Goal: Task Accomplishment & Management: Use online tool/utility

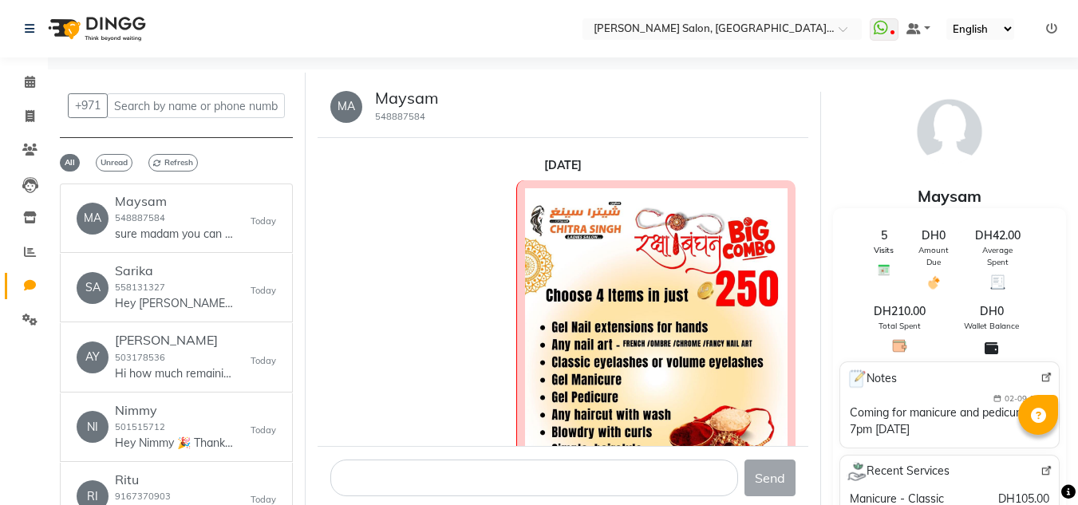
select select "100"
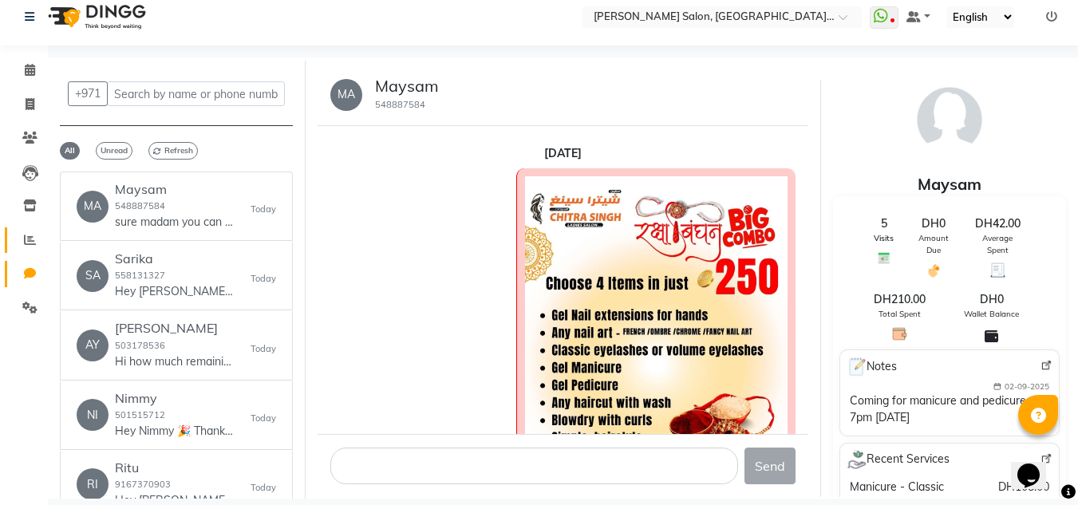
scroll to position [1011, 0]
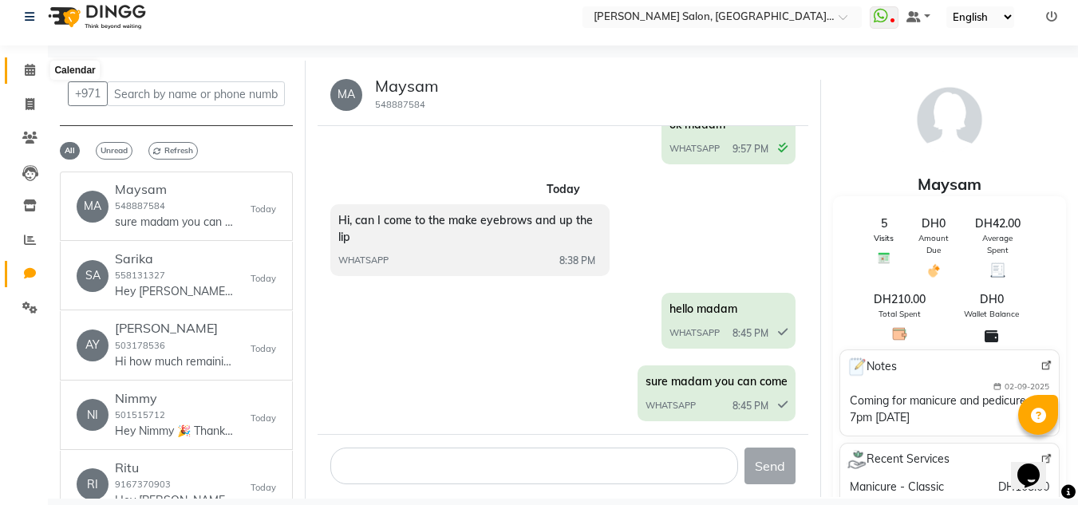
click at [34, 69] on icon at bounding box center [30, 70] width 10 height 12
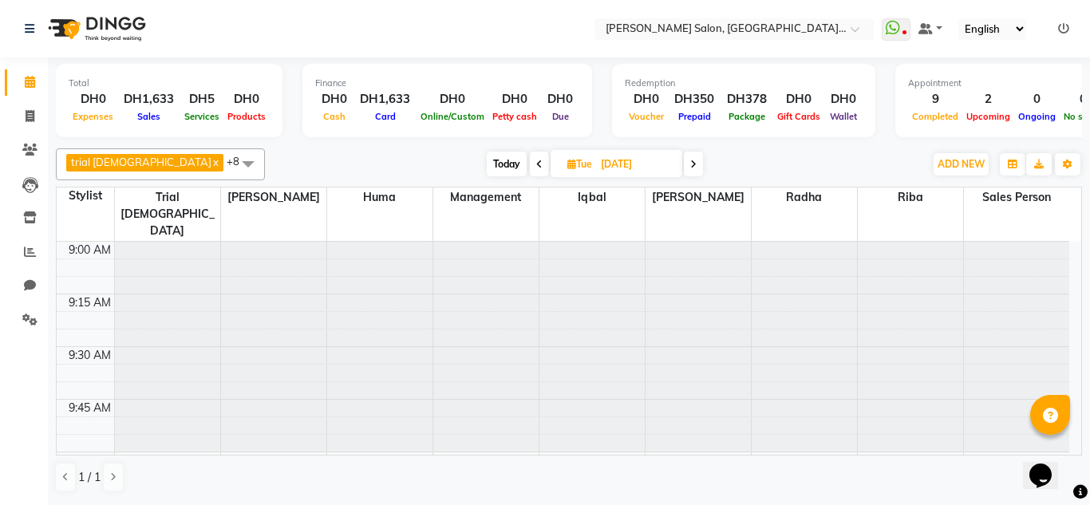
click at [38, 168] on li "Leads" at bounding box center [24, 185] width 48 height 34
drag, startPoint x: 27, startPoint y: 282, endPoint x: 38, endPoint y: 296, distance: 18.2
click at [26, 283] on icon at bounding box center [30, 285] width 12 height 12
select select "100"
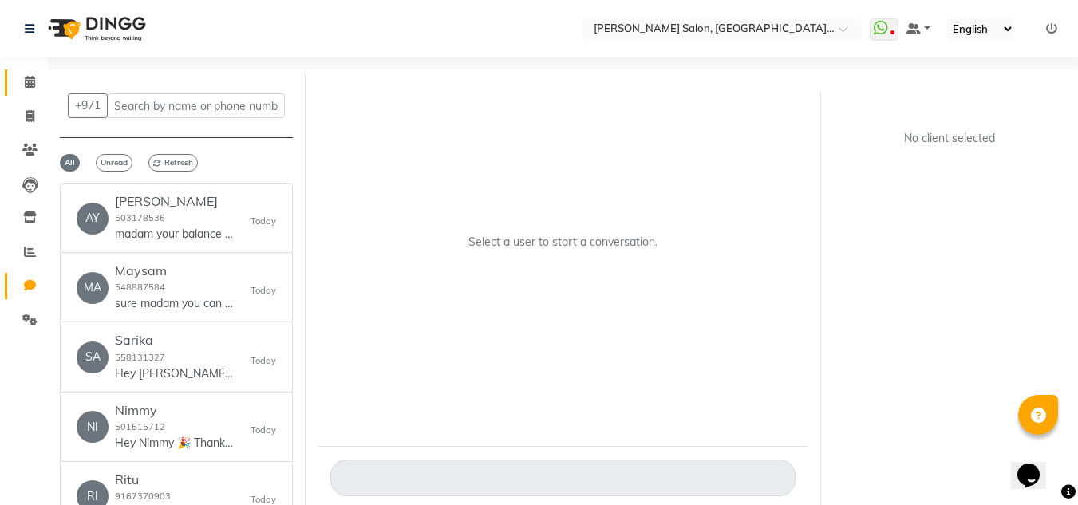
click at [12, 83] on link "Calendar" at bounding box center [24, 82] width 38 height 26
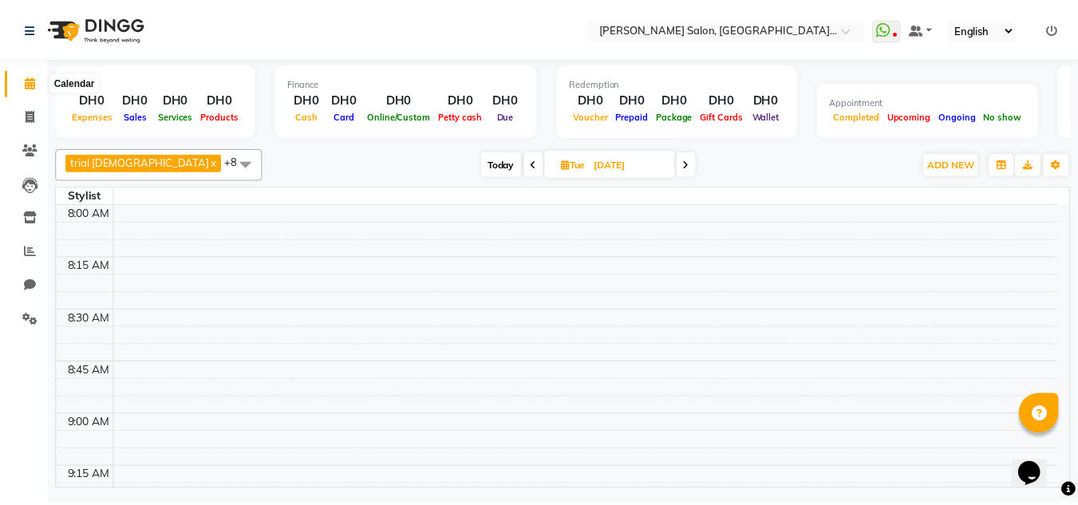
scroll to position [2529, 0]
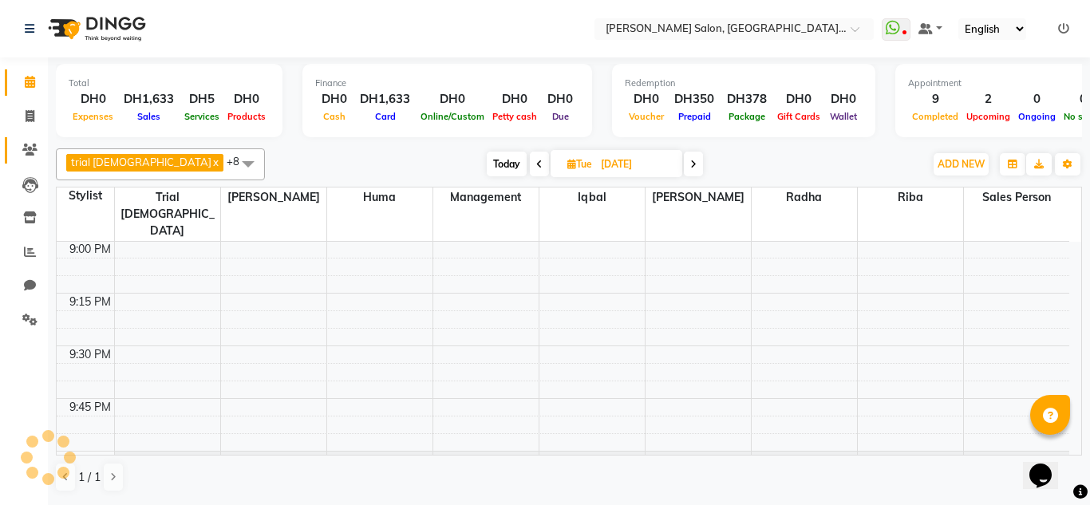
click at [34, 160] on link "Clients" at bounding box center [24, 150] width 38 height 26
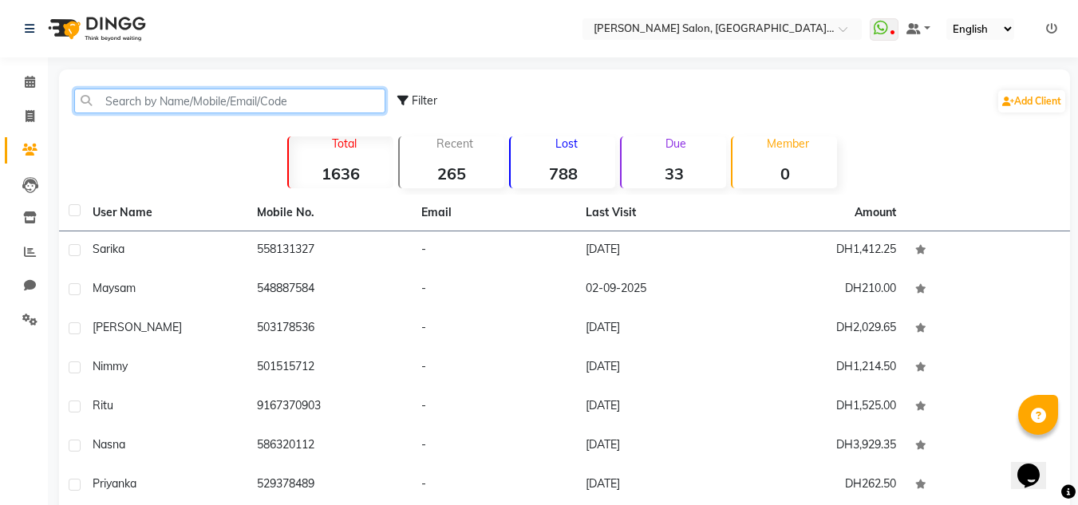
click at [91, 101] on input "text" at bounding box center [229, 101] width 311 height 25
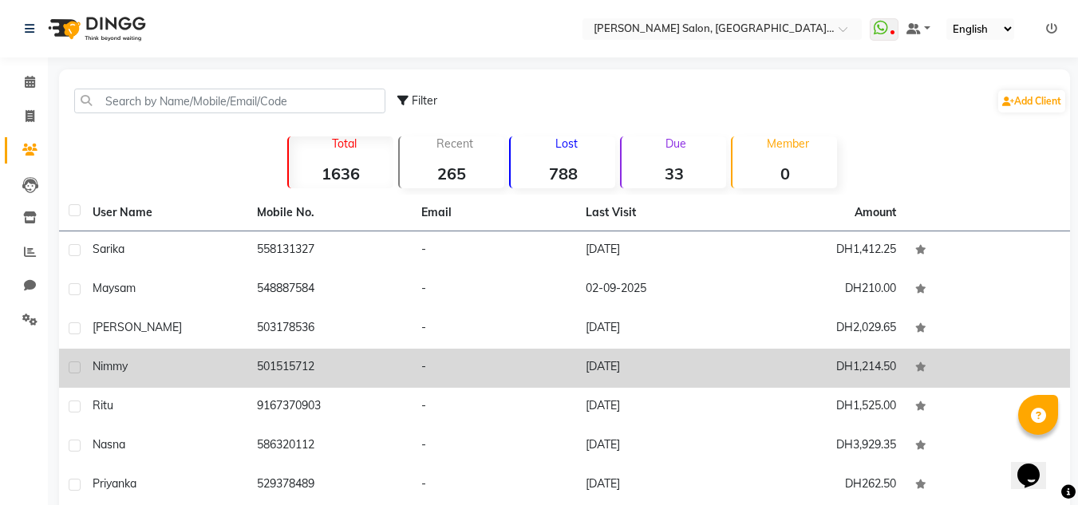
click at [208, 370] on div "Nimmy" at bounding box center [165, 366] width 145 height 17
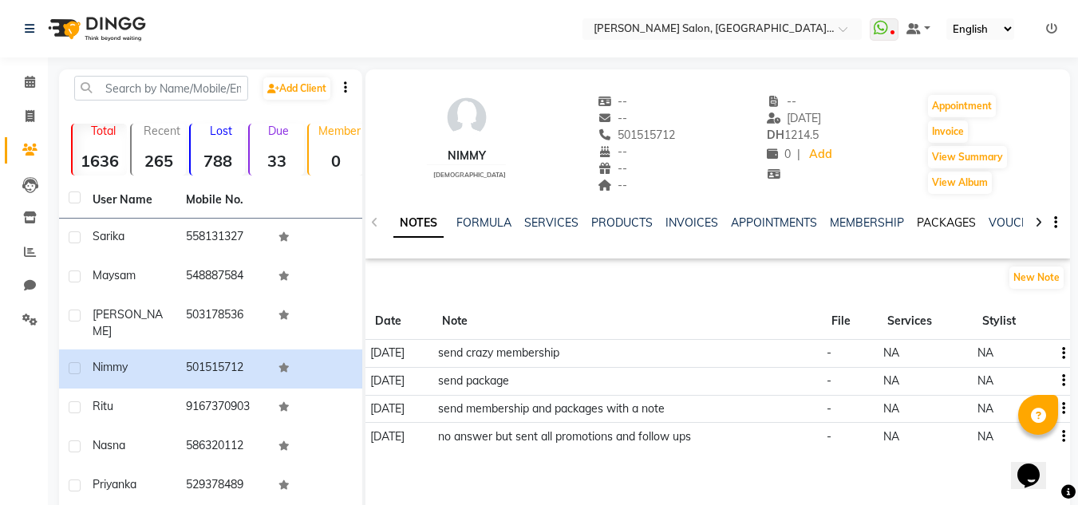
click at [932, 223] on link "PACKAGES" at bounding box center [946, 222] width 59 height 14
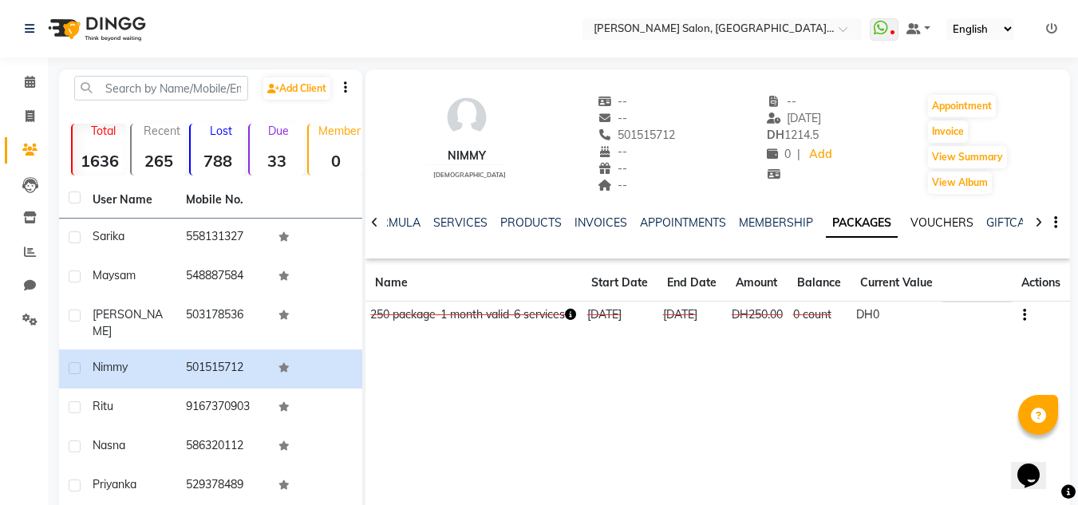
drag, startPoint x: 943, startPoint y: 227, endPoint x: 887, endPoint y: 235, distance: 56.6
click at [942, 227] on link "VOUCHERS" at bounding box center [942, 222] width 63 height 14
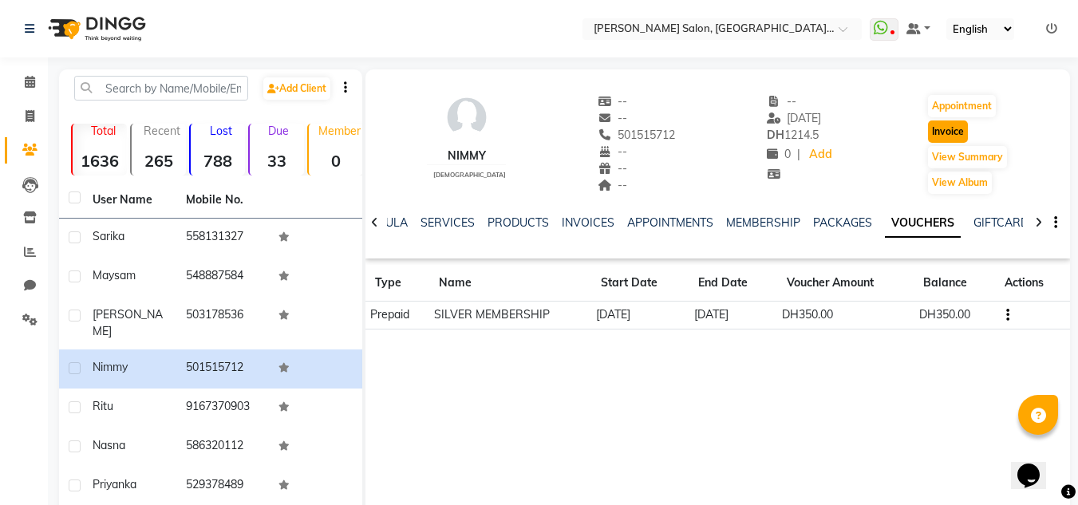
click at [947, 140] on button "Invoice" at bounding box center [948, 132] width 40 height 22
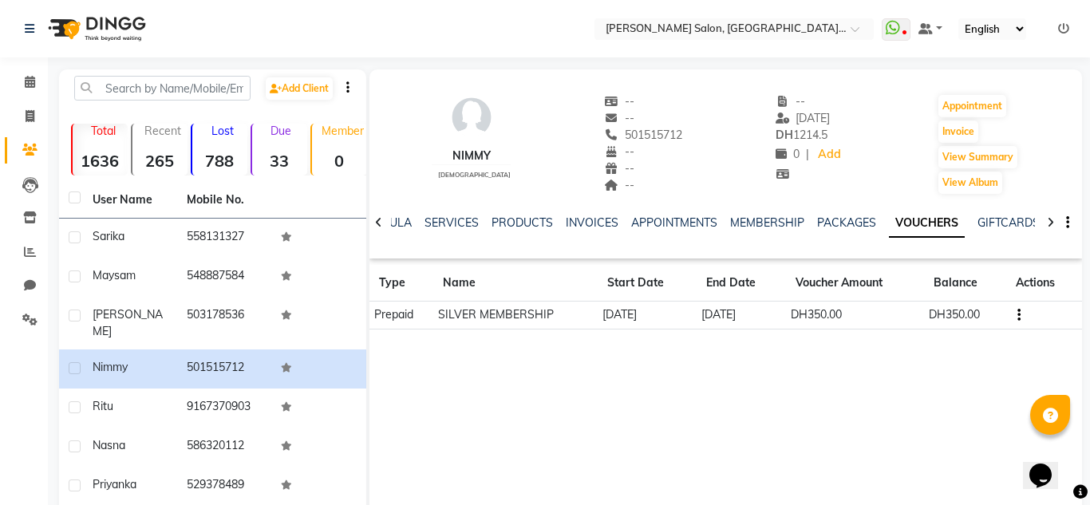
select select "4069"
select select "service"
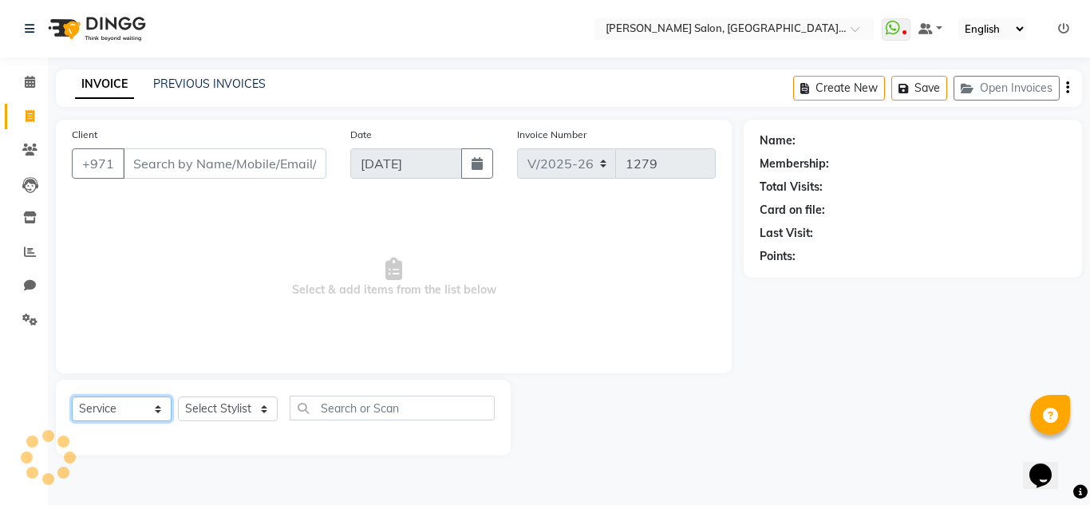
click at [161, 415] on select "Select Service Product Membership Package Voucher Prepaid Gift Card" at bounding box center [122, 409] width 100 height 25
type input "501515712"
select select "package"
click at [72, 397] on select "Select Service Product Membership Package Voucher Prepaid Gift Card" at bounding box center [122, 409] width 100 height 25
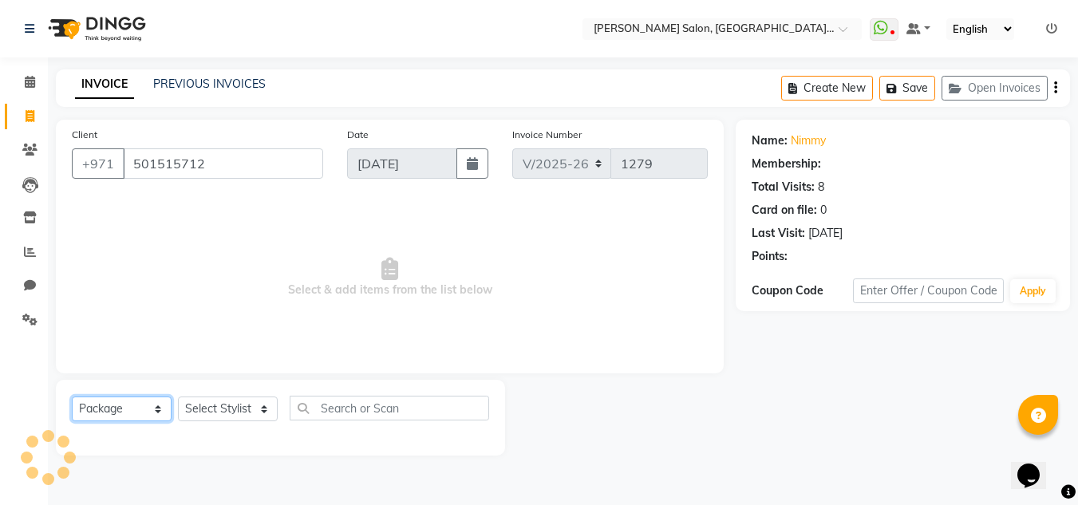
select select "1: Object"
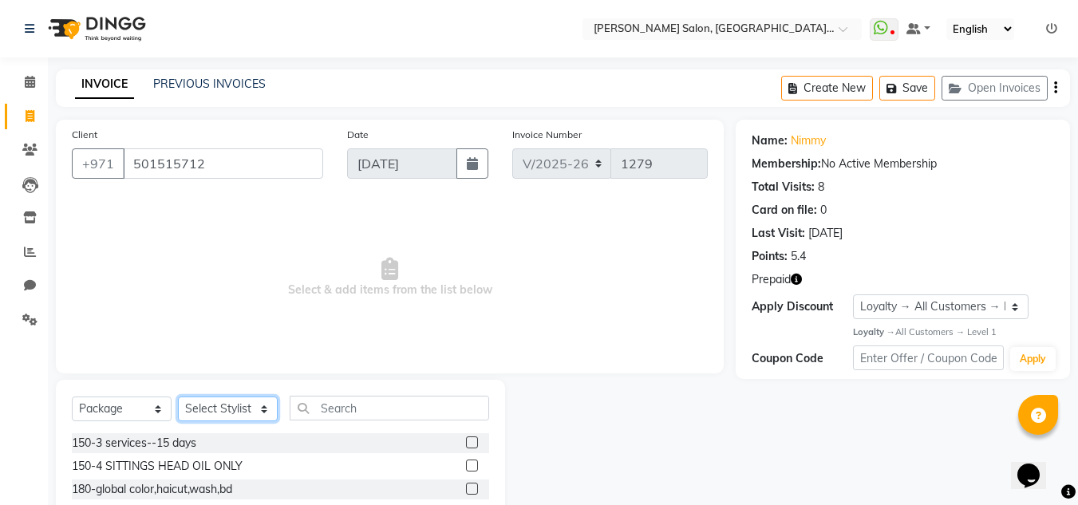
drag, startPoint x: 240, startPoint y: 407, endPoint x: 243, endPoint y: 399, distance: 8.6
click at [240, 406] on select "Select Stylist Huma [PERSON_NAME] Management [PERSON_NAME] Sales person [PERSON…" at bounding box center [228, 409] width 100 height 25
select select "86370"
click at [178, 397] on select "Select Stylist Huma Iqbal Kabita Management Radha Riba Sales person Srijana tri…" at bounding box center [228, 409] width 100 height 25
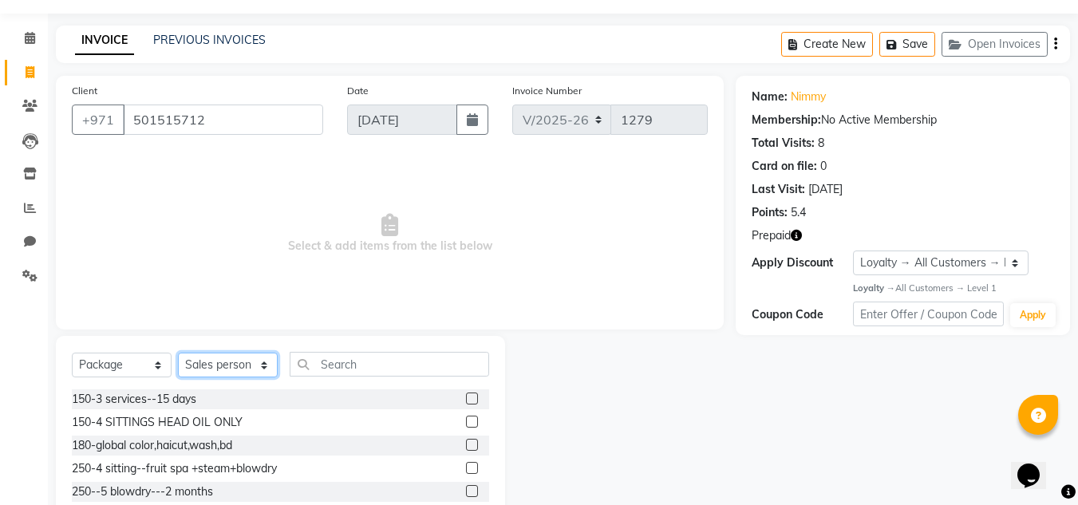
scroll to position [80, 0]
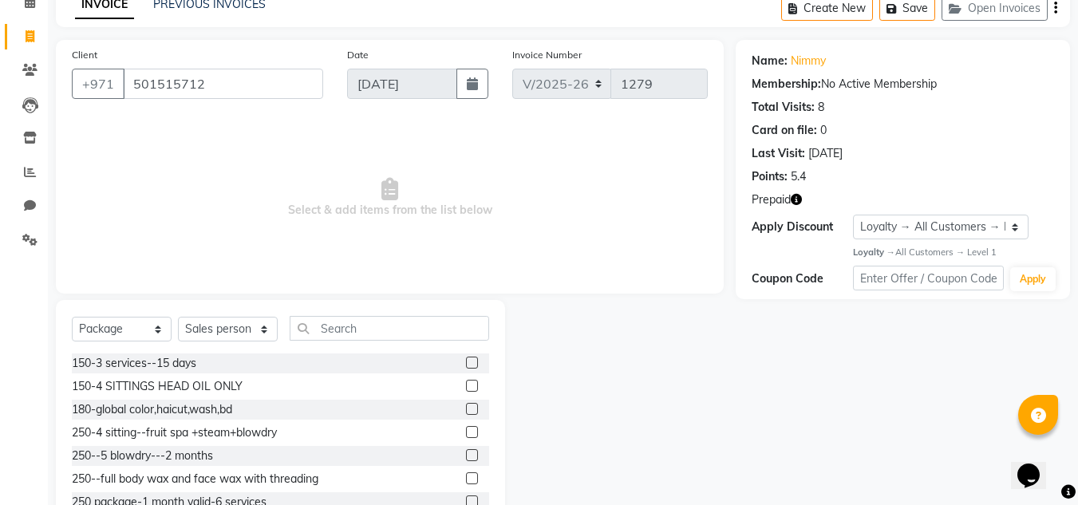
click at [466, 362] on label at bounding box center [472, 363] width 12 height 12
click at [466, 362] on input "checkbox" at bounding box center [471, 363] width 10 height 10
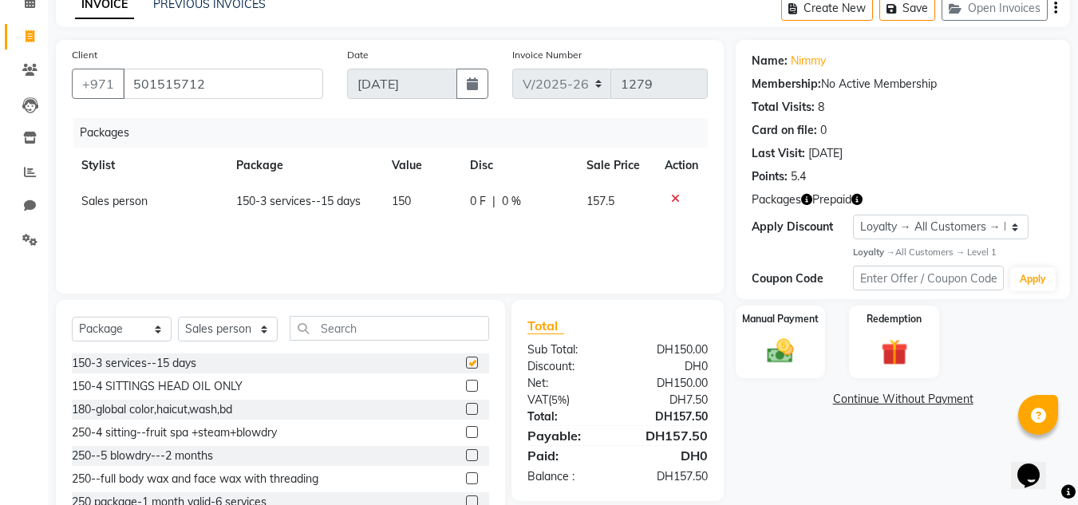
checkbox input "false"
click at [675, 204] on td at bounding box center [681, 202] width 53 height 36
click at [675, 193] on icon at bounding box center [675, 198] width 9 height 11
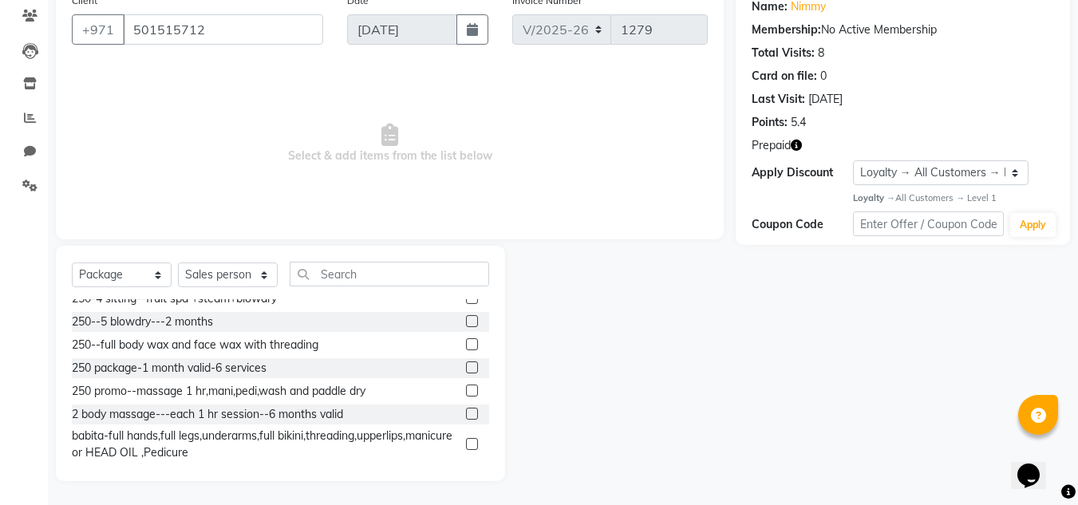
click at [466, 365] on label at bounding box center [472, 368] width 12 height 12
click at [466, 365] on input "checkbox" at bounding box center [471, 368] width 10 height 10
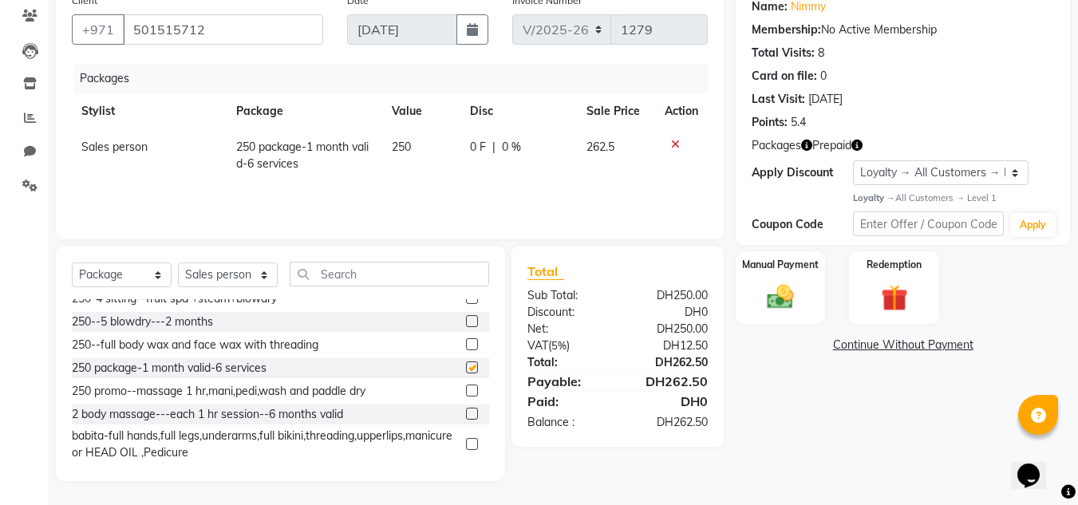
checkbox input "false"
click at [888, 299] on img at bounding box center [894, 298] width 45 height 34
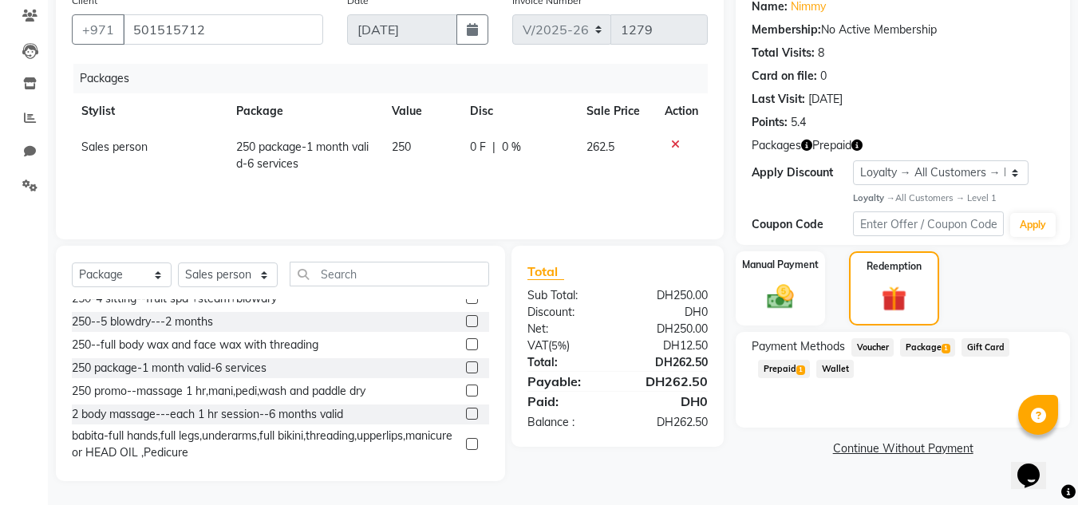
click at [796, 371] on span "Prepaid 1" at bounding box center [784, 369] width 52 height 18
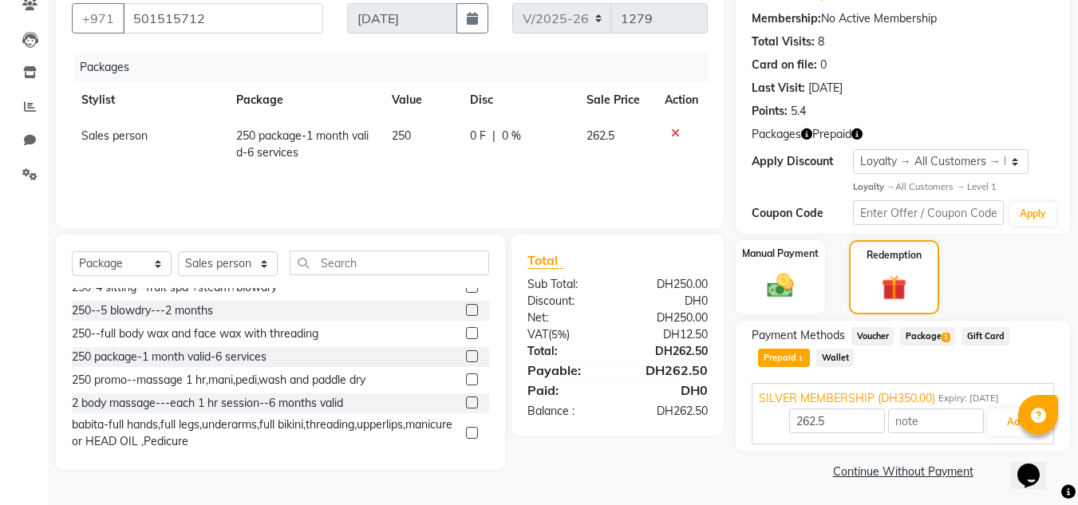
scroll to position [148, 0]
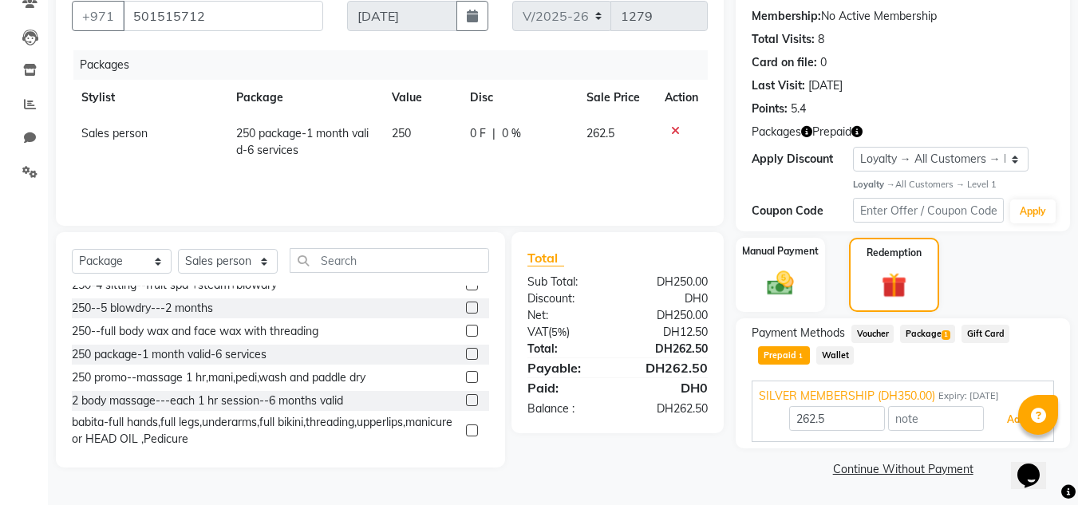
drag, startPoint x: 1008, startPoint y: 417, endPoint x: 1000, endPoint y: 417, distance: 8.0
click at [1006, 417] on button "Add" at bounding box center [1016, 419] width 58 height 27
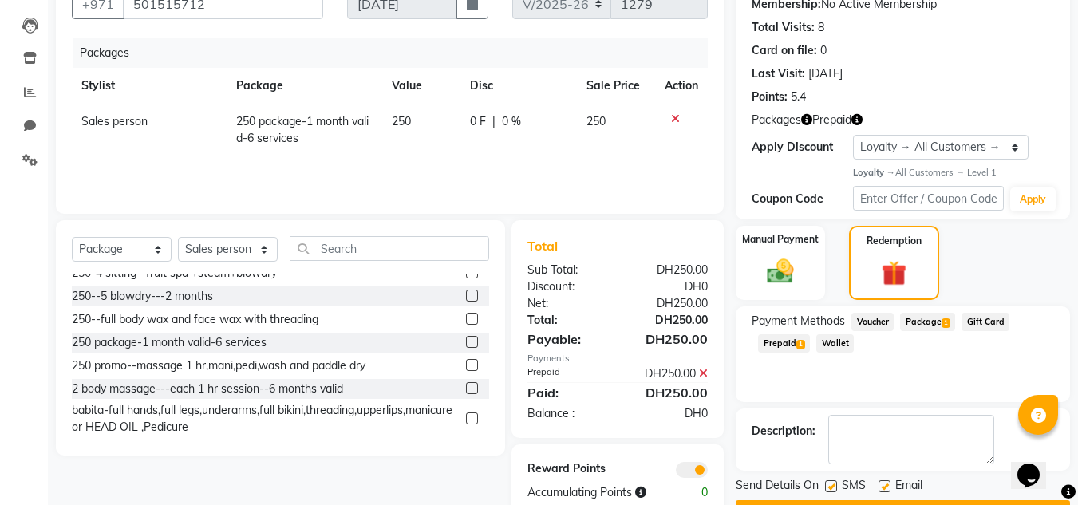
scroll to position [204, 0]
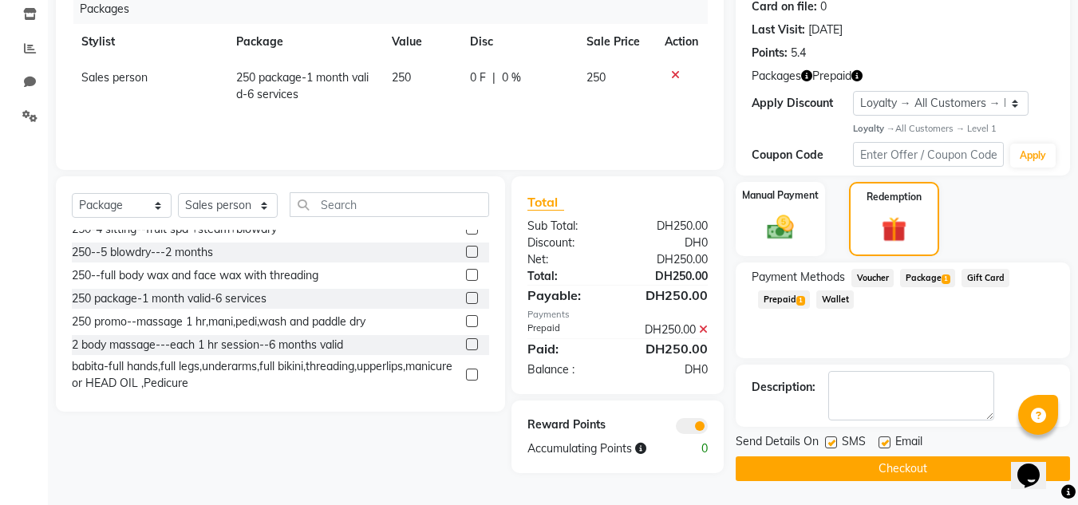
drag, startPoint x: 787, startPoint y: 466, endPoint x: 766, endPoint y: 439, distance: 34.2
click at [783, 461] on button "Checkout" at bounding box center [903, 469] width 334 height 25
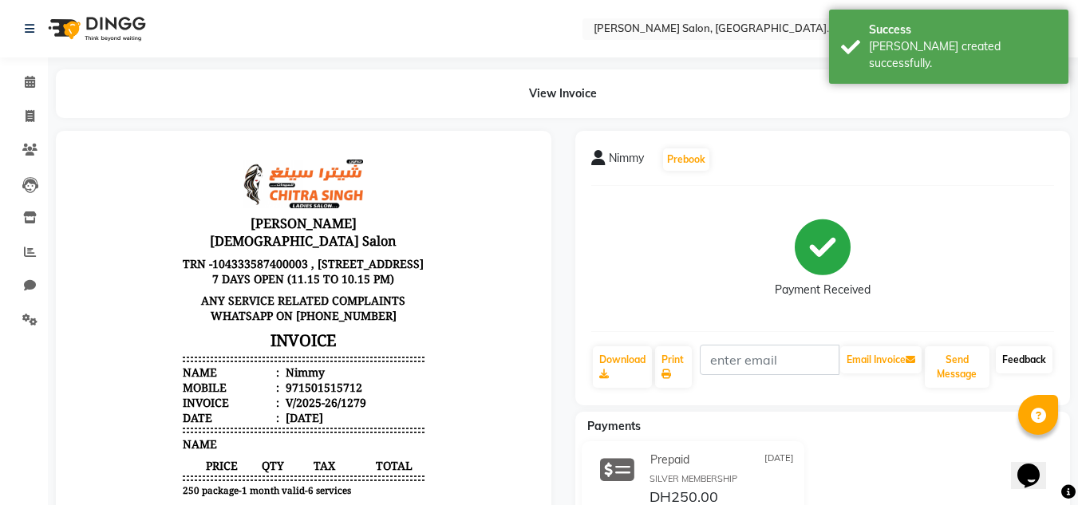
click at [1005, 358] on link "Feedback" at bounding box center [1024, 359] width 57 height 27
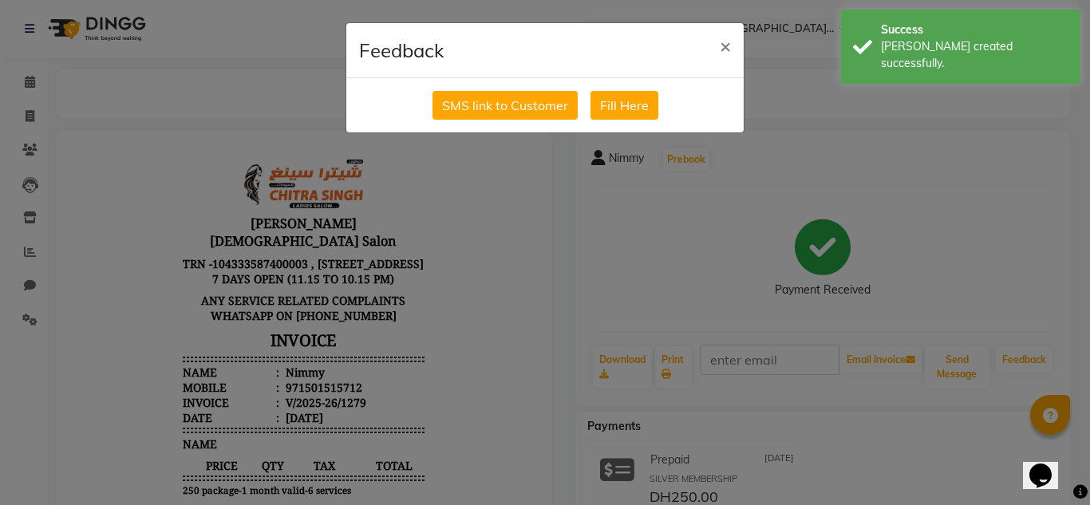
drag, startPoint x: 501, startPoint y: 92, endPoint x: 388, endPoint y: 138, distance: 122.4
click at [496, 94] on button "SMS link to Customer" at bounding box center [505, 105] width 145 height 29
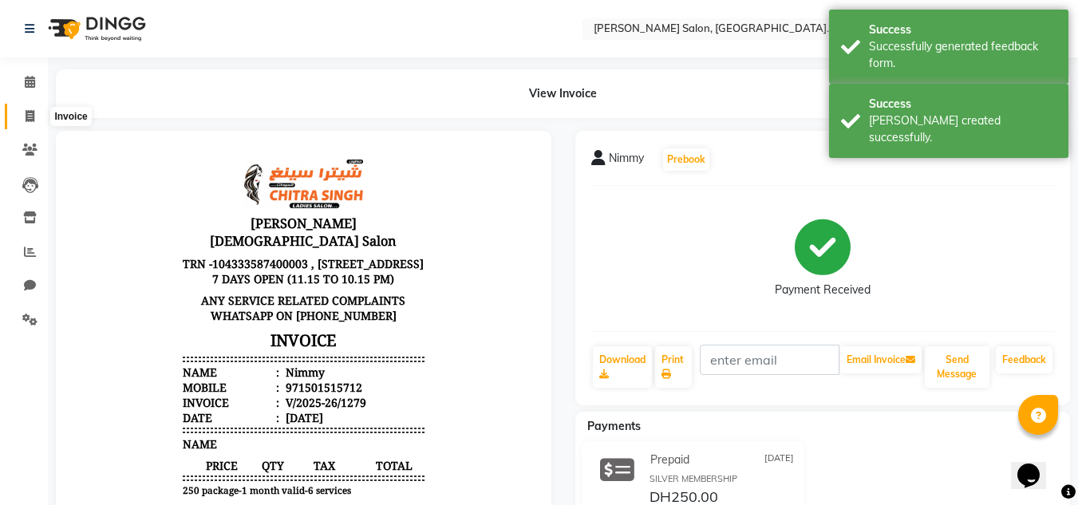
drag, startPoint x: 21, startPoint y: 107, endPoint x: 34, endPoint y: 125, distance: 21.7
click at [22, 109] on span at bounding box center [30, 117] width 28 height 18
select select "service"
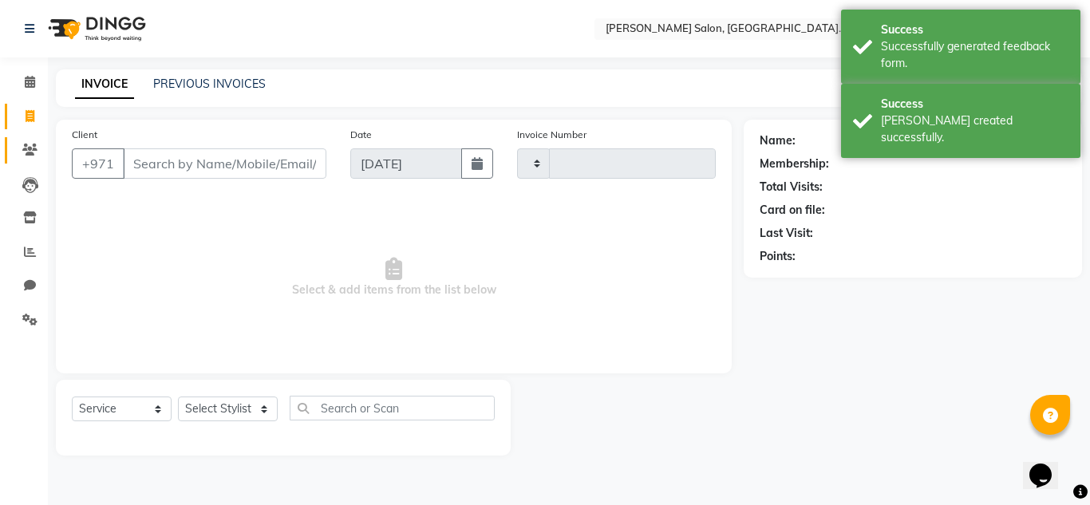
type input "1280"
select select "4069"
click at [27, 148] on icon at bounding box center [29, 150] width 15 height 12
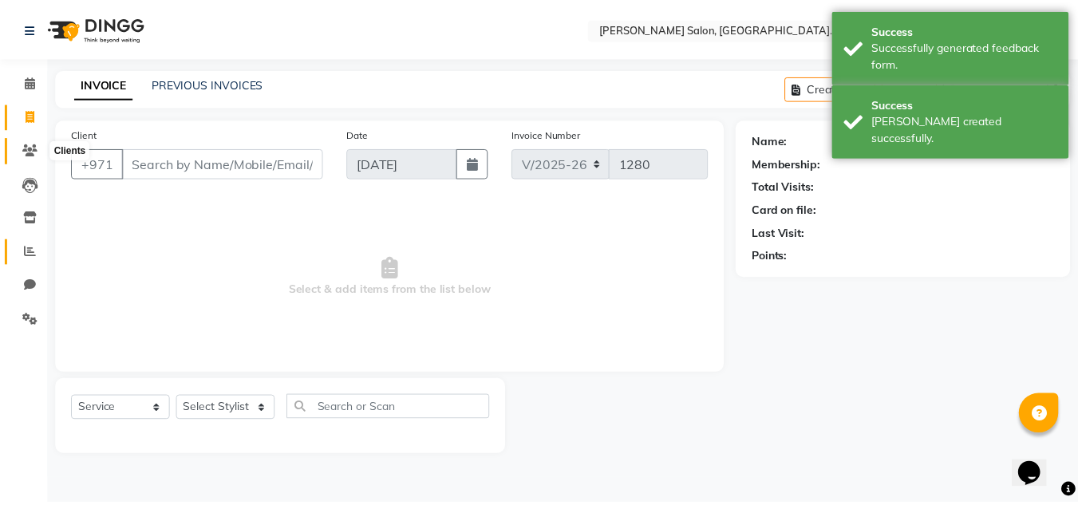
scroll to position [105, 0]
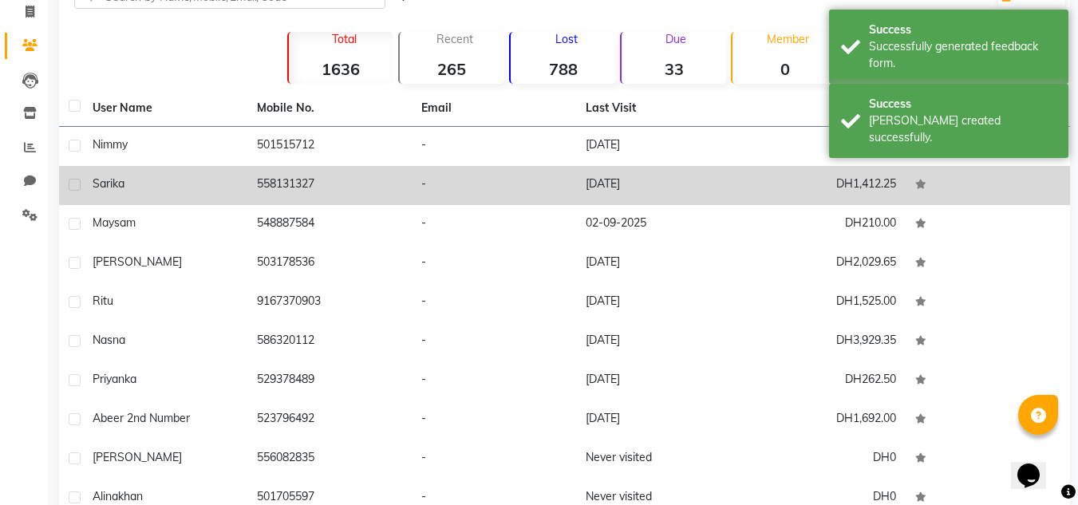
click at [235, 174] on td "Sarika" at bounding box center [165, 185] width 164 height 39
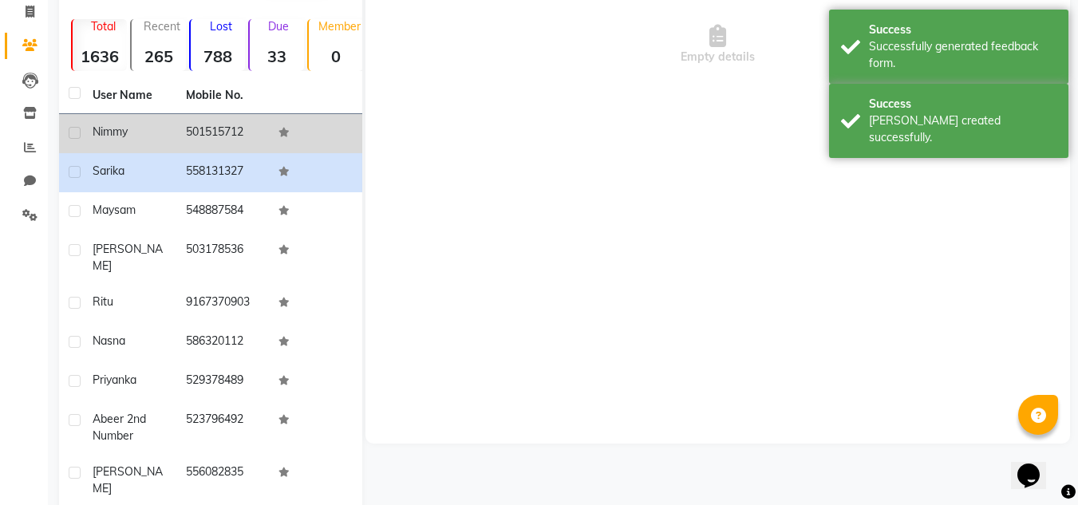
click at [234, 145] on td "501515712" at bounding box center [222, 133] width 93 height 39
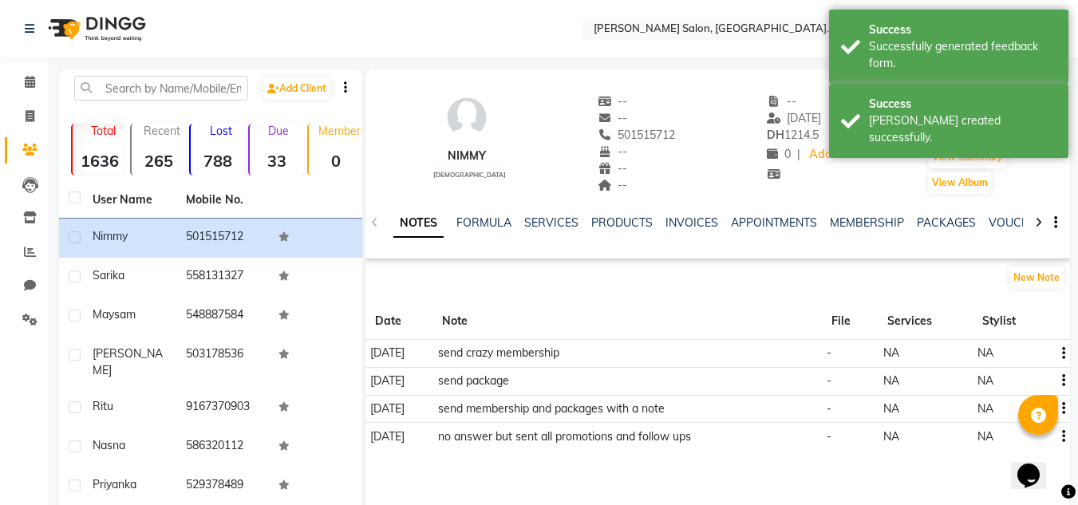
click at [929, 143] on div "Invoice" at bounding box center [968, 132] width 82 height 26
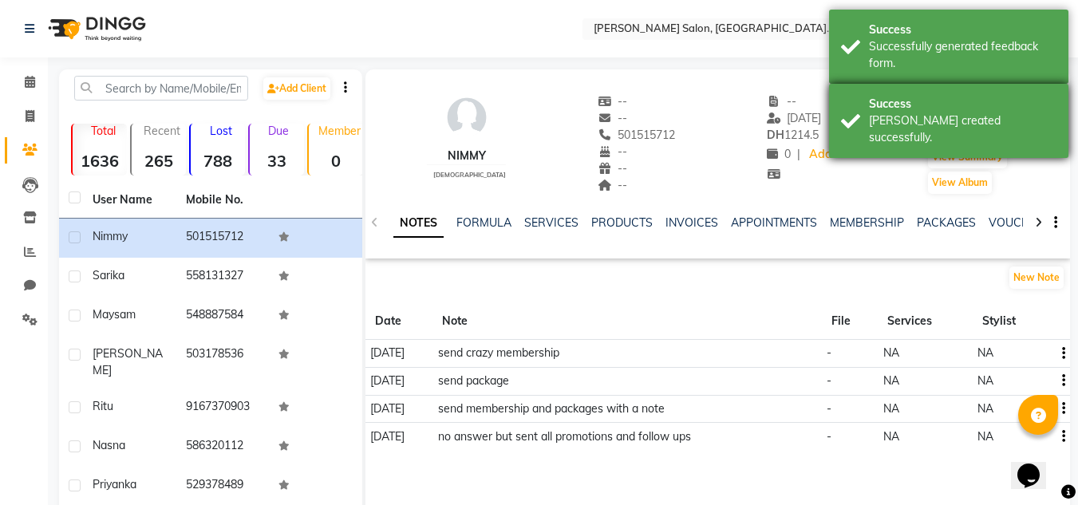
click at [928, 131] on div "Success Bill created successfully." at bounding box center [948, 121] width 239 height 74
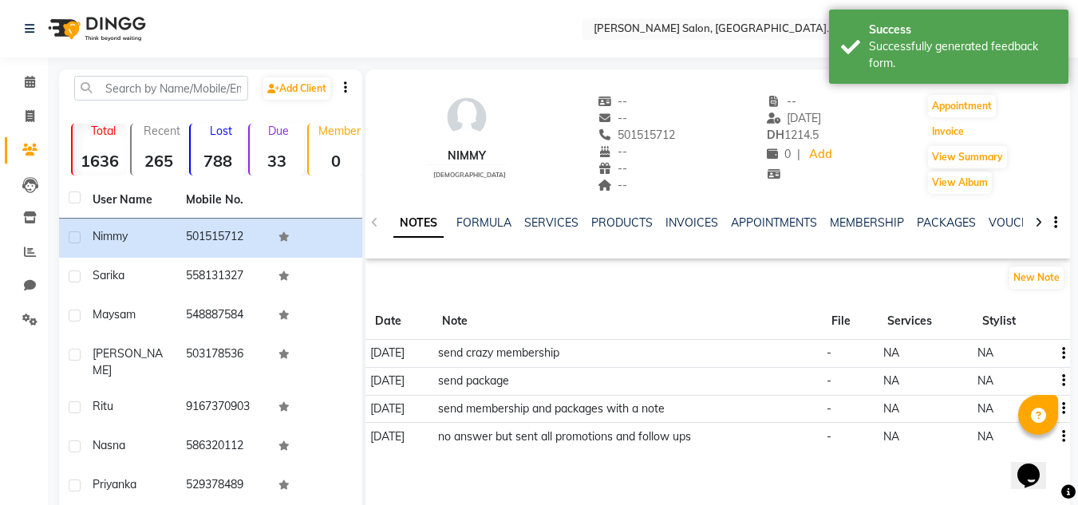
click at [928, 131] on button "Invoice" at bounding box center [948, 132] width 40 height 22
select select "4069"
select select "service"
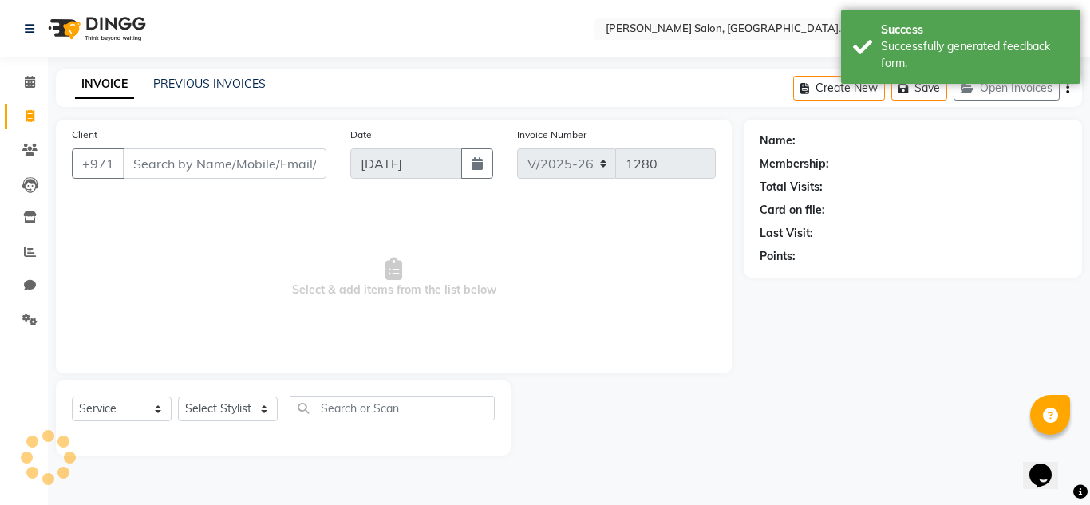
type input "501515712"
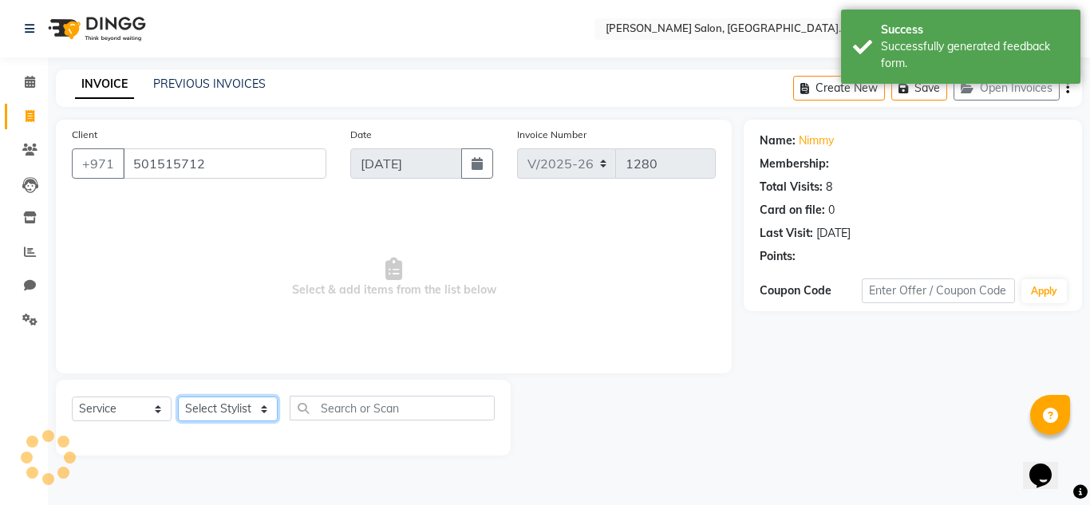
click at [234, 414] on select "Select Stylist Huma Iqbal Kabita Management Radha Riba Sales person Srijana tri…" at bounding box center [228, 409] width 100 height 25
select select "1: Object"
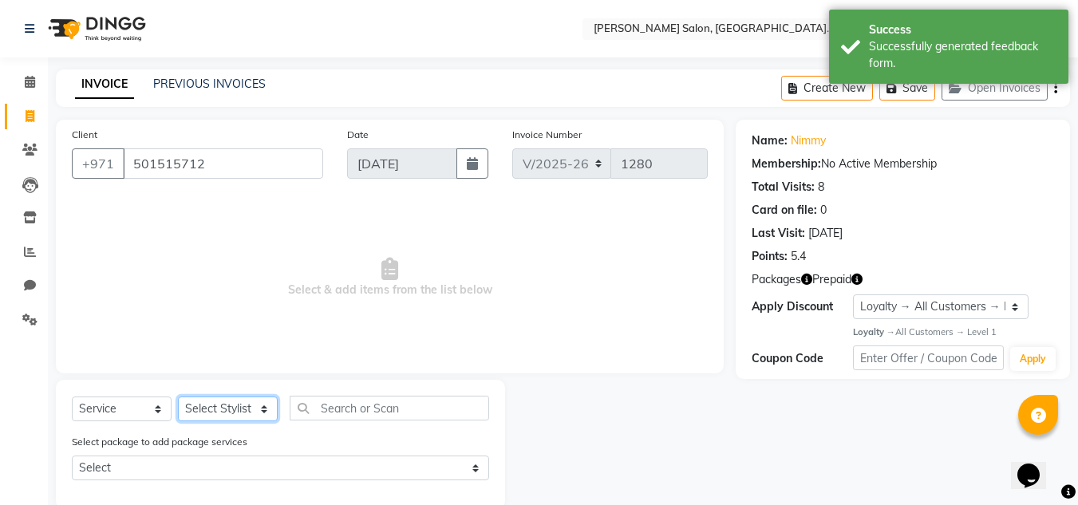
select select "62704"
click at [178, 397] on select "Select Stylist Huma Iqbal Kabita Management Radha Riba Sales person Srijana tri…" at bounding box center [228, 409] width 100 height 25
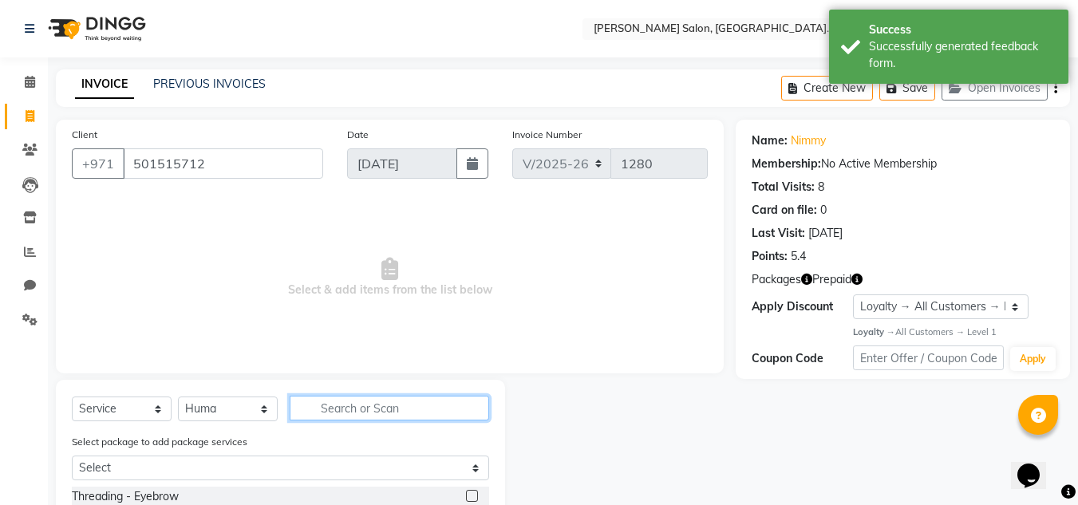
click at [378, 403] on input "text" at bounding box center [390, 408] width 200 height 25
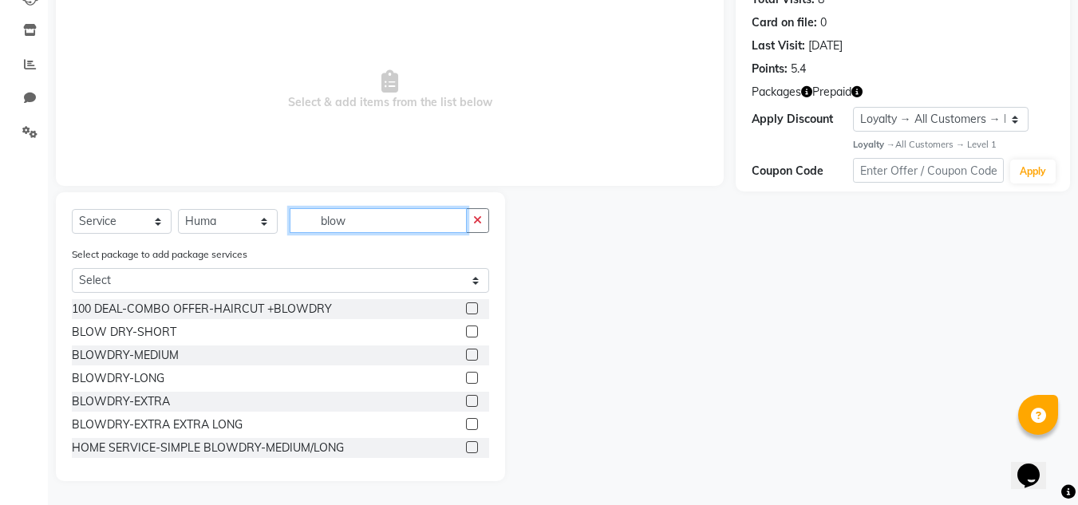
type input "blow"
click at [453, 374] on div "BLOWDRY-LONG" at bounding box center [280, 379] width 417 height 20
click at [466, 372] on label at bounding box center [472, 378] width 12 height 12
click at [466, 374] on input "checkbox" at bounding box center [471, 379] width 10 height 10
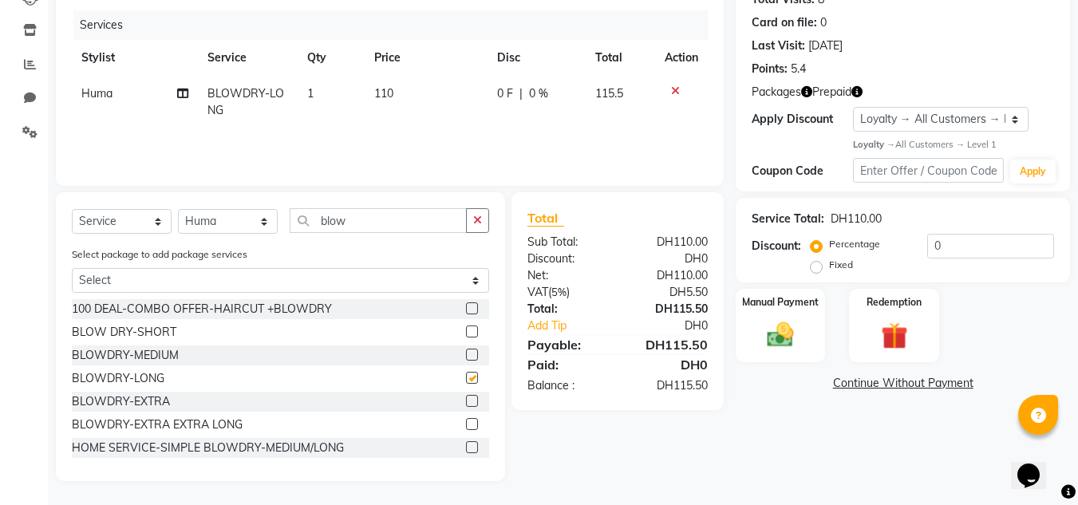
checkbox input "false"
click at [409, 105] on td "110" at bounding box center [427, 102] width 124 height 53
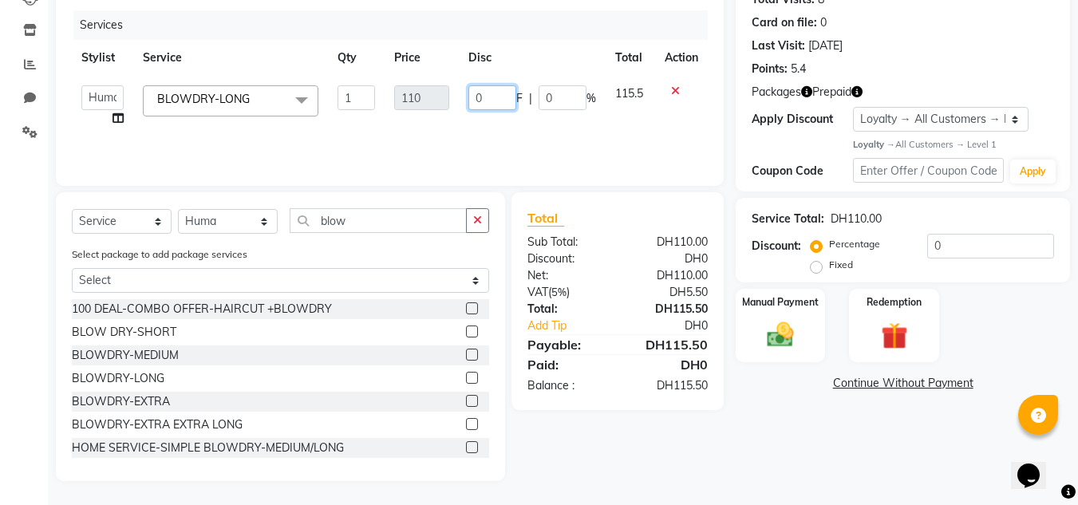
click at [504, 97] on input "0" at bounding box center [493, 97] width 48 height 25
click at [385, 96] on td "110" at bounding box center [422, 106] width 74 height 61
click at [358, 96] on input "1" at bounding box center [357, 97] width 38 height 25
type input "2"
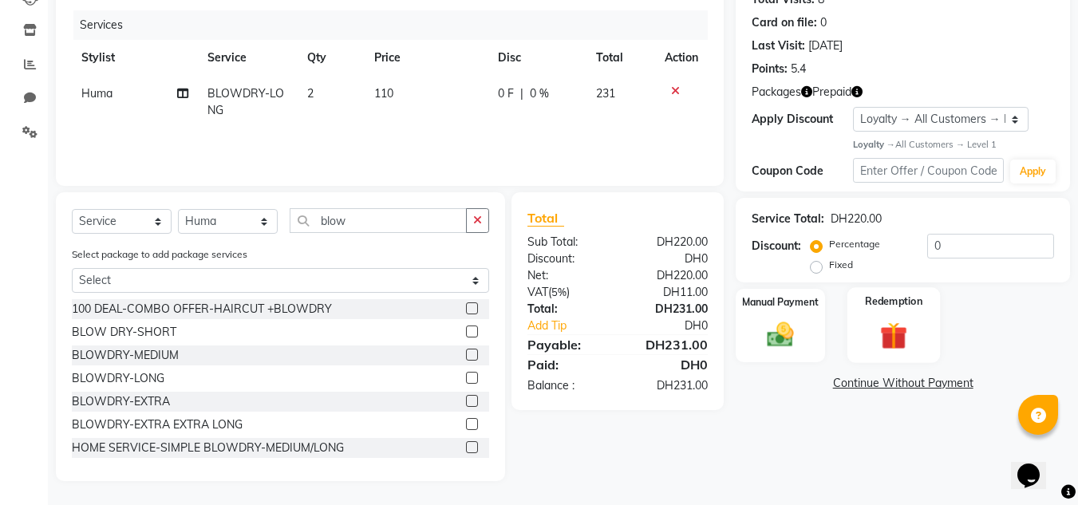
click at [924, 356] on div "Redemption" at bounding box center [894, 325] width 93 height 76
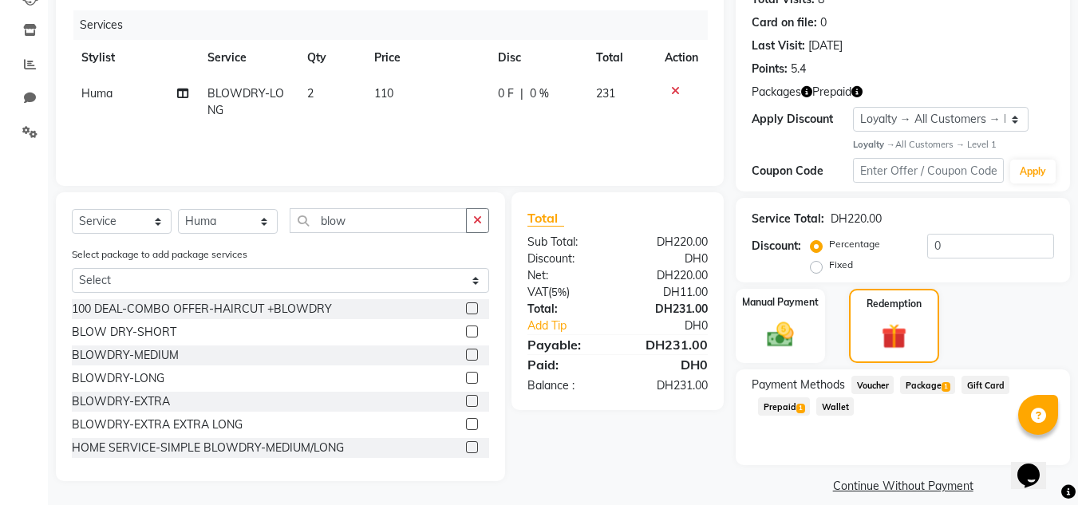
scroll to position [204, 0]
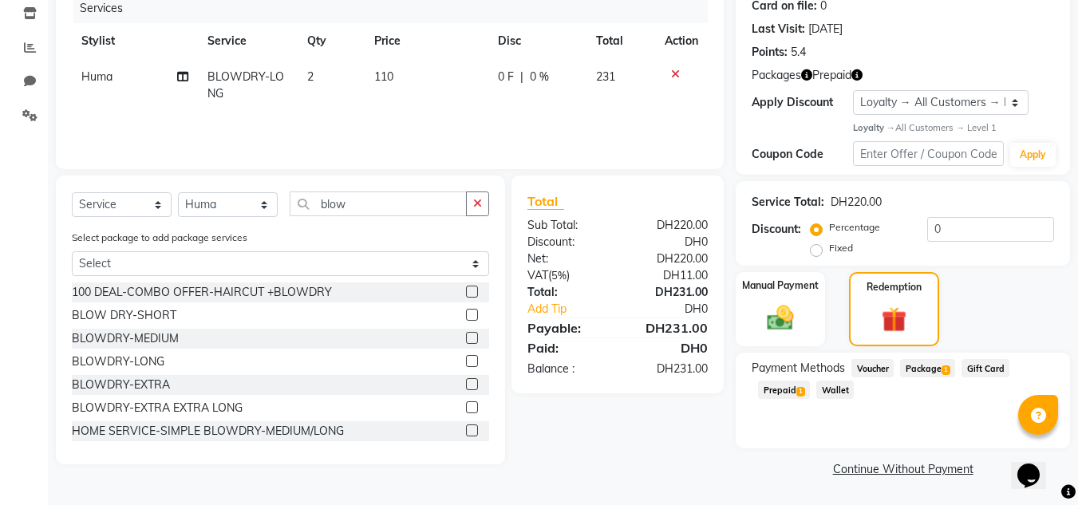
click at [919, 374] on span "Package 1" at bounding box center [927, 368] width 55 height 18
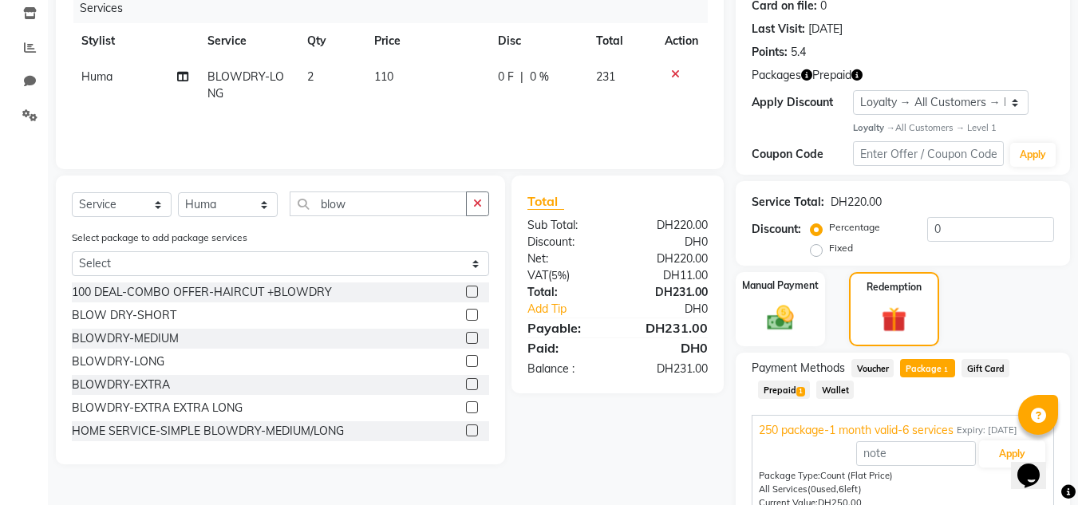
scroll to position [279, 0]
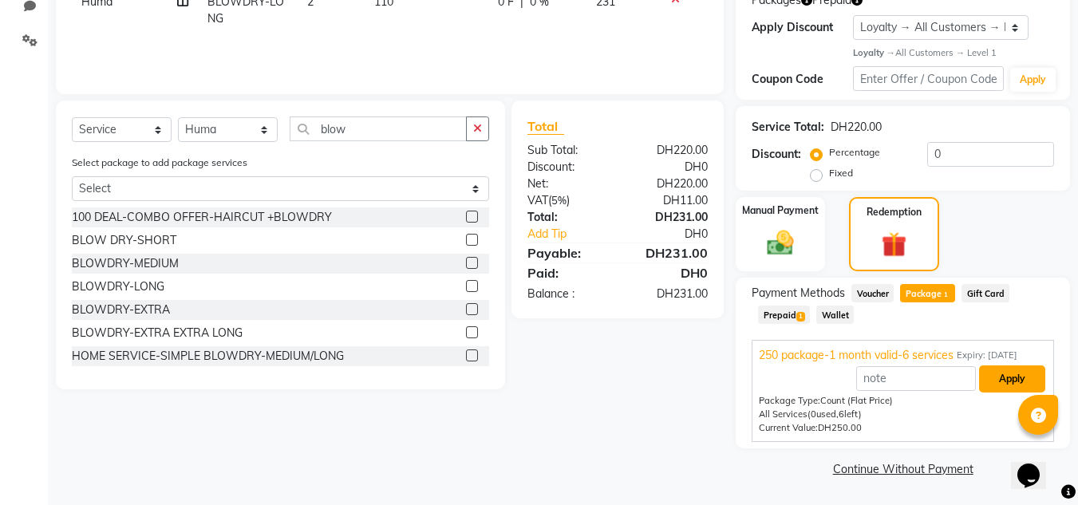
click at [1003, 389] on button "Apply" at bounding box center [1012, 379] width 66 height 27
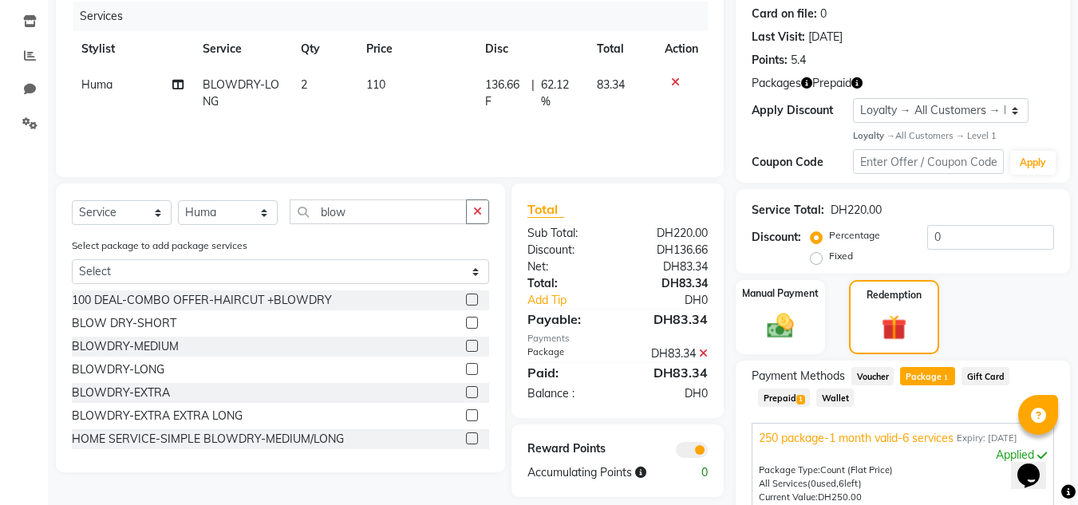
scroll to position [356, 0]
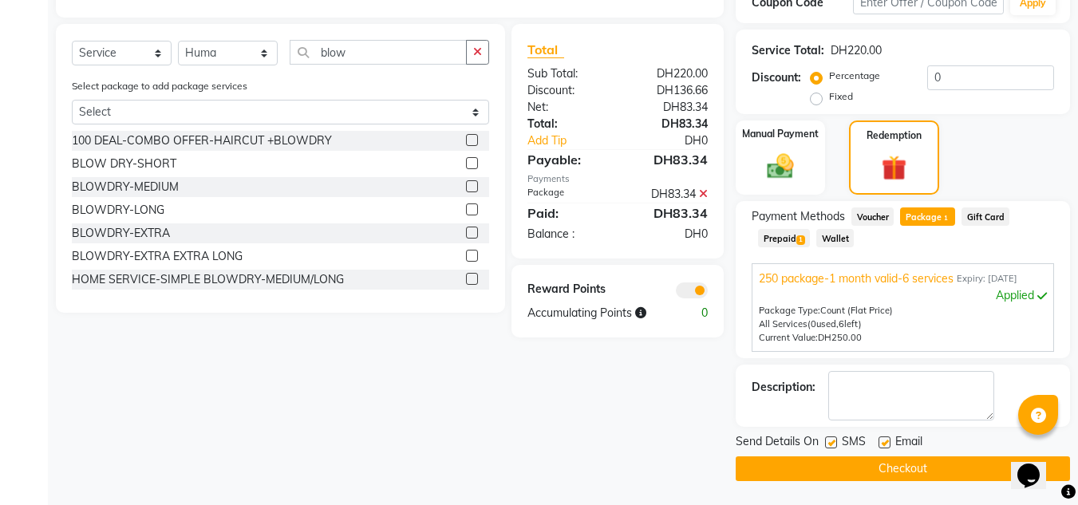
click at [760, 469] on button "Checkout" at bounding box center [903, 469] width 334 height 25
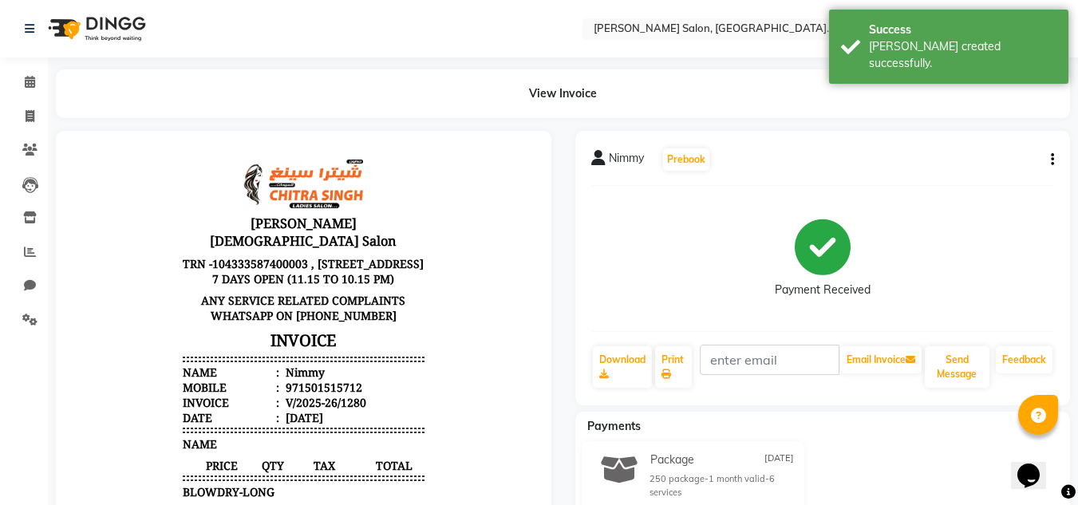
click at [1018, 346] on div "Feedback" at bounding box center [1024, 367] width 60 height 45
click at [1013, 359] on link "Feedback" at bounding box center [1024, 359] width 57 height 27
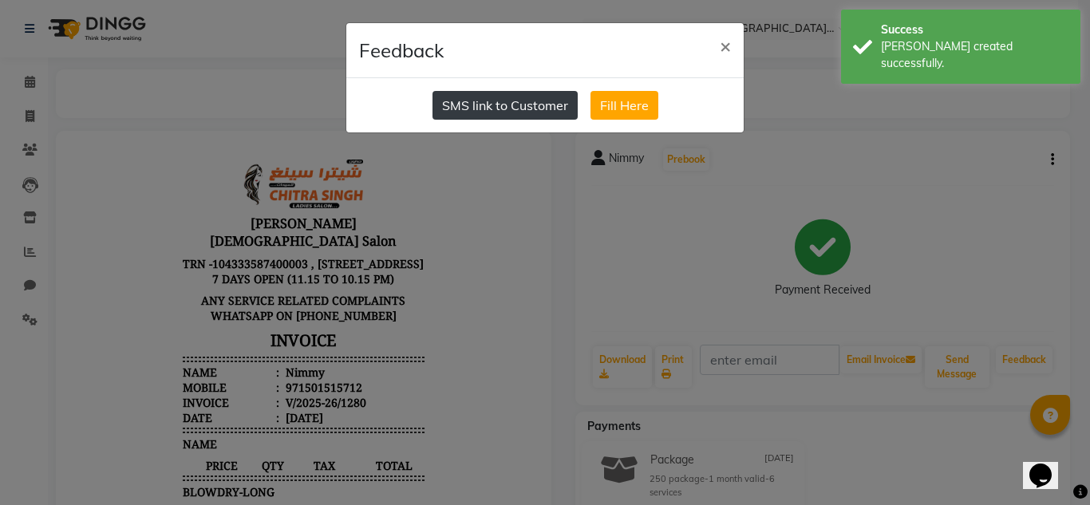
drag, startPoint x: 507, startPoint y: 107, endPoint x: 154, endPoint y: 124, distance: 353.2
click at [505, 107] on button "SMS link to Customer" at bounding box center [505, 105] width 145 height 29
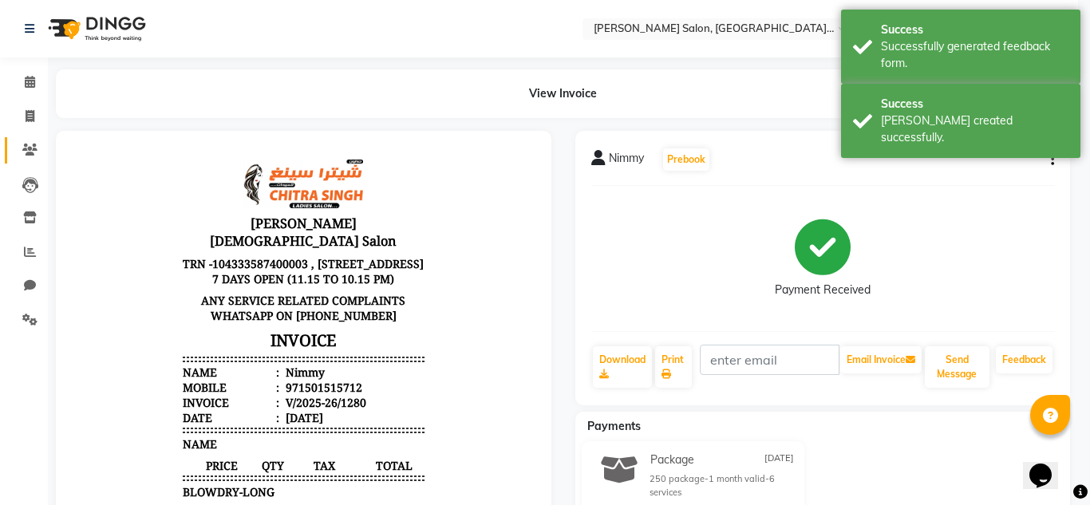
drag, startPoint x: 31, startPoint y: 132, endPoint x: 32, endPoint y: 143, distance: 11.2
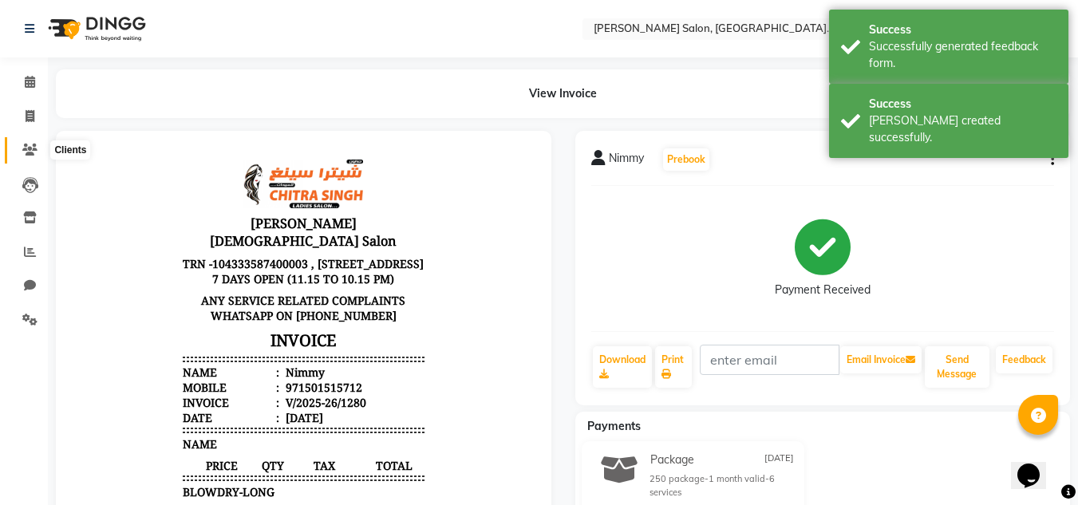
drag, startPoint x: 32, startPoint y: 143, endPoint x: 34, endPoint y: 151, distance: 8.3
click at [32, 145] on span at bounding box center [30, 150] width 28 height 18
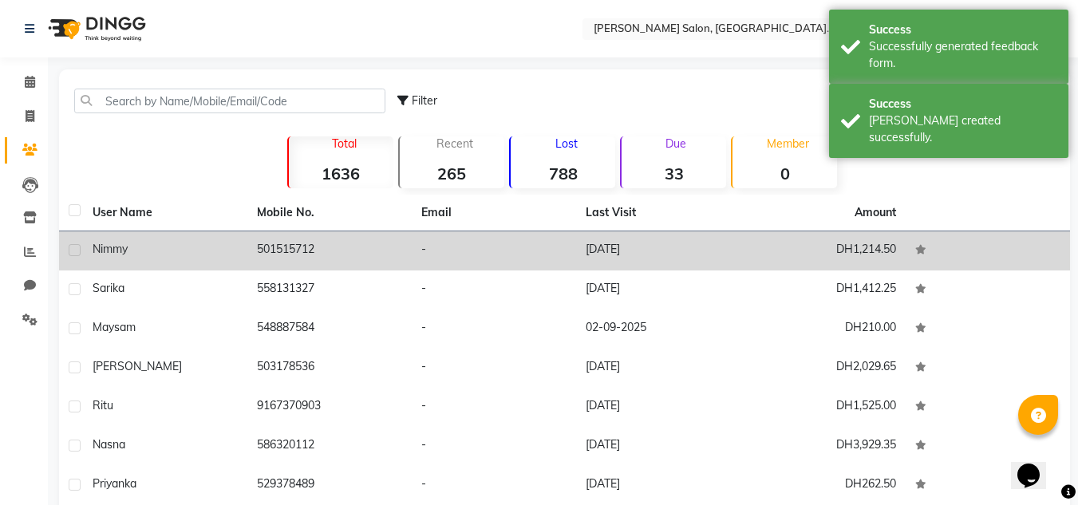
click at [145, 250] on div "Nimmy" at bounding box center [165, 249] width 145 height 17
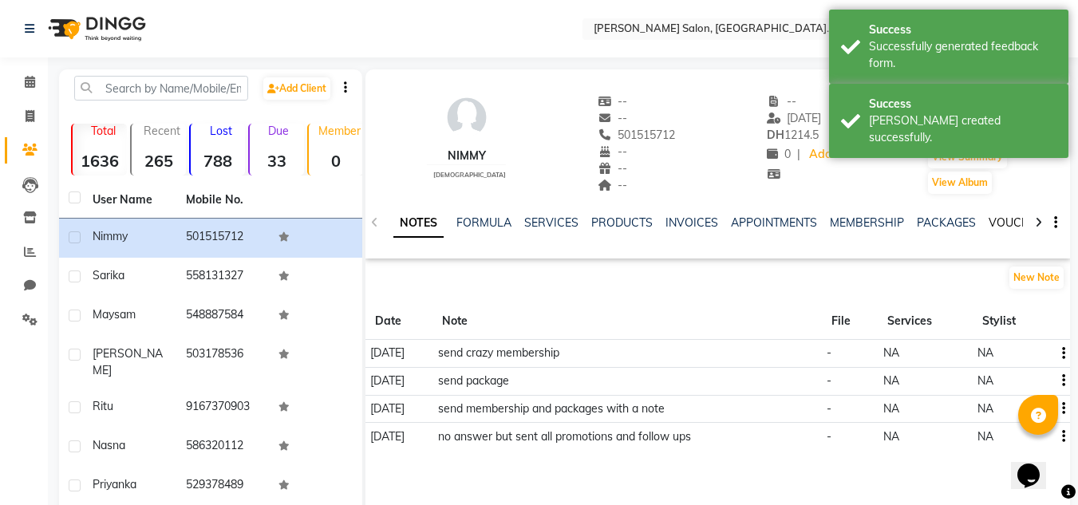
click at [1013, 219] on link "VOUCHERS" at bounding box center [1020, 222] width 63 height 14
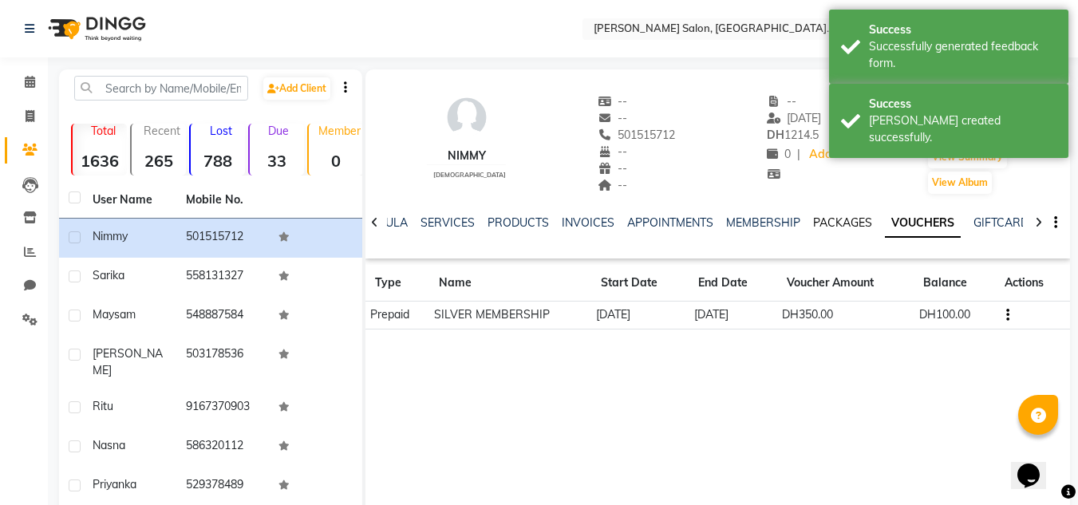
click at [830, 223] on link "PACKAGES" at bounding box center [842, 222] width 59 height 14
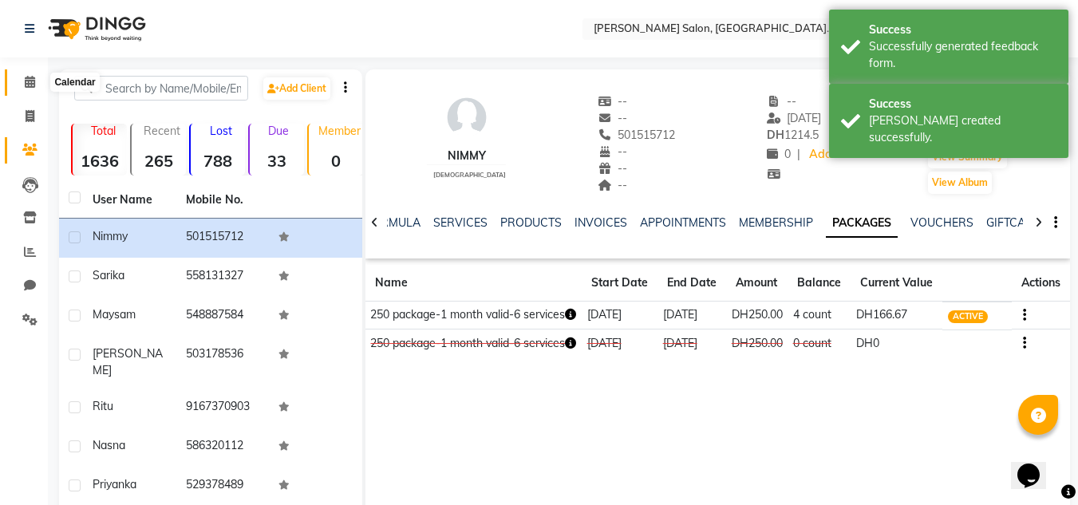
click at [24, 91] on span at bounding box center [30, 82] width 28 height 18
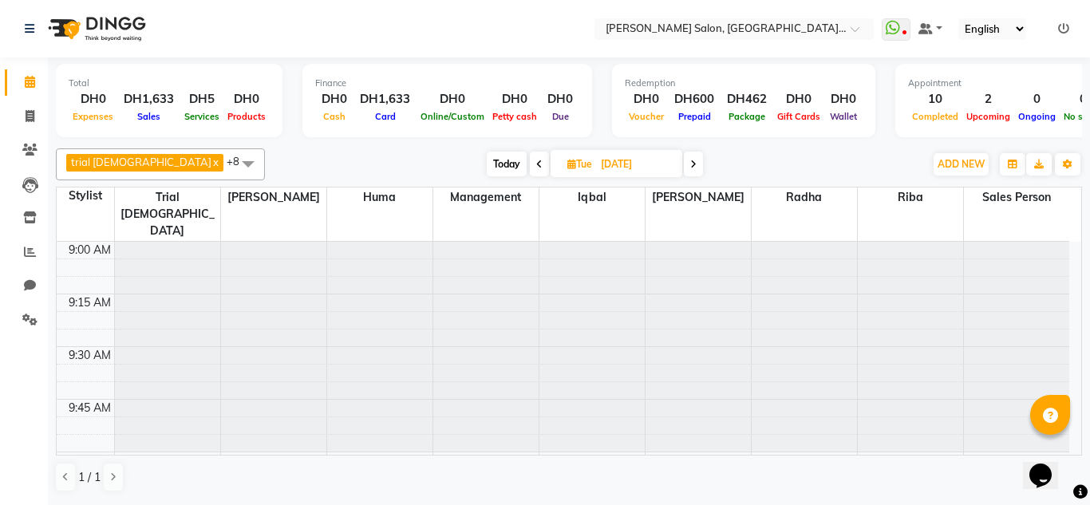
click at [530, 161] on span at bounding box center [539, 164] width 19 height 25
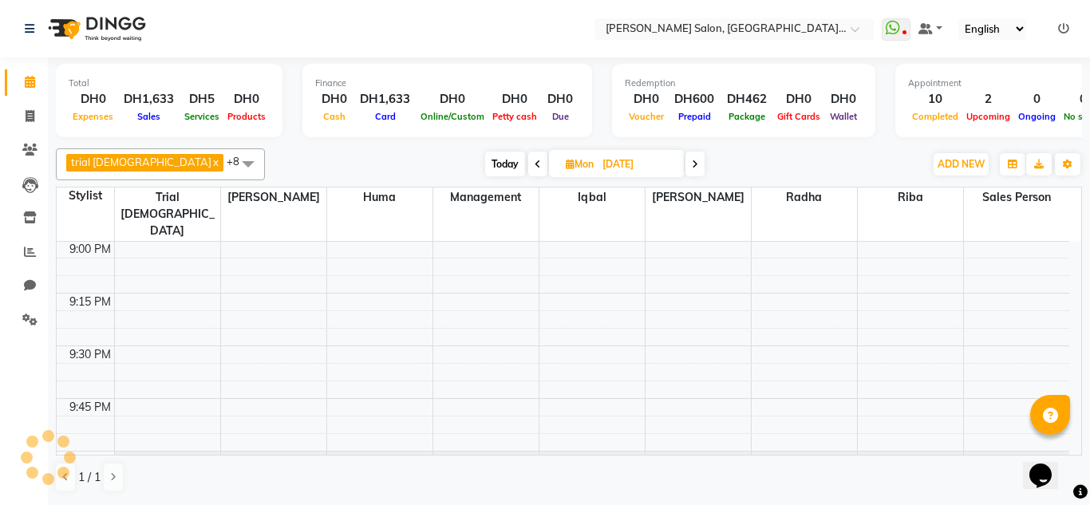
click at [535, 161] on icon at bounding box center [538, 165] width 6 height 10
click at [536, 161] on icon at bounding box center [539, 165] width 6 height 10
click at [530, 161] on span at bounding box center [539, 164] width 19 height 25
click at [532, 161] on span at bounding box center [541, 164] width 19 height 25
click at [536, 161] on icon at bounding box center [539, 165] width 6 height 10
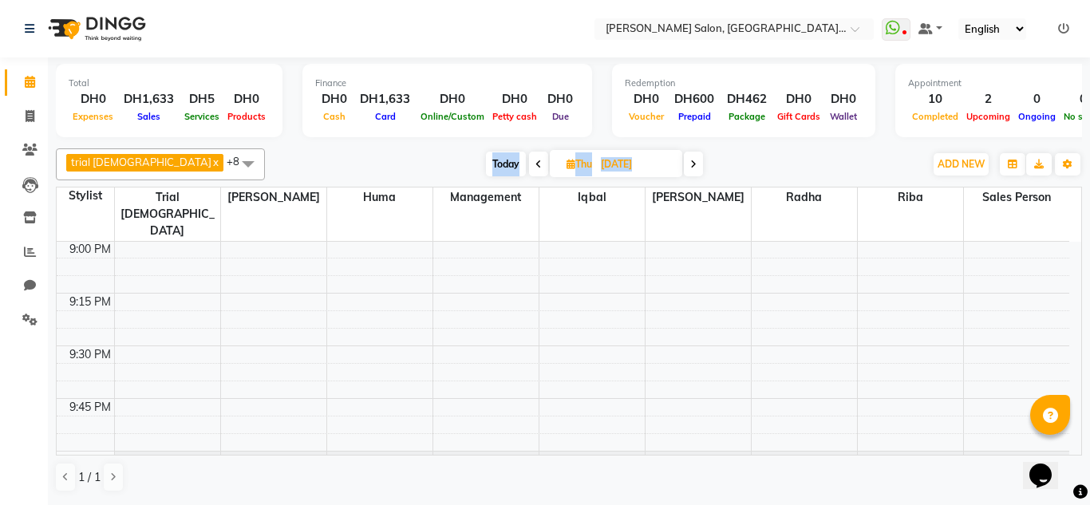
type input "[DATE]"
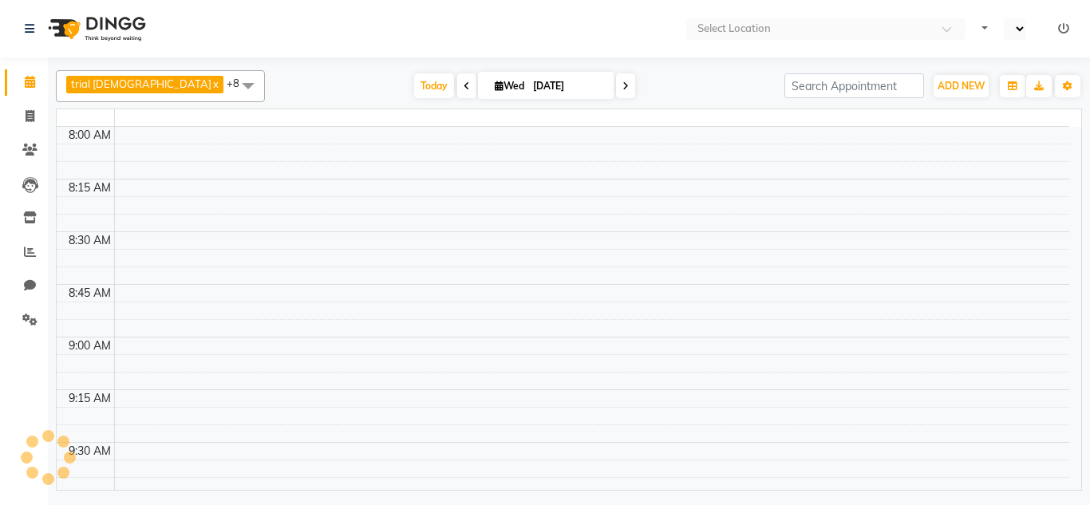
select select "en"
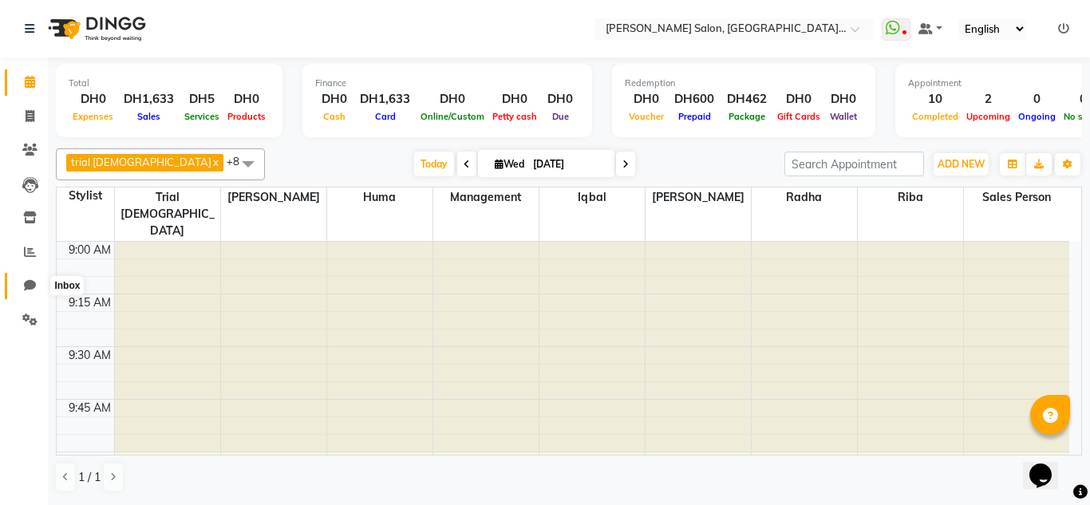
click at [25, 279] on icon at bounding box center [30, 285] width 12 height 12
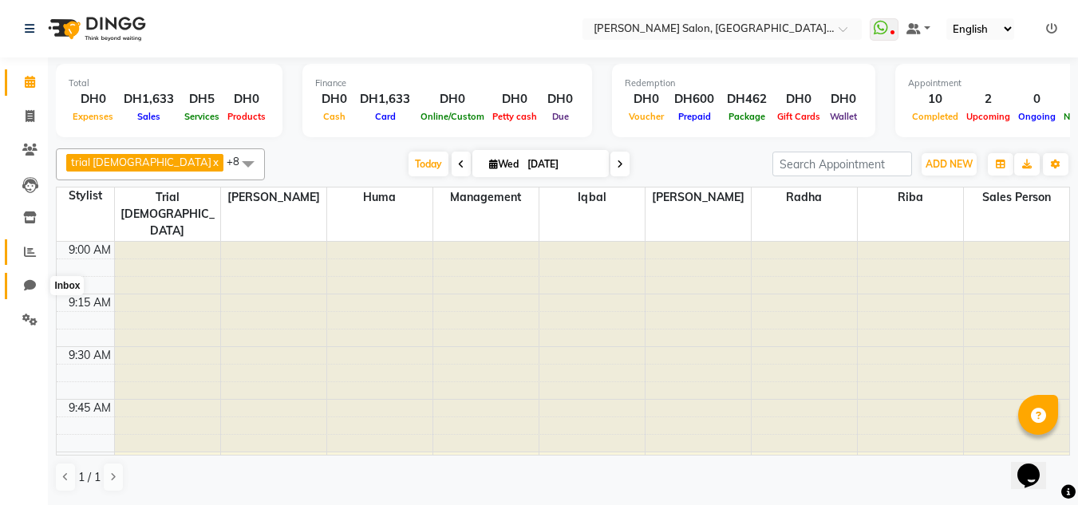
select select "100"
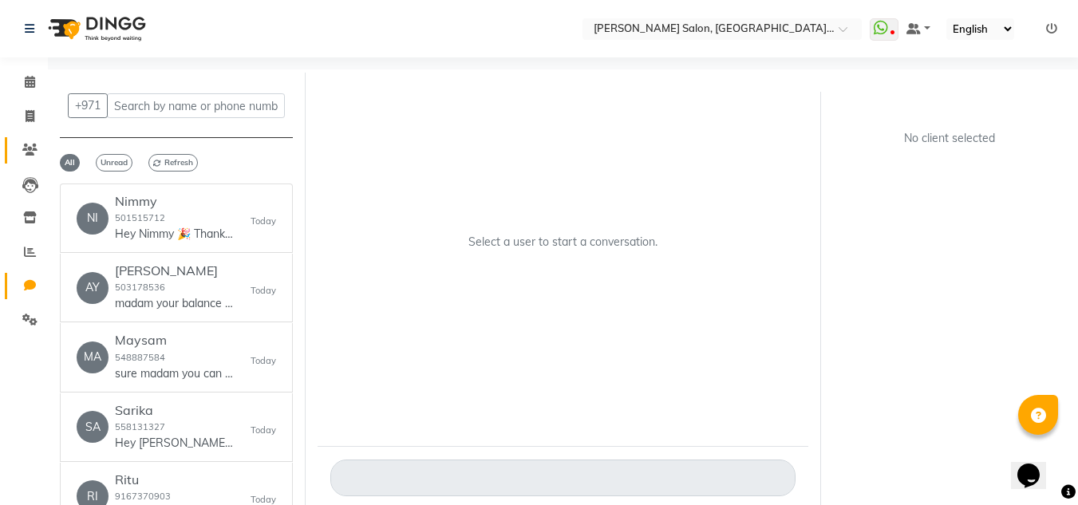
drag, startPoint x: 18, startPoint y: 129, endPoint x: 26, endPoint y: 163, distance: 34.7
click at [18, 136] on ul "Calendar Invoice Clients Leads Inventory Reports Chat Settings Completed InProg…" at bounding box center [24, 204] width 48 height 279
click at [26, 163] on link "Clients" at bounding box center [24, 150] width 38 height 26
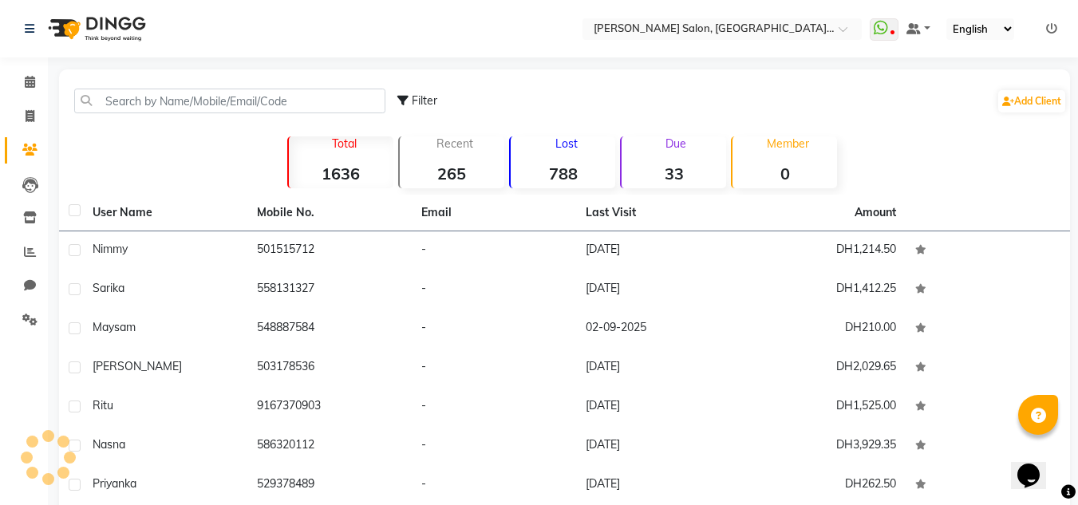
drag, startPoint x: 121, startPoint y: 128, endPoint x: 134, endPoint y: 111, distance: 21.7
click at [124, 127] on div "Filter Add Client Total 1636 Recent 265 Lost 788 Due 33 Member 0 User Name Mobi…" at bounding box center [564, 368] width 1011 height 598
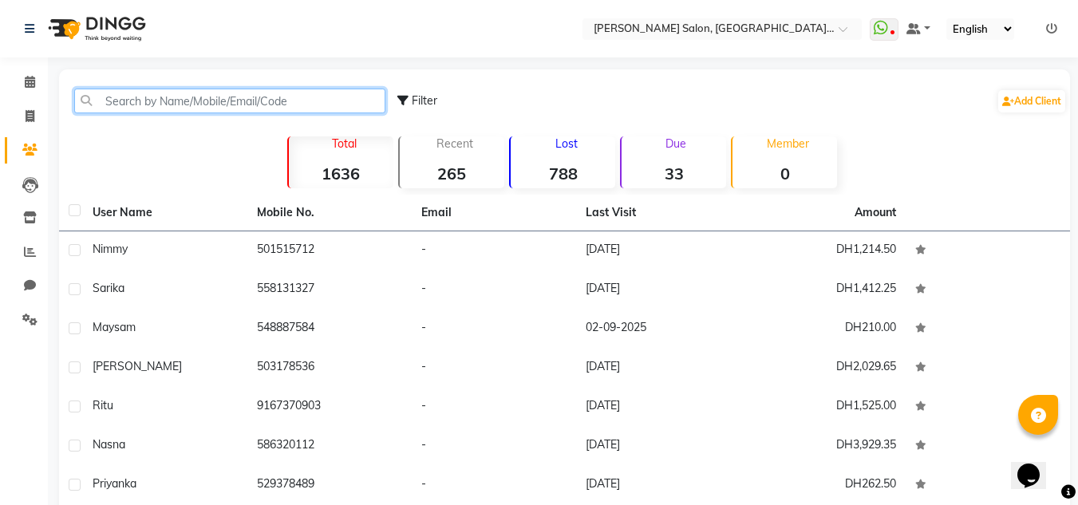
click at [134, 111] on input "text" at bounding box center [229, 101] width 311 height 25
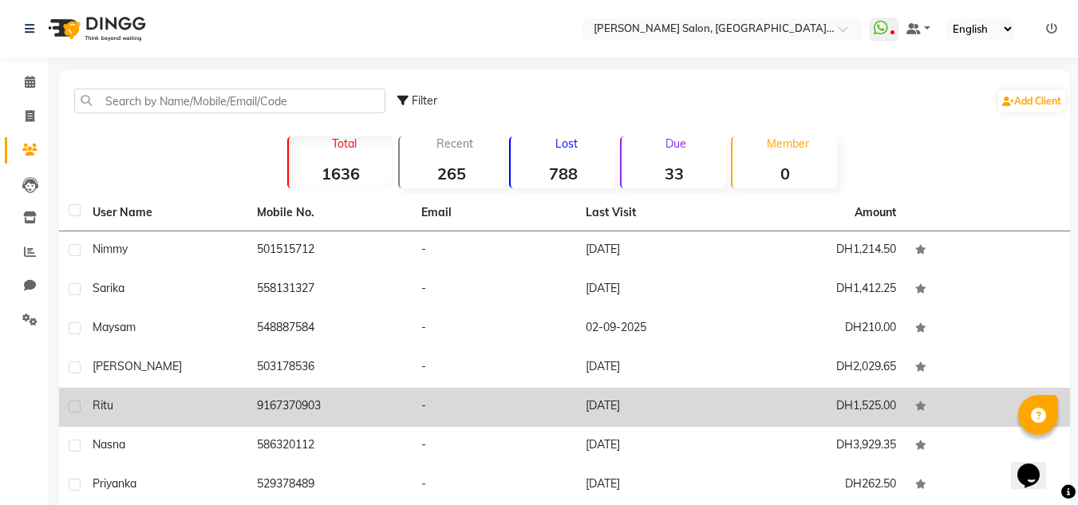
click at [243, 406] on td "Ritu" at bounding box center [165, 407] width 164 height 39
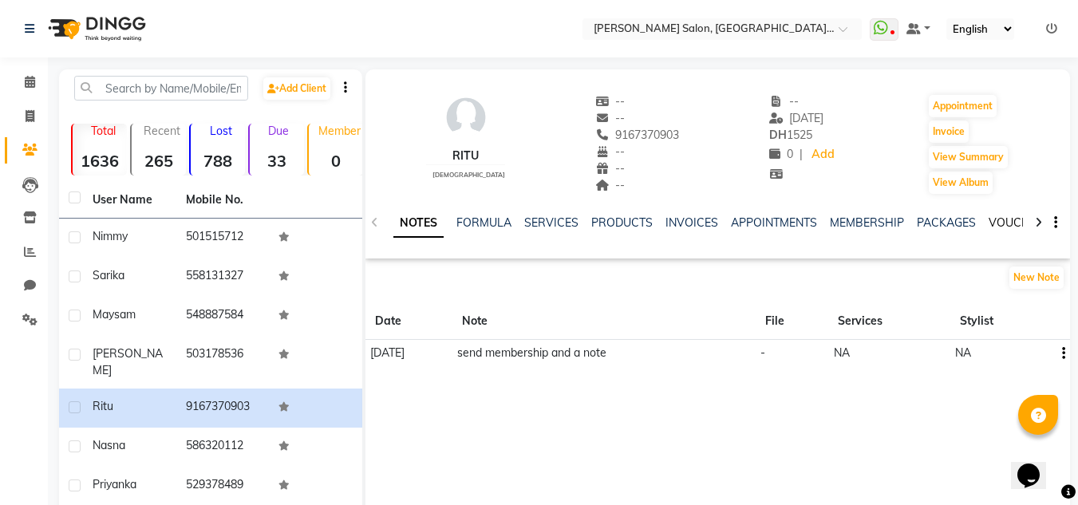
click at [991, 217] on link "VOUCHERS" at bounding box center [1020, 222] width 63 height 14
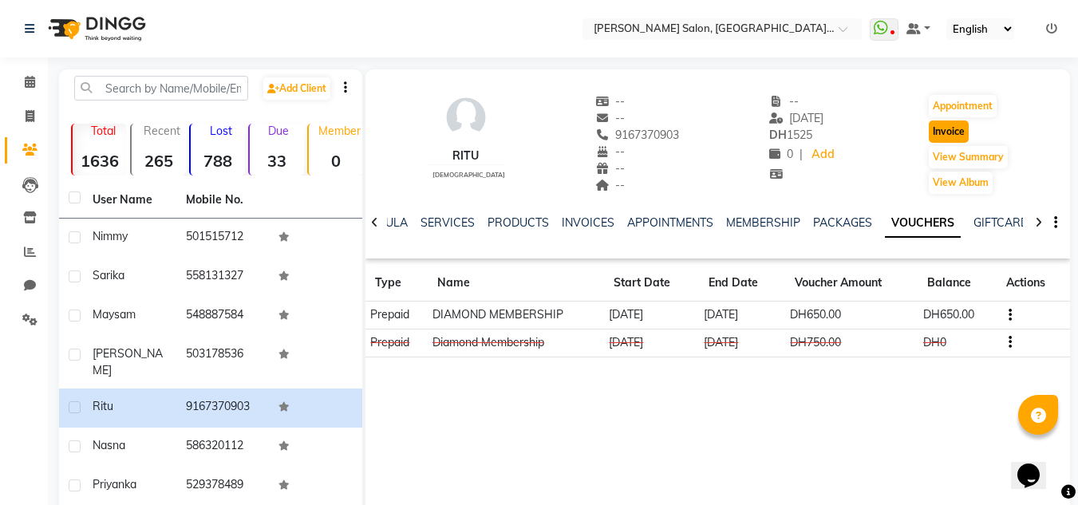
click at [942, 124] on button "Invoice" at bounding box center [949, 132] width 40 height 22
select select "service"
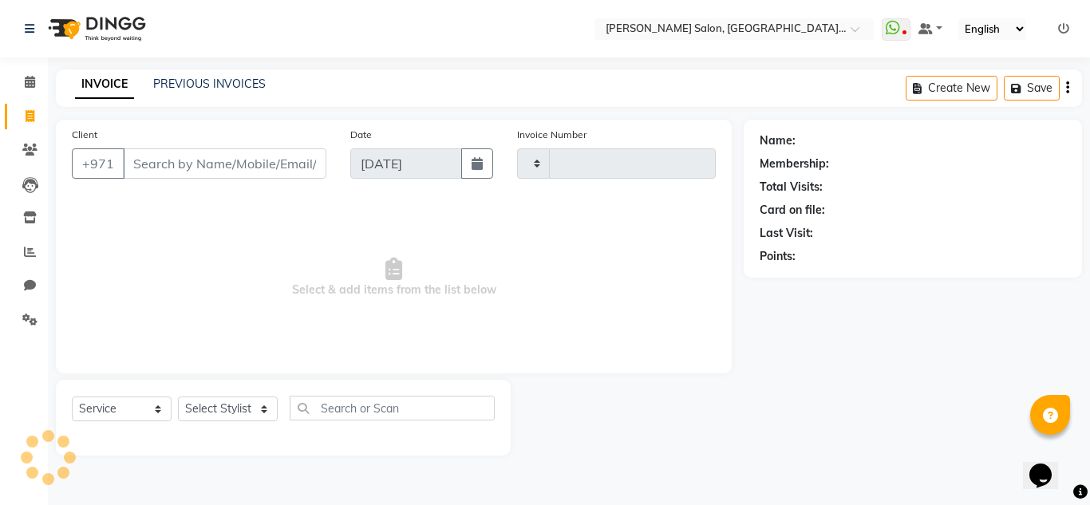
type input "1281"
select select "4069"
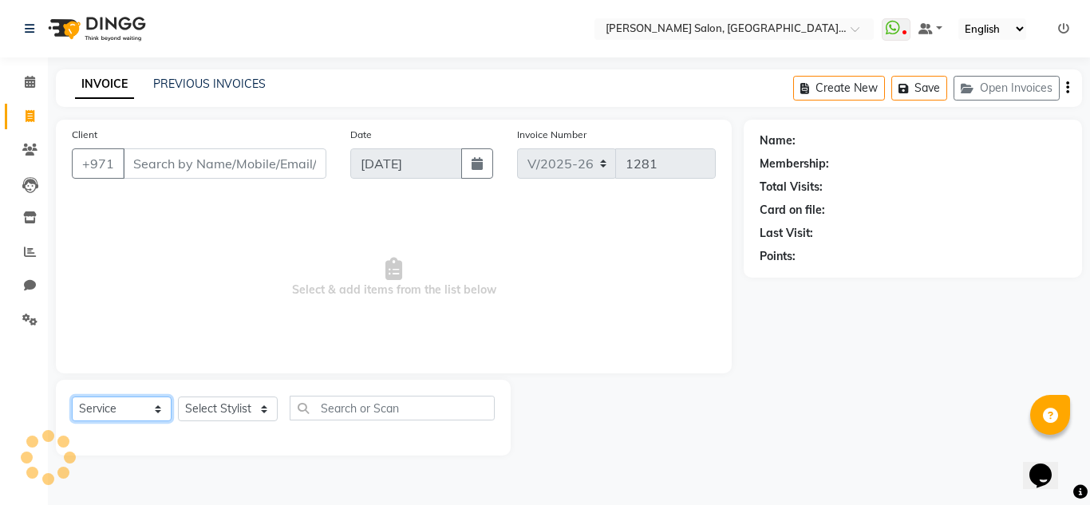
click at [121, 412] on select "Select Service Product Membership Package Voucher Prepaid Gift Card" at bounding box center [122, 409] width 100 height 25
type input "9167370903"
select select "package"
click at [72, 397] on select "Select Service Product Membership Package Voucher Prepaid Gift Card" at bounding box center [122, 409] width 100 height 25
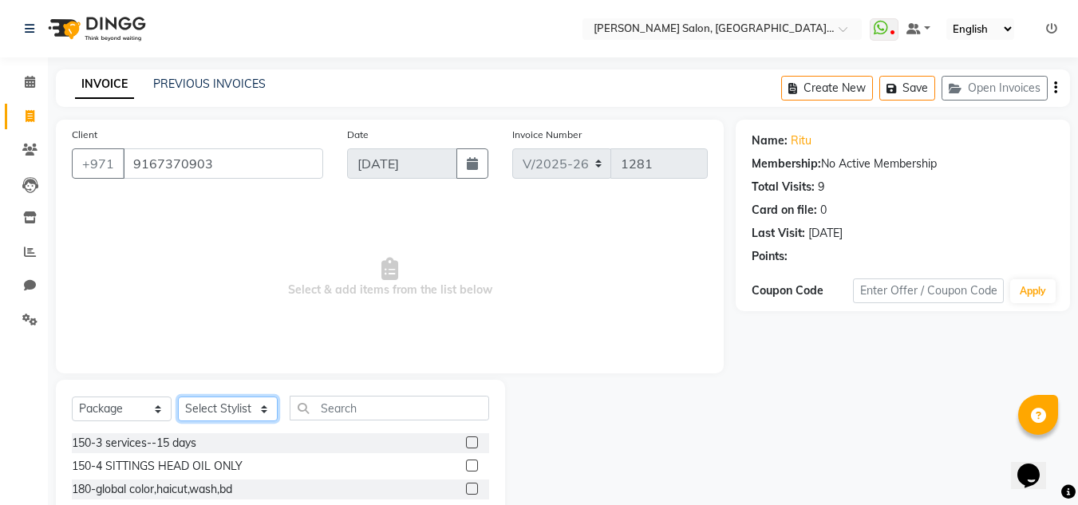
drag, startPoint x: 250, startPoint y: 408, endPoint x: 249, endPoint y: 399, distance: 8.8
click at [250, 408] on select "Select Stylist Huma Iqbal Kabita Management Radha Riba Sales person Srijana tri…" at bounding box center [228, 409] width 100 height 25
select select "86370"
click at [178, 397] on select "Select Stylist Huma Iqbal Kabita Management Radha Riba Sales person Srijana tri…" at bounding box center [228, 409] width 100 height 25
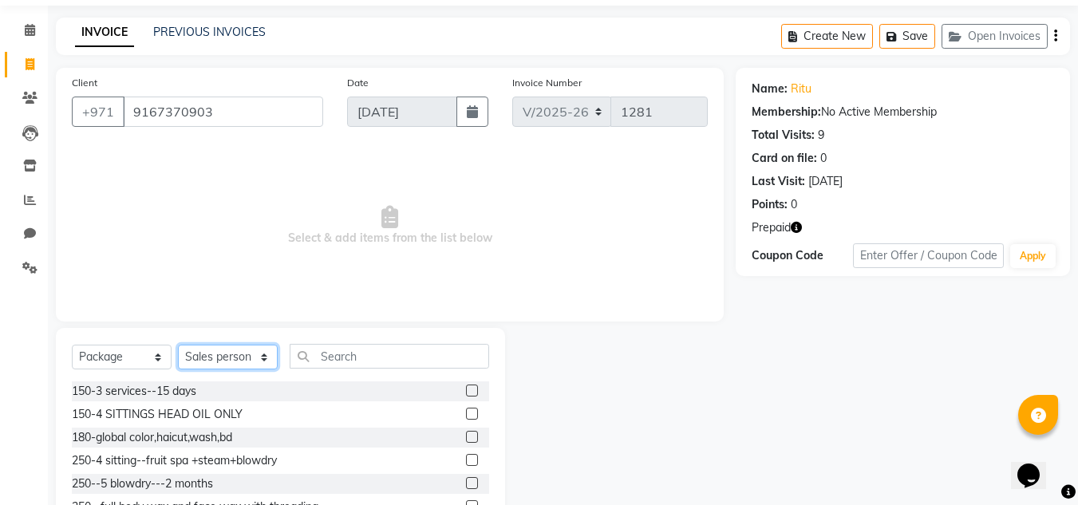
scroll to position [80, 0]
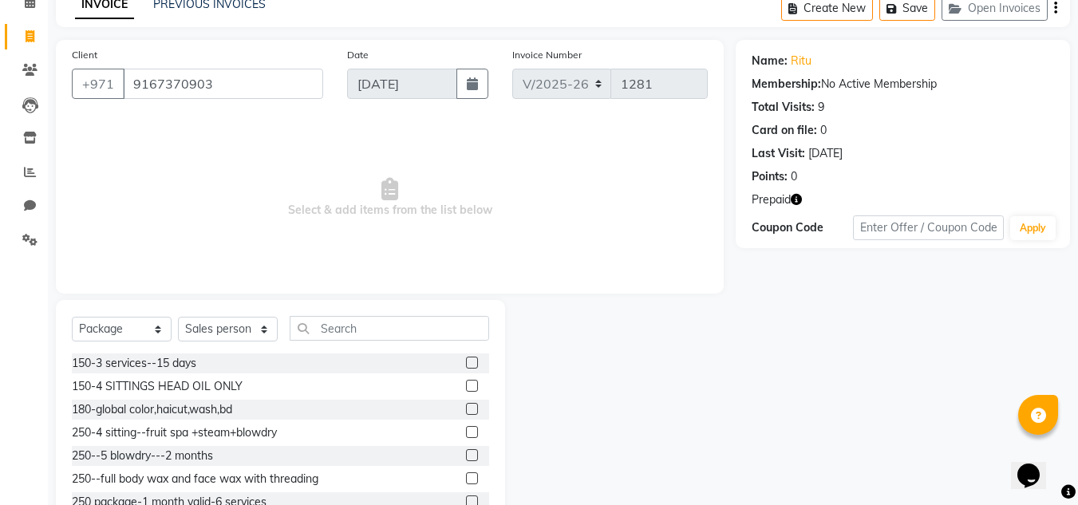
click at [390, 314] on div "Select Service Product Membership Package Voucher Prepaid Gift Card Select Styl…" at bounding box center [280, 417] width 449 height 235
click at [380, 318] on input "text" at bounding box center [390, 328] width 200 height 25
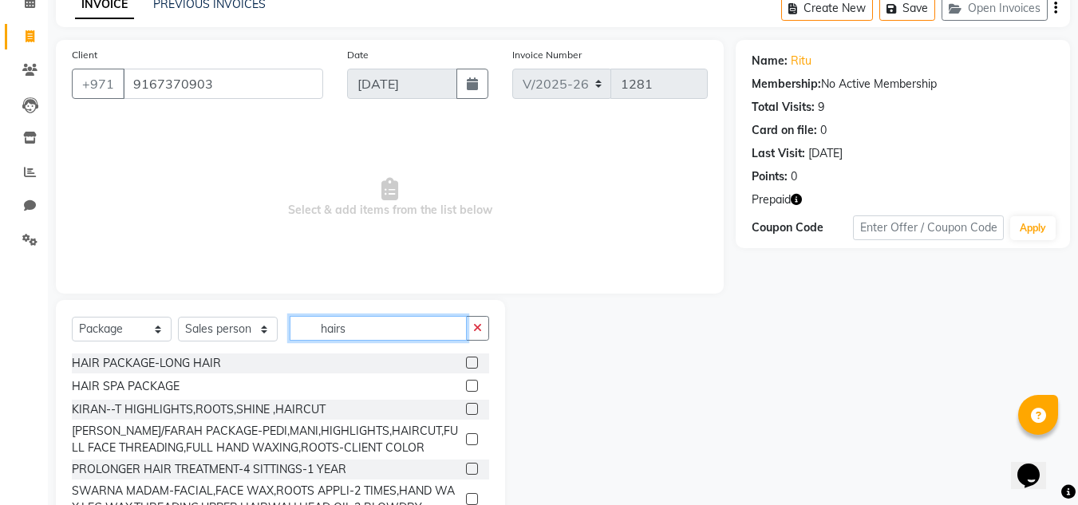
scroll to position [0, 0]
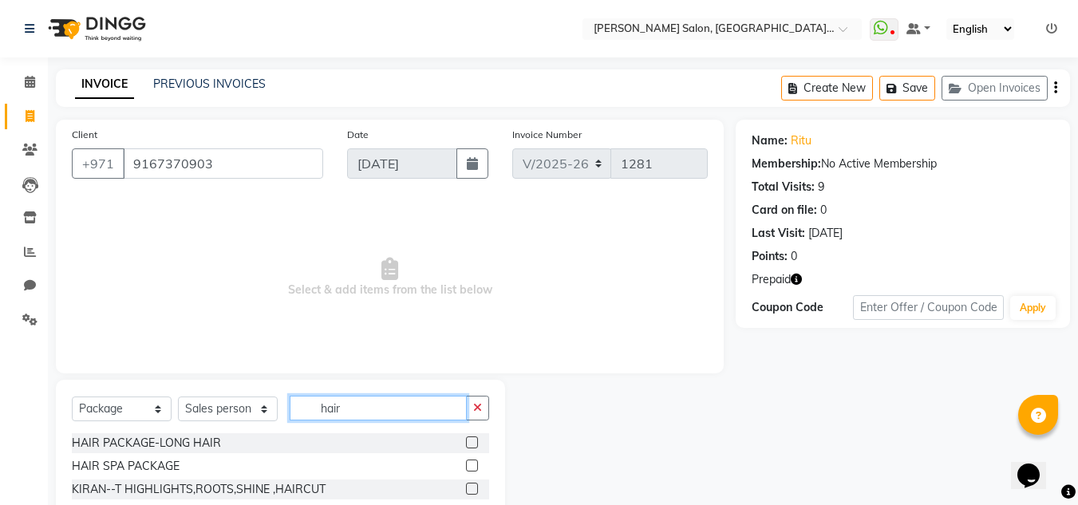
type input "hai"
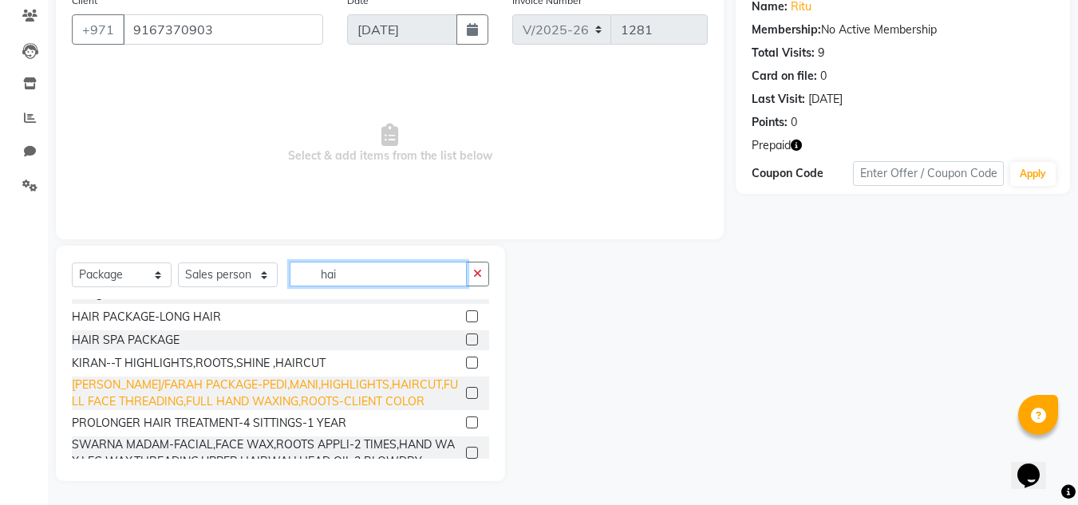
scroll to position [30, 0]
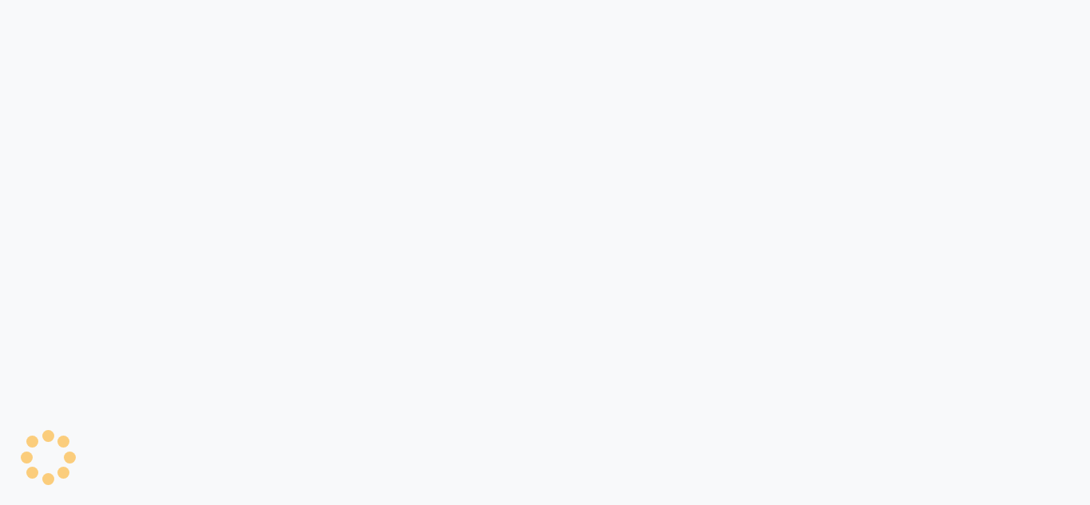
select select "4069"
select select "service"
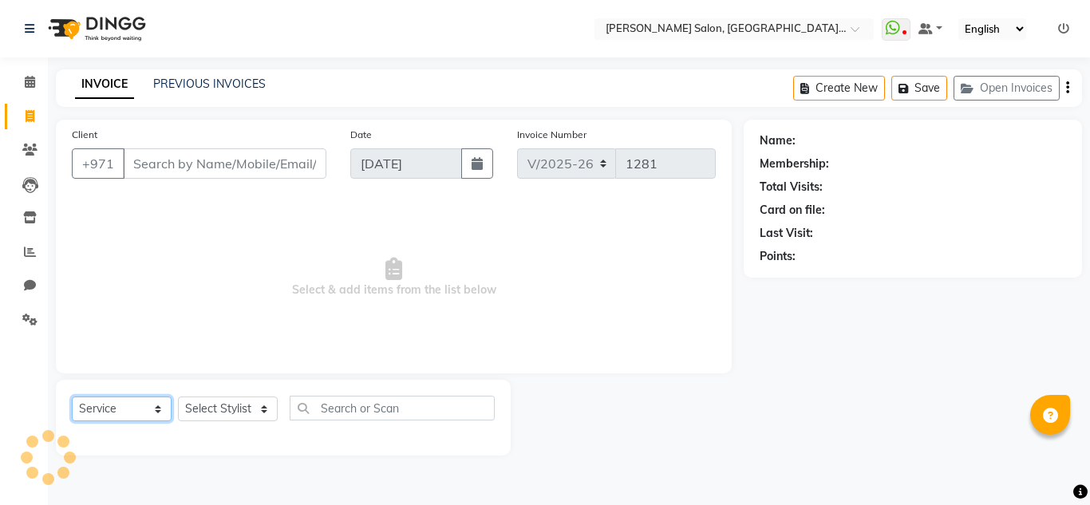
drag, startPoint x: 107, startPoint y: 408, endPoint x: 104, endPoint y: 397, distance: 10.9
click at [107, 407] on select "Select Service Product Membership Package Voucher Prepaid Gift Card" at bounding box center [122, 409] width 100 height 25
type input "9167370903"
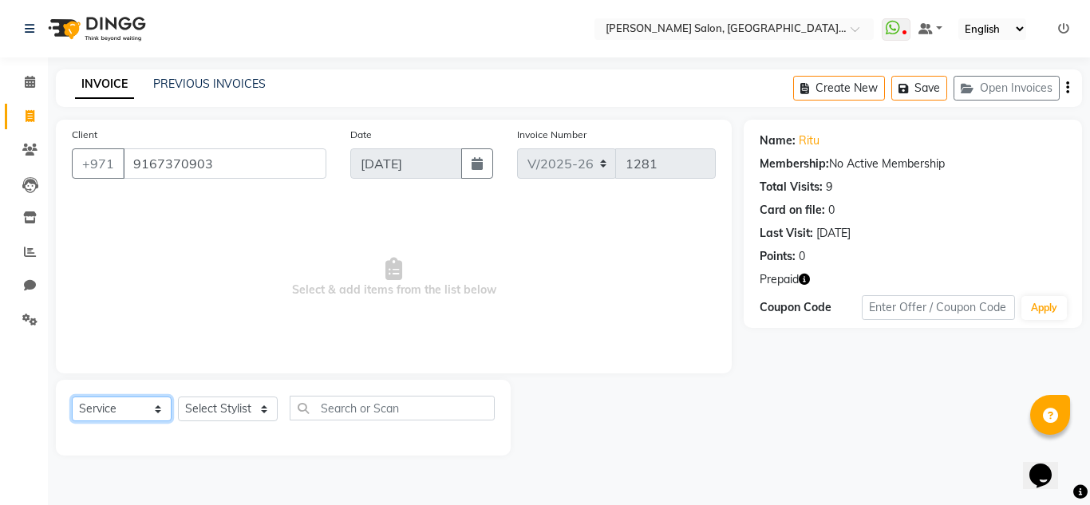
select select "package"
click at [72, 397] on select "Select Service Product Membership Package Voucher Prepaid Gift Card" at bounding box center [122, 409] width 100 height 25
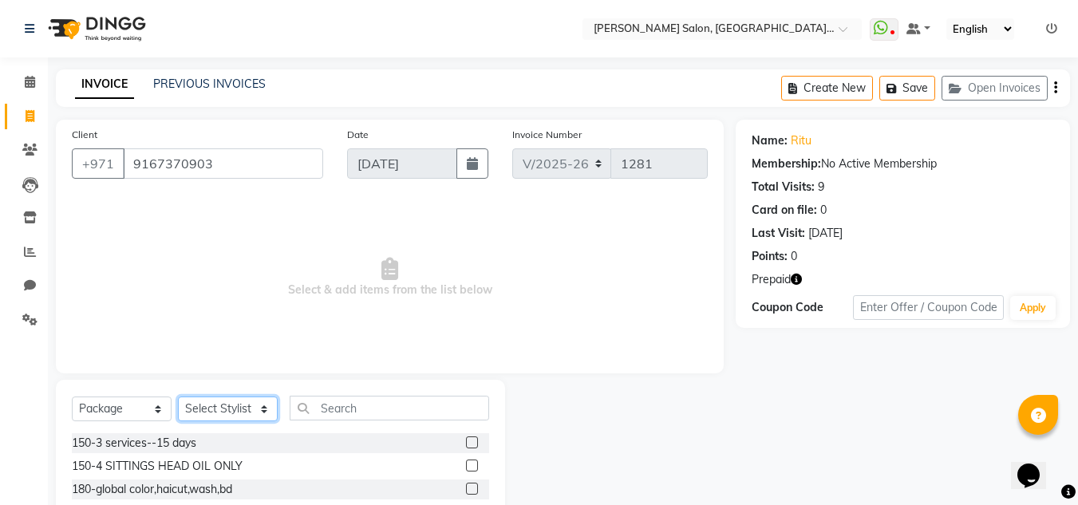
click at [246, 409] on select "Select Stylist Huma Iqbal Kabita Management Radha Riba Sales person Srijana tri…" at bounding box center [228, 409] width 100 height 25
select select "86370"
click at [178, 397] on select "Select Stylist Huma Iqbal Kabita Management Radha Riba Sales person Srijana tri…" at bounding box center [228, 409] width 100 height 25
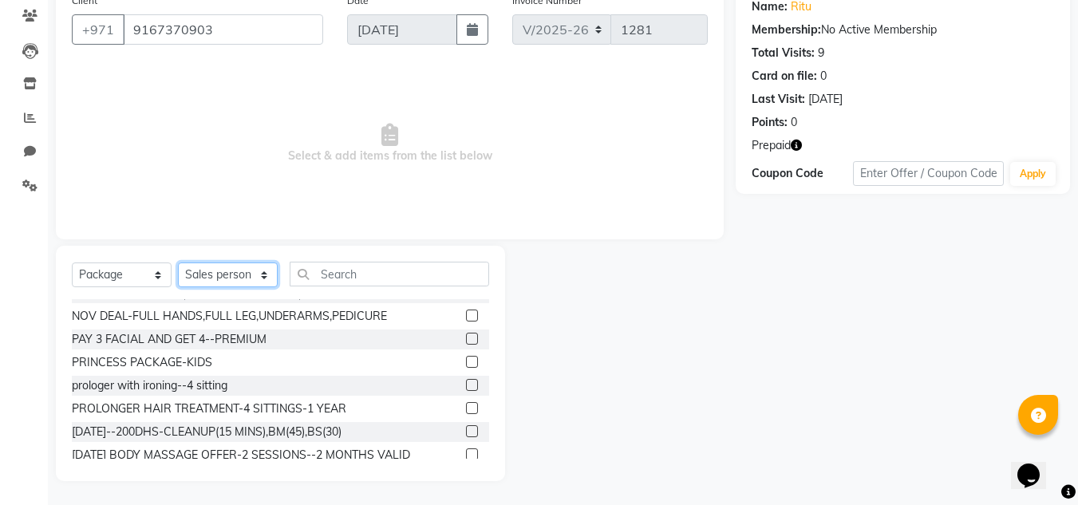
scroll to position [820, 0]
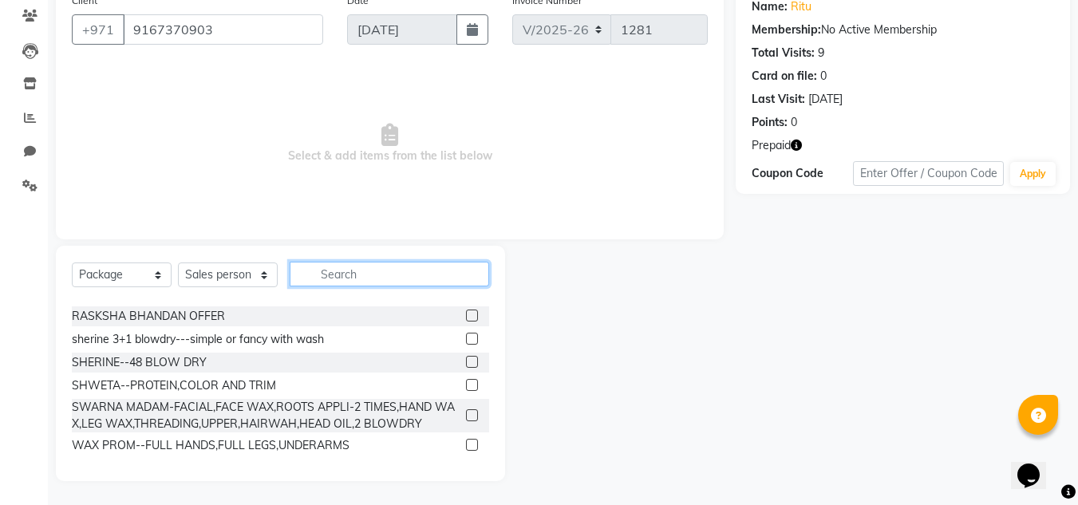
click at [311, 281] on input "text" at bounding box center [390, 274] width 200 height 25
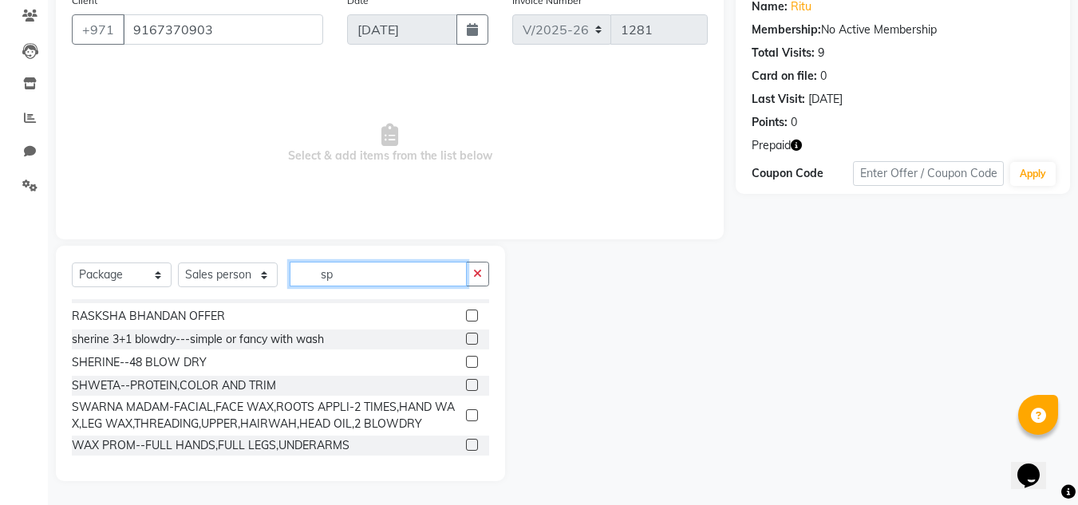
type input "spa"
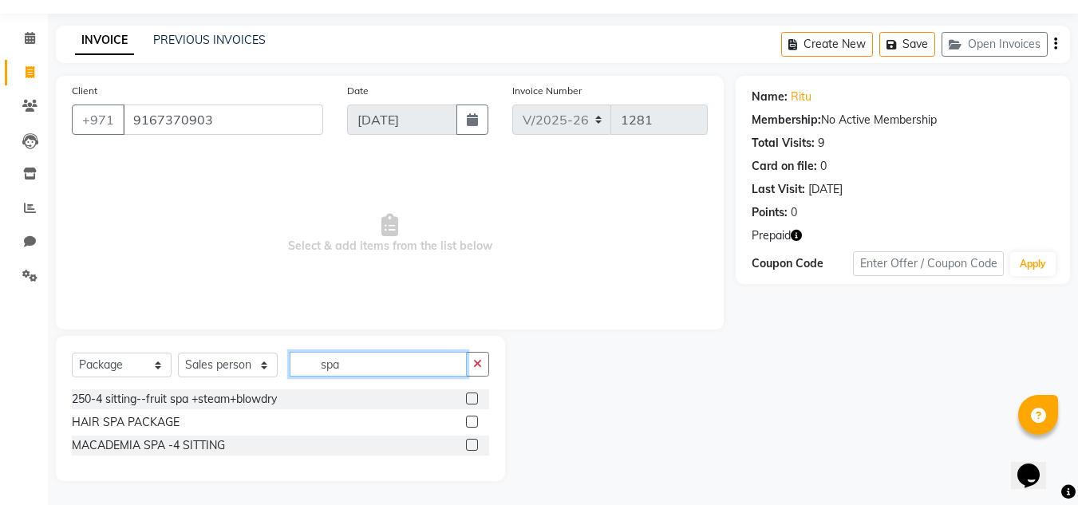
drag, startPoint x: 353, startPoint y: 356, endPoint x: 198, endPoint y: 366, distance: 155.2
click at [266, 364] on div "Select Service Product Membership Package Voucher Prepaid Gift Card Select Styl…" at bounding box center [280, 371] width 417 height 38
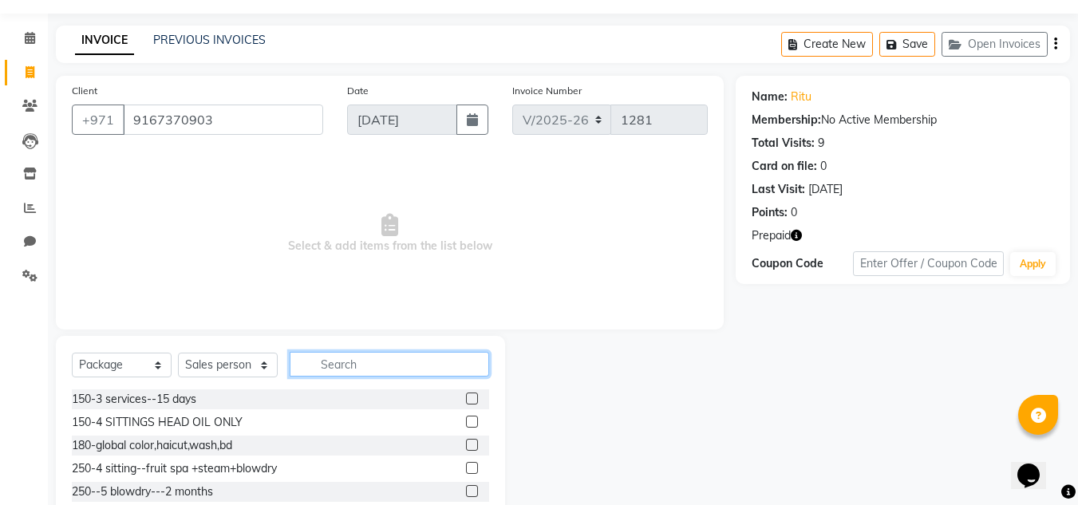
scroll to position [134, 0]
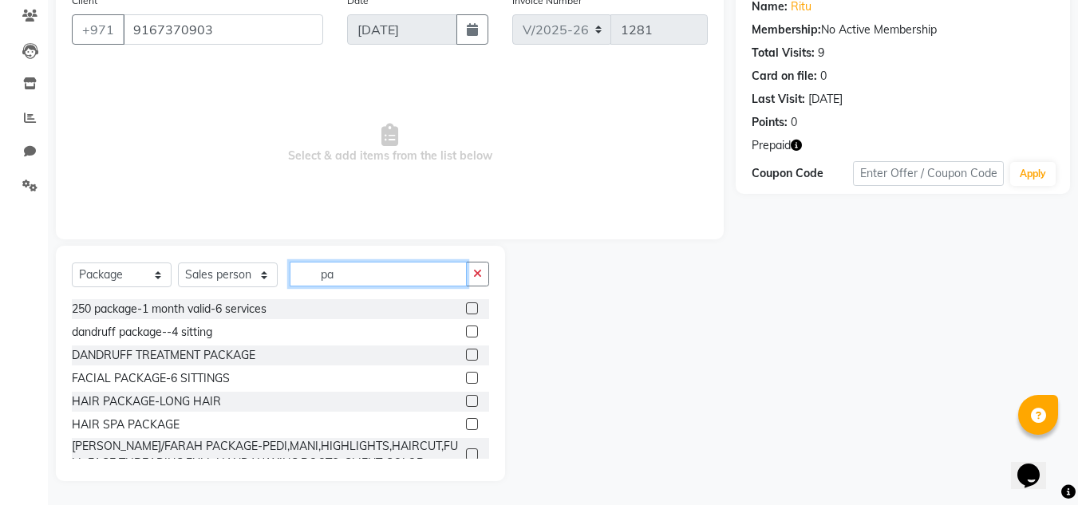
type input "p"
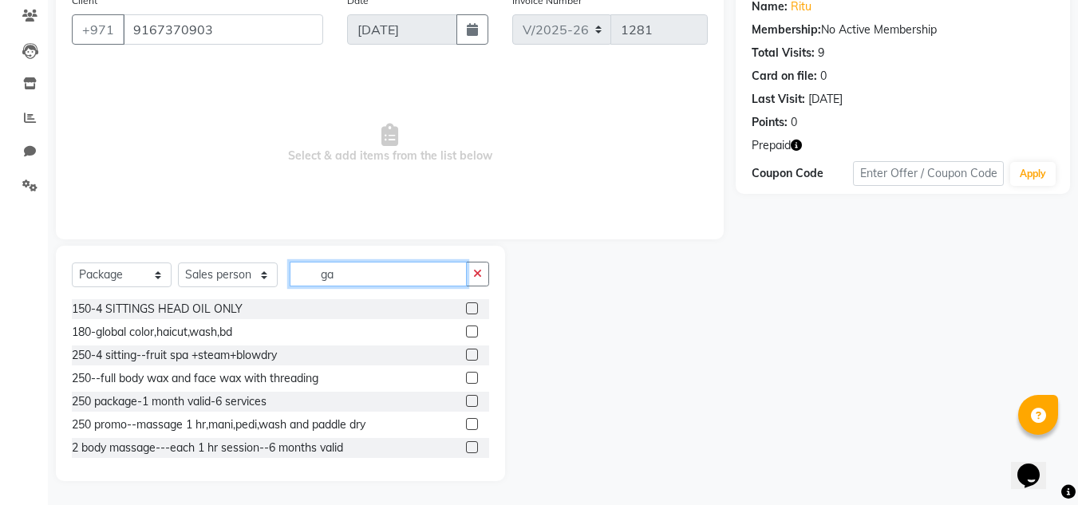
scroll to position [0, 0]
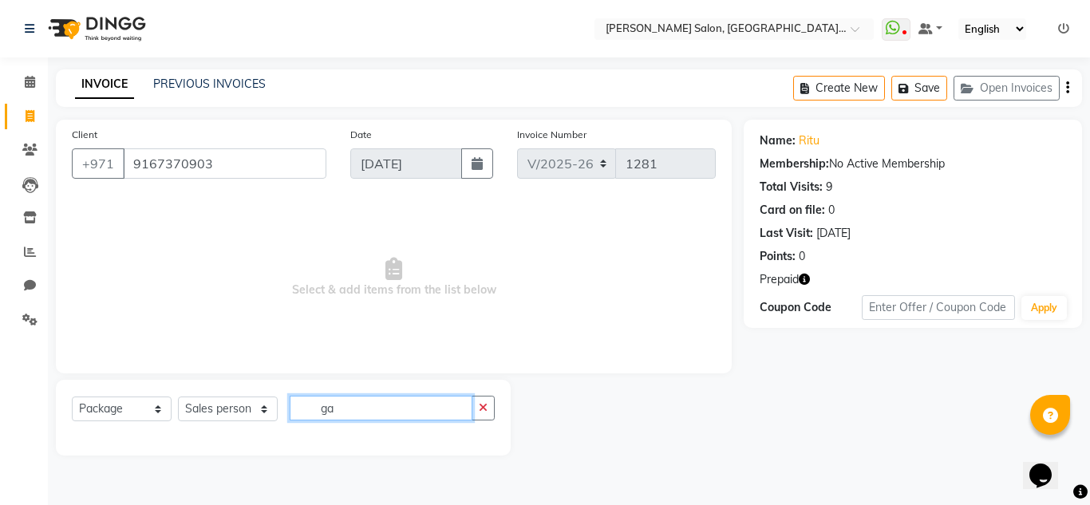
type input "g"
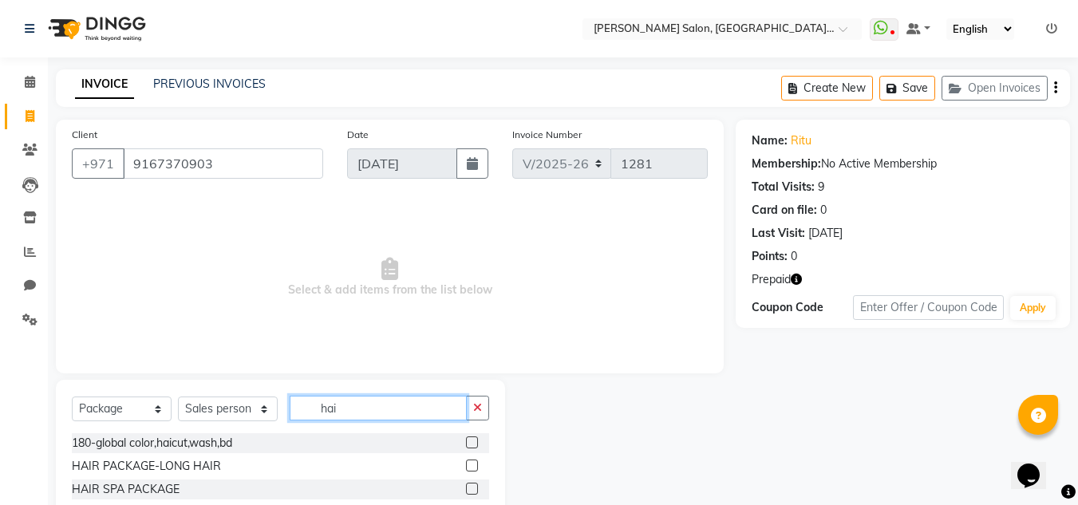
type input "hai"
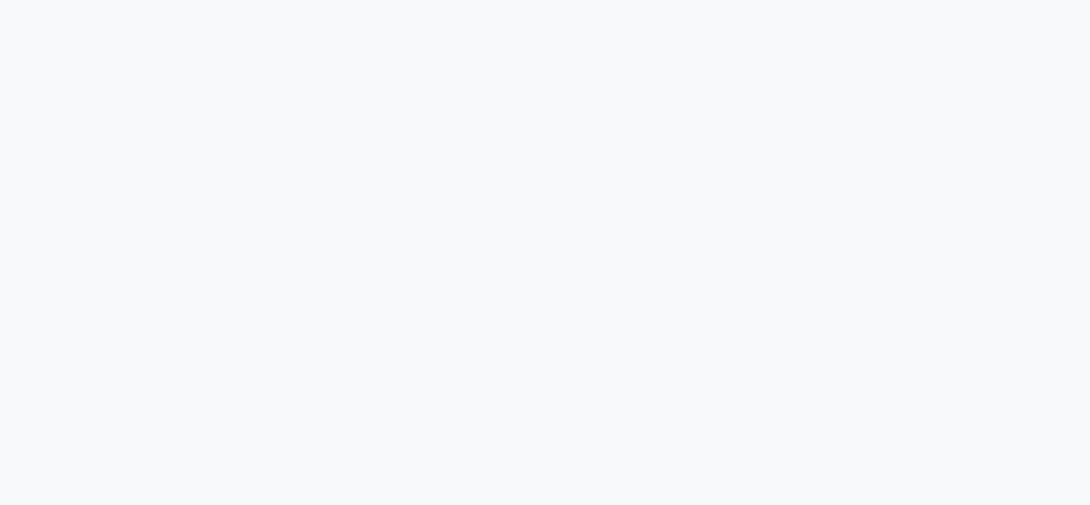
select select "service"
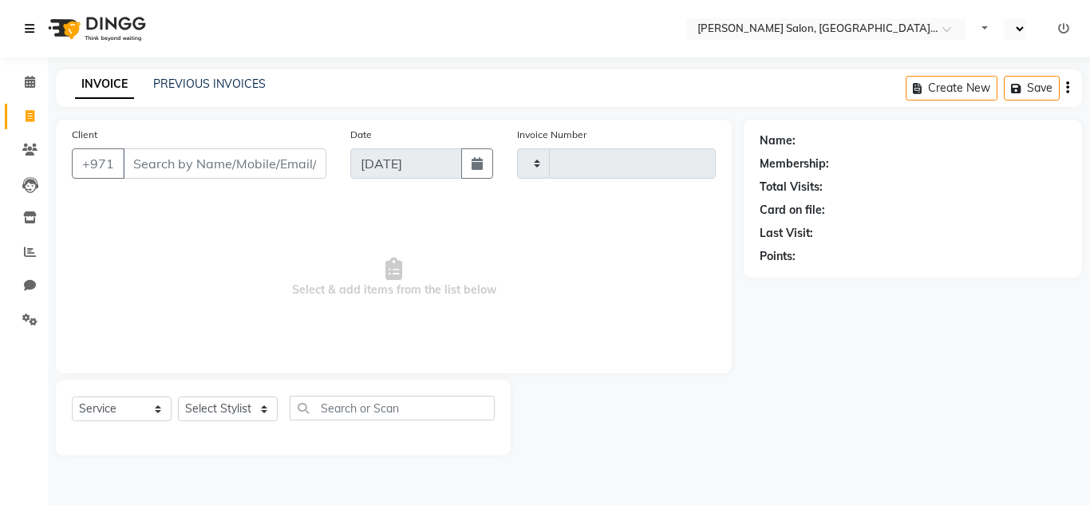
type input "1281"
select select "en"
select select "4069"
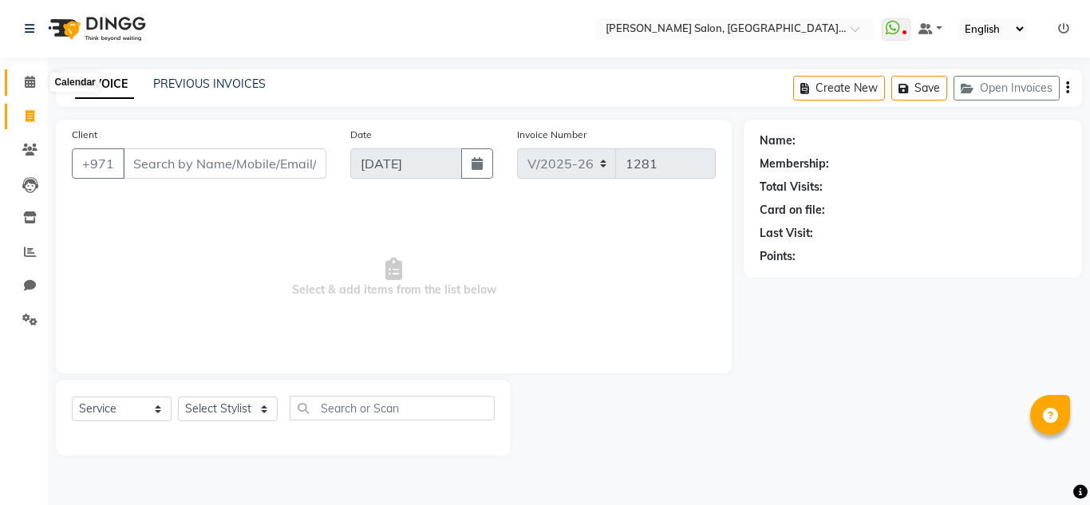
click at [29, 82] on icon at bounding box center [30, 82] width 10 height 12
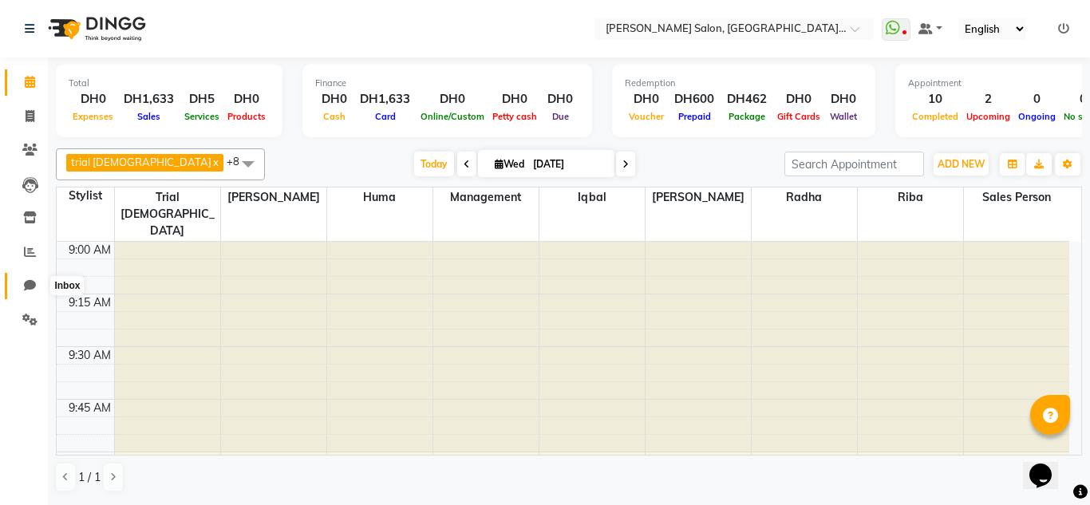
click at [27, 294] on span at bounding box center [30, 286] width 28 height 18
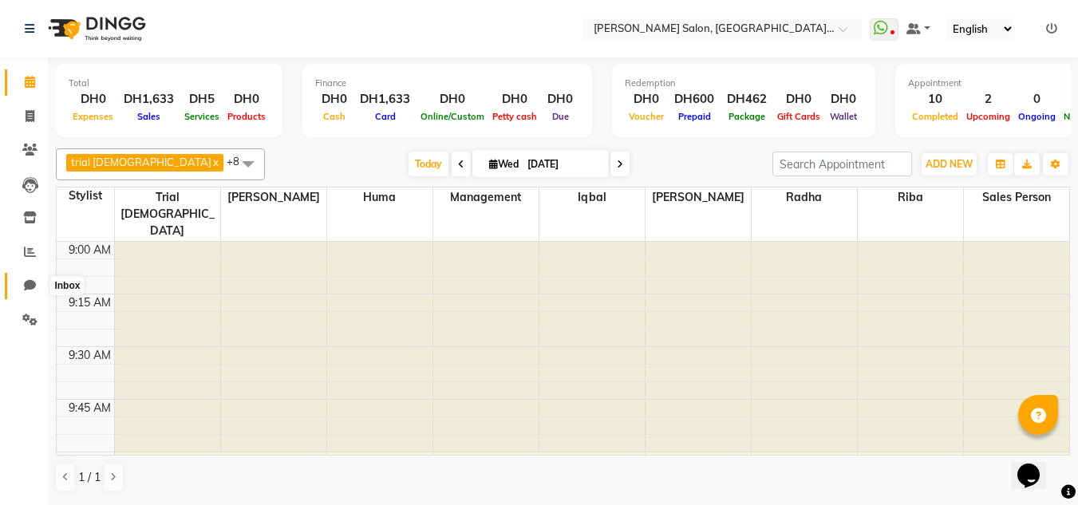
select select "100"
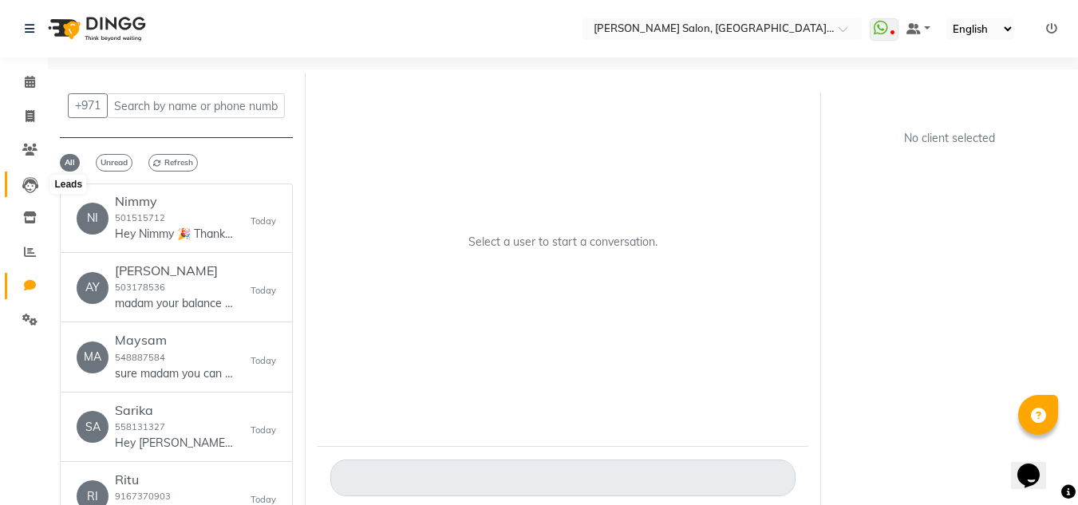
click at [26, 182] on icon at bounding box center [30, 185] width 16 height 16
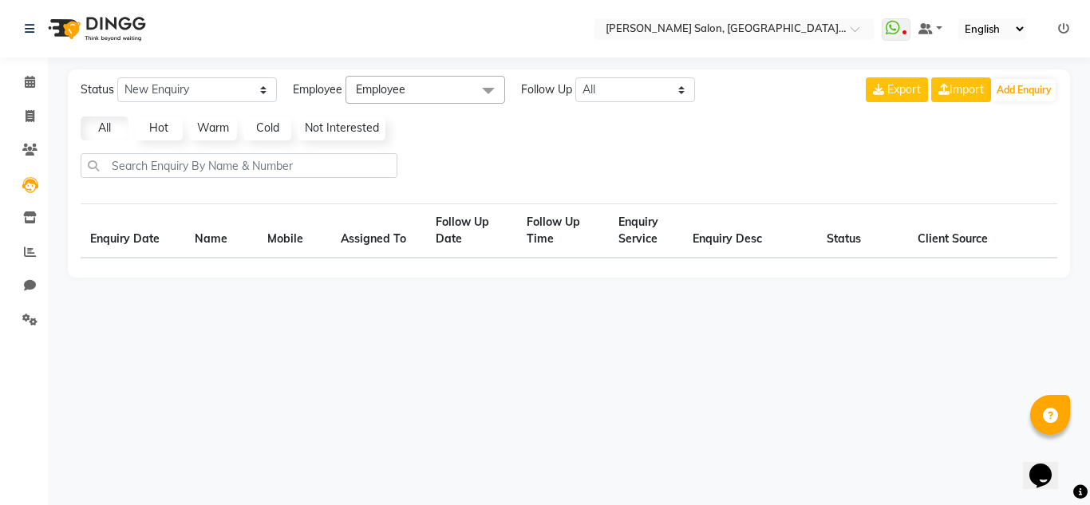
click at [23, 166] on li "Clients" at bounding box center [24, 150] width 48 height 34
select select "10"
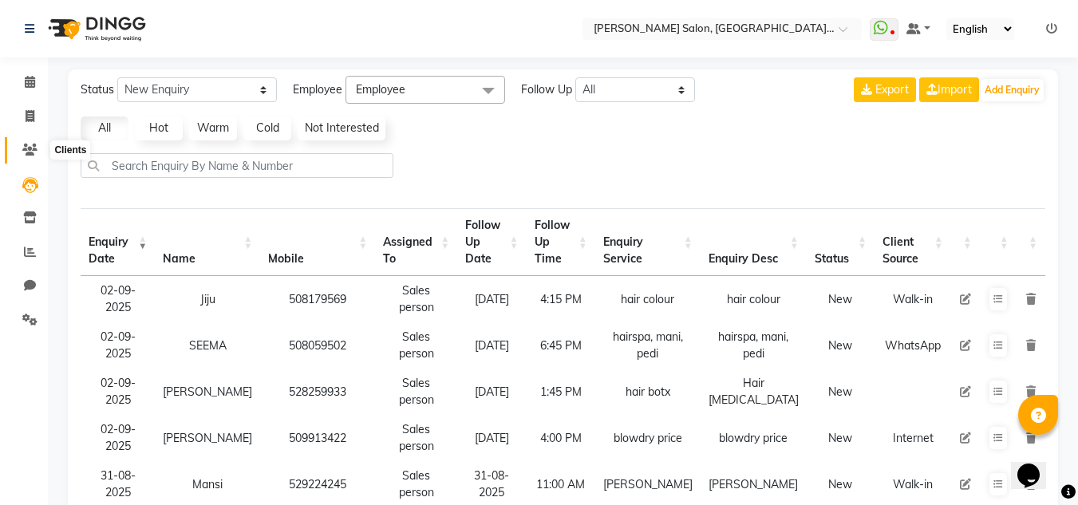
drag, startPoint x: 27, startPoint y: 152, endPoint x: 37, endPoint y: 170, distance: 20.7
click at [27, 151] on icon at bounding box center [29, 150] width 15 height 12
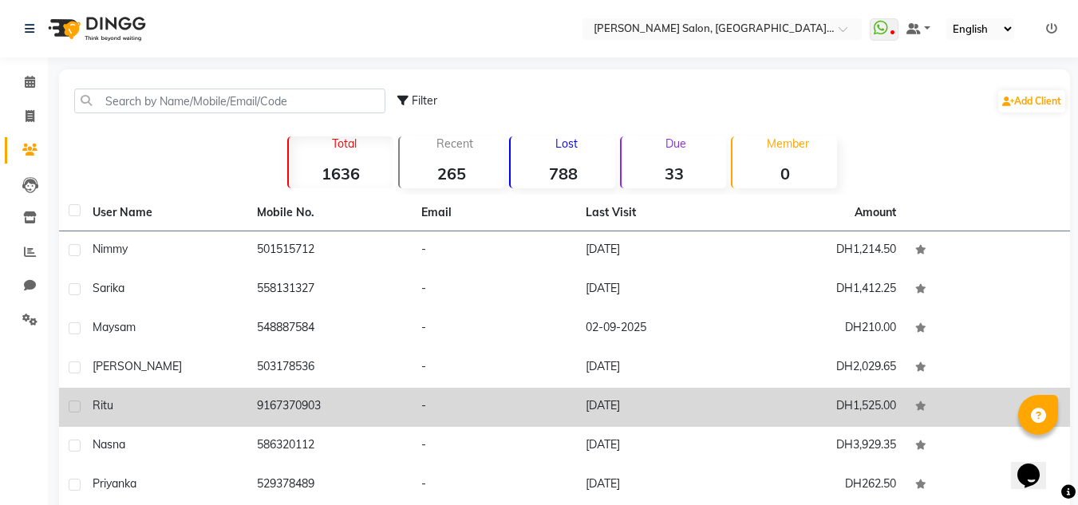
click at [179, 398] on div "Ritu" at bounding box center [165, 405] width 145 height 17
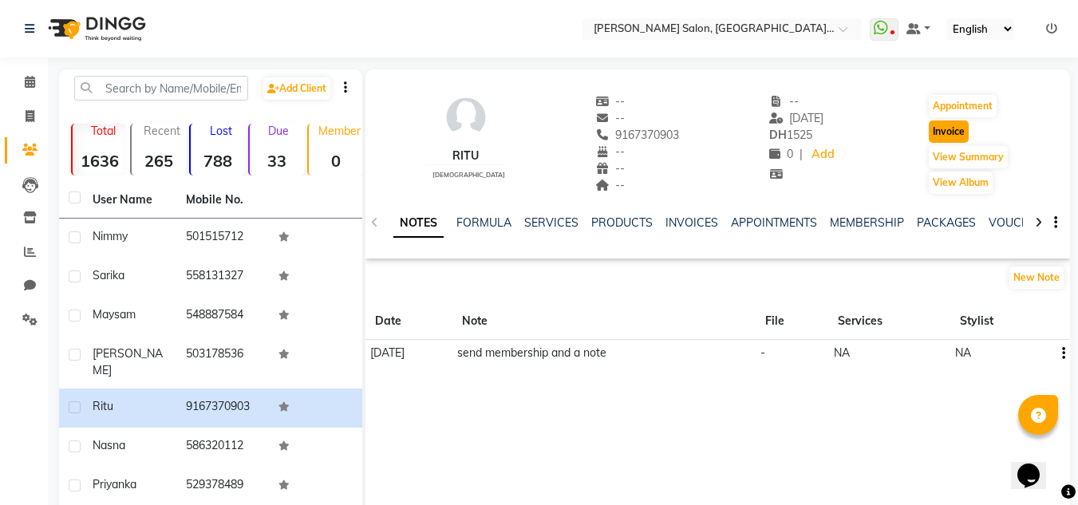
click at [941, 129] on button "Invoice" at bounding box center [949, 132] width 40 height 22
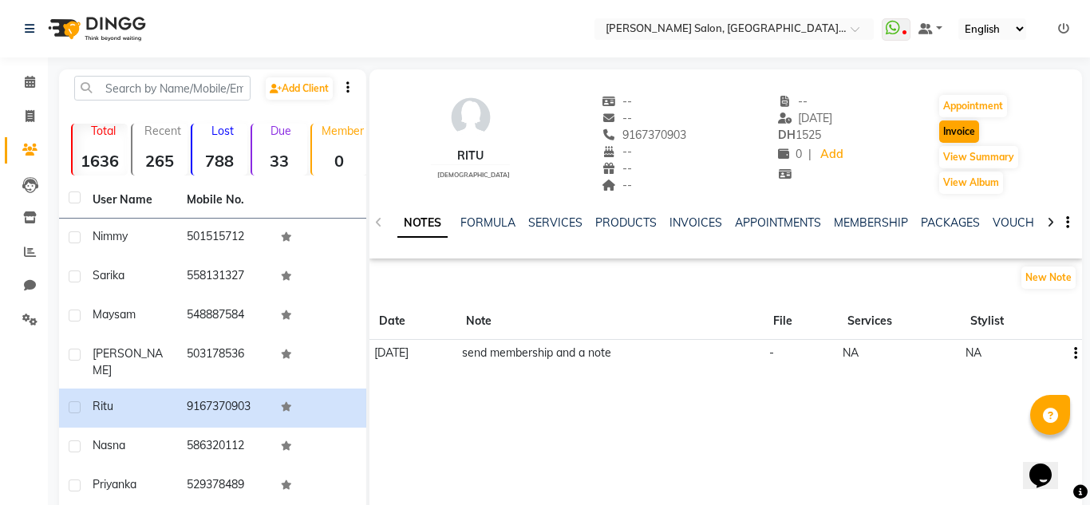
select select "4069"
select select "service"
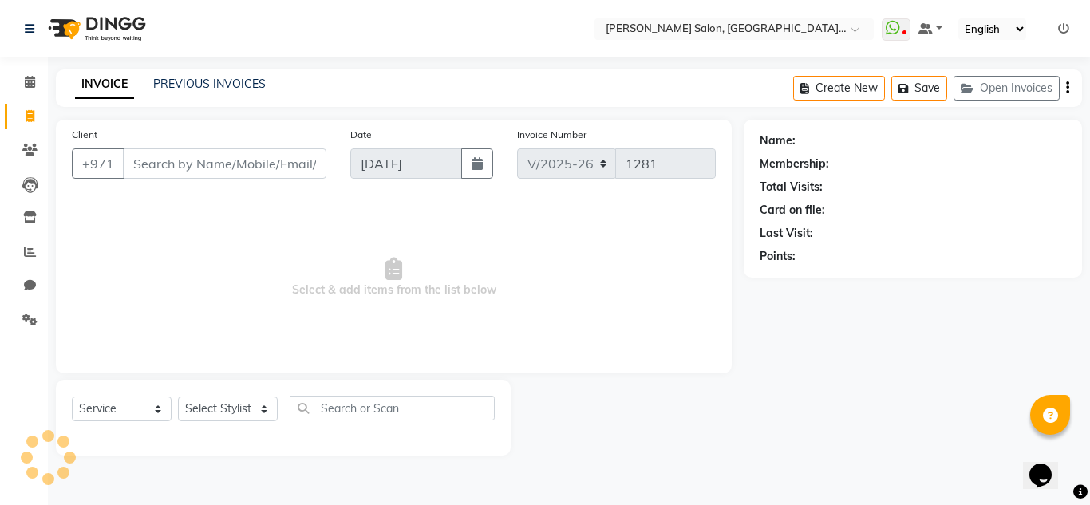
type input "9167370903"
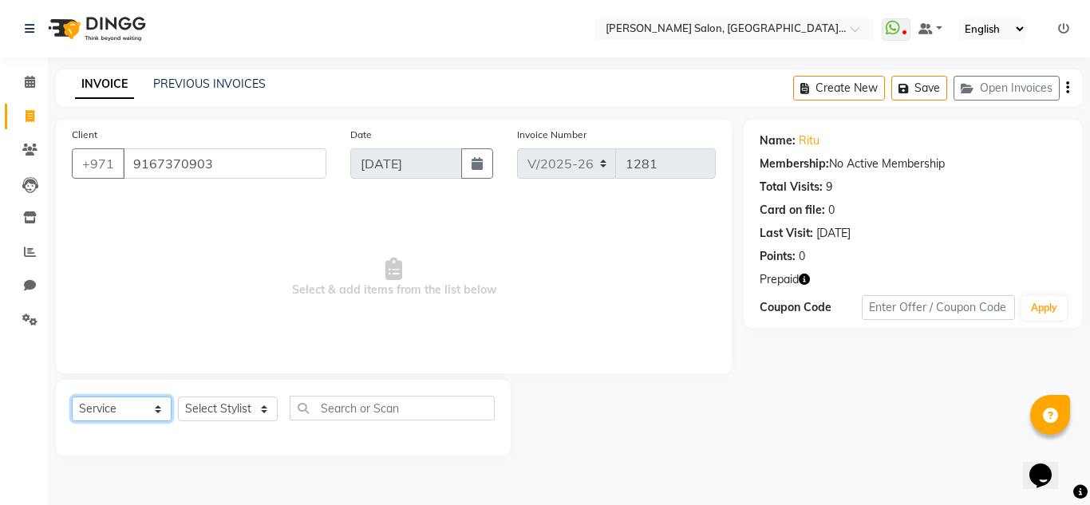
click at [128, 411] on select "Select Service Product Membership Package Voucher Prepaid Gift Card" at bounding box center [122, 409] width 100 height 25
select select "package"
click at [72, 397] on select "Select Service Product Membership Package Voucher Prepaid Gift Card" at bounding box center [122, 409] width 100 height 25
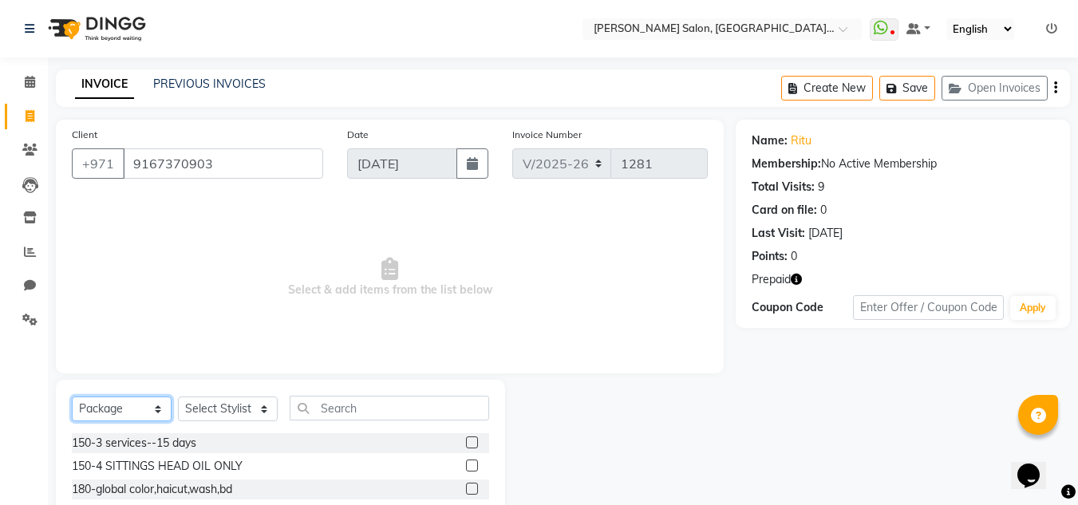
scroll to position [134, 0]
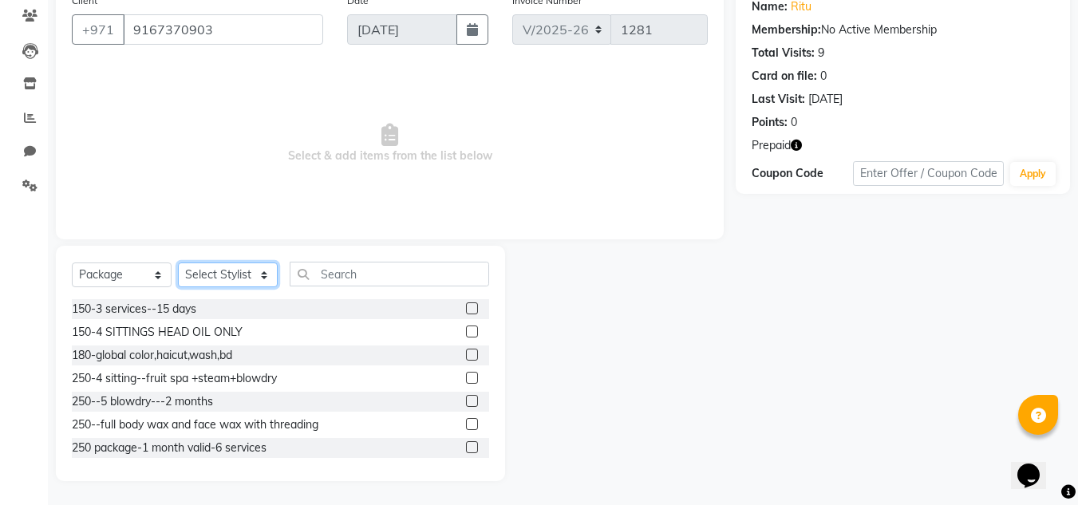
drag, startPoint x: 231, startPoint y: 279, endPoint x: 226, endPoint y: 256, distance: 23.8
click at [231, 278] on select "Select Stylist Huma Iqbal Kabita Management Radha Riba Sales person Srijana tri…" at bounding box center [228, 275] width 100 height 25
select select "86370"
click at [178, 263] on select "Select Stylist Huma Iqbal Kabita Management Radha Riba Sales person Srijana tri…" at bounding box center [228, 275] width 100 height 25
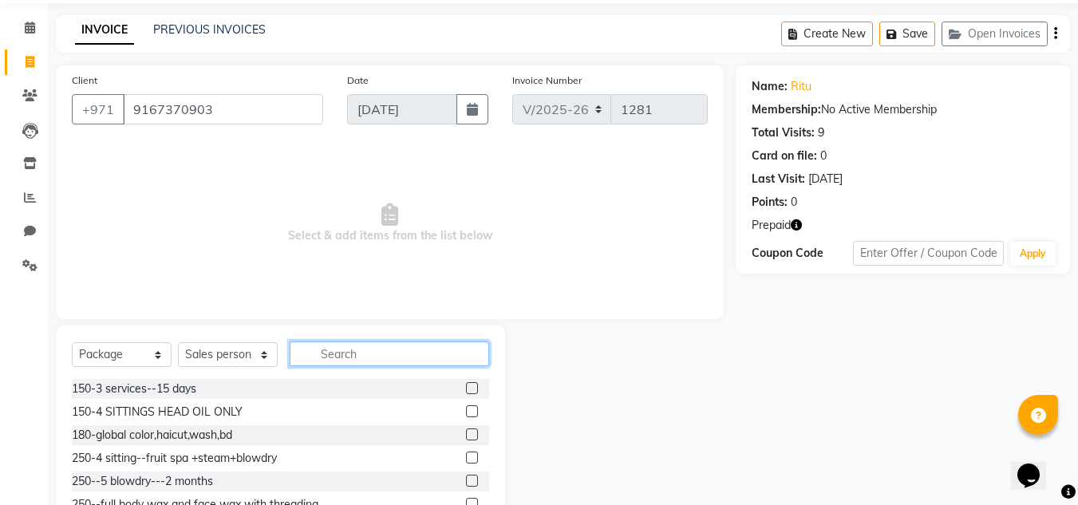
click at [319, 345] on input "text" at bounding box center [390, 354] width 200 height 25
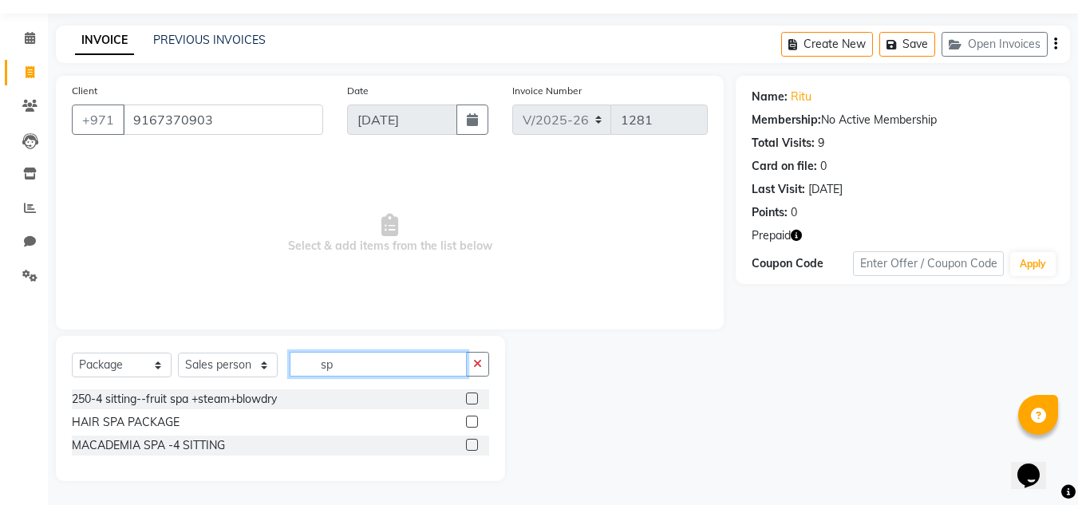
scroll to position [44, 0]
type input "spa"
click at [105, 366] on select "Select Service Product Membership Package Voucher Prepaid Gift Card" at bounding box center [122, 365] width 100 height 25
select select "service"
click at [72, 353] on select "Select Service Product Membership Package Voucher Prepaid Gift Card" at bounding box center [122, 365] width 100 height 25
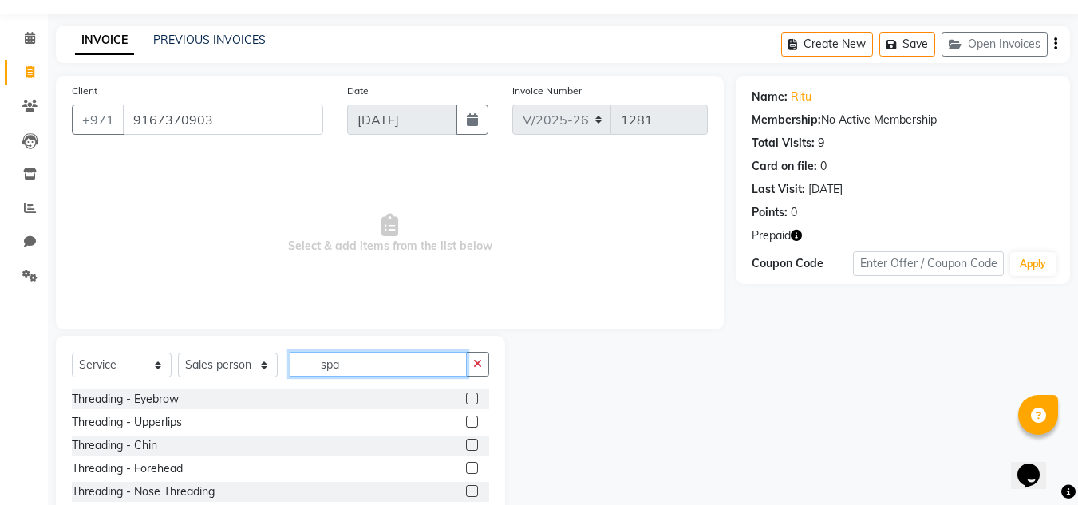
drag, startPoint x: 378, startPoint y: 362, endPoint x: 234, endPoint y: 368, distance: 143.8
click at [235, 368] on div "Select Service Product Membership Package Voucher Prepaid Gift Card Select Styl…" at bounding box center [280, 371] width 417 height 38
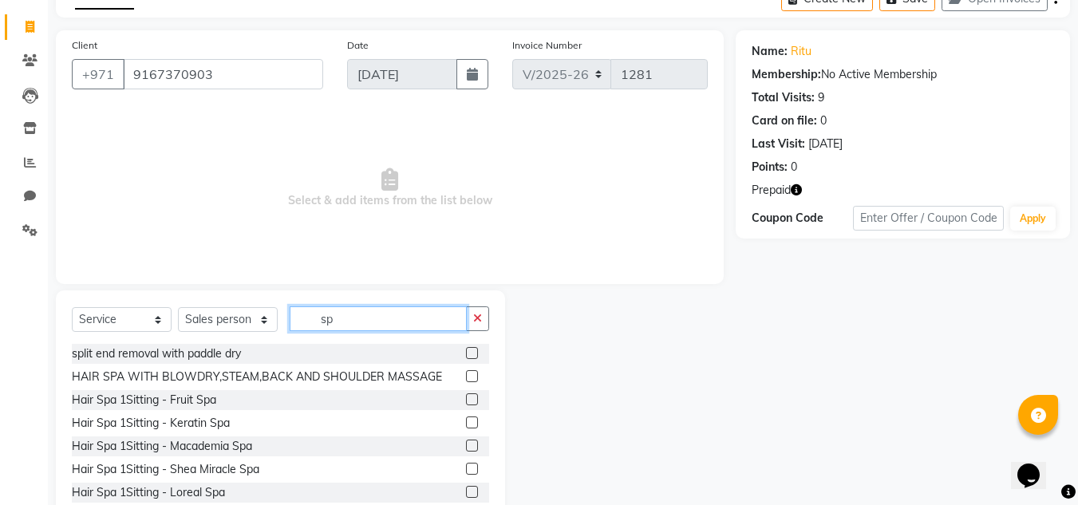
scroll to position [134, 0]
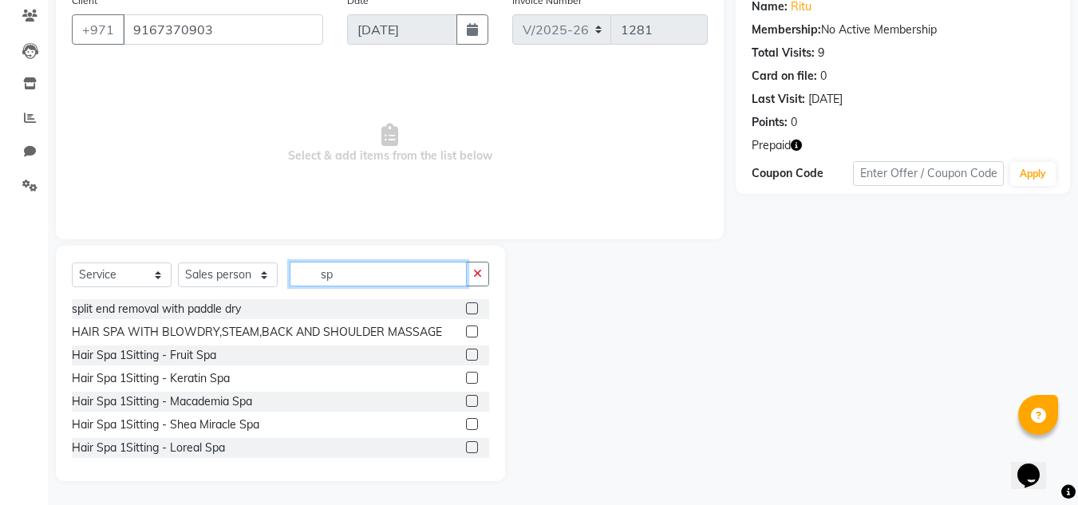
type input "sp"
click at [108, 275] on select "Select Service Product Membership Package Voucher Prepaid Gift Card" at bounding box center [122, 275] width 100 height 25
select select "package"
click at [72, 263] on select "Select Service Product Membership Package Voucher Prepaid Gift Card" at bounding box center [122, 275] width 100 height 25
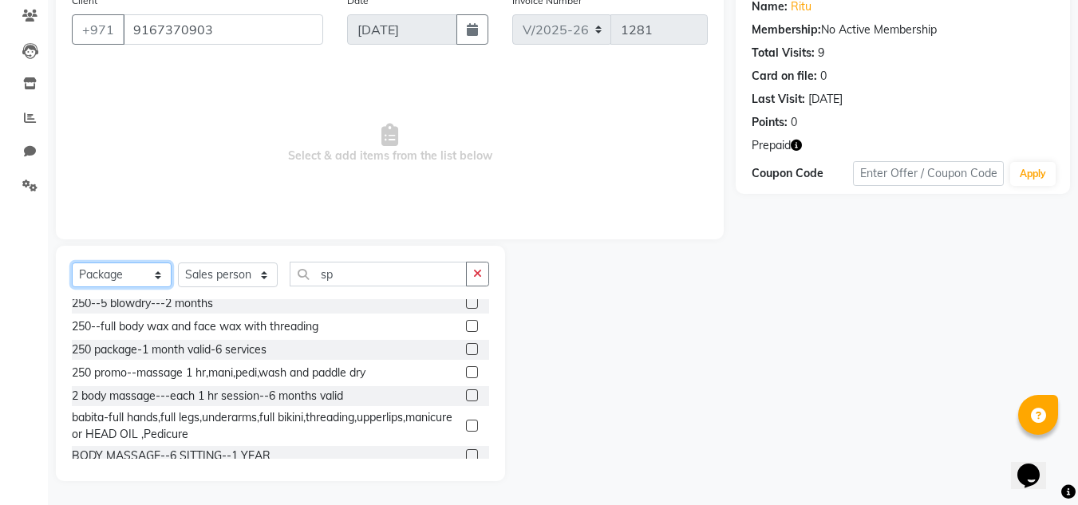
scroll to position [160, 0]
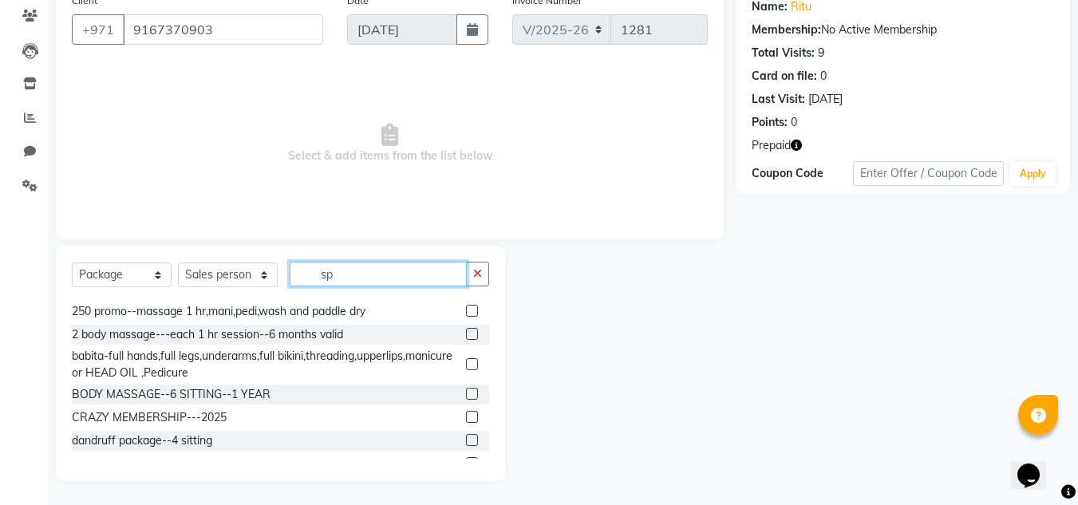
drag, startPoint x: 358, startPoint y: 268, endPoint x: 217, endPoint y: 230, distance: 146.4
click at [269, 276] on div "Select Service Product Membership Package Voucher Prepaid Gift Card Select Styl…" at bounding box center [280, 281] width 417 height 38
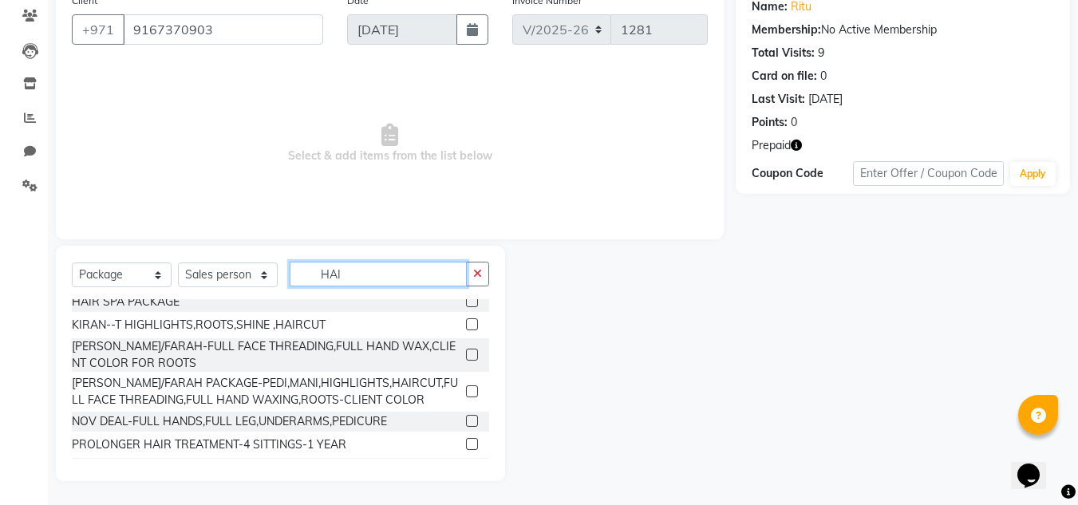
scroll to position [0, 0]
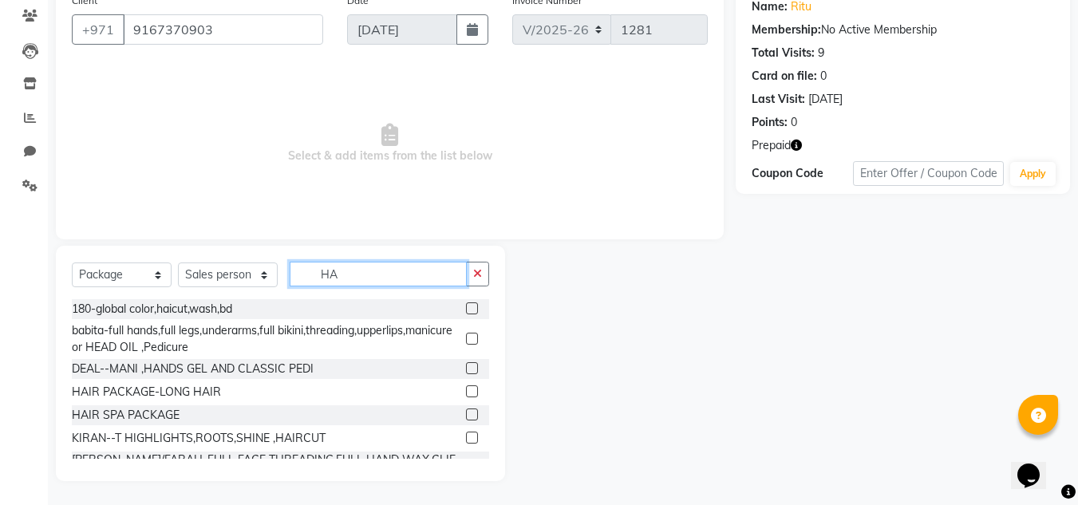
type input "H"
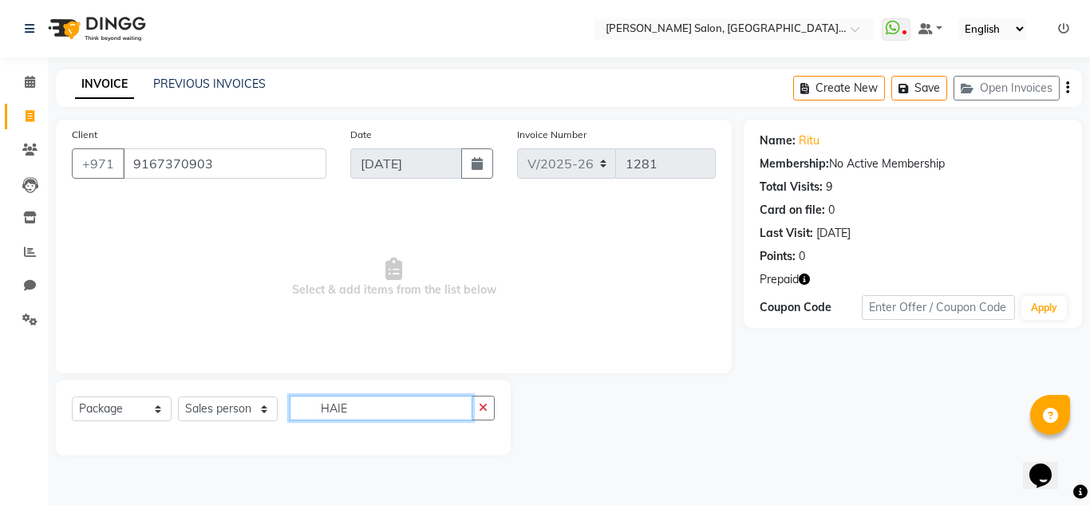
type input "HAIE"
click at [139, 401] on select "Select Service Product Membership Package Voucher Prepaid Gift Card" at bounding box center [122, 409] width 100 height 25
select select "service"
click at [72, 397] on select "Select Service Product Membership Package Voucher Prepaid Gift Card" at bounding box center [122, 409] width 100 height 25
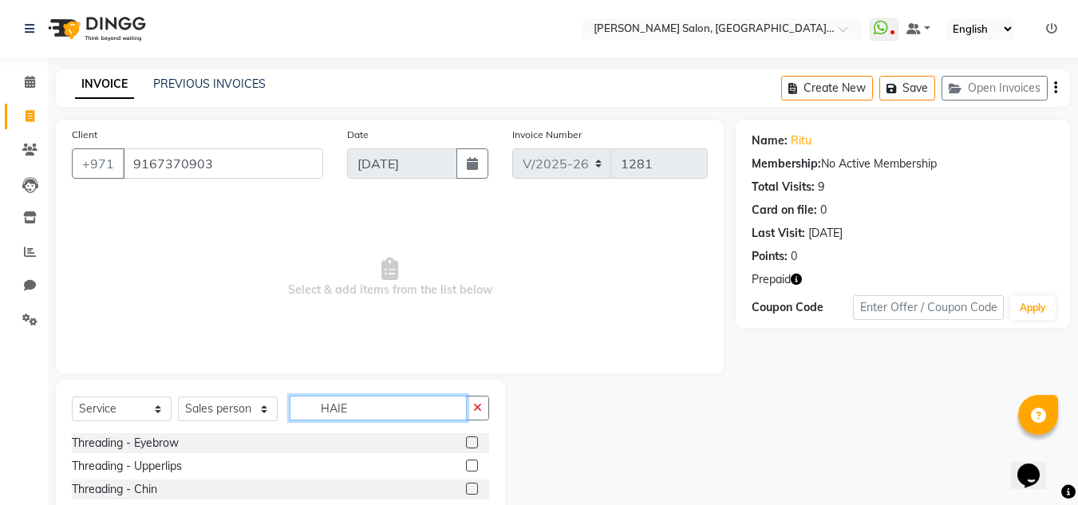
drag, startPoint x: 388, startPoint y: 416, endPoint x: 259, endPoint y: 408, distance: 128.7
click at [262, 410] on div "Select Service Product Membership Package Voucher Prepaid Gift Card Select Styl…" at bounding box center [280, 415] width 417 height 38
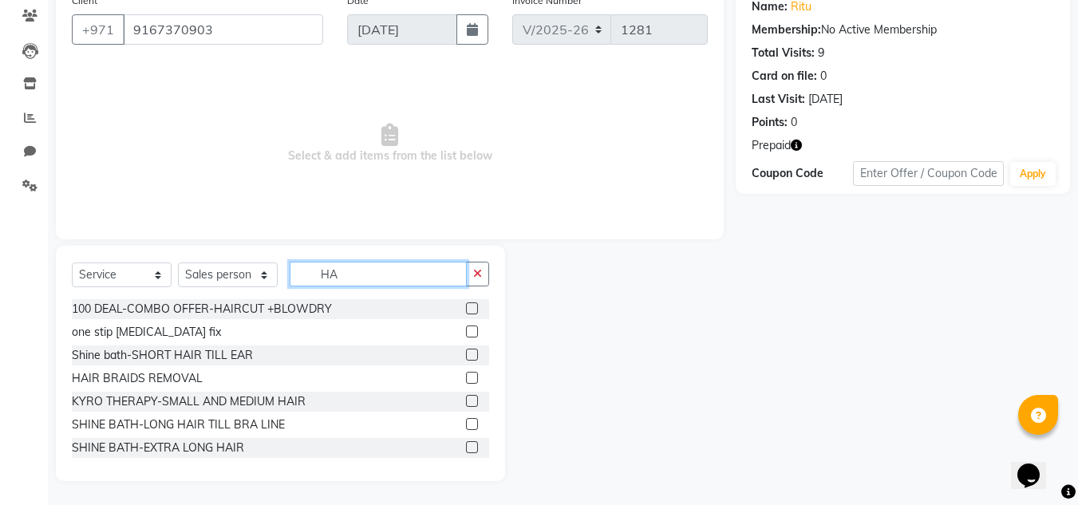
type input "H"
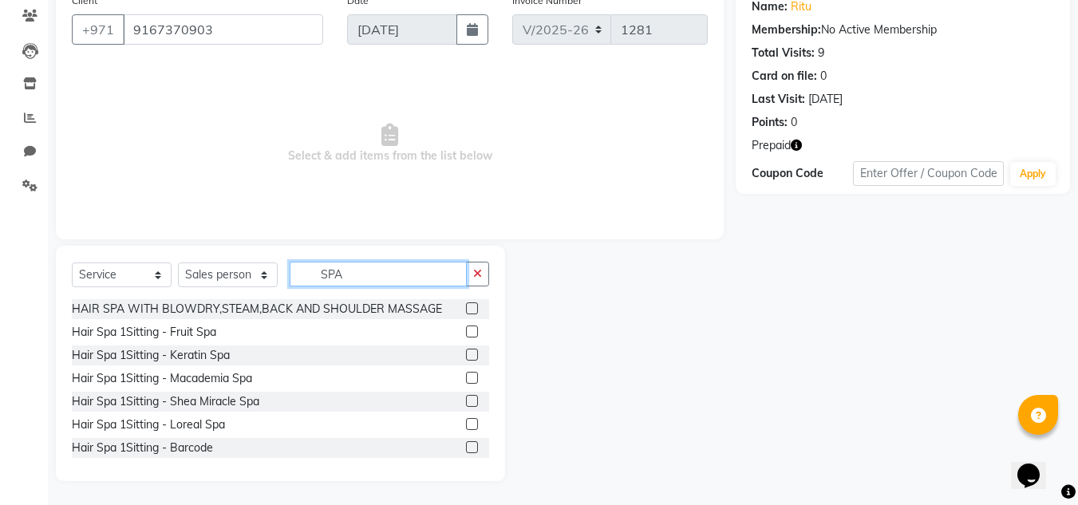
type input "SPA"
click at [147, 278] on select "Select Service Product Membership Package Voucher Prepaid Gift Card" at bounding box center [122, 275] width 100 height 25
select select "package"
click at [72, 263] on select "Select Service Product Membership Package Voucher Prepaid Gift Card" at bounding box center [122, 275] width 100 height 25
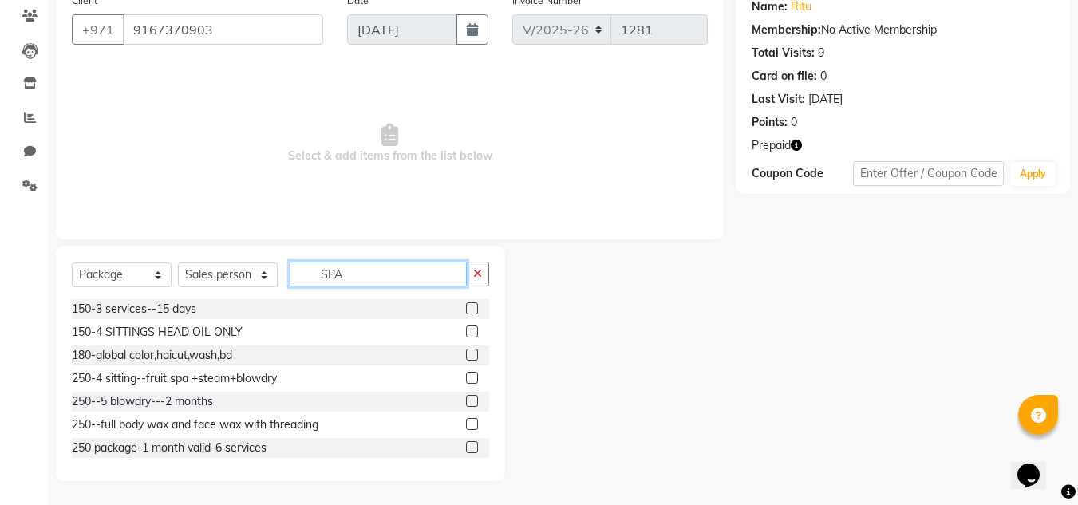
drag, startPoint x: 350, startPoint y: 280, endPoint x: 152, endPoint y: 235, distance: 202.9
click at [156, 237] on div "Client +971 9167370903 Date 03-09-2025 Invoice Number V/2025 V/2025-26 1281 Sel…" at bounding box center [390, 234] width 692 height 496
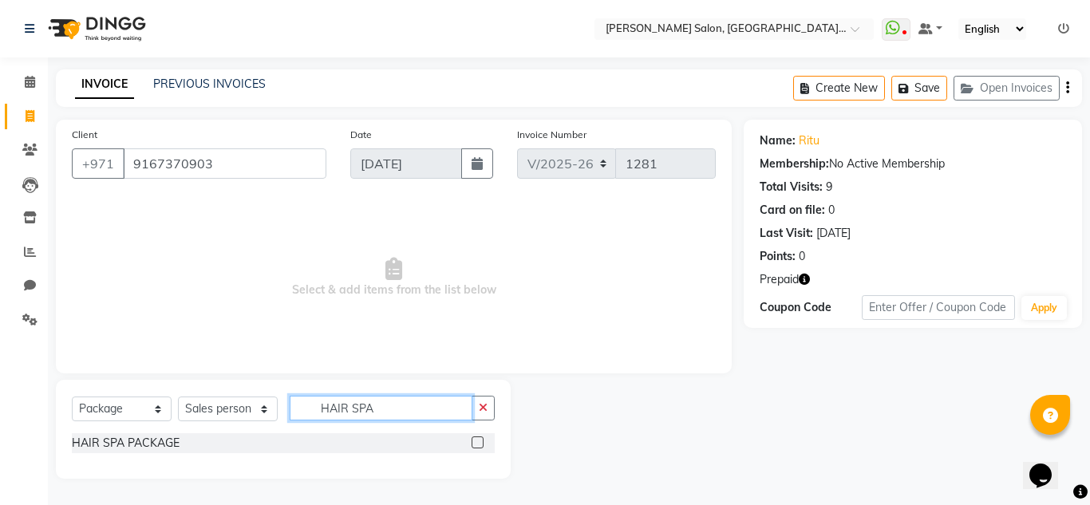
type input "HAIR SPA"
click at [477, 438] on label at bounding box center [478, 443] width 12 height 12
click at [477, 438] on input "checkbox" at bounding box center [477, 443] width 10 height 10
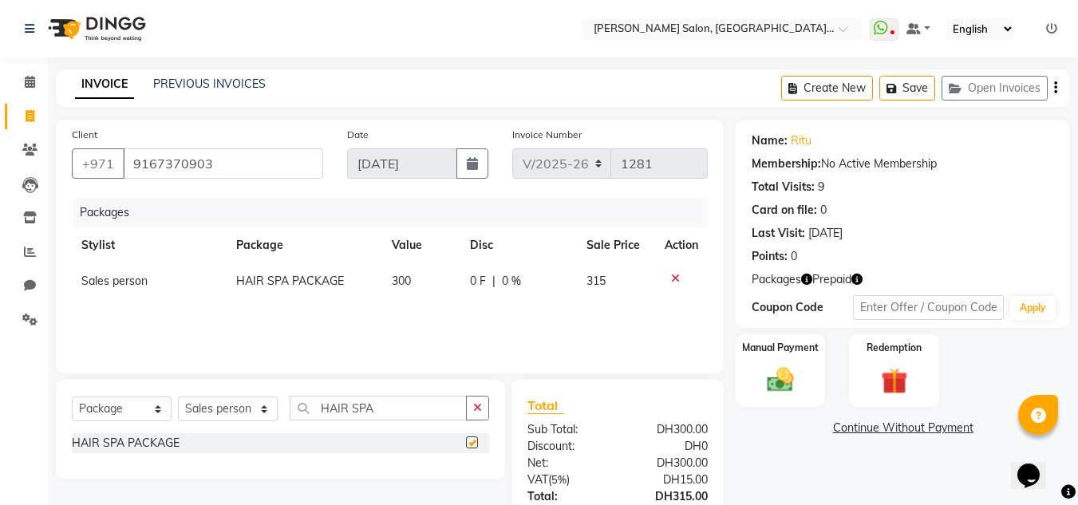
checkbox input "false"
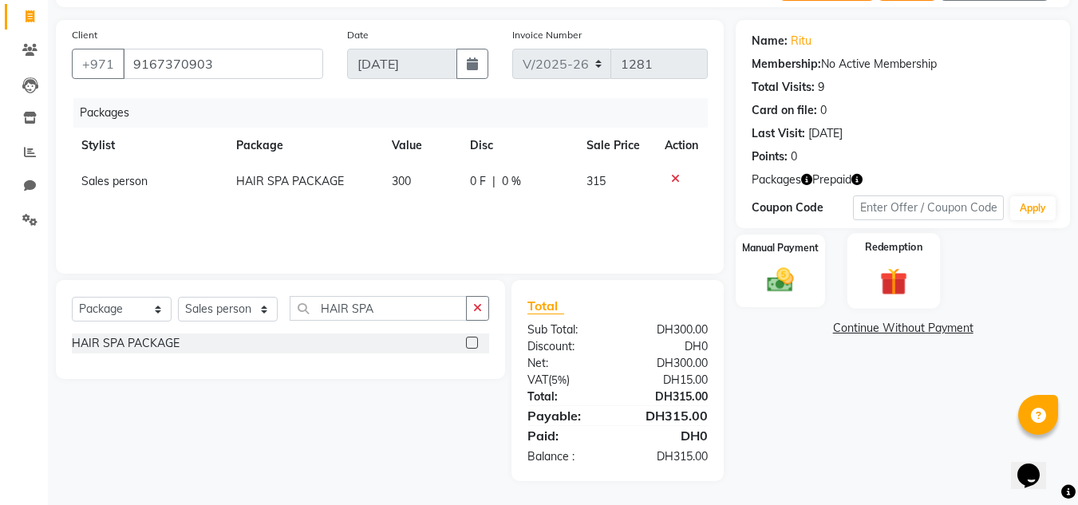
click at [885, 279] on img at bounding box center [894, 282] width 45 height 34
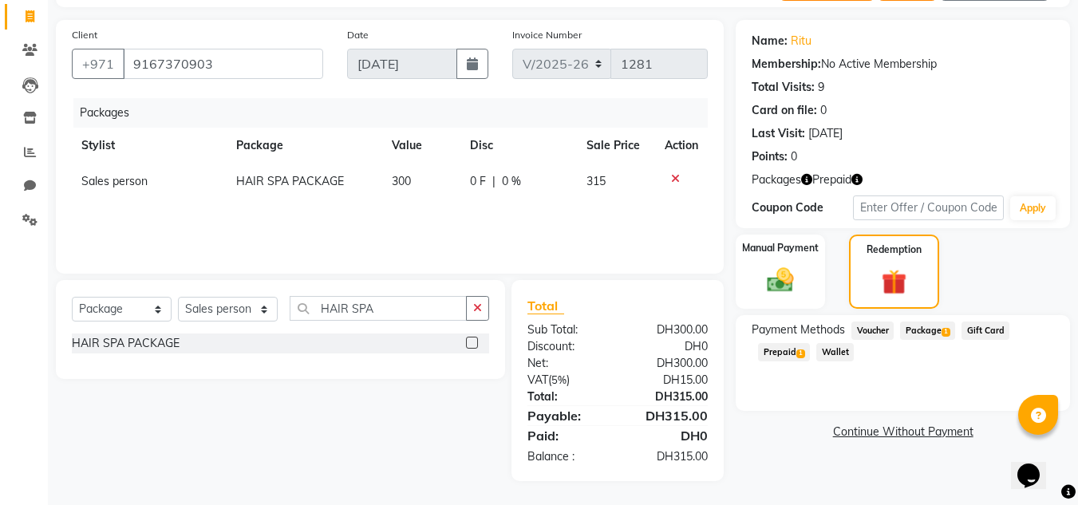
click at [919, 326] on span "Package 1" at bounding box center [927, 331] width 55 height 18
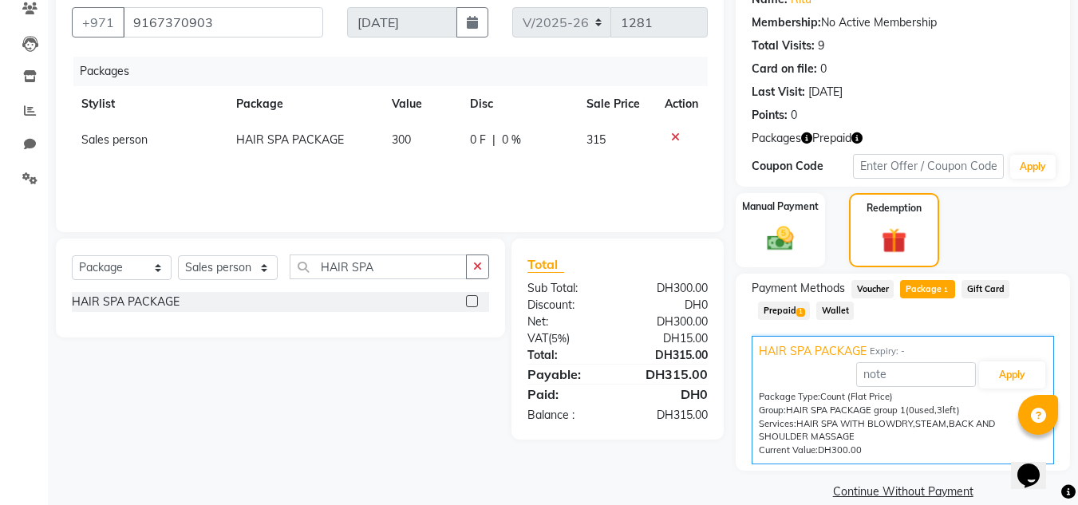
scroll to position [164, 0]
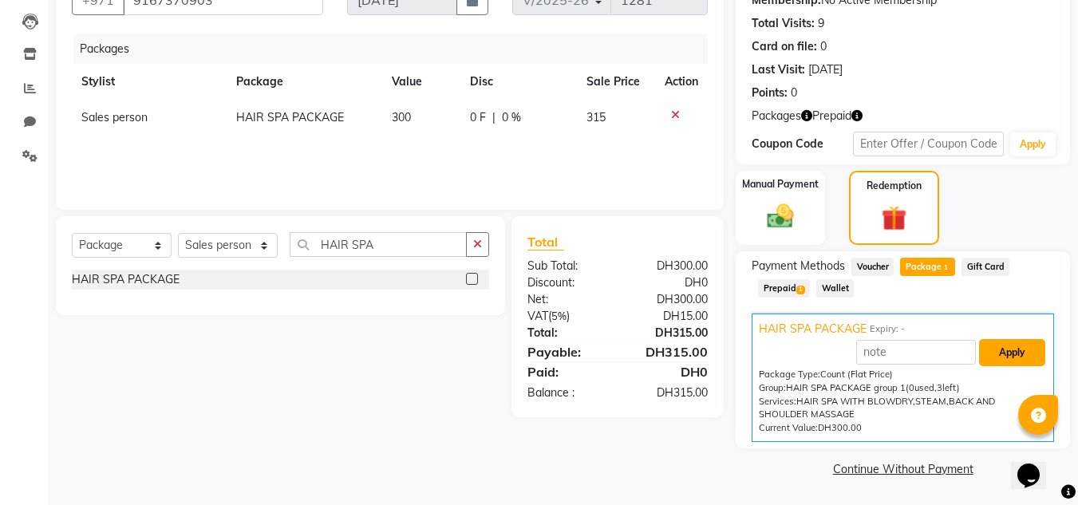
drag, startPoint x: 1017, startPoint y: 360, endPoint x: 997, endPoint y: 366, distance: 20.7
click at [1012, 361] on button "Apply" at bounding box center [1012, 352] width 66 height 27
type input "HAIR SPA PACKAGE"
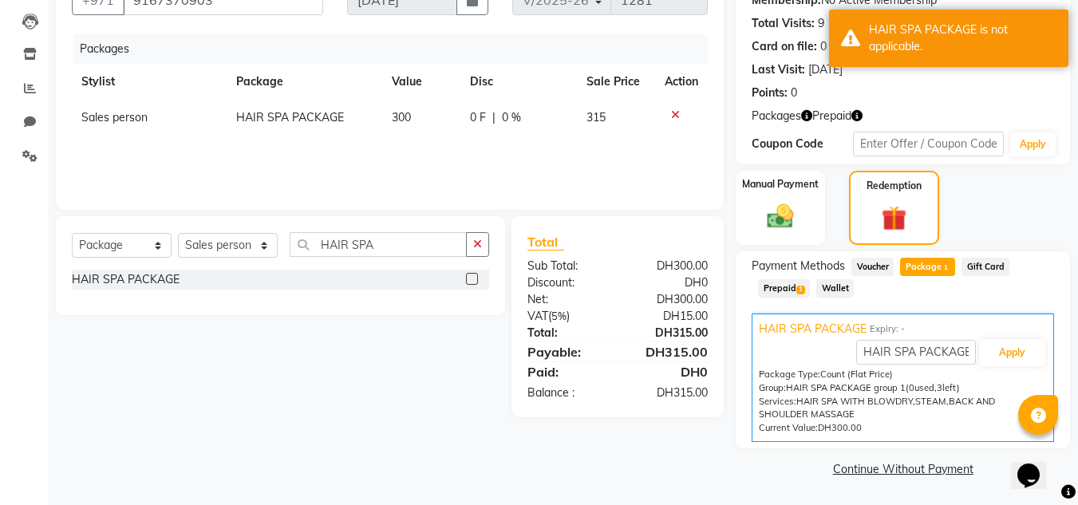
click at [787, 294] on span "Prepaid 1" at bounding box center [784, 288] width 52 height 18
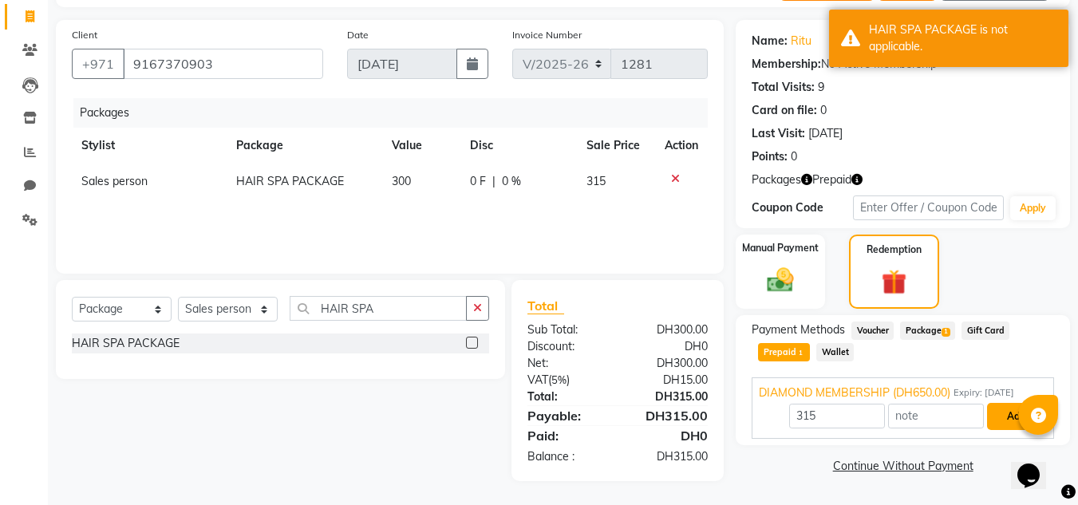
click at [1002, 418] on button "Add" at bounding box center [1016, 416] width 58 height 27
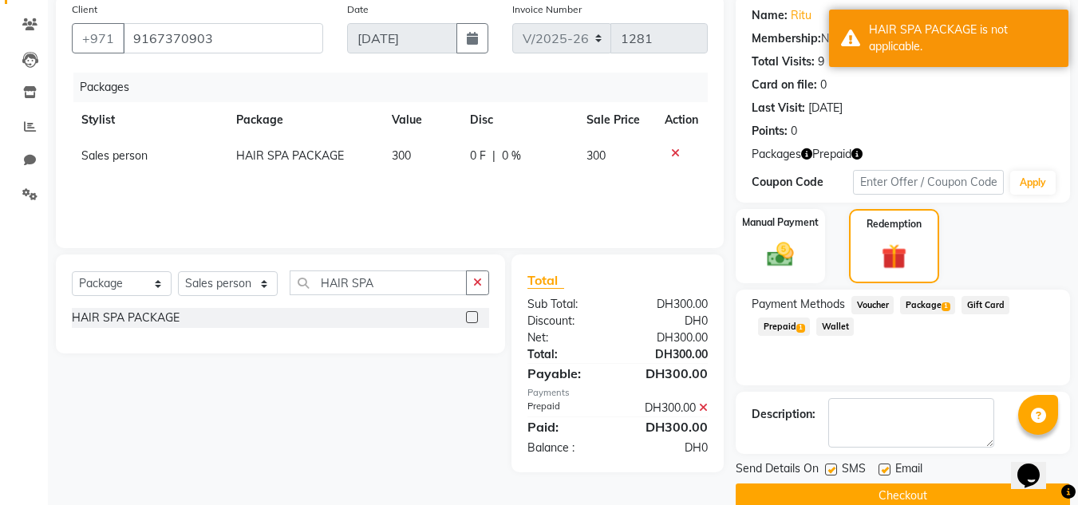
scroll to position [152, 0]
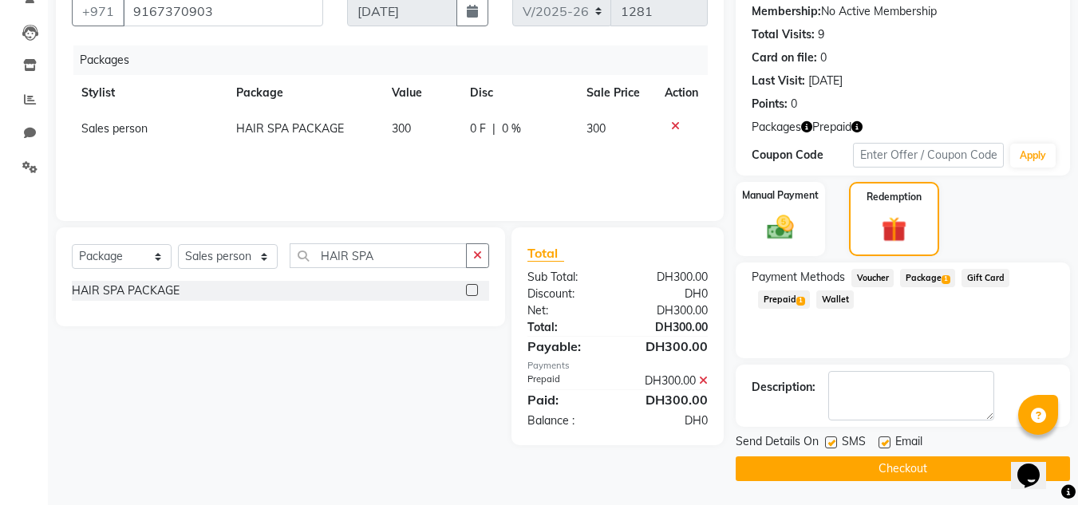
click at [794, 458] on div "Send Details On SMS Email Checkout" at bounding box center [903, 457] width 334 height 48
click at [805, 465] on button "Checkout" at bounding box center [903, 469] width 334 height 25
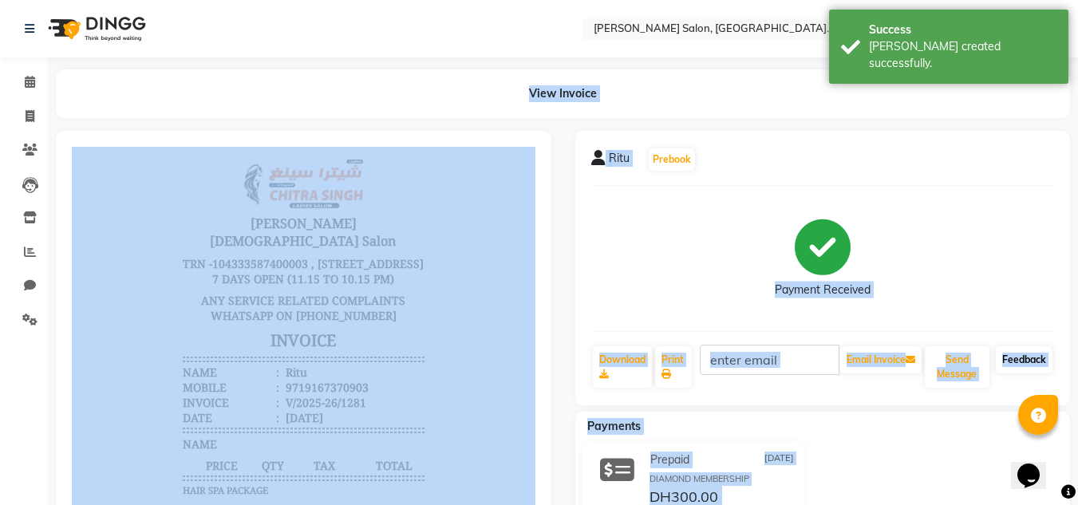
click at [1009, 358] on link "Feedback" at bounding box center [1024, 359] width 57 height 27
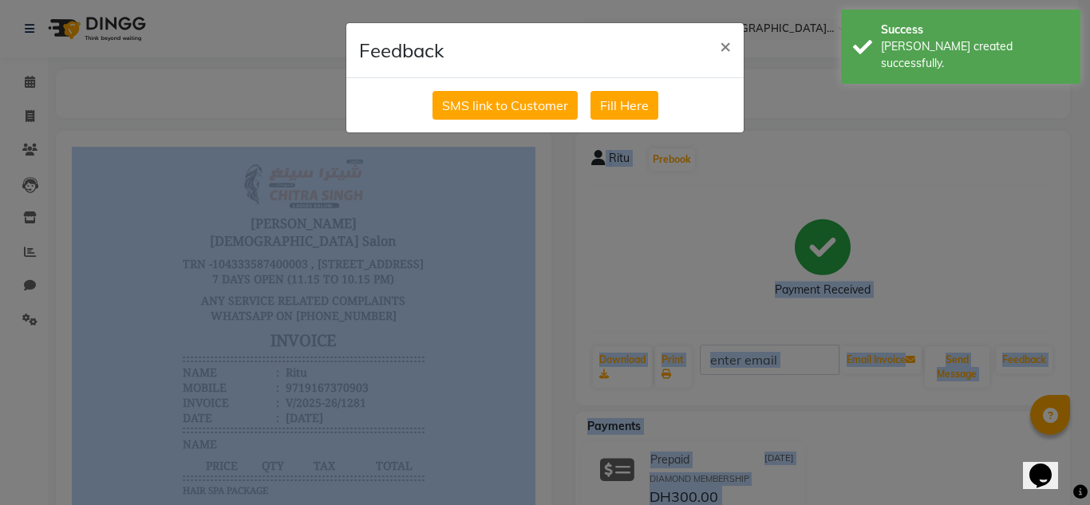
drag, startPoint x: 472, startPoint y: 105, endPoint x: 185, endPoint y: 136, distance: 288.3
click at [471, 104] on button "SMS link to Customer" at bounding box center [505, 105] width 145 height 29
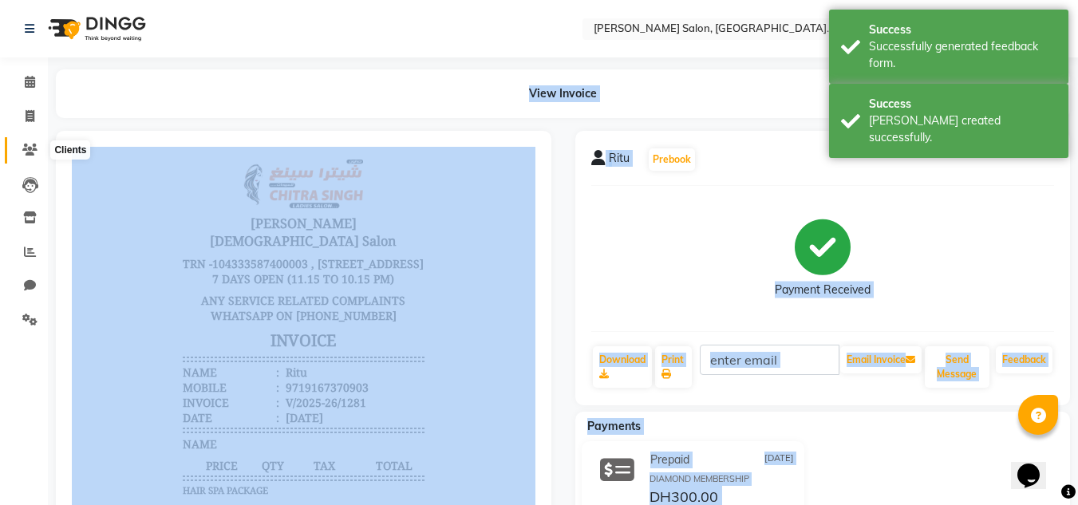
click at [21, 149] on span at bounding box center [30, 150] width 28 height 18
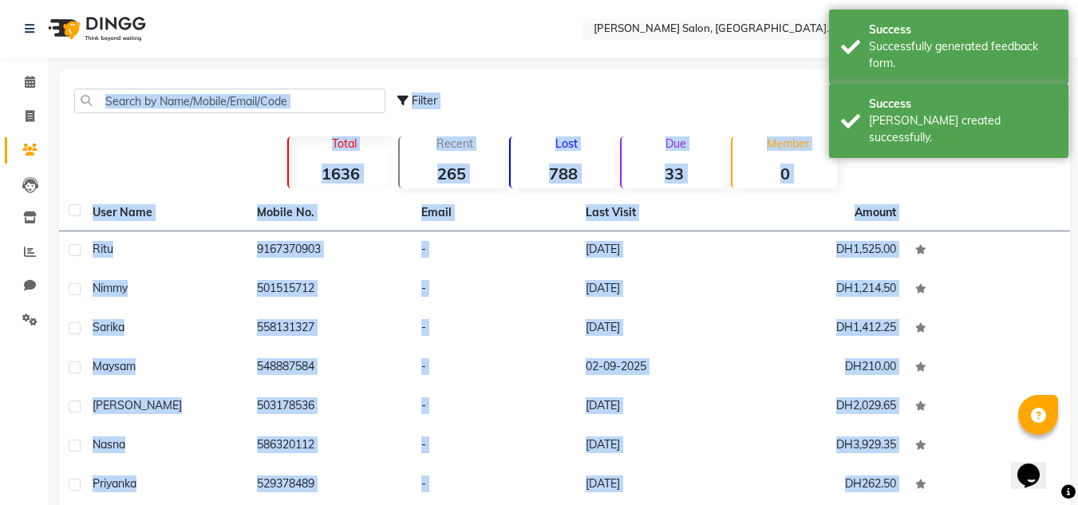
click at [105, 255] on span "Ritu" at bounding box center [103, 249] width 21 height 14
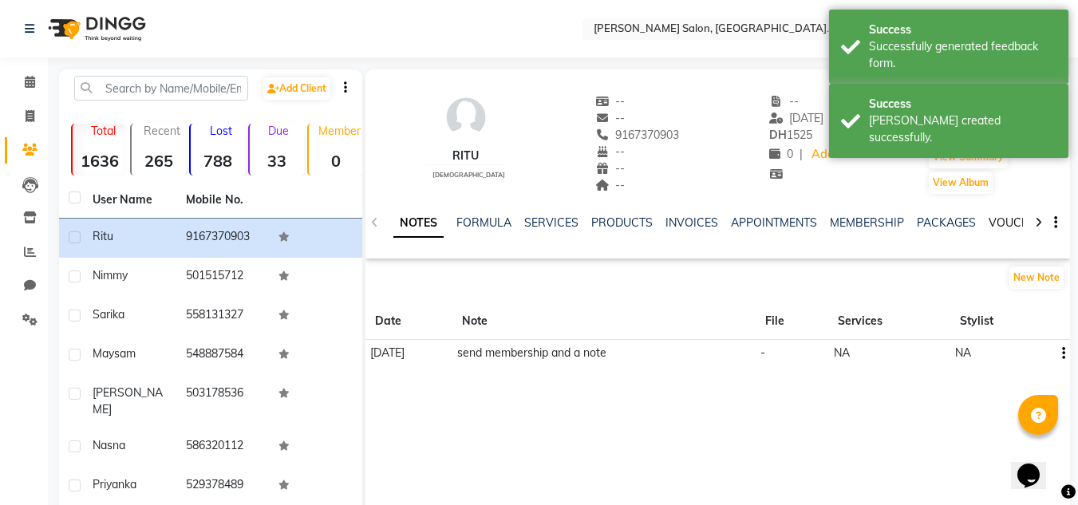
drag, startPoint x: 1024, startPoint y: 219, endPoint x: 994, endPoint y: 218, distance: 30.4
click at [1006, 219] on div "NOTES FORMULA SERVICES PRODUCTS INVOICES APPOINTMENTS MEMBERSHIP PACKAGES VOUCH…" at bounding box center [718, 223] width 705 height 55
click at [990, 219] on link "VOUCHERS" at bounding box center [1014, 222] width 63 height 14
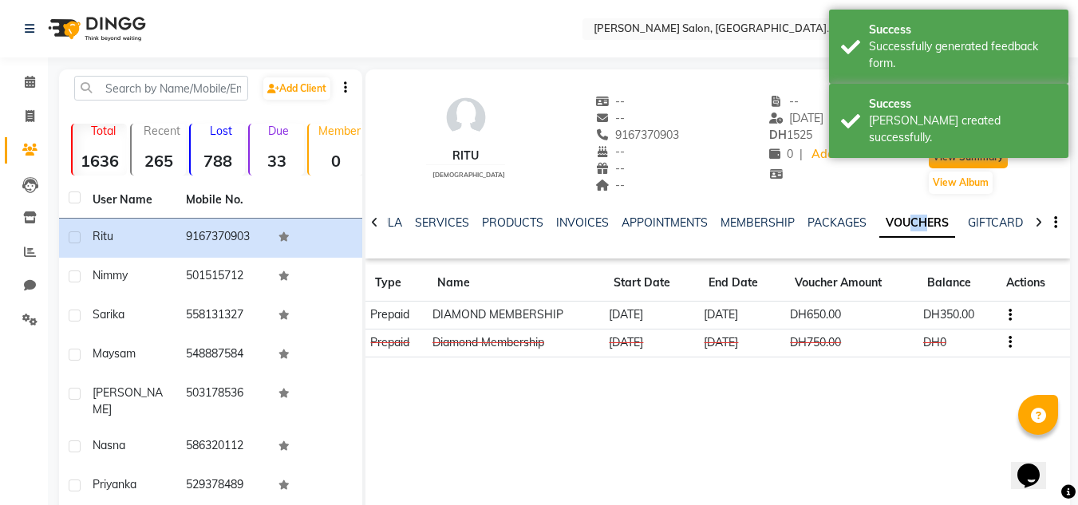
drag, startPoint x: 953, startPoint y: 146, endPoint x: 950, endPoint y: 138, distance: 8.6
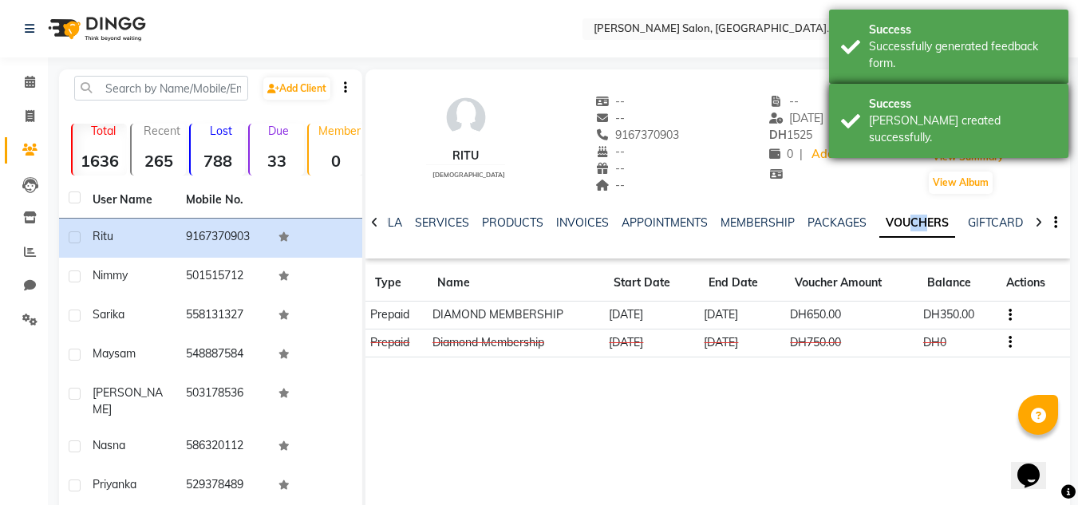
click at [952, 143] on div "Appointment Invoice View Summary View Album" at bounding box center [968, 144] width 82 height 102
click at [949, 138] on div "Success Bill created successfully." at bounding box center [948, 121] width 239 height 74
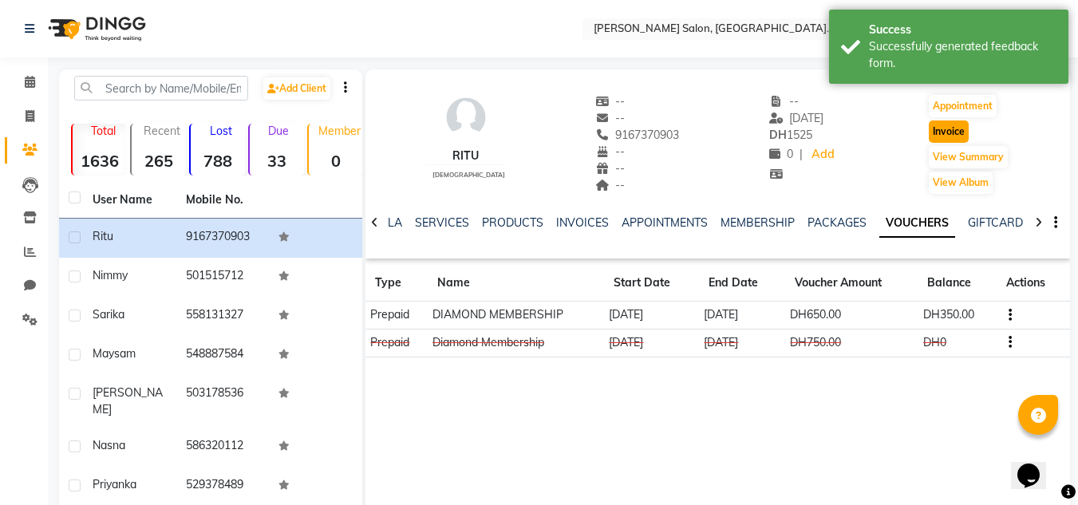
click at [945, 136] on button "Invoice" at bounding box center [949, 132] width 40 height 22
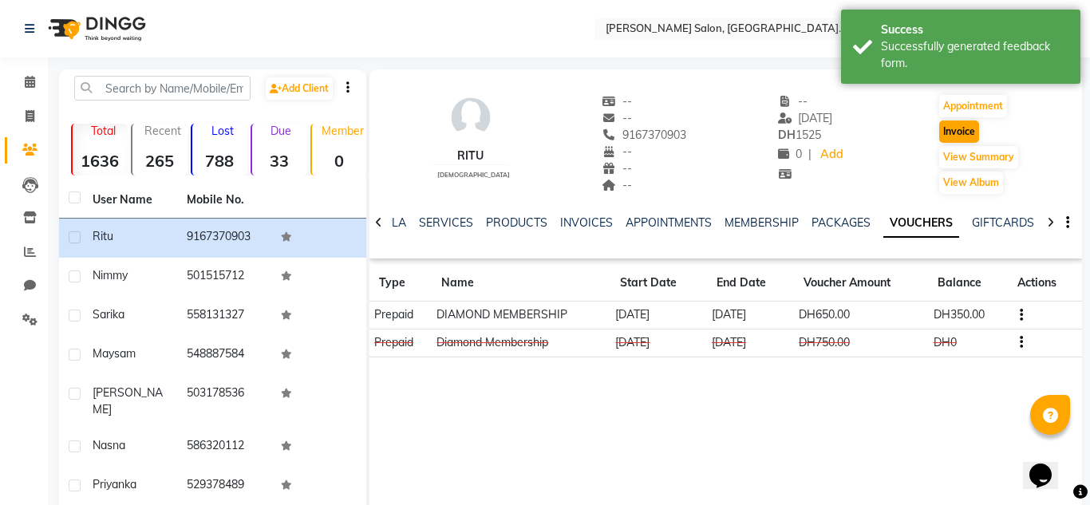
select select "service"
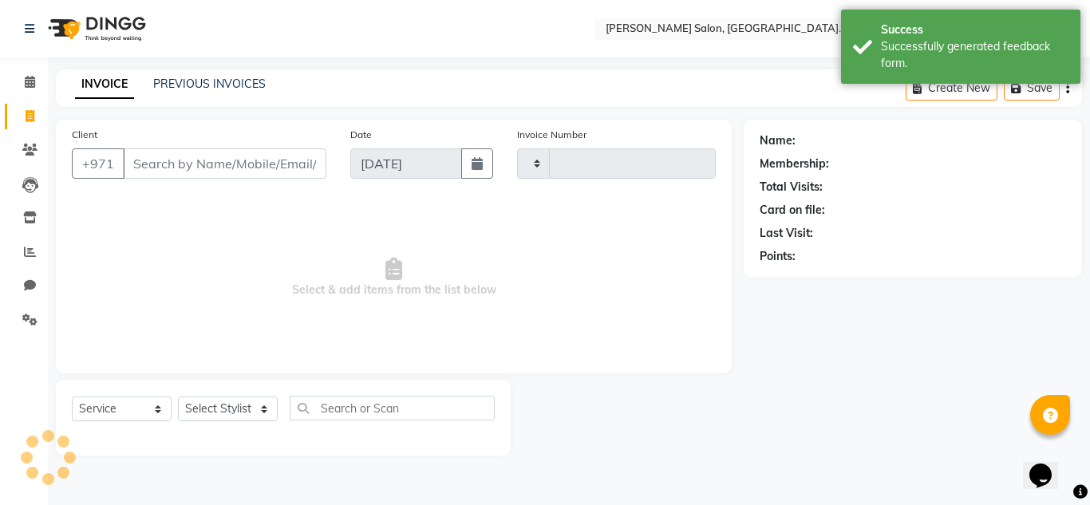
type input "1282"
select select "4069"
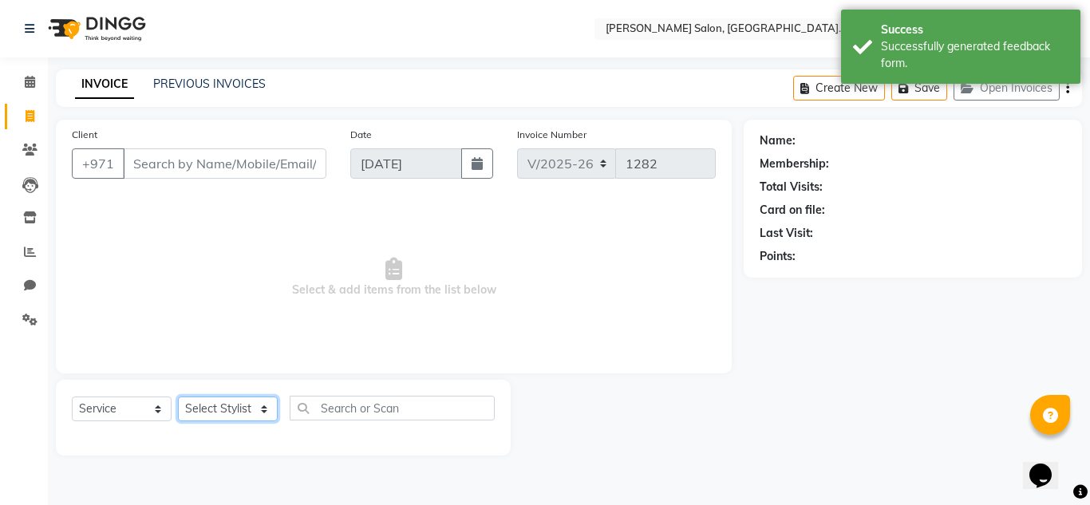
click at [196, 397] on select "Select Stylist" at bounding box center [228, 409] width 100 height 25
type input "9167370903"
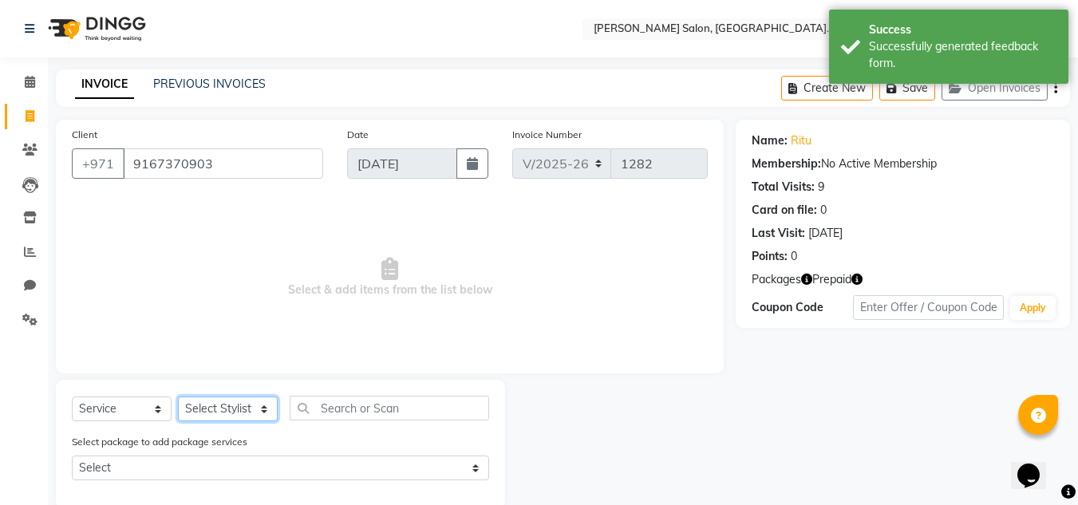
select select "62704"
click at [178, 397] on select "Select Stylist Huma Iqbal Kabita Management Radha Riba Sales person Srijana tri…" at bounding box center [228, 409] width 100 height 25
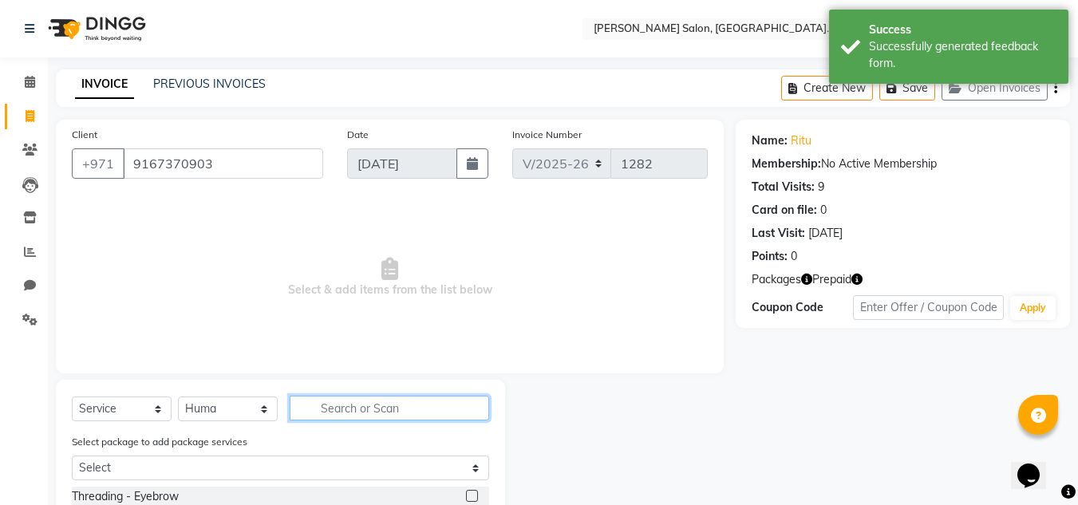
click at [321, 397] on input "text" at bounding box center [390, 408] width 200 height 25
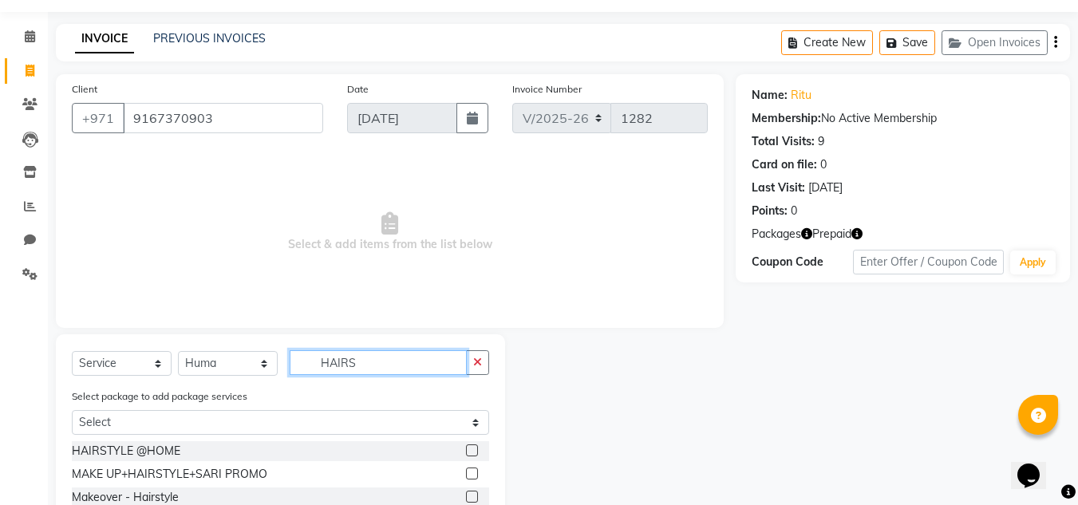
scroll to position [144, 0]
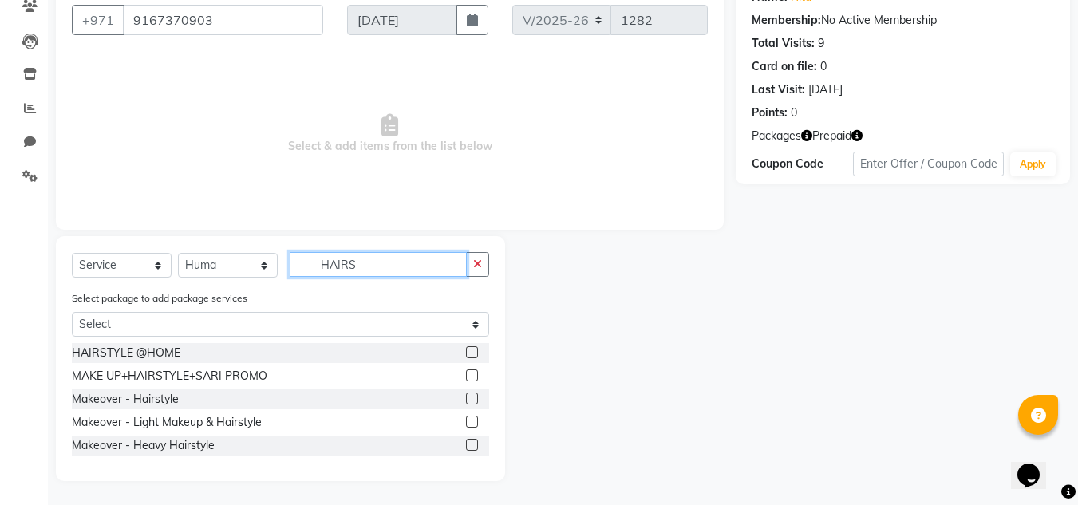
click at [416, 263] on input "HAIRS" at bounding box center [378, 264] width 177 height 25
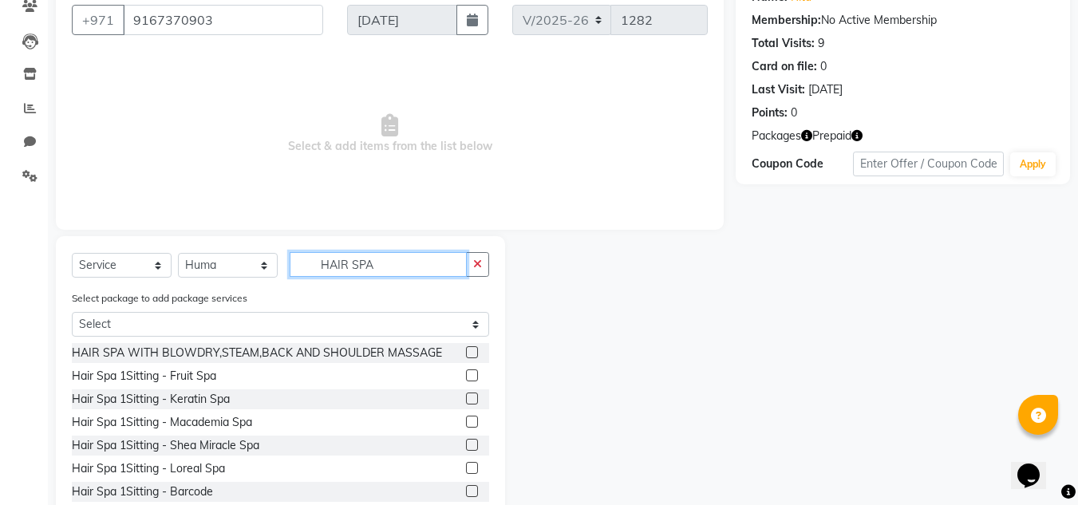
type input "HAIR SPA"
click at [466, 352] on label at bounding box center [472, 352] width 12 height 12
click at [466, 352] on input "checkbox" at bounding box center [471, 353] width 10 height 10
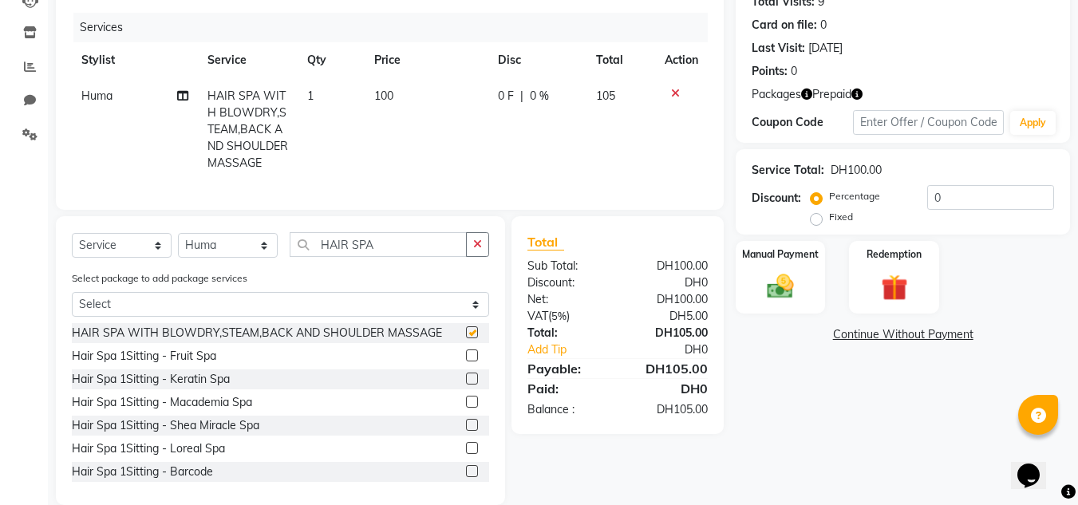
checkbox input "false"
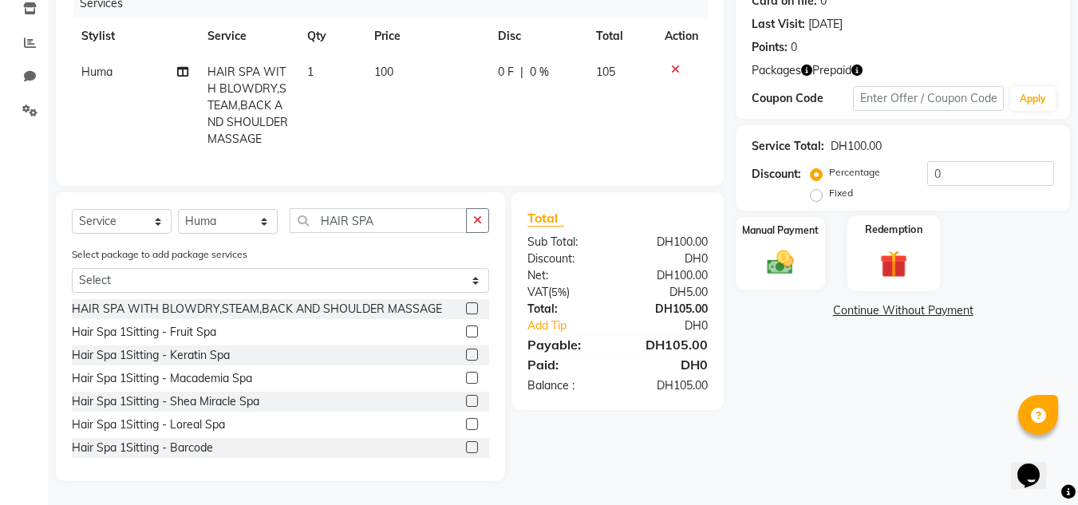
click at [875, 247] on img at bounding box center [894, 264] width 45 height 34
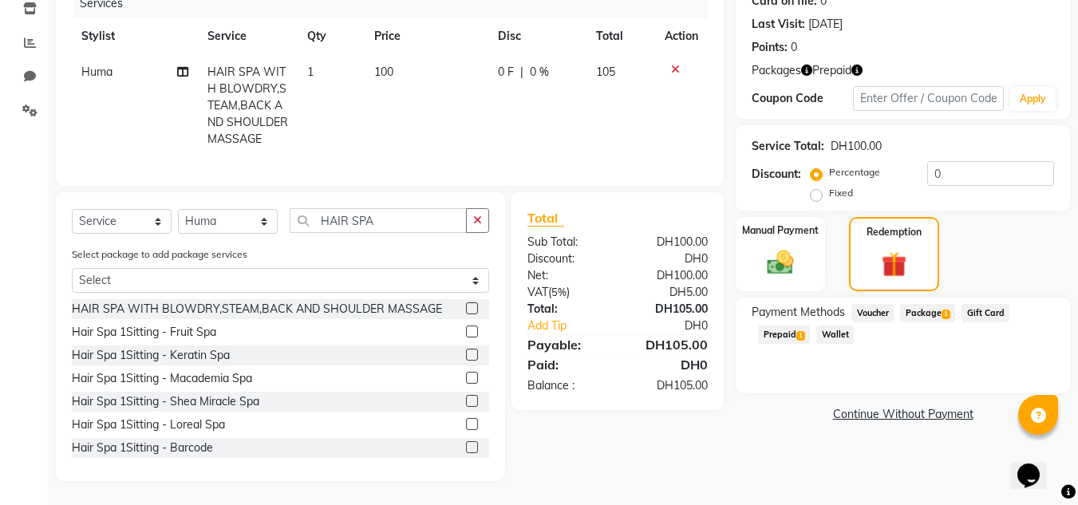
click at [920, 304] on span "Package 1" at bounding box center [927, 313] width 55 height 18
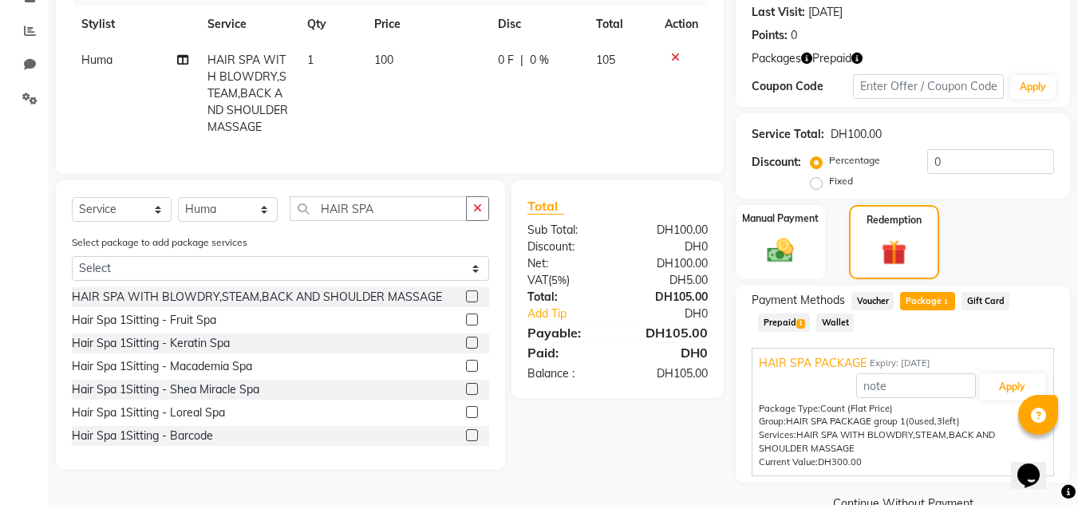
scroll to position [255, 0]
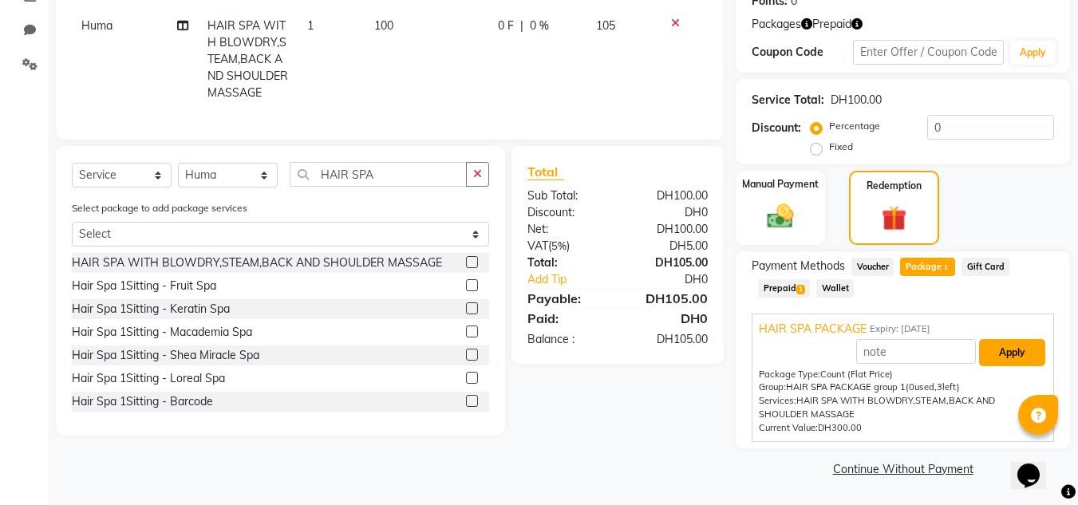
drag, startPoint x: 1021, startPoint y: 350, endPoint x: 984, endPoint y: 360, distance: 38.2
click at [1021, 350] on button "Apply" at bounding box center [1012, 352] width 66 height 27
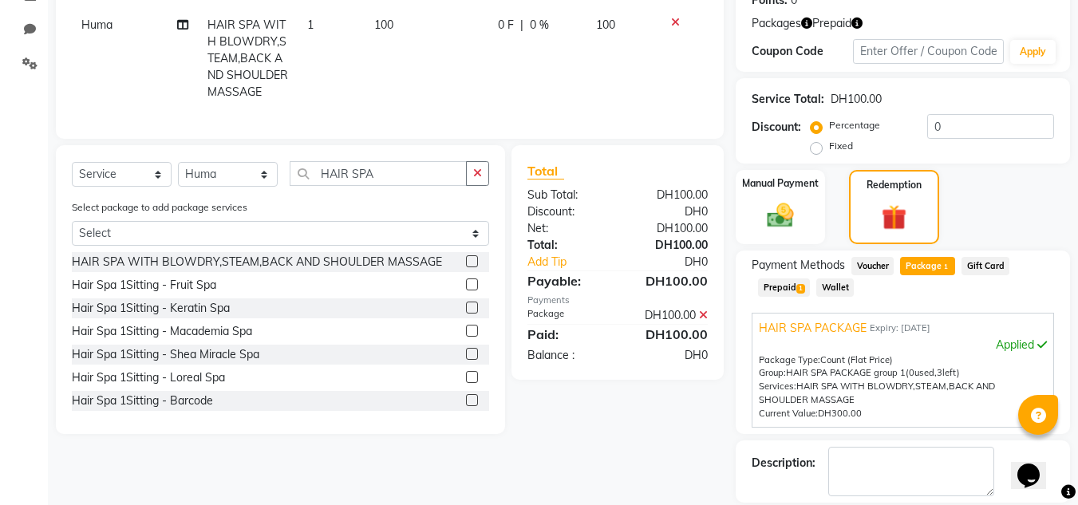
scroll to position [332, 0]
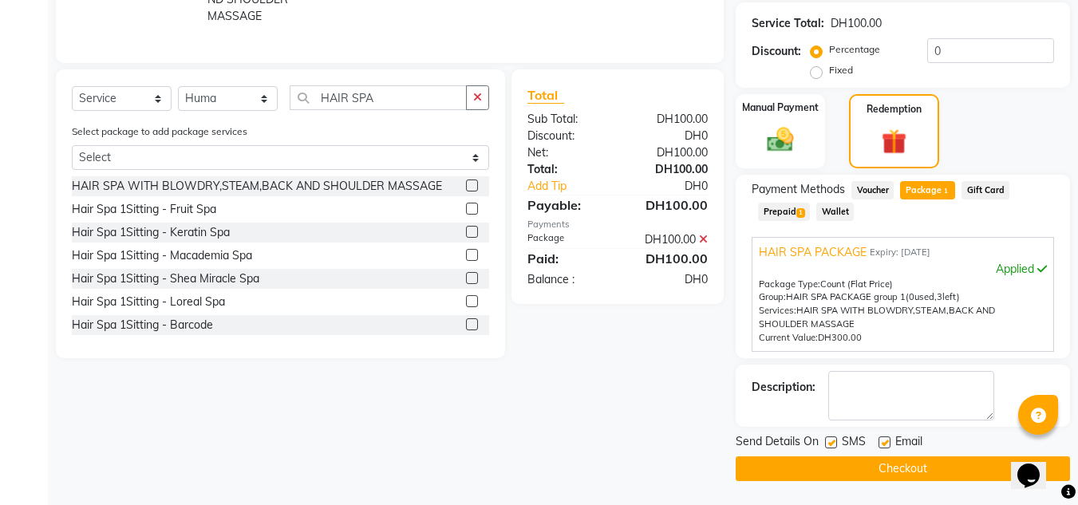
click at [840, 469] on button "Checkout" at bounding box center [903, 469] width 334 height 25
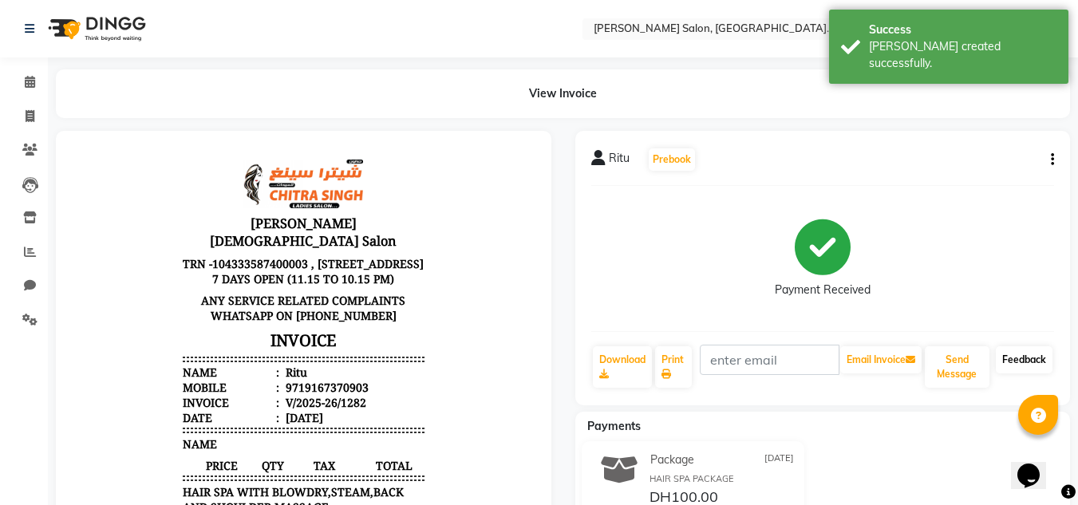
click at [1010, 351] on link "Feedback" at bounding box center [1024, 359] width 57 height 27
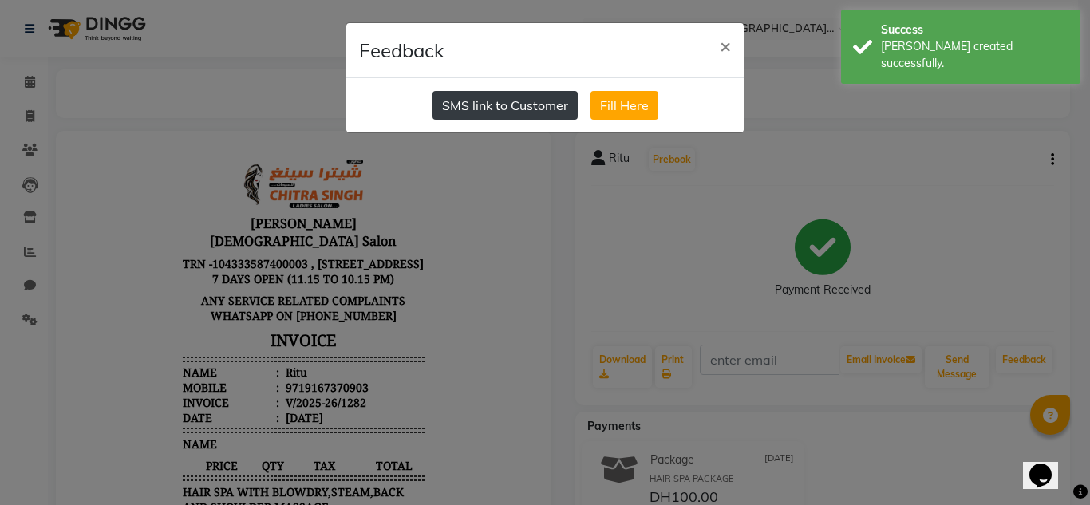
drag, startPoint x: 500, startPoint y: 119, endPoint x: 492, endPoint y: 107, distance: 14.4
click at [496, 114] on button "SMS link to Customer" at bounding box center [505, 105] width 145 height 29
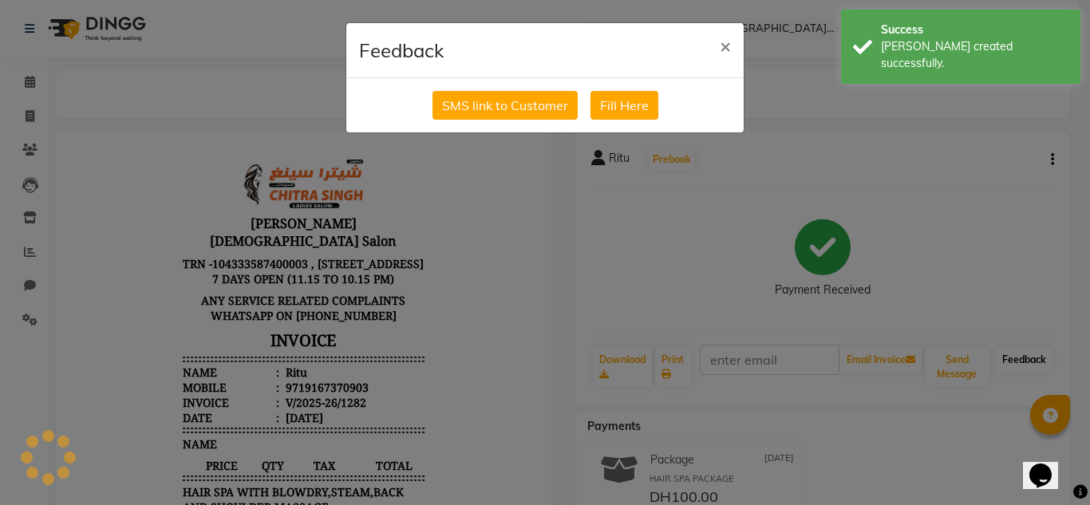
click at [492, 106] on button "SMS link to Customer" at bounding box center [505, 105] width 145 height 29
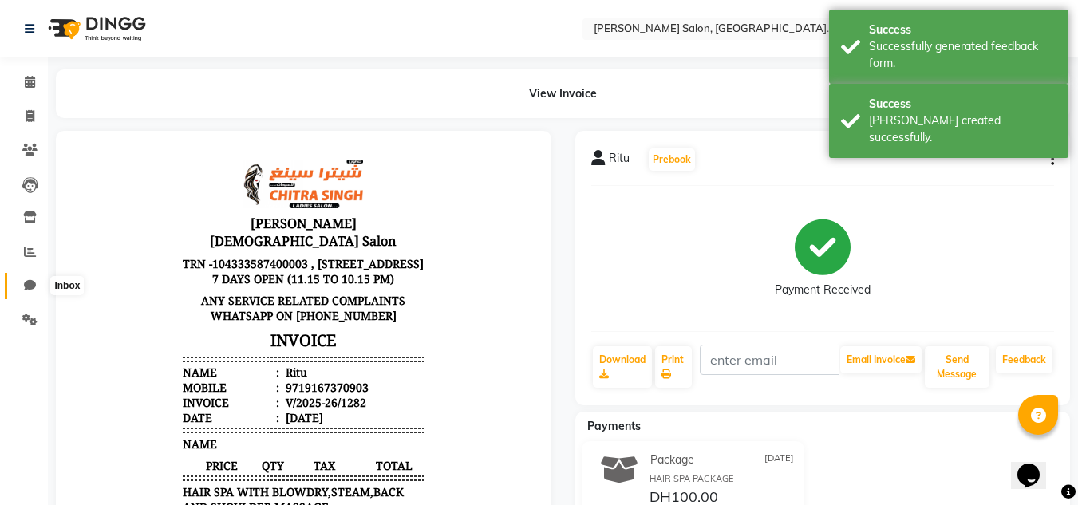
click at [36, 284] on span at bounding box center [30, 286] width 28 height 18
select select "100"
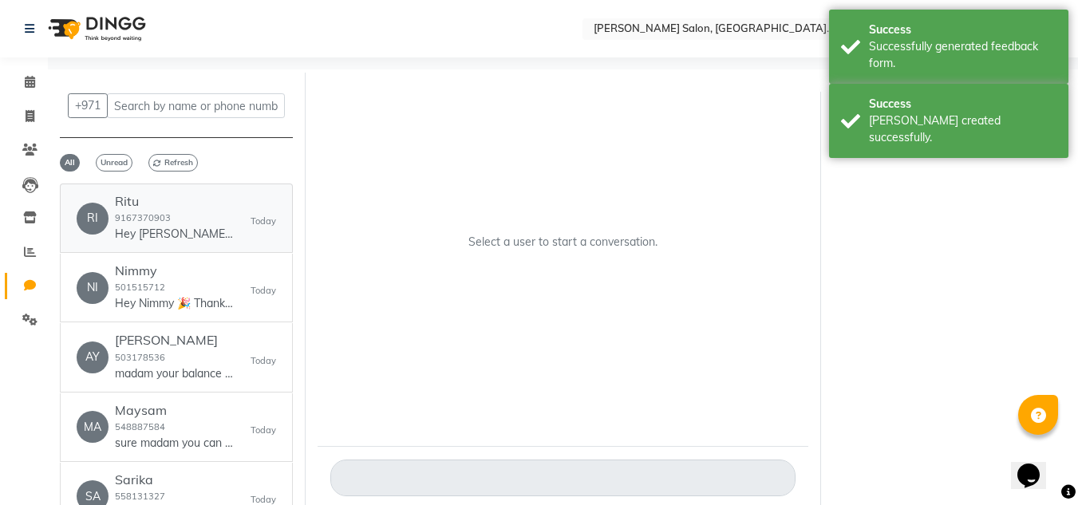
click at [230, 216] on div "Ritu 9167370903 Hey Ritu 🎉 Thank you for choosing Chitra Singh Salon, Al Jadd..…" at bounding box center [175, 218] width 120 height 49
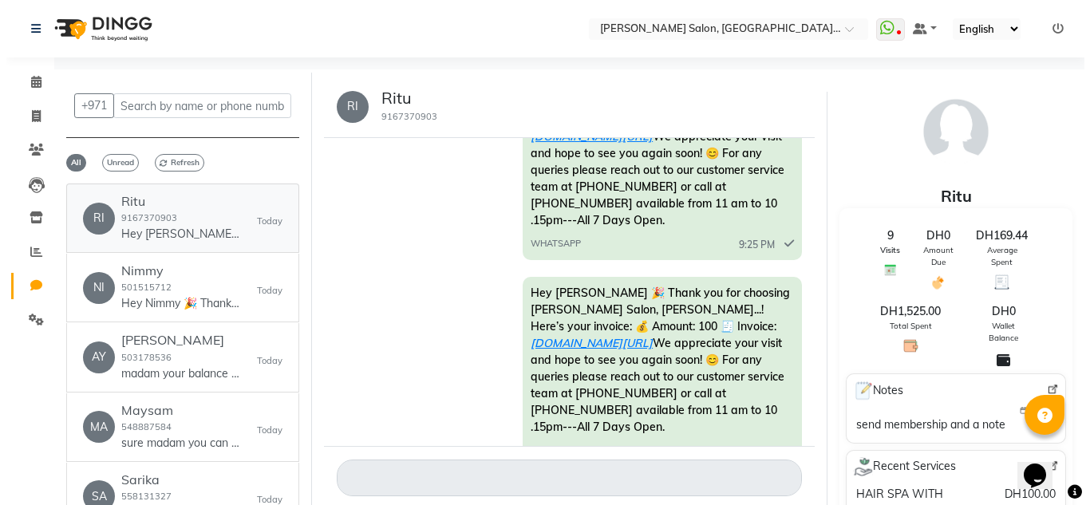
scroll to position [236, 0]
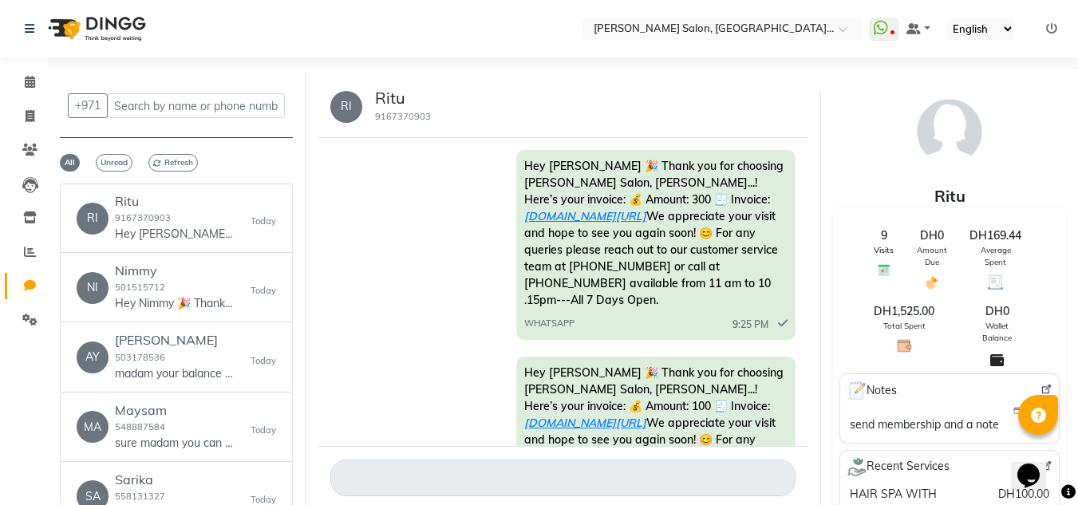
drag, startPoint x: 511, startPoint y: 441, endPoint x: 513, endPoint y: 454, distance: 13.8
click at [511, 446] on div "RI Ritu 9167370903 Today Hey Ritu 🎉 Thank you for choosing Chitra Singh Salon, …" at bounding box center [564, 292] width 492 height 433
click at [623, 209] on link "ww4.in/a?c=BZhkN7" at bounding box center [585, 216] width 122 height 14
drag, startPoint x: 19, startPoint y: 107, endPoint x: 30, endPoint y: 87, distance: 22.5
click at [19, 106] on link "Invoice" at bounding box center [24, 117] width 38 height 26
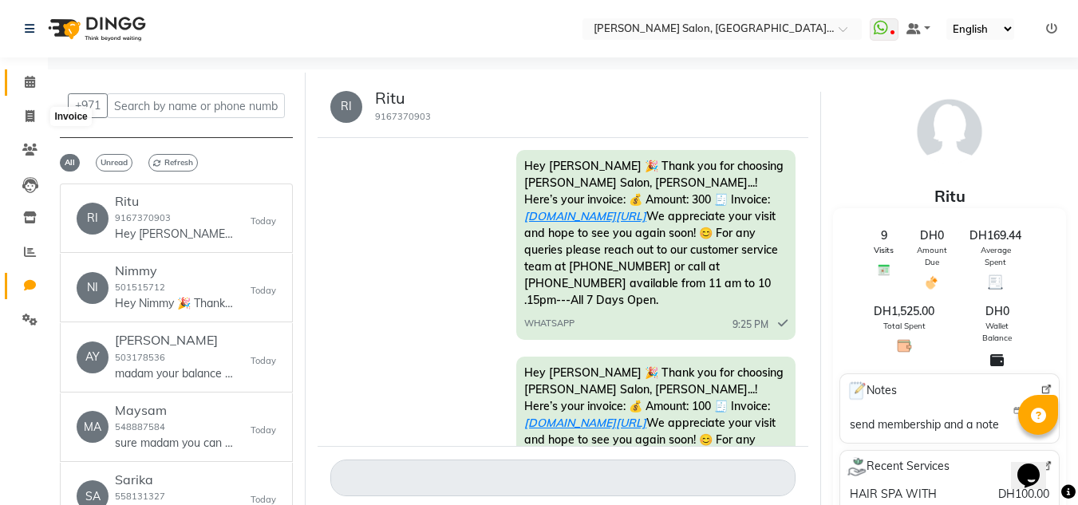
select select "service"
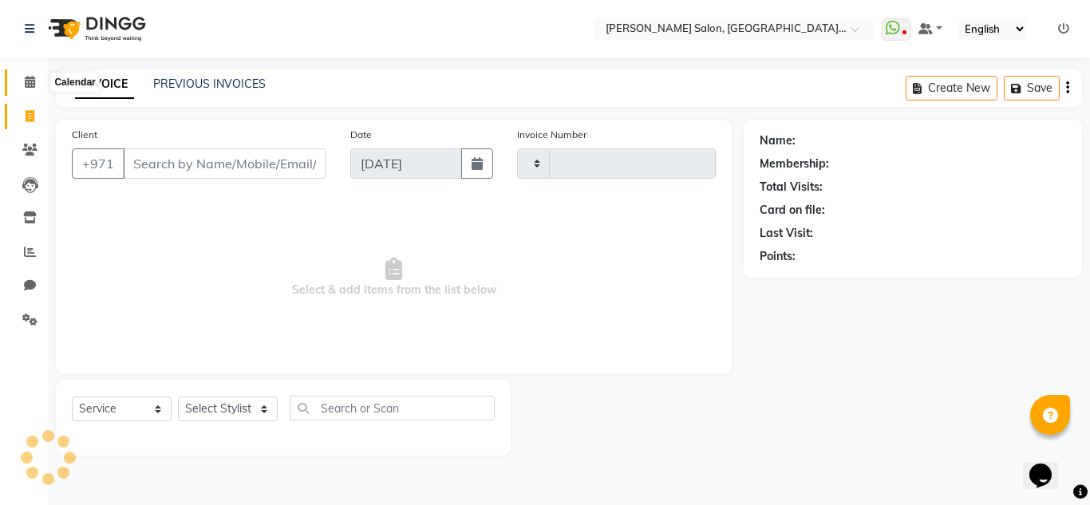
click at [30, 86] on icon at bounding box center [30, 82] width 10 height 12
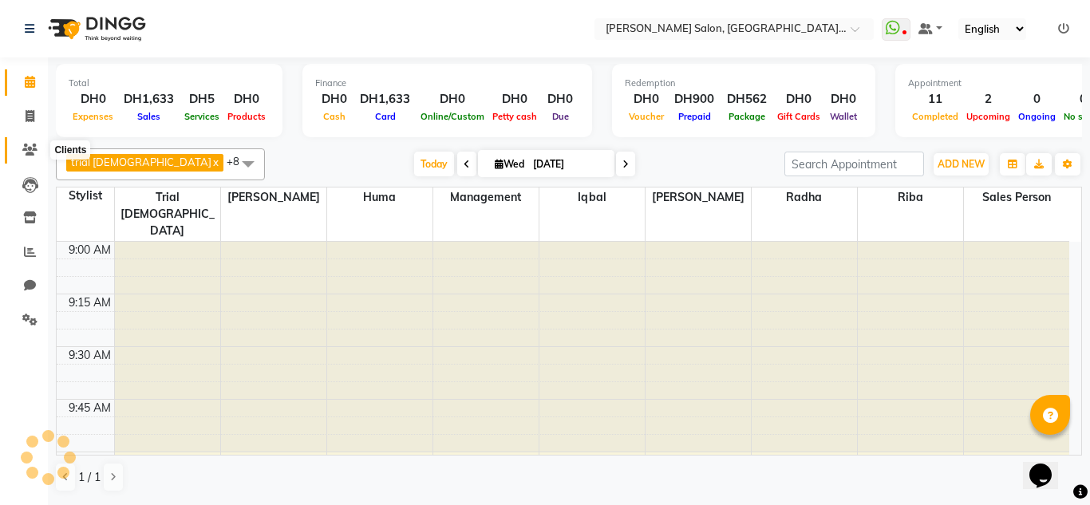
drag, startPoint x: 22, startPoint y: 143, endPoint x: 29, endPoint y: 150, distance: 10.2
click at [23, 144] on span at bounding box center [30, 150] width 28 height 18
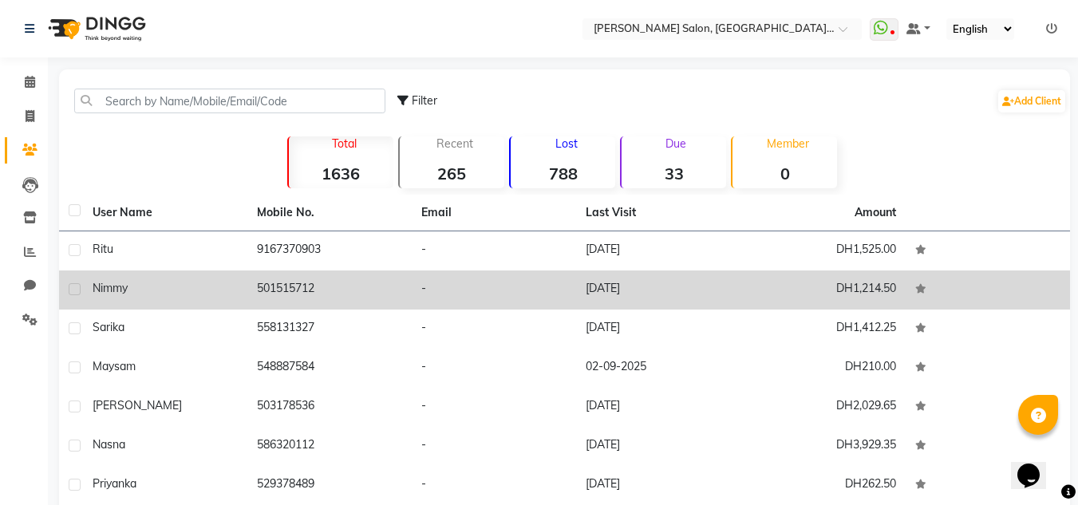
click at [193, 262] on td "Ritu" at bounding box center [165, 250] width 164 height 39
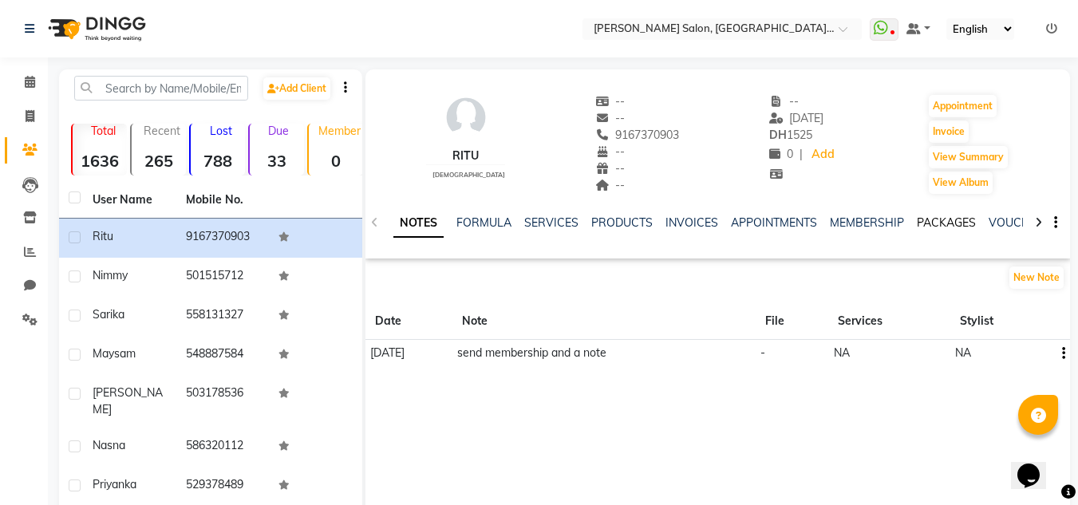
click at [919, 226] on link "PACKAGES" at bounding box center [946, 222] width 59 height 14
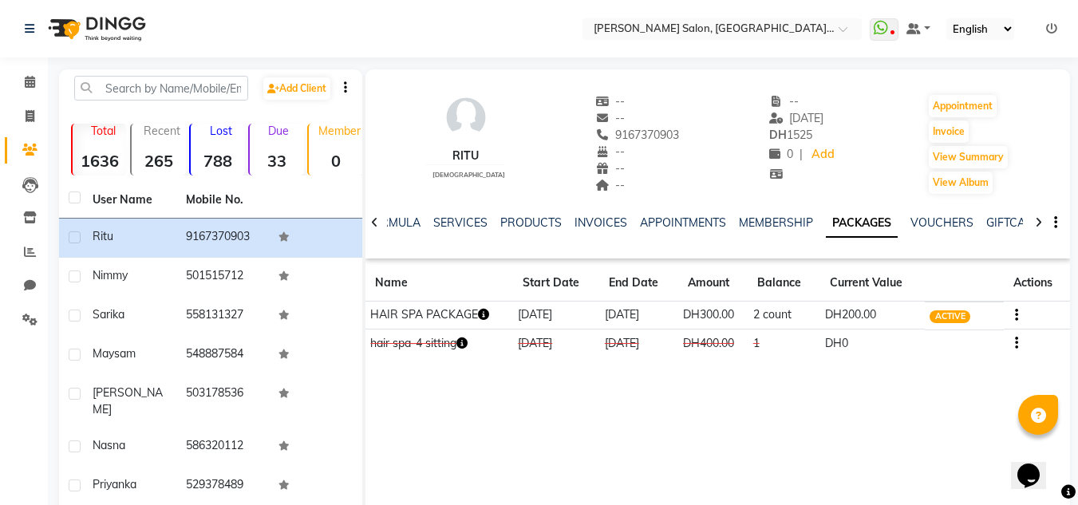
drag, startPoint x: 26, startPoint y: 69, endPoint x: 40, endPoint y: 80, distance: 17.6
click at [26, 69] on li "Calendar" at bounding box center [24, 82] width 48 height 34
click at [38, 81] on span at bounding box center [30, 82] width 28 height 18
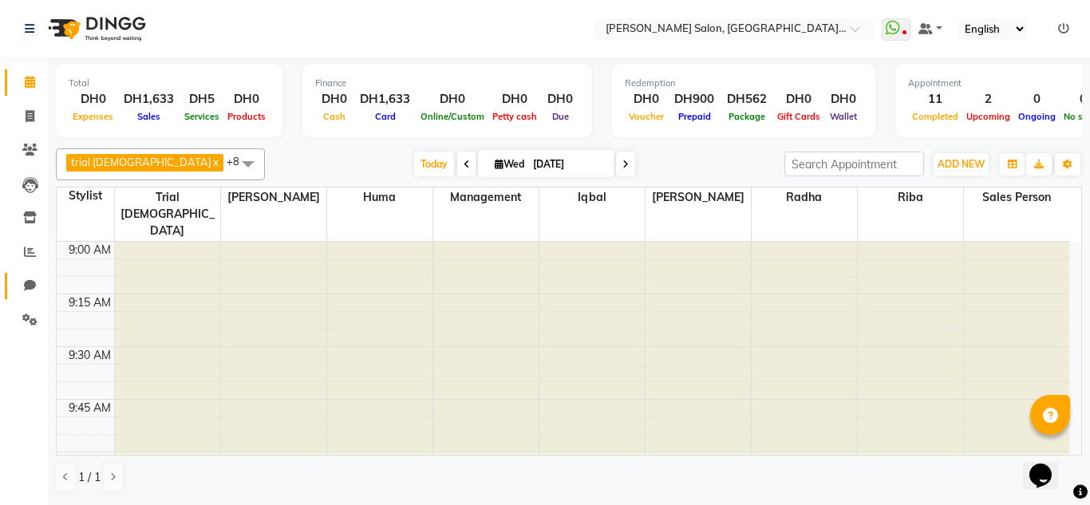
click at [33, 296] on link "Chat" at bounding box center [24, 286] width 38 height 26
select select "100"
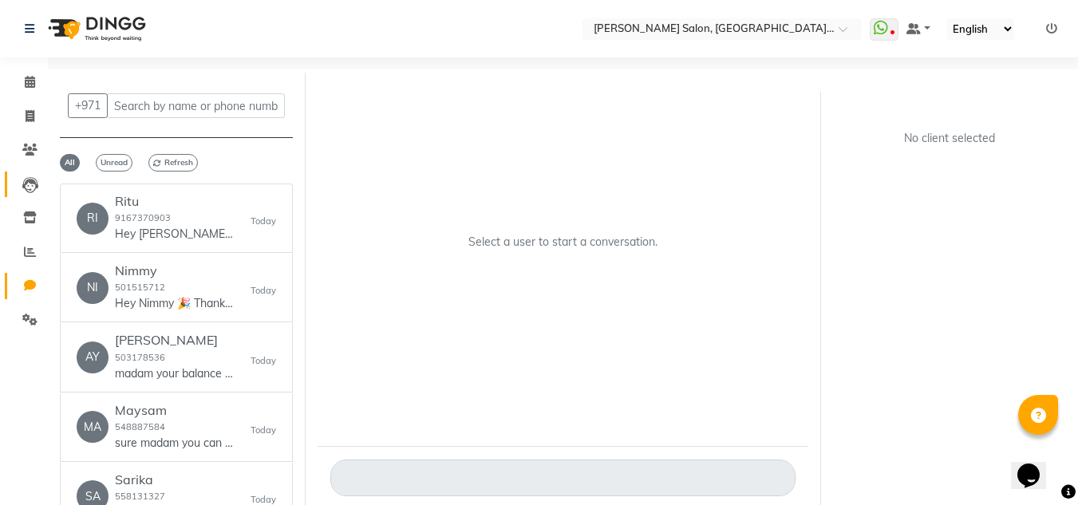
drag, startPoint x: 29, startPoint y: 191, endPoint x: 39, endPoint y: 191, distance: 10.4
click at [30, 191] on icon at bounding box center [30, 185] width 16 height 16
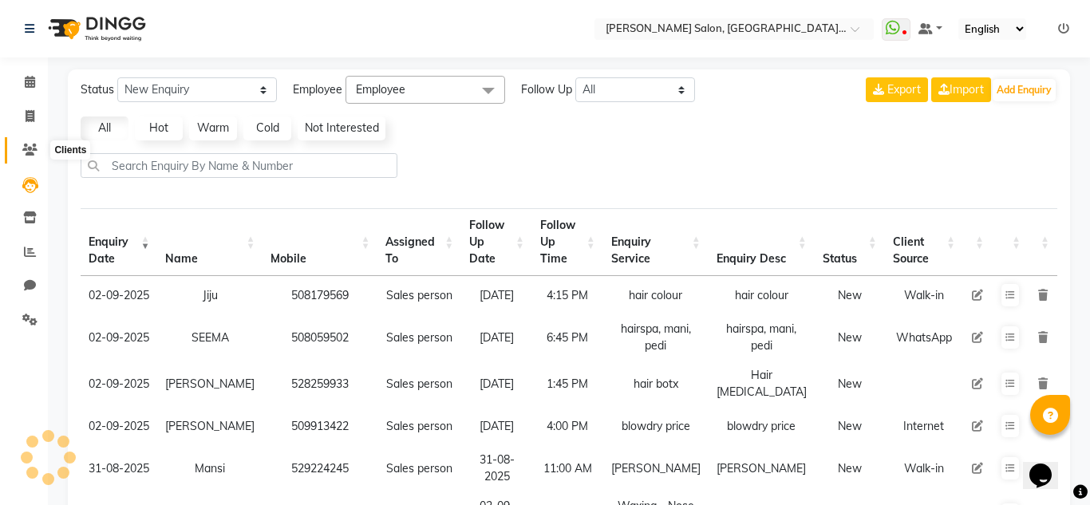
drag, startPoint x: 22, startPoint y: 152, endPoint x: 52, endPoint y: 160, distance: 30.6
click at [23, 151] on icon at bounding box center [29, 150] width 15 height 12
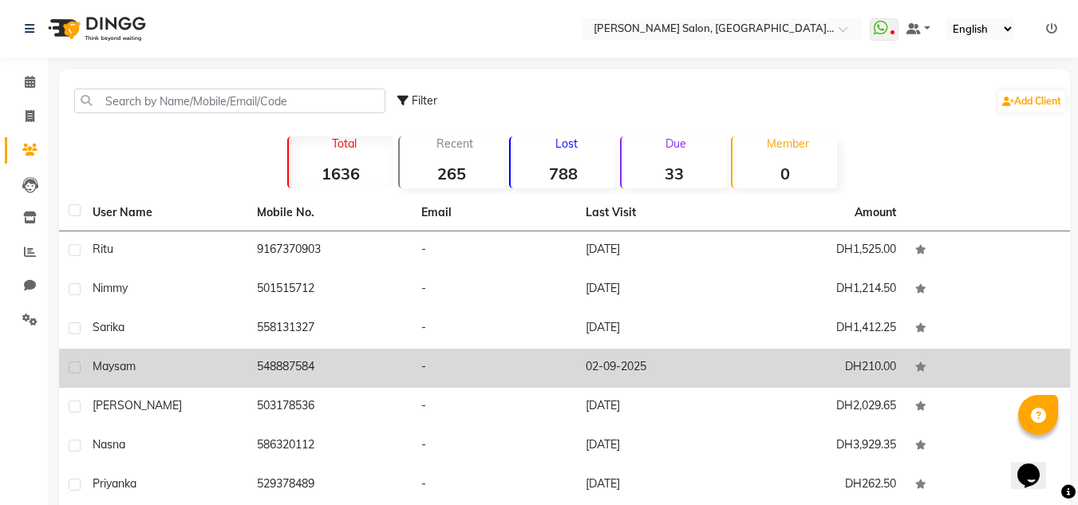
click at [199, 369] on div "Maysam" at bounding box center [165, 366] width 145 height 17
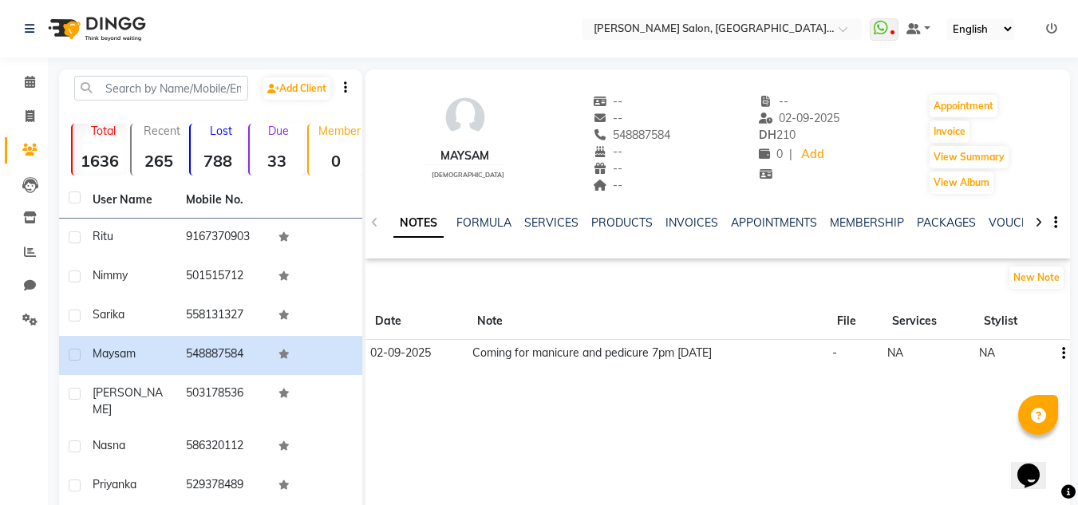
click at [583, 221] on ul "NOTES FORMULA SERVICES PRODUCTS INVOICES APPOINTMENTS MEMBERSHIP PACKAGES VOUCH…" at bounding box center [900, 223] width 1014 height 17
click at [549, 219] on link "SERVICES" at bounding box center [551, 222] width 54 height 14
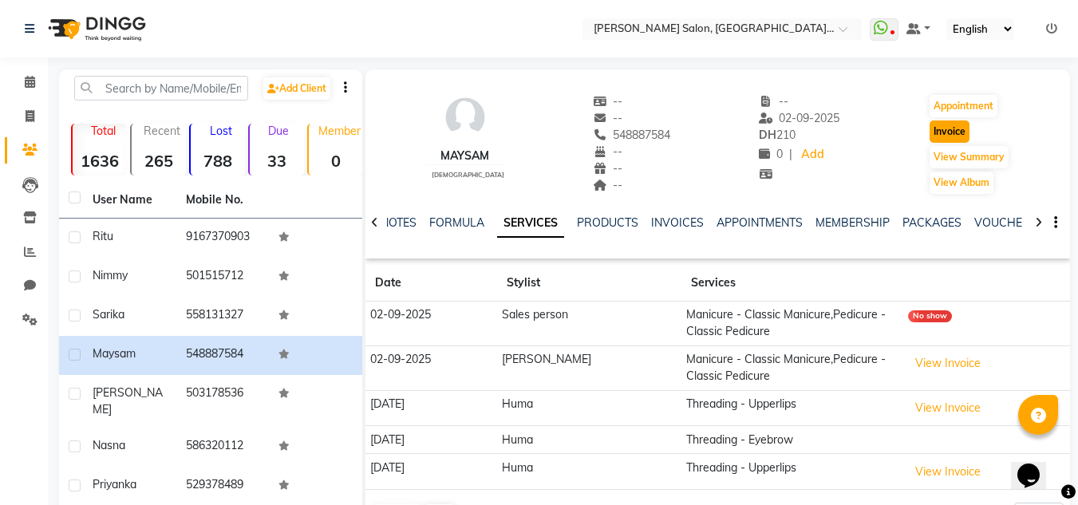
click at [954, 131] on button "Invoice" at bounding box center [950, 132] width 40 height 22
select select "service"
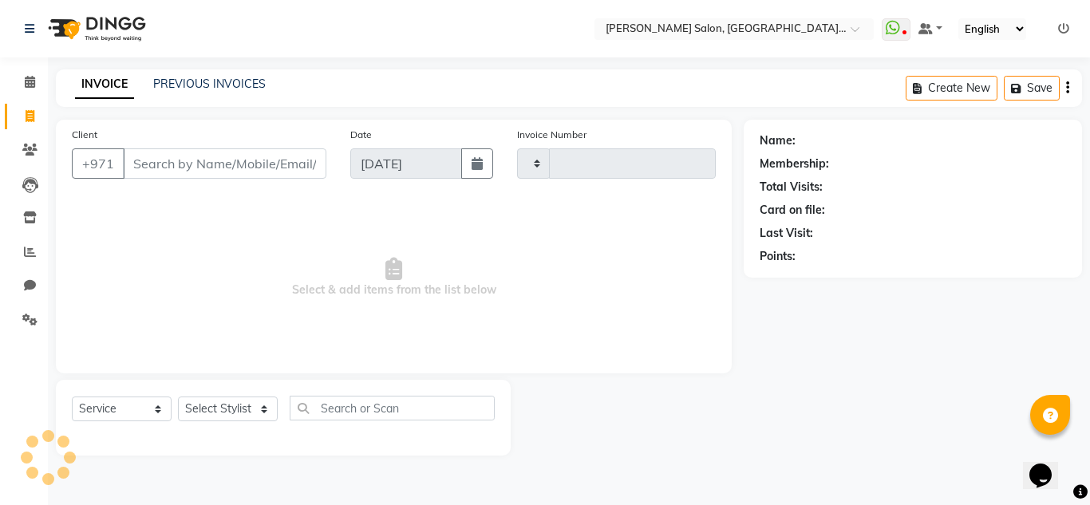
type input "1283"
select select "4069"
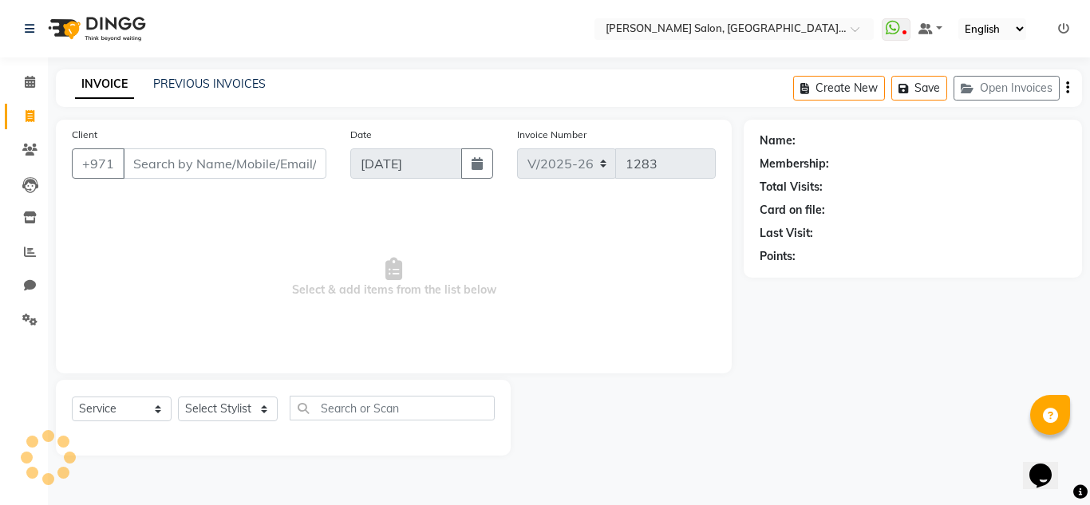
type input "548887584"
drag, startPoint x: 237, startPoint y: 412, endPoint x: 240, endPoint y: 397, distance: 14.7
click at [238, 412] on select "Select Stylist Huma Iqbal Kabita Management Radha Riba Sales person Srijana tri…" at bounding box center [228, 409] width 100 height 25
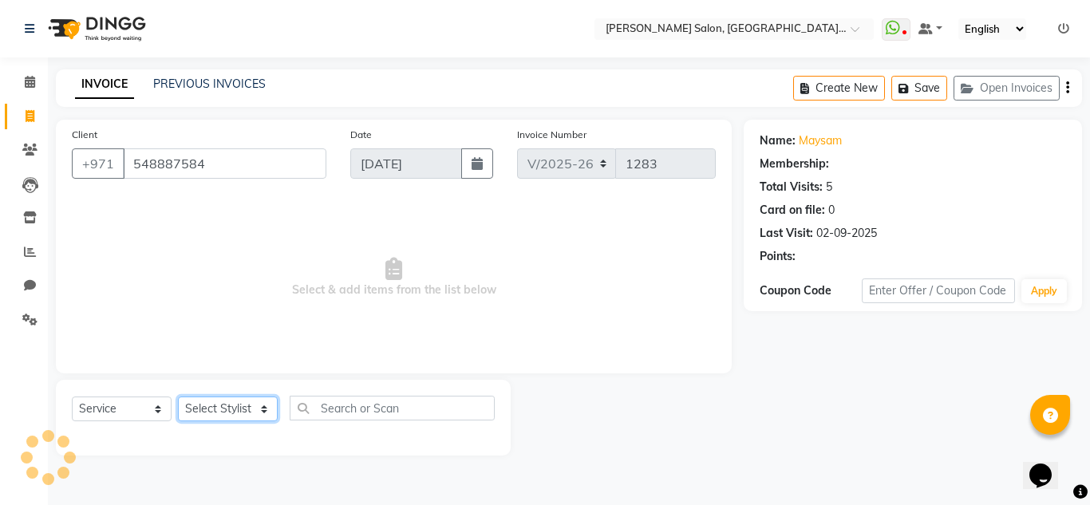
select select "1: Object"
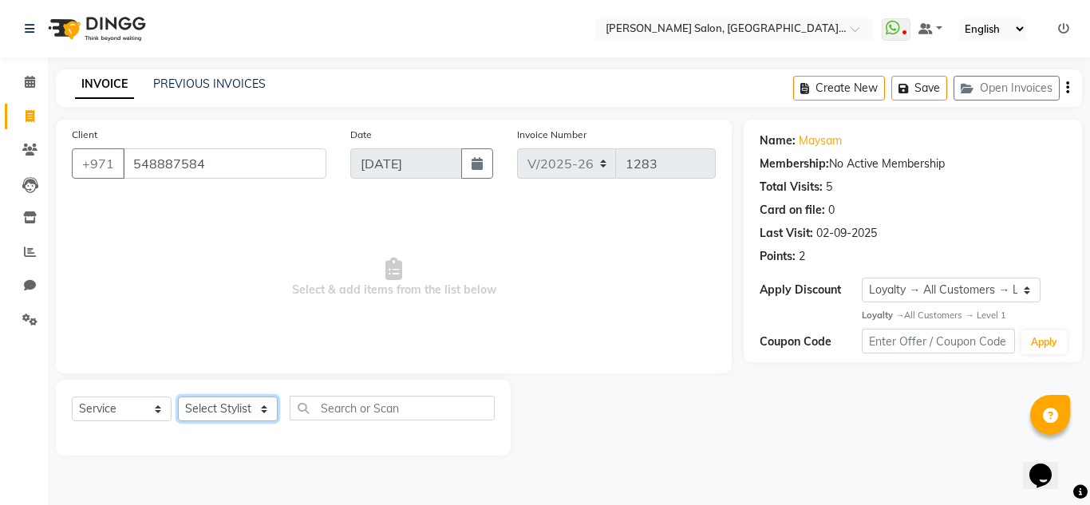
select select "86710"
click at [178, 397] on select "Select Stylist Huma Iqbal Kabita Management Radha Riba Sales person Srijana tri…" at bounding box center [228, 409] width 100 height 25
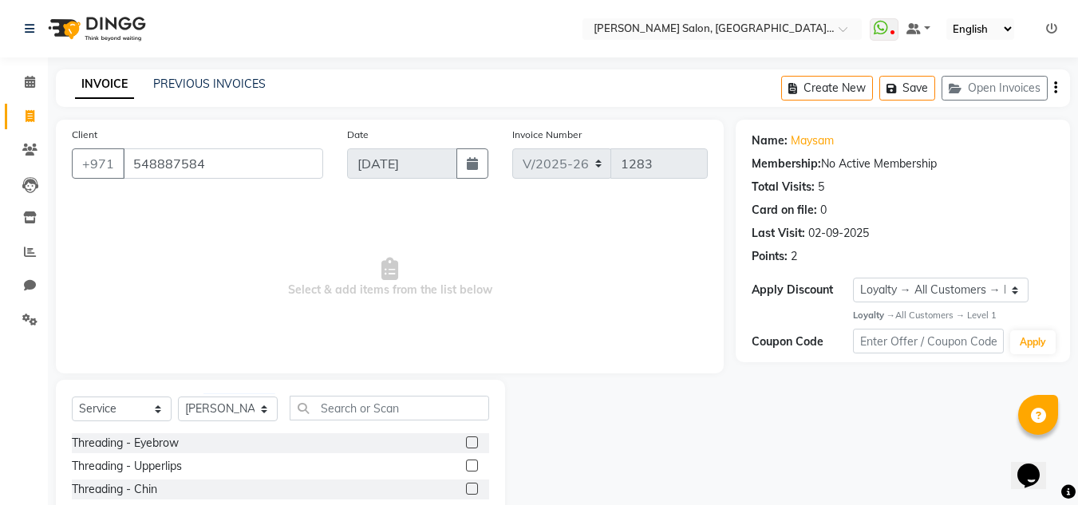
drag, startPoint x: 460, startPoint y: 434, endPoint x: 464, endPoint y: 460, distance: 25.9
click at [466, 436] on div at bounding box center [477, 443] width 23 height 20
click at [466, 445] on label at bounding box center [472, 443] width 12 height 12
click at [466, 445] on input "checkbox" at bounding box center [471, 443] width 10 height 10
checkbox input "true"
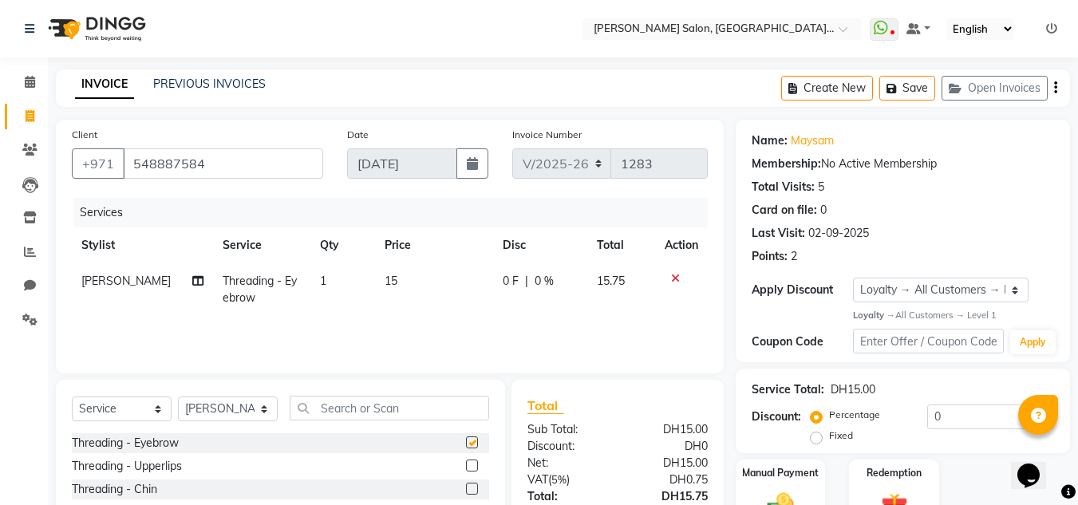
click at [466, 467] on label at bounding box center [472, 466] width 12 height 12
click at [466, 467] on input "checkbox" at bounding box center [471, 466] width 10 height 10
checkbox input "true"
checkbox input "false"
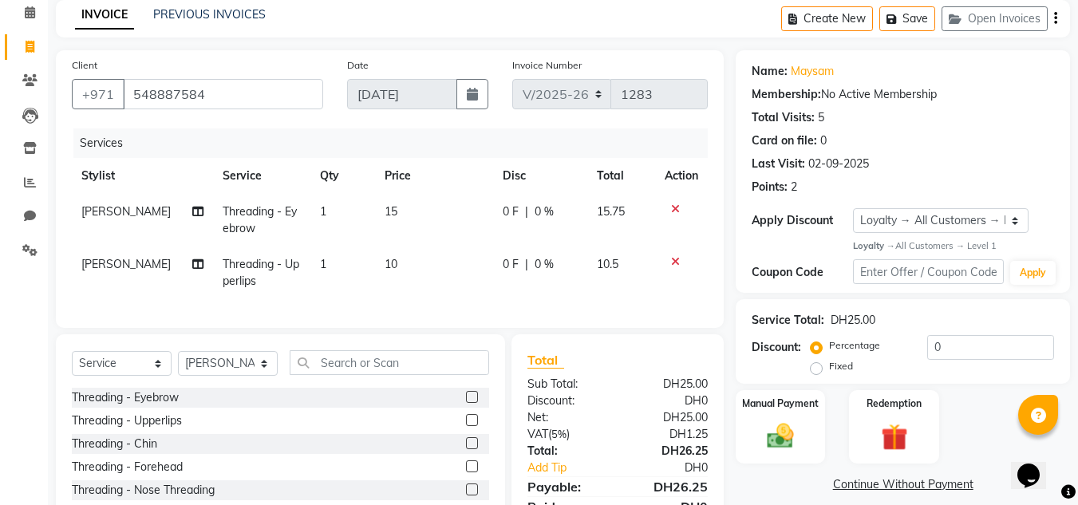
checkbox input "false"
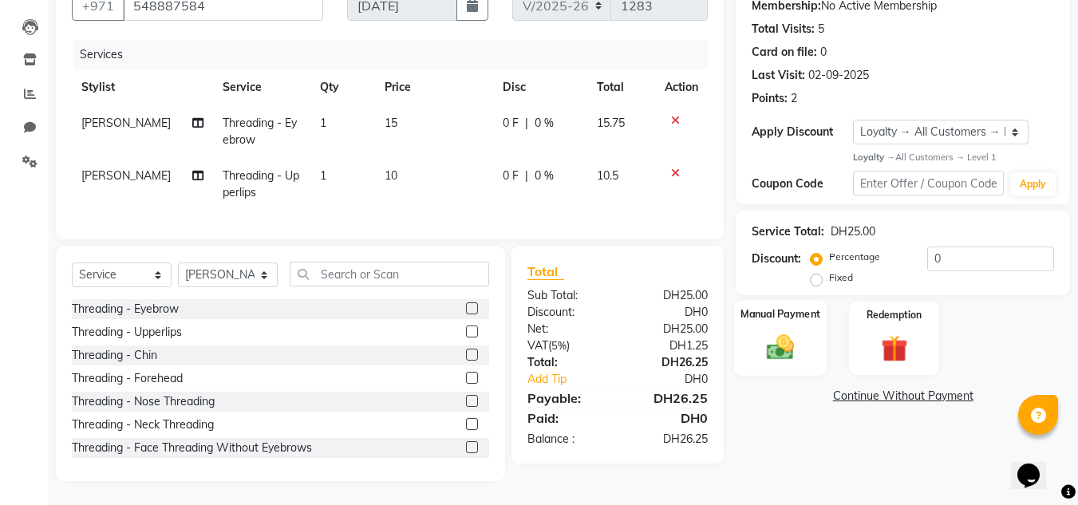
click at [766, 339] on img at bounding box center [780, 348] width 45 height 32
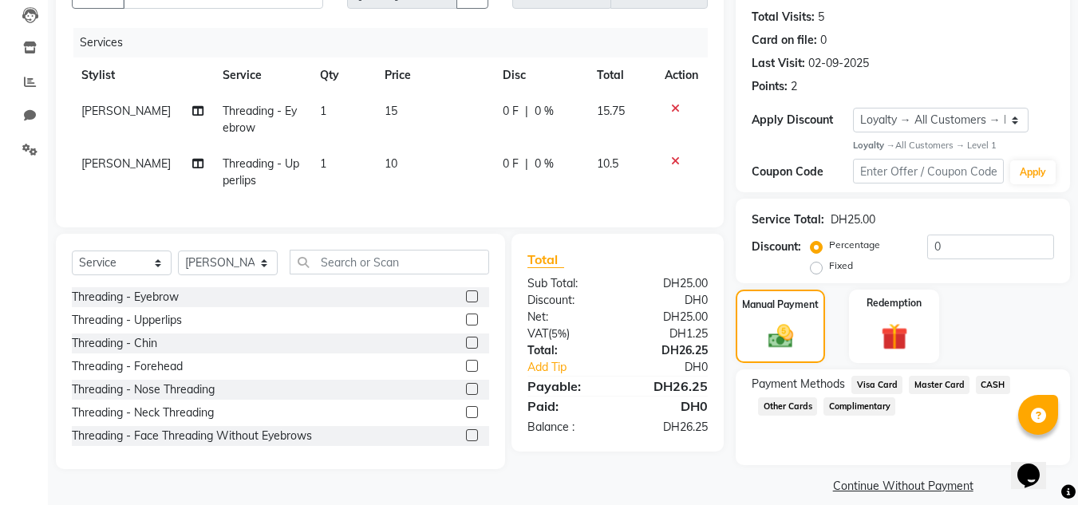
click at [887, 385] on span "Visa Card" at bounding box center [877, 385] width 51 height 18
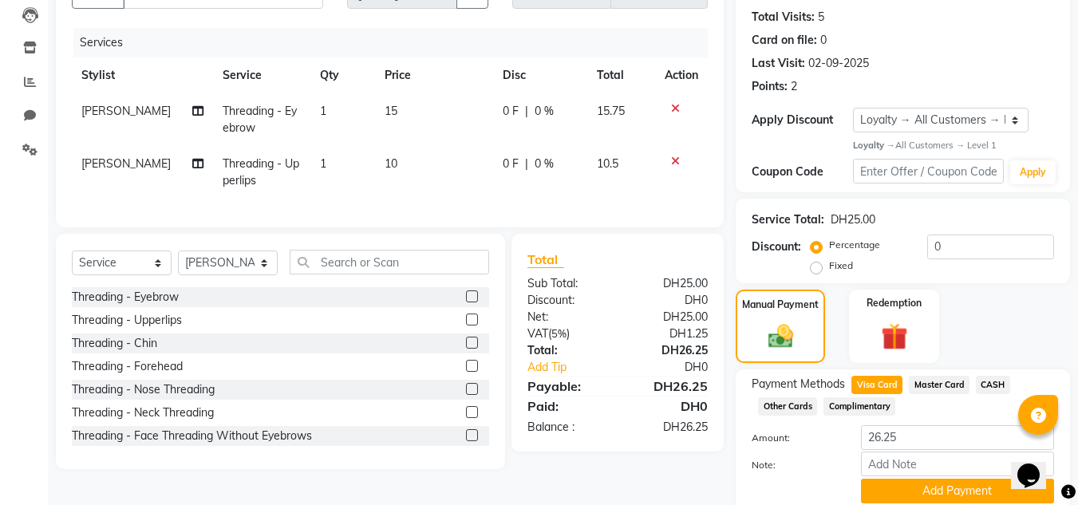
scroll to position [231, 0]
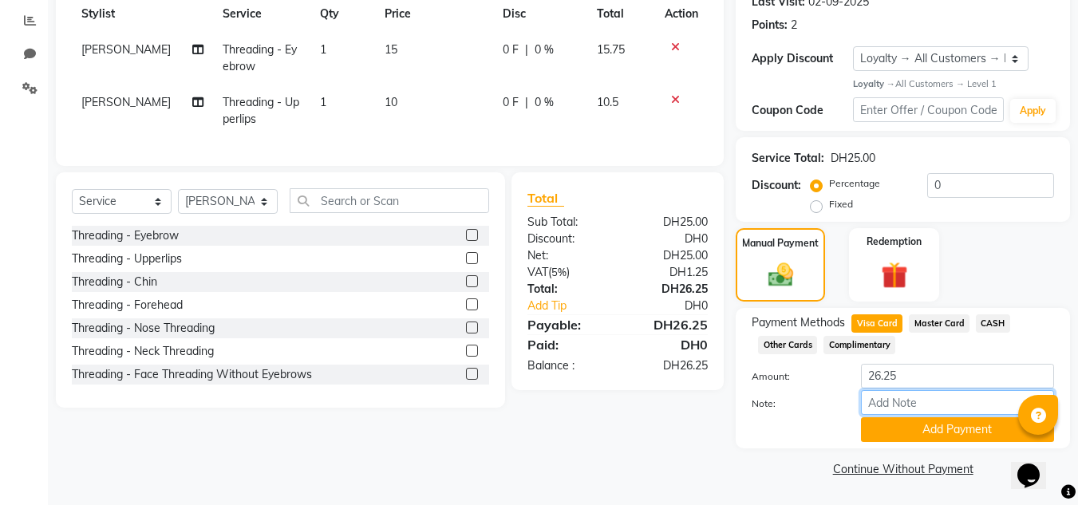
drag, startPoint x: 910, startPoint y: 415, endPoint x: 890, endPoint y: 400, distance: 25.1
click at [910, 415] on input "Note:" at bounding box center [957, 402] width 193 height 25
drag, startPoint x: 963, startPoint y: 403, endPoint x: 938, endPoint y: 409, distance: 25.4
click at [962, 404] on input "440350*****0" at bounding box center [957, 402] width 193 height 25
type input "440350*****0564"
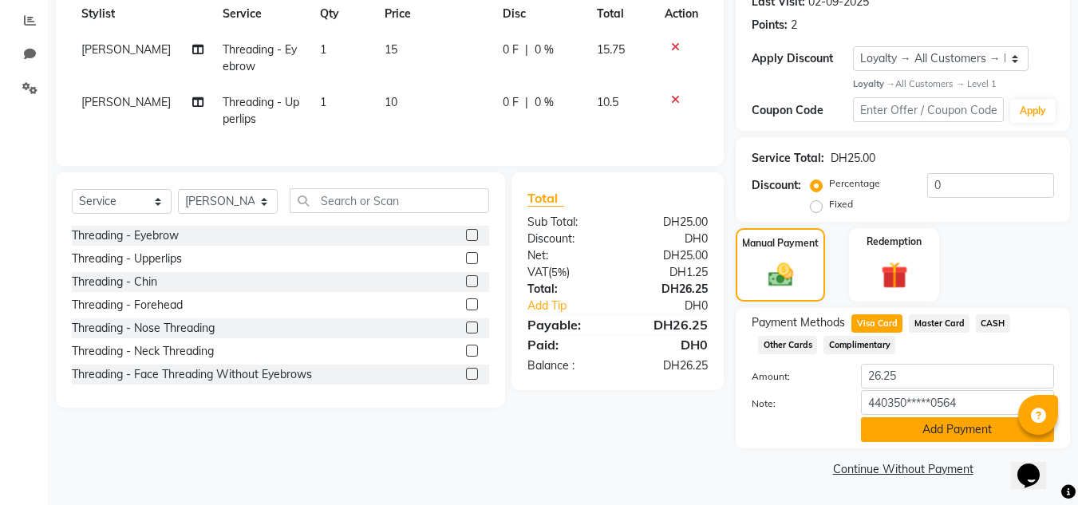
drag, startPoint x: 970, startPoint y: 433, endPoint x: 966, endPoint y: 441, distance: 8.9
click at [966, 441] on button "Add Payment" at bounding box center [957, 429] width 193 height 25
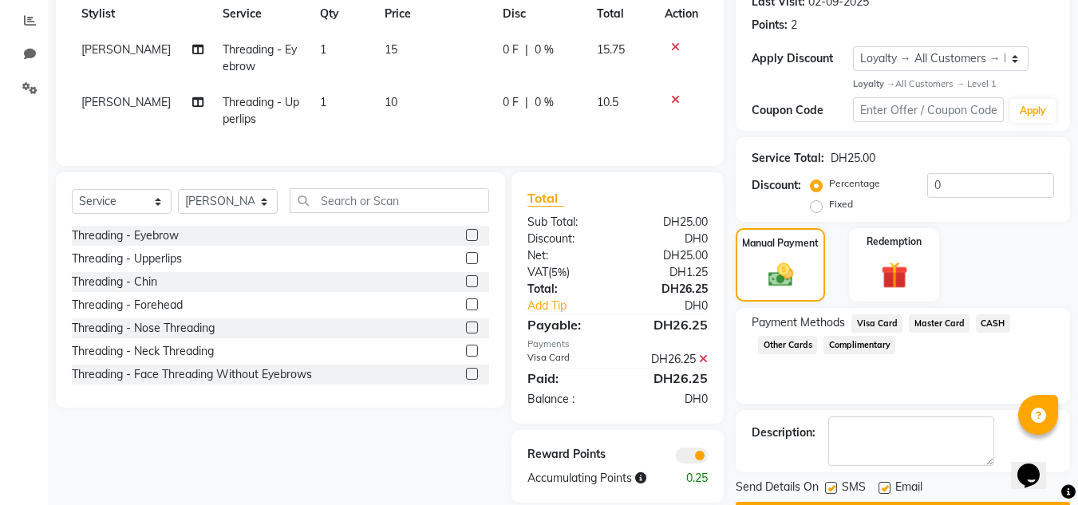
scroll to position [277, 0]
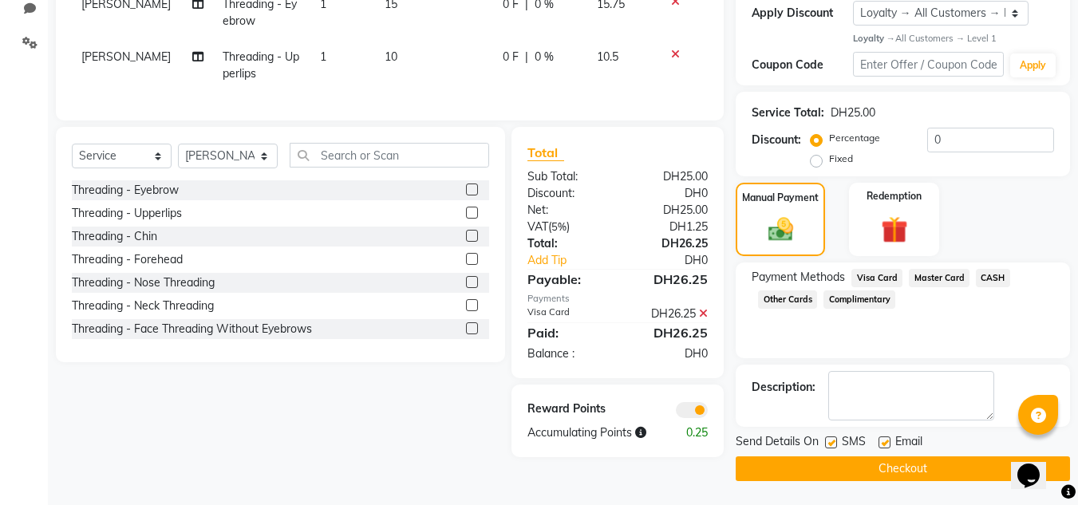
drag, startPoint x: 866, startPoint y: 457, endPoint x: 874, endPoint y: 469, distance: 14.4
click at [867, 460] on button "Checkout" at bounding box center [903, 469] width 334 height 25
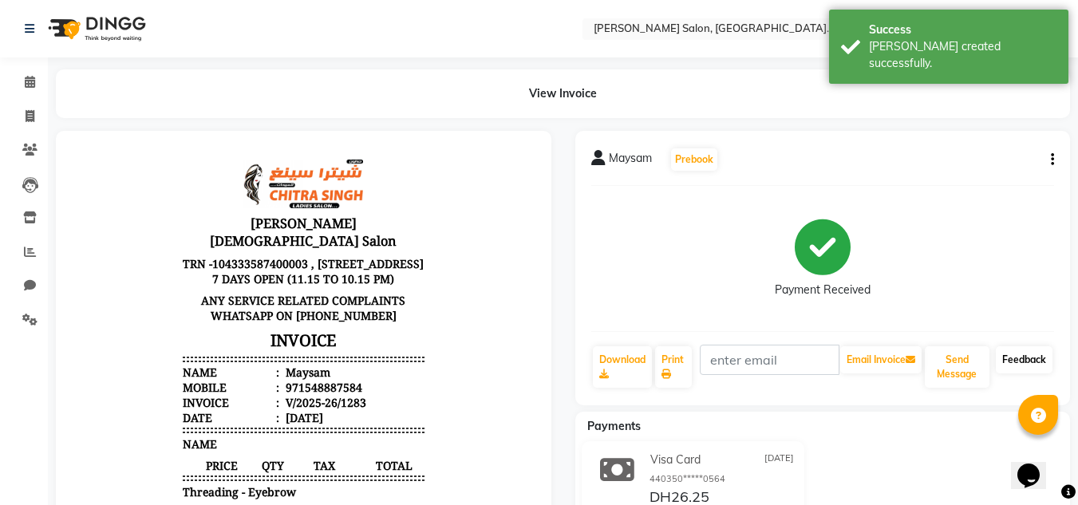
click at [1010, 362] on link "Feedback" at bounding box center [1024, 359] width 57 height 27
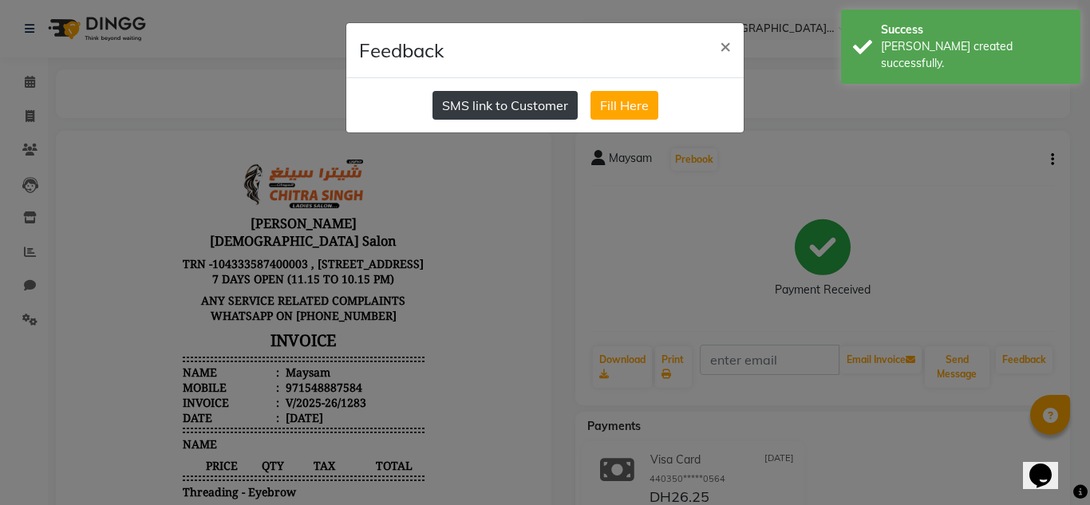
drag, startPoint x: 469, startPoint y: 113, endPoint x: 453, endPoint y: 113, distance: 16.0
click at [465, 113] on button "SMS link to Customer" at bounding box center [505, 105] width 145 height 29
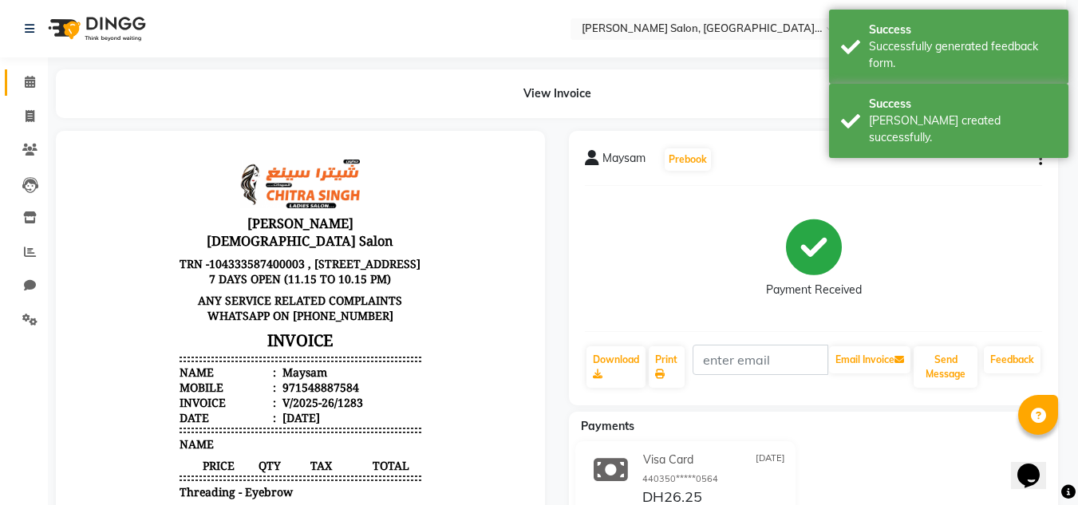
drag, startPoint x: 26, startPoint y: 93, endPoint x: 38, endPoint y: 153, distance: 61.7
click at [26, 93] on link "Calendar" at bounding box center [24, 82] width 38 height 26
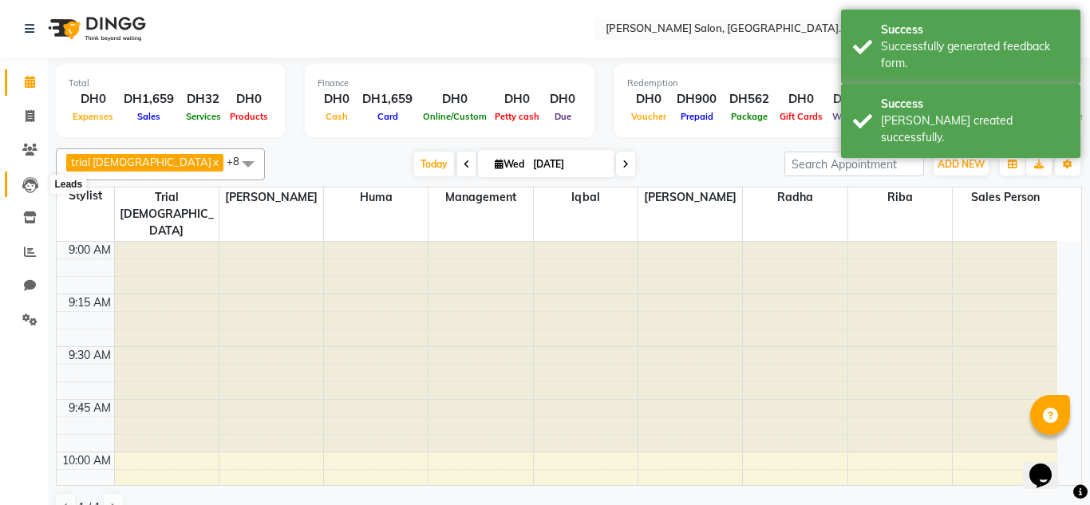
click at [27, 193] on link "Leads" at bounding box center [24, 185] width 38 height 26
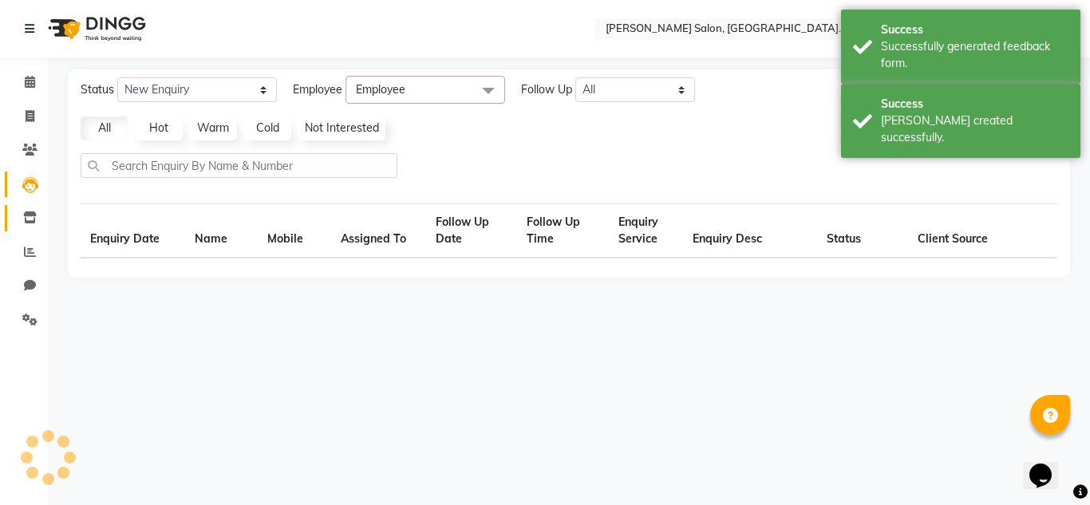
select select "10"
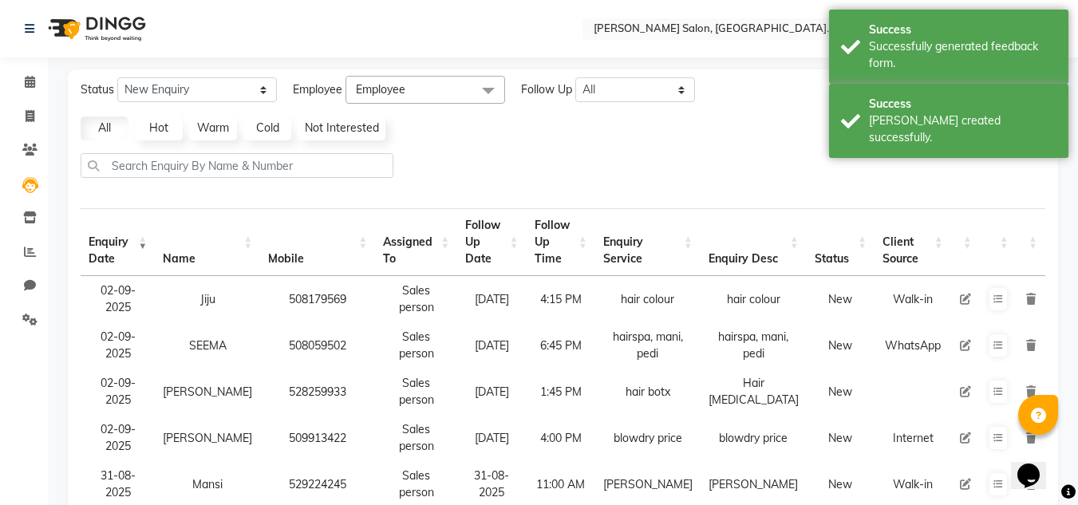
click at [13, 97] on li "Calendar" at bounding box center [24, 82] width 48 height 34
click at [37, 86] on span at bounding box center [30, 82] width 28 height 18
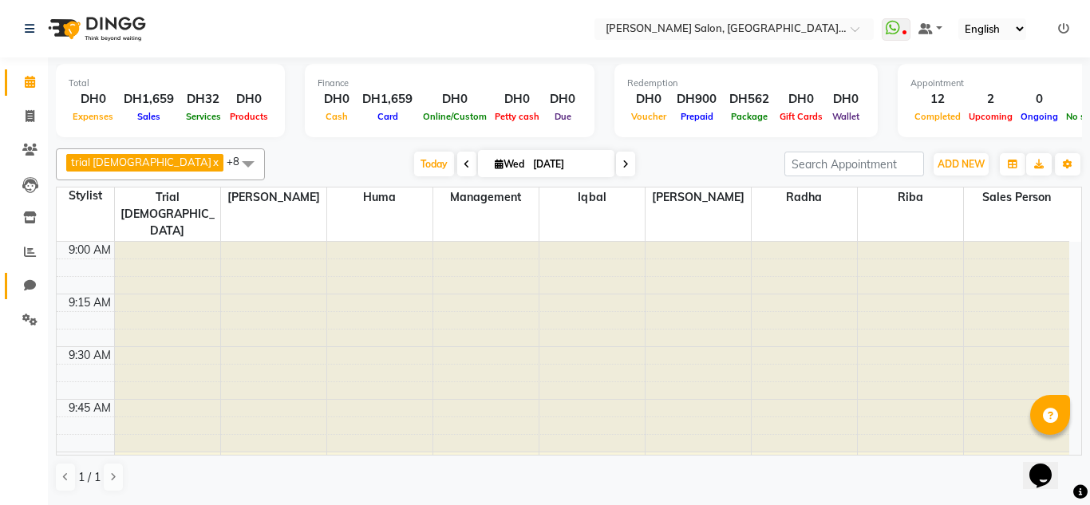
click at [32, 281] on icon at bounding box center [30, 285] width 12 height 12
select select "100"
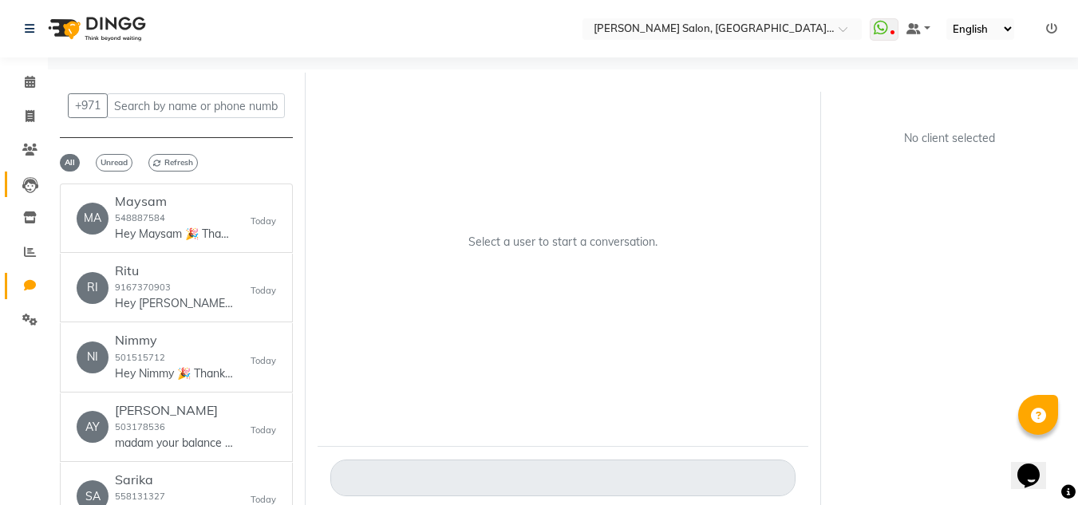
click at [35, 176] on span at bounding box center [30, 185] width 28 height 18
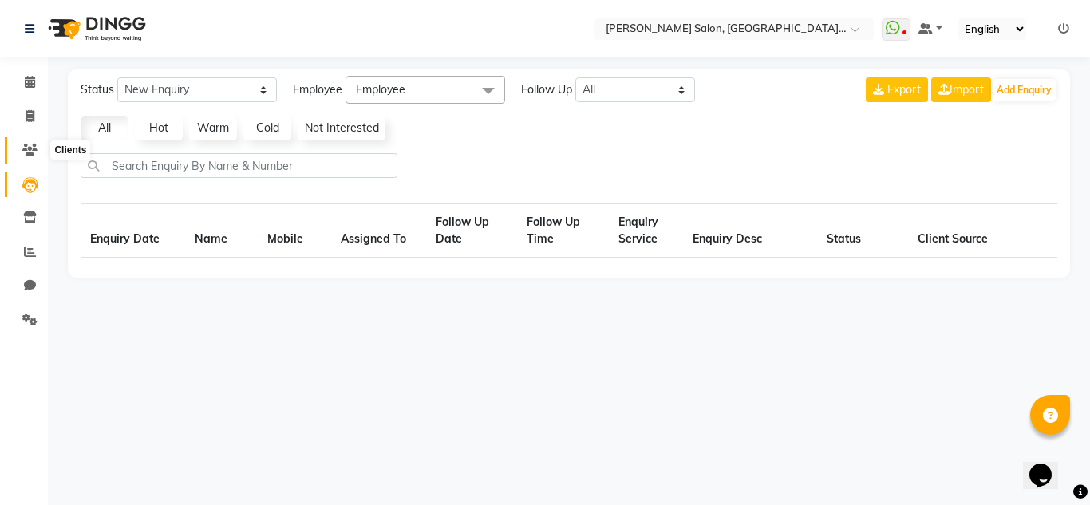
select select "10"
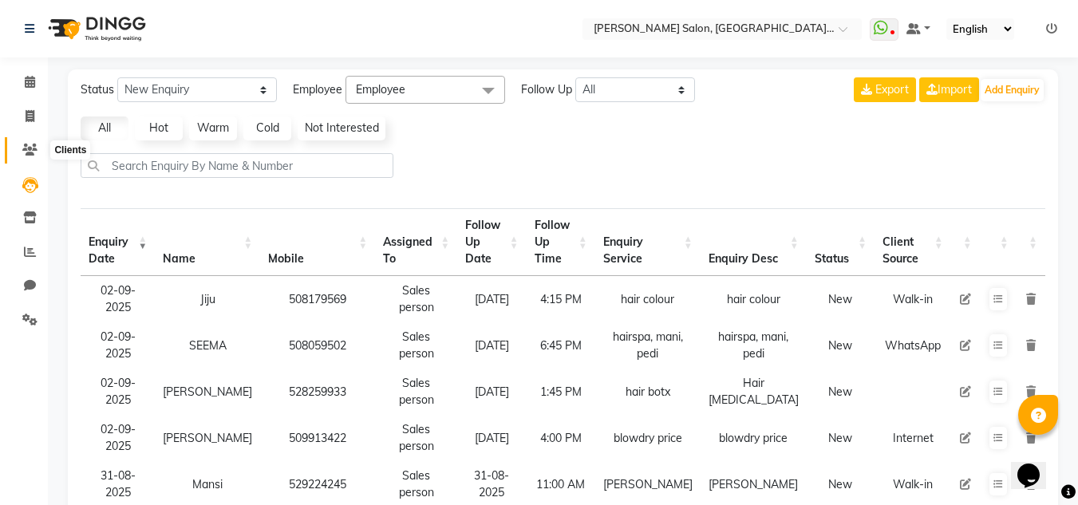
click at [27, 155] on icon at bounding box center [29, 150] width 15 height 12
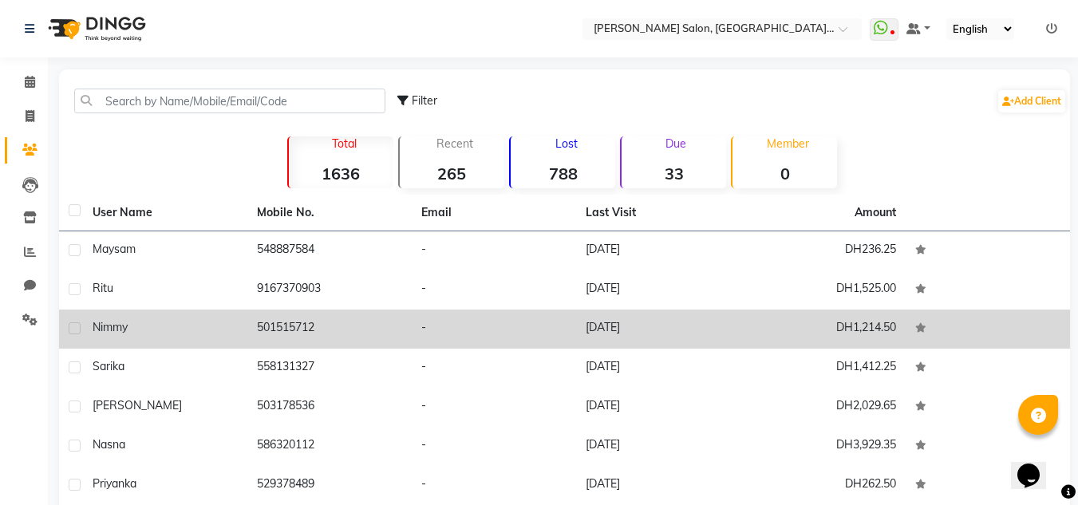
click at [301, 343] on td "501515712" at bounding box center [329, 329] width 164 height 39
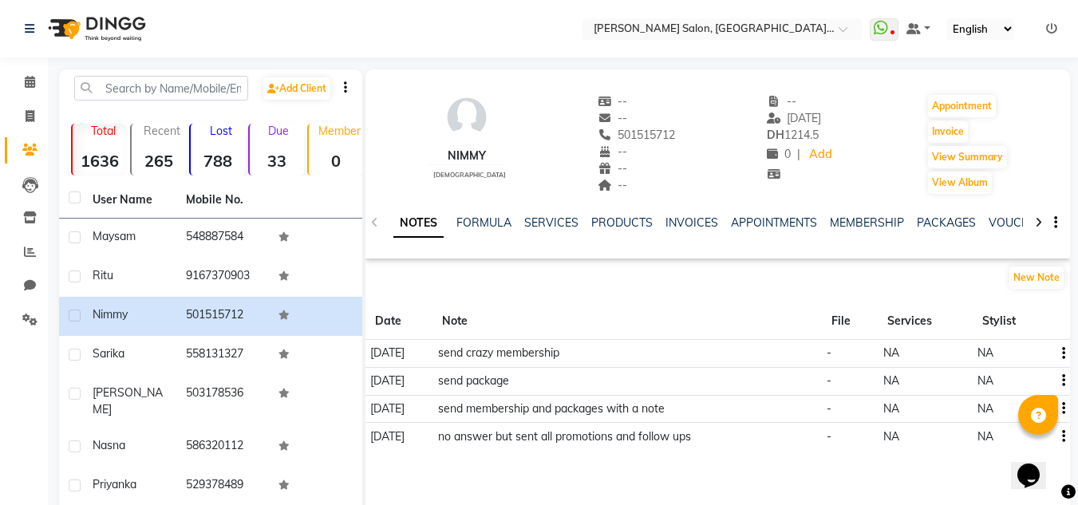
click at [931, 231] on div "PACKAGES" at bounding box center [946, 223] width 59 height 17
click at [930, 223] on link "PACKAGES" at bounding box center [946, 222] width 59 height 14
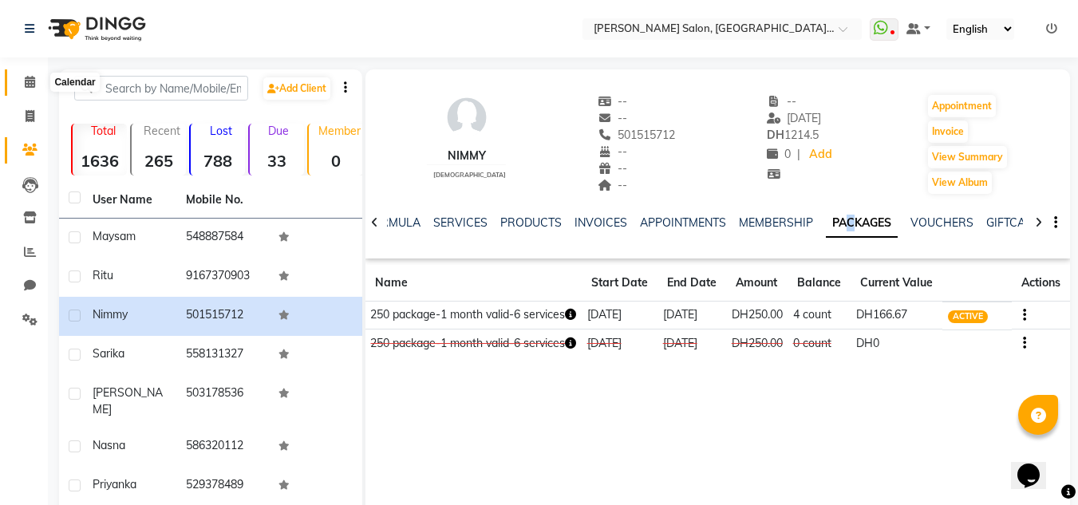
click at [34, 82] on icon at bounding box center [30, 82] width 10 height 12
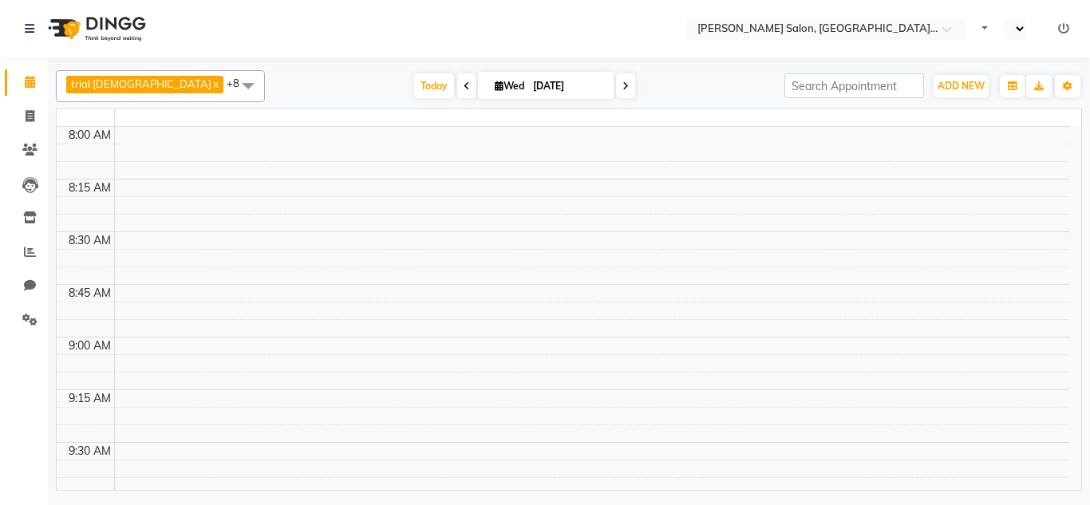
select select "en"
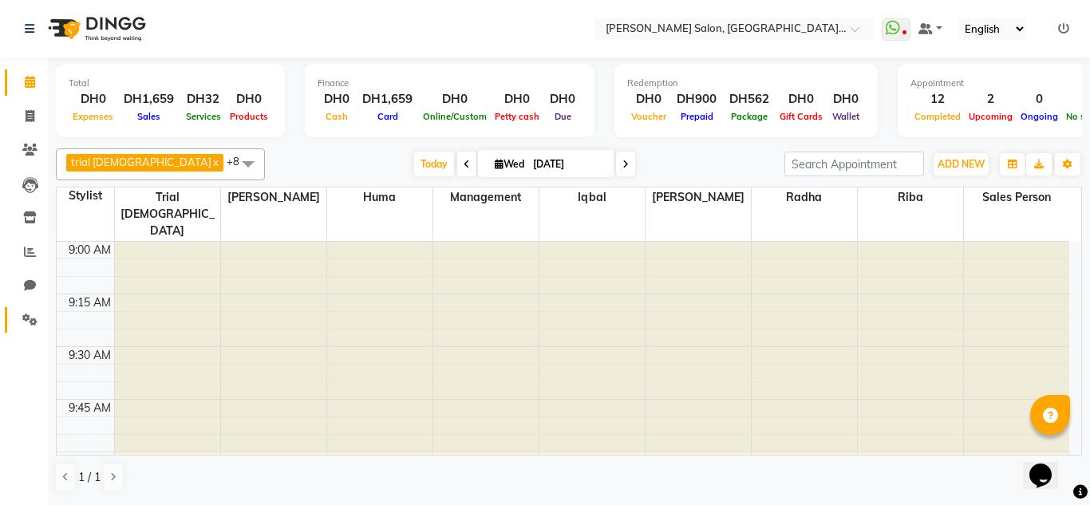
click at [40, 308] on link "Settings" at bounding box center [24, 320] width 38 height 26
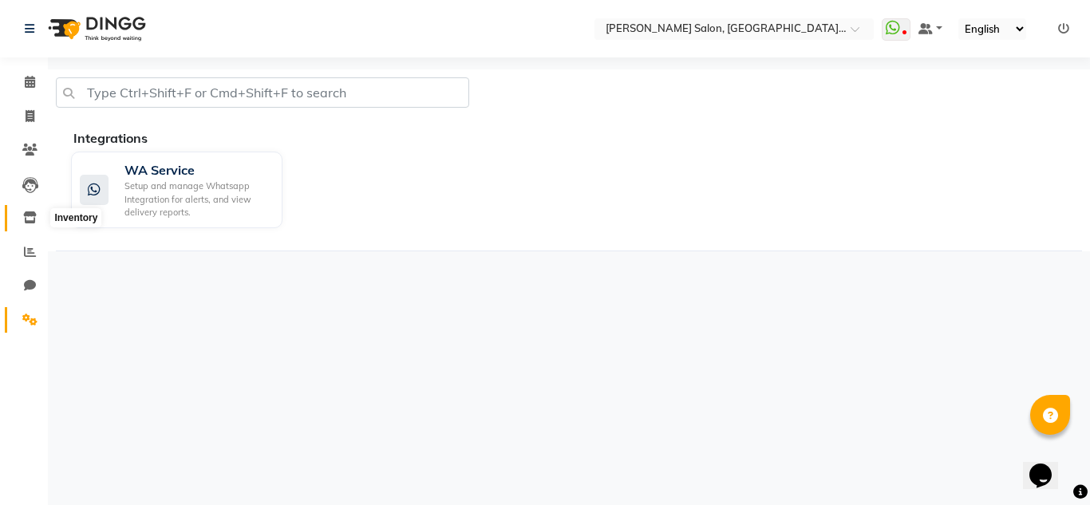
click at [24, 216] on icon at bounding box center [30, 218] width 14 height 12
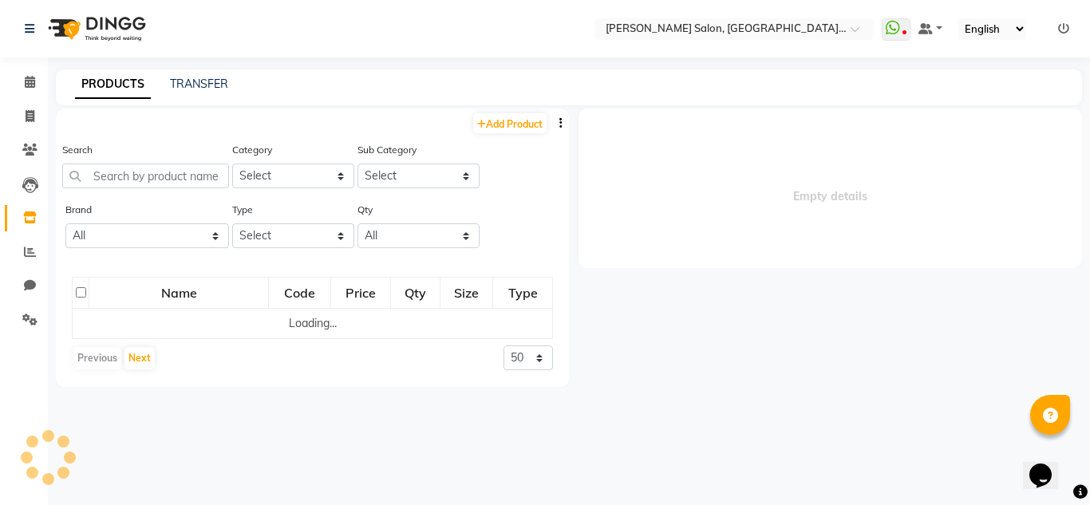
drag, startPoint x: 171, startPoint y: 151, endPoint x: 174, endPoint y: 176, distance: 25.7
click at [173, 172] on div "Search" at bounding box center [145, 164] width 167 height 47
select select
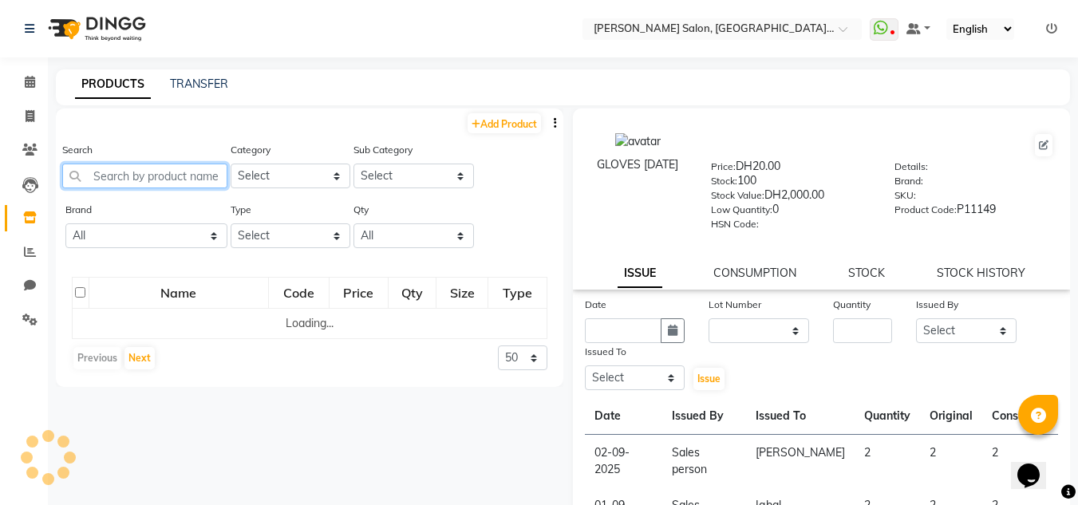
click at [176, 182] on input "text" at bounding box center [144, 176] width 165 height 25
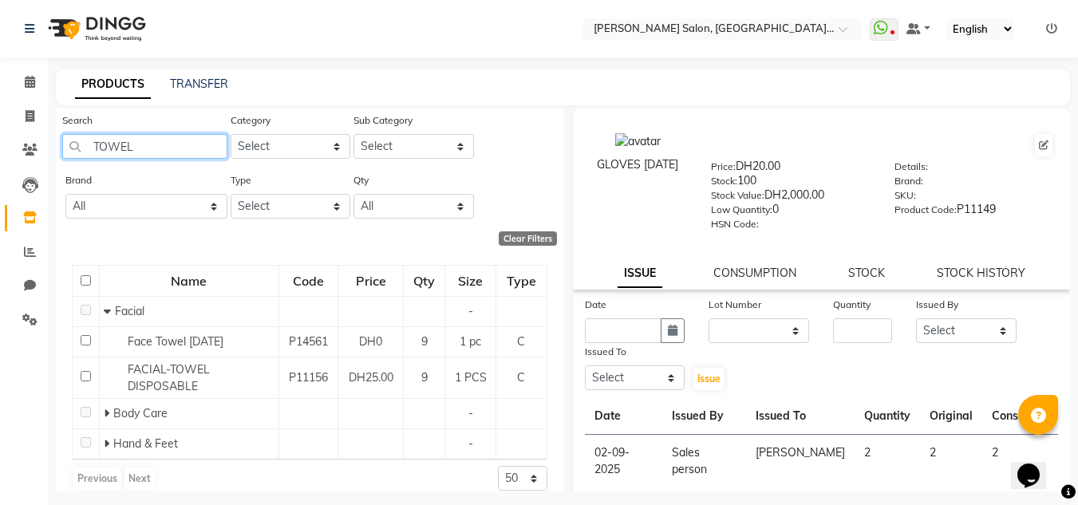
scroll to position [45, 0]
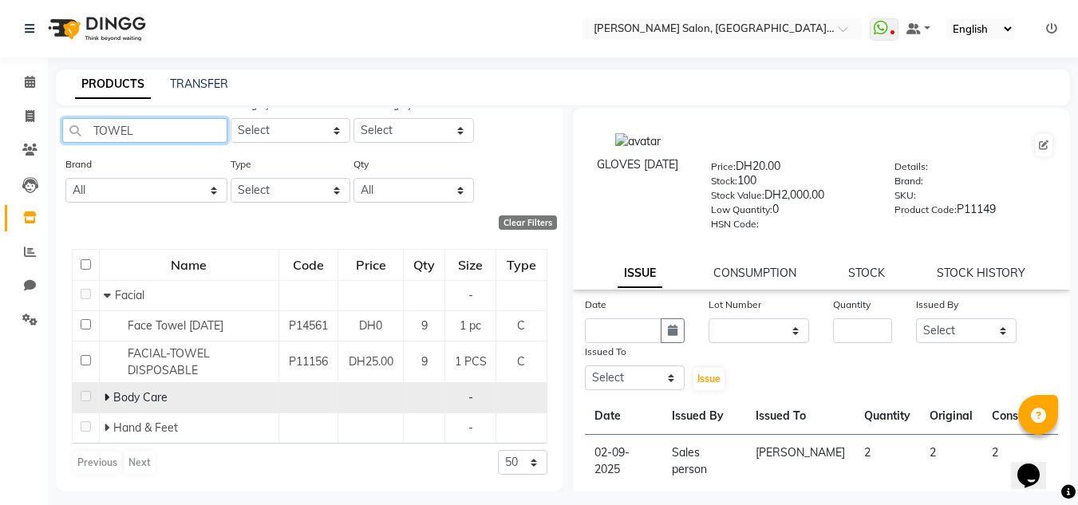
type input "TOWEL"
click at [113, 398] on span "Body Care" at bounding box center [140, 397] width 54 height 14
click at [93, 398] on td at bounding box center [86, 398] width 27 height 30
click at [105, 398] on icon at bounding box center [107, 397] width 6 height 11
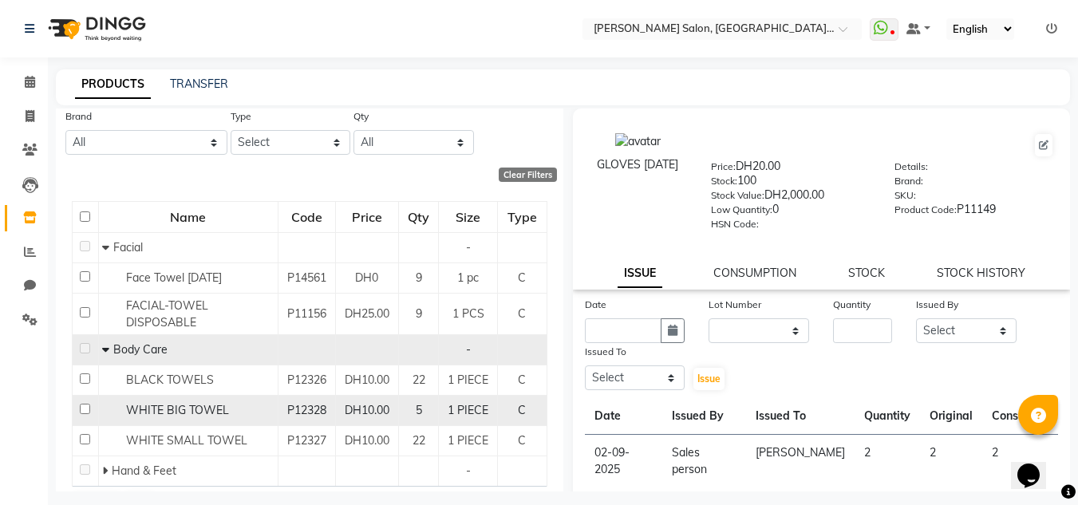
scroll to position [136, 0]
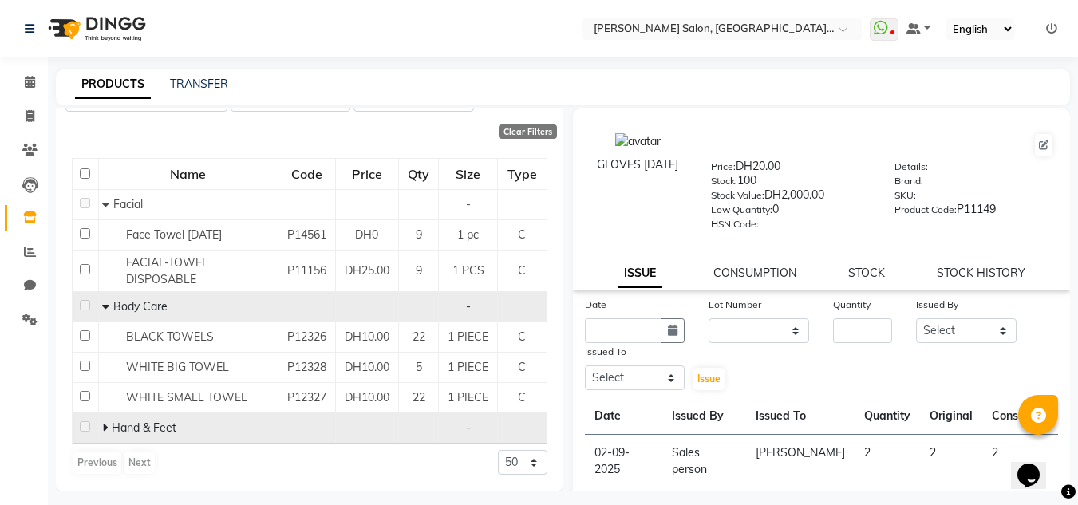
click at [96, 425] on td at bounding box center [86, 428] width 26 height 30
click at [98, 425] on td "Hand & Feet" at bounding box center [188, 428] width 180 height 30
click at [105, 425] on icon at bounding box center [105, 427] width 6 height 11
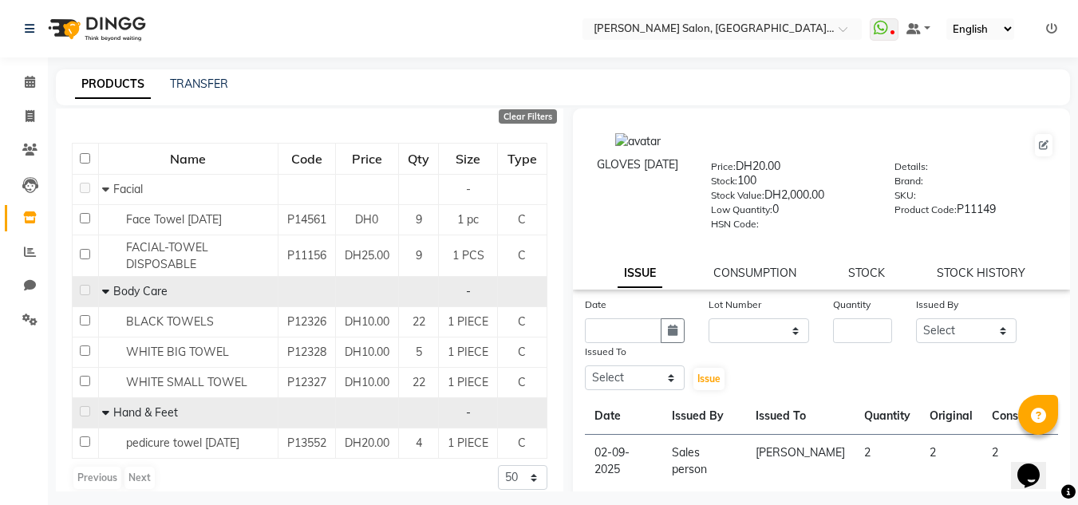
scroll to position [167, 0]
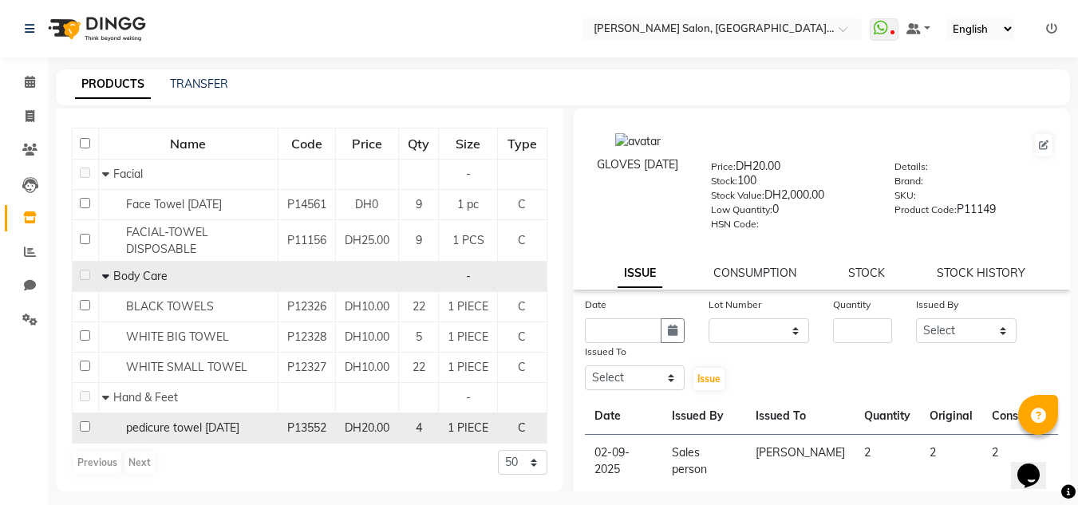
click at [155, 425] on span "pedicure towel 21-07-2025" at bounding box center [182, 428] width 113 height 14
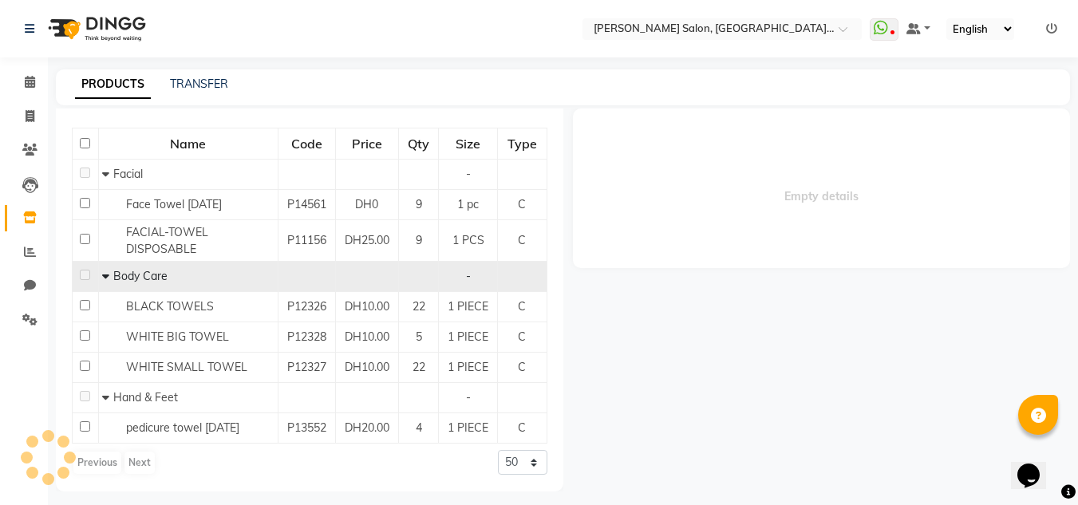
select select
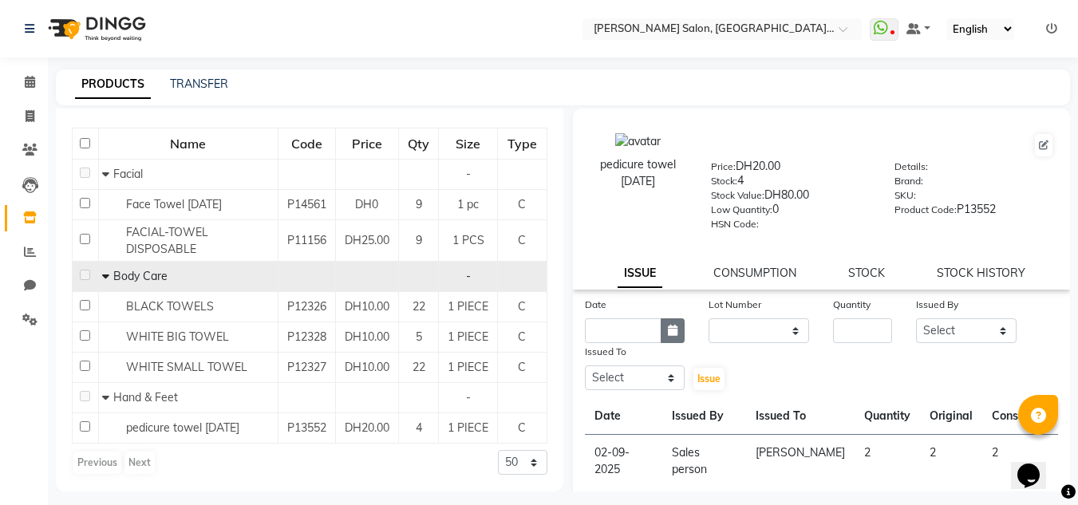
click at [672, 319] on button "button" at bounding box center [673, 330] width 24 height 25
select select "9"
select select "2025"
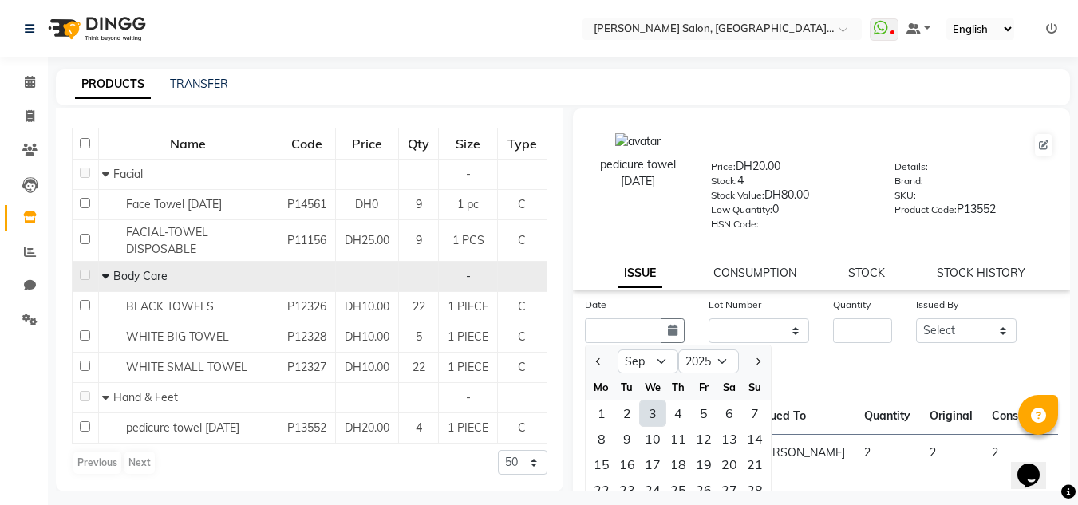
drag, startPoint x: 650, startPoint y: 410, endPoint x: 735, endPoint y: 341, distance: 109.4
click at [650, 409] on div "3" at bounding box center [653, 414] width 26 height 26
type input "[DATE]"
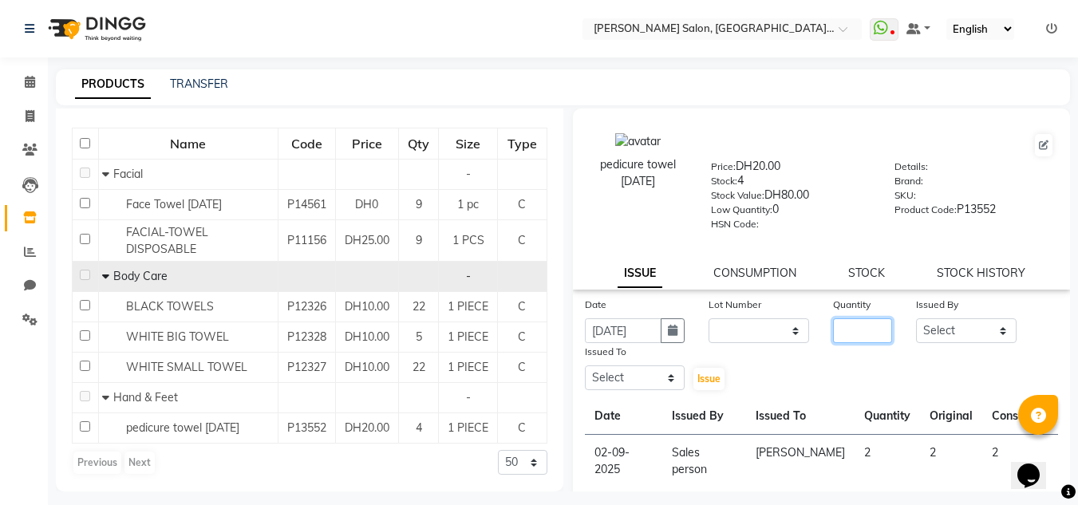
click at [869, 327] on input "number" at bounding box center [862, 330] width 59 height 25
type input "2"
click at [962, 334] on select "Select Huma [PERSON_NAME] Management [PERSON_NAME] Sales person [PERSON_NAME] t…" at bounding box center [966, 330] width 101 height 25
select select "86370"
click at [916, 318] on select "Select Huma [PERSON_NAME] Management [PERSON_NAME] Sales person [PERSON_NAME] t…" at bounding box center [966, 330] width 101 height 25
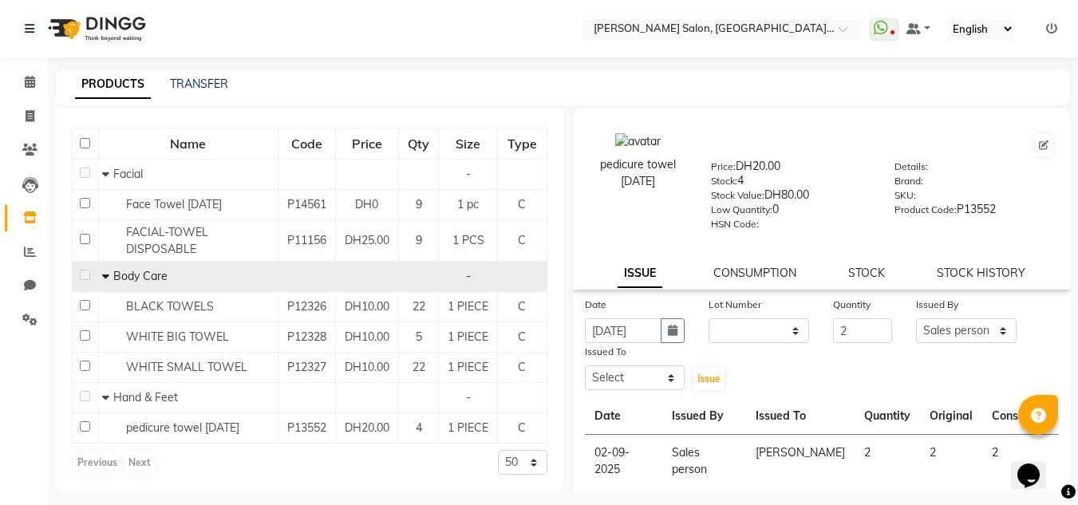
click at [633, 363] on div "Issued To" at bounding box center [635, 354] width 101 height 22
click at [627, 381] on select "Select Huma [PERSON_NAME] Management [PERSON_NAME] Sales person [PERSON_NAME] t…" at bounding box center [635, 378] width 101 height 25
select select "86711"
click at [585, 366] on select "Select Huma [PERSON_NAME] Management [PERSON_NAME] Sales person [PERSON_NAME] t…" at bounding box center [635, 378] width 101 height 25
click at [710, 372] on button "Issue" at bounding box center [709, 379] width 31 height 22
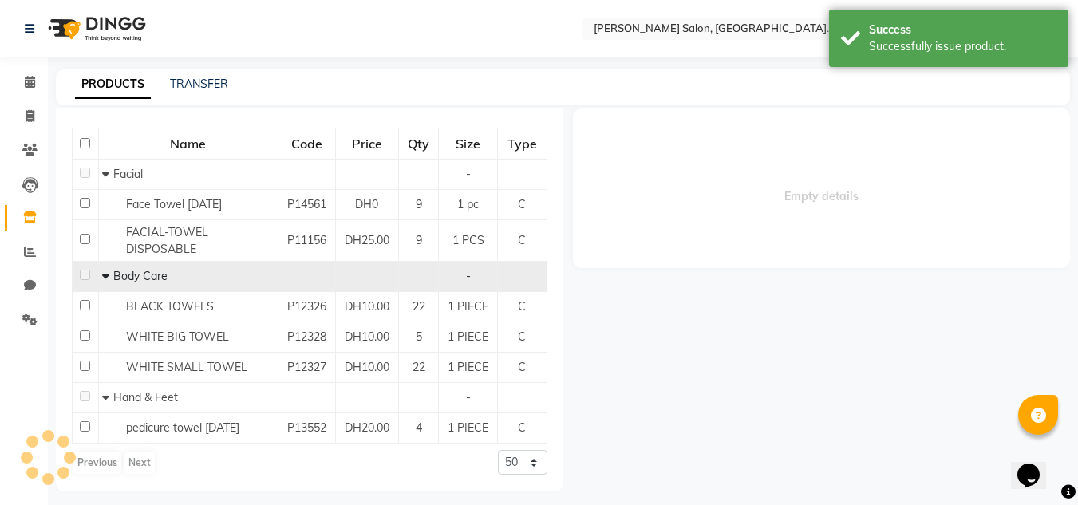
select select
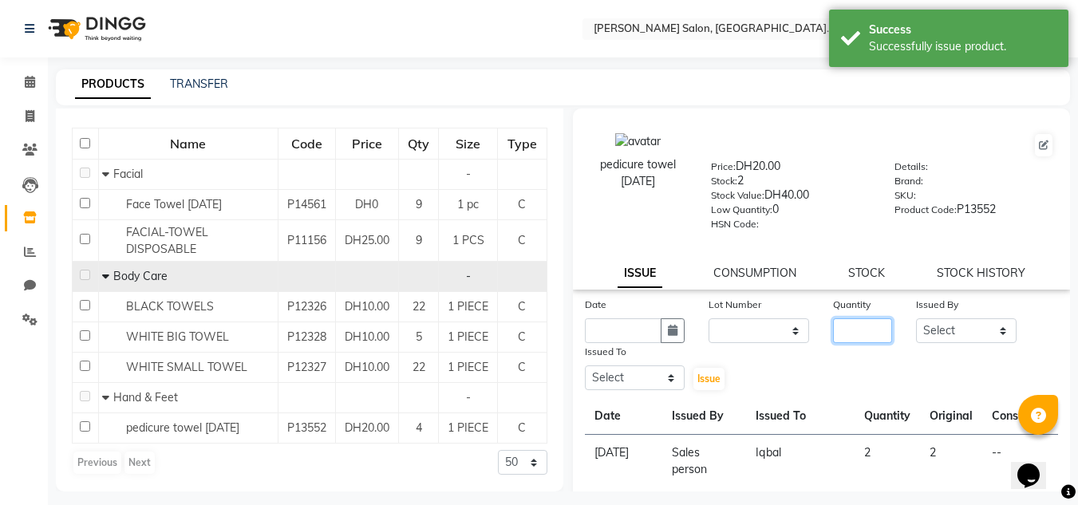
click at [833, 323] on input "number" at bounding box center [862, 330] width 59 height 25
type input "1"
drag, startPoint x: 972, startPoint y: 329, endPoint x: 947, endPoint y: 328, distance: 25.6
click at [971, 328] on select "Select Huma [PERSON_NAME] Management [PERSON_NAME] Sales person [PERSON_NAME] t…" at bounding box center [966, 330] width 101 height 25
select select "86370"
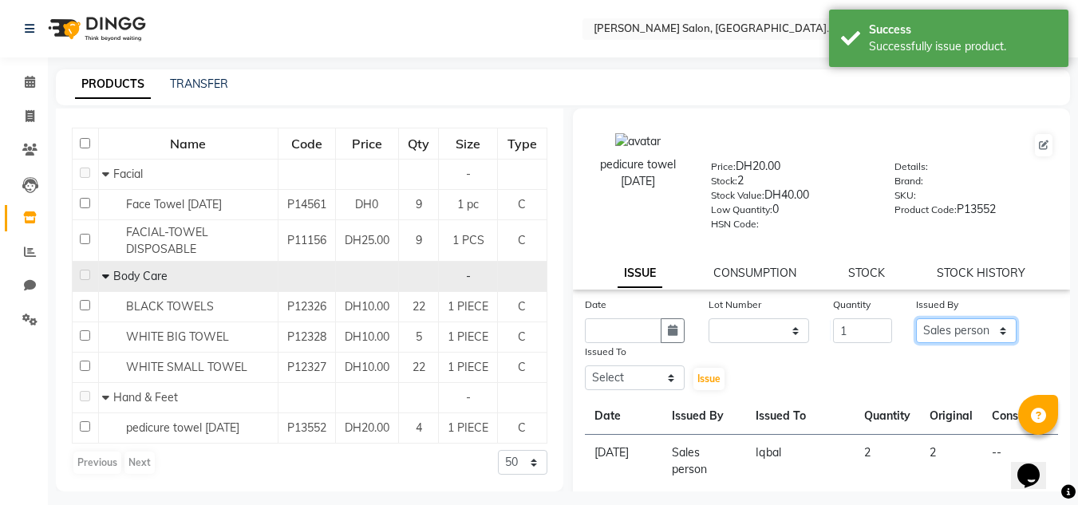
click at [916, 318] on select "Select Huma [PERSON_NAME] Management [PERSON_NAME] Sales person [PERSON_NAME] t…" at bounding box center [966, 330] width 101 height 25
click at [671, 332] on icon "button" at bounding box center [673, 330] width 10 height 11
select select "9"
select select "2025"
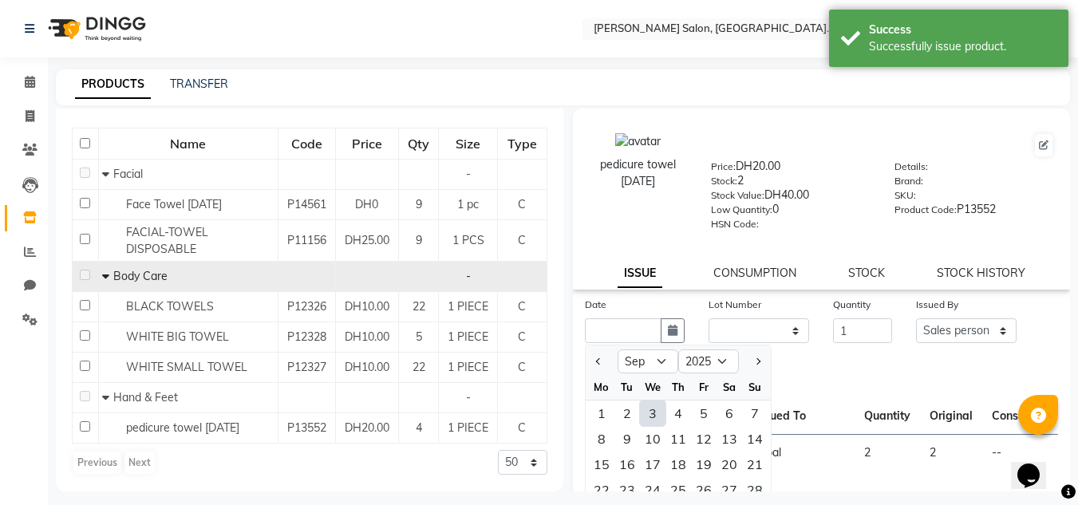
click at [651, 408] on div "3" at bounding box center [653, 414] width 26 height 26
type input "[DATE]"
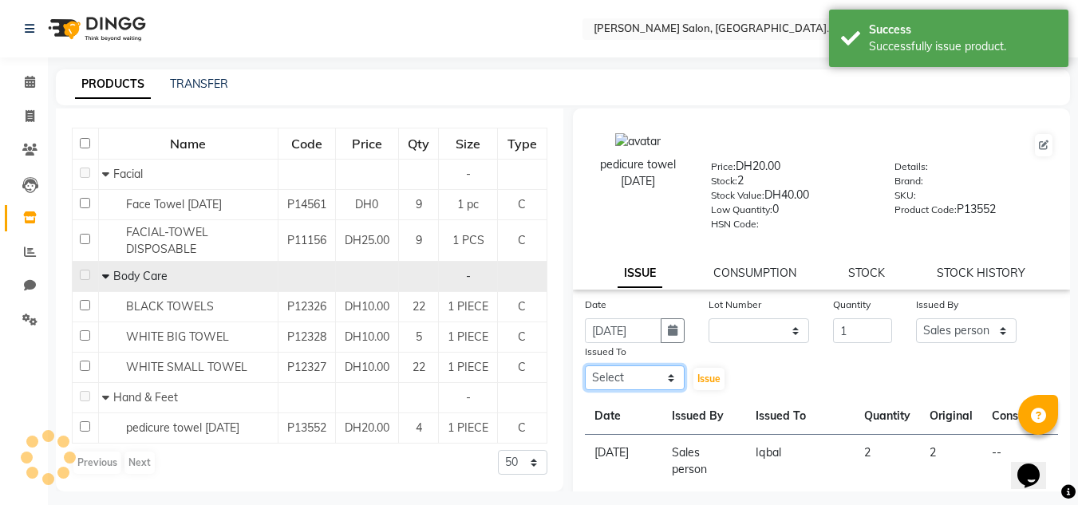
drag, startPoint x: 658, startPoint y: 381, endPoint x: 651, endPoint y: 366, distance: 15.7
click at [658, 381] on select "Select Huma [PERSON_NAME] Management [PERSON_NAME] Sales person [PERSON_NAME] t…" at bounding box center [635, 378] width 101 height 25
select select "86710"
click at [585, 366] on select "Select Huma [PERSON_NAME] Management [PERSON_NAME] Sales person [PERSON_NAME] t…" at bounding box center [635, 378] width 101 height 25
click at [714, 381] on span "Issue" at bounding box center [709, 379] width 23 height 12
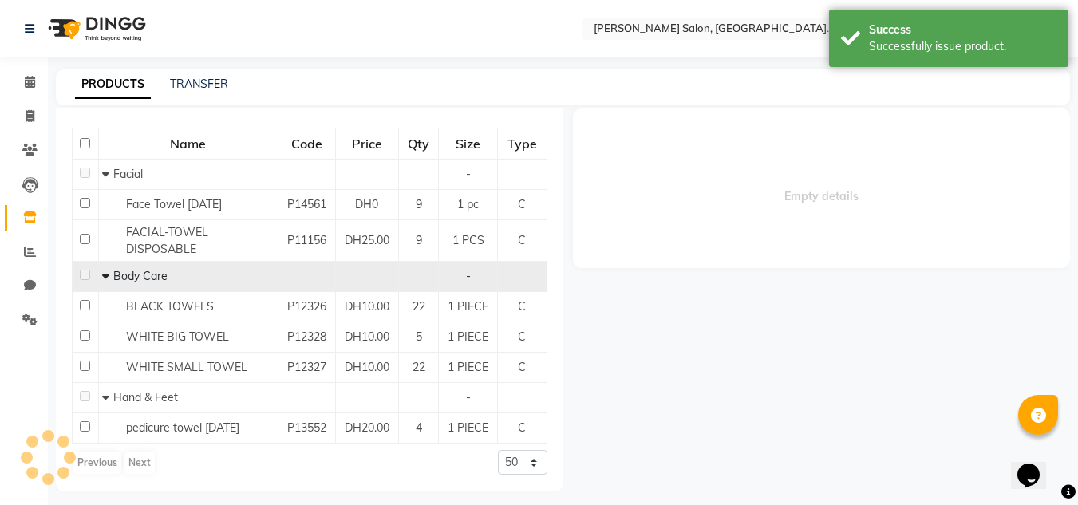
select select
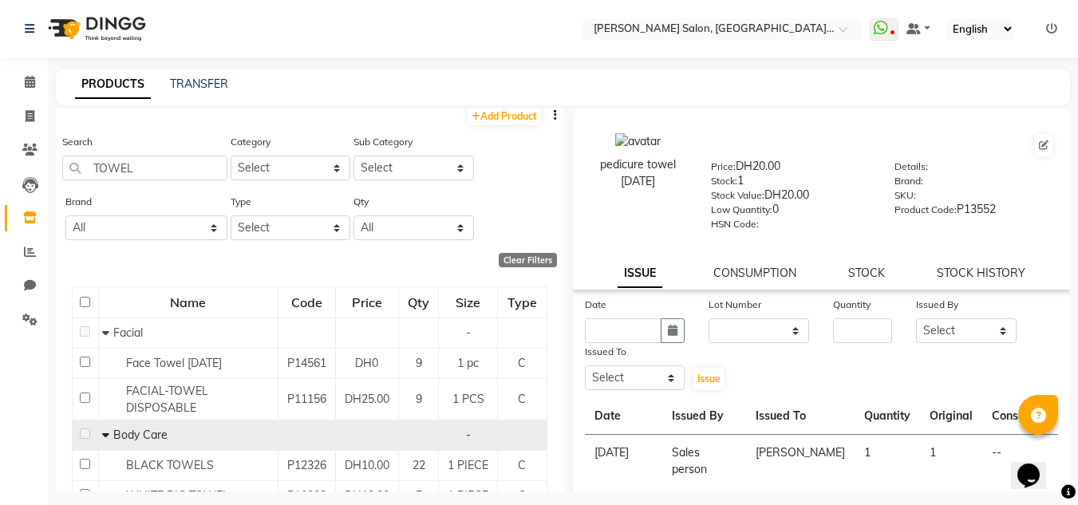
scroll to position [7, 0]
drag, startPoint x: 105, startPoint y: 165, endPoint x: 0, endPoint y: 204, distance: 112.4
click at [0, 198] on app-home "Select Location × Chitra Singh Salon, Al Jaddaf Dubai , Al Jaddaf Dubai WhatsAp…" at bounding box center [539, 258] width 1078 height 516
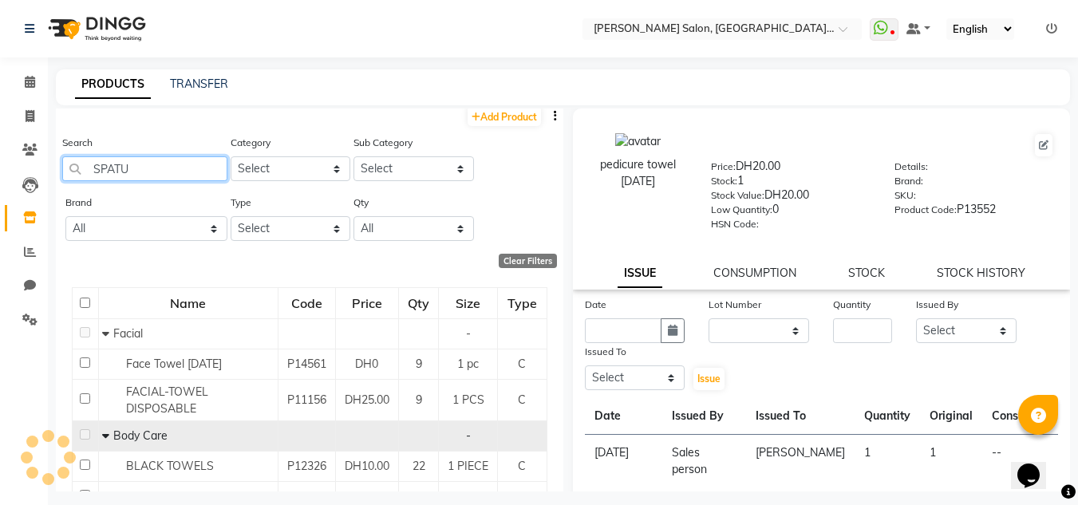
scroll to position [0, 0]
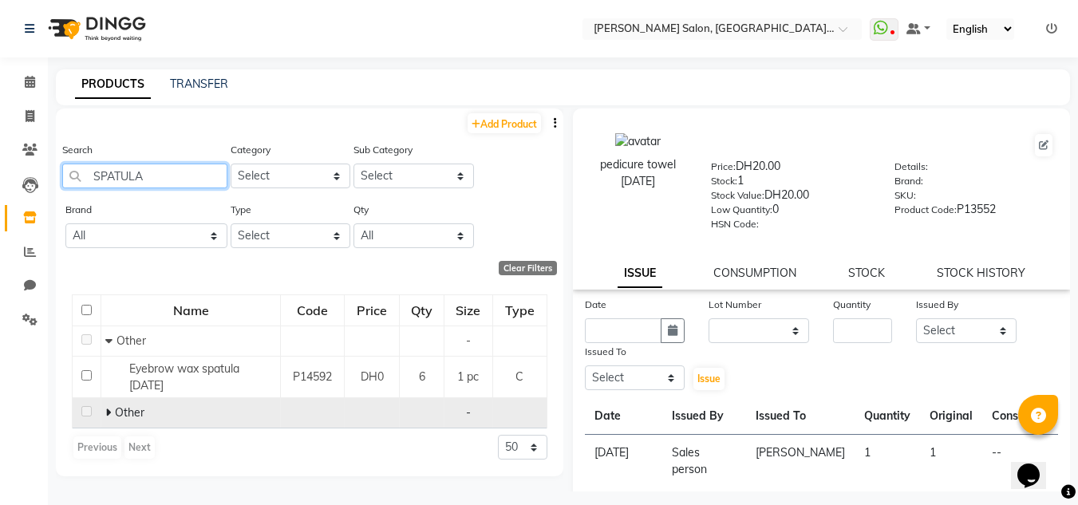
type input "SPATULA"
click at [107, 413] on icon at bounding box center [108, 412] width 6 height 11
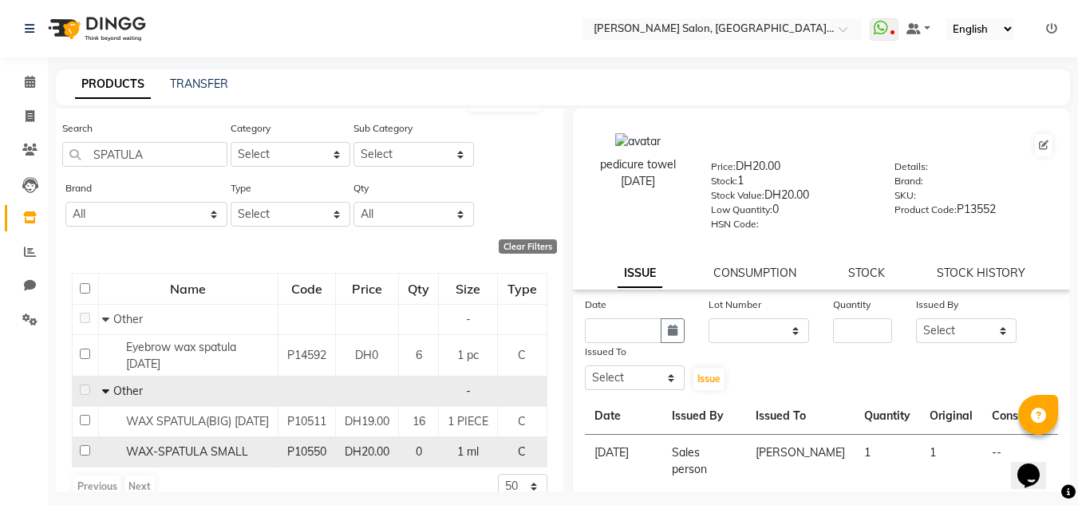
scroll to position [57, 0]
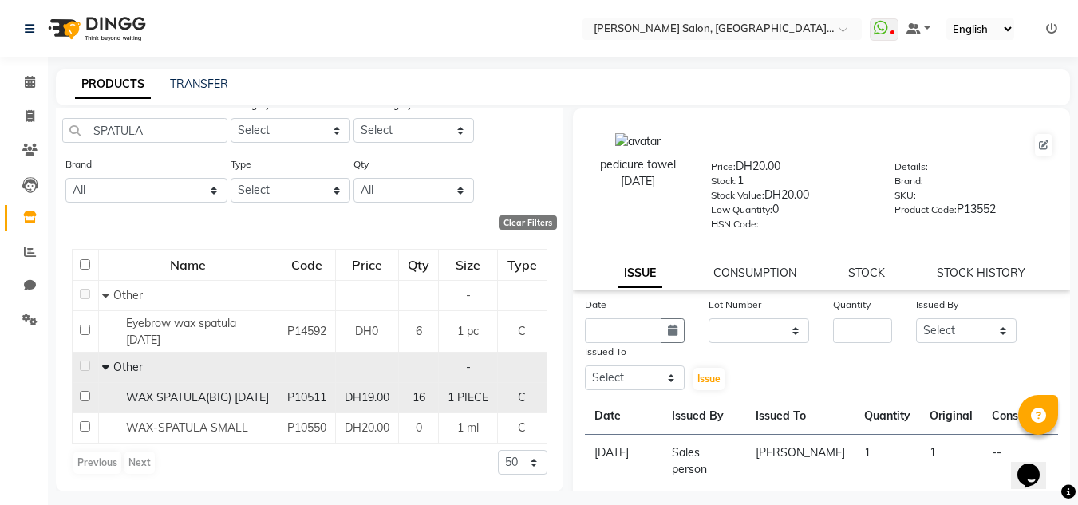
click at [159, 396] on div "WAX SPATULA(BIG) [DATE]" at bounding box center [187, 397] width 171 height 17
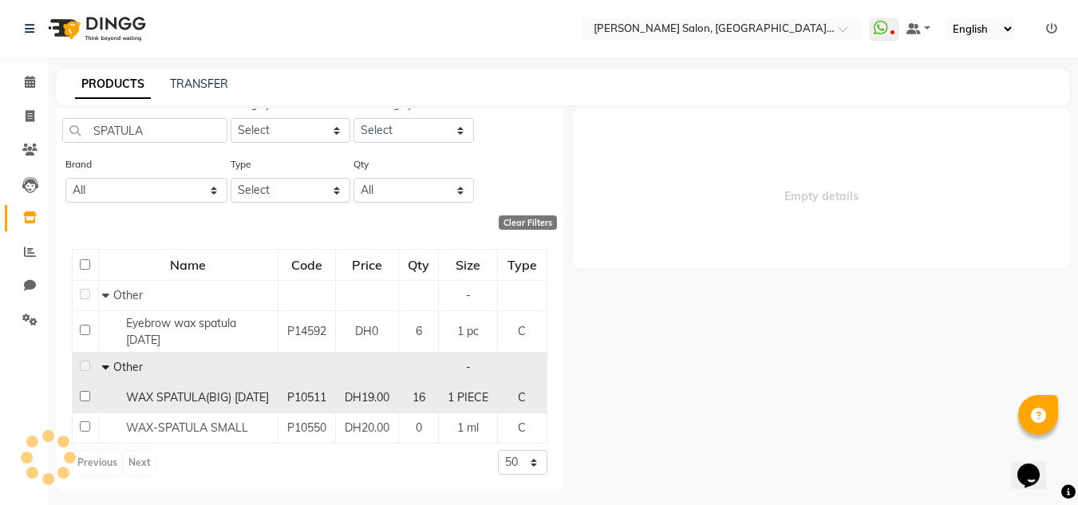
select select
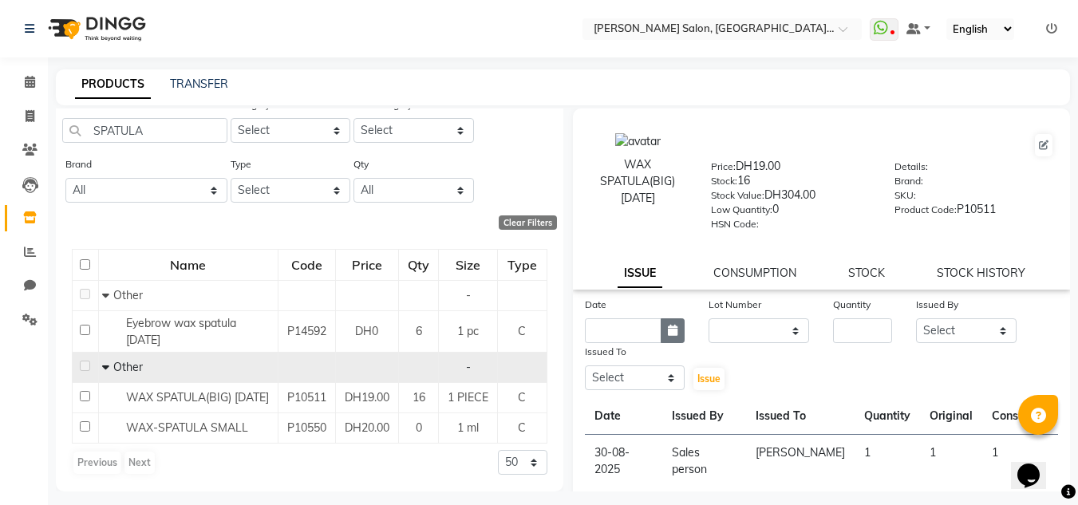
click at [679, 323] on button "button" at bounding box center [673, 330] width 24 height 25
select select "9"
select select "2025"
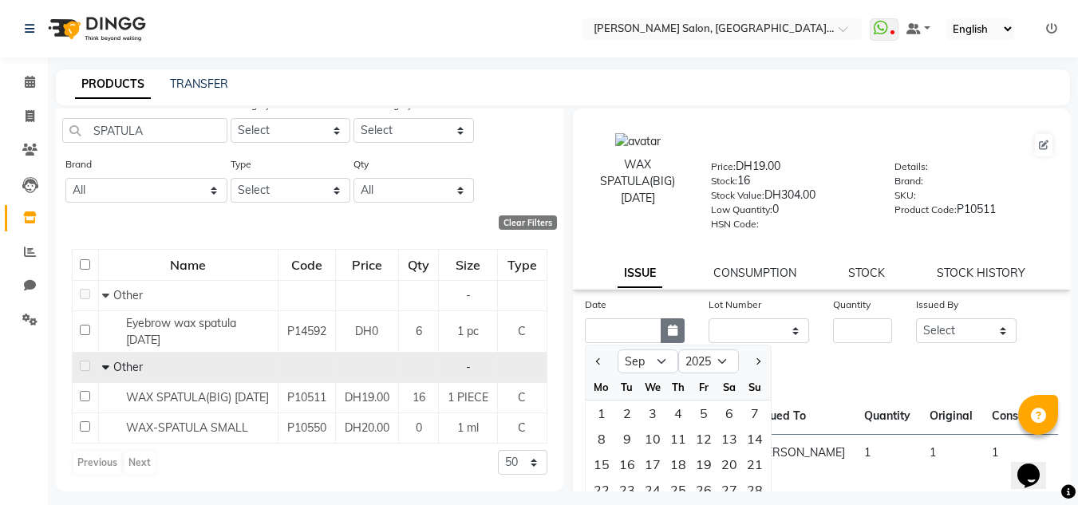
click at [668, 333] on icon "button" at bounding box center [673, 330] width 10 height 11
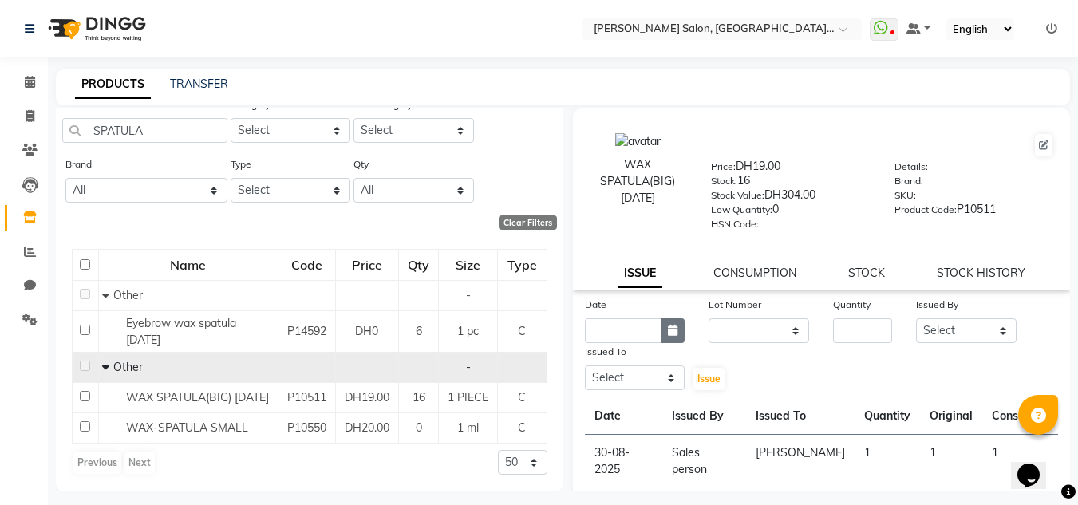
click at [670, 330] on icon "button" at bounding box center [673, 330] width 10 height 11
select select "9"
select select "2025"
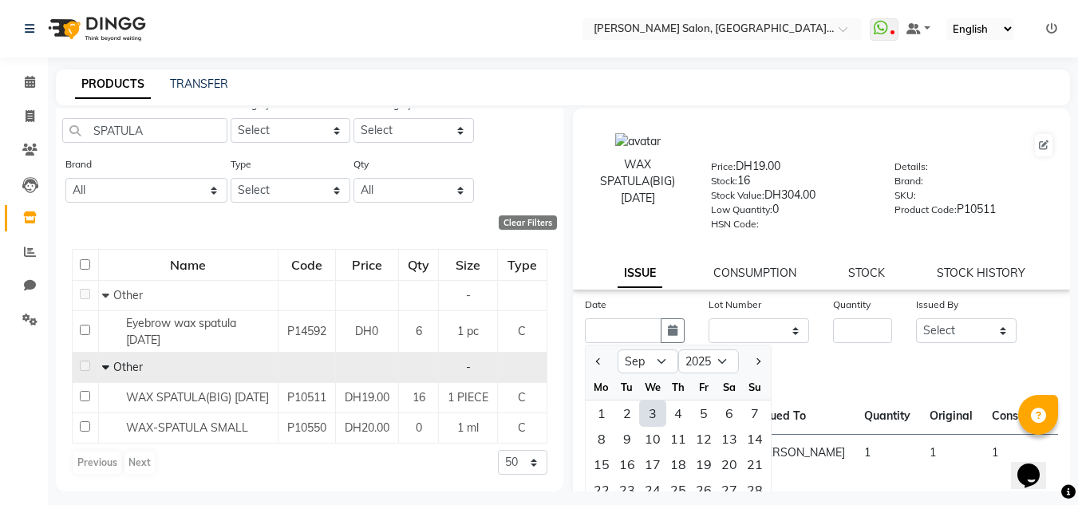
click at [654, 417] on div "3" at bounding box center [653, 414] width 26 height 26
type input "[DATE]"
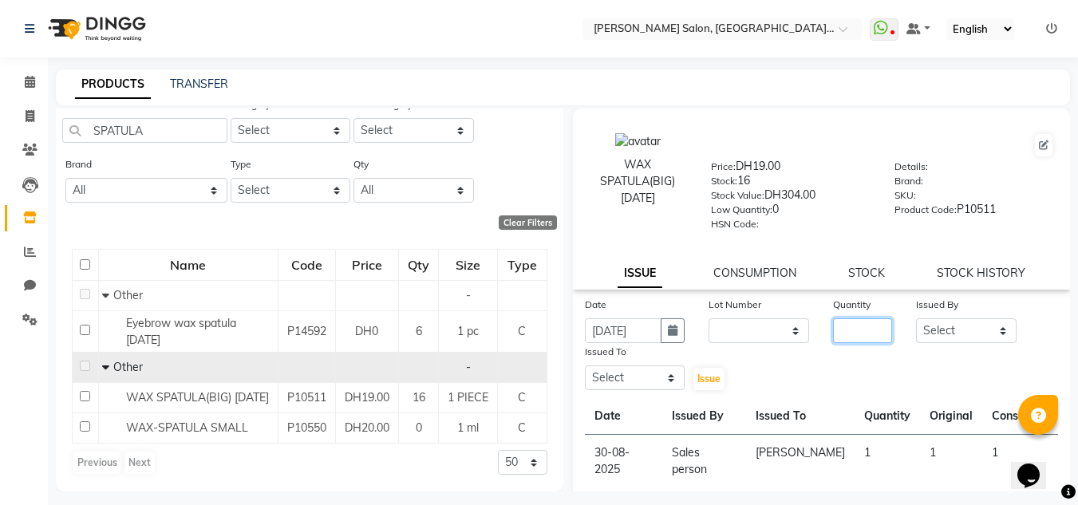
click at [860, 326] on input "number" at bounding box center [862, 330] width 59 height 25
type input "2"
click at [984, 331] on select "Select Huma [PERSON_NAME] Management [PERSON_NAME] Sales person [PERSON_NAME] t…" at bounding box center [966, 330] width 101 height 25
select select "86370"
click at [916, 318] on select "Select Huma [PERSON_NAME] Management [PERSON_NAME] Sales person [PERSON_NAME] t…" at bounding box center [966, 330] width 101 height 25
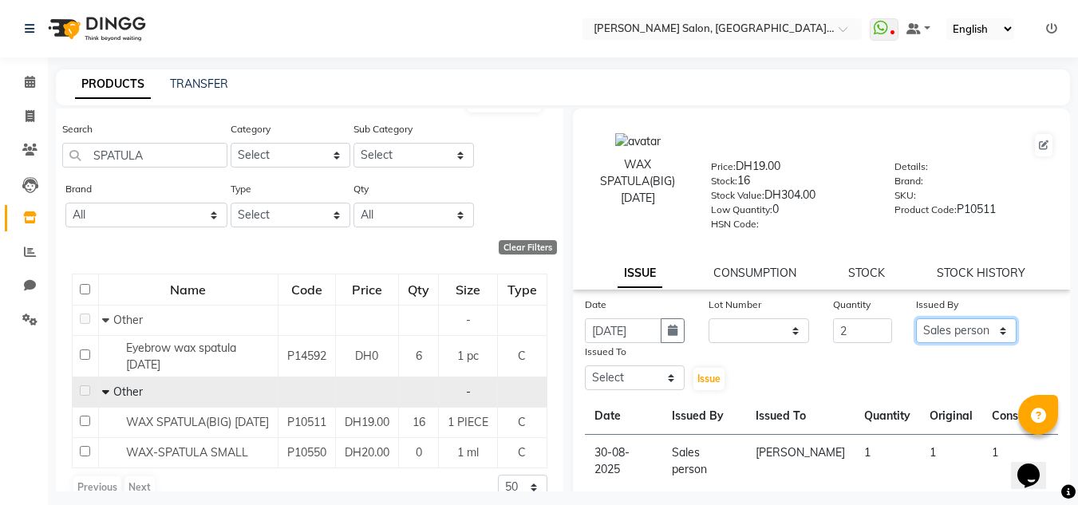
scroll to position [0, 0]
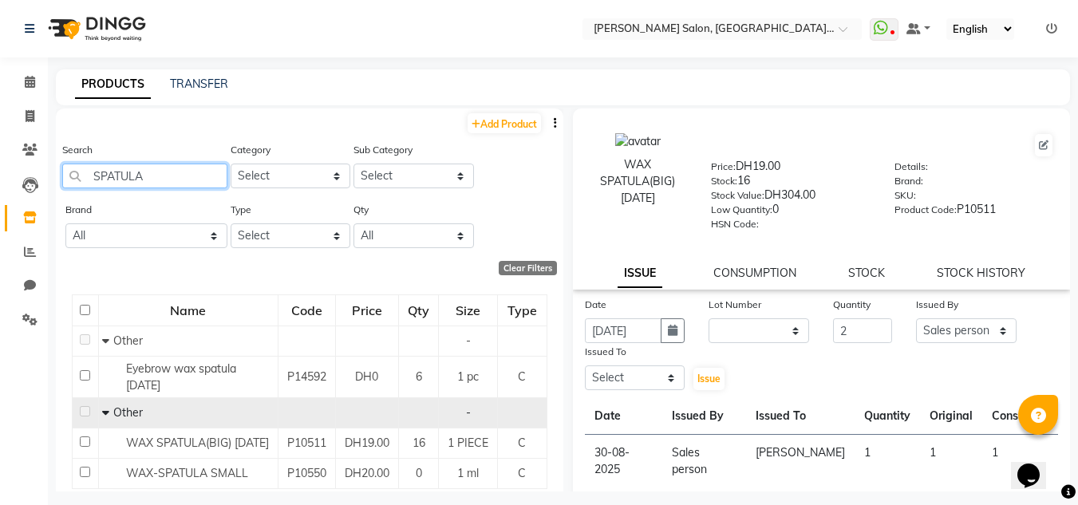
drag, startPoint x: 45, startPoint y: 170, endPoint x: 0, endPoint y: 169, distance: 45.5
click at [0, 169] on app-home "Select Location × Chitra Singh Salon, Al Jaddaf Dubai , Al Jaddaf Dubai WhatsAp…" at bounding box center [539, 258] width 1078 height 516
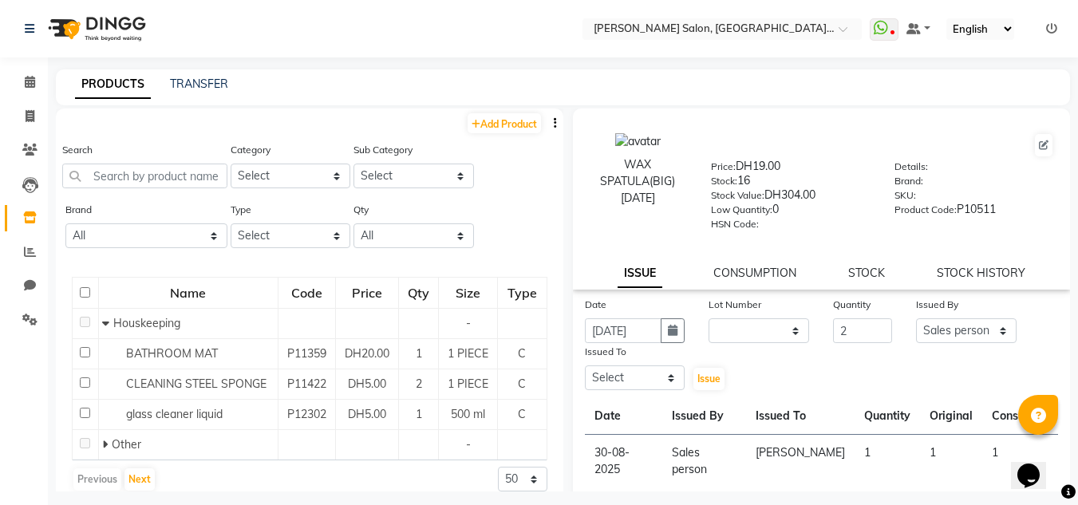
click at [19, 96] on li "Calendar" at bounding box center [24, 82] width 48 height 34
click at [24, 93] on link "Calendar" at bounding box center [24, 82] width 38 height 26
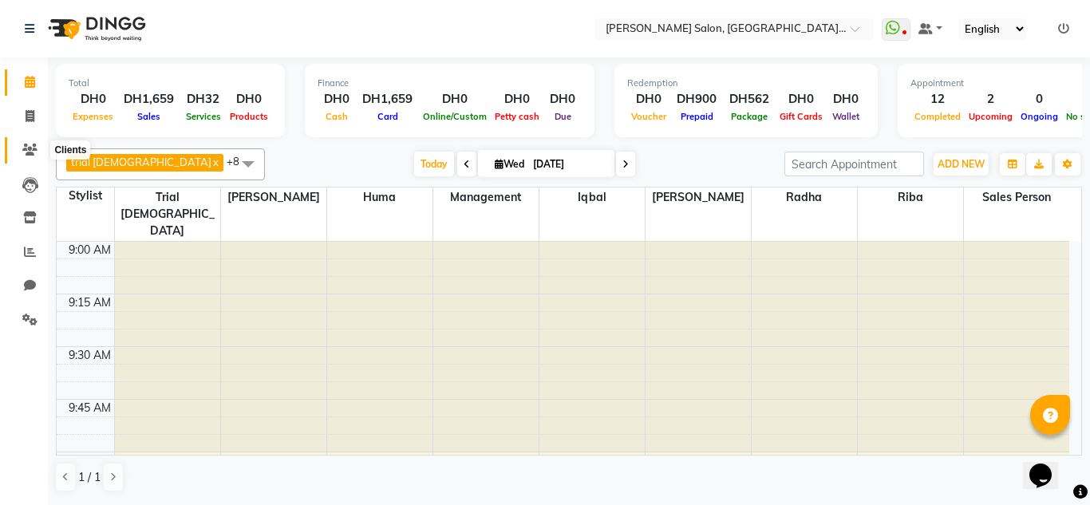
click at [22, 157] on span at bounding box center [30, 150] width 28 height 18
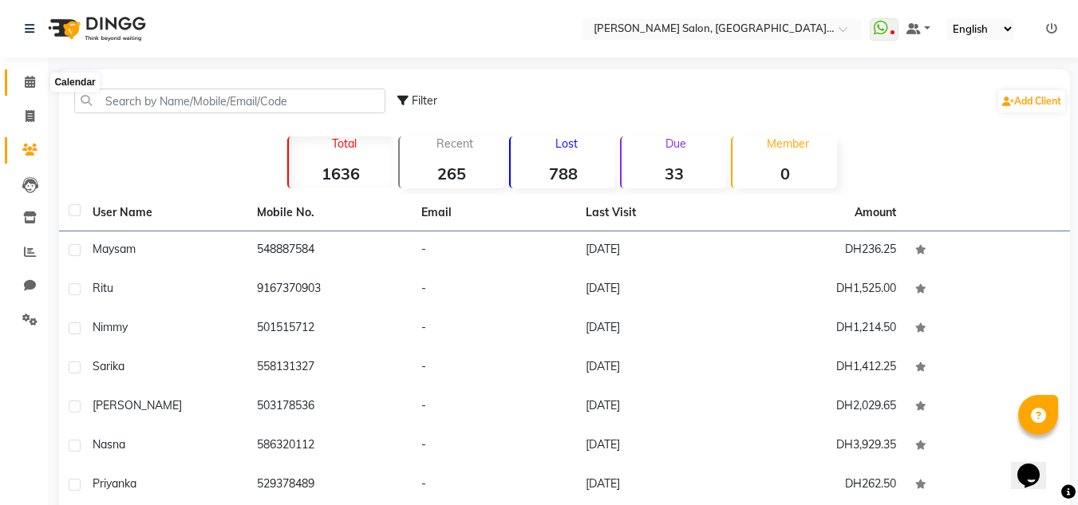
click at [25, 74] on span at bounding box center [30, 82] width 28 height 18
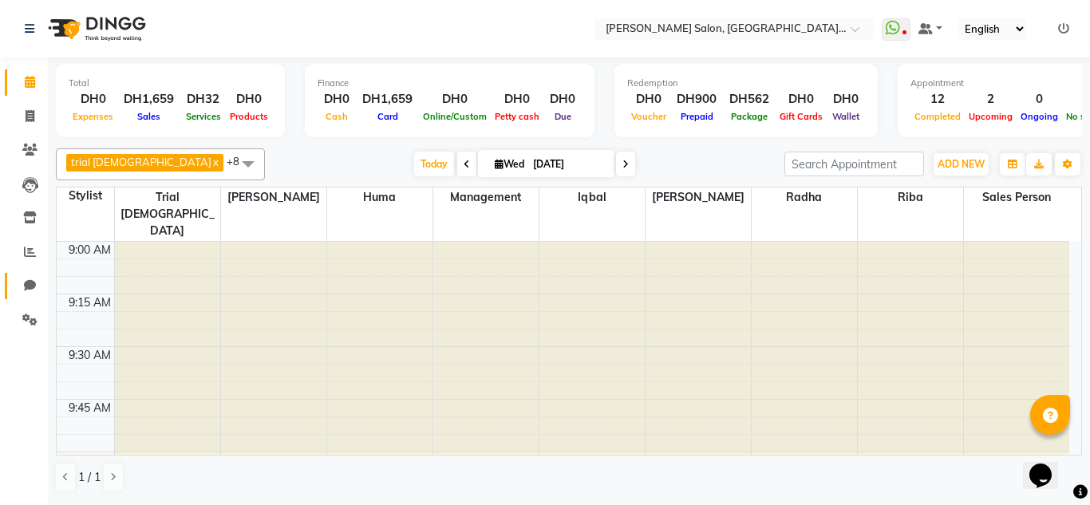
click at [30, 275] on link "Chat" at bounding box center [24, 286] width 38 height 26
select select "100"
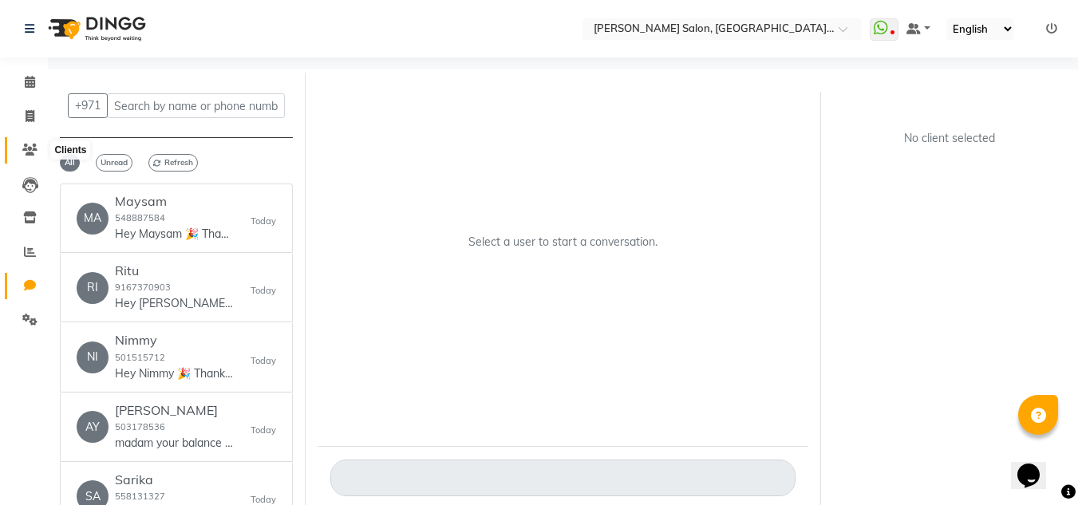
click at [35, 145] on icon at bounding box center [29, 150] width 15 height 12
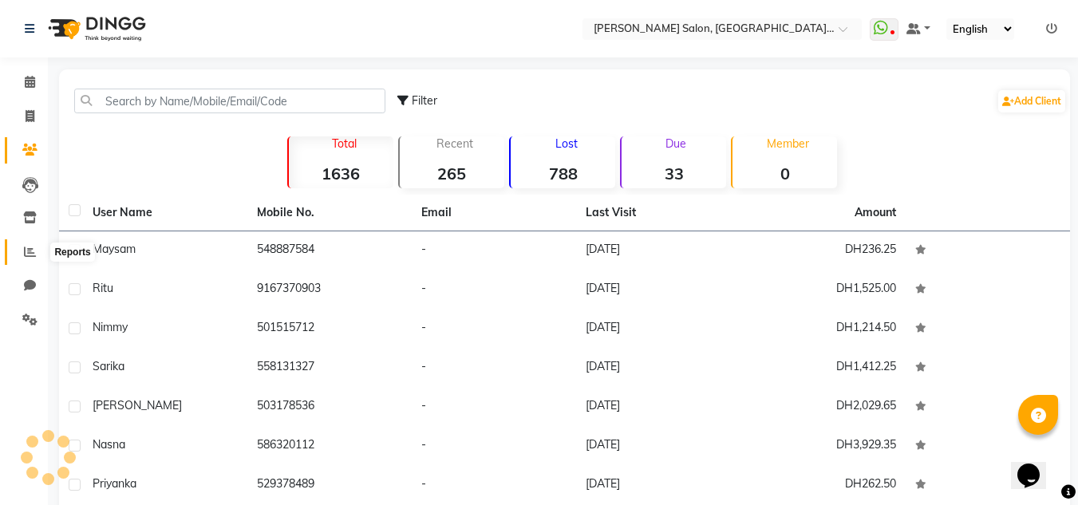
click at [35, 251] on icon at bounding box center [30, 252] width 12 height 12
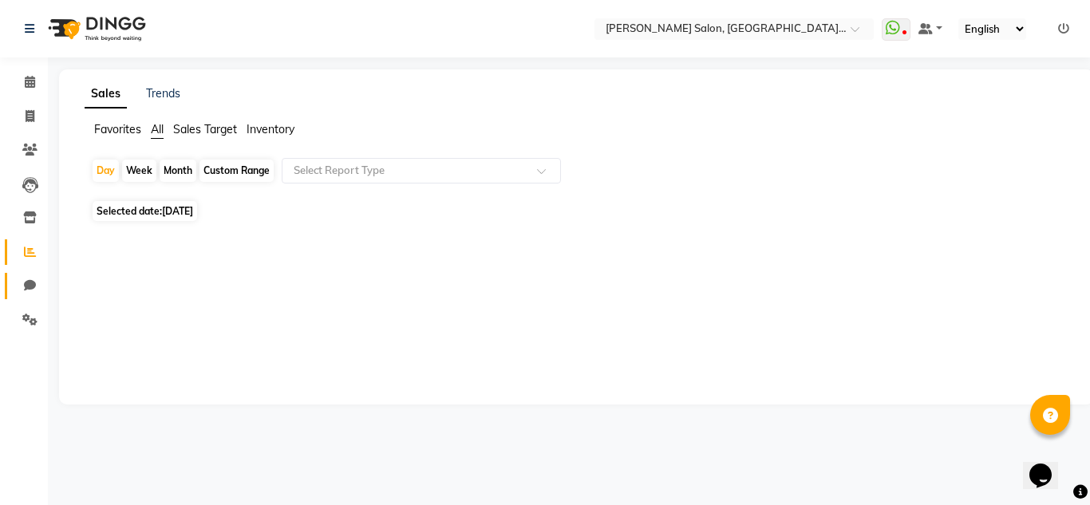
click at [30, 276] on link "Chat" at bounding box center [24, 286] width 38 height 26
select select "100"
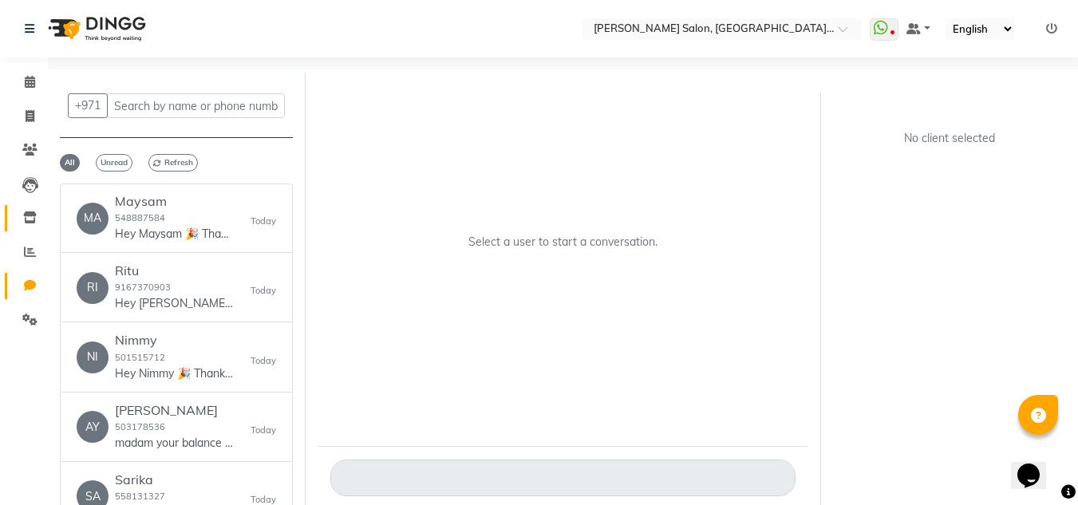
click at [24, 231] on link "Inventory" at bounding box center [24, 218] width 38 height 26
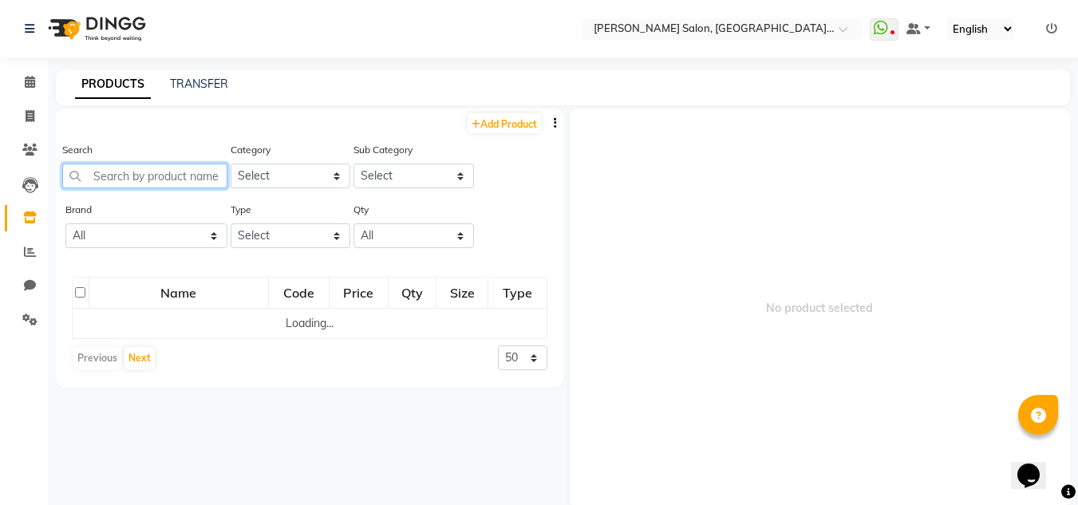
click at [140, 181] on input "text" at bounding box center [144, 176] width 165 height 25
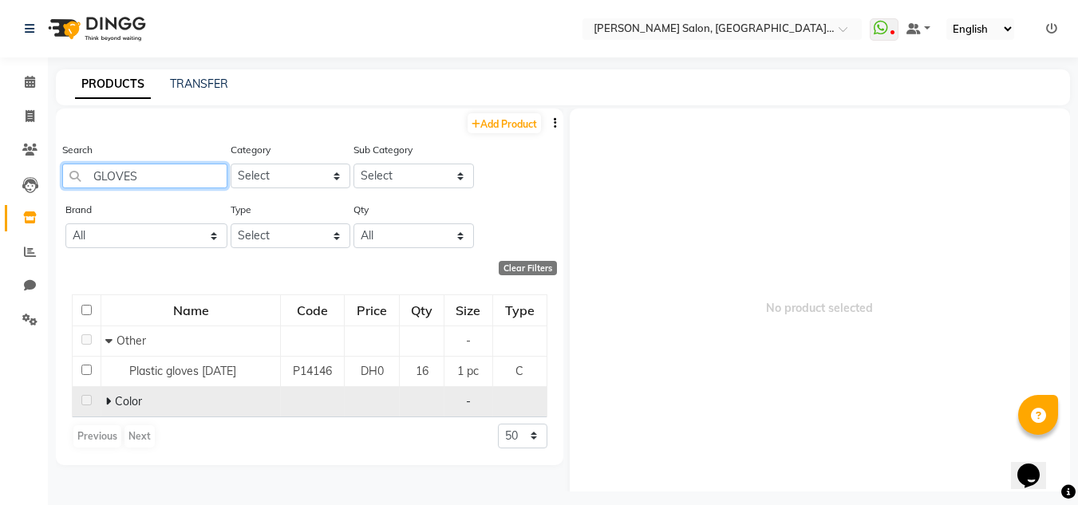
type input "GLOVES"
click at [105, 397] on td "Color" at bounding box center [191, 401] width 180 height 30
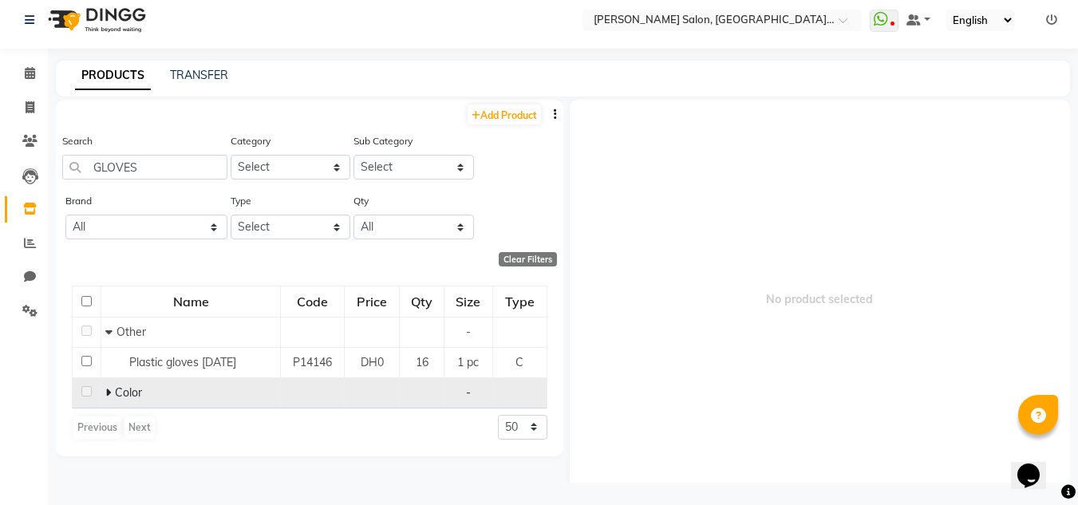
scroll to position [10, 0]
click at [109, 390] on icon at bounding box center [108, 390] width 6 height 11
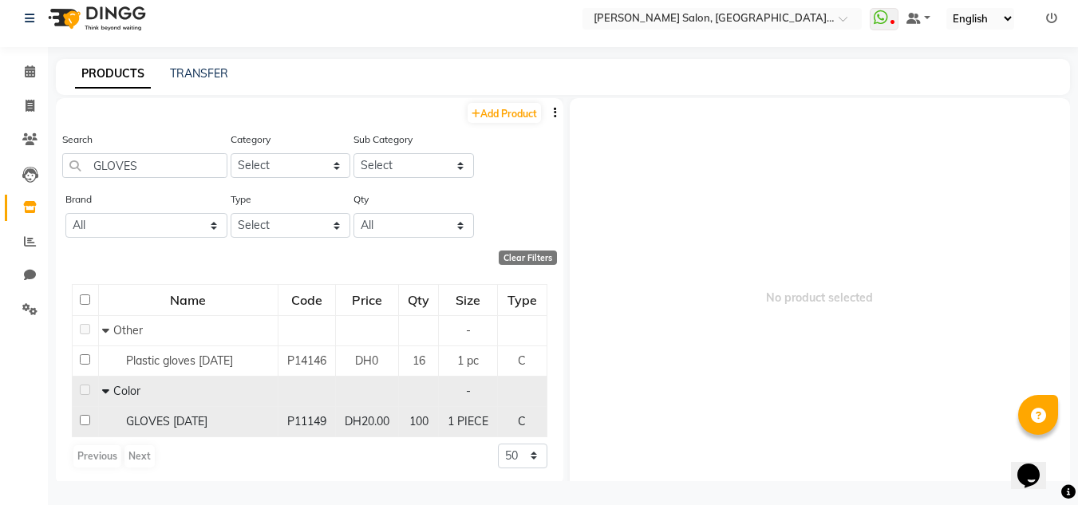
scroll to position [4, 0]
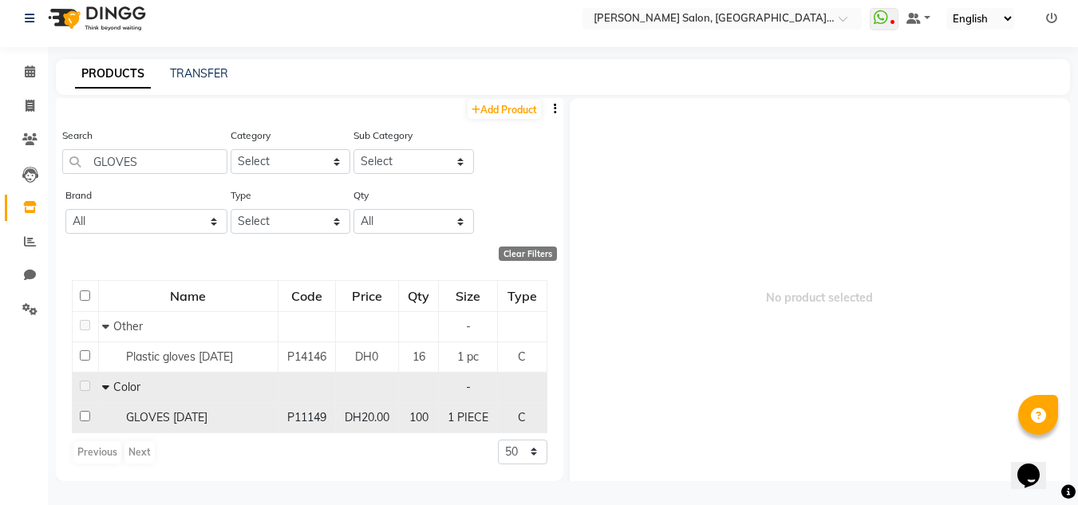
click at [171, 409] on div "GLOVES 27-07-2025" at bounding box center [187, 417] width 171 height 17
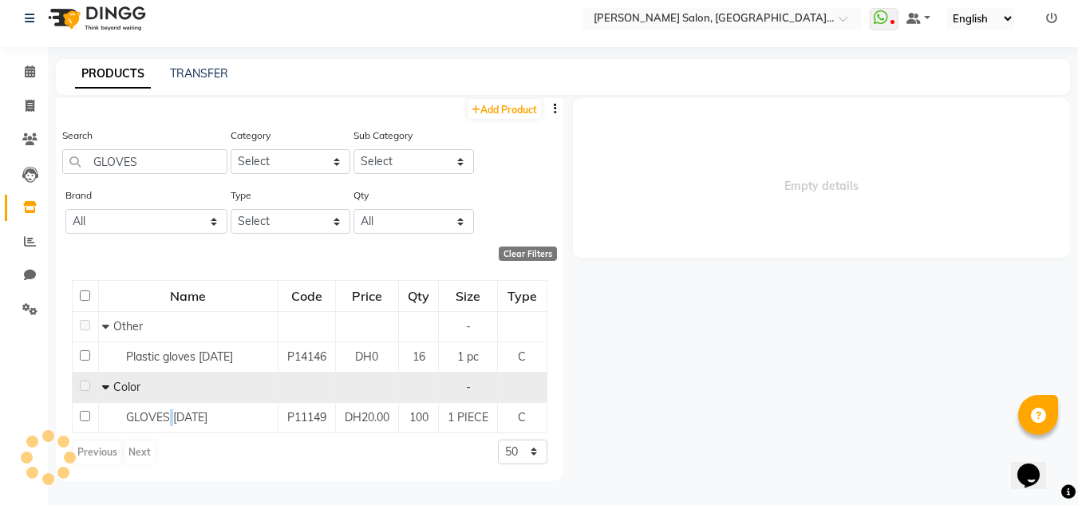
select select
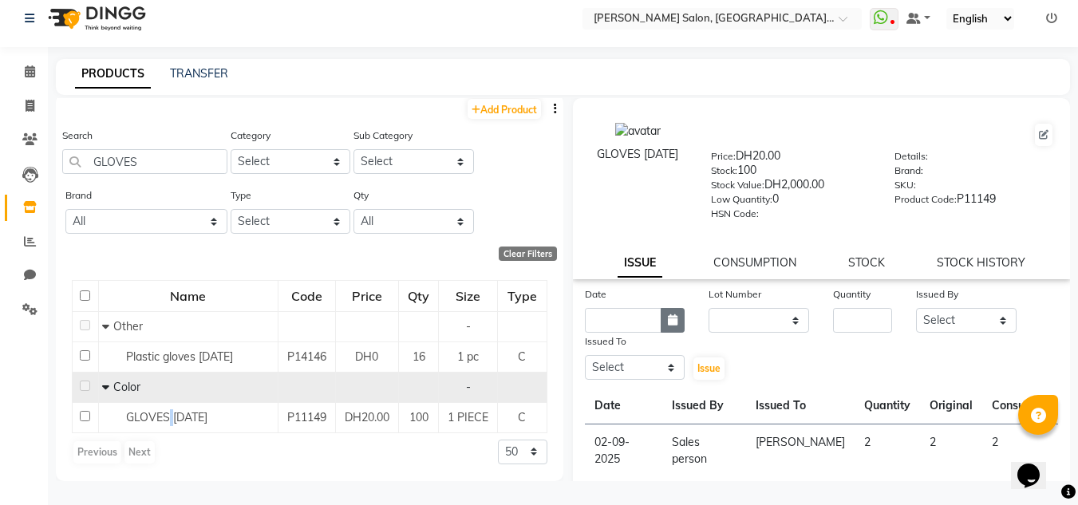
click at [681, 321] on button "button" at bounding box center [673, 320] width 24 height 25
select select "9"
select select "2025"
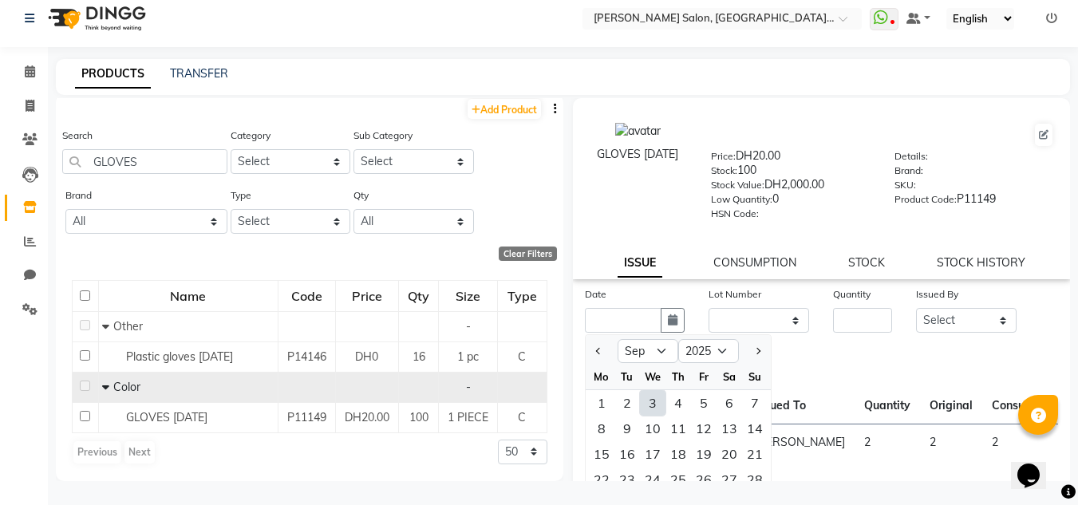
click at [653, 405] on div "3" at bounding box center [653, 403] width 26 height 26
type input "[DATE]"
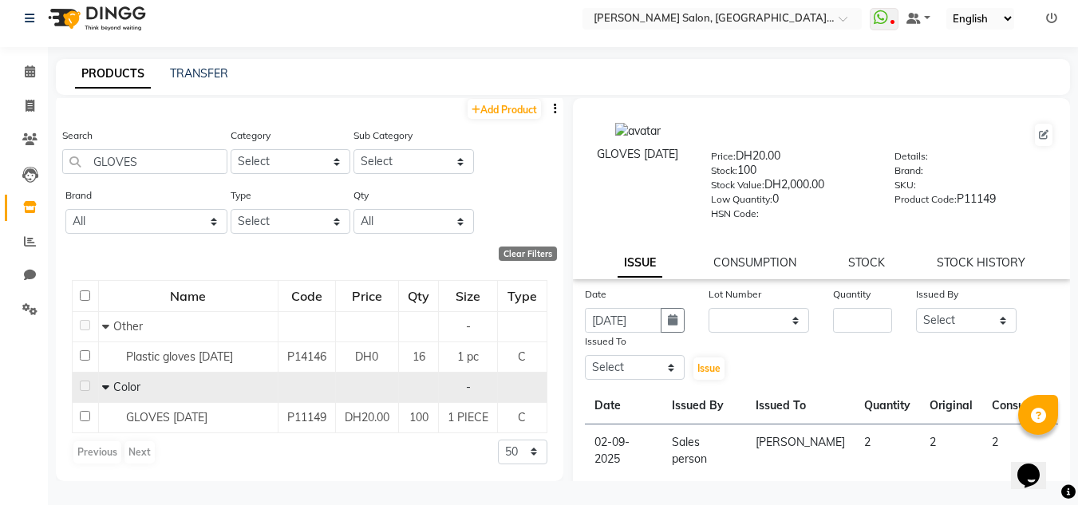
drag, startPoint x: 844, startPoint y: 338, endPoint x: 875, endPoint y: 338, distance: 30.3
click at [858, 338] on div "Date 03-09-2025 Lot Number None Quantity Issued By Select Huma Iqbal Kabita Man…" at bounding box center [822, 334] width 498 height 96
click at [871, 326] on input "number" at bounding box center [862, 320] width 59 height 25
type input "4"
click at [955, 314] on select "Select Huma [PERSON_NAME] Management [PERSON_NAME] Sales person [PERSON_NAME] t…" at bounding box center [966, 320] width 101 height 25
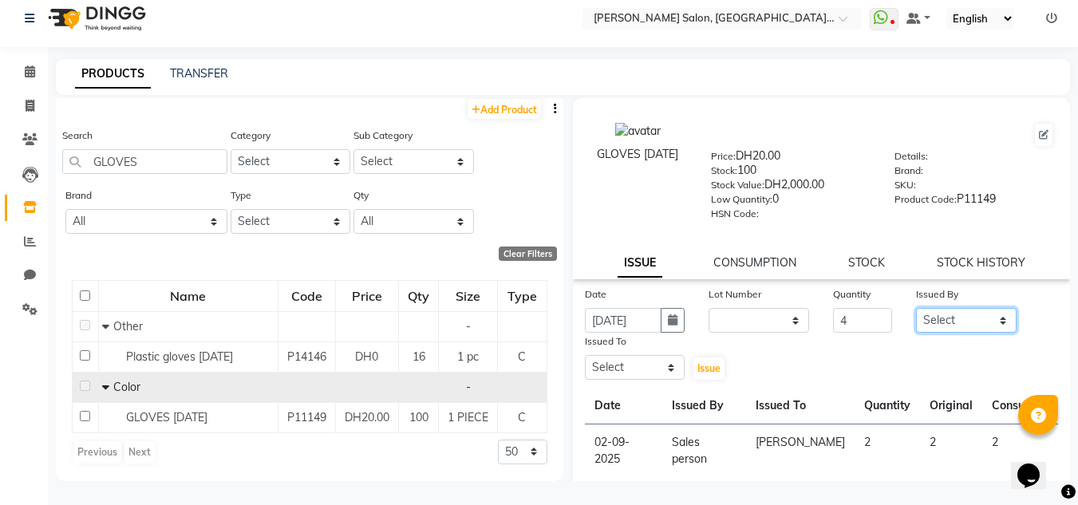
select select "86370"
click at [916, 308] on select "Select Huma [PERSON_NAME] Management [PERSON_NAME] Sales person [PERSON_NAME] t…" at bounding box center [966, 320] width 101 height 25
click at [650, 372] on select "Select Huma [PERSON_NAME] Management [PERSON_NAME] Sales person [PERSON_NAME] t…" at bounding box center [635, 367] width 101 height 25
select select "86710"
click at [585, 355] on select "Select Huma [PERSON_NAME] Management [PERSON_NAME] Sales person [PERSON_NAME] t…" at bounding box center [635, 367] width 101 height 25
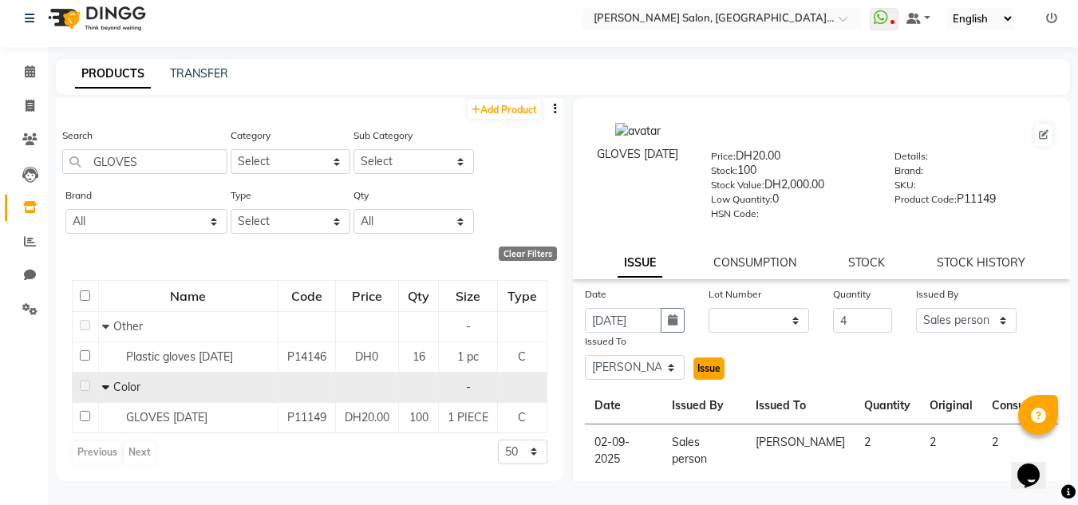
click at [706, 375] on button "Issue" at bounding box center [709, 369] width 31 height 22
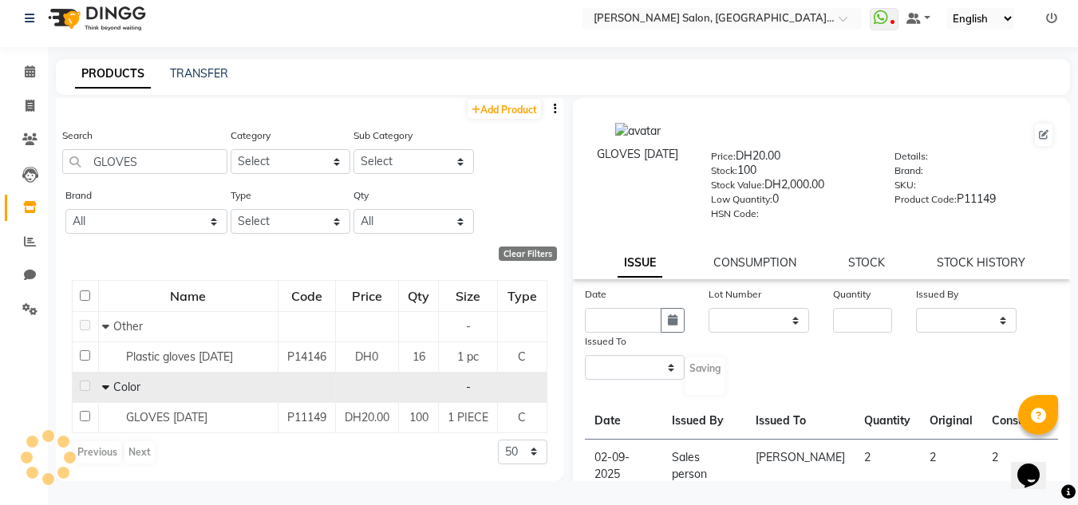
select select
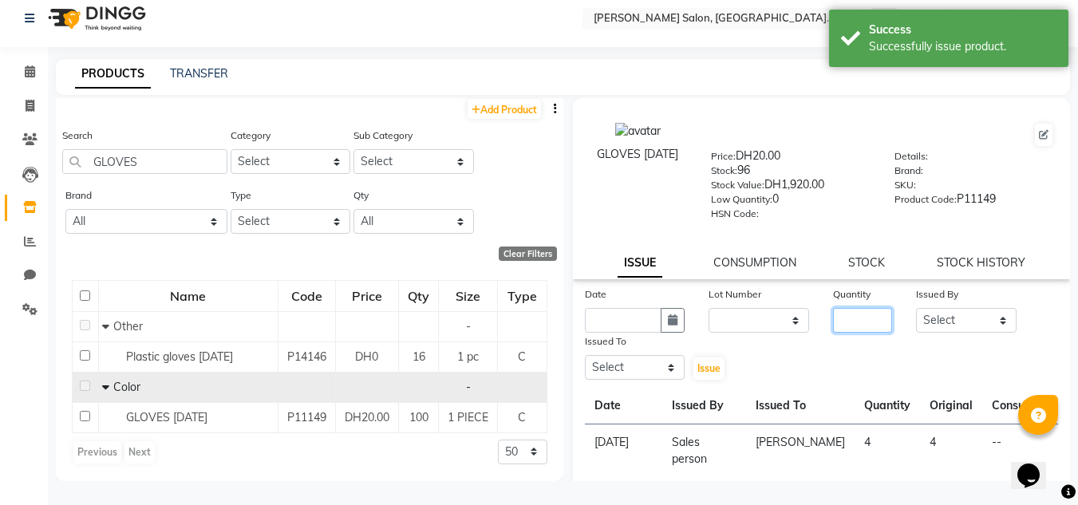
click at [892, 327] on div "Quantity" at bounding box center [862, 309] width 83 height 47
type input "4"
click at [683, 327] on div "Date" at bounding box center [635, 309] width 125 height 47
click at [668, 322] on icon "button" at bounding box center [673, 319] width 10 height 11
select select "9"
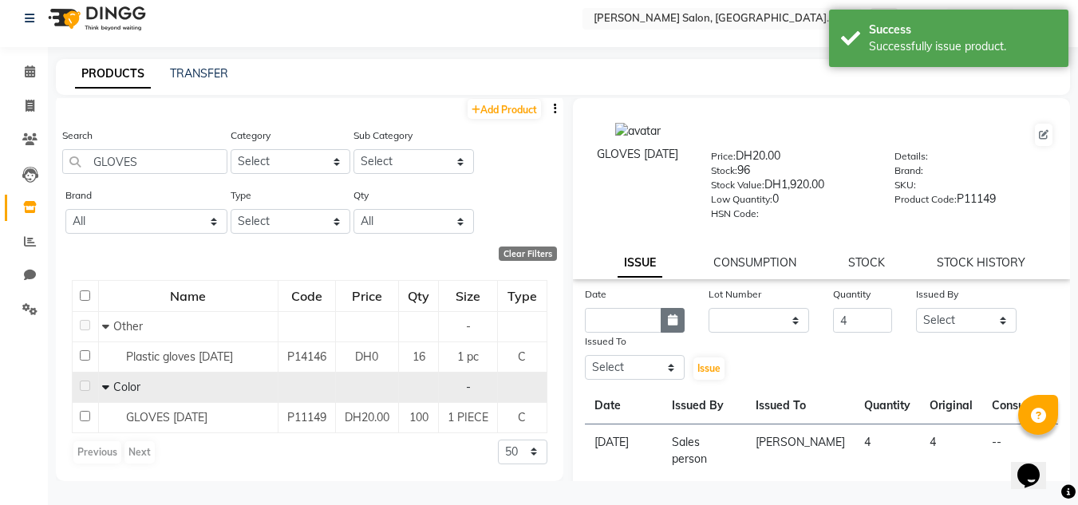
select select "2025"
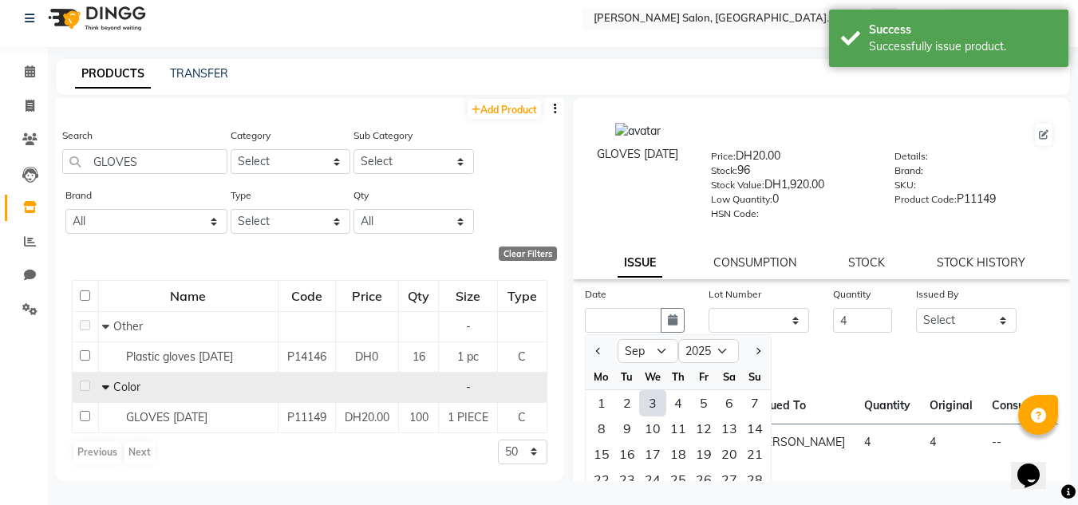
drag, startPoint x: 654, startPoint y: 404, endPoint x: 714, endPoint y: 369, distance: 70.1
click at [654, 403] on div "3" at bounding box center [653, 403] width 26 height 26
type input "[DATE]"
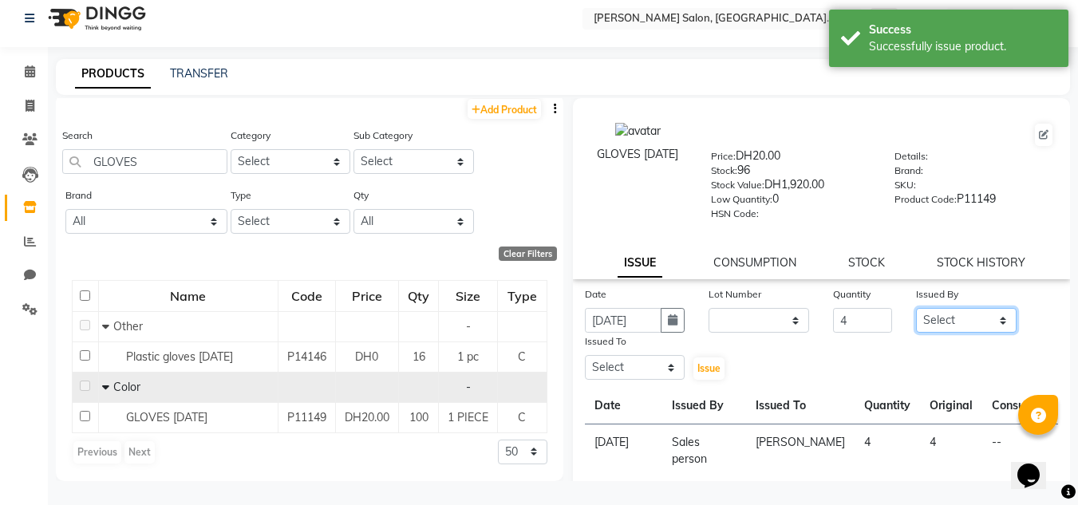
click at [964, 322] on select "Select Huma [PERSON_NAME] Management [PERSON_NAME] Sales person [PERSON_NAME] t…" at bounding box center [966, 320] width 101 height 25
select select "86370"
click at [916, 308] on select "Select Huma [PERSON_NAME] Management [PERSON_NAME] Sales person [PERSON_NAME] t…" at bounding box center [966, 320] width 101 height 25
click at [671, 370] on select "Select Huma [PERSON_NAME] Management [PERSON_NAME] Sales person [PERSON_NAME] t…" at bounding box center [635, 367] width 101 height 25
select select "62704"
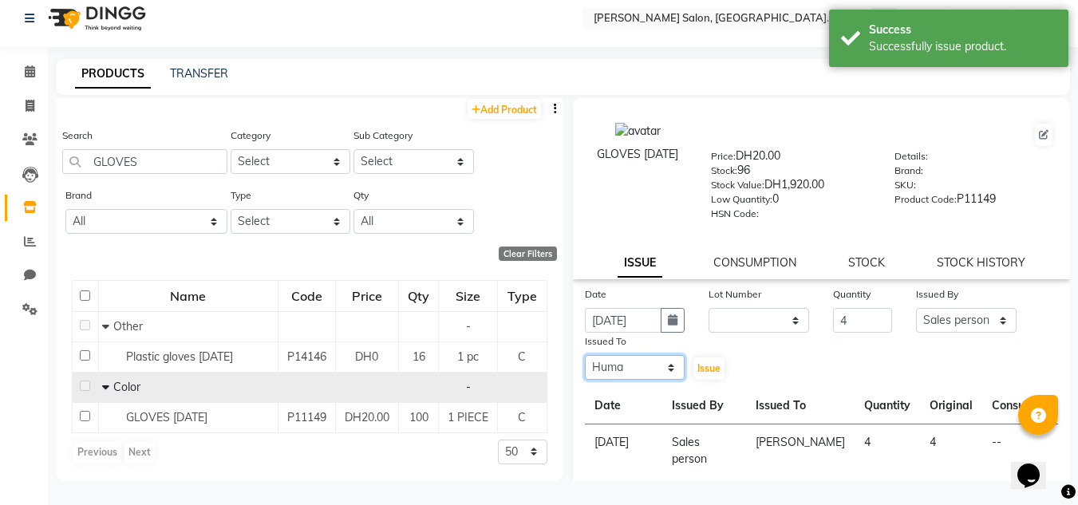
click at [585, 355] on select "Select Huma [PERSON_NAME] Management [PERSON_NAME] Sales person [PERSON_NAME] t…" at bounding box center [635, 367] width 101 height 25
click at [714, 376] on button "Issue" at bounding box center [709, 369] width 31 height 22
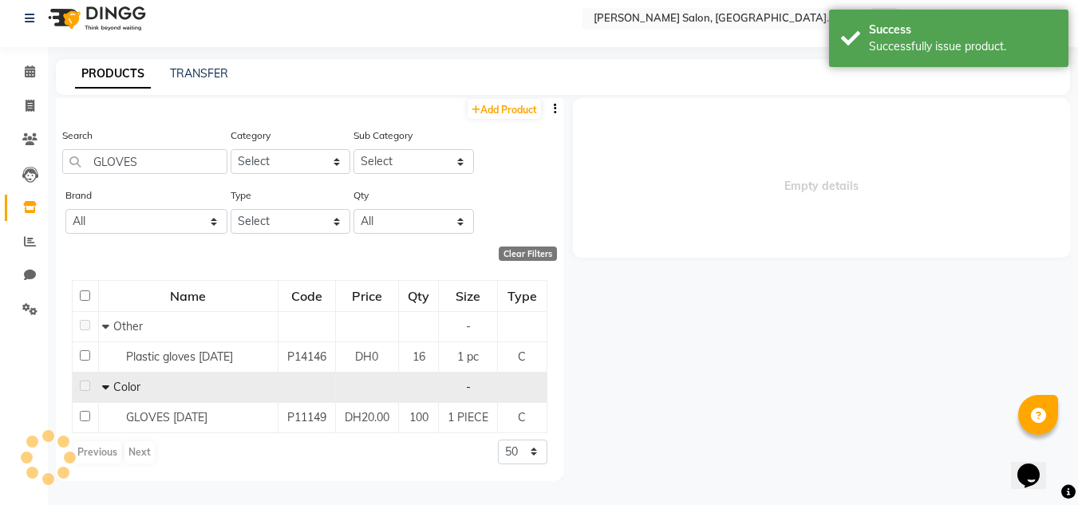
select select
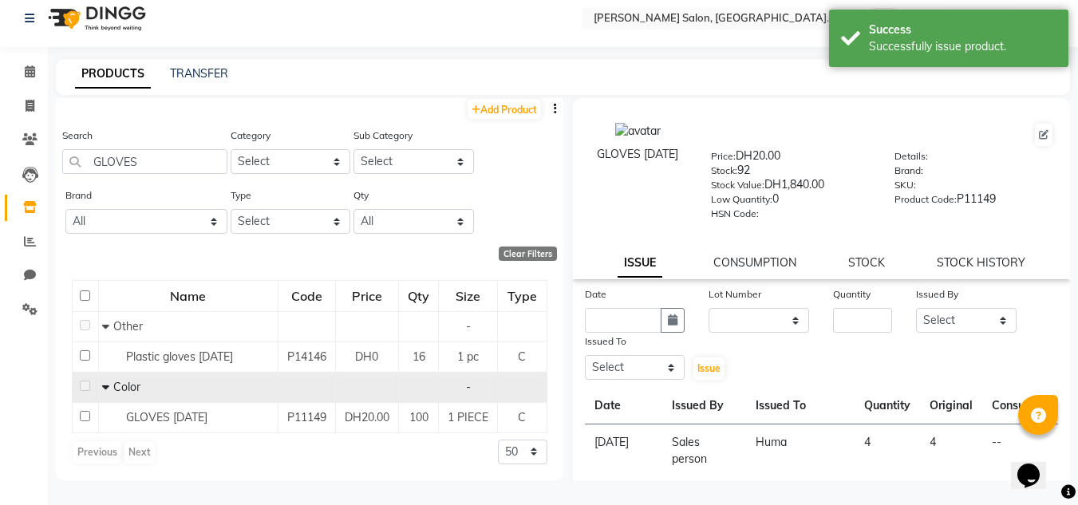
click at [741, 276] on div "GLOVES 27-07-2025 Price: DH20.00 Stock: 92 Stock Value: DH1,840.00 Low Quantity…" at bounding box center [822, 188] width 498 height 181
click at [754, 264] on link "CONSUMPTION" at bounding box center [755, 262] width 83 height 14
click at [754, 265] on link "CONSUMPTION" at bounding box center [755, 262] width 83 height 14
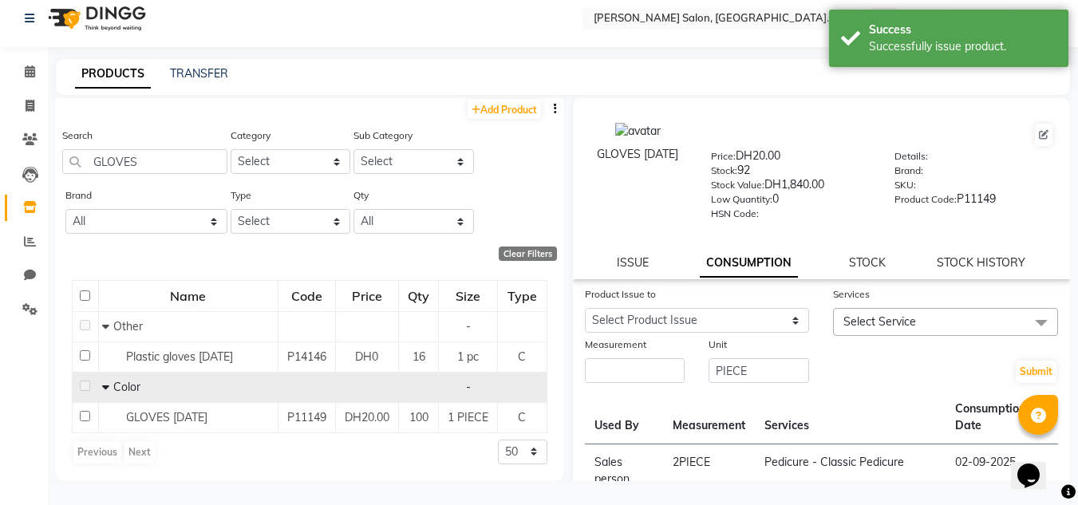
click at [753, 350] on div "Unit" at bounding box center [759, 347] width 101 height 22
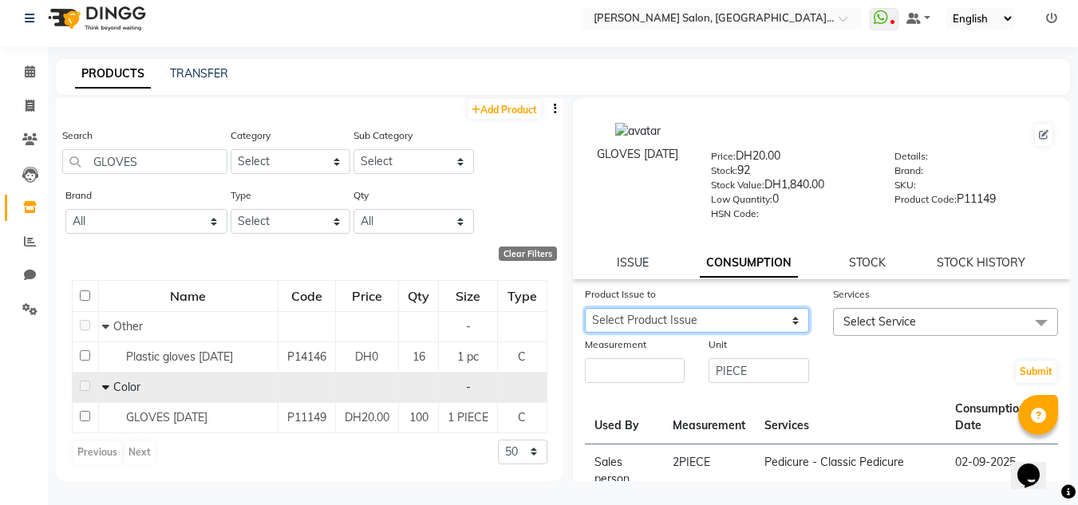
drag, startPoint x: 753, startPoint y: 332, endPoint x: 760, endPoint y: 318, distance: 15.4
click at [753, 332] on select "Select Product Issue 2025-09-03, Issued to: Huma, Balance: 4 2025-09-03, Issued…" at bounding box center [697, 320] width 225 height 25
select select "1203512"
click at [585, 308] on select "Select Product Issue 2025-09-03, Issued to: Huma, Balance: 4 2025-09-03, Issued…" at bounding box center [697, 320] width 225 height 25
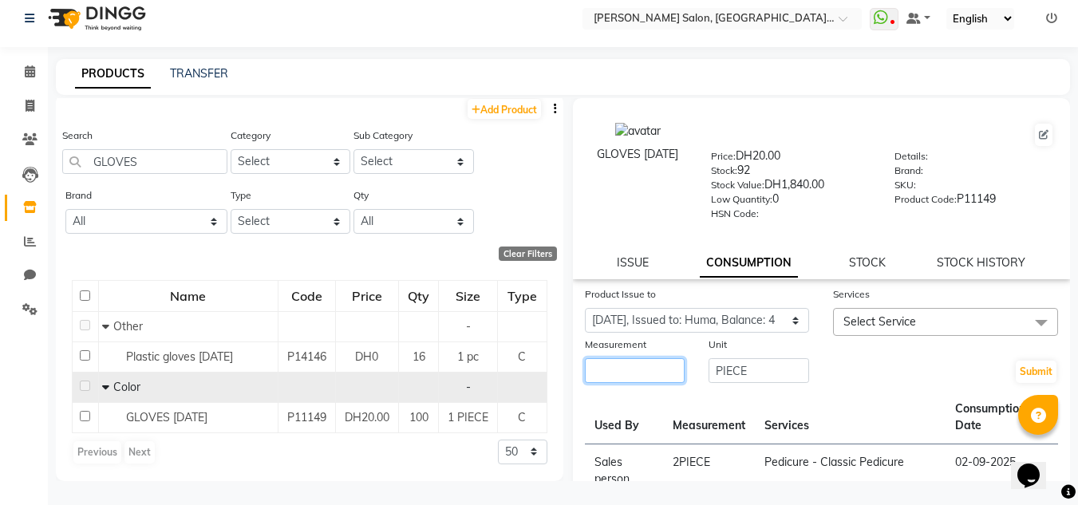
click at [663, 366] on input "number" at bounding box center [635, 370] width 101 height 25
type input "4"
drag, startPoint x: 928, startPoint y: 338, endPoint x: 888, endPoint y: 369, distance: 50.1
click at [928, 338] on div at bounding box center [945, 344] width 225 height 17
click at [890, 330] on span "Select Service" at bounding box center [945, 322] width 225 height 28
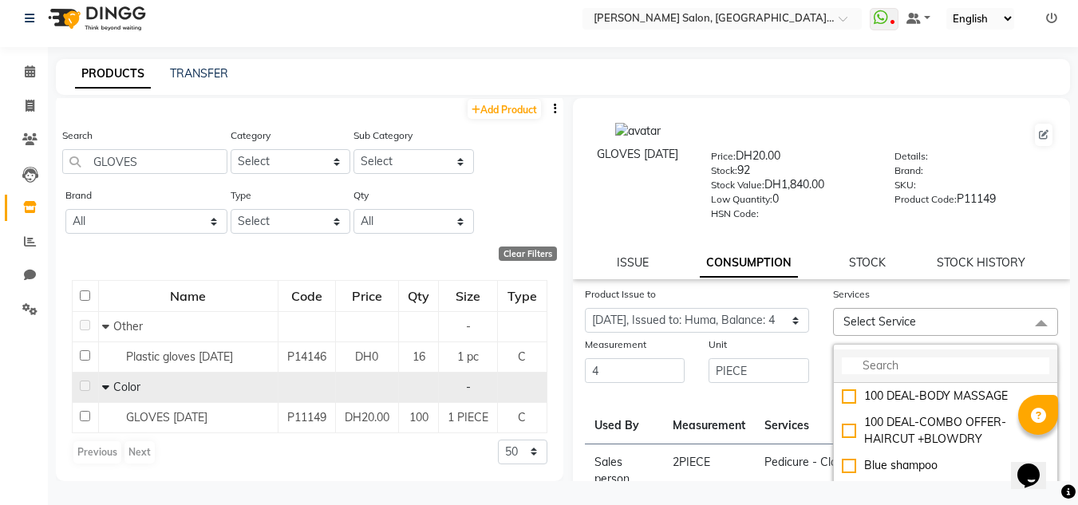
click at [896, 367] on input "multiselect-search" at bounding box center [946, 366] width 208 height 17
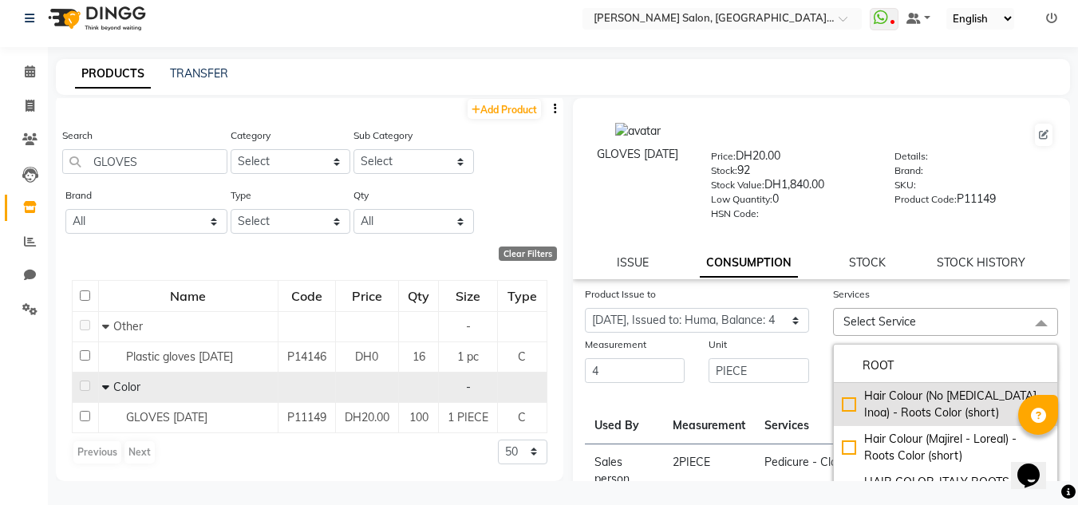
type input "ROOT"
drag, startPoint x: 868, startPoint y: 393, endPoint x: 816, endPoint y: 395, distance: 51.9
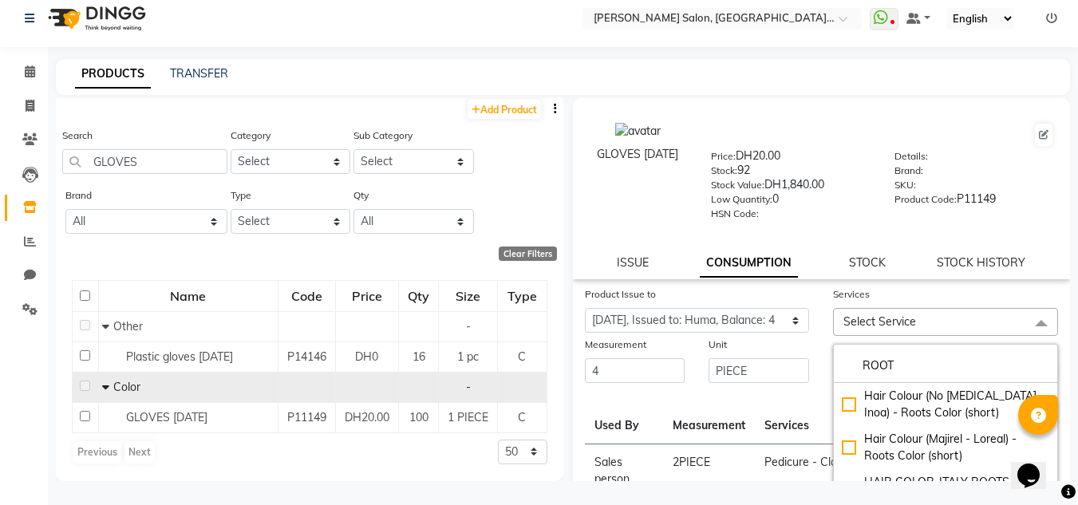
click at [863, 394] on div "Hair Colour (No [MEDICAL_DATA] - Inoa) - Roots Color (short)" at bounding box center [946, 405] width 208 height 34
checkbox input "true"
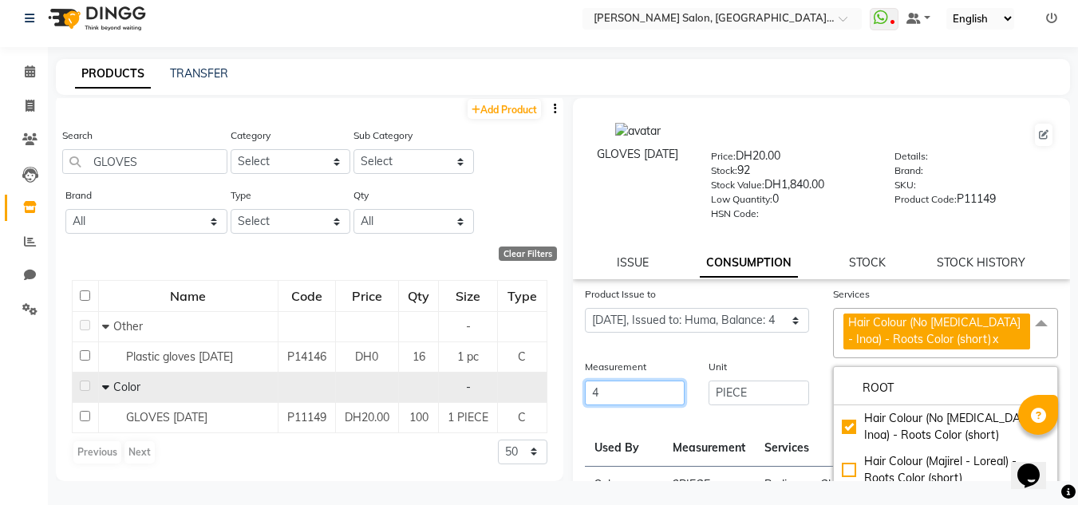
click at [681, 404] on input "4" at bounding box center [635, 393] width 101 height 25
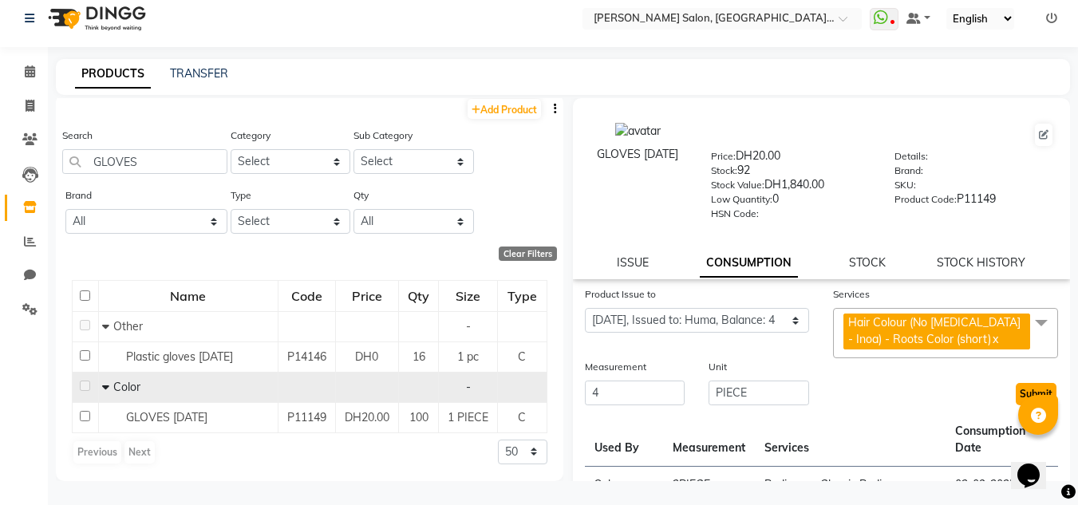
click at [1016, 393] on button "Submit" at bounding box center [1036, 394] width 41 height 22
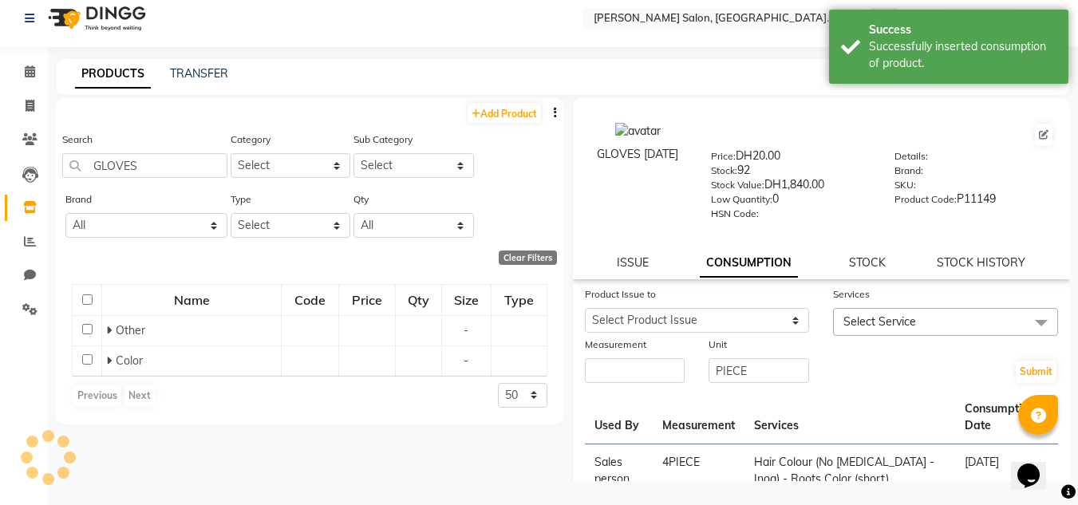
scroll to position [0, 0]
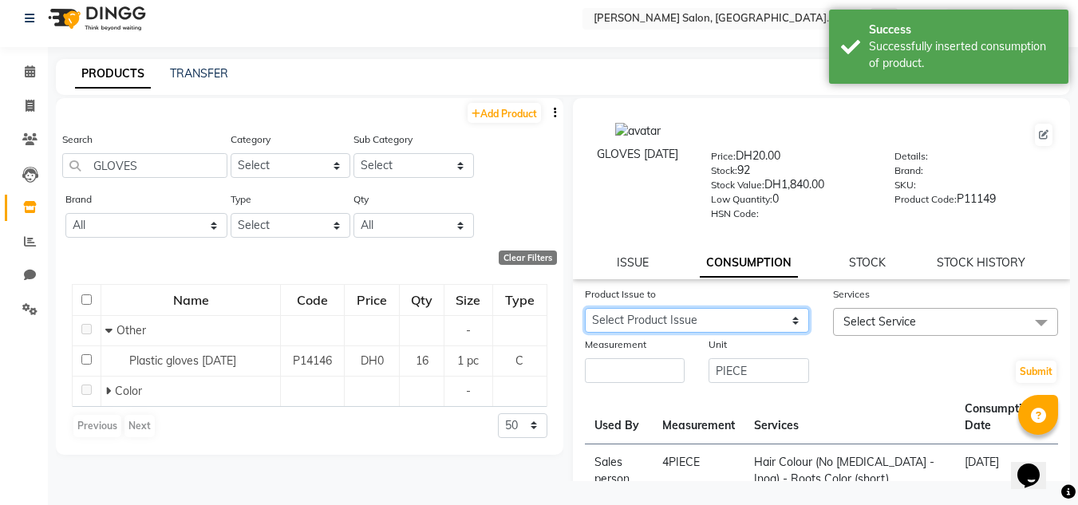
click at [742, 326] on select "Select Product Issue 2025-09-03, Issued to: Kabita, Balance: 4 2025-08-28, Issu…" at bounding box center [697, 320] width 225 height 25
select select "1203511"
click at [585, 308] on select "Select Product Issue 2025-09-03, Issued to: Kabita, Balance: 4 2025-08-28, Issu…" at bounding box center [697, 320] width 225 height 25
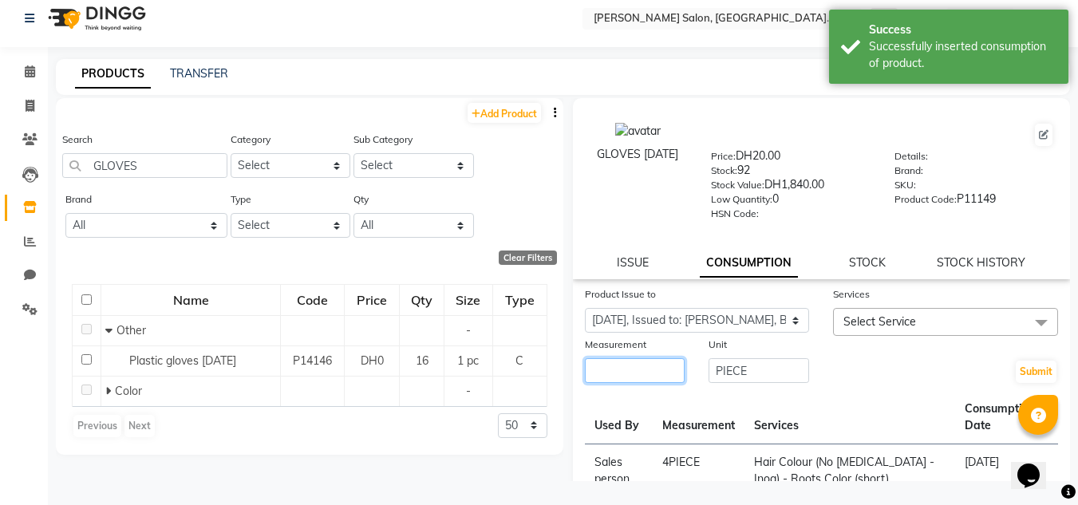
drag, startPoint x: 641, startPoint y: 368, endPoint x: 626, endPoint y: 367, distance: 15.2
click at [641, 370] on input "number" at bounding box center [635, 370] width 101 height 25
type input "4"
click at [918, 327] on span "Select Service" at bounding box center [945, 322] width 225 height 28
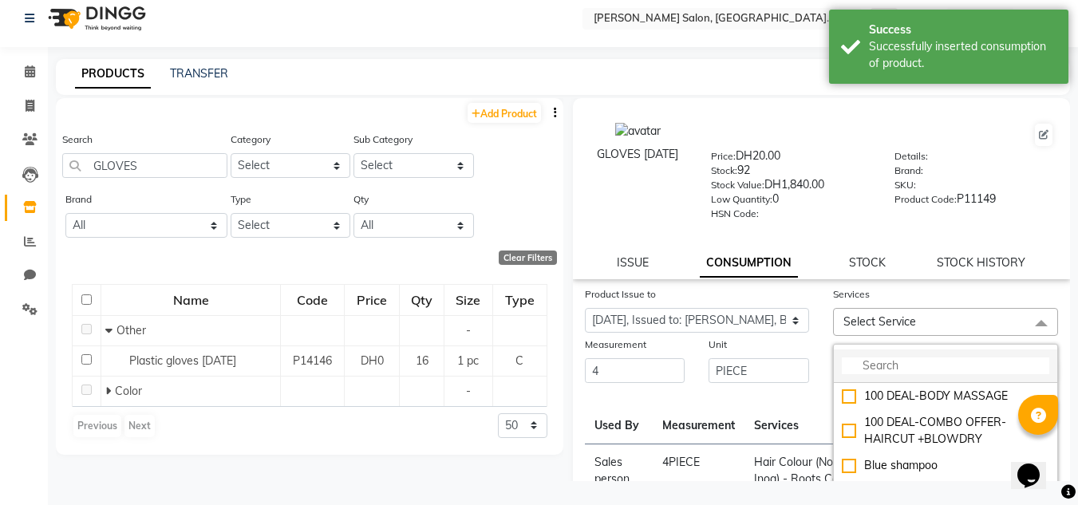
click at [903, 370] on input "multiselect-search" at bounding box center [946, 366] width 208 height 17
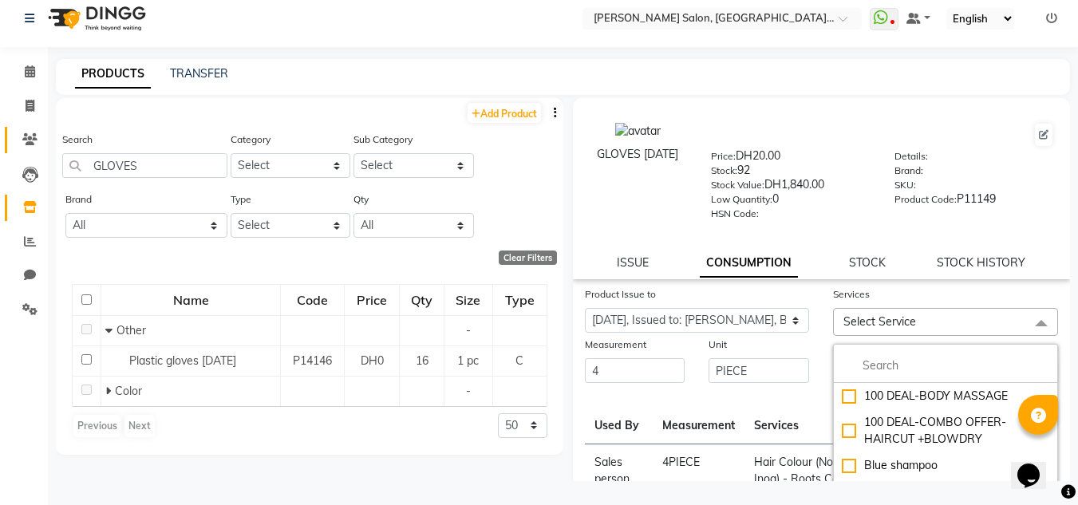
click at [11, 130] on link "Clients" at bounding box center [24, 140] width 38 height 26
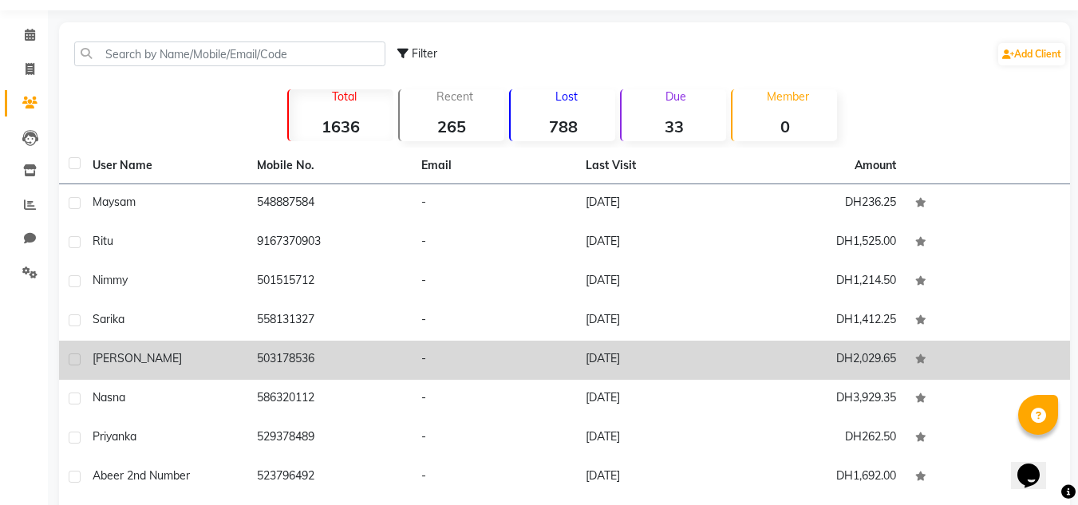
scroll to position [10, 0]
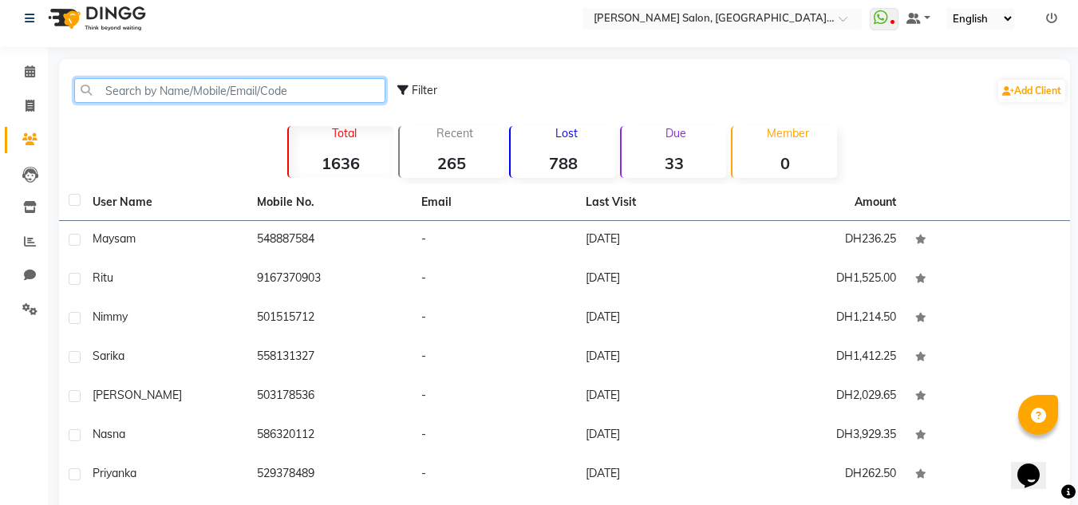
click at [92, 93] on input "text" at bounding box center [229, 90] width 311 height 25
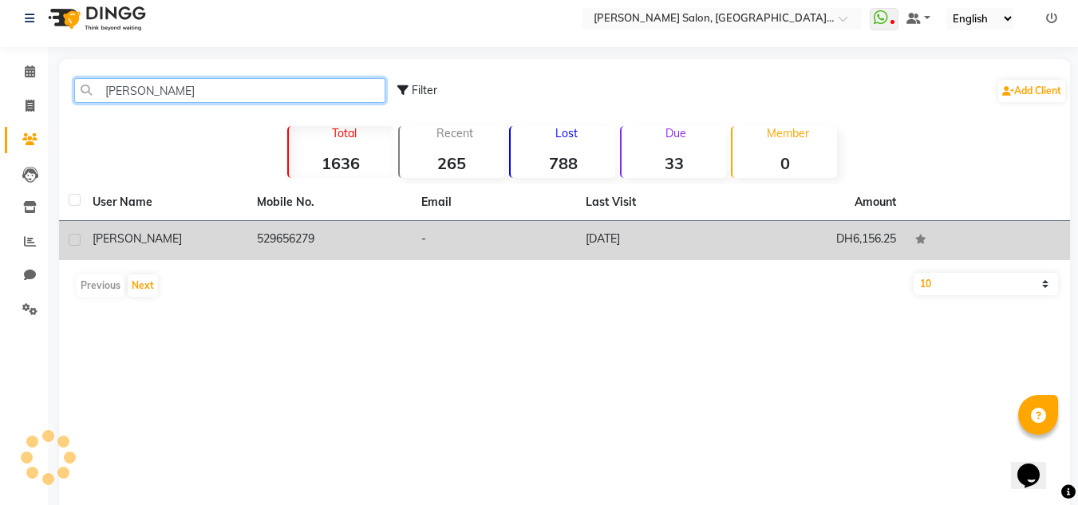
type input "JENCY"
click at [799, 221] on td "DH6,156.25" at bounding box center [823, 240] width 164 height 39
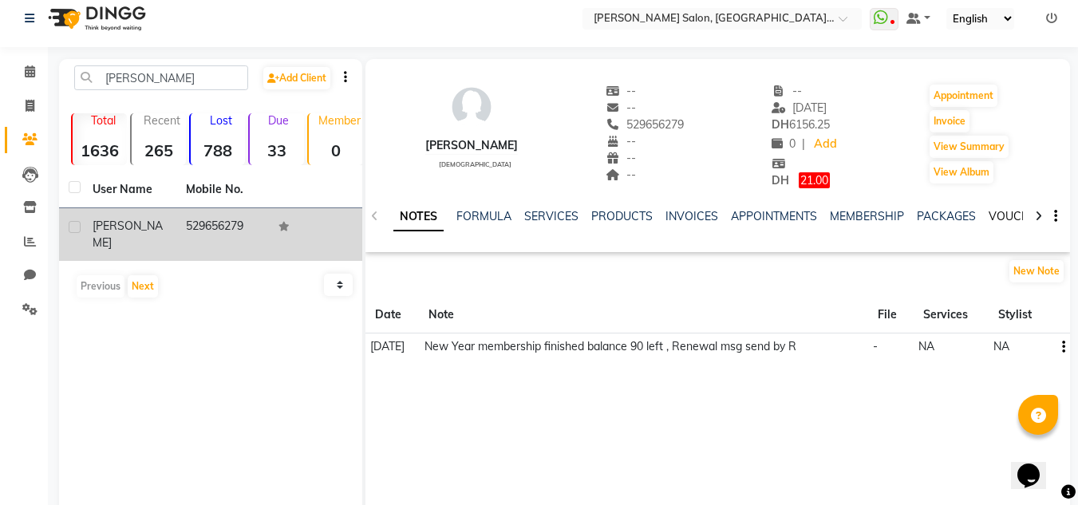
click at [998, 221] on link "VOUCHERS" at bounding box center [1020, 216] width 63 height 14
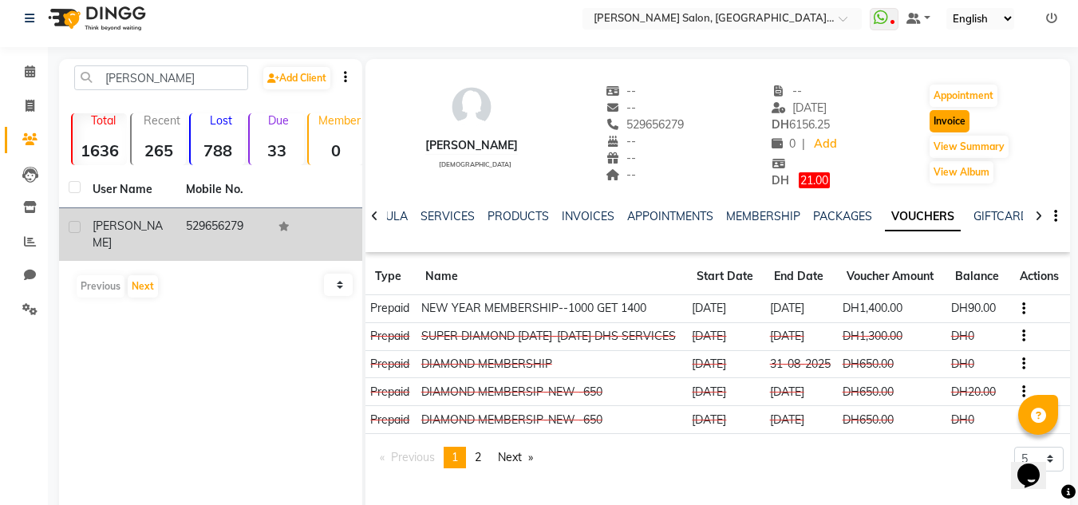
click at [946, 128] on button "Invoice" at bounding box center [950, 121] width 40 height 22
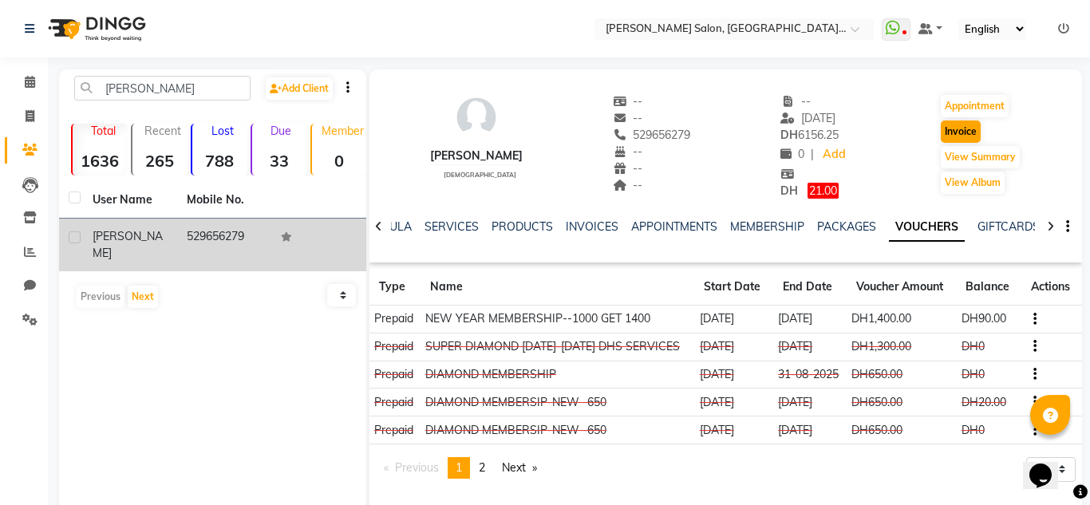
select select "service"
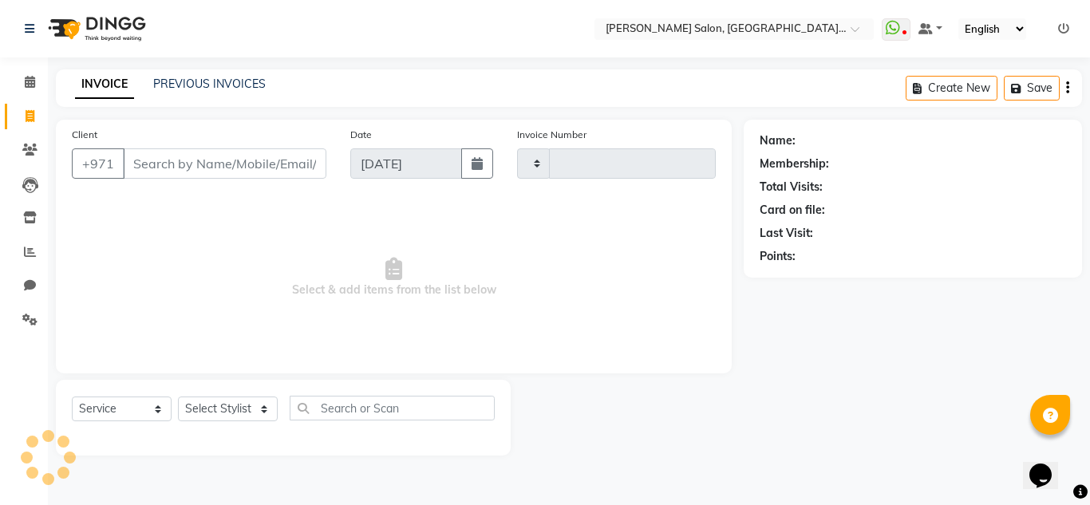
type input "1284"
select select "4069"
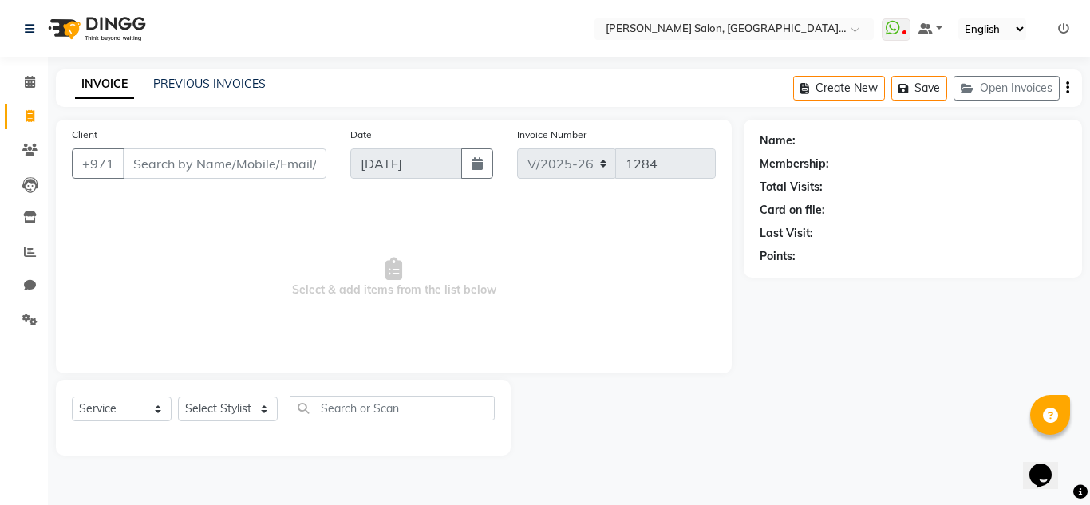
type input "529656279"
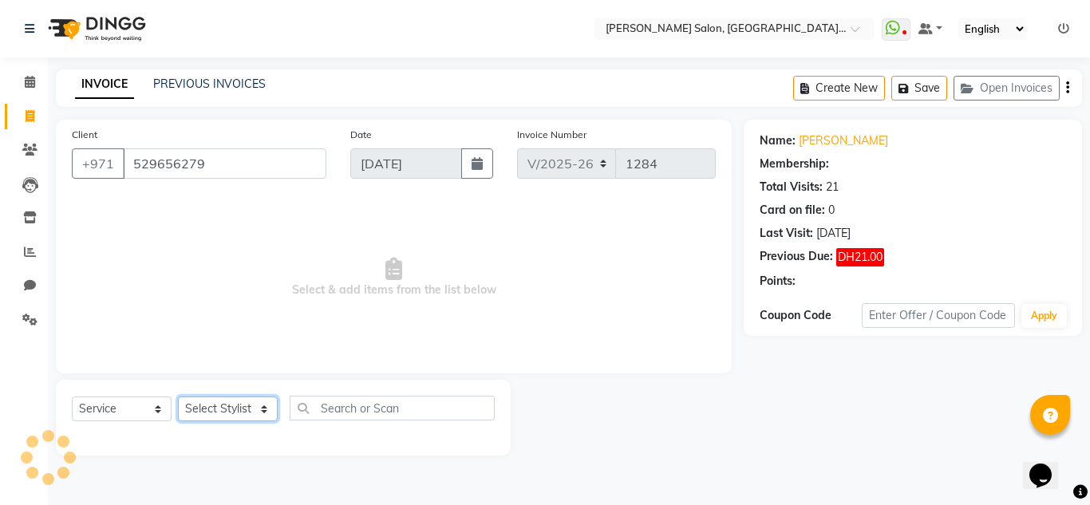
select select "1: Object"
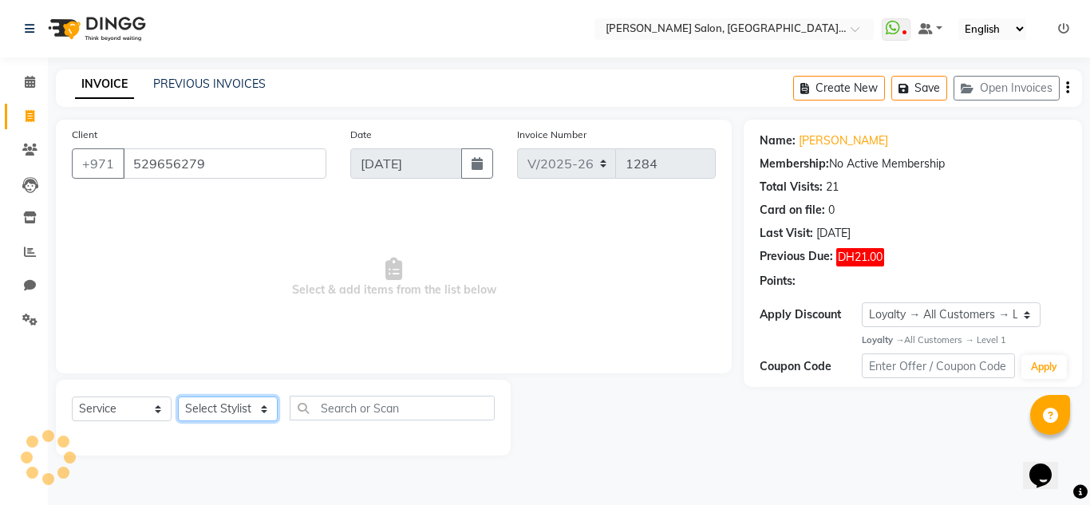
drag, startPoint x: 202, startPoint y: 415, endPoint x: 215, endPoint y: 413, distance: 13.0
click at [203, 415] on select "Select Stylist Huma [PERSON_NAME] Management [PERSON_NAME] Sales person [PERSON…" at bounding box center [228, 409] width 100 height 25
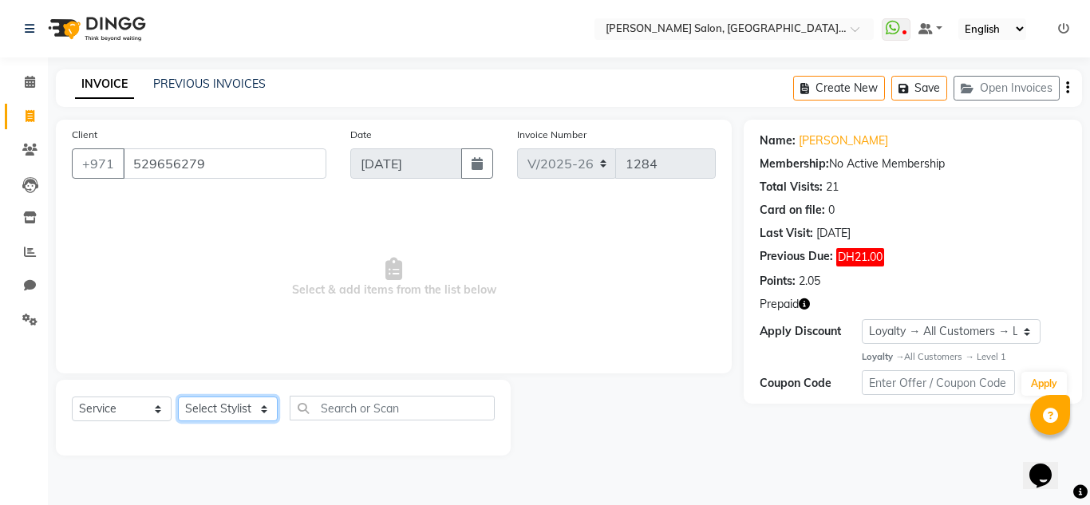
select select "62704"
click at [178, 397] on select "Select Stylist Huma [PERSON_NAME] Management [PERSON_NAME] Sales person [PERSON…" at bounding box center [228, 409] width 100 height 25
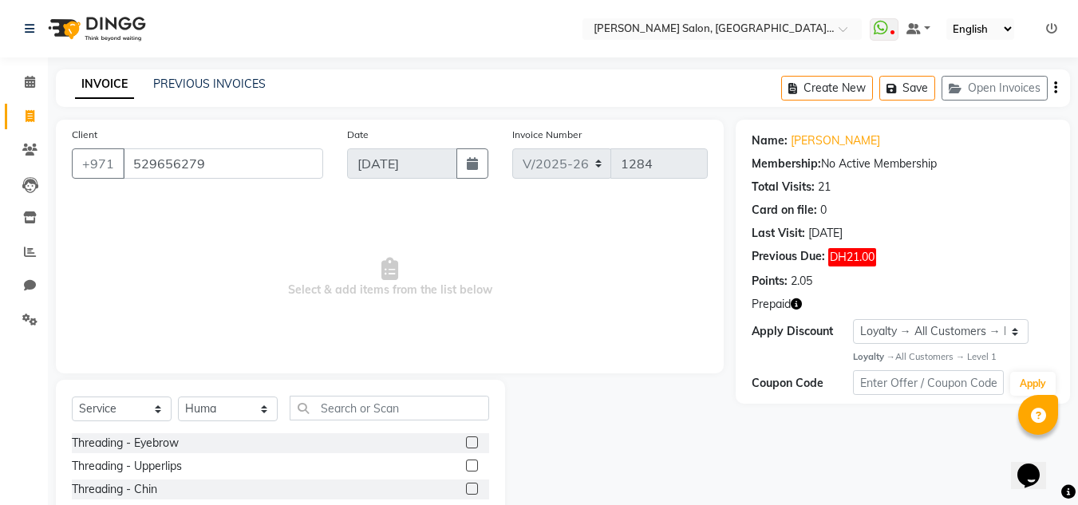
click at [466, 441] on label at bounding box center [472, 443] width 12 height 12
click at [466, 441] on input "checkbox" at bounding box center [471, 443] width 10 height 10
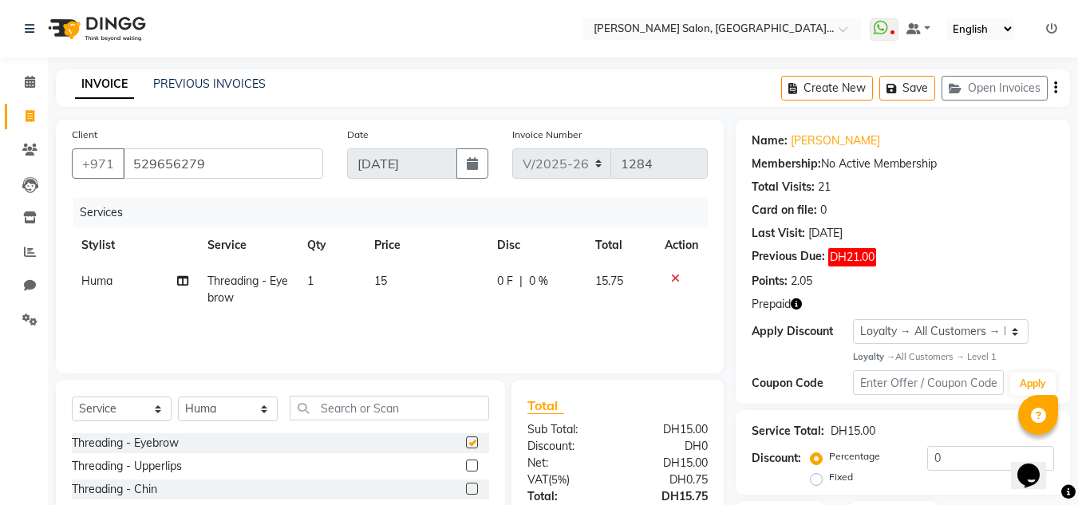
click at [403, 421] on div "Select Service Product Membership Package Voucher Prepaid Gift Card Select Styl…" at bounding box center [280, 415] width 417 height 38
checkbox input "false"
drag, startPoint x: 395, startPoint y: 421, endPoint x: 370, endPoint y: 416, distance: 26.0
click at [393, 421] on div "Select Service Product Membership Package Voucher Prepaid Gift Card Select Styl…" at bounding box center [280, 415] width 417 height 38
click at [311, 412] on input "text" at bounding box center [390, 408] width 200 height 25
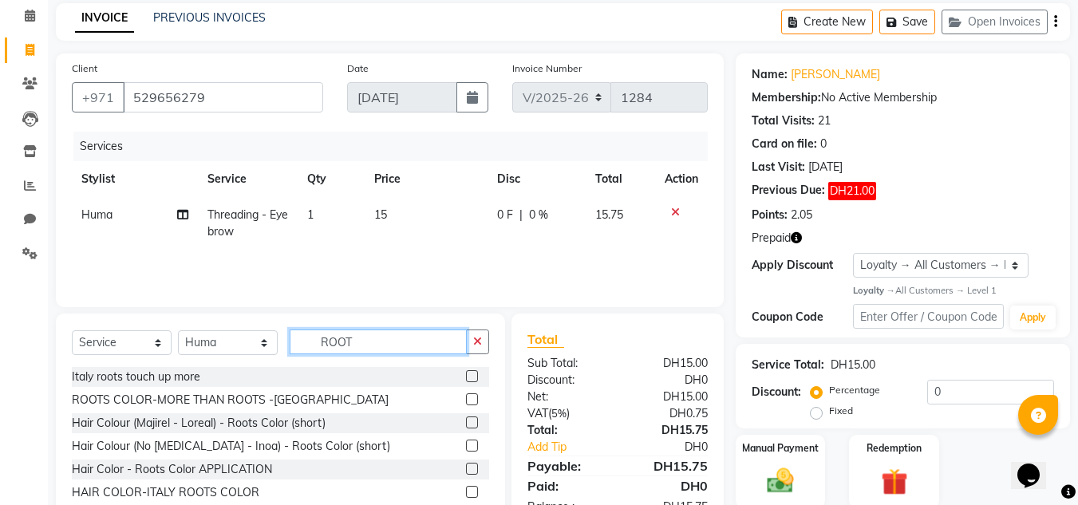
scroll to position [126, 0]
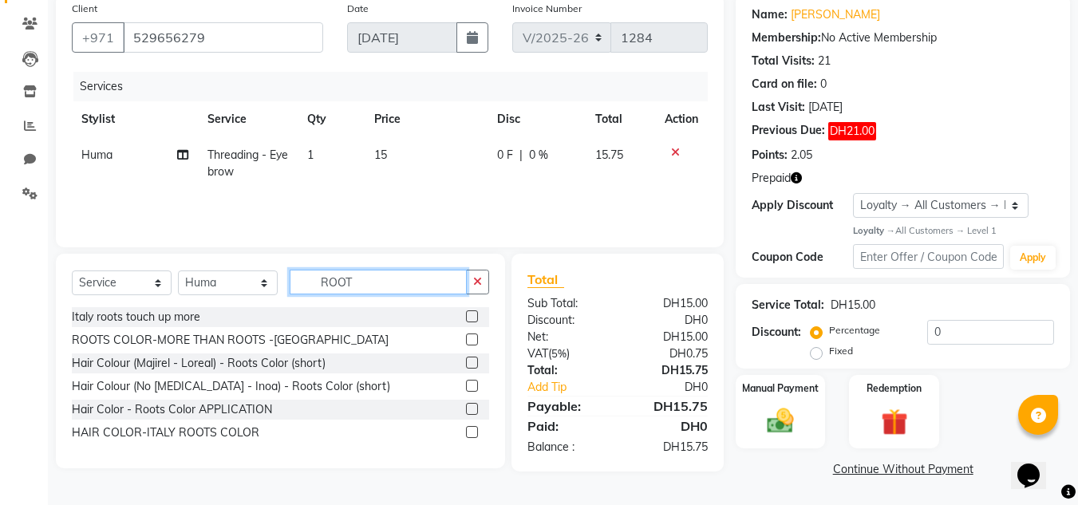
type input "ROOT"
click at [464, 384] on div "Hair Colour (No [MEDICAL_DATA] - Inoa) - Roots Color (short)" at bounding box center [280, 387] width 417 height 20
drag, startPoint x: 470, startPoint y: 384, endPoint x: 434, endPoint y: 394, distance: 37.4
click at [471, 384] on label at bounding box center [472, 386] width 12 height 12
click at [471, 384] on input "checkbox" at bounding box center [471, 387] width 10 height 10
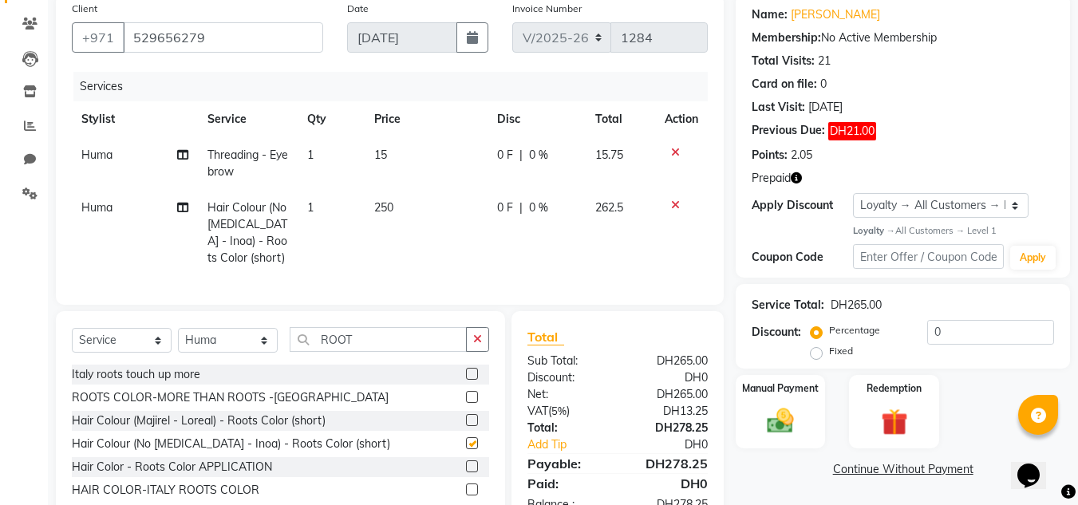
checkbox input "false"
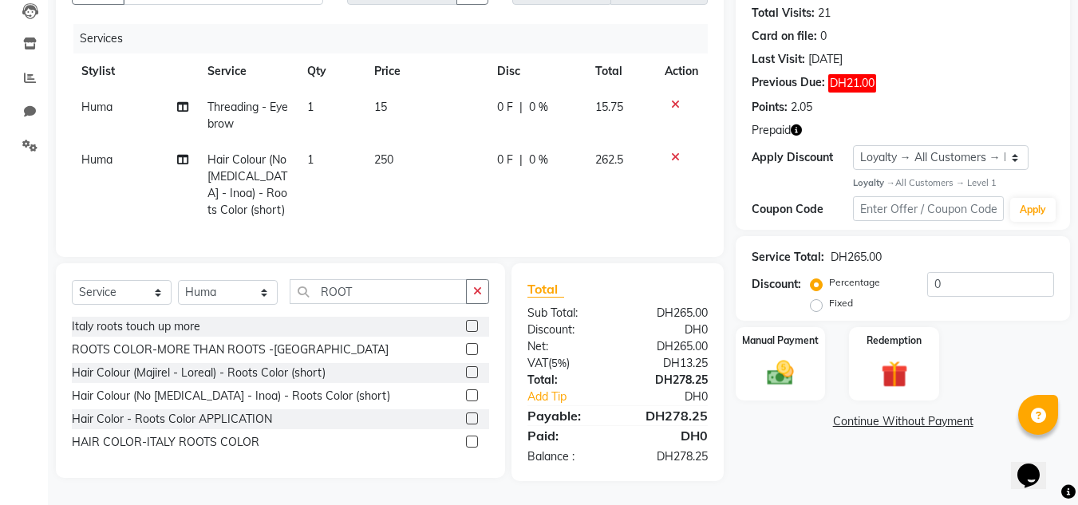
drag, startPoint x: 1089, startPoint y: 362, endPoint x: 46, endPoint y: 17, distance: 1098.7
click at [888, 358] on img at bounding box center [894, 375] width 45 height 34
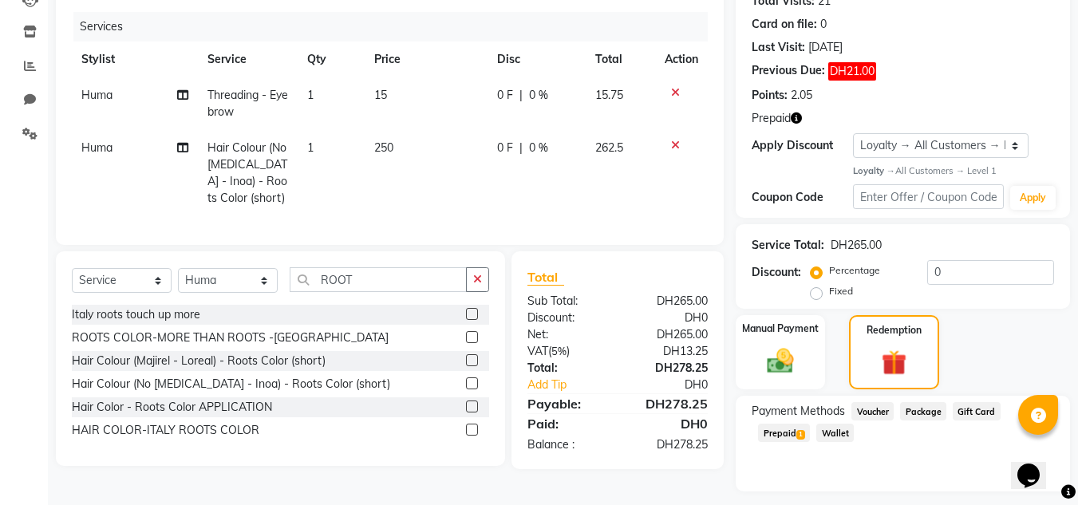
click at [783, 429] on span "Prepaid 1" at bounding box center [784, 433] width 52 height 18
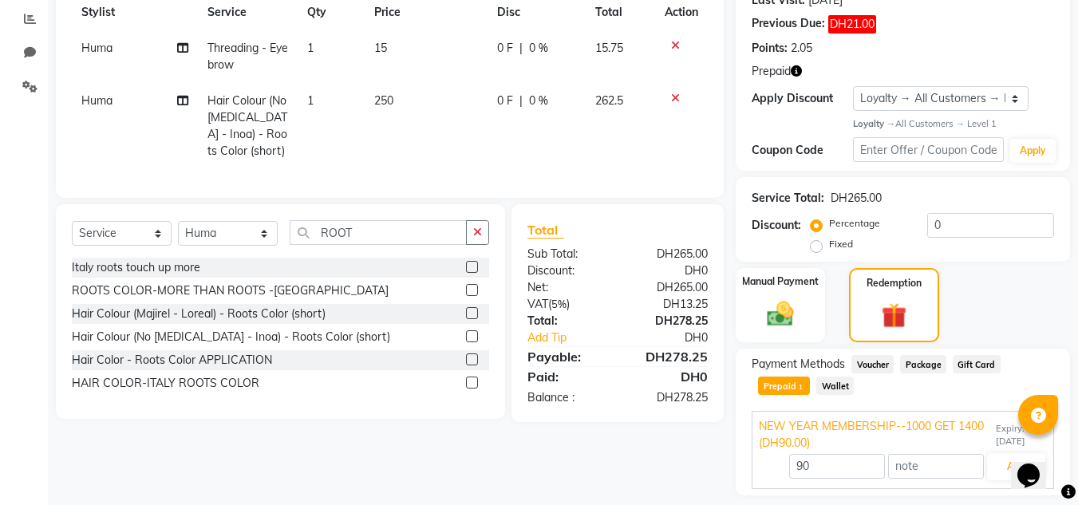
scroll to position [280, 0]
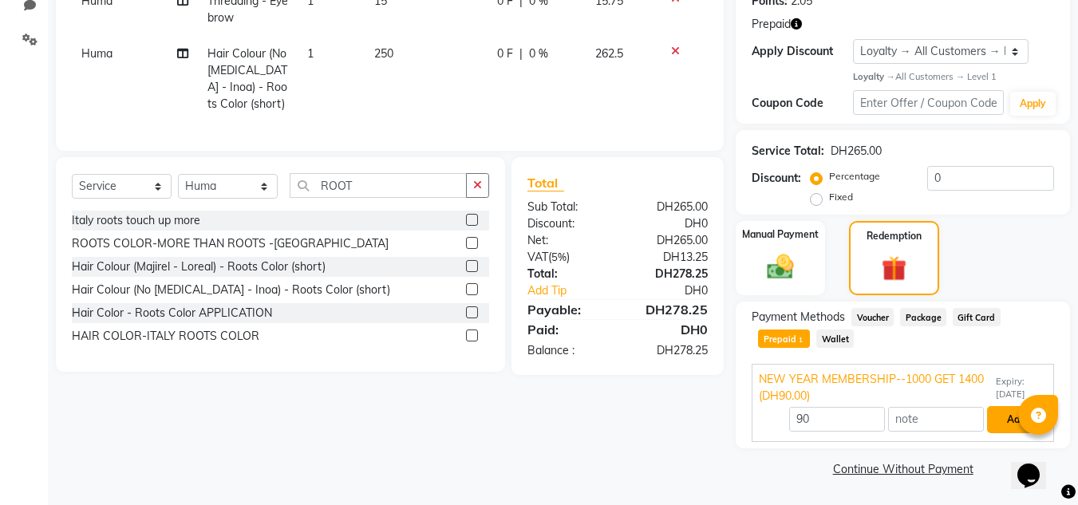
click at [1002, 427] on button "Add" at bounding box center [1016, 419] width 58 height 27
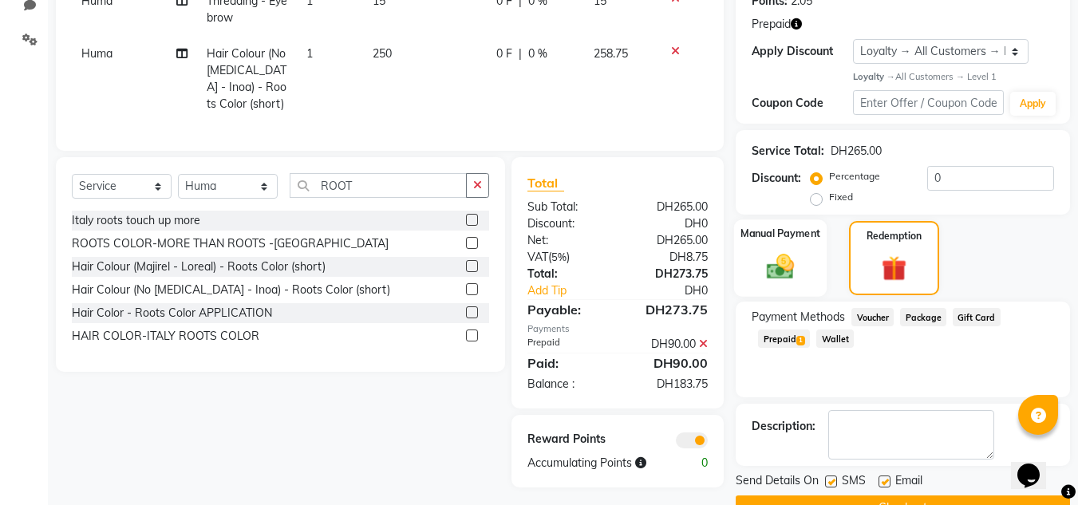
click at [760, 255] on img at bounding box center [780, 267] width 45 height 32
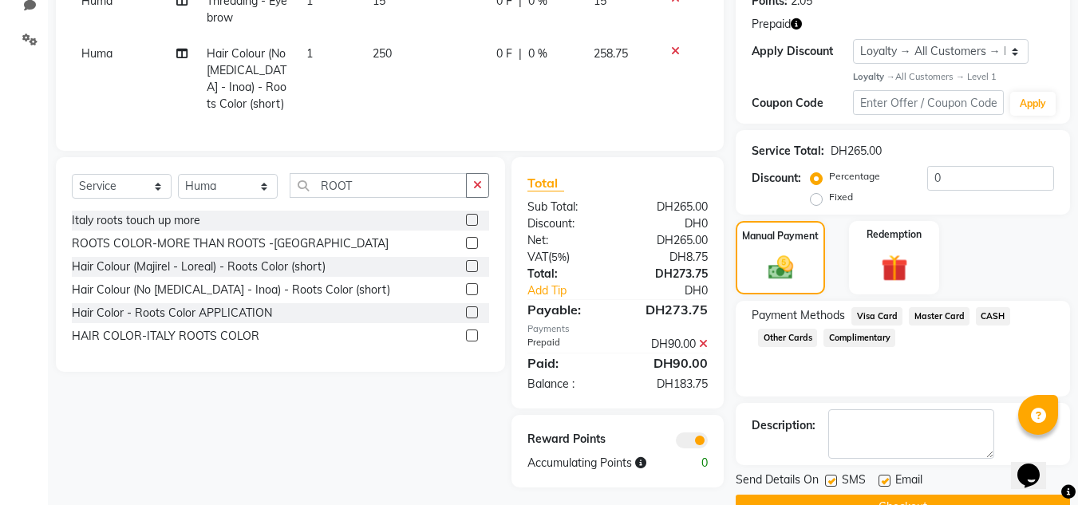
drag, startPoint x: 932, startPoint y: 313, endPoint x: 909, endPoint y: 354, distance: 47.5
click at [932, 317] on span "Master Card" at bounding box center [939, 316] width 61 height 18
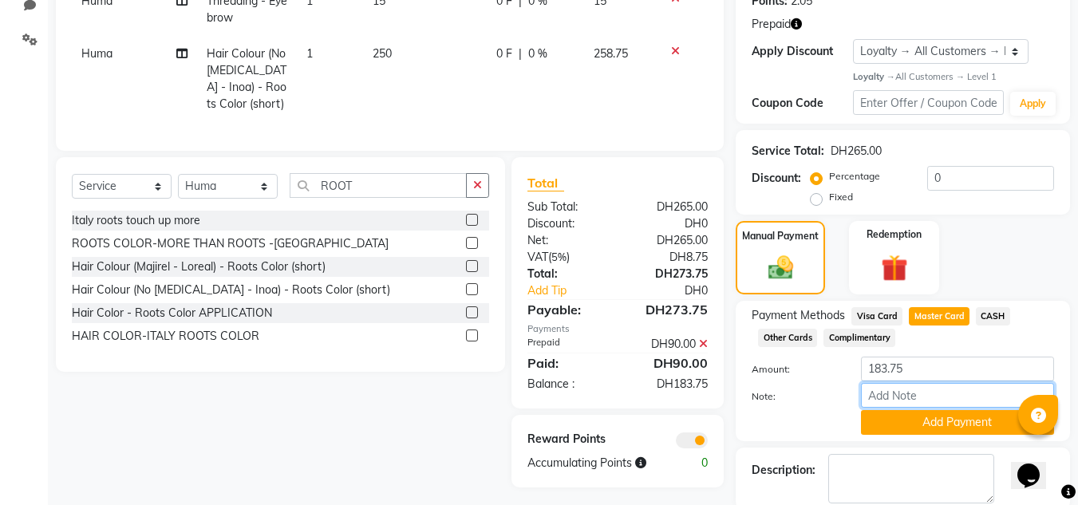
click at [867, 395] on input "Note:" at bounding box center [957, 395] width 193 height 25
type input "552191****2463"
click at [939, 414] on button "Add Payment" at bounding box center [957, 422] width 193 height 25
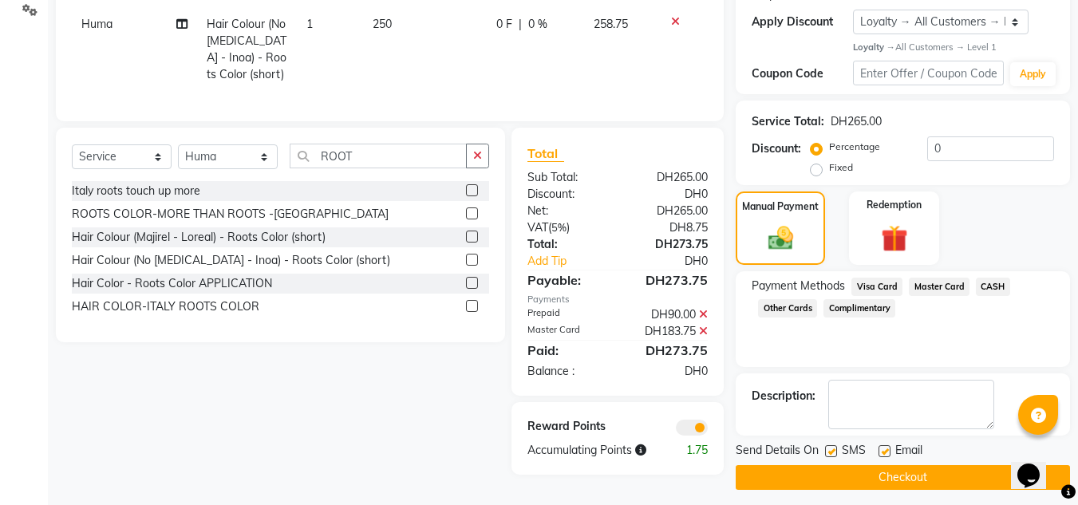
scroll to position [318, 0]
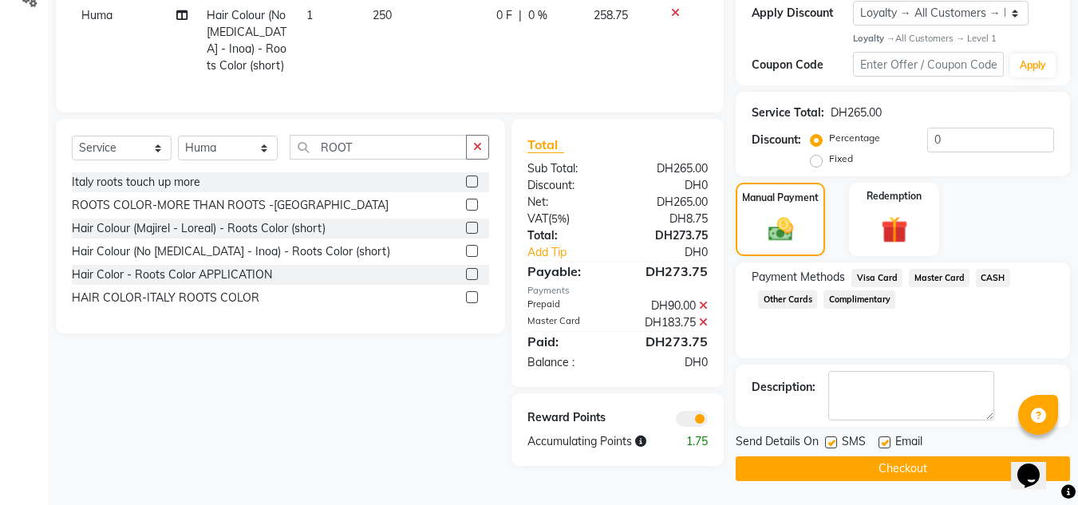
click at [769, 469] on button "Checkout" at bounding box center [903, 469] width 334 height 25
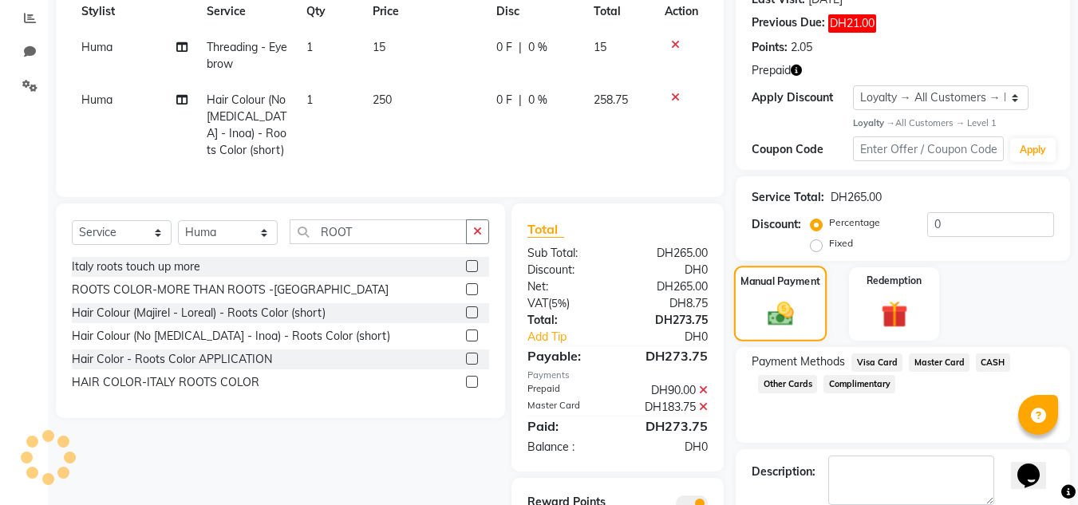
scroll to position [159, 0]
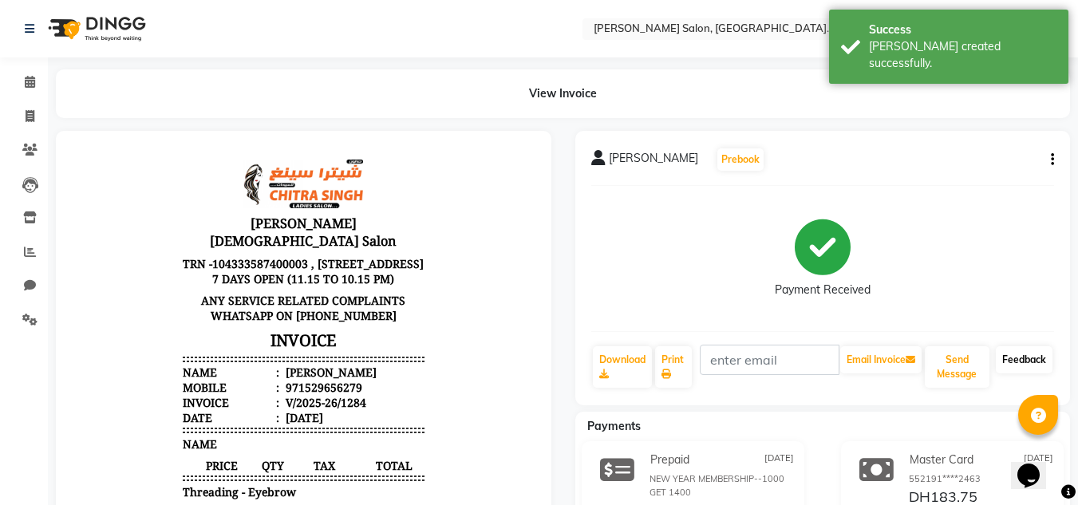
click at [1006, 346] on link "Feedback" at bounding box center [1024, 359] width 57 height 27
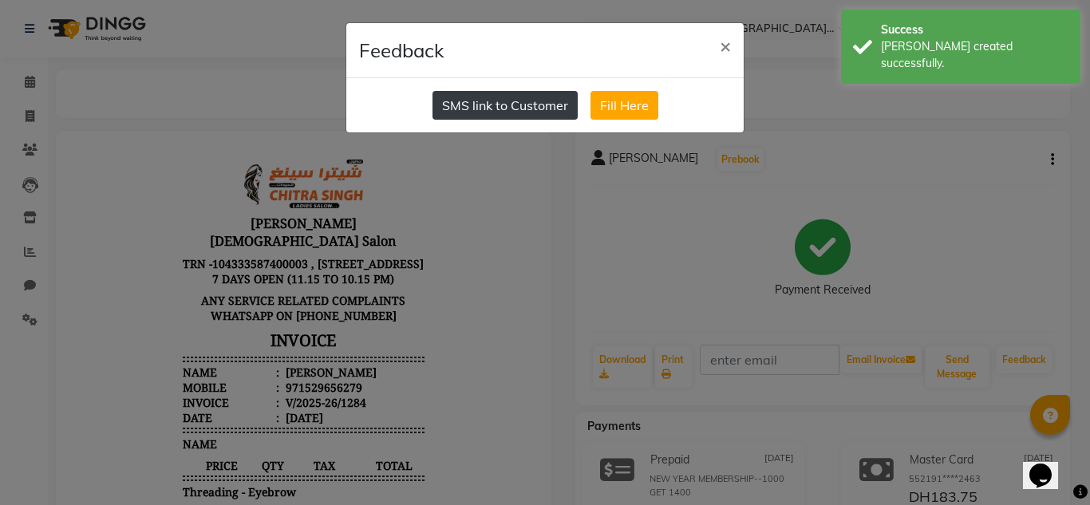
click at [483, 95] on button "SMS link to Customer" at bounding box center [505, 105] width 145 height 29
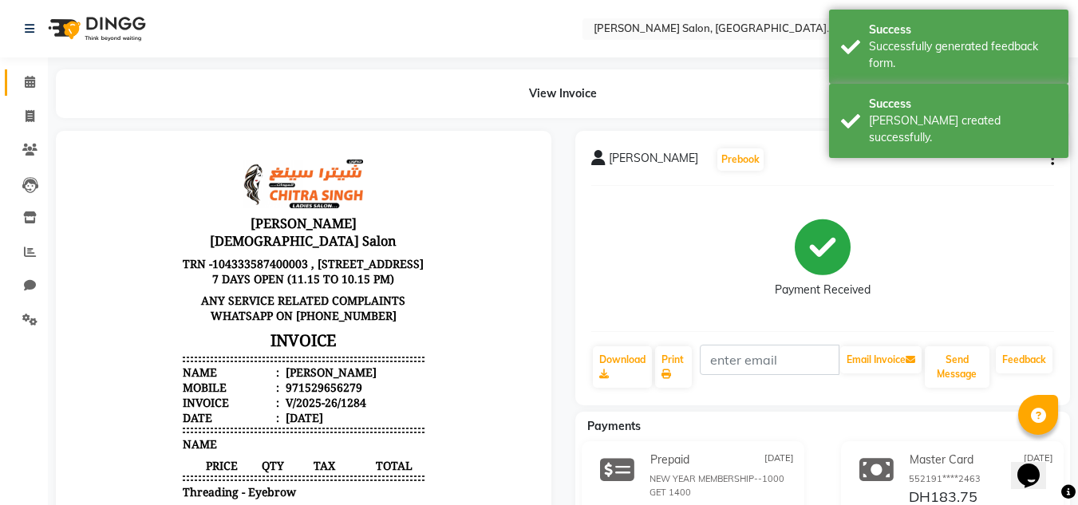
click at [19, 76] on span at bounding box center [30, 82] width 28 height 18
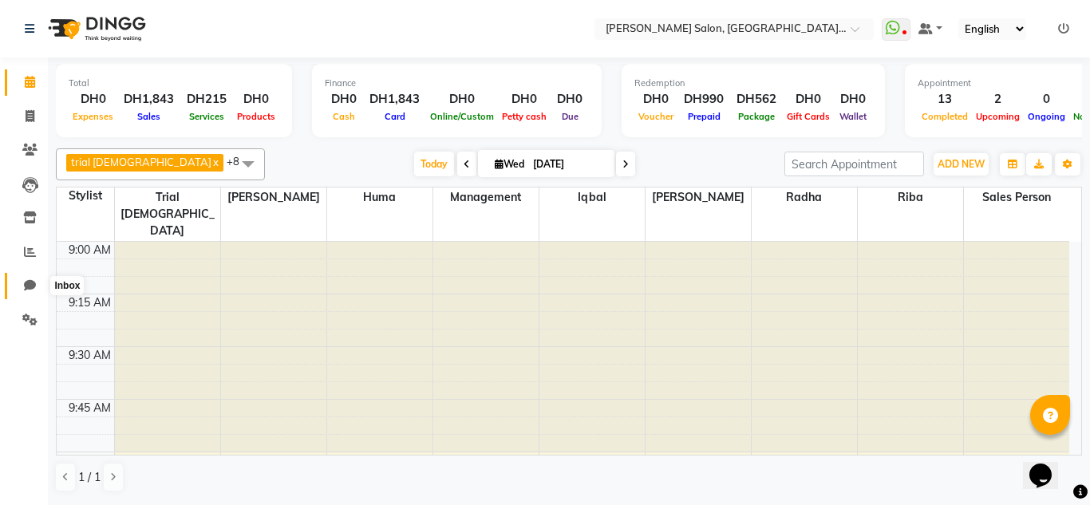
drag, startPoint x: 21, startPoint y: 293, endPoint x: 22, endPoint y: 275, distance: 18.4
click at [21, 293] on span at bounding box center [30, 286] width 28 height 18
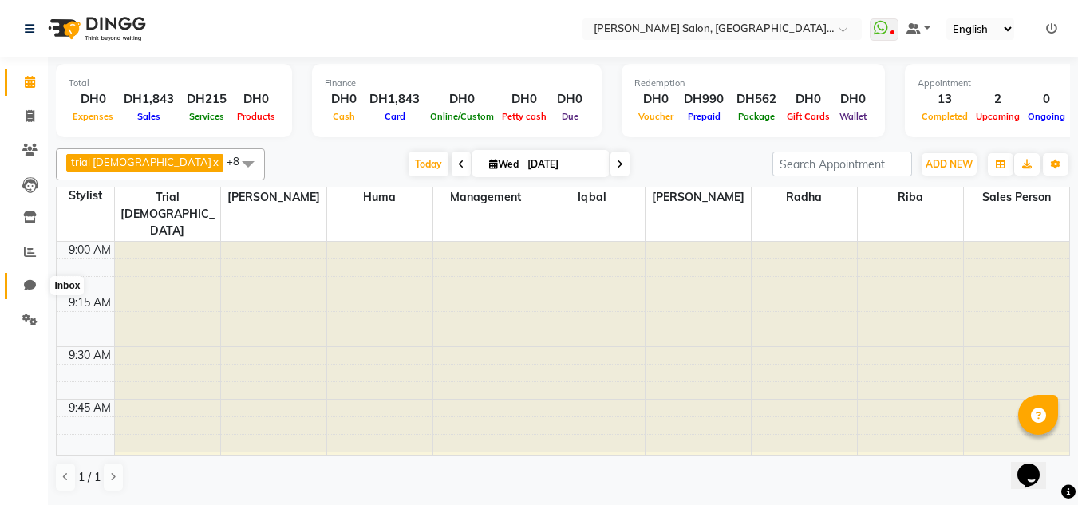
select select "100"
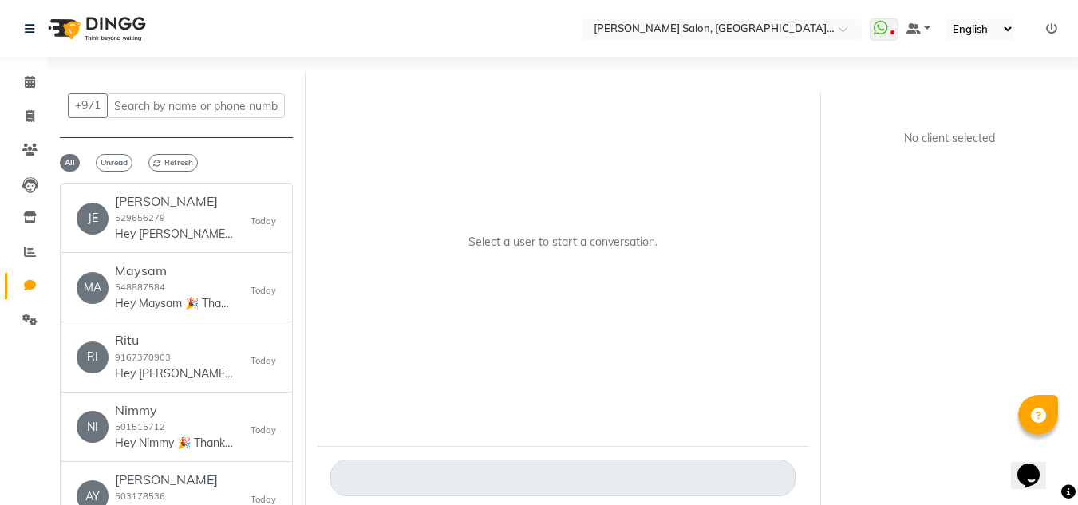
click at [49, 190] on div "+971 All Unread Refresh JE Jency 529656279 Hey Jency 🎉 Thank you for choosing C…" at bounding box center [177, 306] width 258 height 467
drag, startPoint x: 322, startPoint y: 230, endPoint x: 184, endPoint y: 219, distance: 138.5
click at [308, 231] on div "Select a user to start a conversation." at bounding box center [564, 292] width 516 height 433
click at [184, 219] on div "Jency 529656279 Hey Jency 🎉 Thank you for choosing Chitra Singh Salon, Al Jadd.…" at bounding box center [175, 218] width 120 height 49
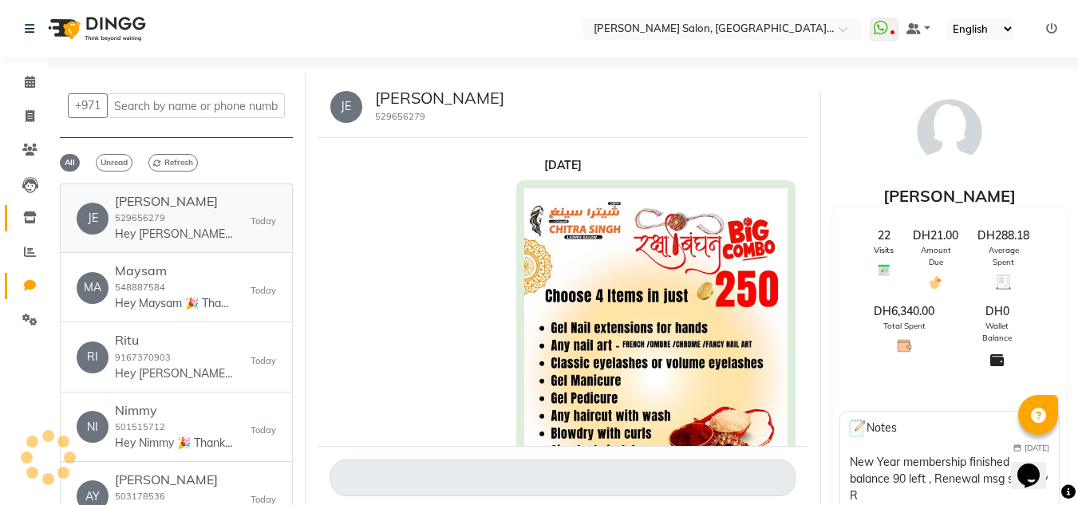
scroll to position [370, 0]
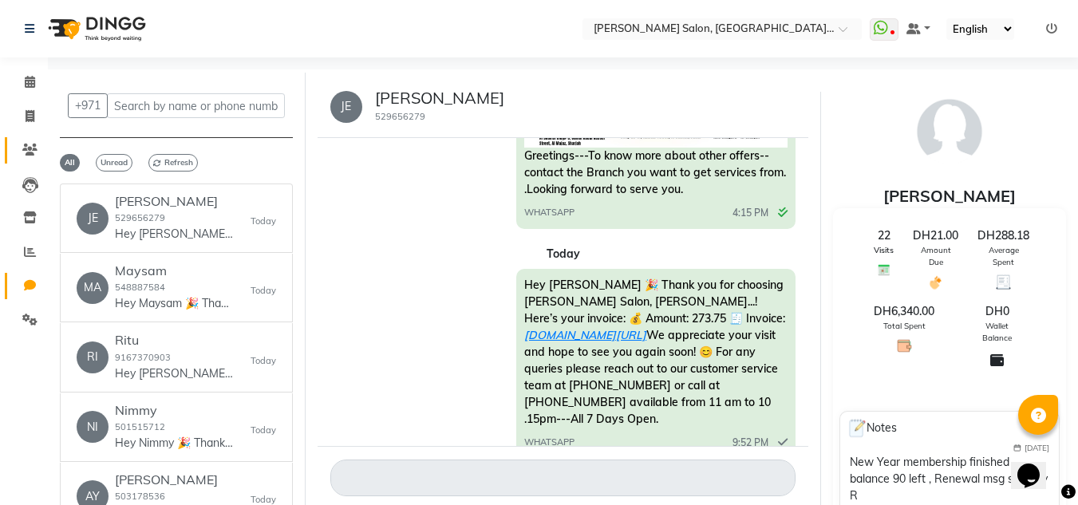
click at [22, 142] on span at bounding box center [30, 150] width 28 height 18
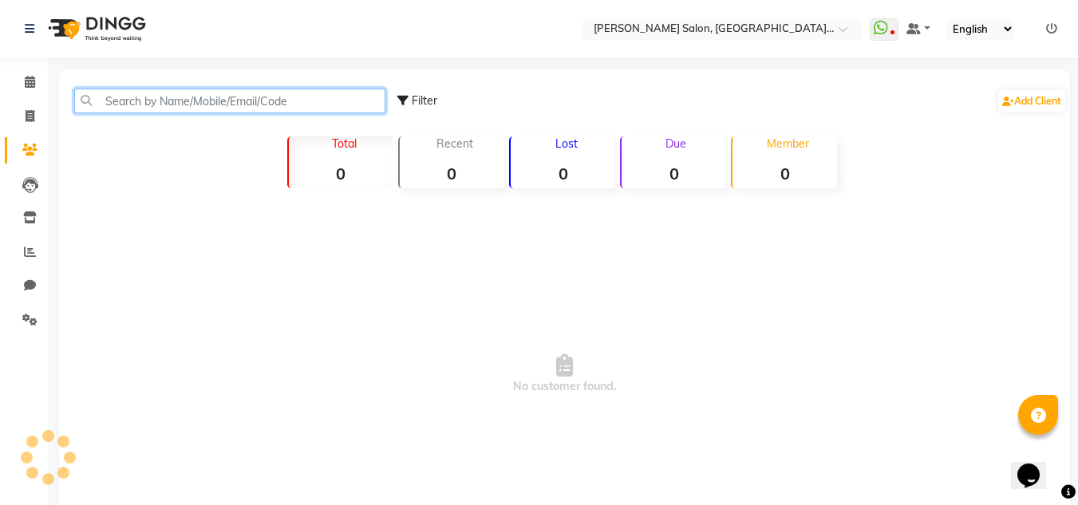
click at [160, 95] on input "text" at bounding box center [229, 101] width 311 height 25
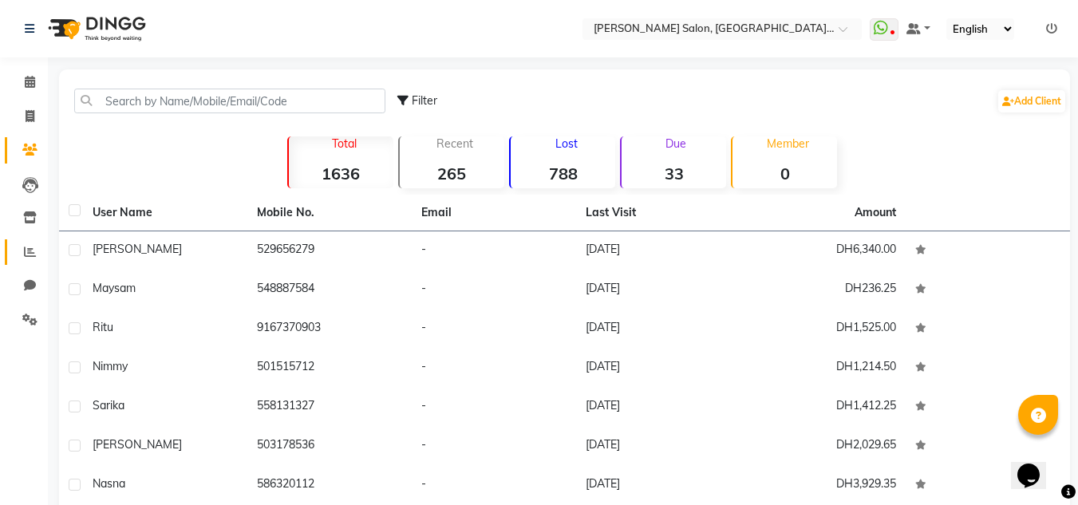
click at [22, 251] on span at bounding box center [30, 252] width 28 height 18
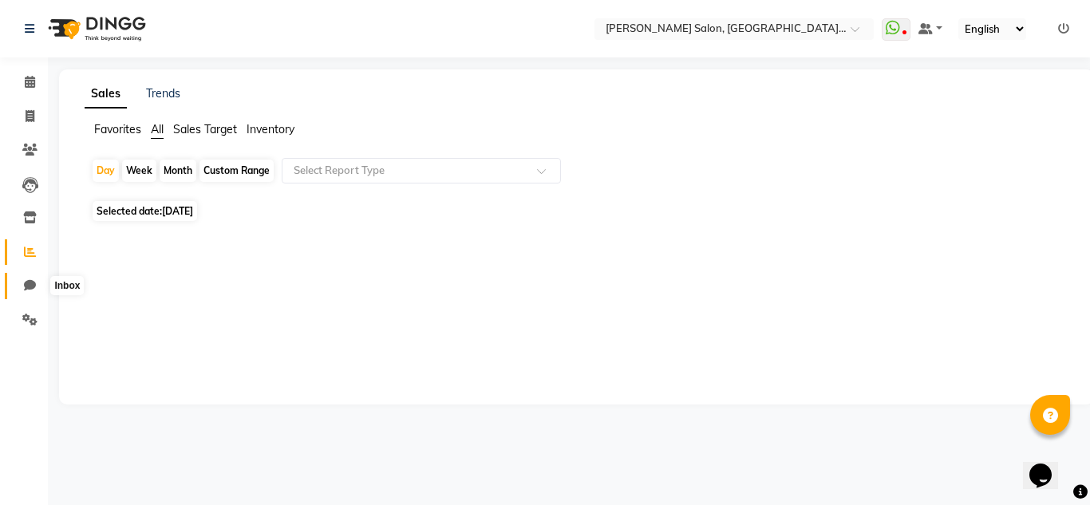
drag, startPoint x: 30, startPoint y: 291, endPoint x: 29, endPoint y: 280, distance: 11.3
click at [29, 292] on span at bounding box center [30, 286] width 28 height 18
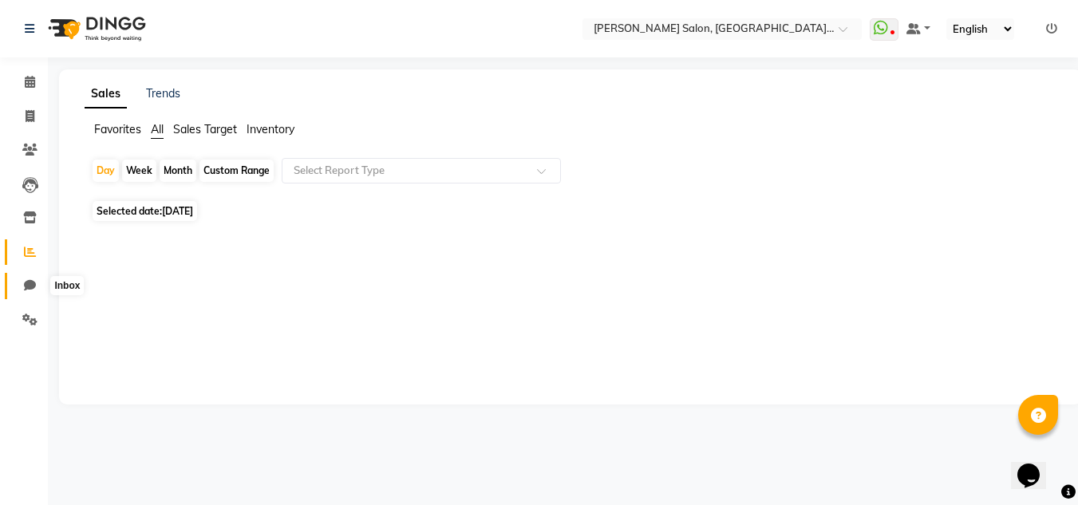
select select "100"
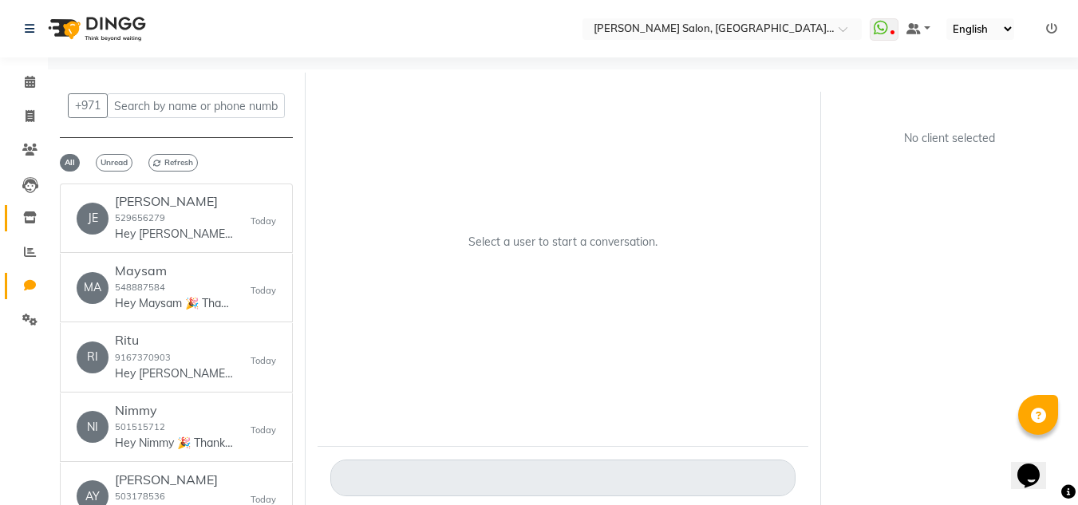
click at [29, 224] on span at bounding box center [30, 218] width 28 height 18
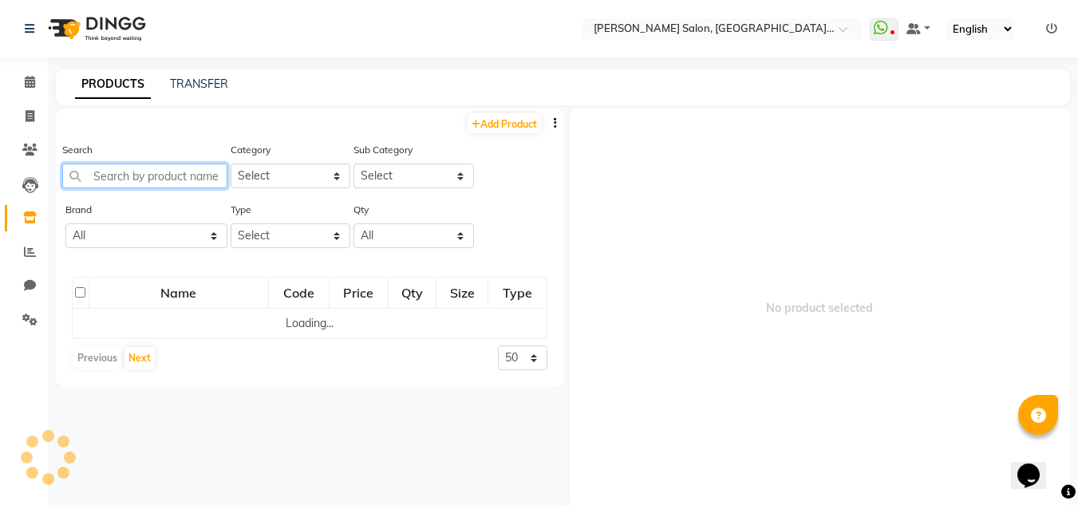
click at [156, 167] on input "text" at bounding box center [144, 176] width 165 height 25
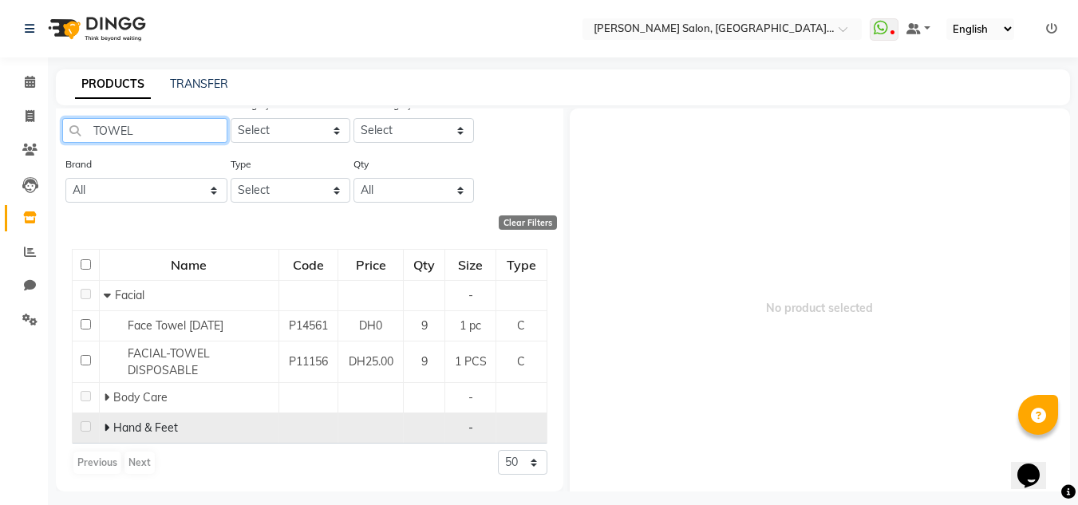
type input "TOWEL"
click at [104, 426] on icon at bounding box center [107, 427] width 6 height 11
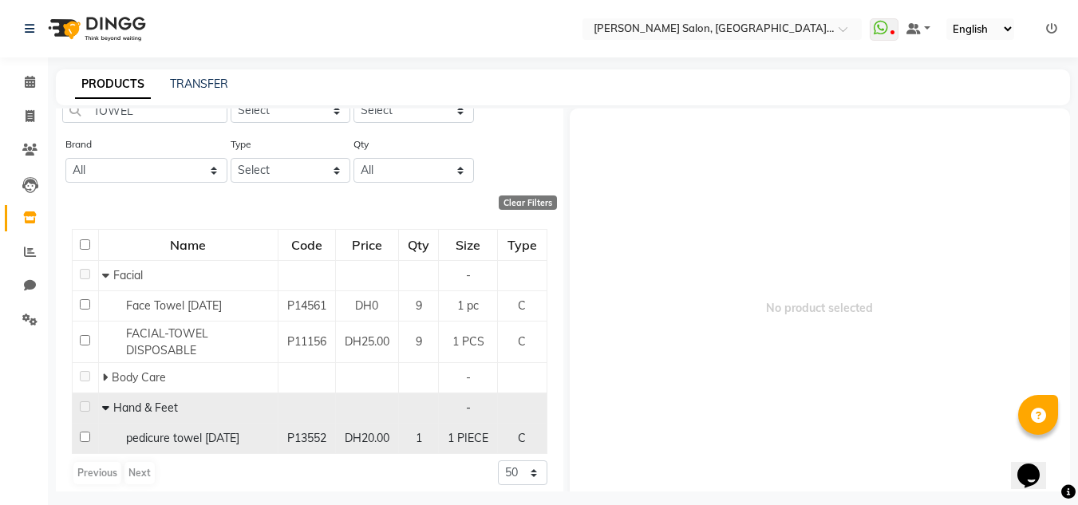
scroll to position [76, 0]
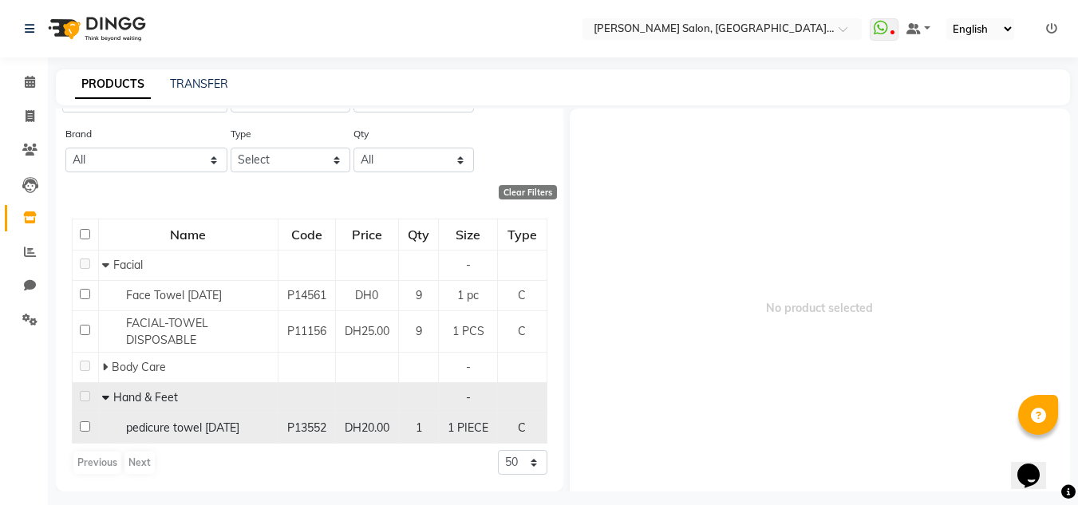
drag, startPoint x: 137, startPoint y: 421, endPoint x: 377, endPoint y: 438, distance: 240.1
click at [138, 421] on span "pedicure towel 21-07-2025" at bounding box center [182, 428] width 113 height 14
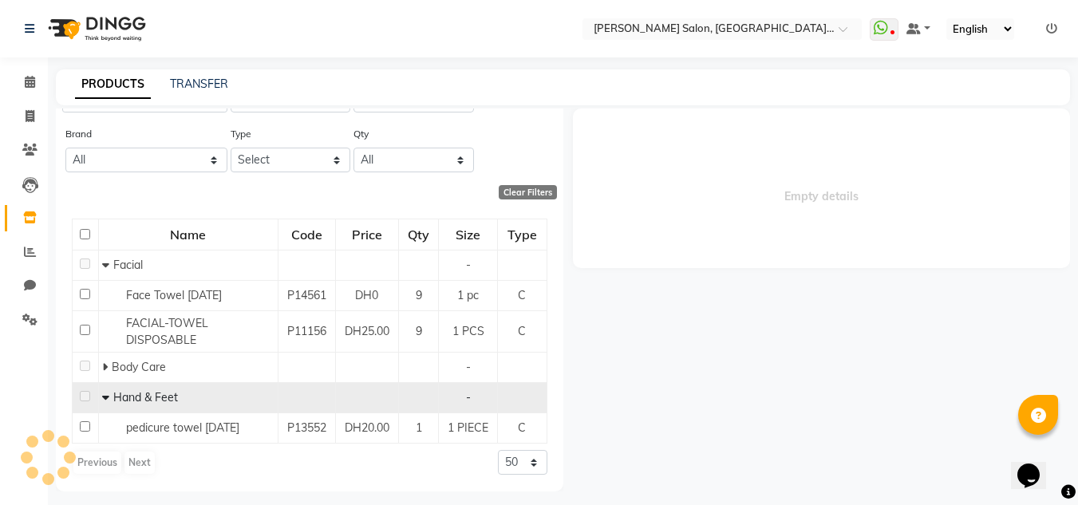
select select
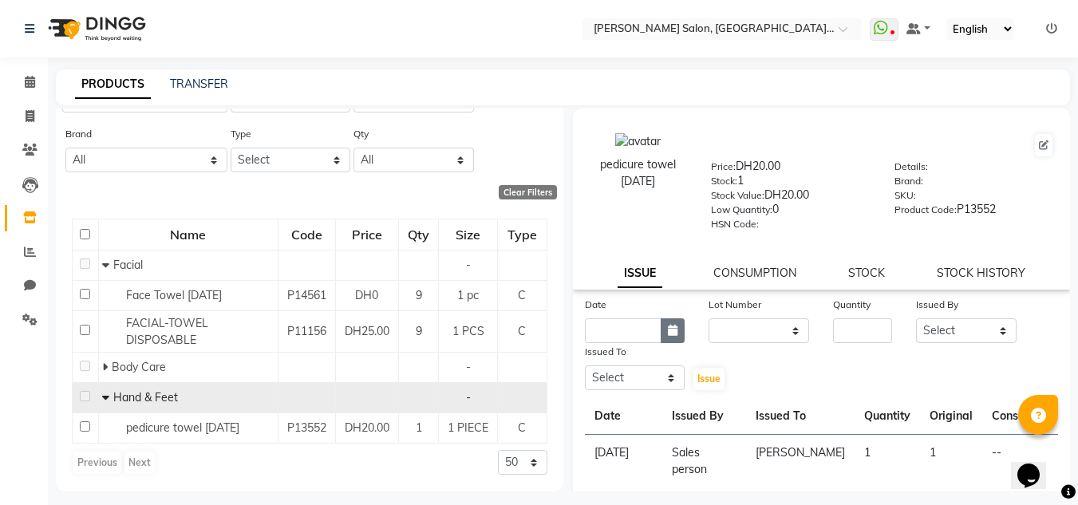
click at [676, 321] on button "button" at bounding box center [673, 330] width 24 height 25
select select "9"
select select "2025"
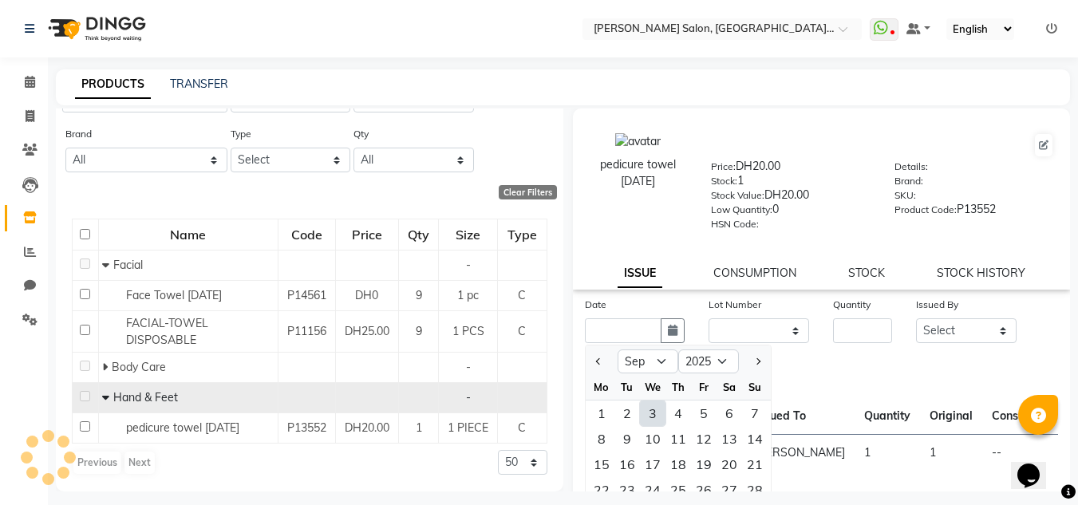
drag, startPoint x: 640, startPoint y: 415, endPoint x: 691, endPoint y: 407, distance: 51.7
click at [642, 415] on div "3" at bounding box center [653, 414] width 26 height 26
type input "03-09-2025"
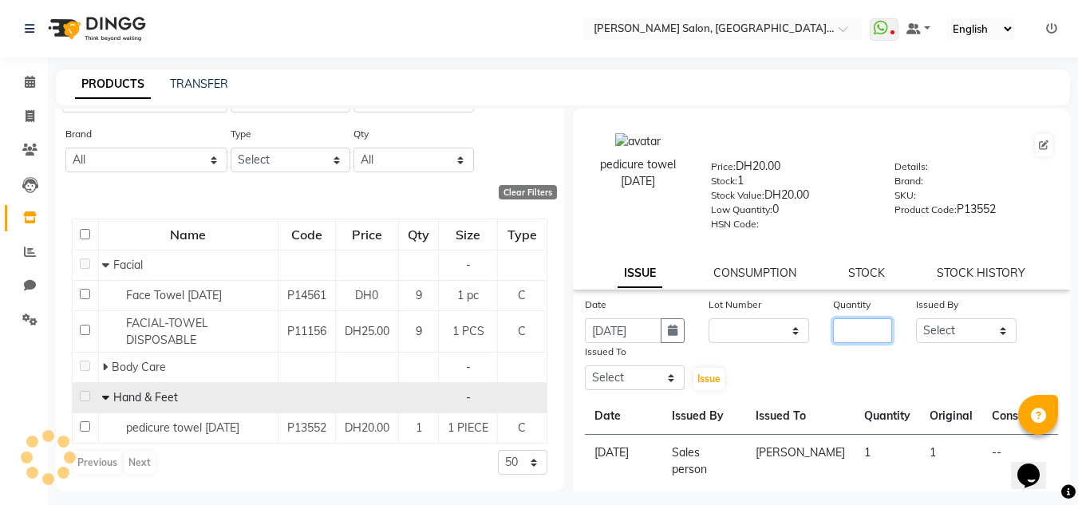
click at [838, 337] on input "number" at bounding box center [862, 330] width 59 height 25
type input "1"
click at [963, 330] on select "Select Huma [PERSON_NAME] Management [PERSON_NAME] Sales person [PERSON_NAME] t…" at bounding box center [966, 330] width 101 height 25
select select "86370"
click at [916, 318] on select "Select Huma [PERSON_NAME] Management [PERSON_NAME] Sales person [PERSON_NAME] t…" at bounding box center [966, 330] width 101 height 25
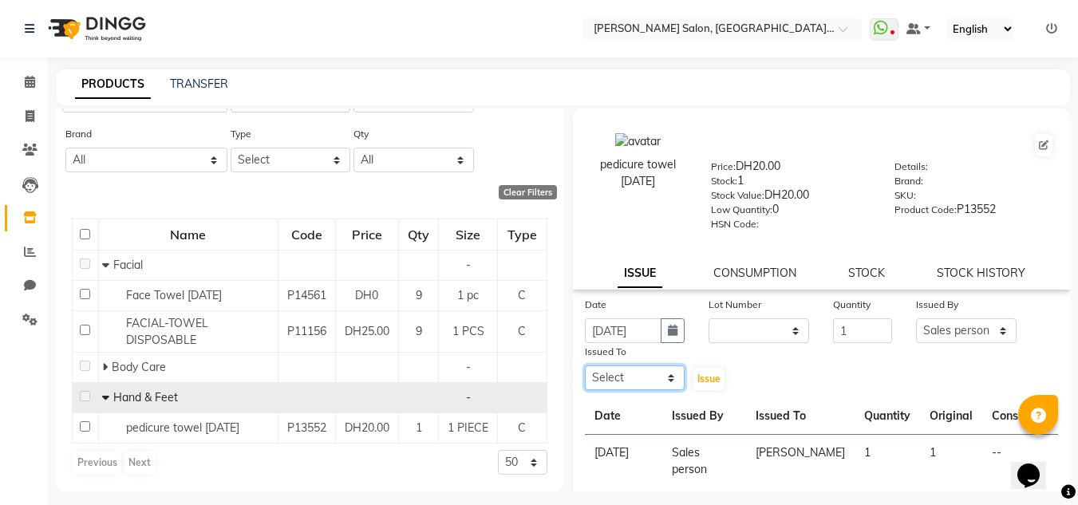
click at [630, 382] on select "Select Huma [PERSON_NAME] Management [PERSON_NAME] Sales person [PERSON_NAME] t…" at bounding box center [635, 378] width 101 height 25
click at [833, 348] on div "Date 03-09-2025 Lot Number None Quantity 1 Issued By Select Huma Iqbal Kabita M…" at bounding box center [822, 344] width 498 height 96
click at [651, 373] on select "Select Huma [PERSON_NAME] Management [PERSON_NAME] Sales person [PERSON_NAME] t…" at bounding box center [635, 378] width 101 height 25
click at [796, 243] on div "pedicure towel 21-07-2025 Price: DH20.00 Stock: 1 Stock Value: DH20.00 Low Quan…" at bounding box center [822, 181] width 522 height 129
click at [612, 374] on select "Select Huma [PERSON_NAME] Management [PERSON_NAME] Sales person [PERSON_NAME] t…" at bounding box center [635, 378] width 101 height 25
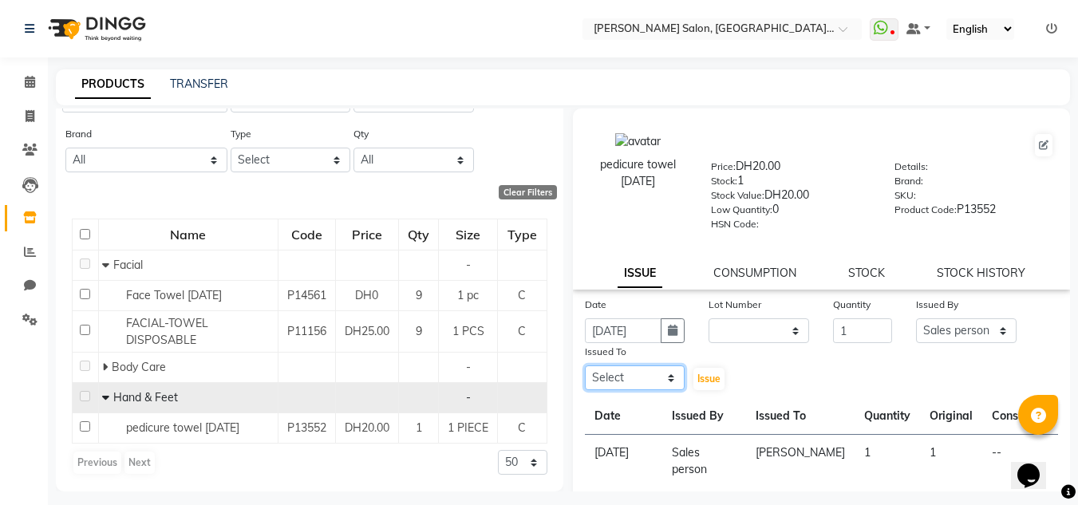
select select "86710"
click at [585, 366] on select "Select Huma [PERSON_NAME] Management [PERSON_NAME] Sales person [PERSON_NAME] t…" at bounding box center [635, 378] width 101 height 25
click at [694, 371] on button "Issue" at bounding box center [709, 379] width 31 height 22
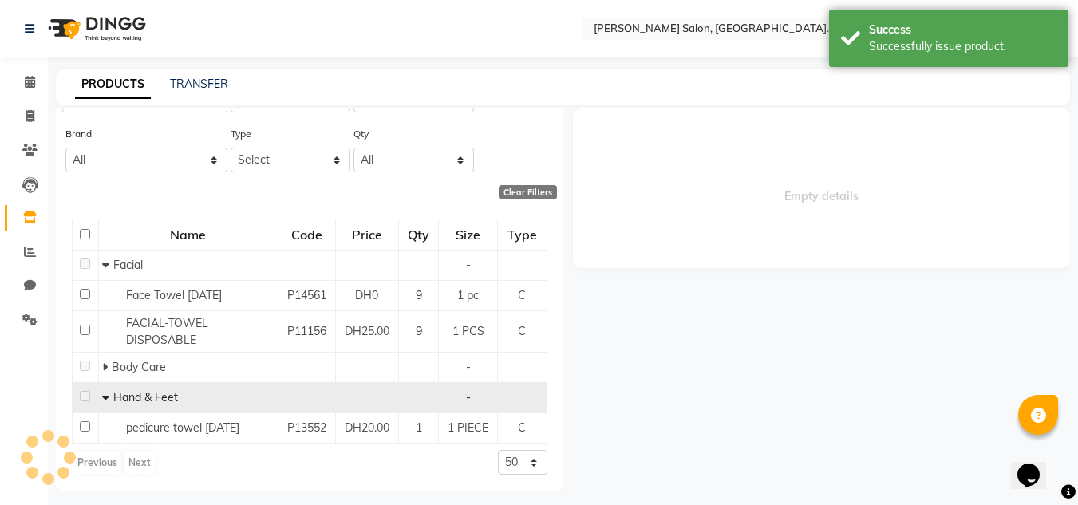
select select
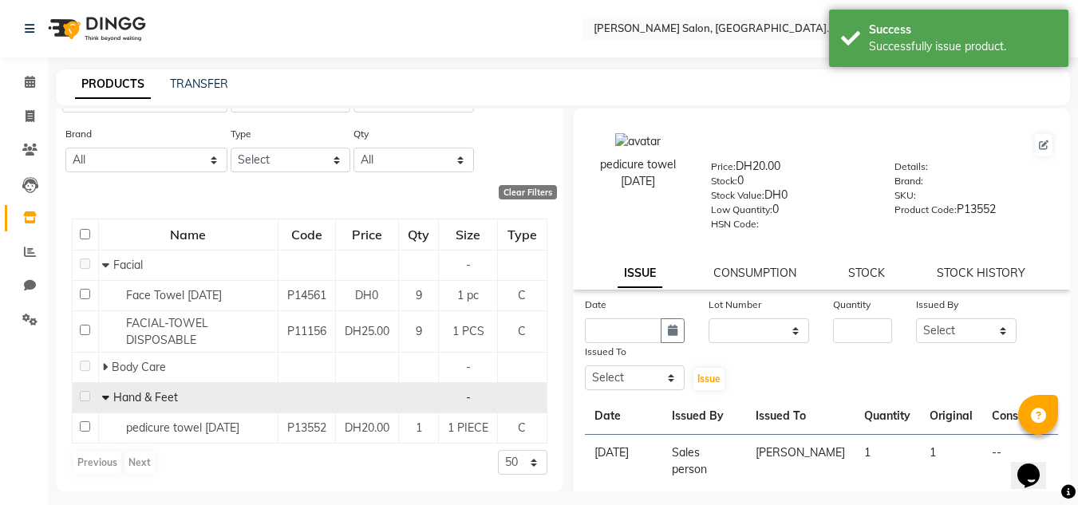
click at [753, 283] on div "pedicure towel 21-07-2025 Price: DH20.00 Stock: 0 Stock Value: DH0 Low Quantity…" at bounding box center [822, 199] width 498 height 181
click at [762, 263] on div "pedicure towel 21-07-2025 Price: DH20.00 Stock: 0 Stock Value: DH0 Low Quantity…" at bounding box center [822, 199] width 498 height 181
click at [766, 270] on link "CONSUMPTION" at bounding box center [755, 273] width 83 height 14
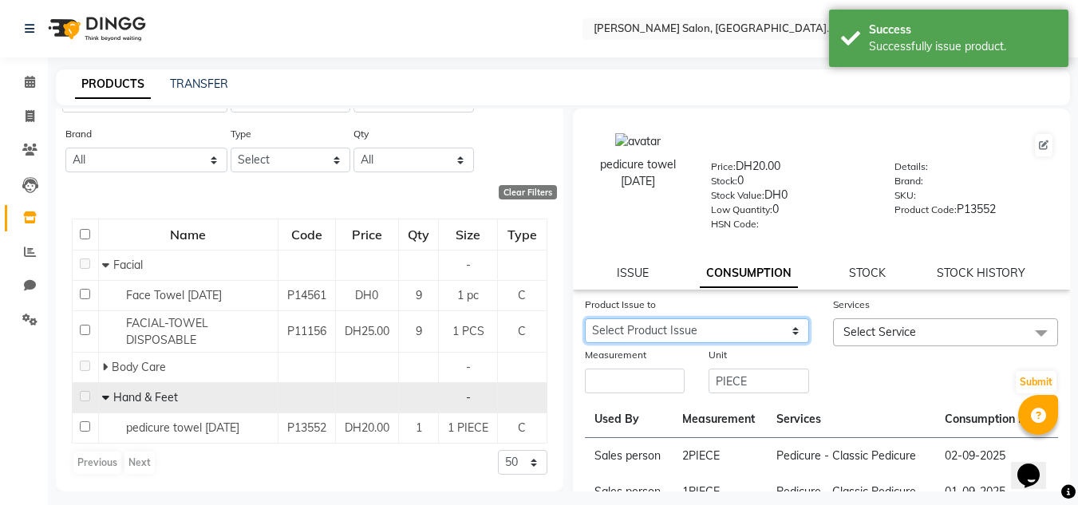
click at [770, 329] on select "Select Product Issue 2025-09-03, Issued to: Kabita, Balance: 1 2025-09-03, Issu…" at bounding box center [697, 330] width 225 height 25
select select "1203514"
click at [585, 318] on select "Select Product Issue 2025-09-03, Issued to: Kabita, Balance: 1 2025-09-03, Issu…" at bounding box center [697, 330] width 225 height 25
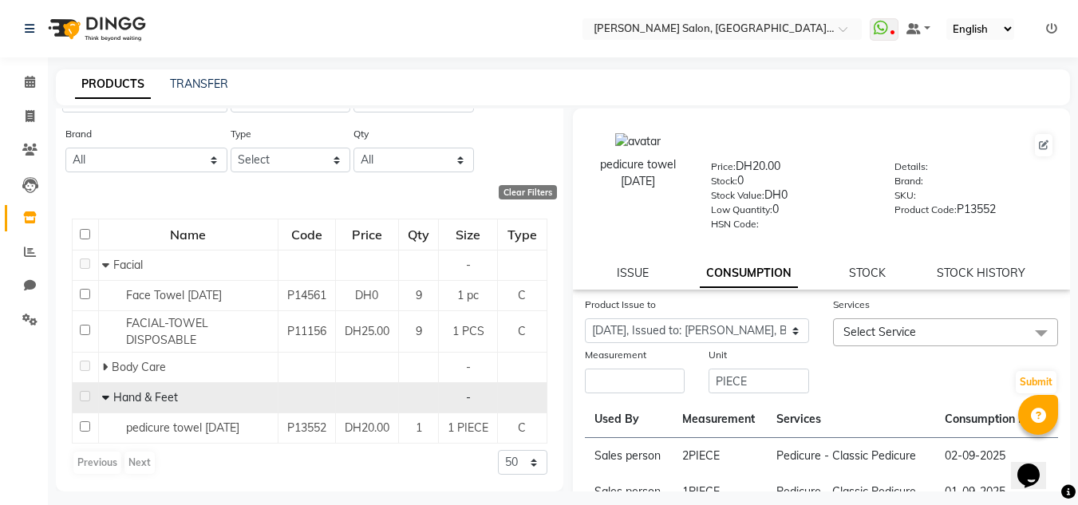
drag, startPoint x: 607, startPoint y: 408, endPoint x: 607, endPoint y: 389, distance: 18.4
click at [607, 403] on th "Used By" at bounding box center [629, 419] width 88 height 37
drag, startPoint x: 607, startPoint y: 366, endPoint x: 608, endPoint y: 334, distance: 32.7
click at [607, 354] on div "Measurement" at bounding box center [635, 370] width 125 height 49
type input "1"
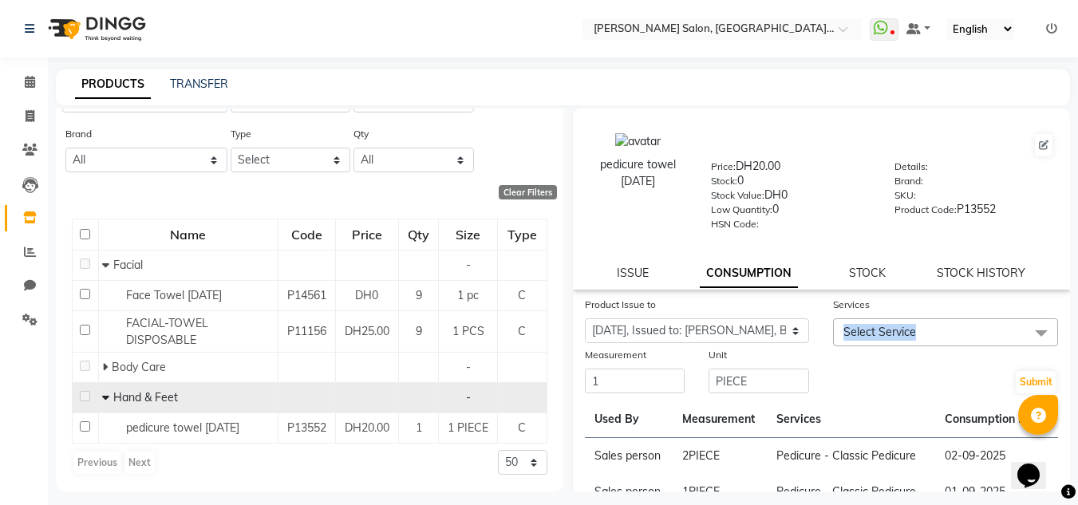
click at [919, 299] on div "Services Select Service 100 DEAL-BODY MASSAGE 100 DEAL-COMBO OFFER-HAIRCUT +BLO…" at bounding box center [945, 321] width 249 height 50
click at [898, 330] on span "Select Service" at bounding box center [880, 332] width 73 height 14
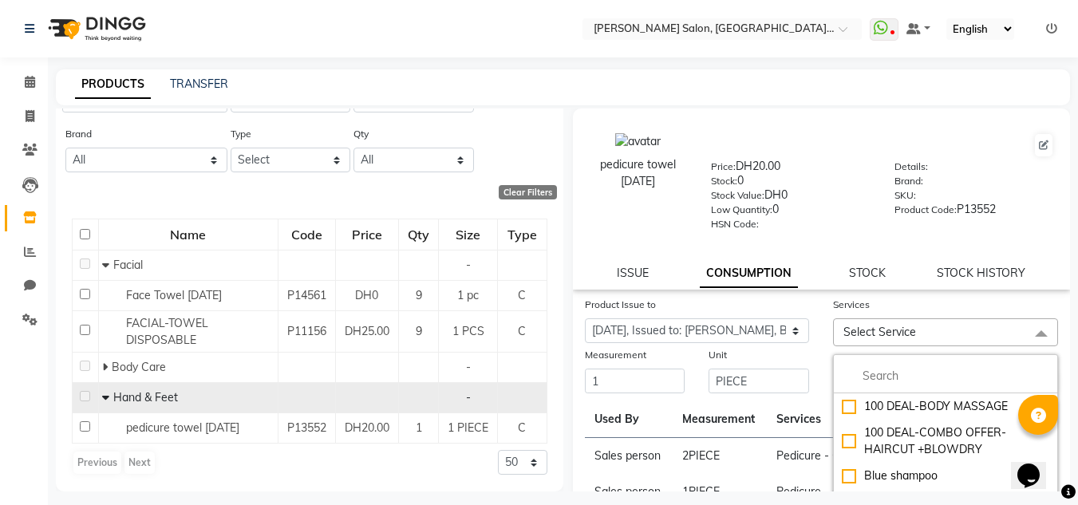
click at [895, 354] on div "100 DEAL-BODY MASSAGE 100 DEAL-COMBO OFFER-HAIRCUT +BLOWDRY Blue shampoo HAIR S…" at bounding box center [945, 452] width 225 height 197
drag, startPoint x: 889, startPoint y: 389, endPoint x: 880, endPoint y: 375, distance: 16.2
click at [887, 387] on li at bounding box center [945, 377] width 223 height 34
click at [880, 375] on input "multiselect-search" at bounding box center [946, 376] width 208 height 17
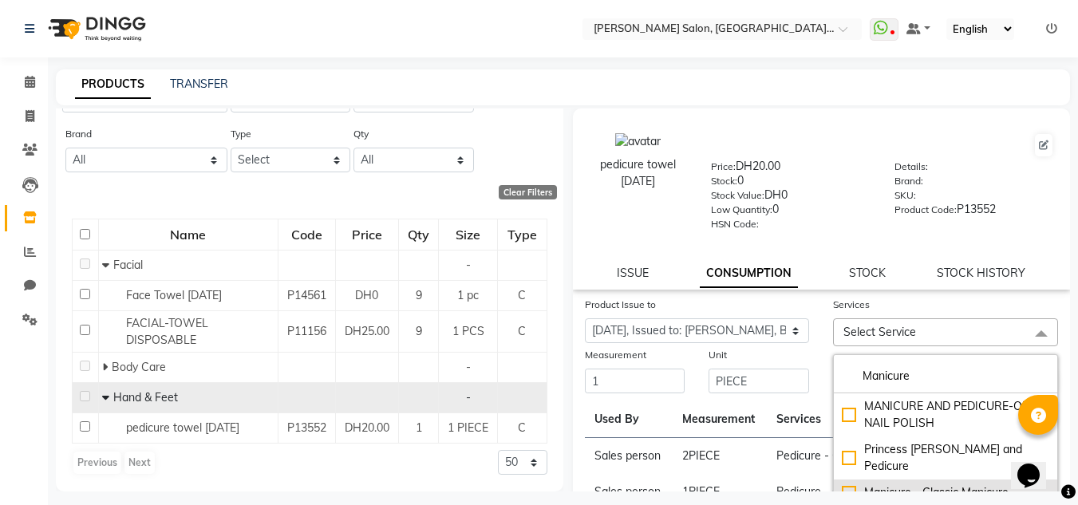
type input "Manicure"
click at [976, 486] on li "Manicure - Classic Manicure" at bounding box center [945, 493] width 223 height 26
checkbox input "true"
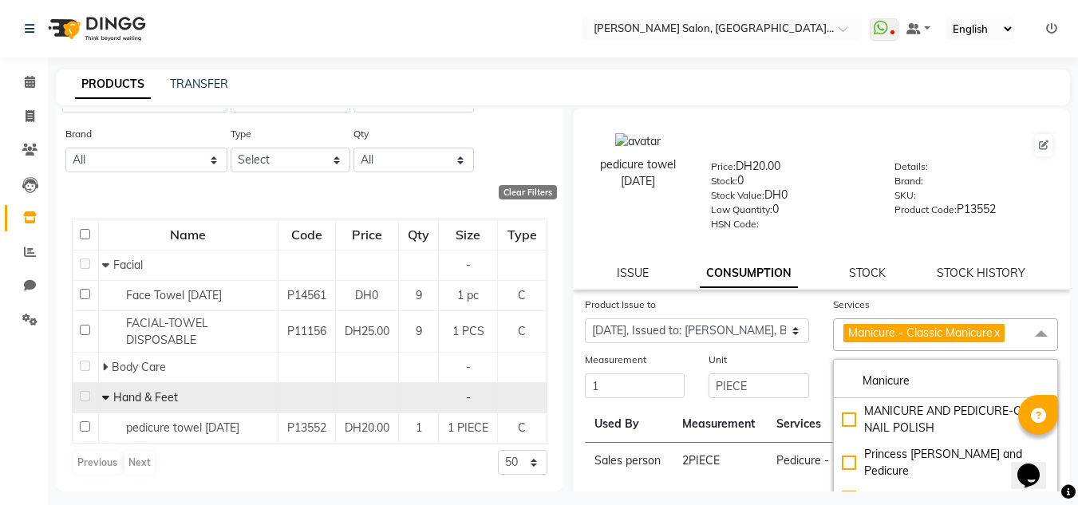
click at [741, 372] on div "Unit" at bounding box center [759, 362] width 101 height 22
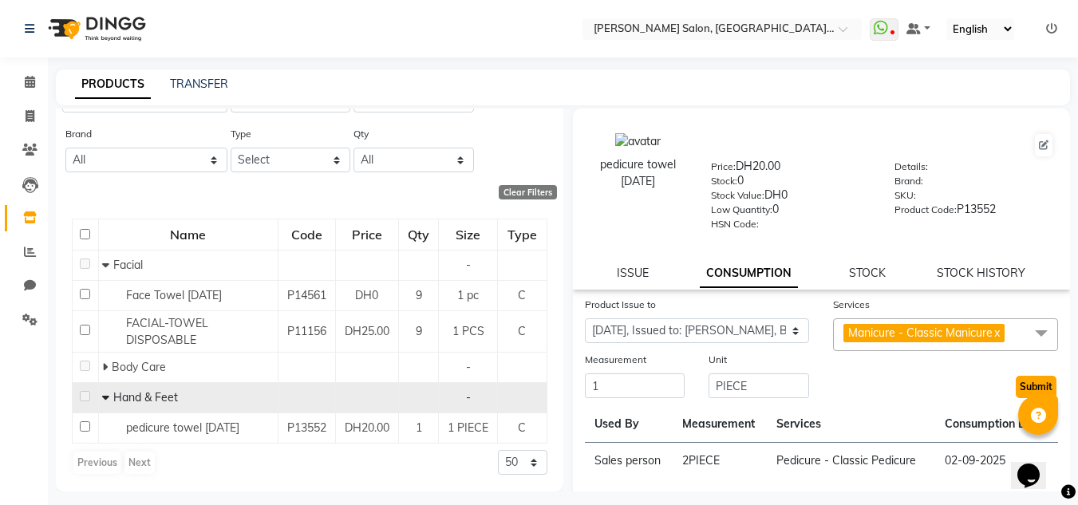
click at [1019, 378] on button "Submit" at bounding box center [1036, 387] width 41 height 22
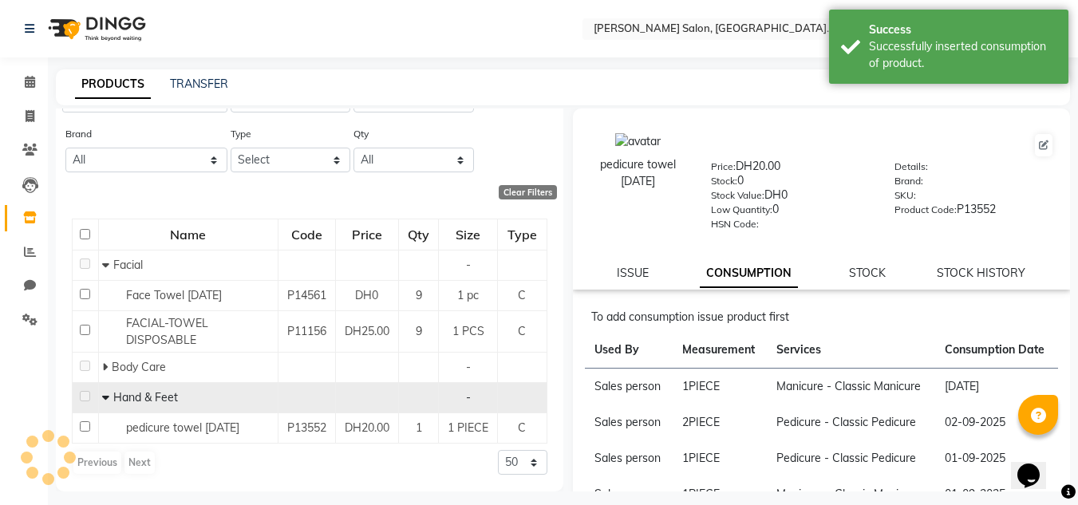
scroll to position [0, 0]
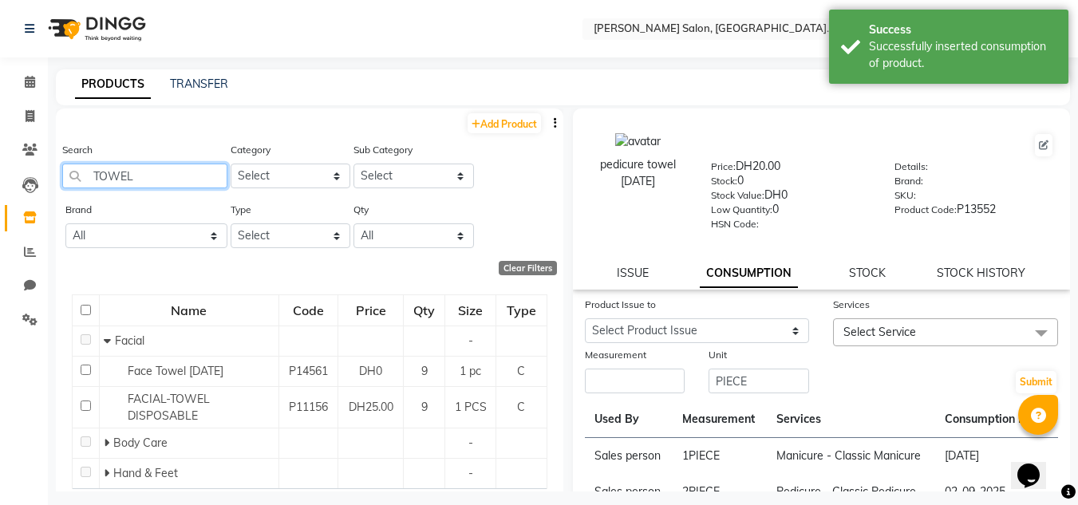
drag, startPoint x: 0, startPoint y: 251, endPoint x: 0, endPoint y: 293, distance: 41.5
click at [0, 293] on app-home "Select Location × Chitra Singh Salon, Al Jaddaf Dubai , Al Jaddaf Dubai WhatsAp…" at bounding box center [539, 258] width 1078 height 516
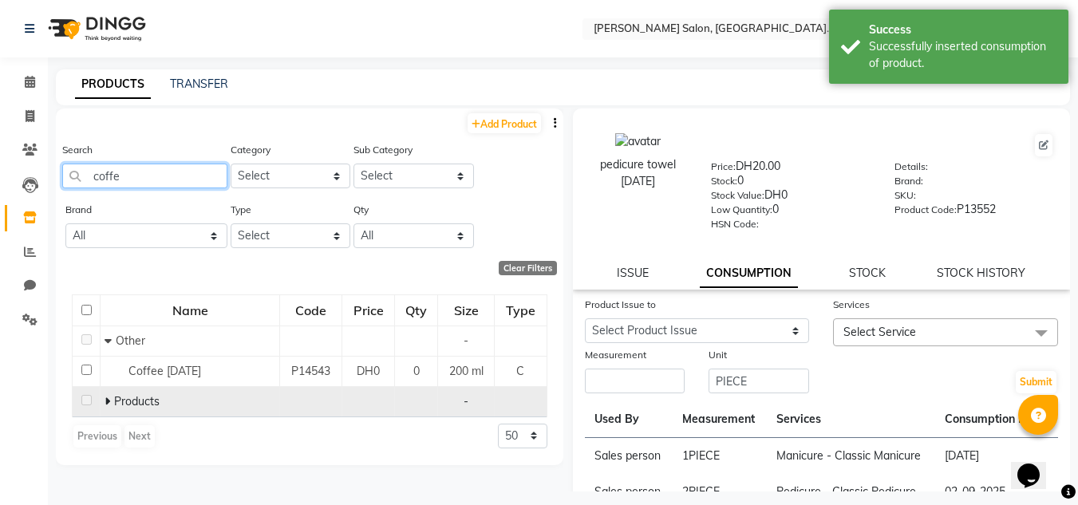
type input "coffe"
click at [113, 404] on span at bounding box center [110, 401] width 10 height 14
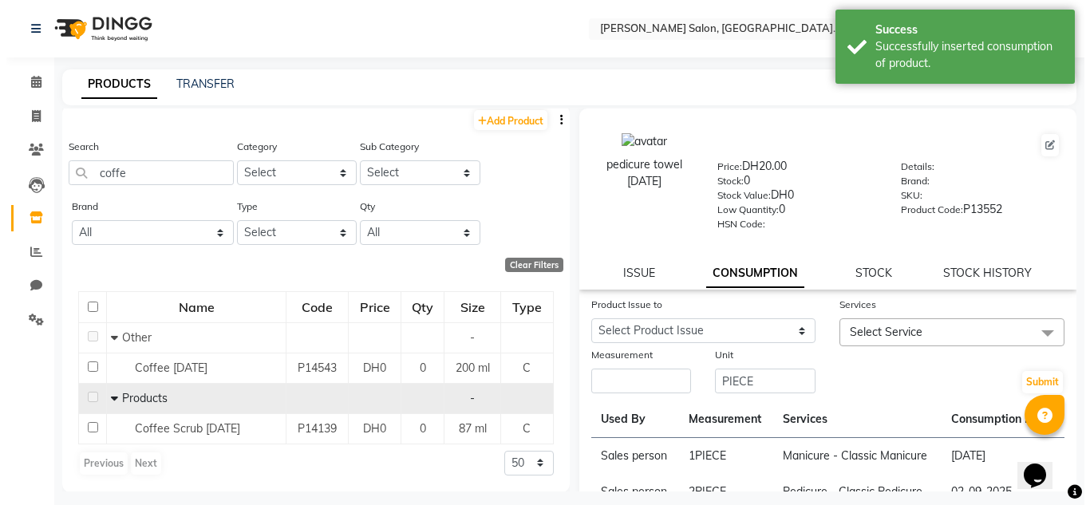
scroll to position [4, 0]
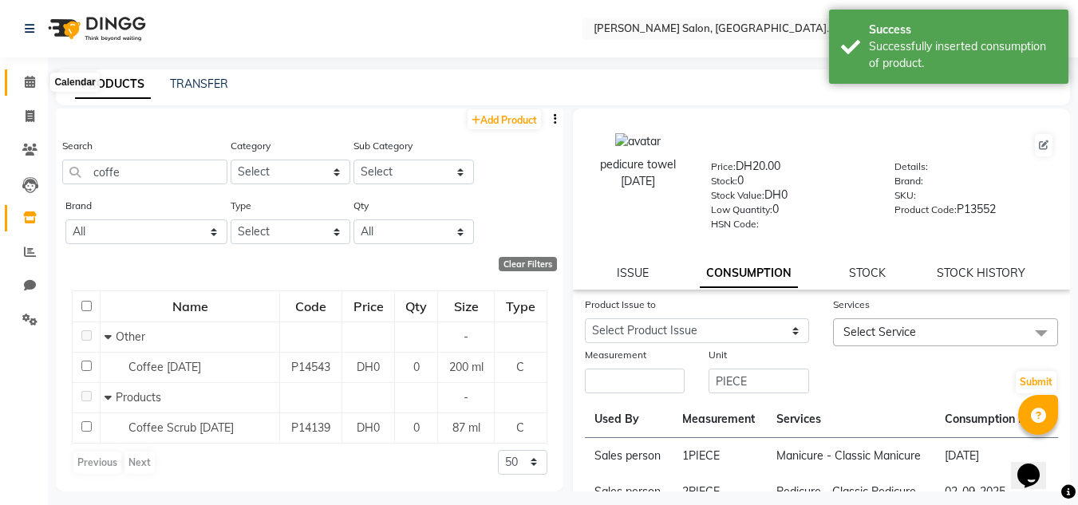
click at [22, 85] on span at bounding box center [30, 82] width 28 height 18
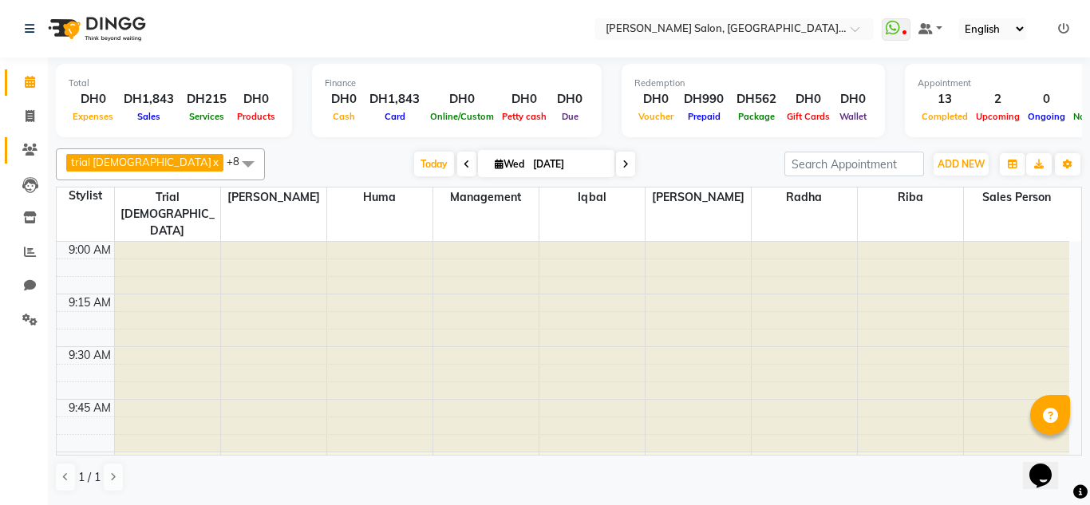
click at [22, 160] on link "Clients" at bounding box center [24, 150] width 38 height 26
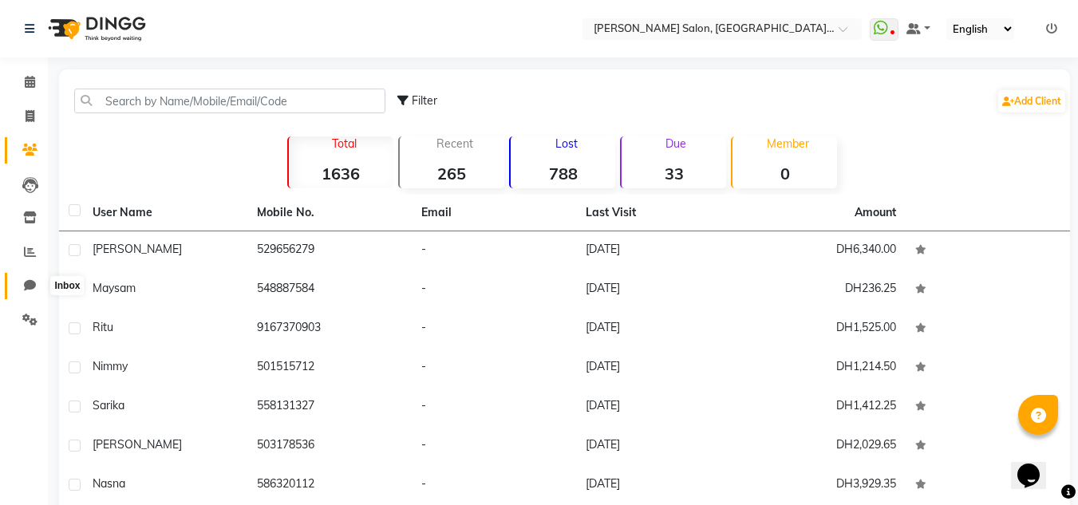
click at [24, 293] on span at bounding box center [30, 286] width 28 height 18
select select "100"
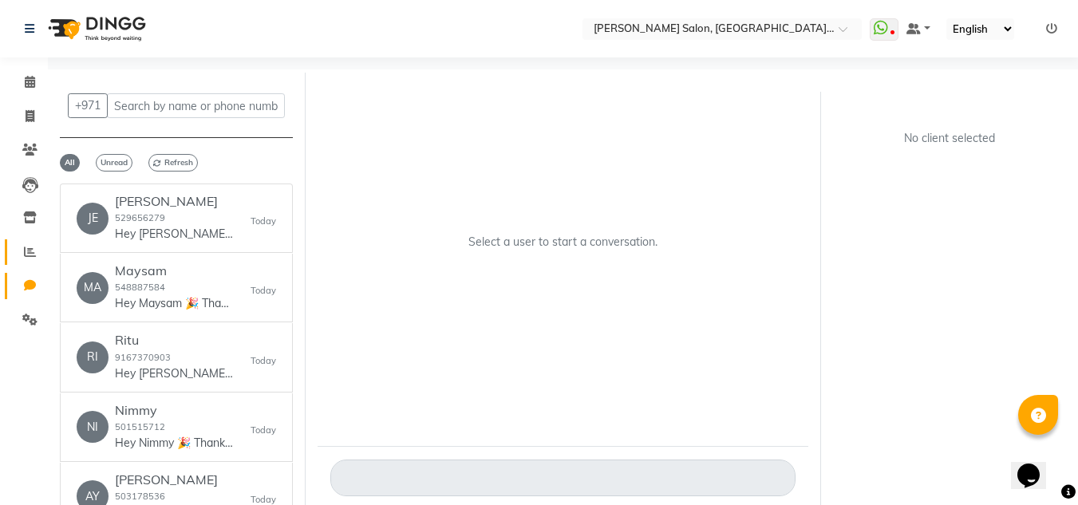
click at [27, 261] on link "Reports" at bounding box center [24, 252] width 38 height 26
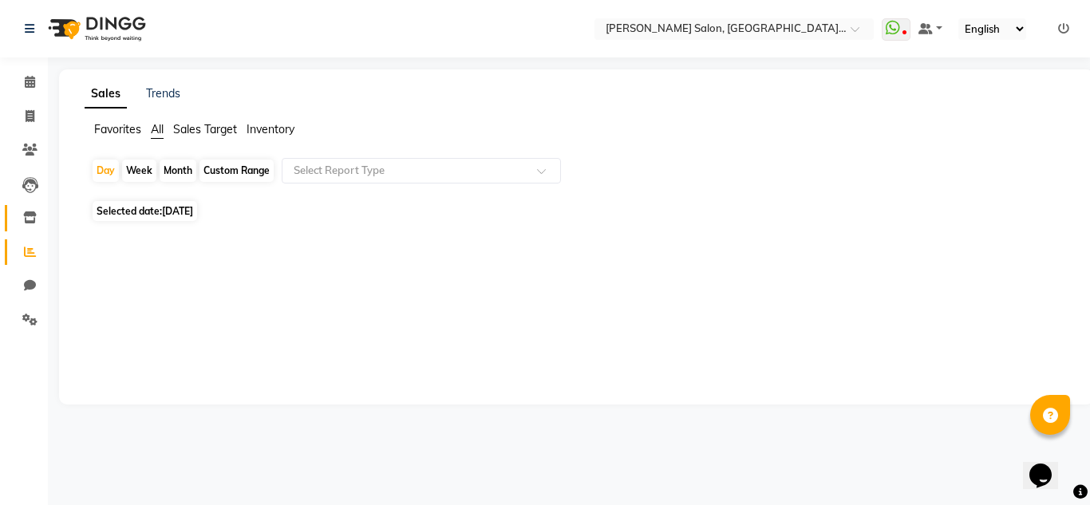
click at [22, 208] on link "Inventory" at bounding box center [24, 218] width 38 height 26
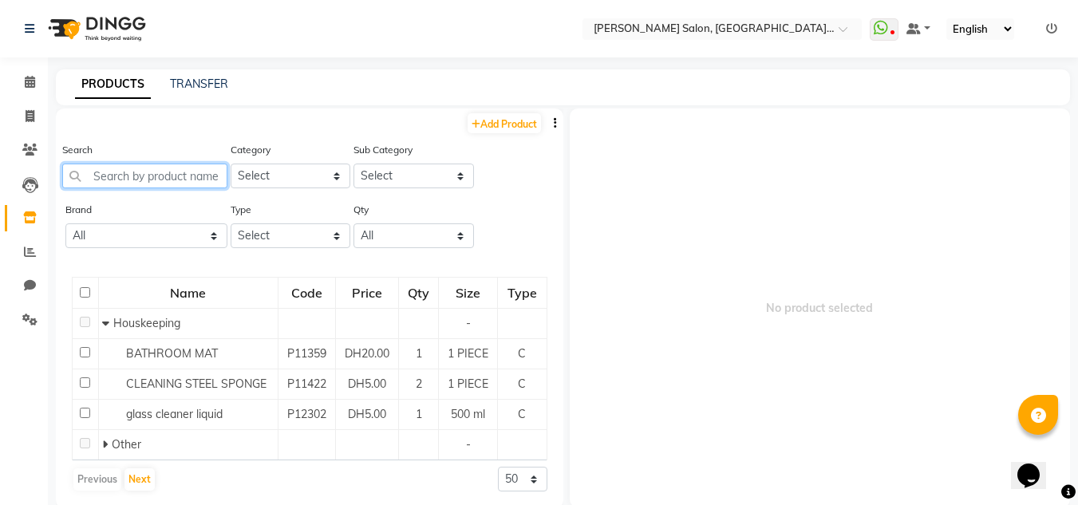
click at [136, 180] on input "text" at bounding box center [144, 176] width 165 height 25
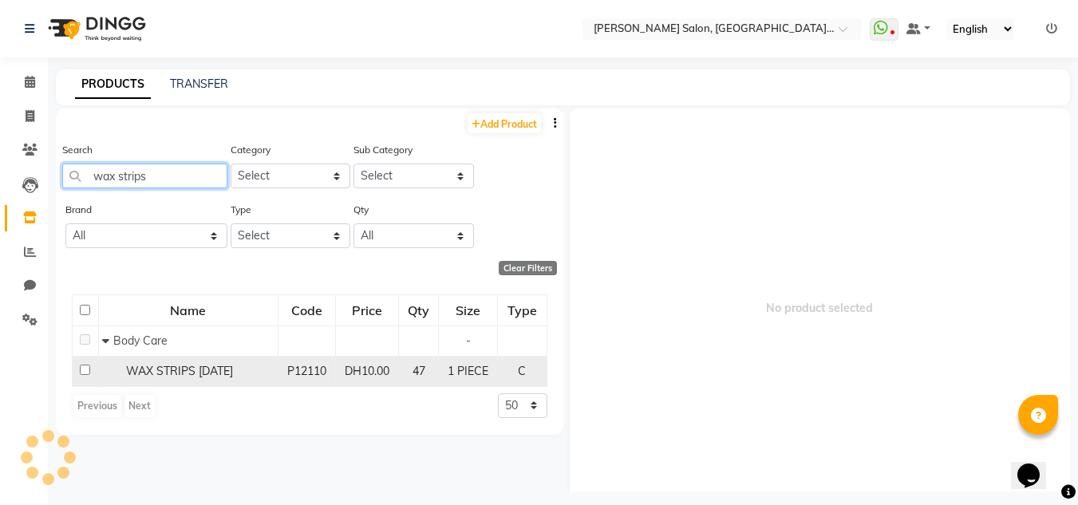
type input "wax strips"
click at [179, 364] on span "WAX STRIPS 21-07-2025" at bounding box center [179, 371] width 107 height 14
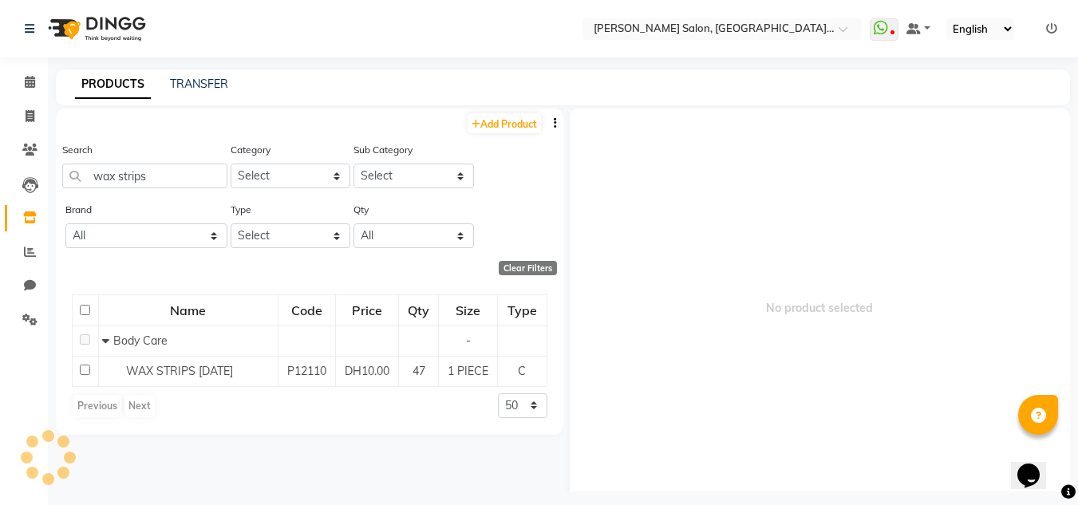
select select
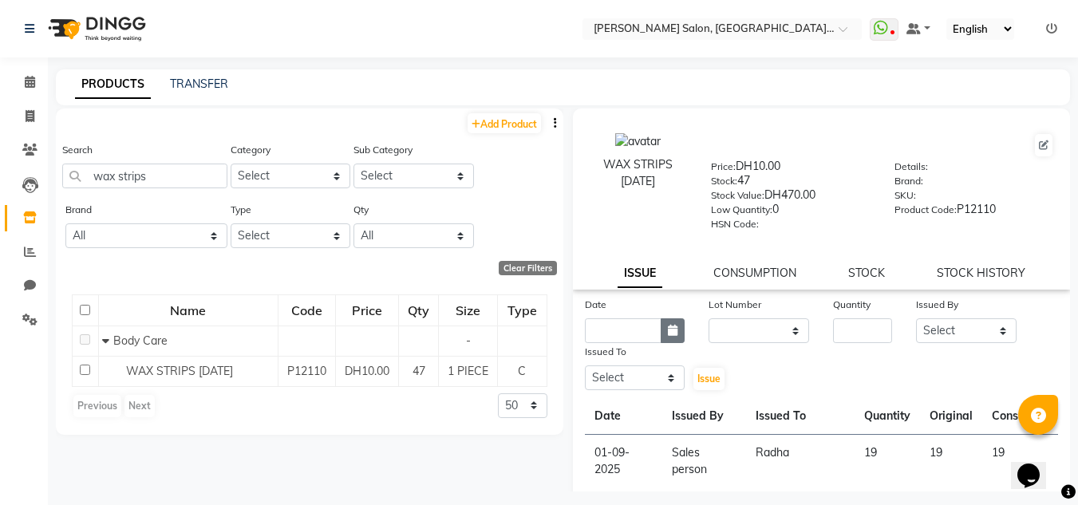
click at [670, 321] on button "button" at bounding box center [673, 330] width 24 height 25
select select "9"
select select "2025"
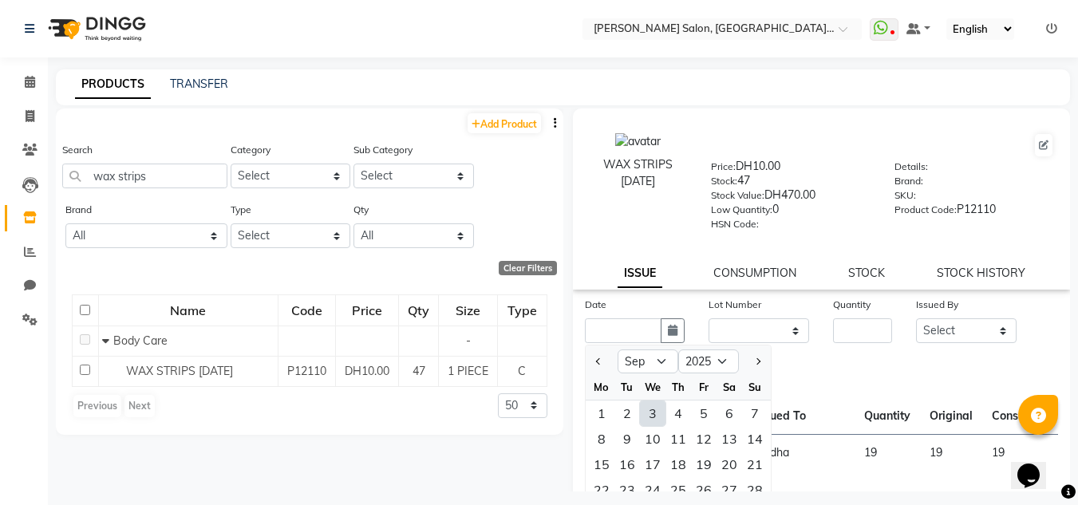
drag, startPoint x: 630, startPoint y: 416, endPoint x: 642, endPoint y: 416, distance: 12.0
click at [642, 416] on div "1 2 3 4 5 6 7" at bounding box center [678, 414] width 185 height 26
click at [649, 416] on div "3" at bounding box center [653, 414] width 26 height 26
type input "03-09-2025"
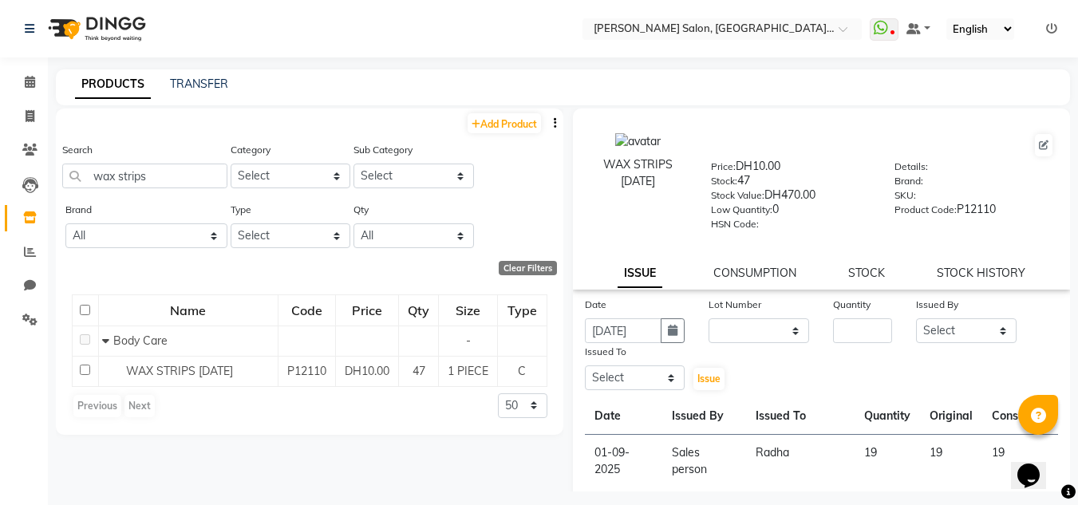
click at [841, 345] on div "Date 03-09-2025 Lot Number None Quantity Issued By Select Huma Iqbal Kabita Man…" at bounding box center [822, 344] width 498 height 96
click at [834, 337] on input "number" at bounding box center [862, 330] width 59 height 25
type input "20"
drag, startPoint x: 957, startPoint y: 335, endPoint x: 948, endPoint y: 322, distance: 16.2
click at [955, 334] on select "Select Huma [PERSON_NAME] Management [PERSON_NAME] Sales person [PERSON_NAME] t…" at bounding box center [966, 330] width 101 height 25
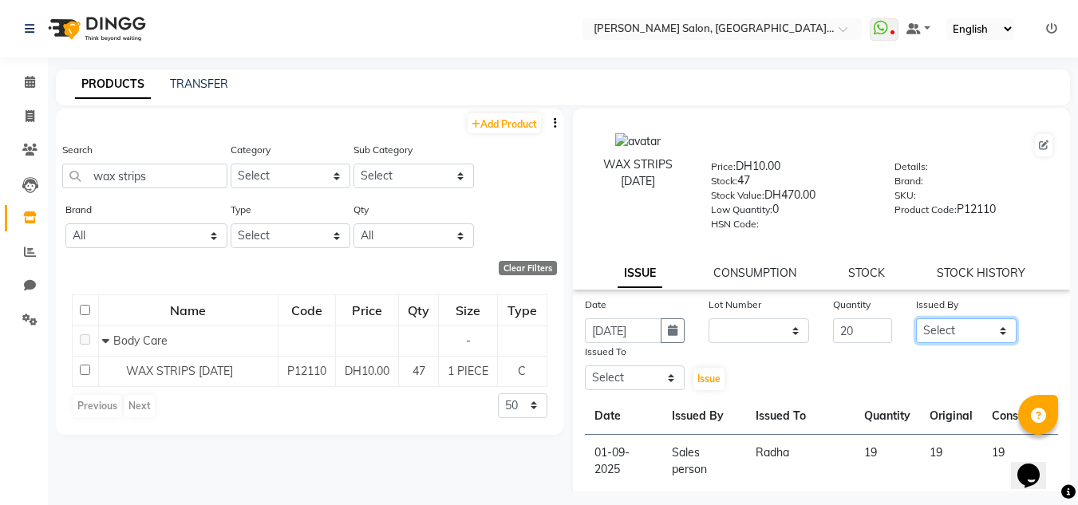
select select "86370"
click at [916, 318] on select "Select Huma [PERSON_NAME] Management [PERSON_NAME] Sales person [PERSON_NAME] t…" at bounding box center [966, 330] width 101 height 25
click at [630, 366] on select "Select Huma [PERSON_NAME] Management [PERSON_NAME] Sales person [PERSON_NAME] t…" at bounding box center [635, 378] width 101 height 25
select select "89061"
click at [585, 366] on select "Select Huma [PERSON_NAME] Management [PERSON_NAME] Sales person [PERSON_NAME] t…" at bounding box center [635, 378] width 101 height 25
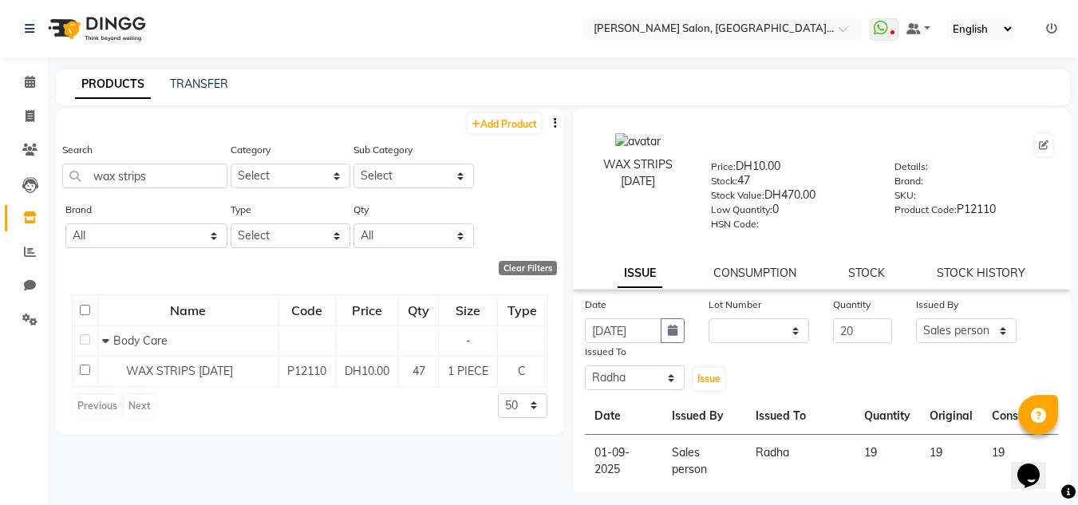
click at [687, 378] on div "Issued To Select Huma [PERSON_NAME] Management [PERSON_NAME] Sales person [PERS…" at bounding box center [635, 367] width 125 height 49
click at [698, 376] on span "Issue" at bounding box center [709, 379] width 23 height 12
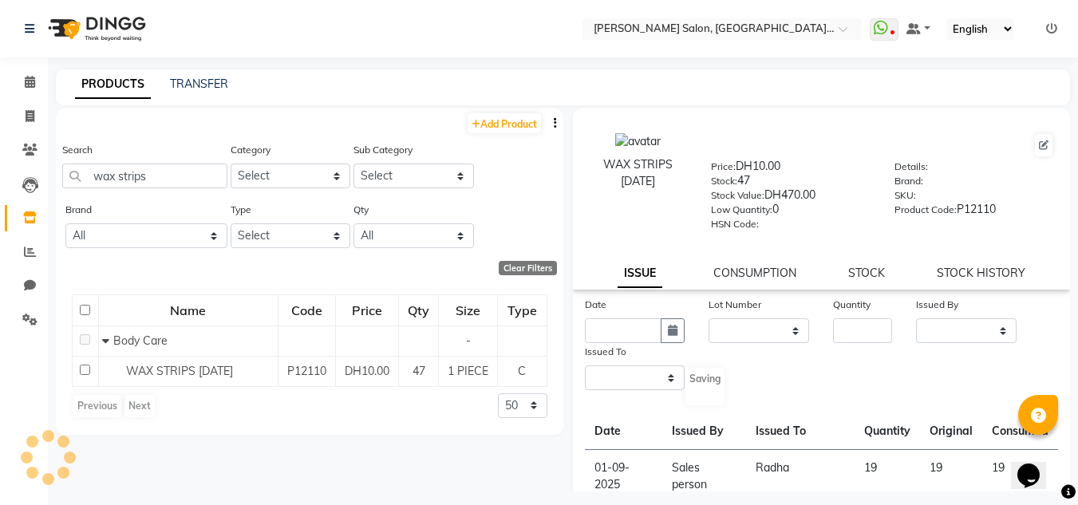
select select
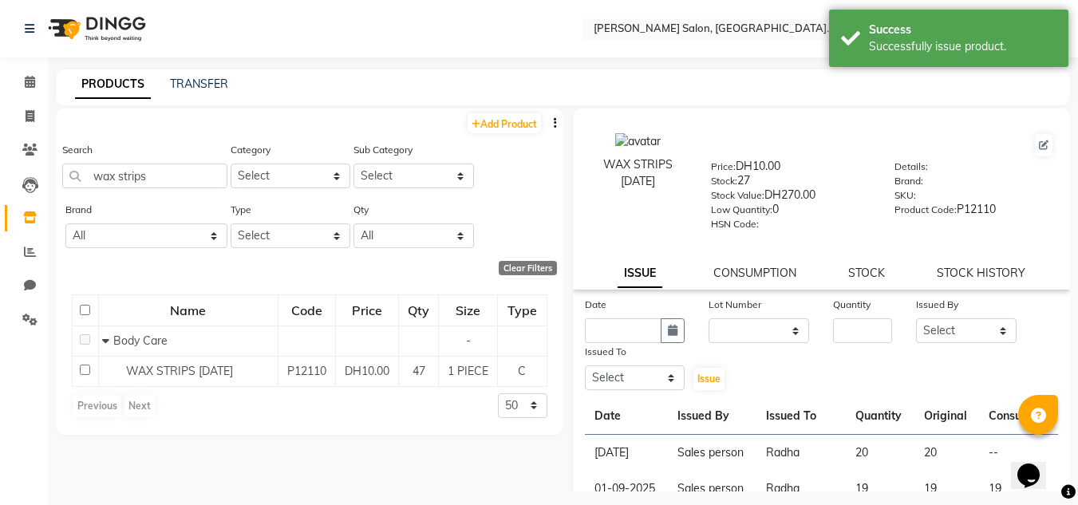
click at [762, 263] on div "WAX STRIPS 21-07-2025 Price: DH10.00 Stock: 27 Stock Value: DH270.00 Low Quanti…" at bounding box center [822, 199] width 498 height 181
click at [764, 268] on link "CONSUMPTION" at bounding box center [755, 273] width 83 height 14
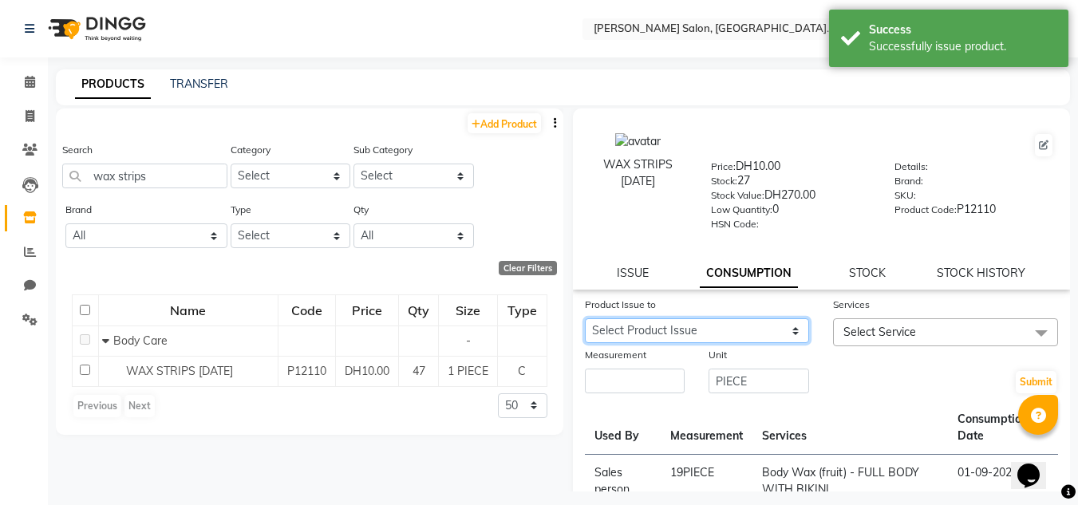
click at [749, 327] on select "Select Product Issue 2025-09-03, Issued to: Radha, Balance: 20 2025-08-30, Issu…" at bounding box center [697, 330] width 225 height 25
select select "1203515"
click at [585, 318] on select "Select Product Issue 2025-09-03, Issued to: Radha, Balance: 20 2025-08-30, Issu…" at bounding box center [697, 330] width 225 height 25
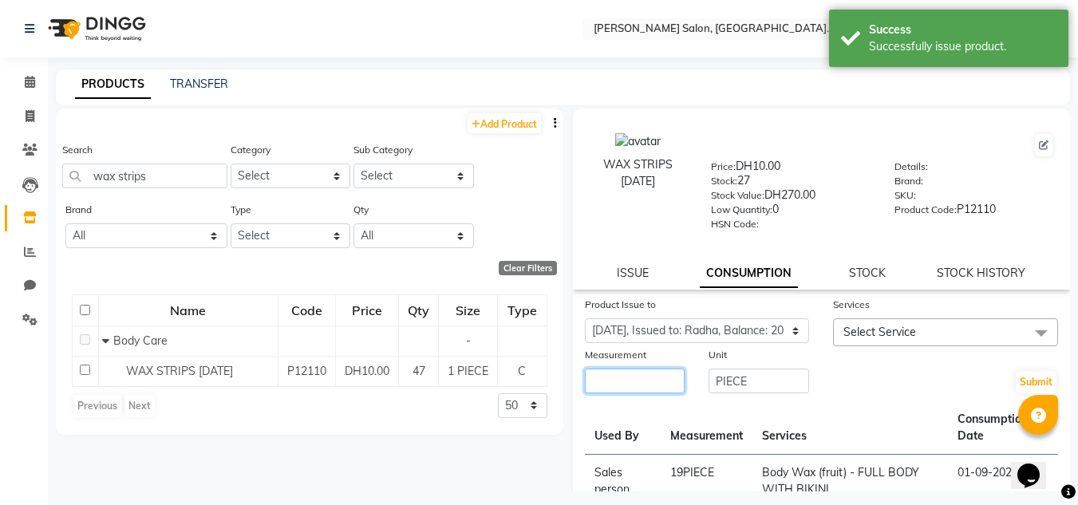
click at [617, 388] on input "number" at bounding box center [635, 381] width 101 height 25
type input "10"
drag, startPoint x: 935, startPoint y: 344, endPoint x: 896, endPoint y: 346, distance: 39.1
click at [930, 346] on span "Select Service" at bounding box center [945, 332] width 225 height 28
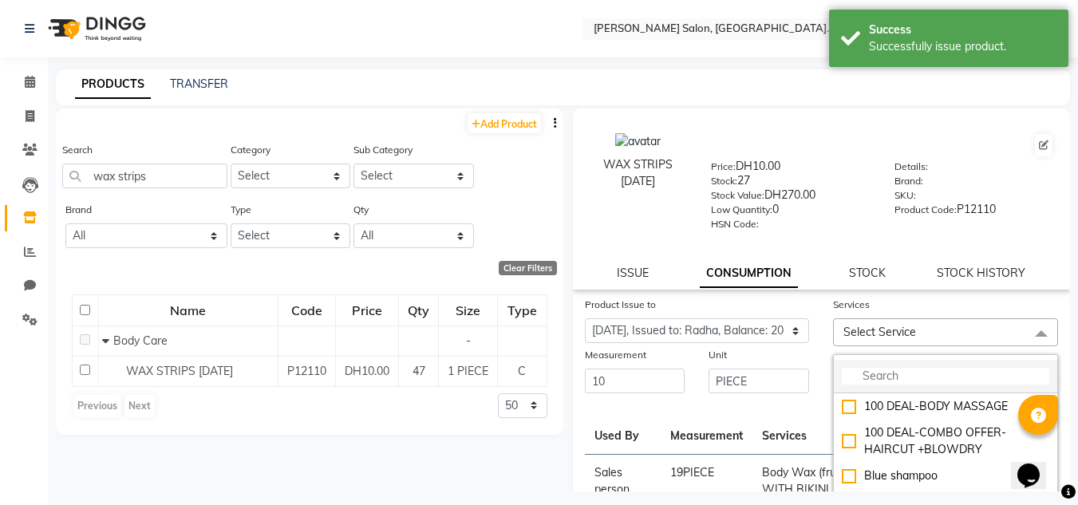
click at [888, 371] on input "multiselect-search" at bounding box center [946, 376] width 208 height 17
click at [617, 282] on div "WAX STRIPS 21-07-2025 Price: DH10.00 Stock: 27 Stock Value: DH270.00 Low Quanti…" at bounding box center [822, 199] width 498 height 181
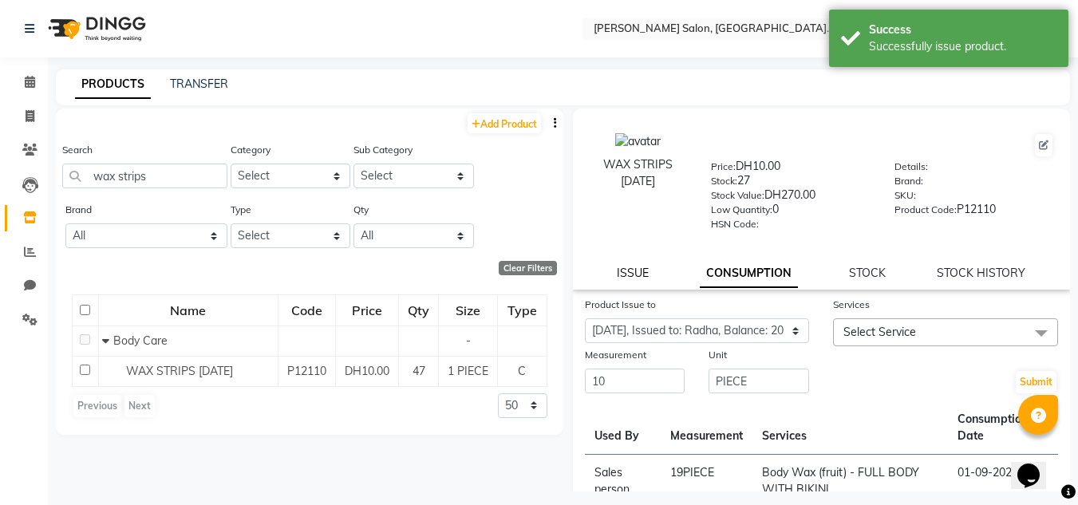
click at [623, 271] on link "ISSUE" at bounding box center [633, 273] width 32 height 14
select select
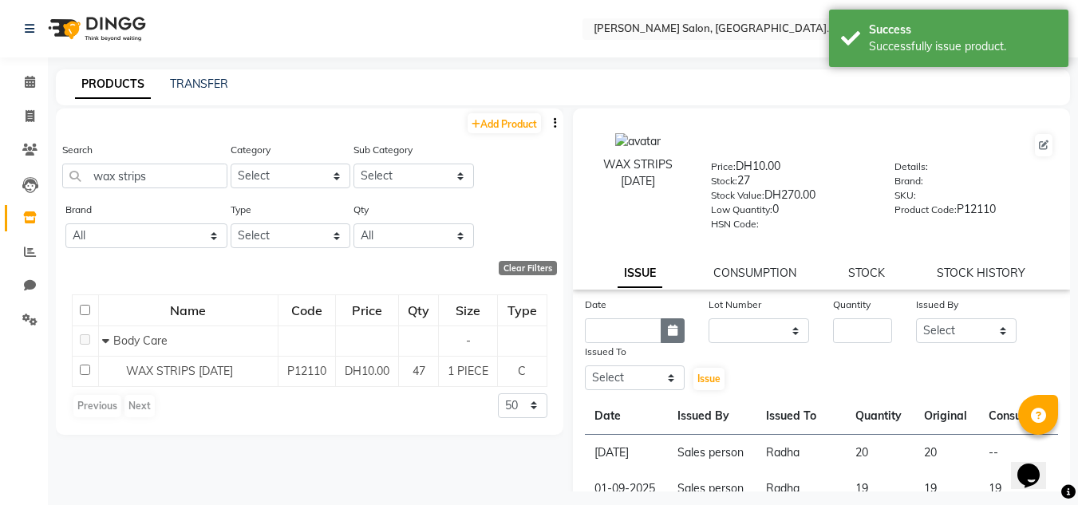
click at [662, 322] on button "button" at bounding box center [673, 330] width 24 height 25
select select "9"
select select "2025"
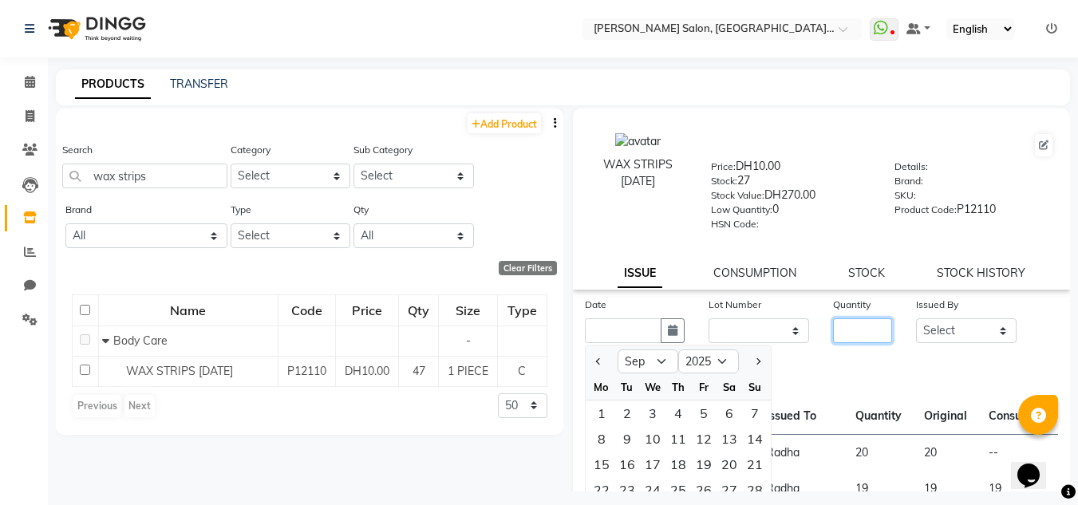
drag, startPoint x: 873, startPoint y: 329, endPoint x: 861, endPoint y: 330, distance: 12.0
click at [873, 328] on input "number" at bounding box center [862, 330] width 59 height 25
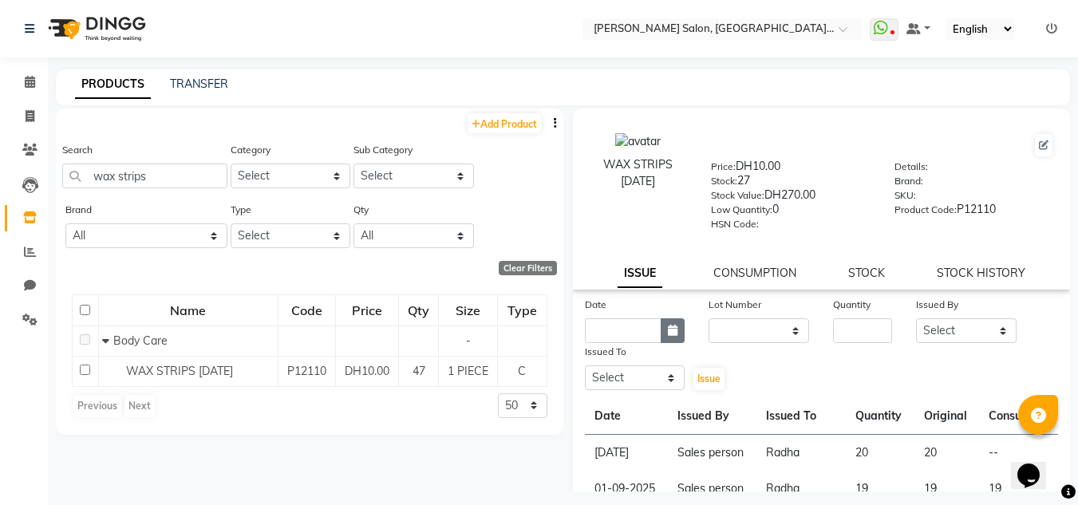
click at [668, 334] on icon "button" at bounding box center [673, 330] width 10 height 11
select select "9"
select select "2025"
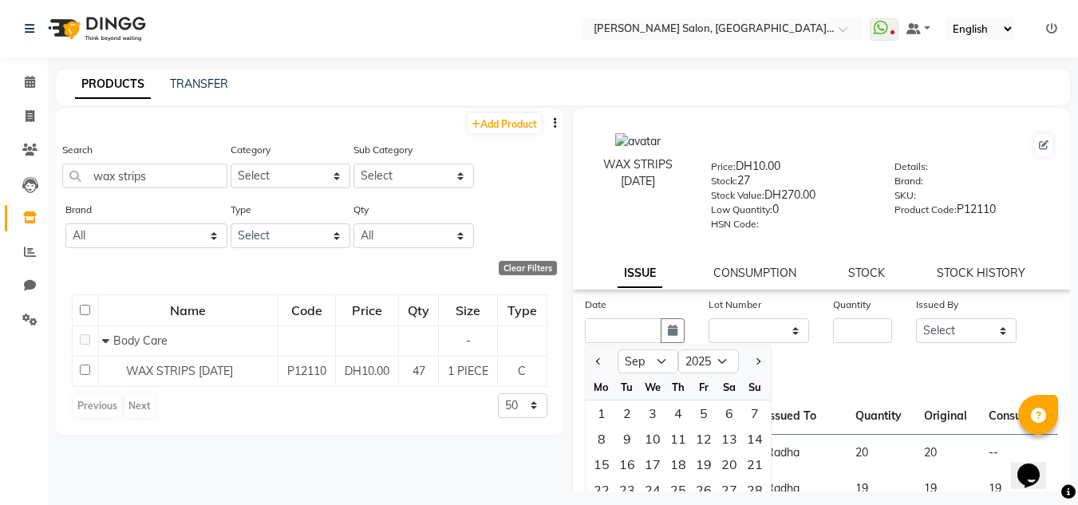
click at [813, 368] on div "Date Jan Feb Mar Apr May Jun Jul Aug Sep Oct Nov Dec 2015 2016 2017 2018 2019 2…" at bounding box center [822, 344] width 498 height 96
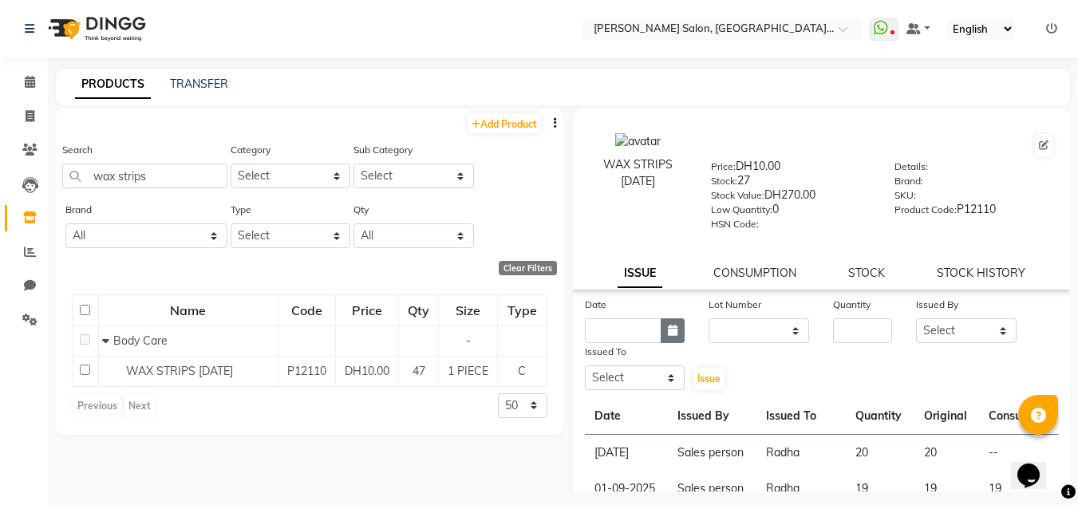
drag, startPoint x: 676, startPoint y: 330, endPoint x: 670, endPoint y: 338, distance: 9.1
click at [675, 331] on button "button" at bounding box center [673, 330] width 24 height 25
select select "9"
select select "2025"
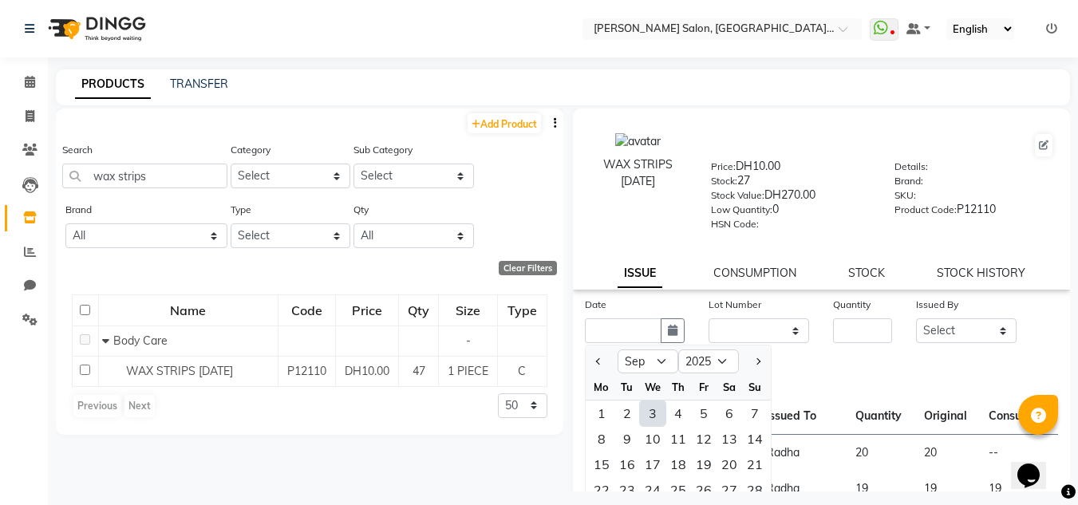
click at [652, 423] on div "3" at bounding box center [653, 414] width 26 height 26
type input "03-09-2025"
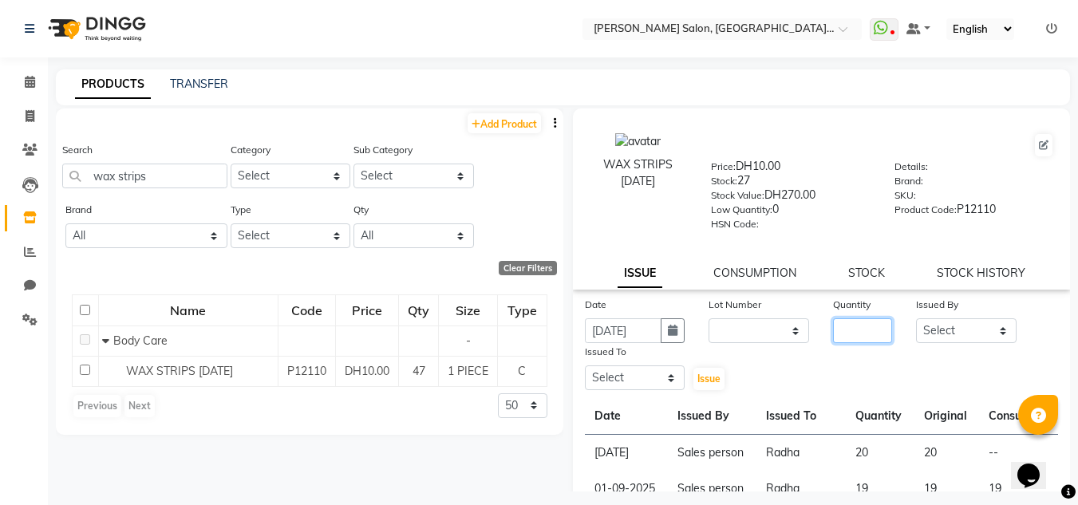
click at [861, 324] on input "number" at bounding box center [862, 330] width 59 height 25
type input "10"
click at [955, 332] on select "Select Huma [PERSON_NAME] Management [PERSON_NAME] Sales person [PERSON_NAME] t…" at bounding box center [966, 330] width 101 height 25
select select "86370"
click at [916, 318] on select "Select Huma [PERSON_NAME] Management [PERSON_NAME] Sales person [PERSON_NAME] t…" at bounding box center [966, 330] width 101 height 25
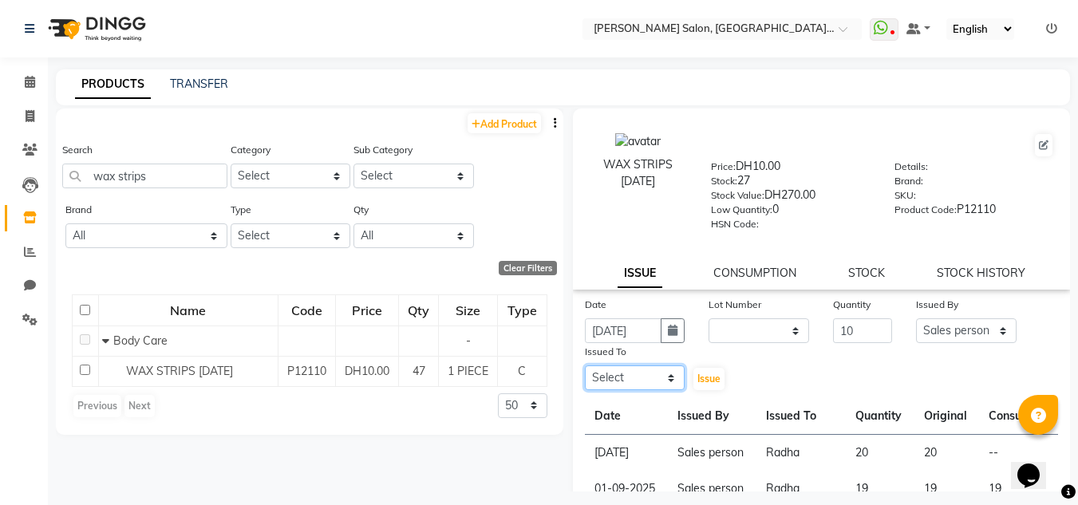
click at [632, 379] on select "Select Huma [PERSON_NAME] Management [PERSON_NAME] Sales person [PERSON_NAME] t…" at bounding box center [635, 378] width 101 height 25
select select "89061"
click at [585, 366] on select "Select Huma [PERSON_NAME] Management [PERSON_NAME] Sales person [PERSON_NAME] t…" at bounding box center [635, 378] width 101 height 25
click at [719, 384] on button "Issue" at bounding box center [709, 379] width 31 height 22
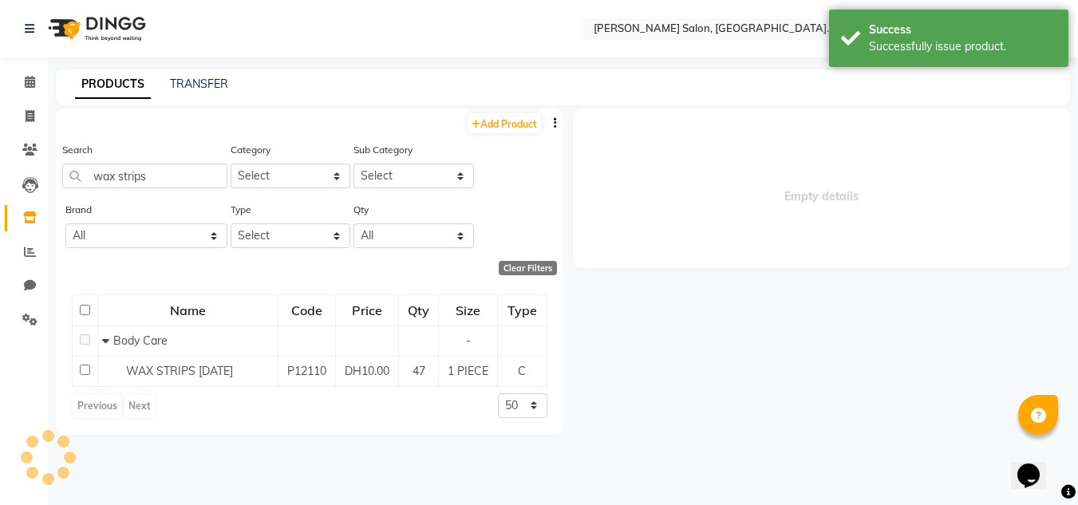
select select
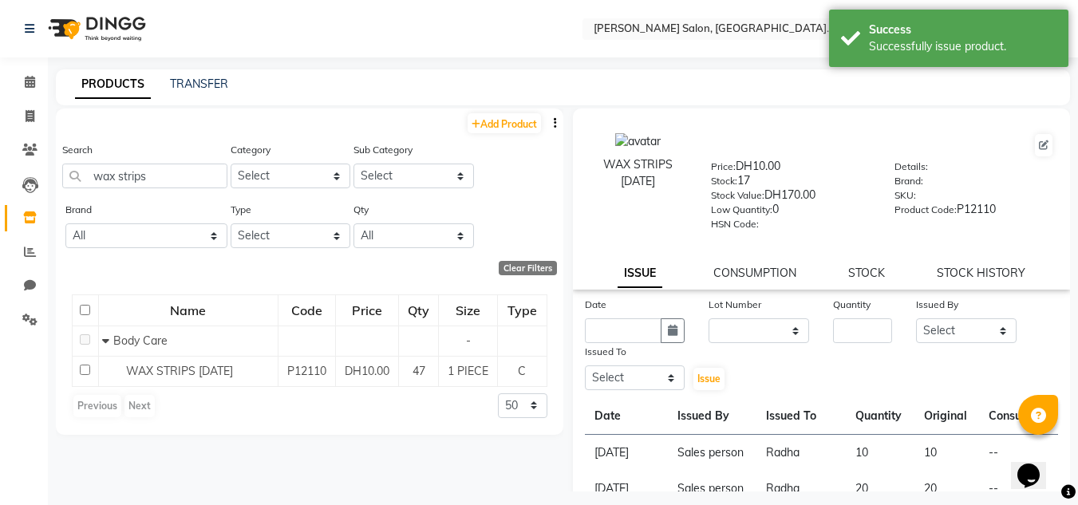
click at [757, 265] on div "CONSUMPTION" at bounding box center [755, 273] width 83 height 17
click at [735, 256] on div "WAX STRIPS 21-07-2025 Price: DH10.00 Stock: 17 Stock Value: DH170.00 Low Quanti…" at bounding box center [822, 199] width 498 height 181
click at [738, 271] on link "CONSUMPTION" at bounding box center [755, 273] width 83 height 14
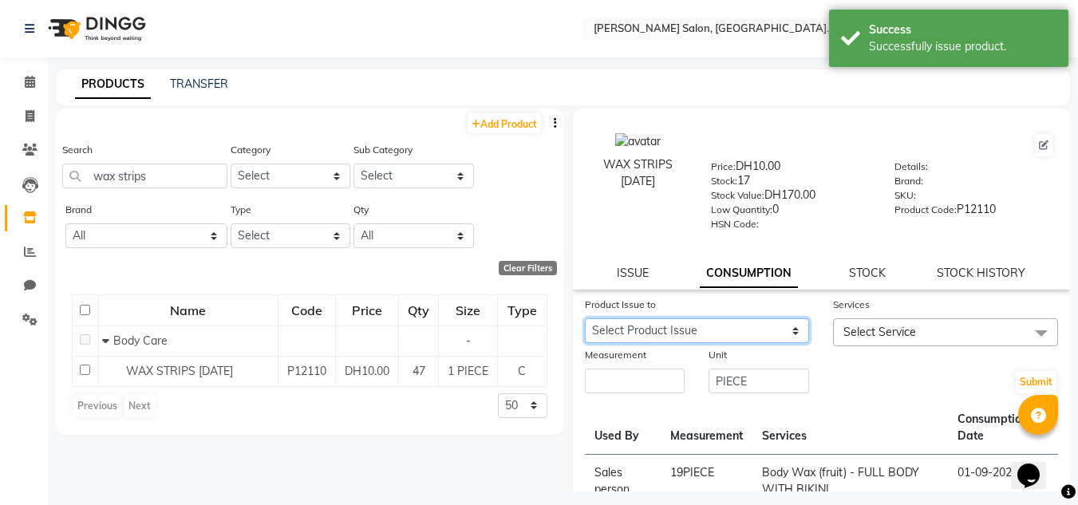
click at [733, 333] on select "Select Product Issue 2025-09-03, Issued to: Radha, Balance: 10 2025-09-03, Issu…" at bounding box center [697, 330] width 225 height 25
select select "1203516"
click at [585, 318] on select "Select Product Issue 2025-09-03, Issued to: Radha, Balance: 10 2025-09-03, Issu…" at bounding box center [697, 330] width 225 height 25
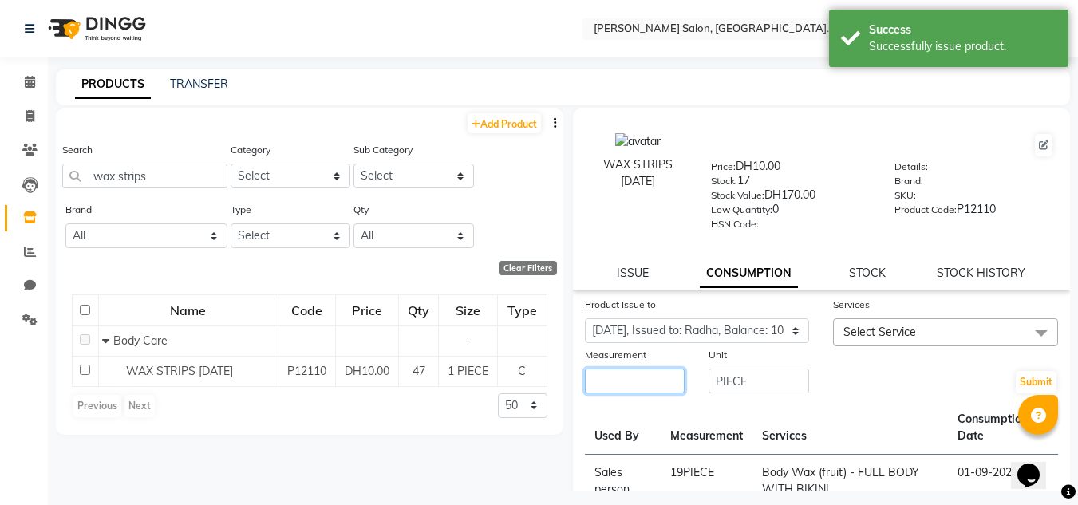
click at [599, 378] on input "number" at bounding box center [635, 381] width 101 height 25
type input "10"
click at [888, 324] on span "Select Service" at bounding box center [945, 332] width 225 height 28
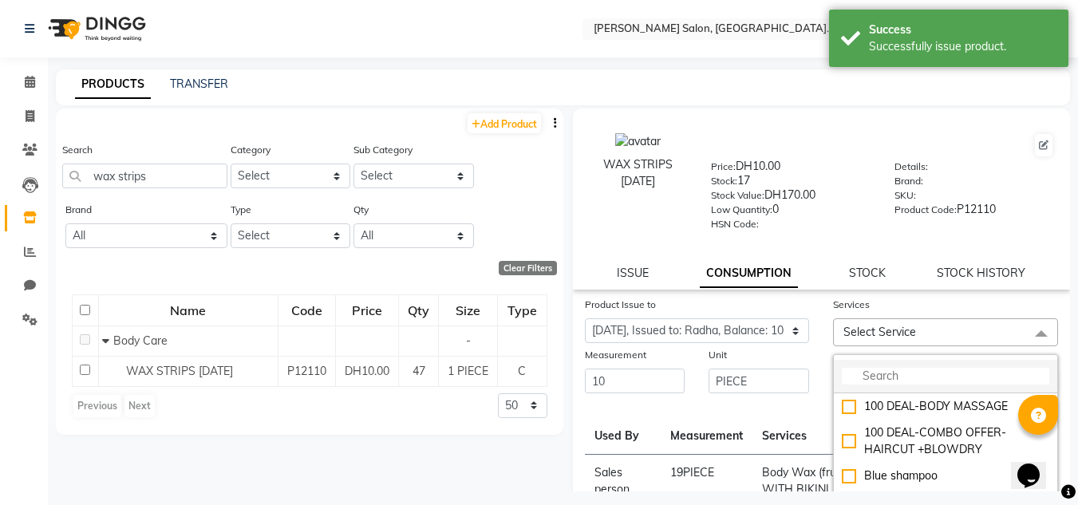
drag, startPoint x: 880, startPoint y: 374, endPoint x: 879, endPoint y: 388, distance: 14.5
click at [879, 382] on input "multiselect-search" at bounding box center [946, 376] width 208 height 17
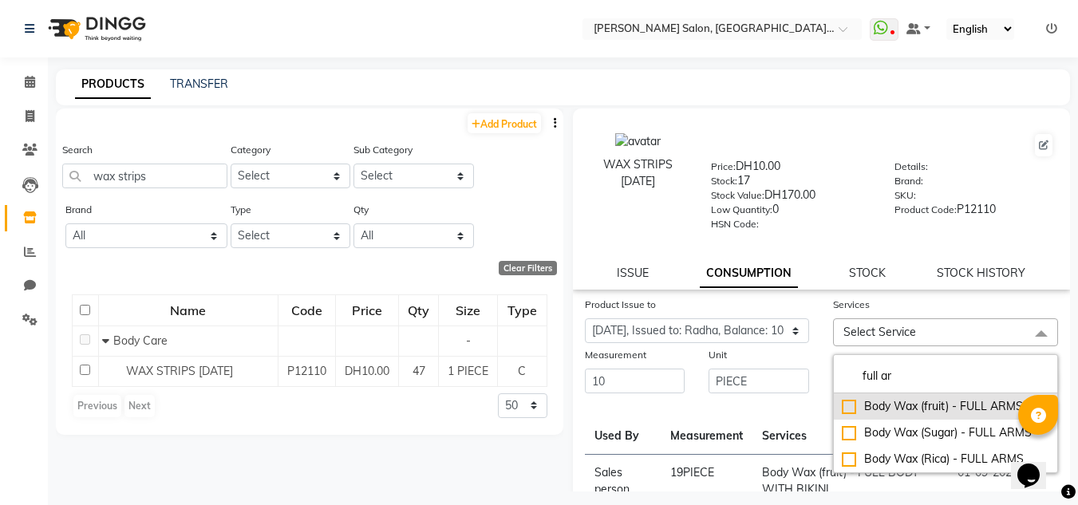
type input "full ar"
drag, startPoint x: 963, startPoint y: 413, endPoint x: 953, endPoint y: 413, distance: 9.6
click at [957, 413] on div "Body Wax (fruit) - FULL ARMS" at bounding box center [946, 406] width 208 height 17
checkbox input "true"
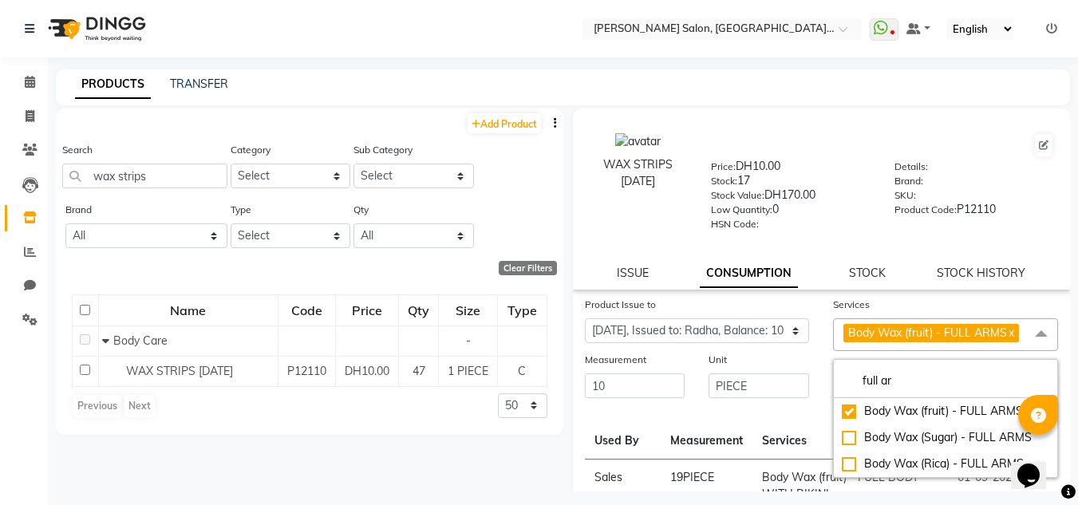
click at [772, 413] on th "Services" at bounding box center [850, 432] width 195 height 53
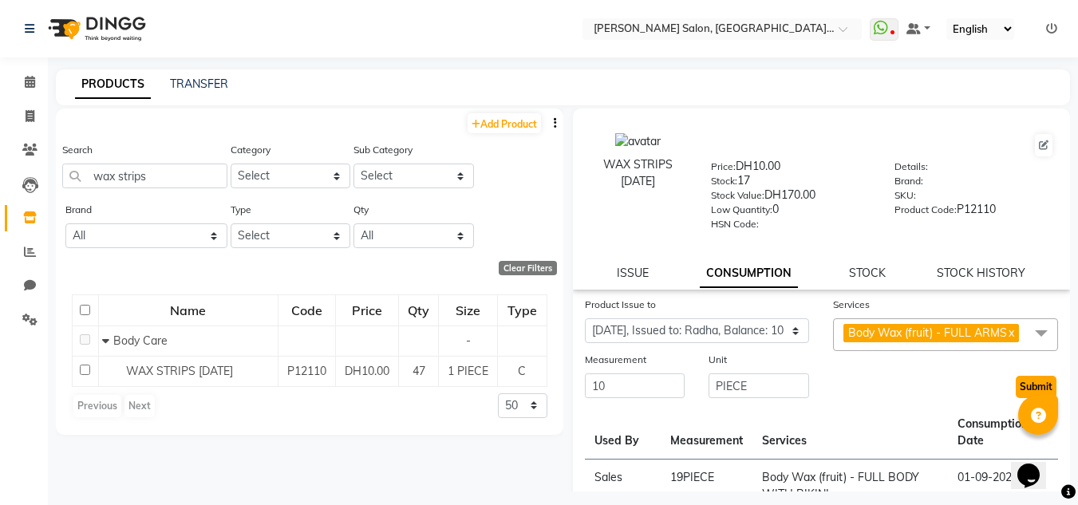
click at [1043, 385] on button "Submit" at bounding box center [1036, 387] width 41 height 22
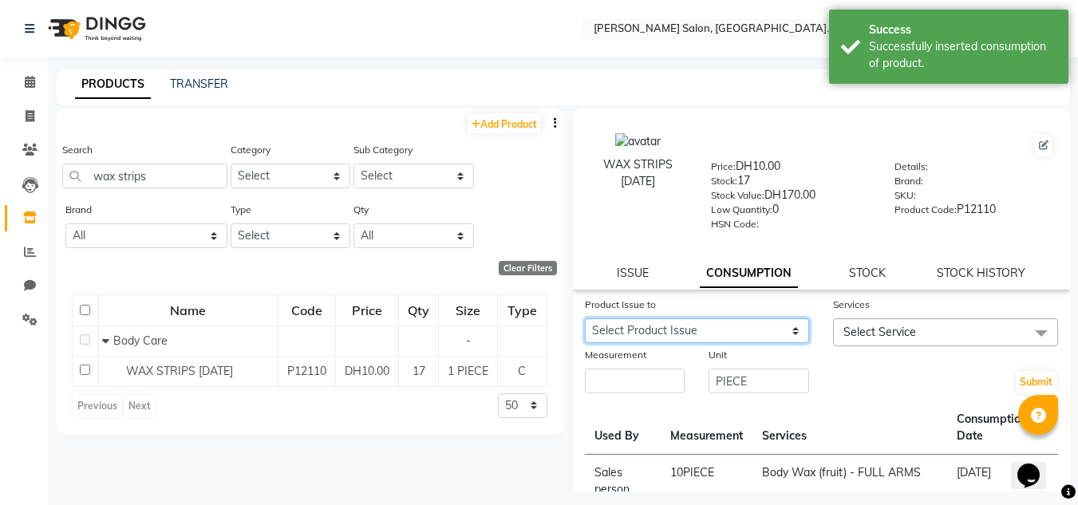
drag, startPoint x: 733, startPoint y: 339, endPoint x: 718, endPoint y: 326, distance: 21.0
click at [718, 326] on select "Select Product Issue 2025-09-03, Issued to: Radha, Balance: 20 2025-08-30, Issu…" at bounding box center [697, 330] width 225 height 25
select select "1203515"
click at [585, 318] on select "Select Product Issue 2025-09-03, Issued to: Radha, Balance: 20 2025-08-30, Issu…" at bounding box center [697, 330] width 225 height 25
click at [642, 372] on div "Measurement" at bounding box center [635, 370] width 125 height 49
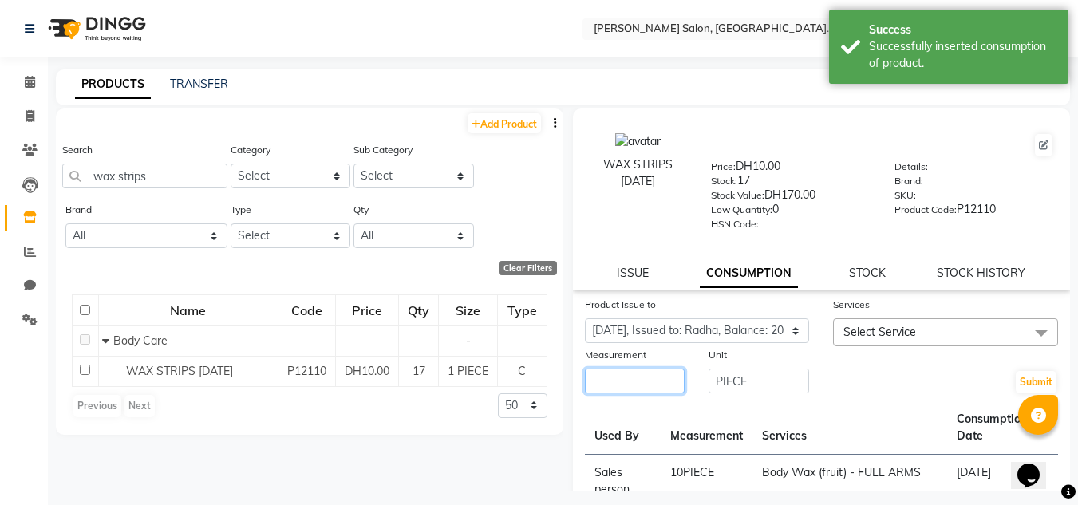
click at [642, 374] on input "number" at bounding box center [635, 381] width 101 height 25
type input "20"
drag, startPoint x: 930, startPoint y: 287, endPoint x: 929, endPoint y: 327, distance: 39.9
click at [928, 327] on span "Select Service" at bounding box center [945, 332] width 225 height 28
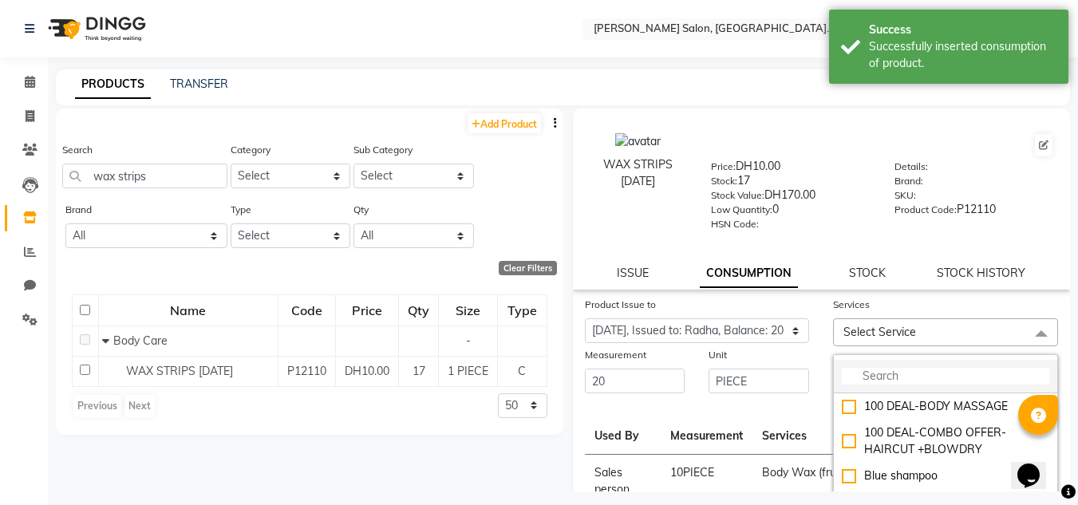
click at [871, 380] on input "multiselect-search" at bounding box center [946, 376] width 208 height 17
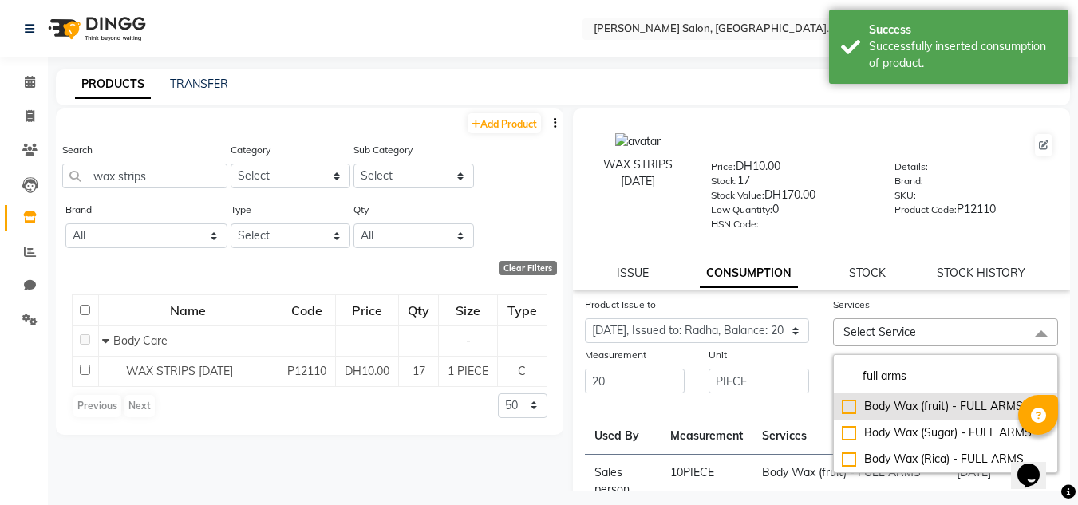
type input "full arms"
drag, startPoint x: 899, startPoint y: 416, endPoint x: 786, endPoint y: 418, distance: 113.4
click at [898, 413] on li "Body Wax (fruit) - FULL ARMS" at bounding box center [945, 406] width 223 height 26
checkbox input "true"
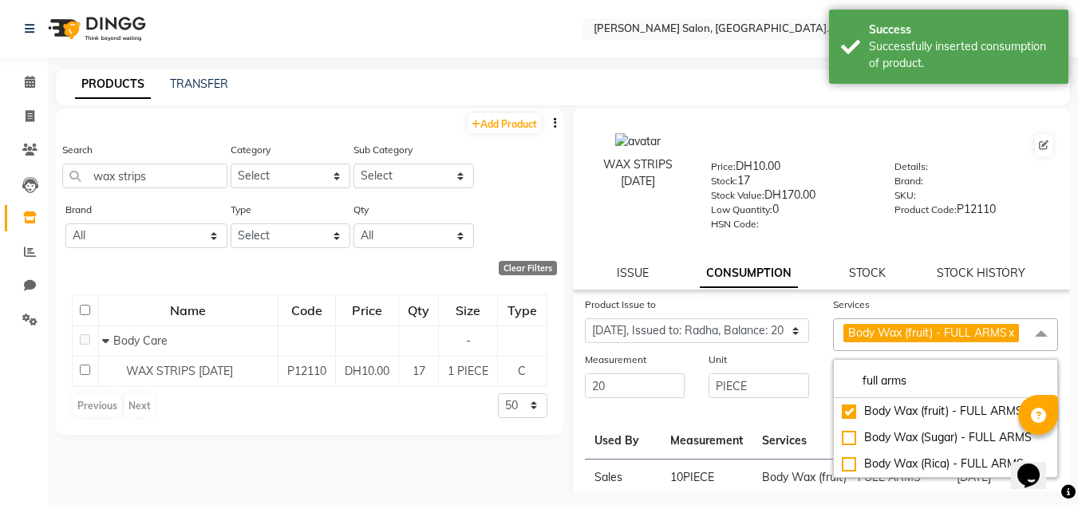
click at [777, 421] on th "Services" at bounding box center [850, 432] width 195 height 53
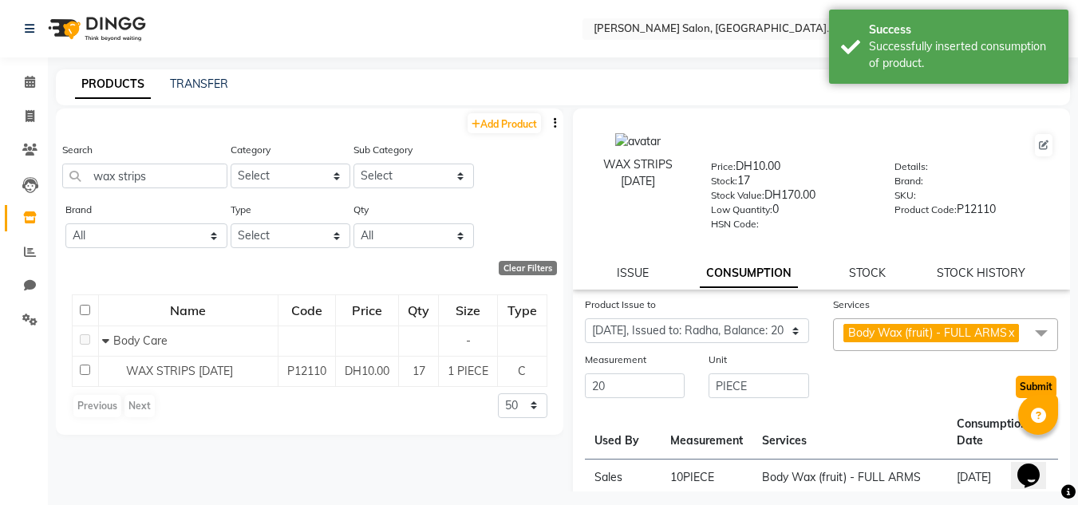
click at [1016, 386] on button "Submit" at bounding box center [1036, 387] width 41 height 22
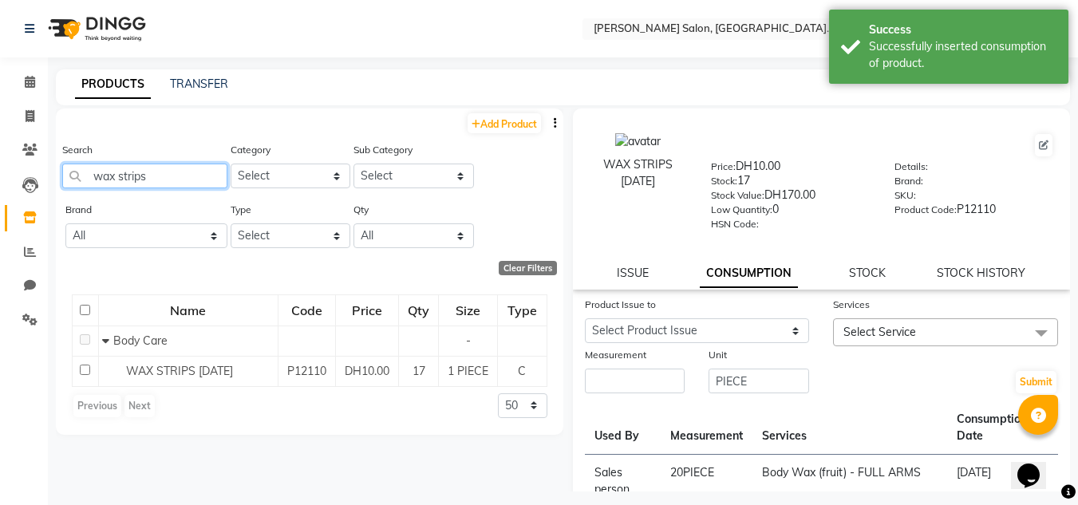
drag, startPoint x: 168, startPoint y: 173, endPoint x: 0, endPoint y: 153, distance: 169.6
click at [0, 153] on app-home "Select Location × Chitra Singh Salon, Al Jaddaf Dubai , Al Jaddaf Dubai WhatsAp…" at bounding box center [539, 258] width 1078 height 516
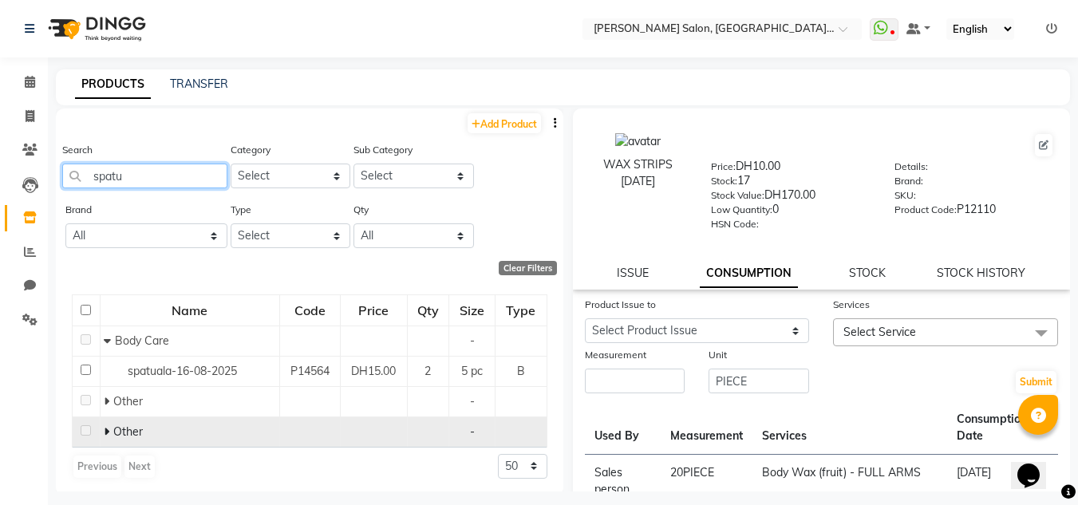
type input "spatu"
click at [110, 425] on span at bounding box center [109, 432] width 10 height 14
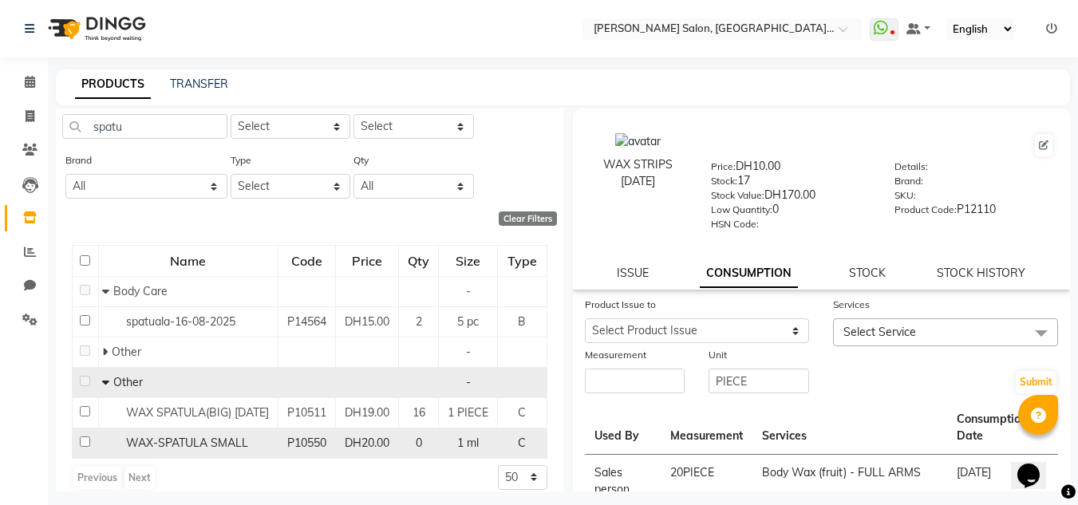
scroll to position [76, 0]
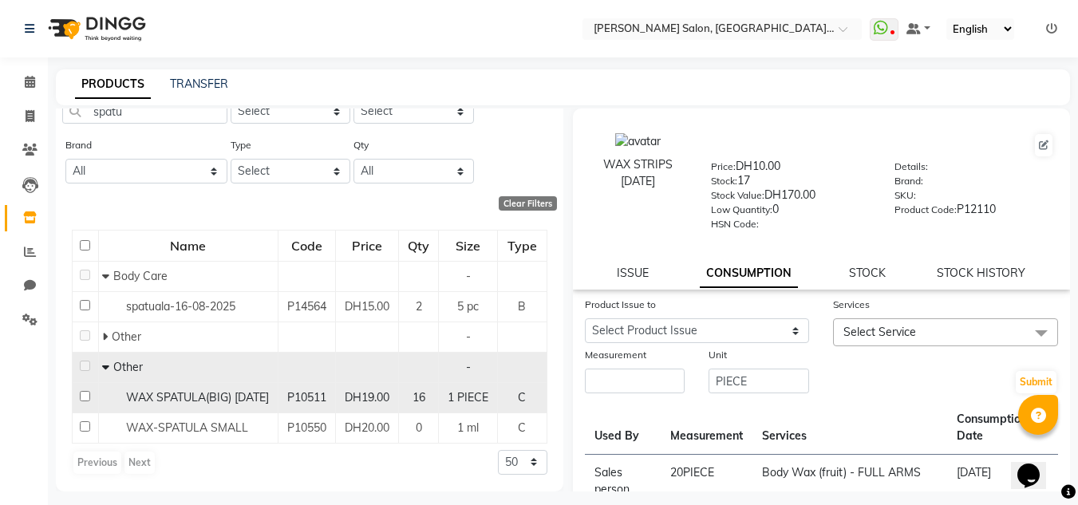
click at [160, 393] on div "WAX SPATULA(BIG) 21-07-2025" at bounding box center [187, 397] width 171 height 17
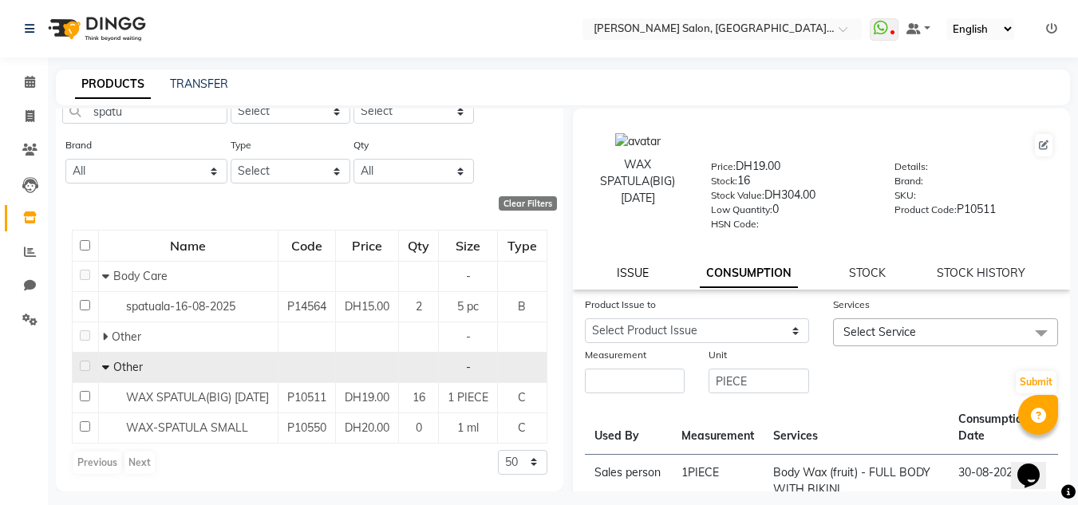
click at [632, 279] on link "ISSUE" at bounding box center [633, 273] width 32 height 14
select select
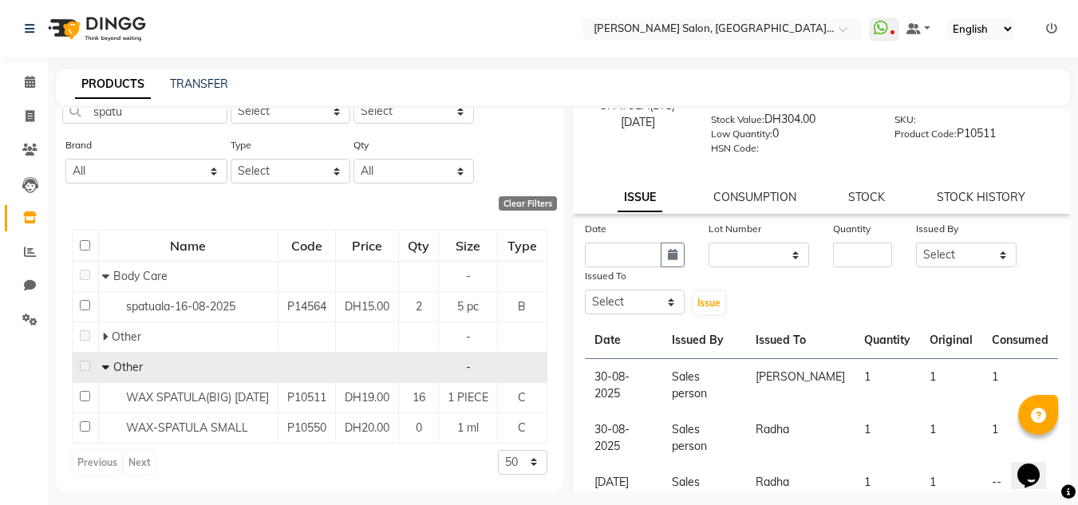
scroll to position [160, 0]
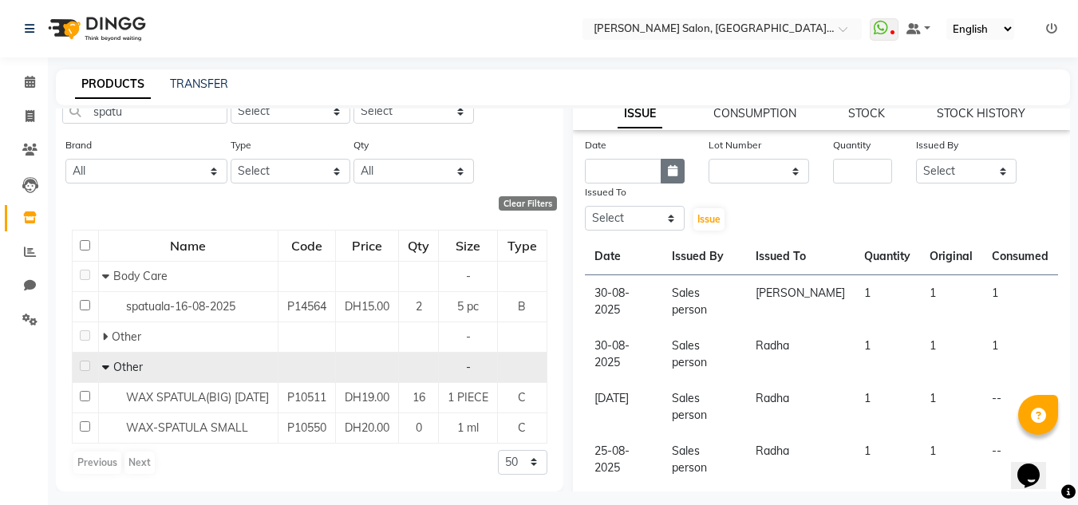
click at [670, 168] on icon "button" at bounding box center [673, 170] width 10 height 11
select select "9"
select select "2025"
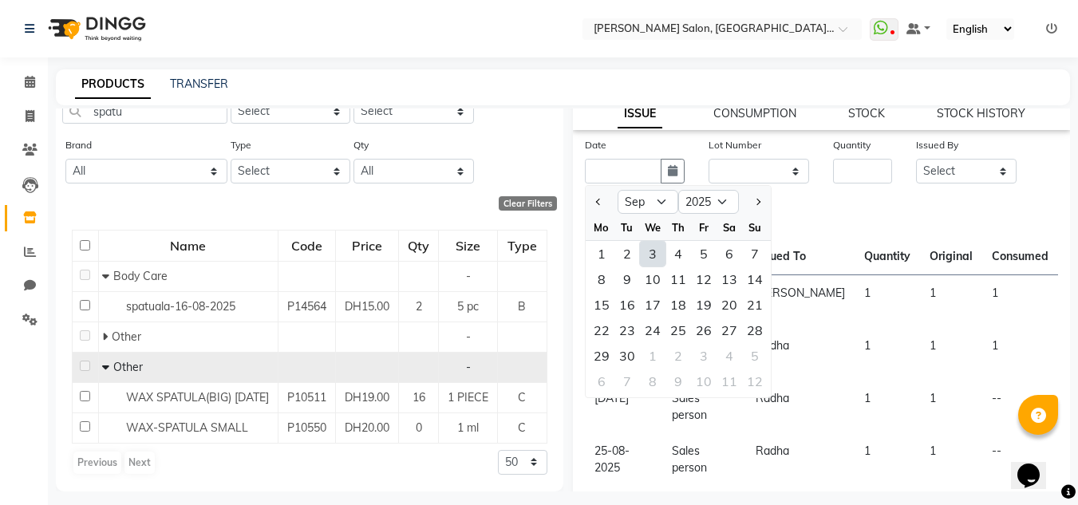
click at [651, 252] on div "3" at bounding box center [653, 254] width 26 height 26
type input "03-09-2025"
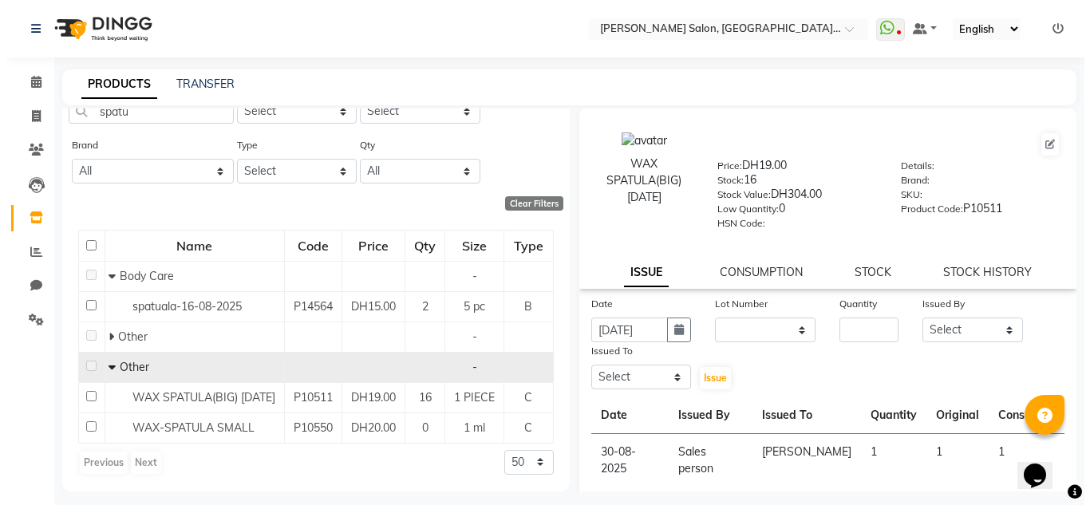
scroll to position [0, 0]
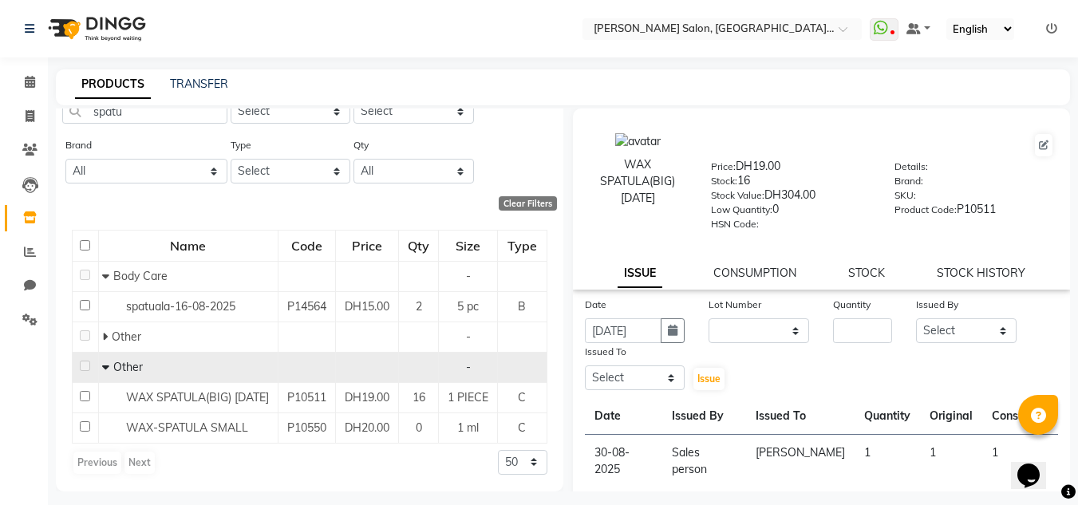
click at [845, 305] on label "Quantity" at bounding box center [852, 305] width 38 height 14
click at [846, 321] on input "number" at bounding box center [862, 330] width 59 height 25
type input "3"
click at [919, 334] on select "Select Huma Iqbal Kabita Management Radha Riba Sales person Srijana trial lady" at bounding box center [966, 330] width 101 height 25
select select "86370"
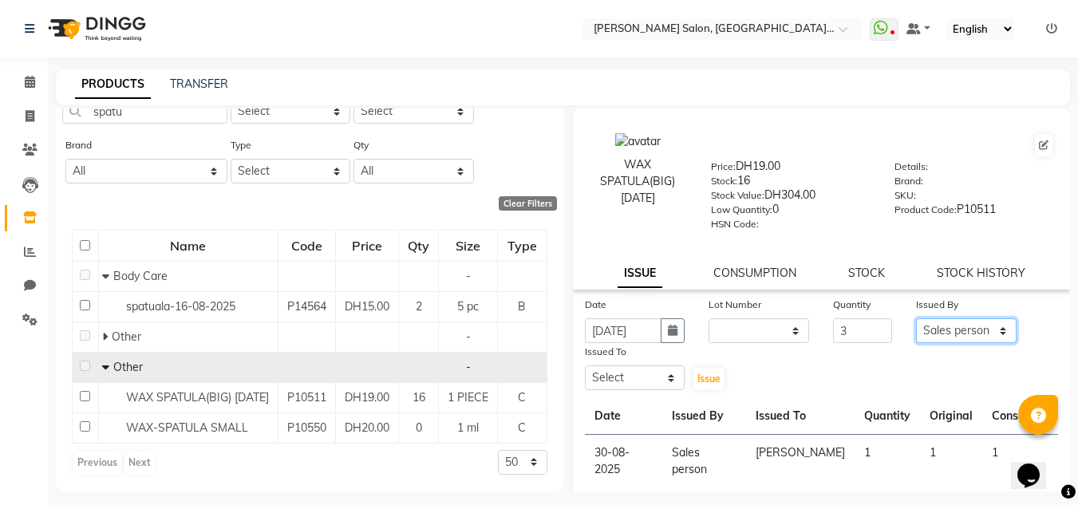
click at [916, 318] on select "Select Huma Iqbal Kabita Management Radha Riba Sales person Srijana trial lady" at bounding box center [966, 330] width 101 height 25
click at [599, 375] on select "Select Huma Iqbal Kabita Management Radha Riba Sales person Srijana trial lady" at bounding box center [635, 378] width 101 height 25
select select "89061"
click at [585, 366] on select "Select Huma Iqbal Kabita Management Radha Riba Sales person Srijana trial lady" at bounding box center [635, 378] width 101 height 25
click at [695, 385] on button "Issue" at bounding box center [709, 379] width 31 height 22
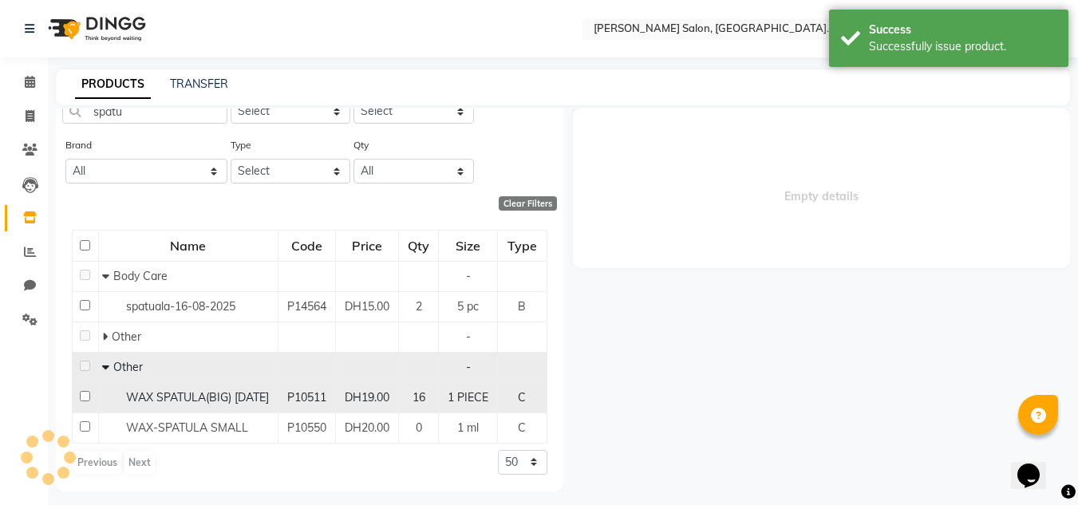
select select
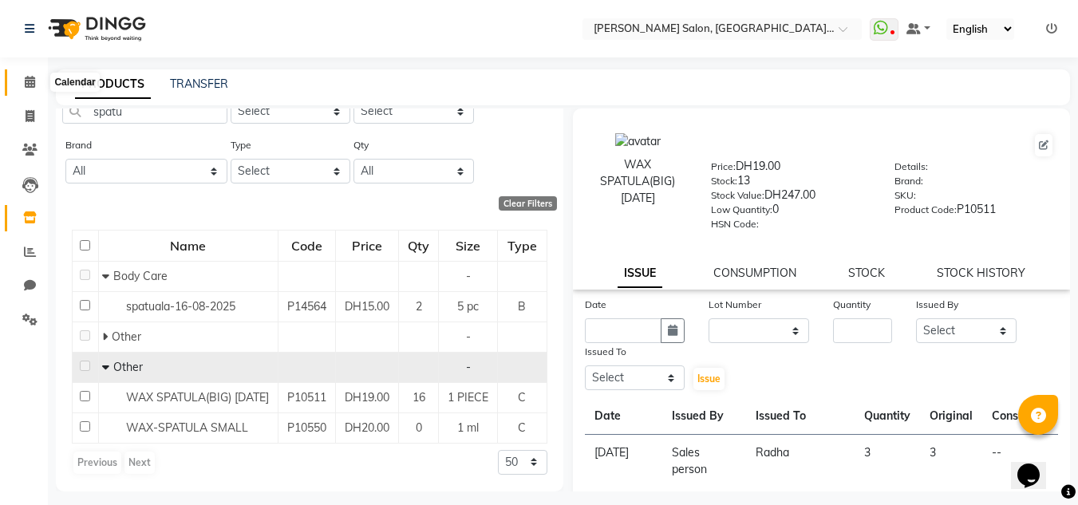
click at [30, 79] on icon at bounding box center [30, 82] width 10 height 12
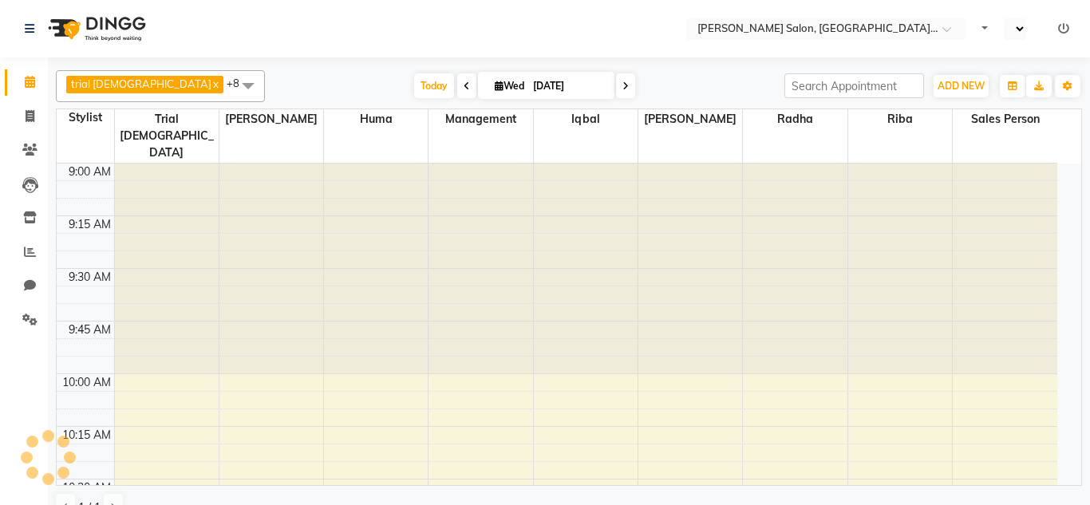
select select "en"
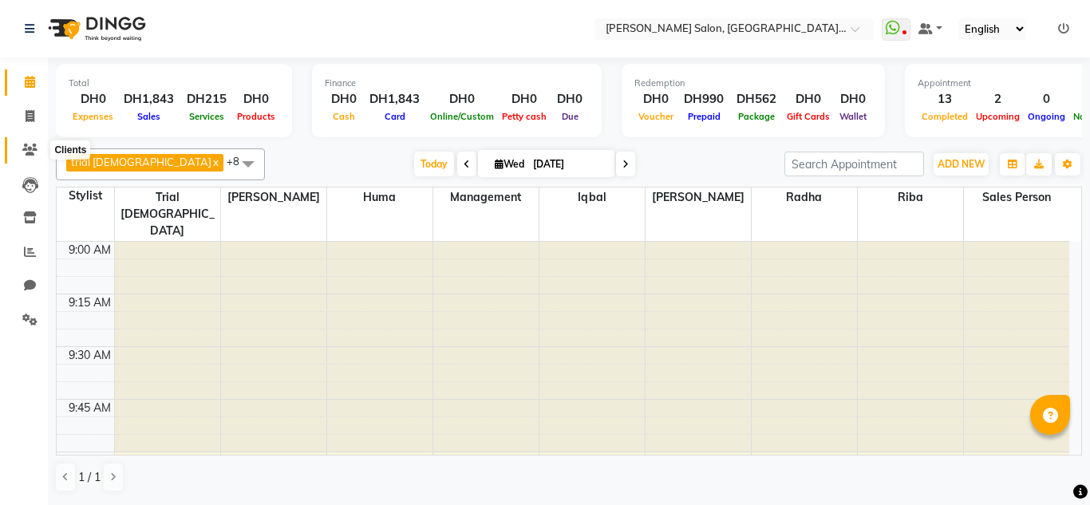
click at [33, 148] on icon at bounding box center [29, 150] width 15 height 12
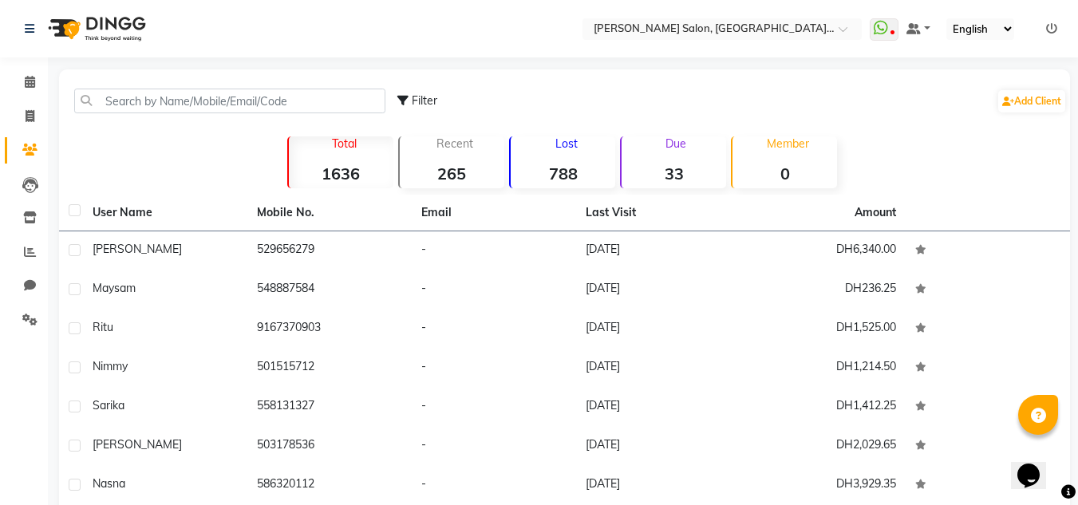
click at [35, 272] on li "Chat" at bounding box center [24, 286] width 48 height 34
click at [34, 279] on span at bounding box center [30, 286] width 28 height 18
select select "100"
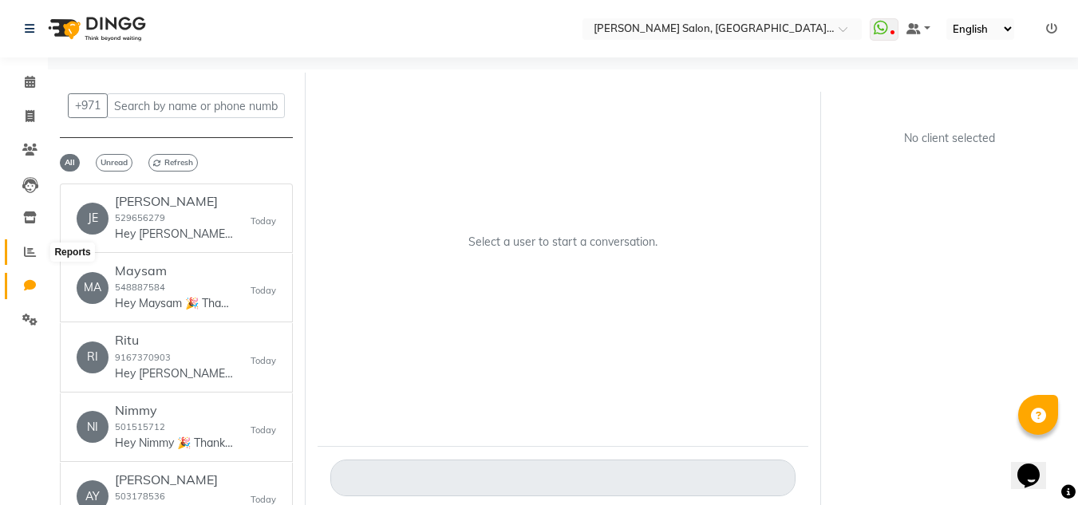
click at [20, 250] on span at bounding box center [30, 252] width 28 height 18
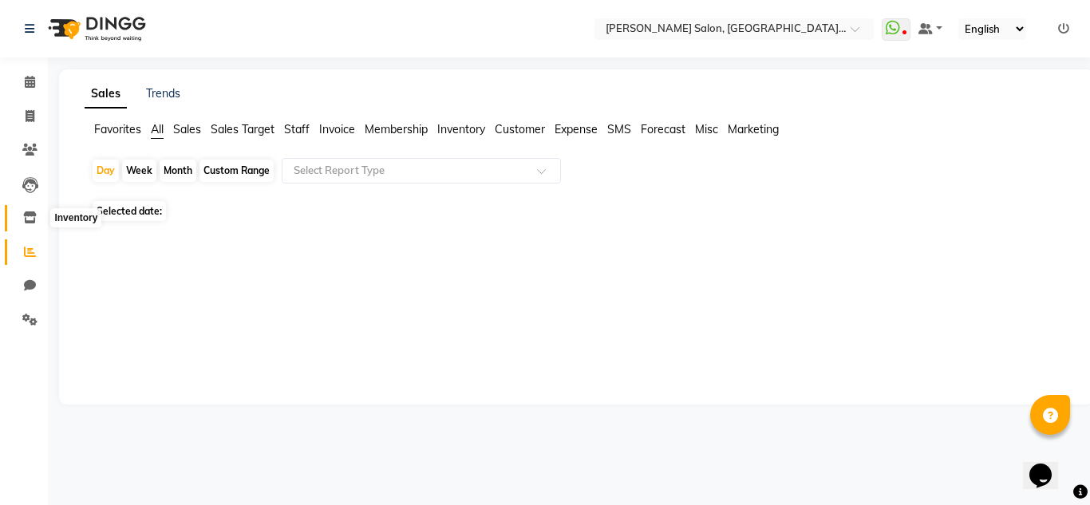
click at [25, 215] on icon at bounding box center [30, 218] width 14 height 12
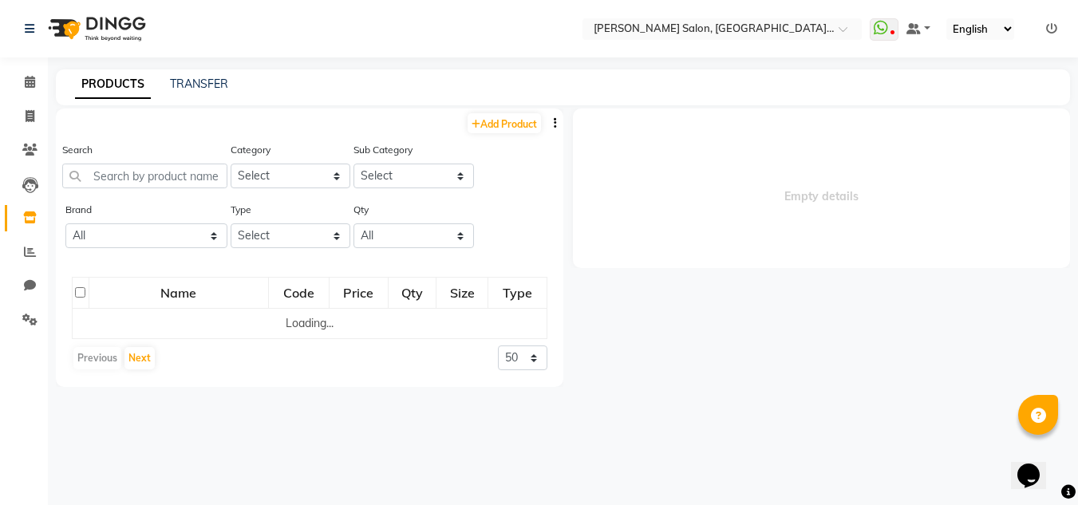
select select
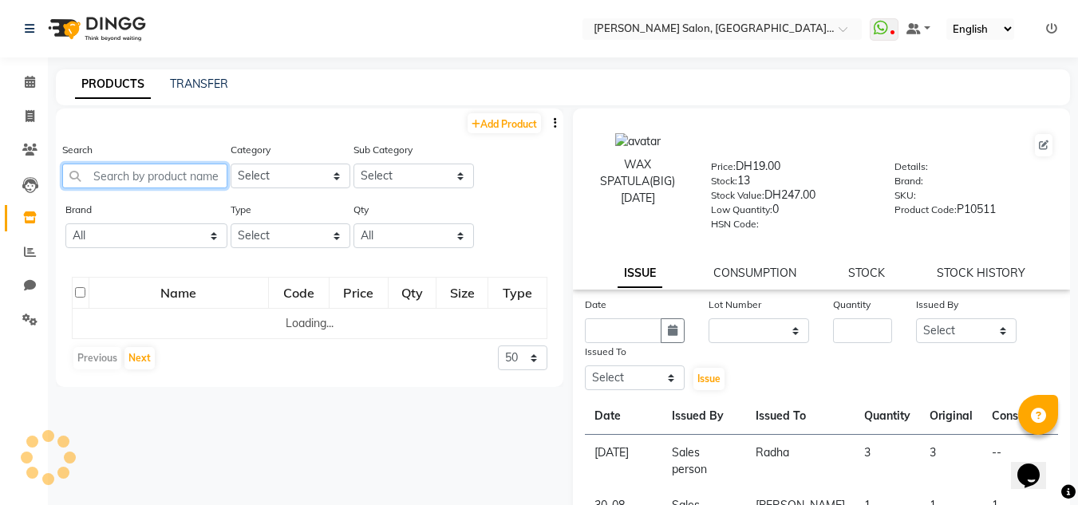
click at [144, 171] on input "text" at bounding box center [144, 176] width 165 height 25
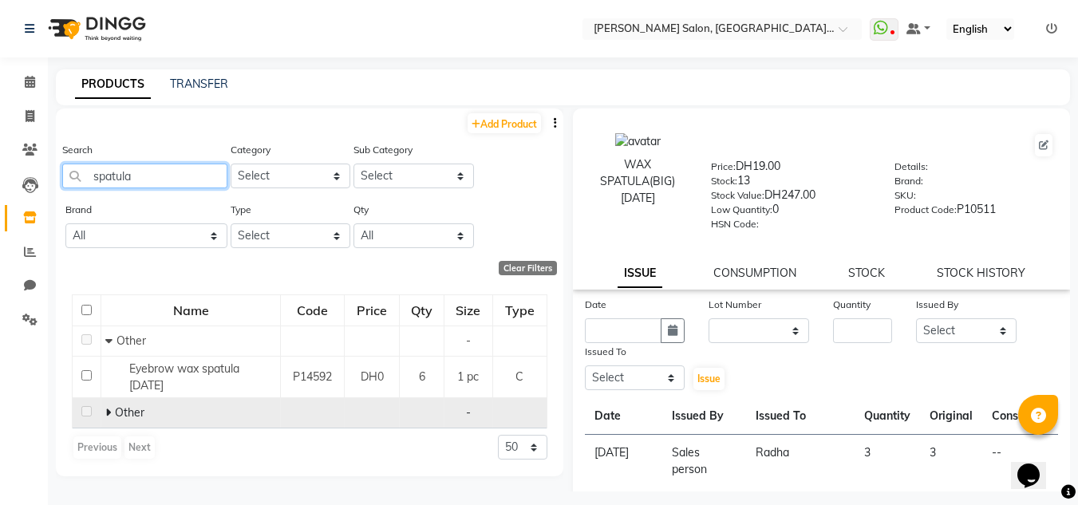
type input "spatula"
click at [105, 414] on td "Other" at bounding box center [191, 413] width 180 height 30
click at [107, 413] on icon at bounding box center [108, 412] width 6 height 11
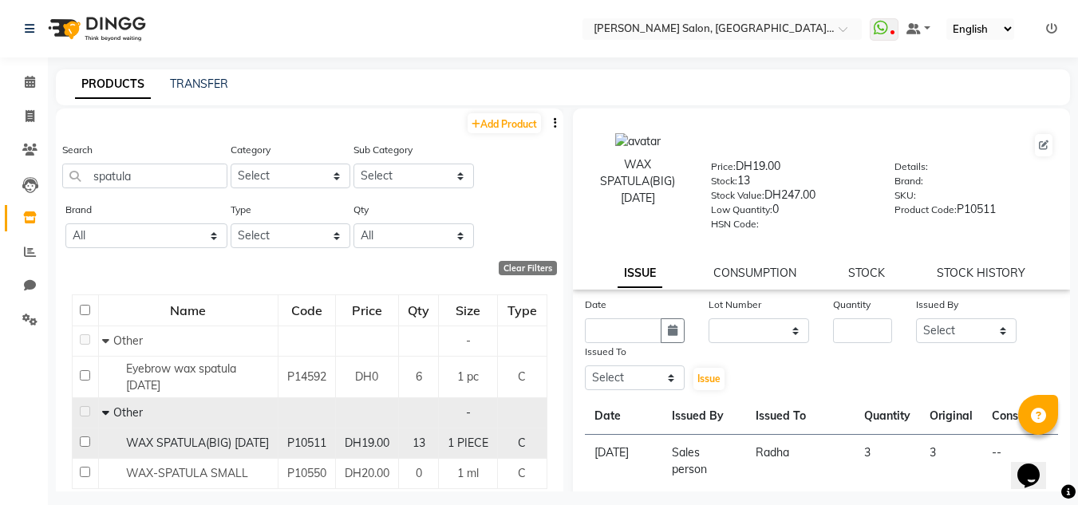
scroll to position [57, 0]
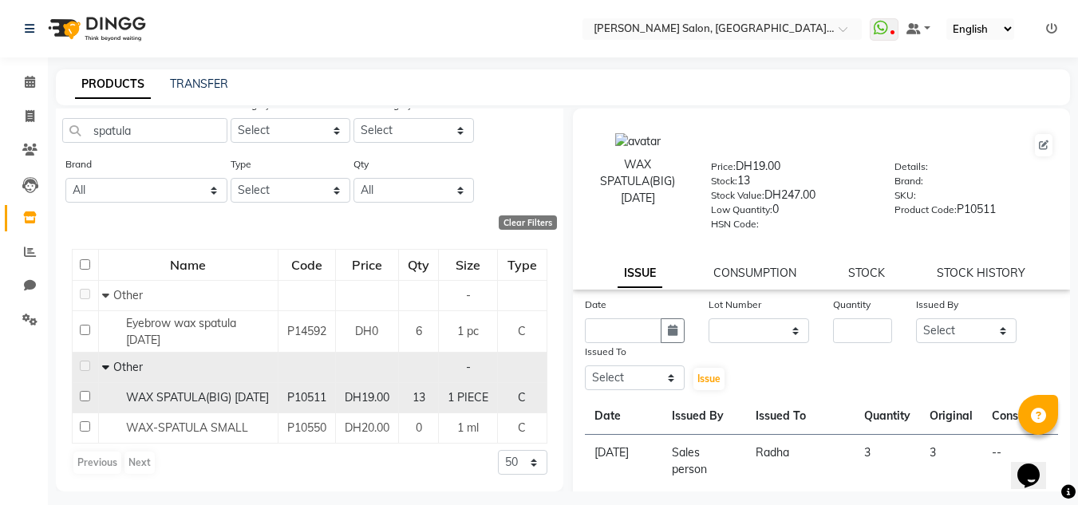
click at [200, 390] on span "WAX SPATULA(BIG) [DATE]" at bounding box center [197, 397] width 143 height 14
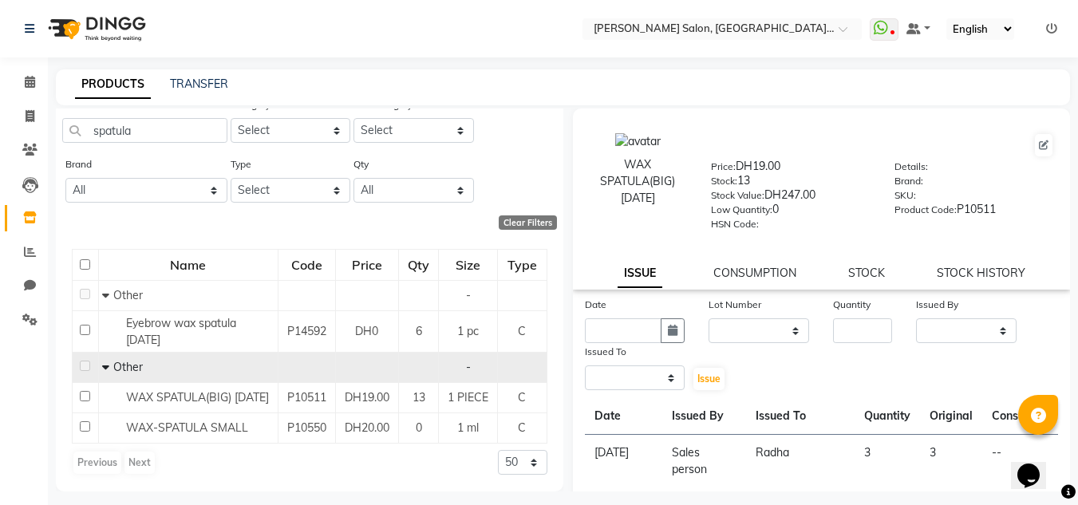
select select
click at [668, 334] on icon "button" at bounding box center [673, 330] width 10 height 11
select select "9"
select select "2025"
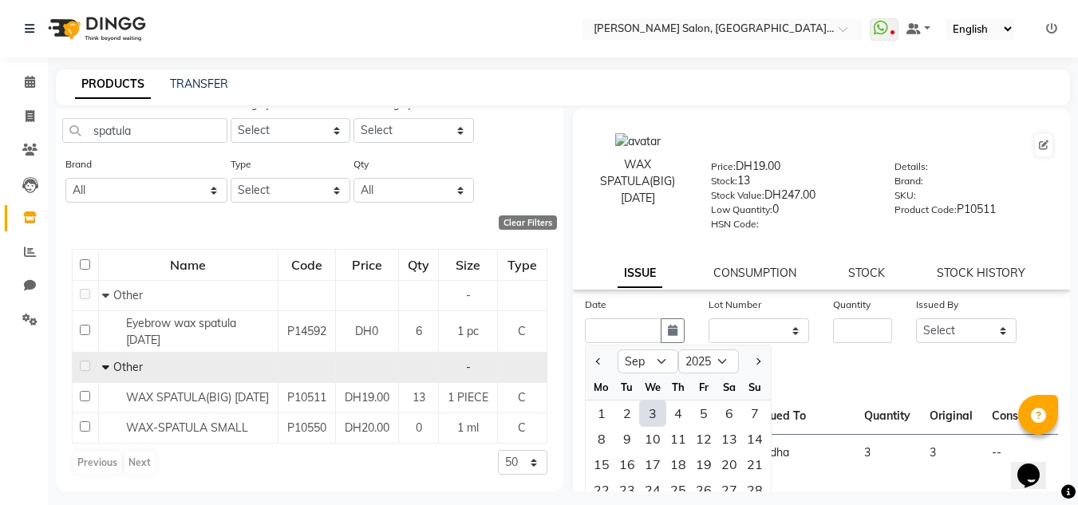
click at [657, 413] on div "3" at bounding box center [653, 414] width 26 height 26
type input "[DATE]"
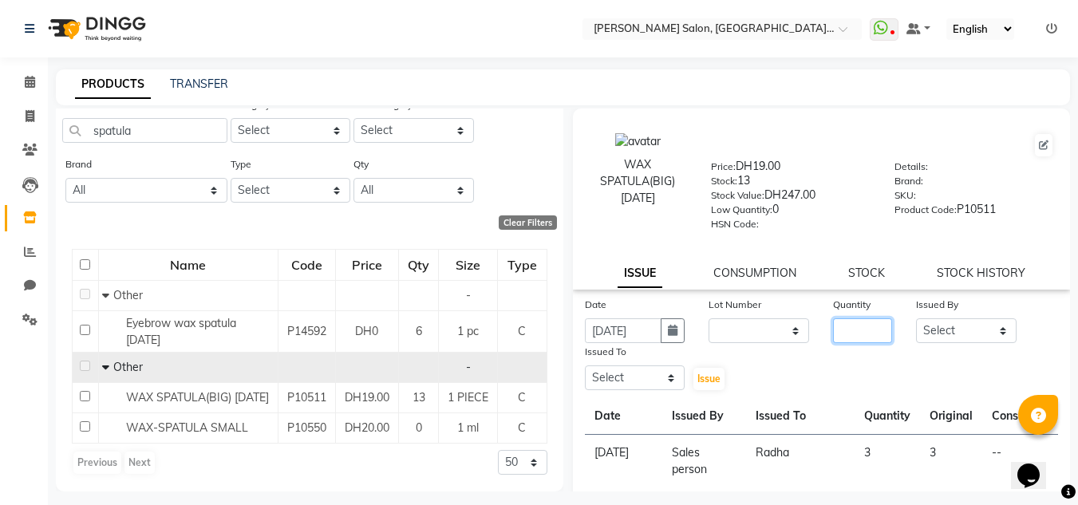
drag, startPoint x: 840, startPoint y: 320, endPoint x: 860, endPoint y: 333, distance: 24.4
click at [844, 322] on input "number" at bounding box center [862, 330] width 59 height 25
type input "1"
click at [918, 321] on select "Select Huma [PERSON_NAME] Management [PERSON_NAME] Sales person [PERSON_NAME] t…" at bounding box center [966, 330] width 101 height 25
select select "86370"
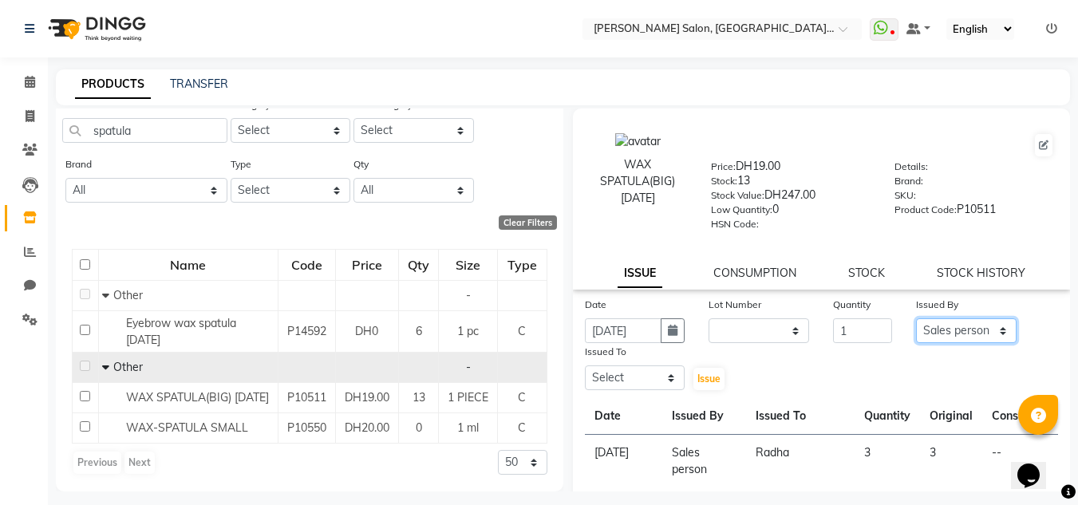
click at [916, 318] on select "Select Huma [PERSON_NAME] Management [PERSON_NAME] Sales person [PERSON_NAME] t…" at bounding box center [966, 330] width 101 height 25
click at [607, 373] on select "Select Huma [PERSON_NAME] Management [PERSON_NAME] Sales person [PERSON_NAME] t…" at bounding box center [635, 378] width 101 height 25
select select "86712"
click at [585, 366] on select "Select Huma [PERSON_NAME] Management [PERSON_NAME] Sales person [PERSON_NAME] t…" at bounding box center [635, 378] width 101 height 25
click at [702, 384] on span "Issue" at bounding box center [709, 379] width 23 height 12
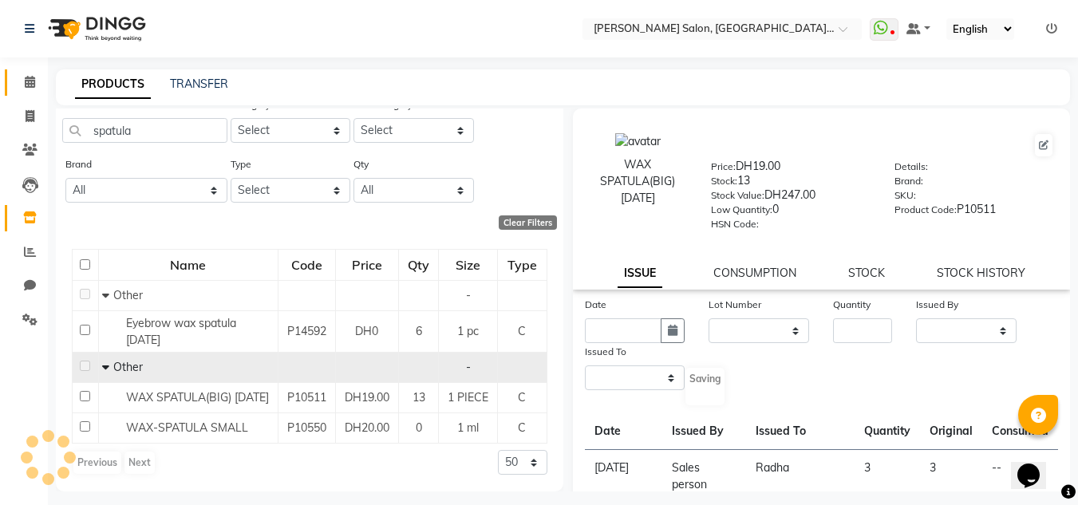
select select
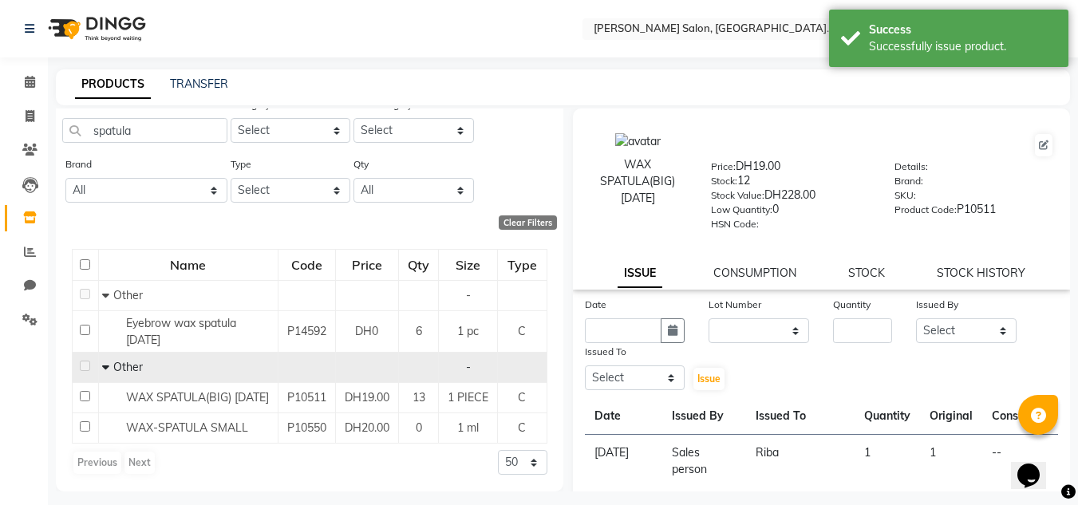
drag, startPoint x: 807, startPoint y: 278, endPoint x: 782, endPoint y: 281, distance: 24.9
click at [801, 279] on div "ISSUE CONSUMPTION STOCK STOCK HISTORY" at bounding box center [822, 273] width 460 height 17
click at [754, 275] on link "CONSUMPTION" at bounding box center [755, 273] width 83 height 14
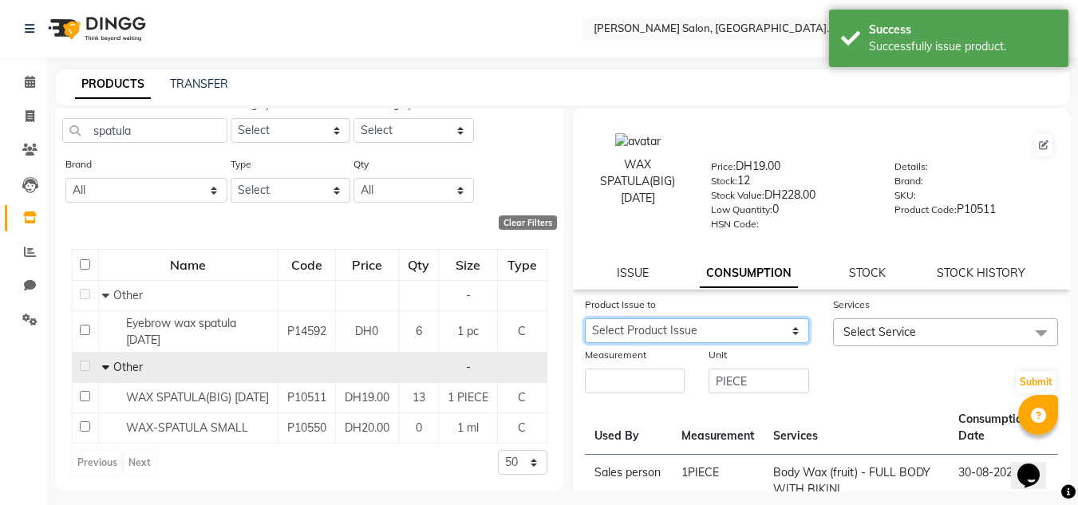
click at [741, 327] on select "Select Product Issue [DATE], Issued to: Riba, Balance: 1 [DATE], Issued to: Rad…" at bounding box center [697, 330] width 225 height 25
select select "1203518"
click at [585, 318] on select "Select Product Issue [DATE], Issued to: Riba, Balance: 1 [DATE], Issued to: Rad…" at bounding box center [697, 330] width 225 height 25
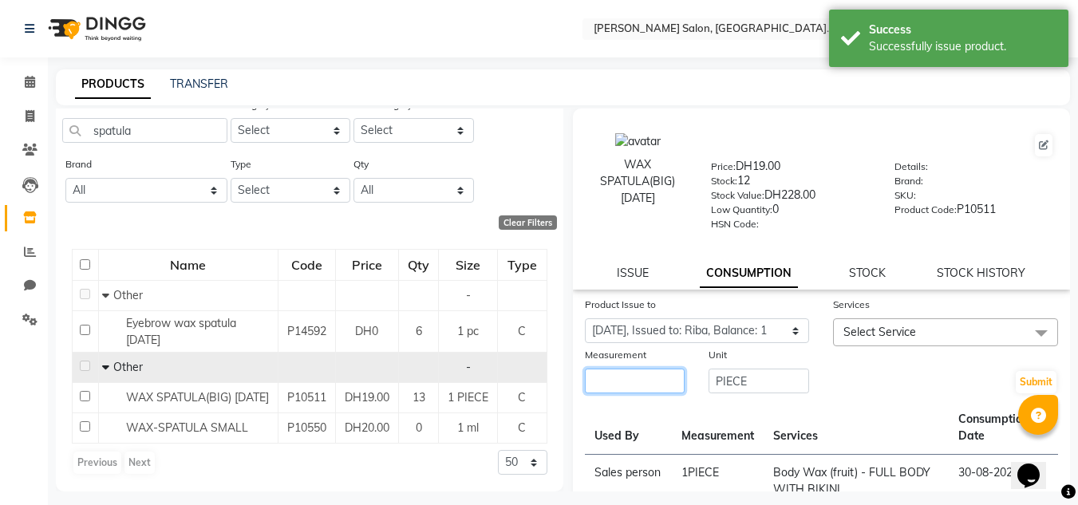
drag, startPoint x: 645, startPoint y: 394, endPoint x: 629, endPoint y: 378, distance: 23.1
click at [643, 391] on div "Measurement" at bounding box center [635, 370] width 125 height 49
type input "1"
drag, startPoint x: 856, startPoint y: 329, endPoint x: 869, endPoint y: 397, distance: 69.8
click at [861, 335] on span "Select Service" at bounding box center [880, 332] width 73 height 14
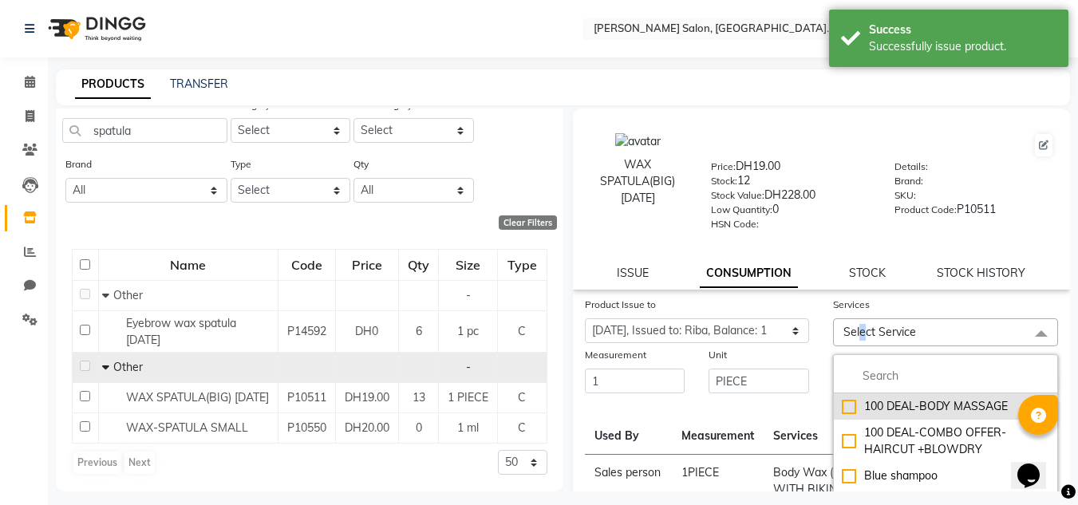
click at [866, 400] on div "100 DEAL-BODY MASSAGE" at bounding box center [946, 406] width 208 height 17
checkbox input "true"
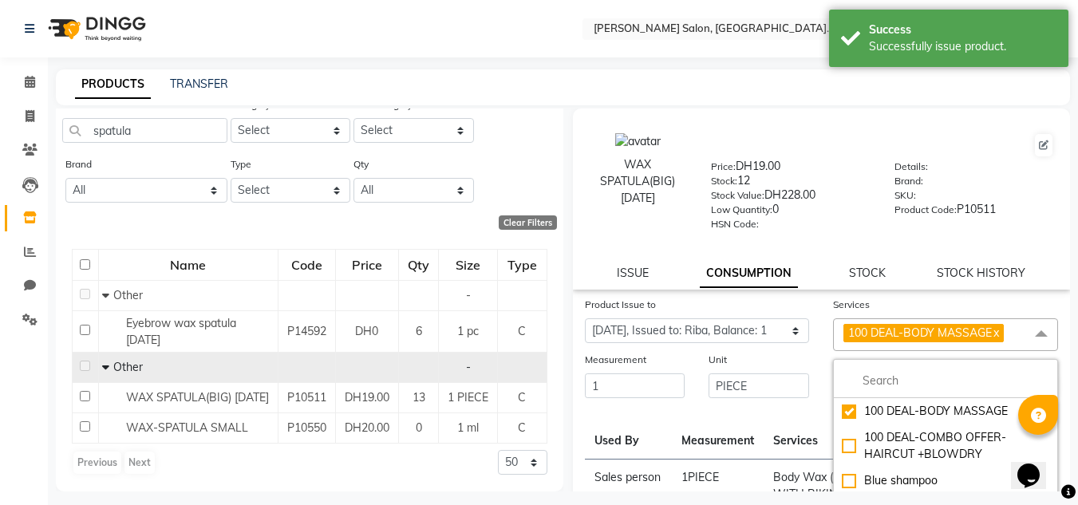
click at [793, 415] on th "Services" at bounding box center [857, 432] width 186 height 53
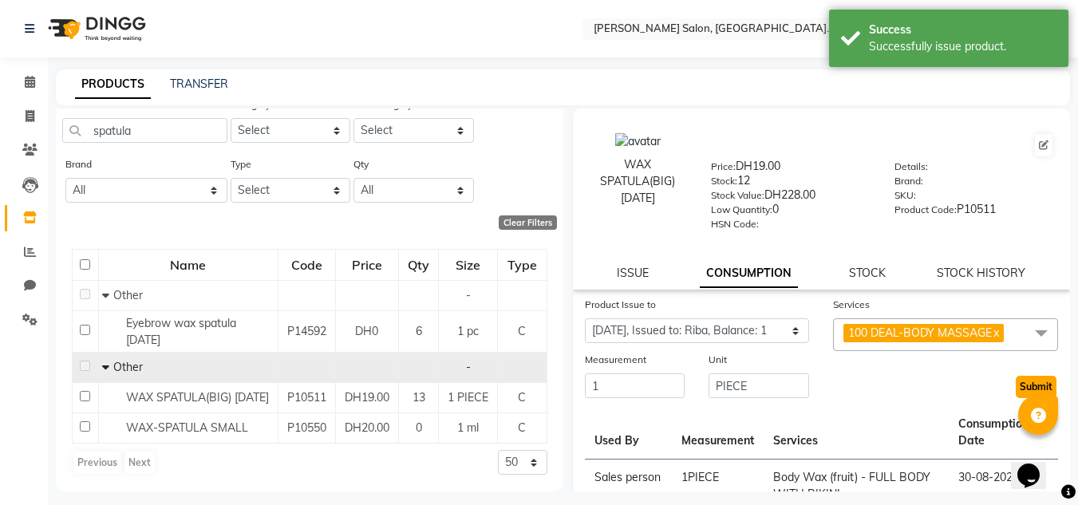
drag, startPoint x: 1010, startPoint y: 378, endPoint x: 983, endPoint y: 378, distance: 26.3
click at [1016, 378] on button "Submit" at bounding box center [1036, 387] width 41 height 22
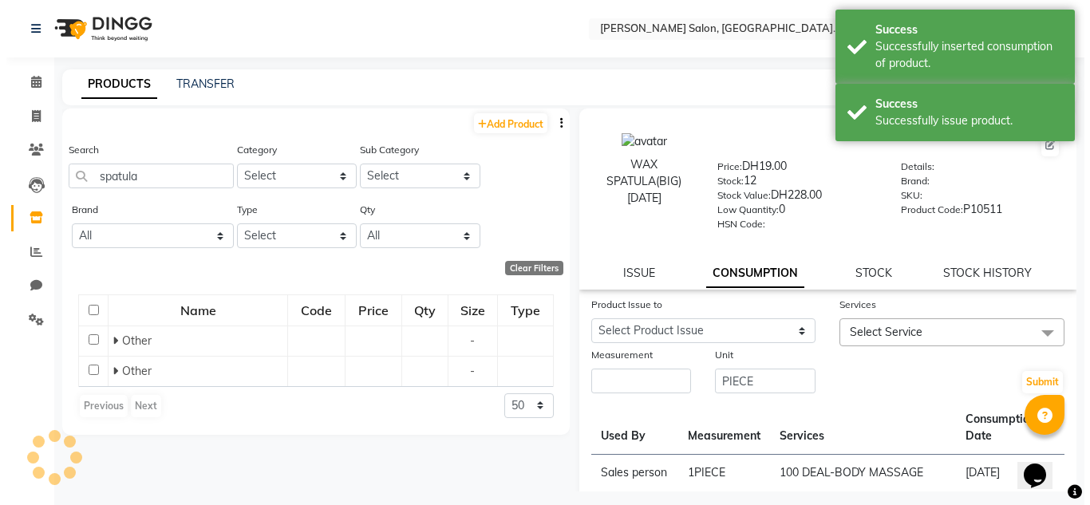
scroll to position [0, 0]
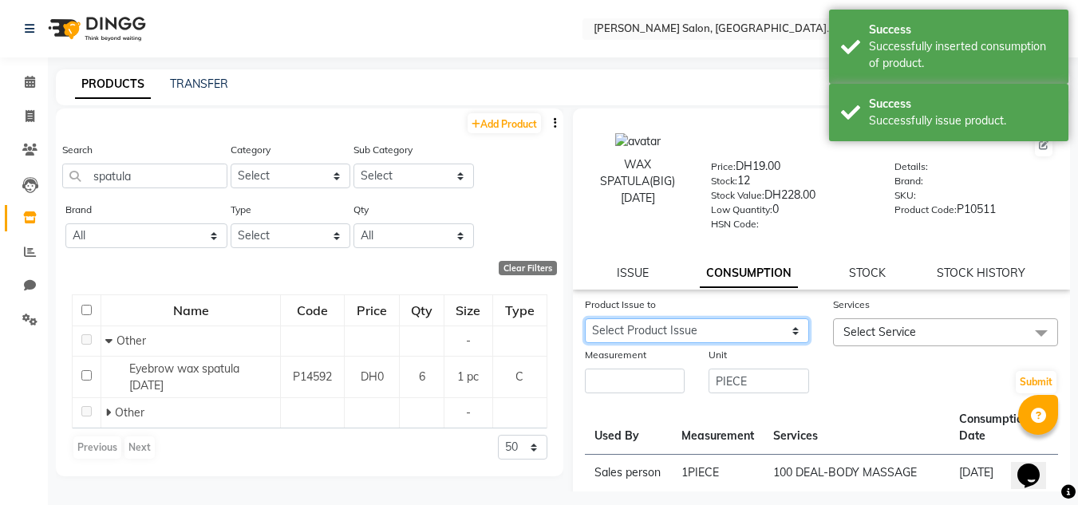
click at [699, 325] on select "Select Product Issue [DATE], Issued to: Radha, Balance: 3 [DATE], Issued to: Ra…" at bounding box center [697, 330] width 225 height 25
select select "1203517"
click at [585, 318] on select "Select Product Issue [DATE], Issued to: Radha, Balance: 3 [DATE], Issued to: Ra…" at bounding box center [697, 330] width 225 height 25
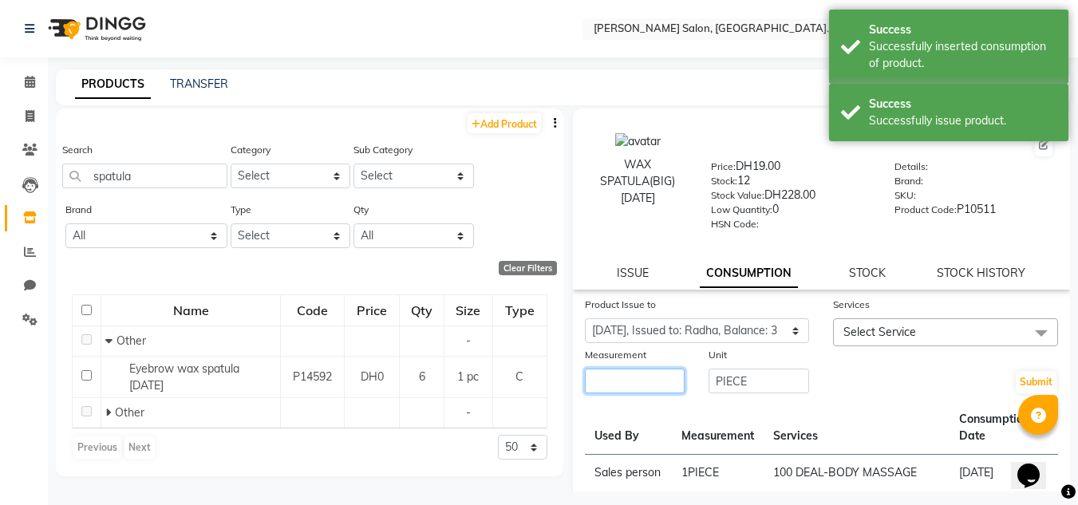
click at [638, 386] on input "number" at bounding box center [635, 381] width 101 height 25
click at [1016, 371] on button "Submit" at bounding box center [1036, 382] width 41 height 22
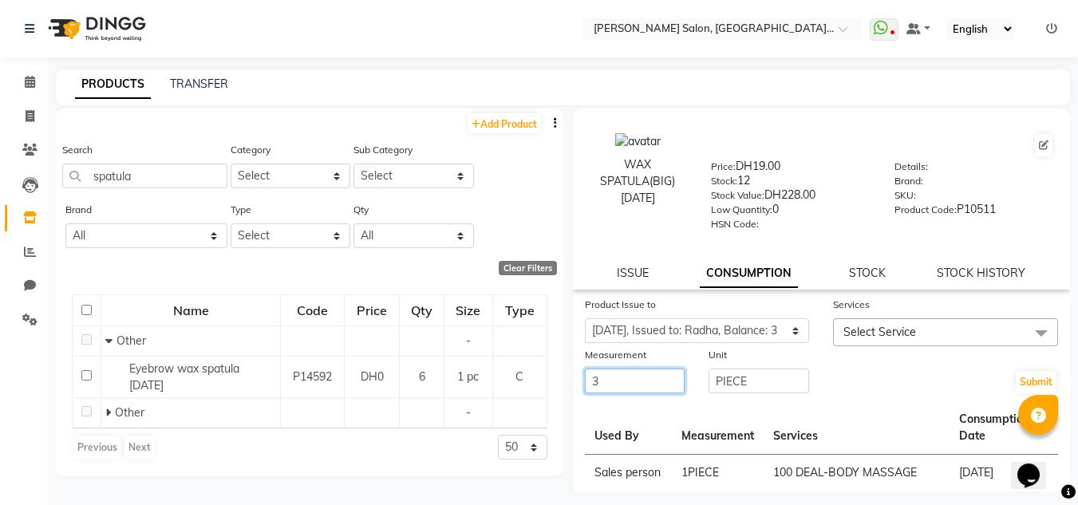
type input "3"
click at [876, 335] on span "Select Service" at bounding box center [880, 332] width 73 height 14
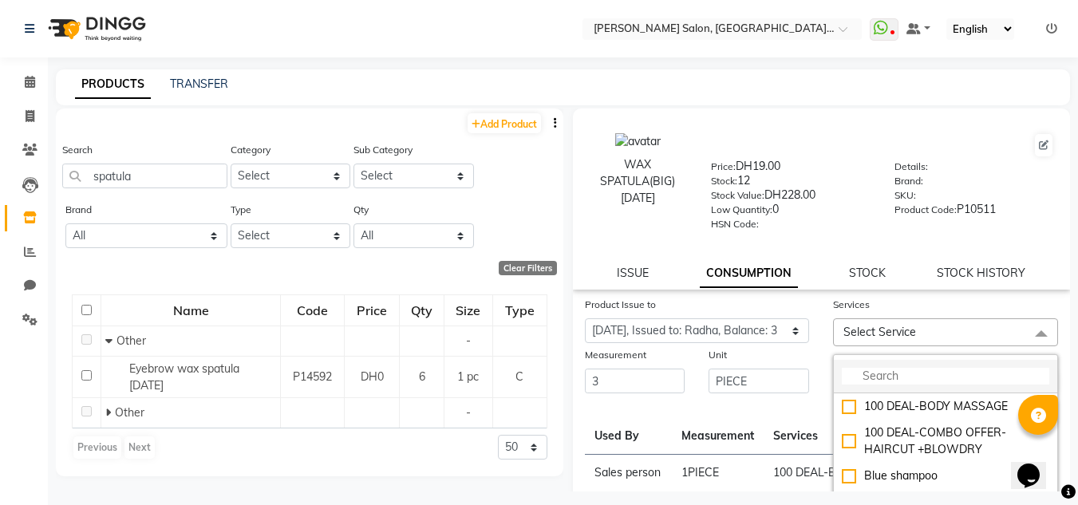
click at [898, 384] on input "multiselect-search" at bounding box center [946, 376] width 208 height 17
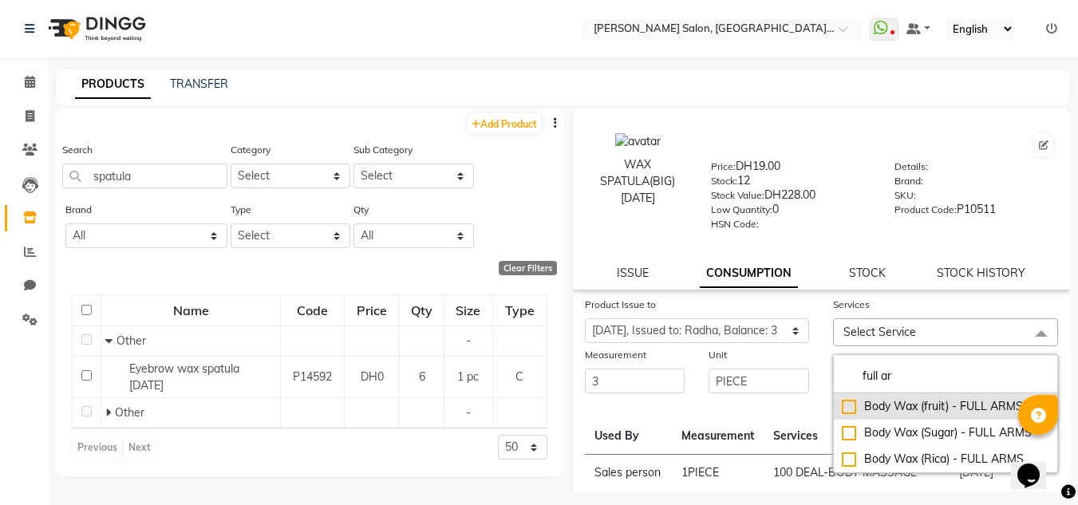
type input "full ar"
drag, startPoint x: 951, startPoint y: 410, endPoint x: 939, endPoint y: 409, distance: 12.9
click at [951, 409] on div "Body Wax (fruit) - FULL ARMS" at bounding box center [946, 406] width 208 height 17
checkbox input "true"
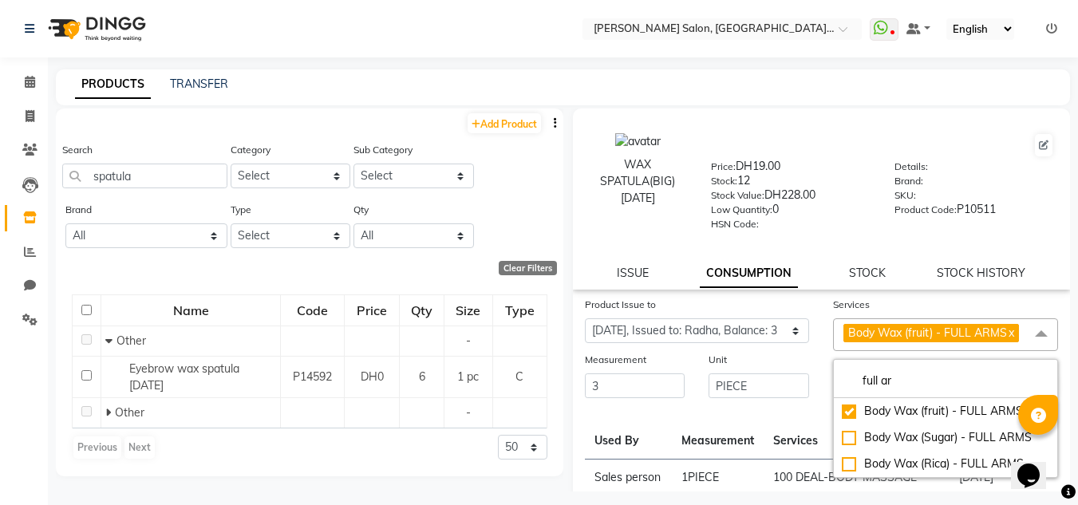
click at [776, 413] on th "Services" at bounding box center [857, 432] width 186 height 53
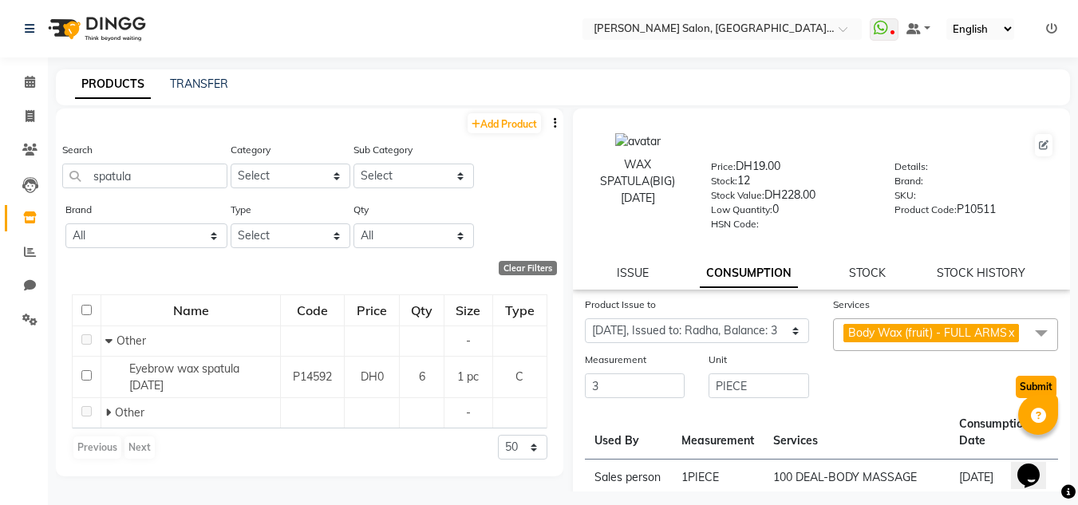
drag, startPoint x: 1018, startPoint y: 387, endPoint x: 985, endPoint y: 378, distance: 34.1
click at [1016, 385] on button "Submit" at bounding box center [1036, 387] width 41 height 22
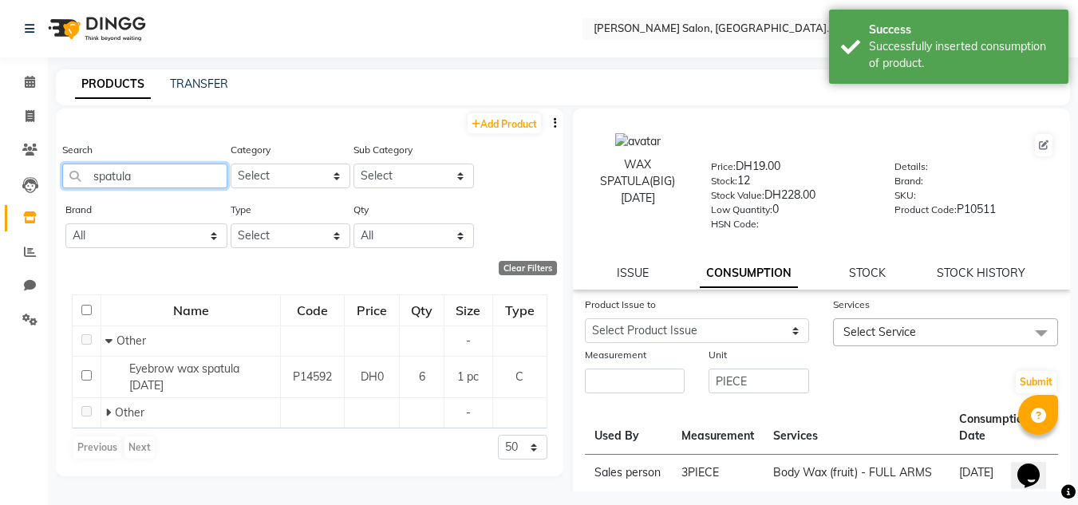
drag, startPoint x: 149, startPoint y: 187, endPoint x: 64, endPoint y: 193, distance: 85.6
click at [65, 193] on div "Search spatula" at bounding box center [144, 171] width 165 height 60
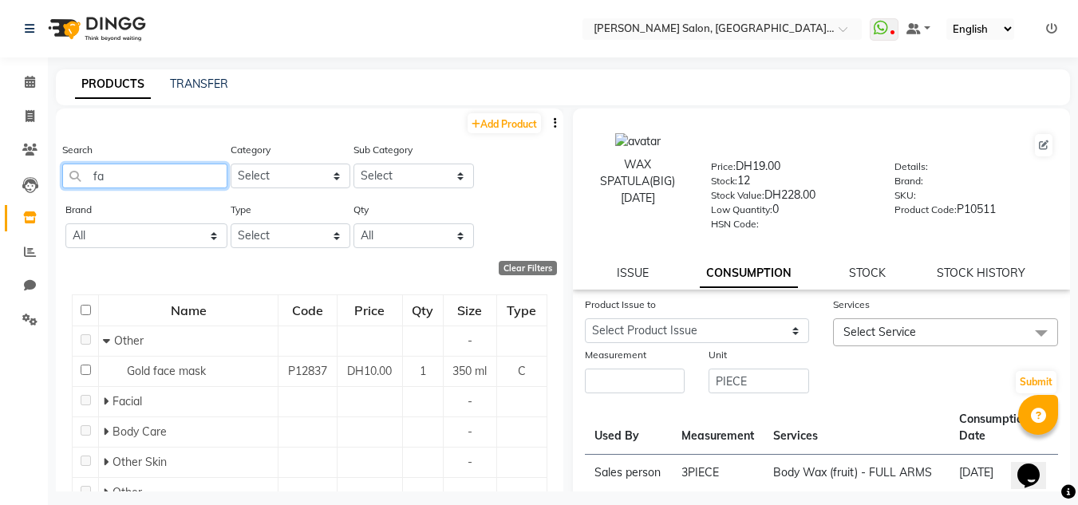
type input "f"
type input "d"
type input "face towel"
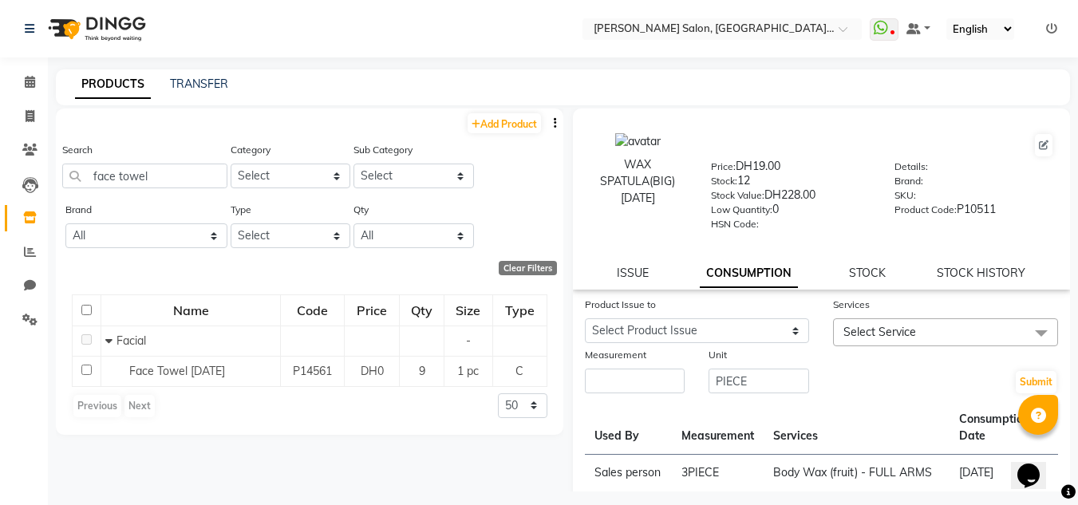
click at [215, 342] on div "Facial" at bounding box center [190, 341] width 171 height 17
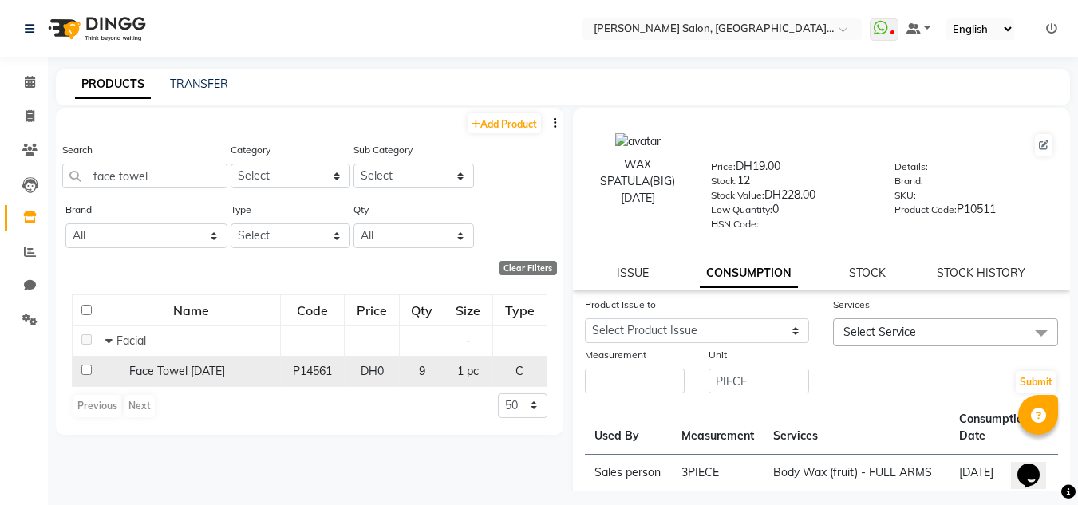
click at [215, 353] on td "Facial" at bounding box center [191, 341] width 180 height 30
drag, startPoint x: 222, startPoint y: 367, endPoint x: 433, endPoint y: 367, distance: 211.5
click at [225, 367] on span "Face Towel [DATE]" at bounding box center [177, 371] width 96 height 14
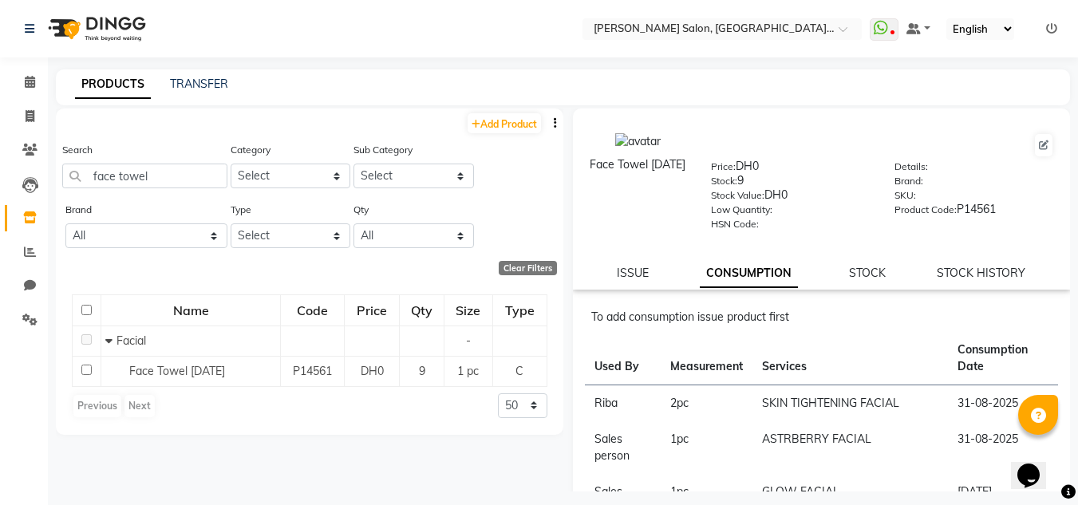
drag, startPoint x: 658, startPoint y: 271, endPoint x: 618, endPoint y: 287, distance: 43.0
click at [630, 279] on div "ISSUE CONSUMPTION STOCK STOCK HISTORY" at bounding box center [822, 273] width 460 height 17
click at [618, 287] on div "Face Towel 14-08-2025 Price: DH0 Stock: 9 Stock Value: DH0 Low Quantity: HSN Co…" at bounding box center [822, 199] width 498 height 181
click at [617, 283] on div "Face Towel 14-08-2025 Price: DH0 Stock: 9 Stock Value: DH0 Low Quantity: HSN Co…" at bounding box center [822, 199] width 498 height 181
click at [632, 270] on link "ISSUE" at bounding box center [633, 273] width 32 height 14
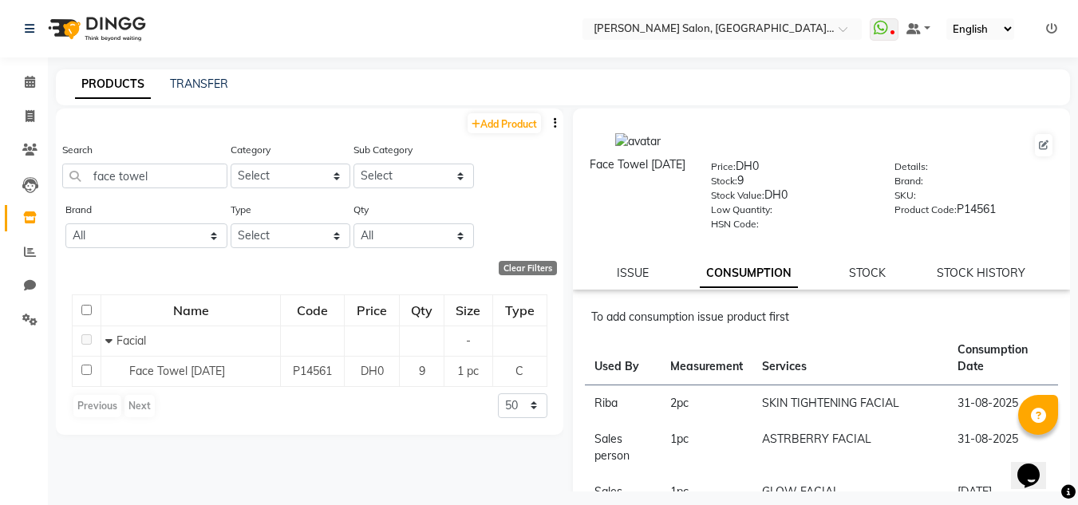
select select
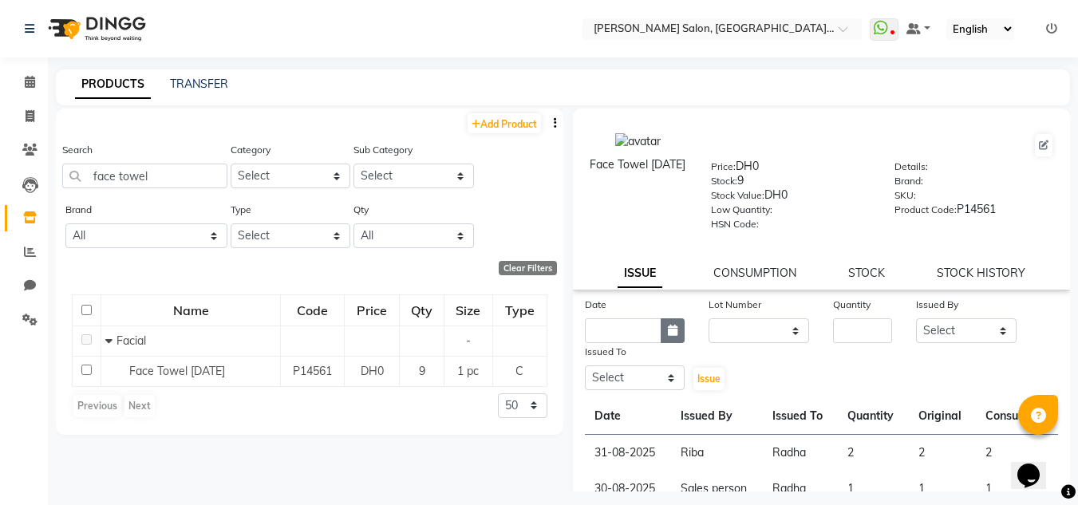
click at [674, 328] on icon "button" at bounding box center [673, 330] width 10 height 11
select select "9"
select select "2025"
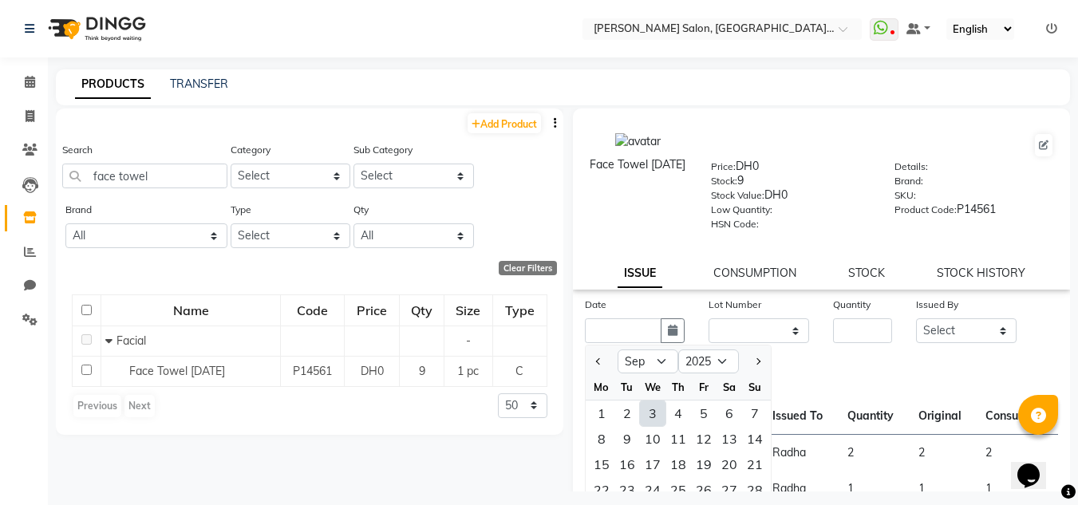
drag, startPoint x: 654, startPoint y: 417, endPoint x: 805, endPoint y: 354, distance: 163.9
click at [654, 416] on div "3" at bounding box center [653, 414] width 26 height 26
type input "03-09-2025"
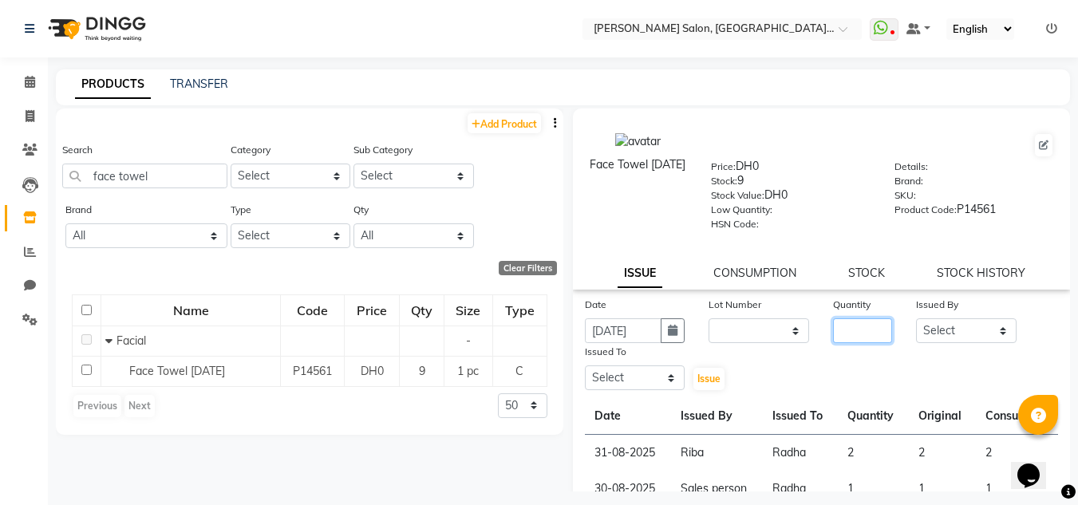
click at [876, 323] on input "number" at bounding box center [862, 330] width 59 height 25
type input "2"
click at [927, 323] on select "Select Huma [PERSON_NAME] Management [PERSON_NAME] Sales person [PERSON_NAME] t…" at bounding box center [966, 330] width 101 height 25
select select "86370"
click at [916, 318] on select "Select Huma [PERSON_NAME] Management [PERSON_NAME] Sales person [PERSON_NAME] t…" at bounding box center [966, 330] width 101 height 25
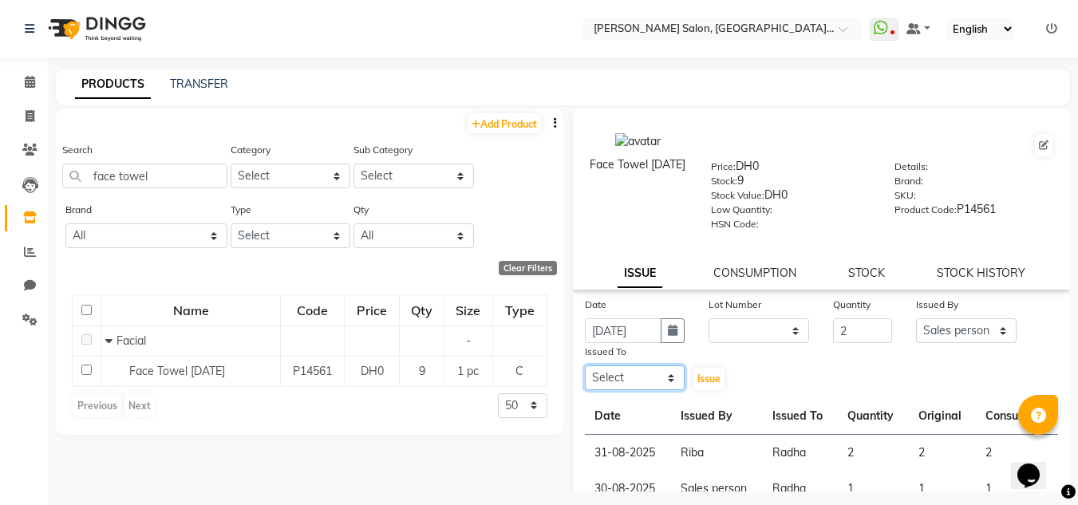
click at [614, 374] on select "Select Huma [PERSON_NAME] Management [PERSON_NAME] Sales person [PERSON_NAME] t…" at bounding box center [635, 378] width 101 height 25
select select "89061"
click at [585, 366] on select "Select Huma [PERSON_NAME] Management [PERSON_NAME] Sales person [PERSON_NAME] t…" at bounding box center [635, 378] width 101 height 25
click at [706, 379] on span "Issue" at bounding box center [709, 379] width 23 height 12
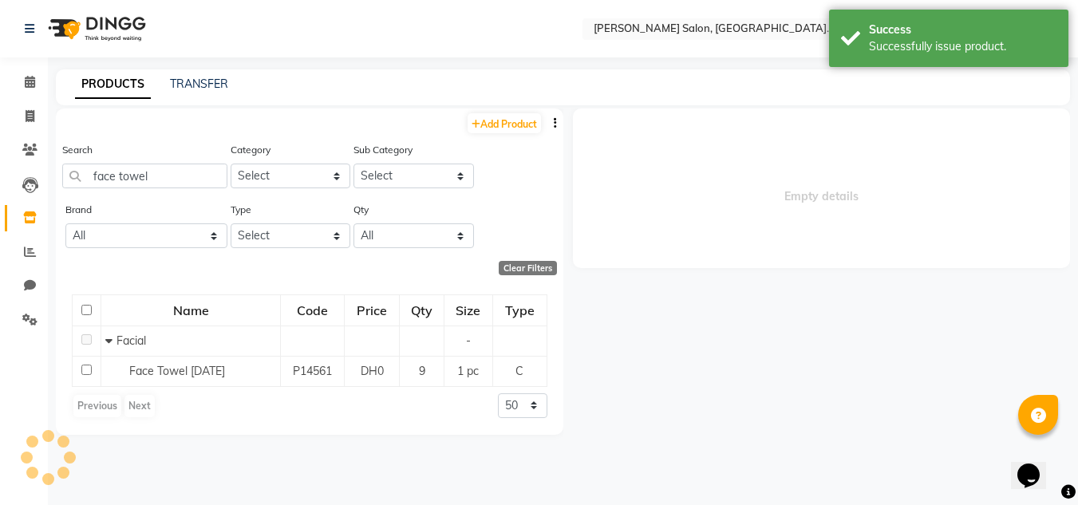
select select
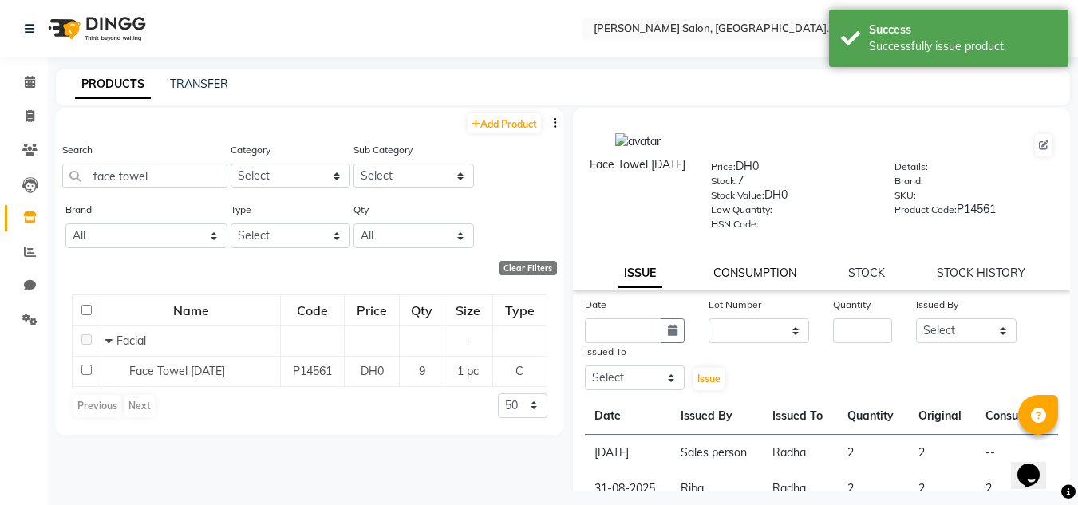
click at [745, 275] on link "CONSUMPTION" at bounding box center [755, 273] width 83 height 14
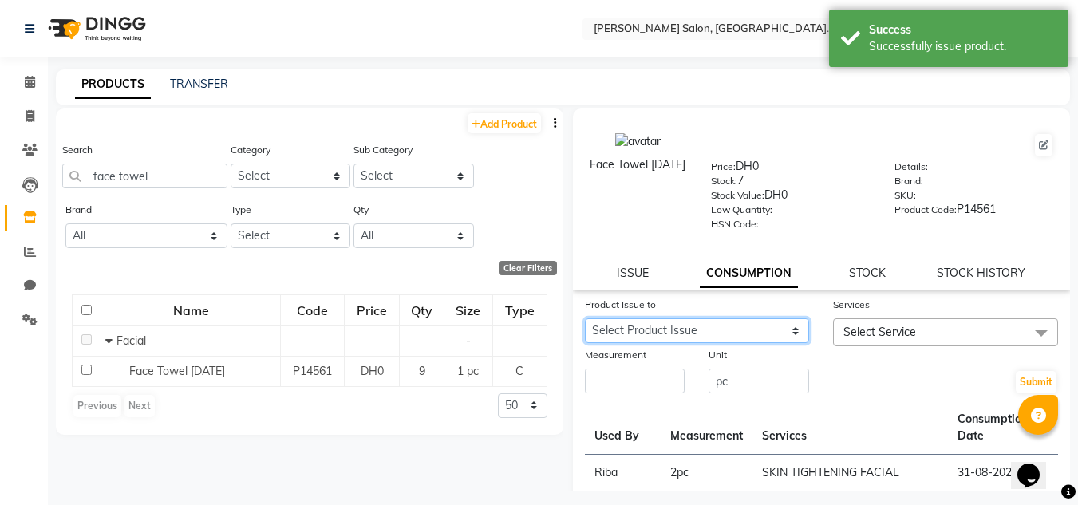
click at [737, 336] on select "Select Product Issue 2025-09-03, Issued to: Radha, Balance: 2" at bounding box center [697, 330] width 225 height 25
select select "1203521"
click at [585, 318] on select "Select Product Issue 2025-09-03, Issued to: Radha, Balance: 2" at bounding box center [697, 330] width 225 height 25
drag, startPoint x: 580, startPoint y: 409, endPoint x: 610, endPoint y: 383, distance: 39.0
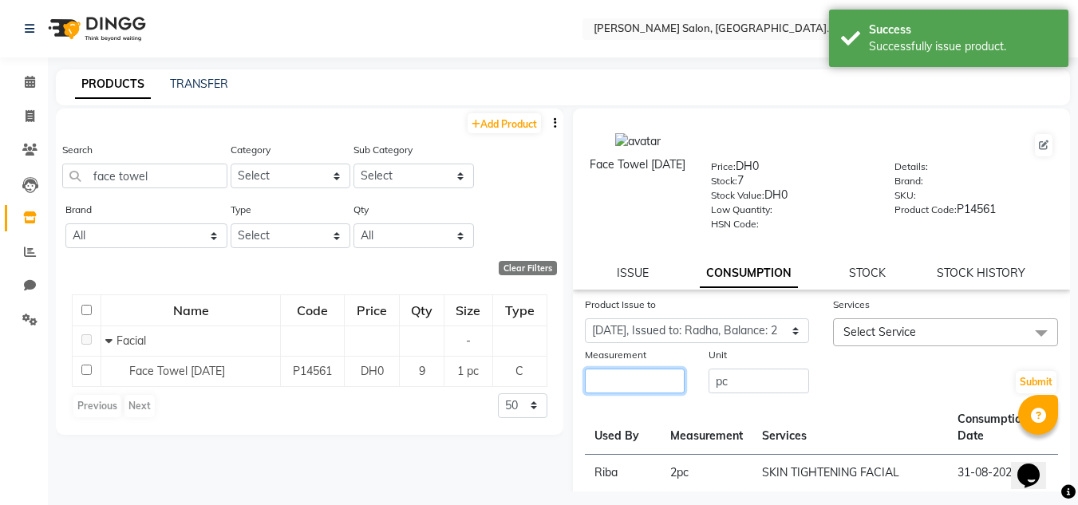
click at [610, 383] on input "number" at bounding box center [635, 381] width 101 height 25
type input "2"
drag, startPoint x: 847, startPoint y: 334, endPoint x: 860, endPoint y: 366, distance: 35.4
click at [848, 334] on span "Select Service" at bounding box center [880, 332] width 73 height 14
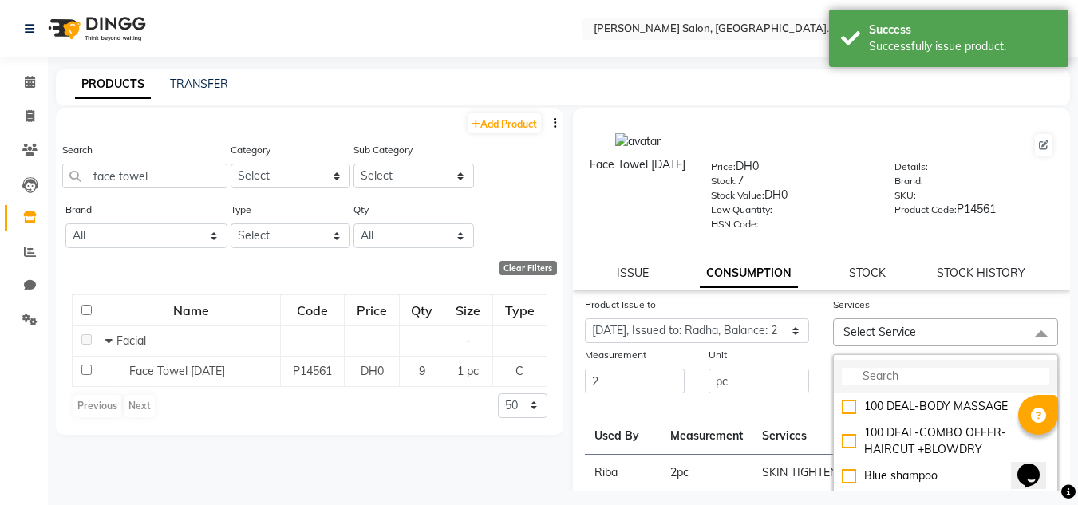
click at [860, 393] on li at bounding box center [945, 377] width 223 height 34
click at [868, 374] on input "multiselect-search" at bounding box center [946, 376] width 208 height 17
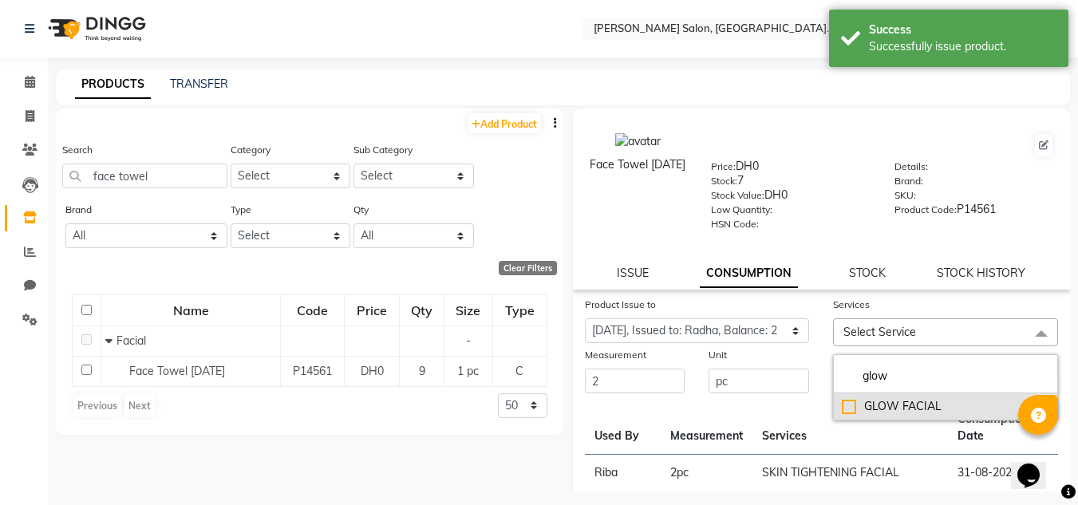
type input "glow"
click at [886, 402] on div "GLOW FACIAL" at bounding box center [946, 406] width 208 height 17
checkbox input "true"
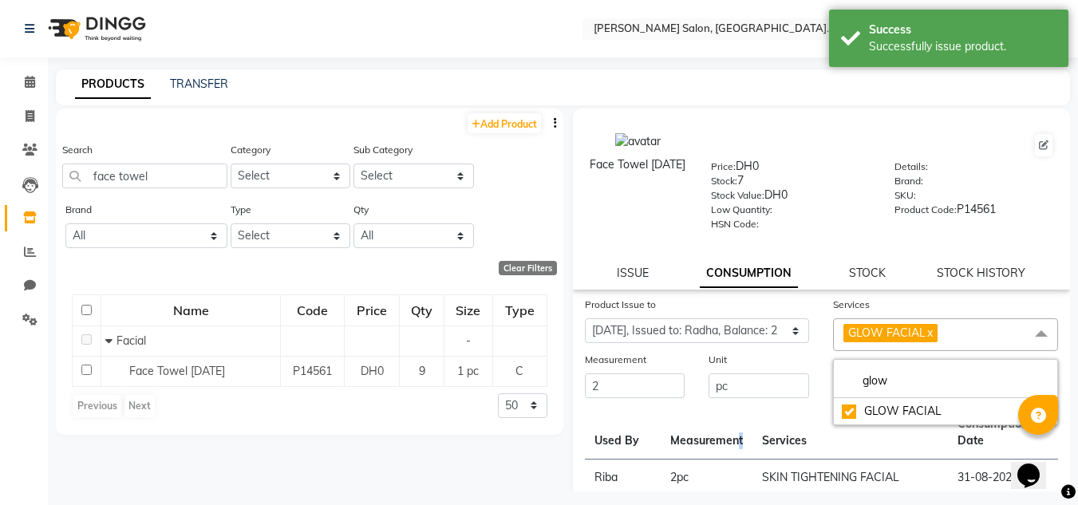
click at [737, 456] on th "Measurement" at bounding box center [707, 432] width 92 height 53
click at [1016, 385] on button "Submit" at bounding box center [1036, 387] width 41 height 22
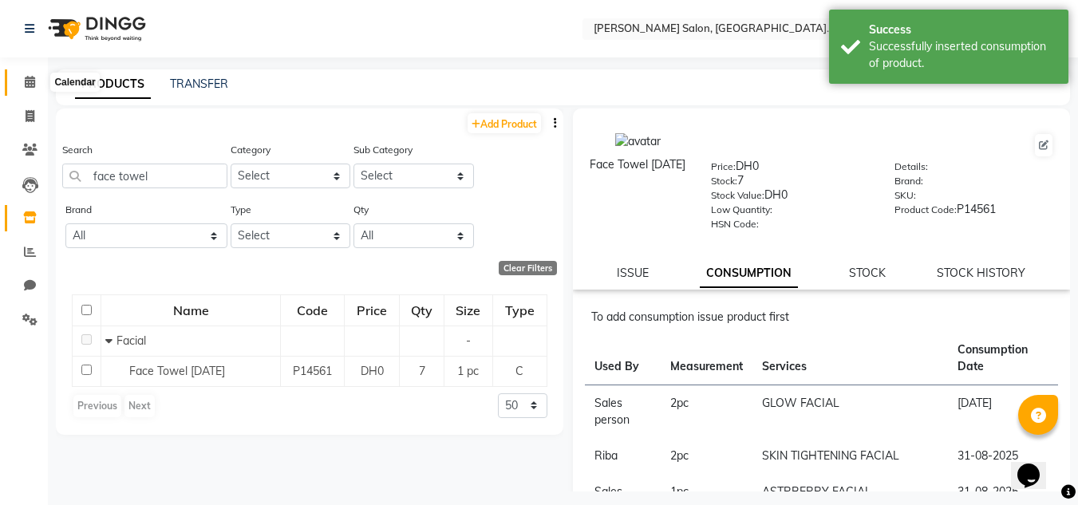
click at [26, 89] on span at bounding box center [30, 82] width 28 height 18
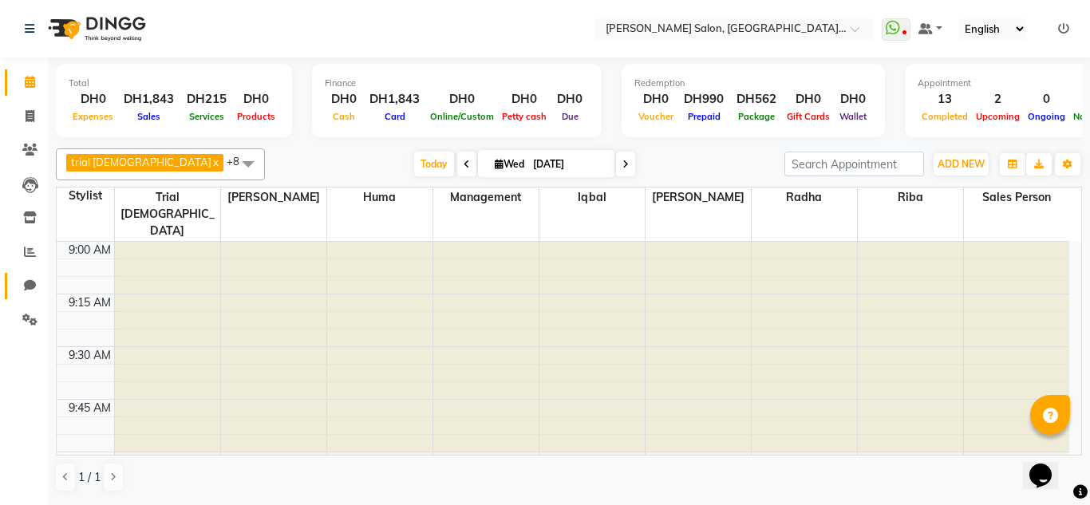
click at [33, 298] on link "Chat" at bounding box center [24, 286] width 38 height 26
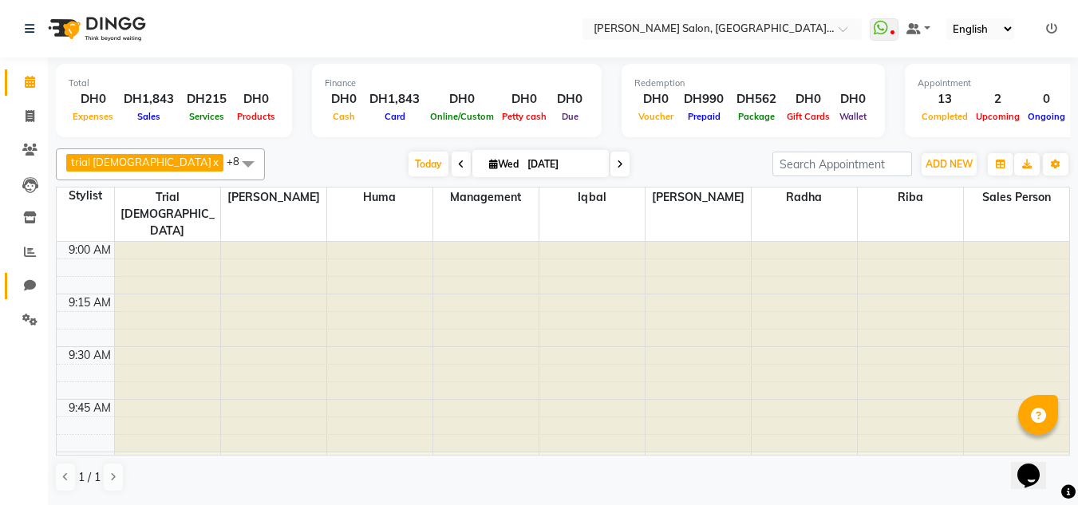
select select "100"
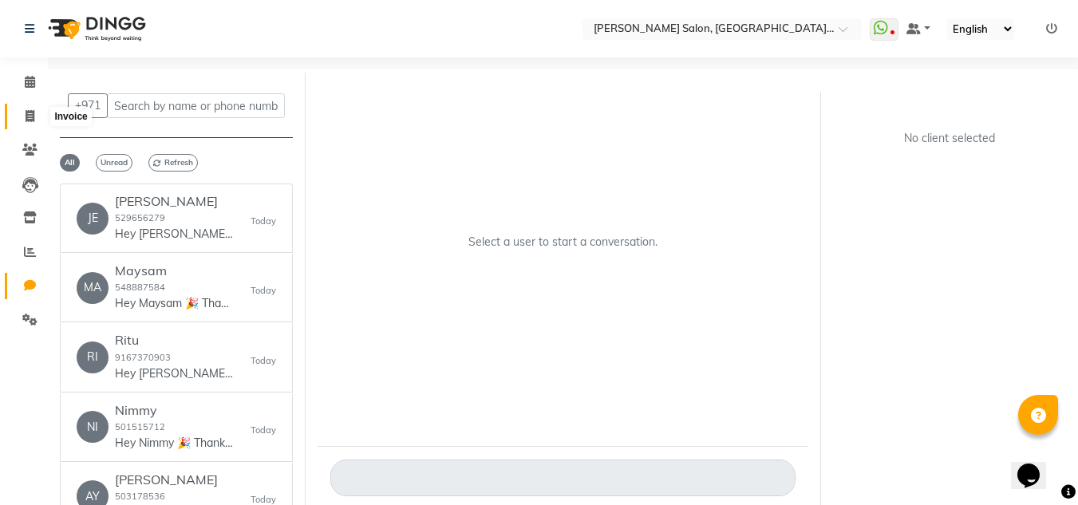
click at [42, 122] on span at bounding box center [30, 117] width 28 height 18
select select "service"
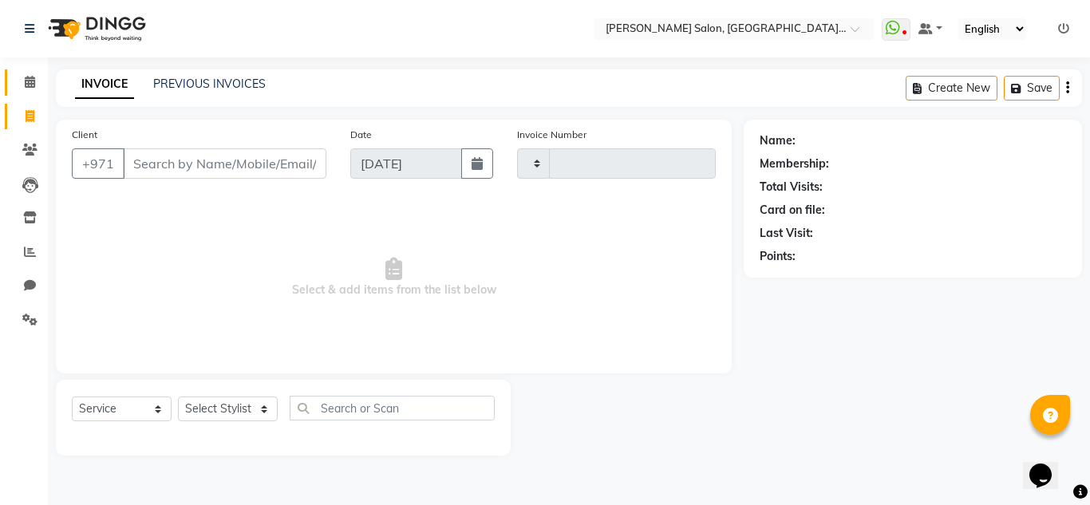
type input "1285"
select select "4069"
click at [32, 84] on icon at bounding box center [30, 82] width 10 height 12
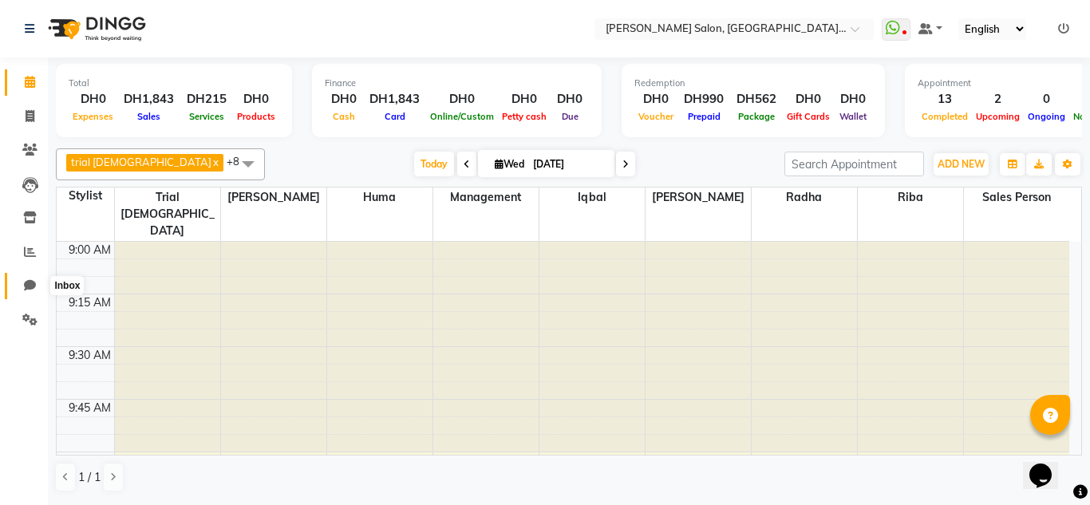
click at [32, 279] on span at bounding box center [30, 286] width 28 height 18
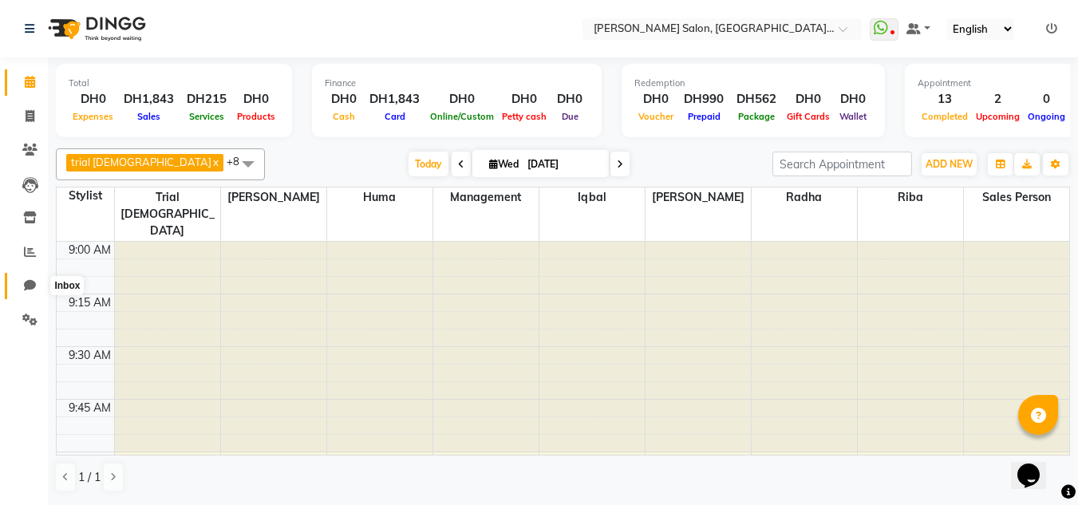
select select "100"
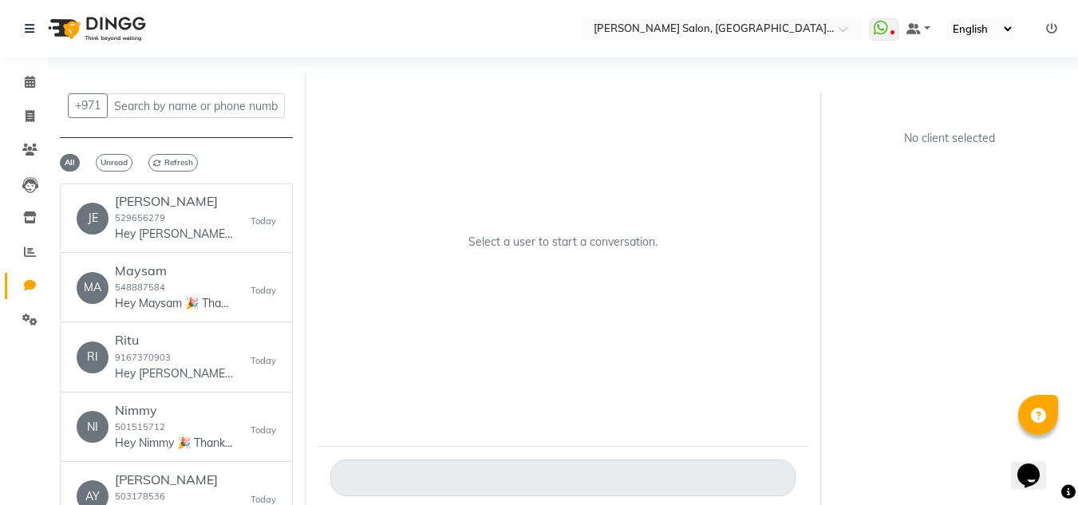
click at [39, 165] on li "Clients" at bounding box center [24, 150] width 48 height 34
click at [39, 187] on span at bounding box center [30, 185] width 28 height 18
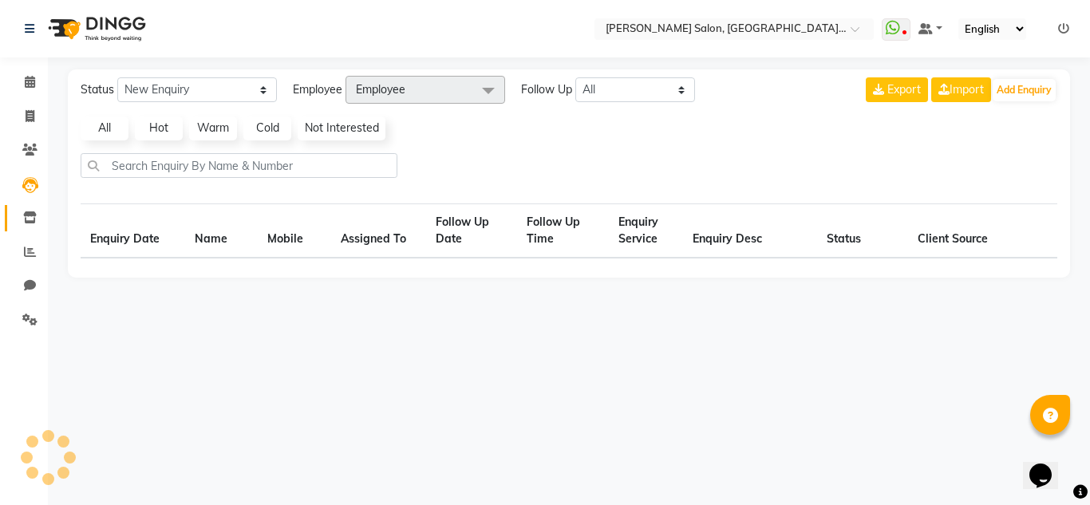
click at [30, 223] on span at bounding box center [30, 218] width 28 height 18
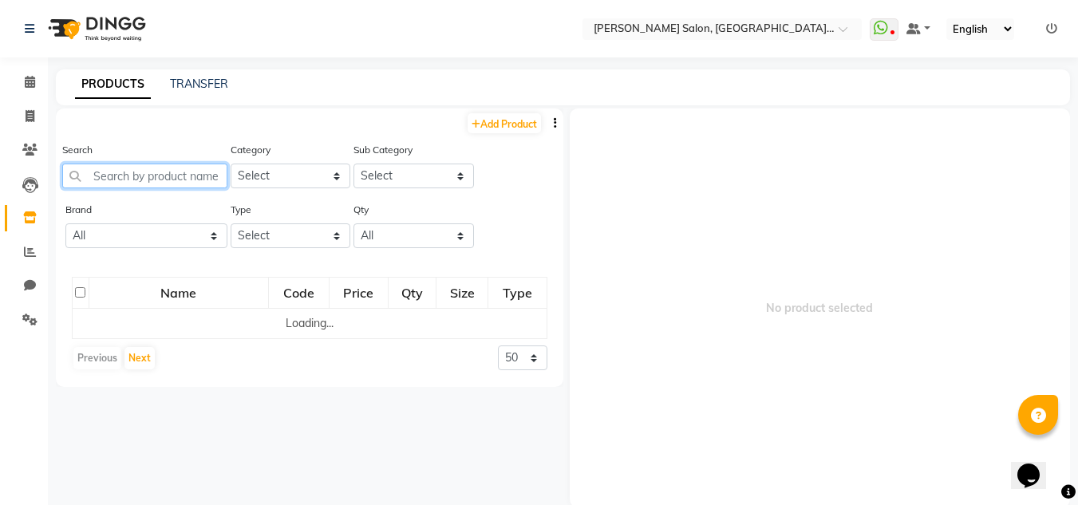
click at [115, 179] on input "text" at bounding box center [144, 176] width 165 height 25
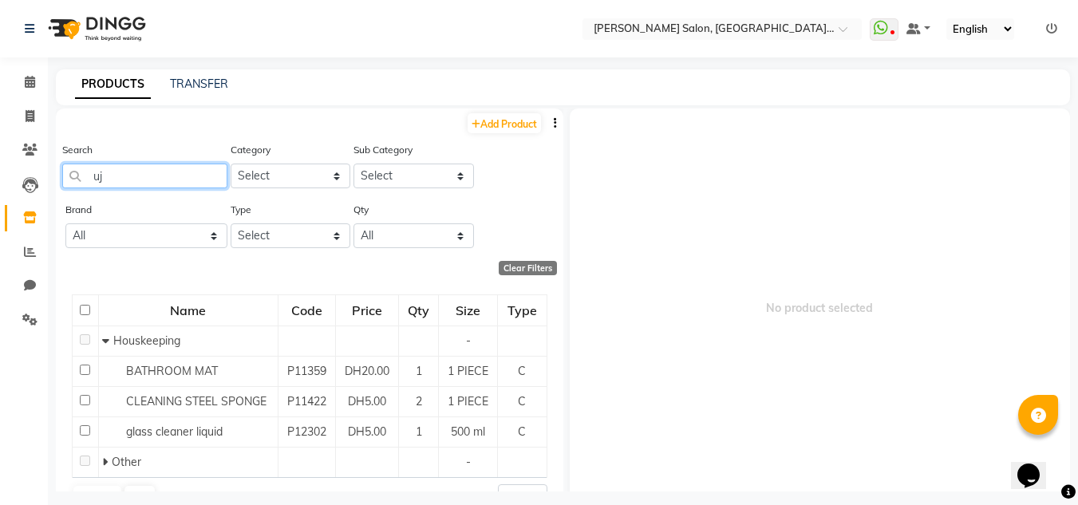
type input "u"
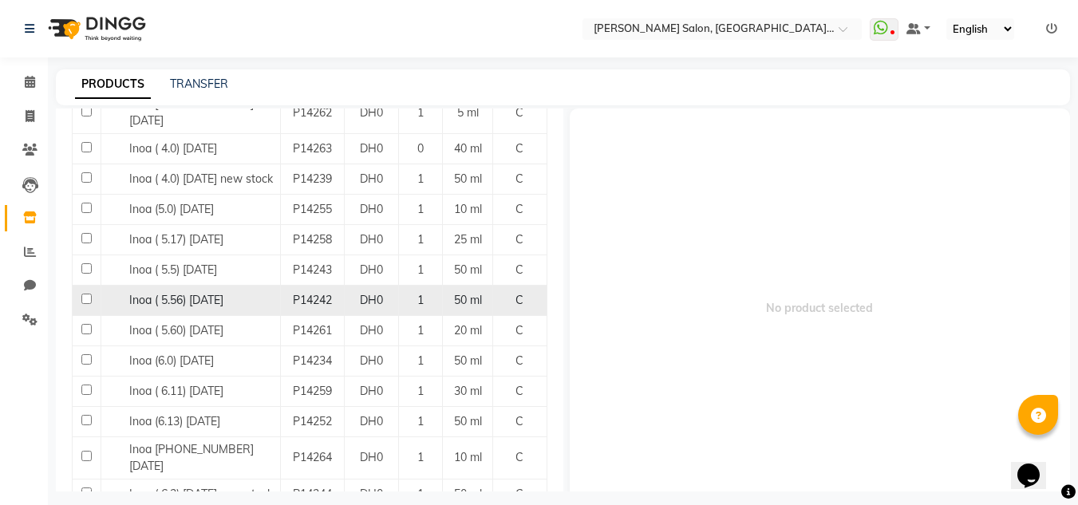
scroll to position [287, 0]
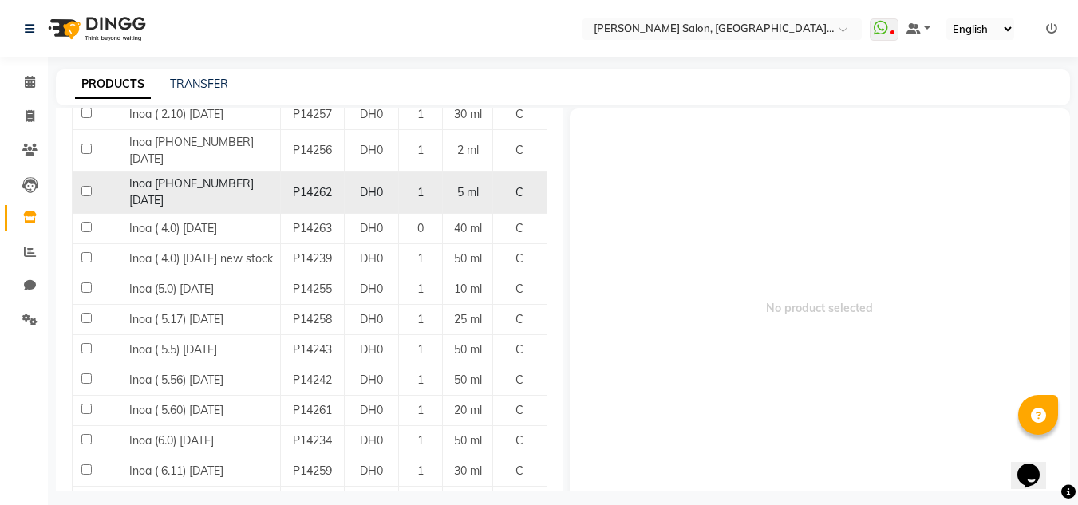
type input "inoa"
click at [230, 187] on td "Inoa ( 3) 24-07-2025" at bounding box center [191, 193] width 180 height 42
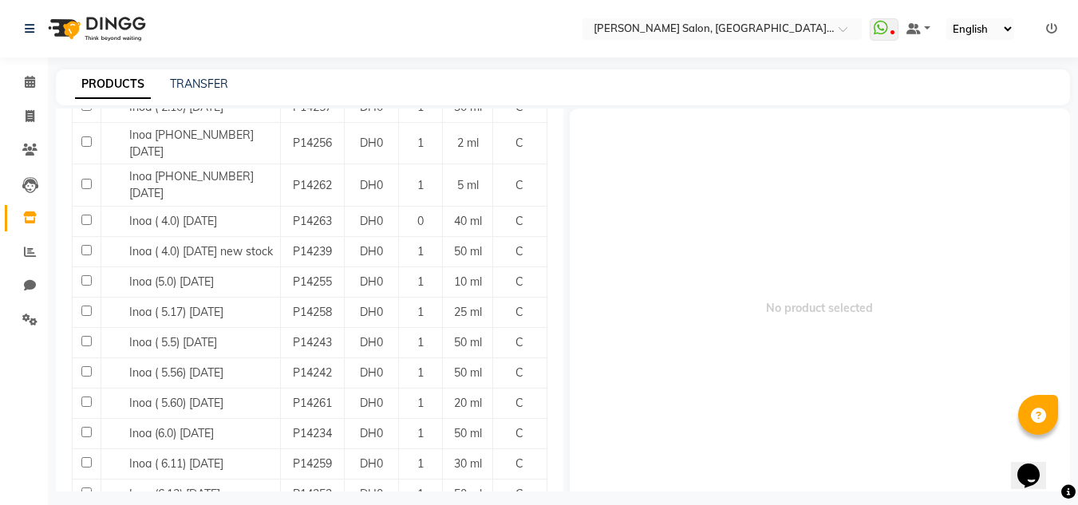
scroll to position [275, 0]
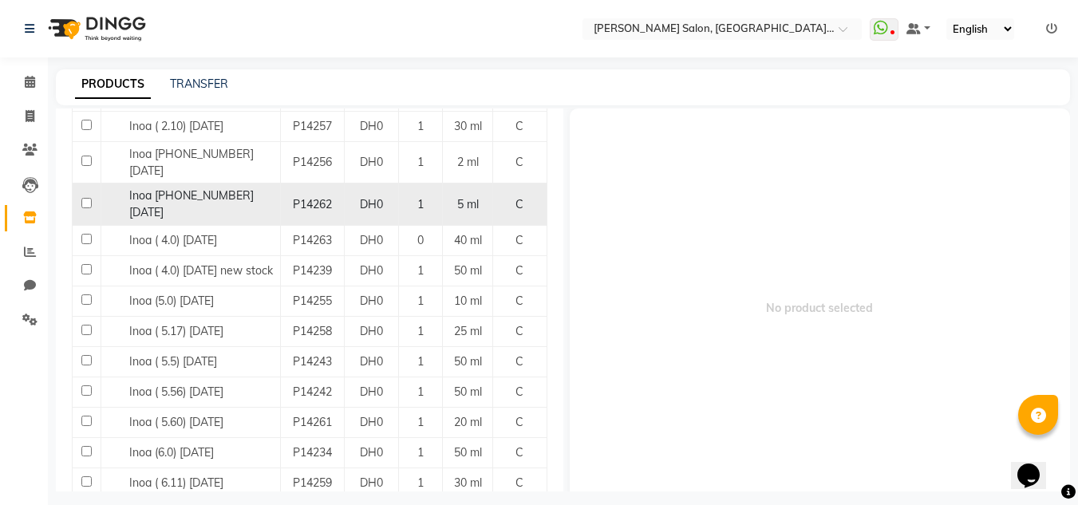
click at [449, 196] on div "5 ml" at bounding box center [467, 204] width 37 height 17
select select
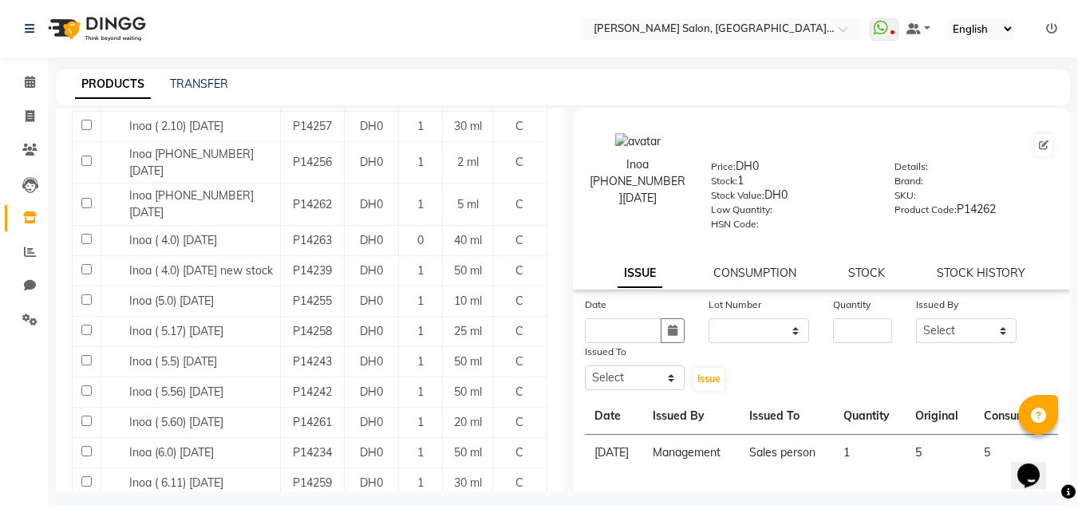
click at [940, 290] on div "Inoa ( 3) 24-07-2025 Price: DH0 Stock: 1 Stock Value: DH0 Low Quantity: HSN Cod…" at bounding box center [822, 362] width 498 height 507
click at [782, 279] on link "CONSUMPTION" at bounding box center [755, 273] width 83 height 14
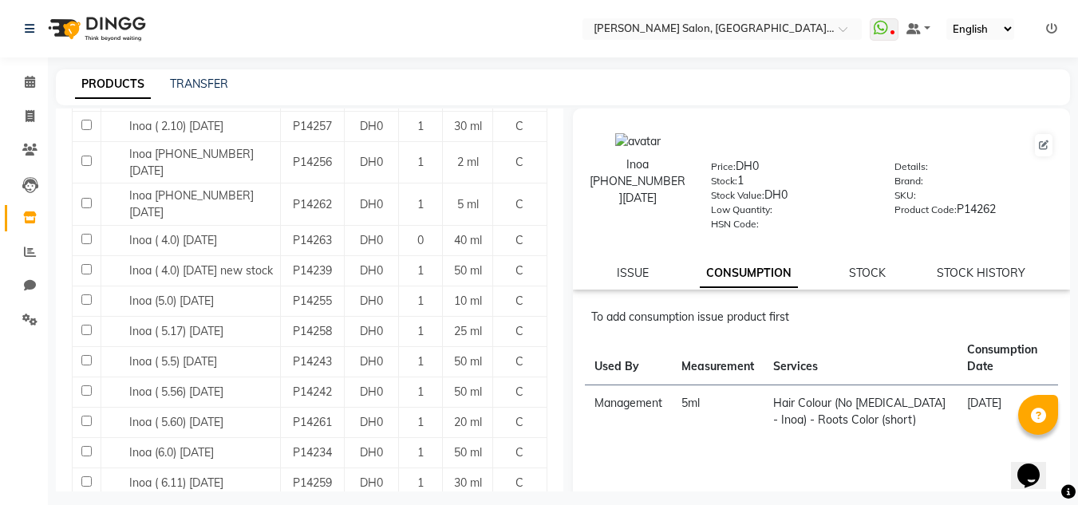
click at [973, 283] on div "Inoa ( 3) 24-07-2025 Price: DH0 Stock: 1 Stock Value: DH0 Low Quantity: HSN Cod…" at bounding box center [822, 199] width 498 height 181
click at [950, 287] on div "Inoa ( 3) 24-07-2025 Price: DH0 Stock: 1 Stock Value: DH0 Low Quantity: HSN Cod…" at bounding box center [822, 199] width 498 height 181
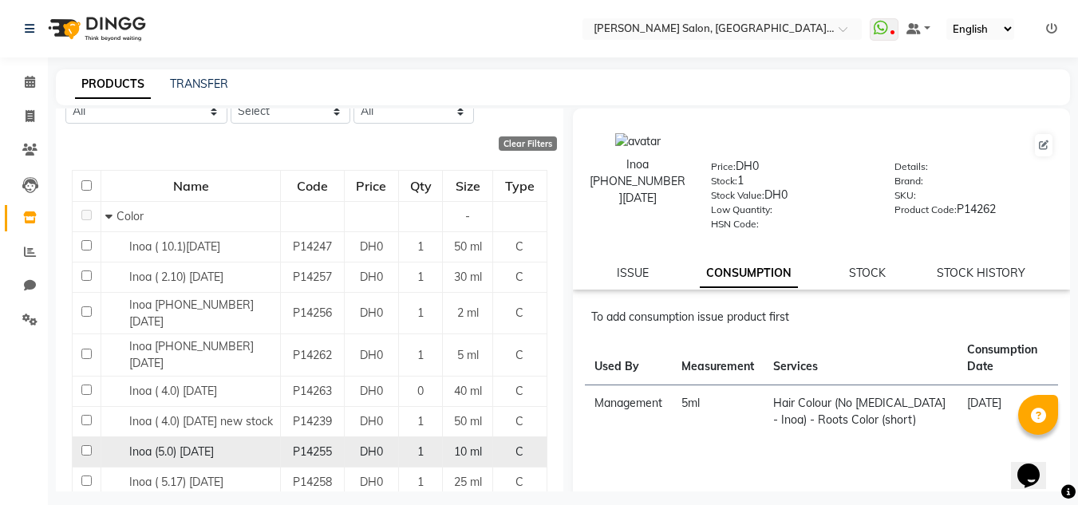
scroll to position [116, 0]
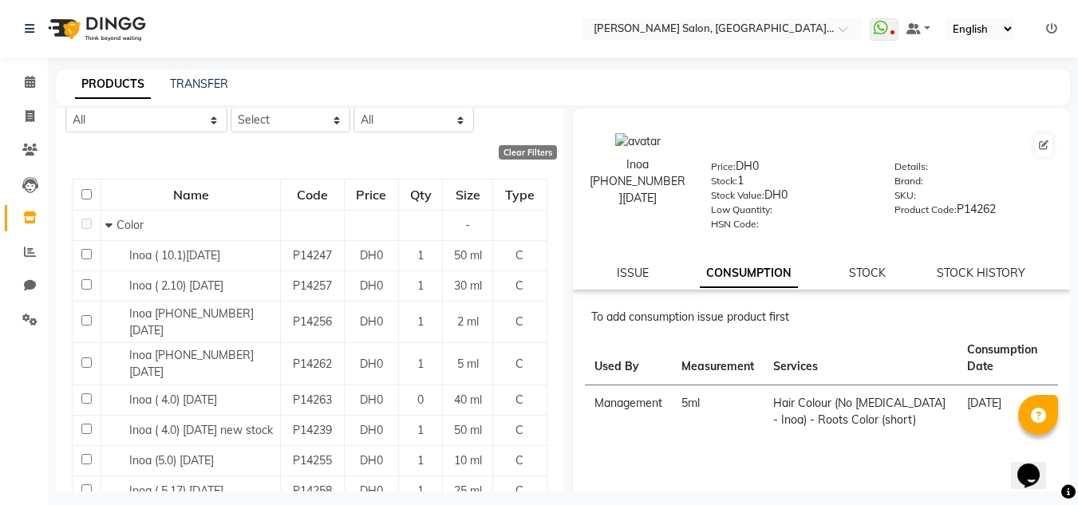
drag, startPoint x: 547, startPoint y: 212, endPoint x: 549, endPoint y: 226, distance: 14.6
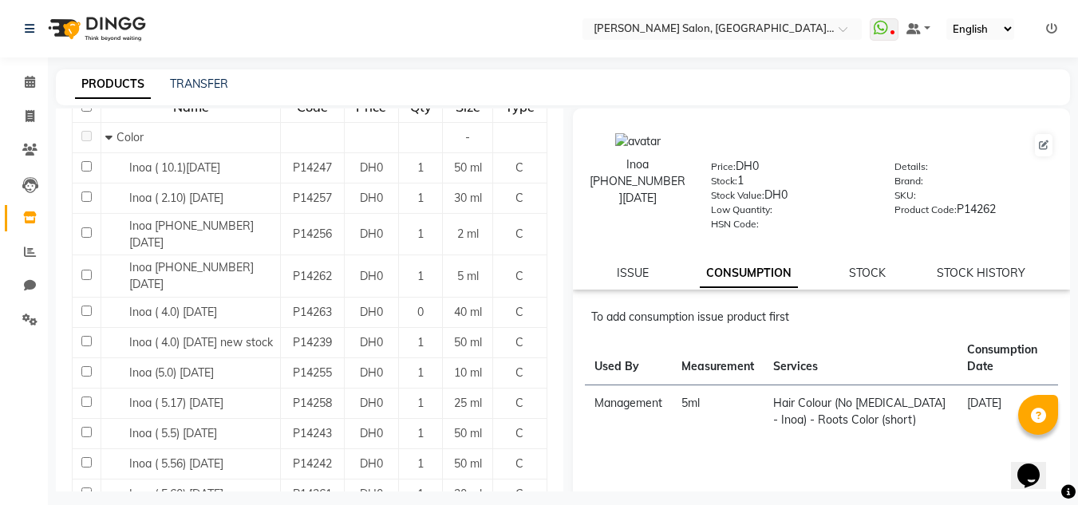
scroll to position [239, 0]
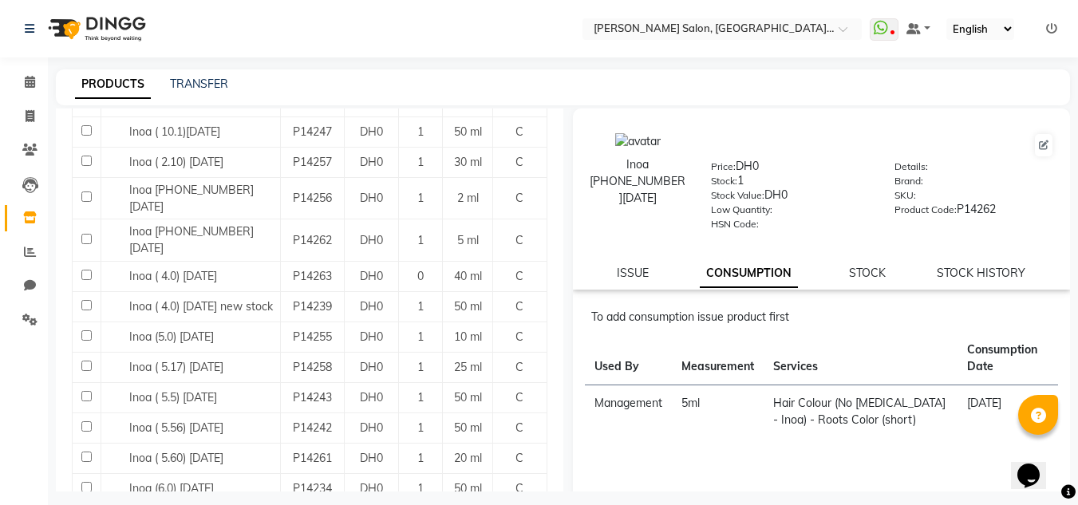
click at [974, 287] on div "Inoa ( 3) 24-07-2025 Price: DH0 Stock: 1 Stock Value: DH0 Low Quantity: HSN Cod…" at bounding box center [822, 199] width 498 height 181
click at [967, 276] on link "STOCK HISTORY" at bounding box center [981, 273] width 89 height 14
select select "all"
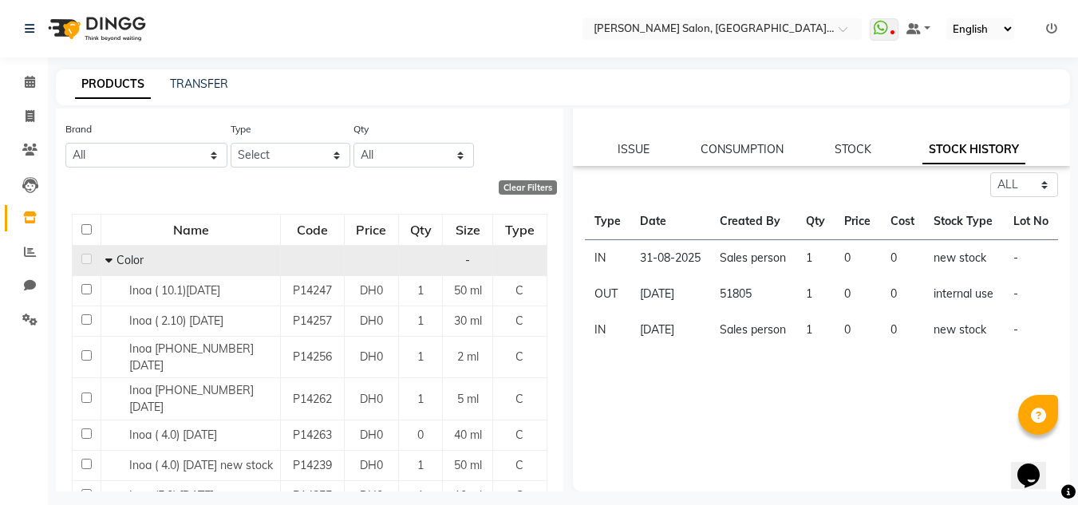
scroll to position [80, 0]
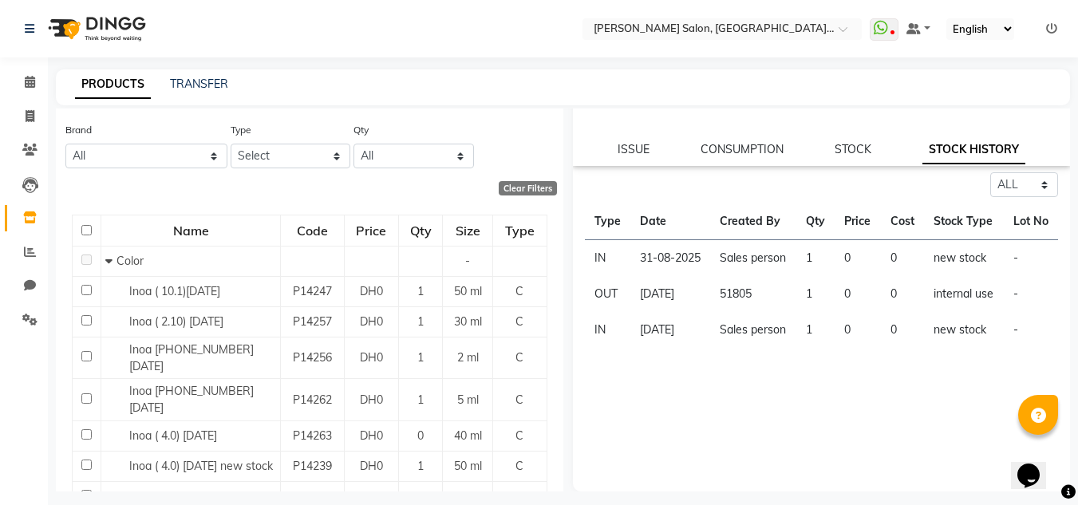
click at [637, 140] on div "Inoa ( 3) 24-07-2025 Price: DH0 Stock: 1 Stock Value: DH0 Low Quantity: HSN Cod…" at bounding box center [822, 75] width 498 height 181
click at [648, 147] on div "ISSUE CONSUMPTION STOCK STOCK HISTORY" at bounding box center [822, 149] width 460 height 17
click at [636, 152] on link "ISSUE" at bounding box center [634, 149] width 32 height 14
select select
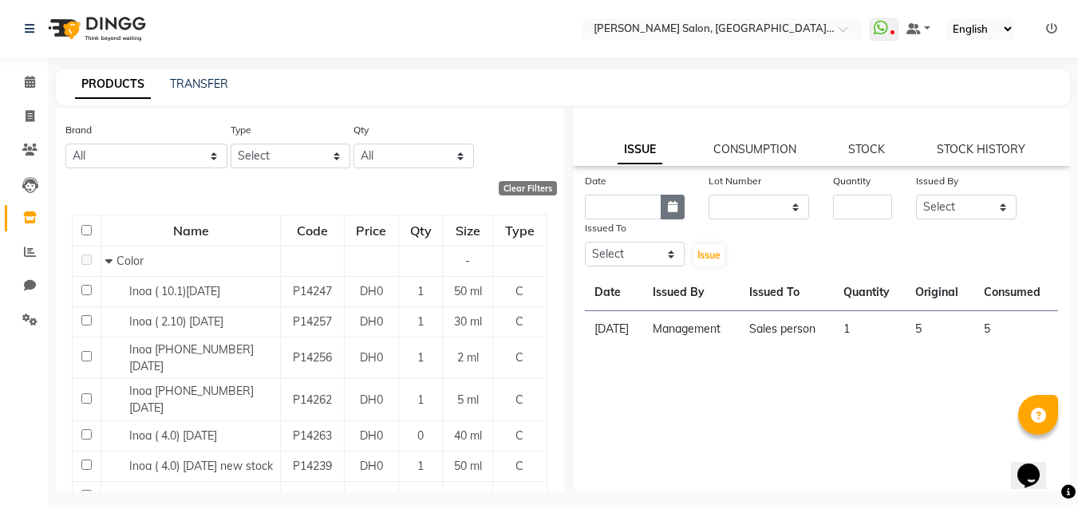
click at [662, 209] on button "button" at bounding box center [673, 207] width 24 height 25
select select "9"
select select "2025"
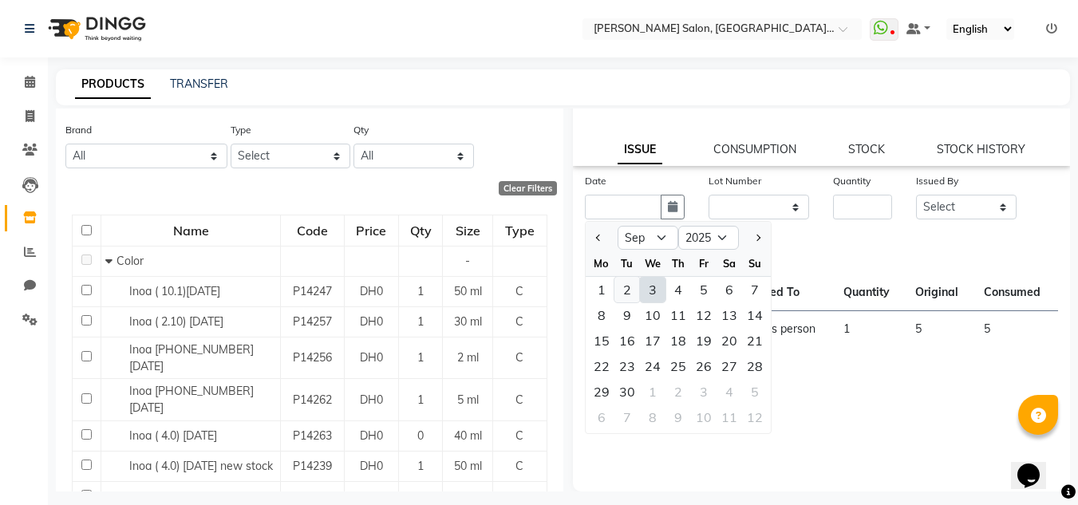
click at [623, 287] on div "2" at bounding box center [628, 290] width 26 height 26
type input "02-09-2025"
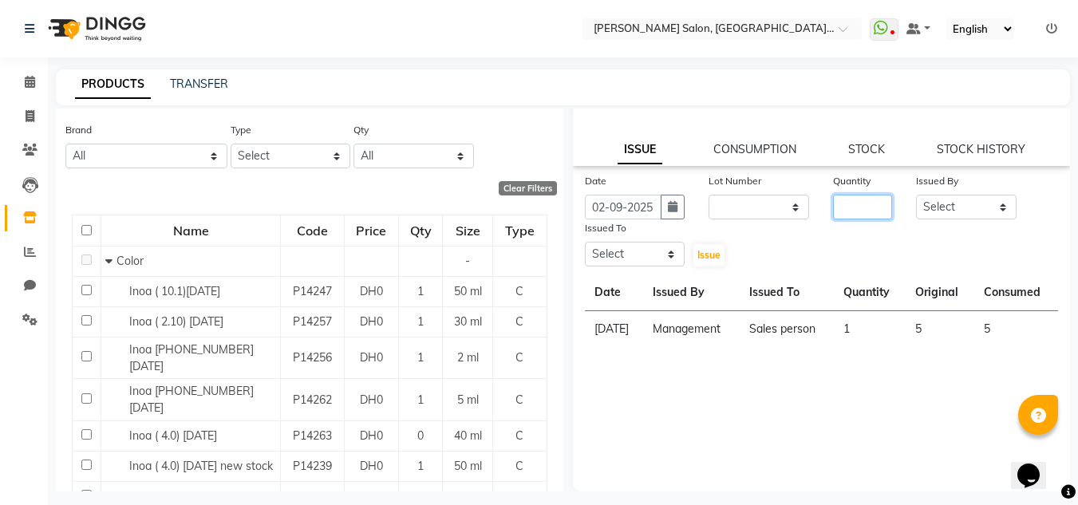
click at [864, 204] on input "number" at bounding box center [862, 207] width 59 height 25
type input "1"
drag, startPoint x: 929, startPoint y: 204, endPoint x: 926, endPoint y: 215, distance: 11.6
click at [929, 203] on select "Select Huma [PERSON_NAME] Management [PERSON_NAME] Sales person [PERSON_NAME] t…" at bounding box center [966, 207] width 101 height 25
select select "51805"
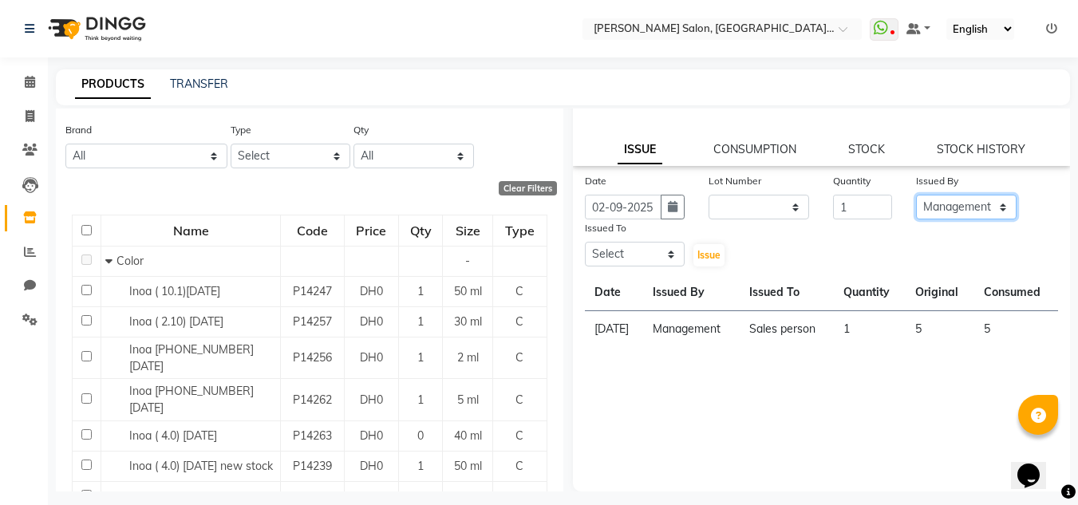
click at [916, 195] on select "Select Huma [PERSON_NAME] Management [PERSON_NAME] Sales person [PERSON_NAME] t…" at bounding box center [966, 207] width 101 height 25
click at [685, 204] on div "Date 02-09-2025" at bounding box center [635, 195] width 125 height 47
drag, startPoint x: 669, startPoint y: 201, endPoint x: 673, endPoint y: 215, distance: 14.1
click at [669, 202] on icon "button" at bounding box center [673, 206] width 10 height 11
select select "9"
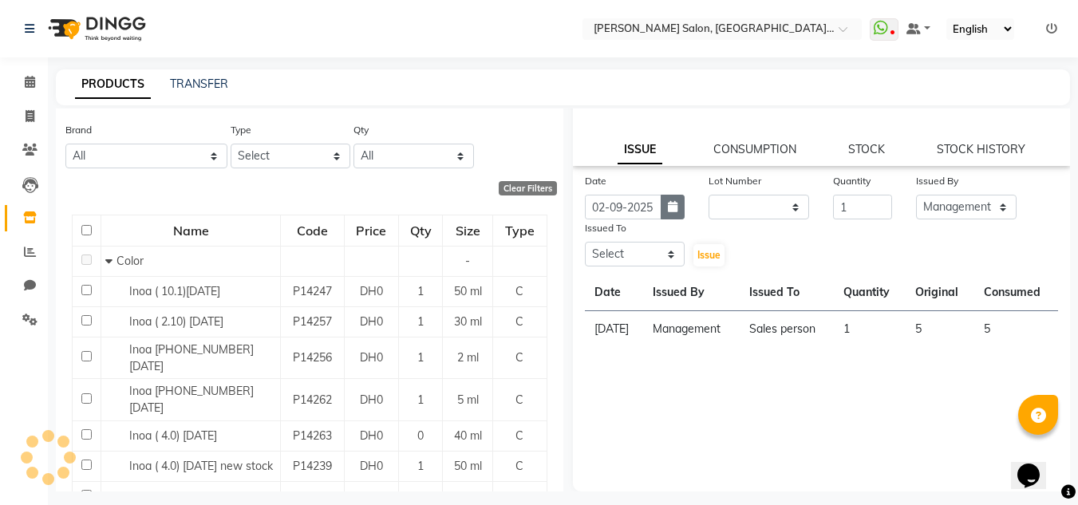
select select "2025"
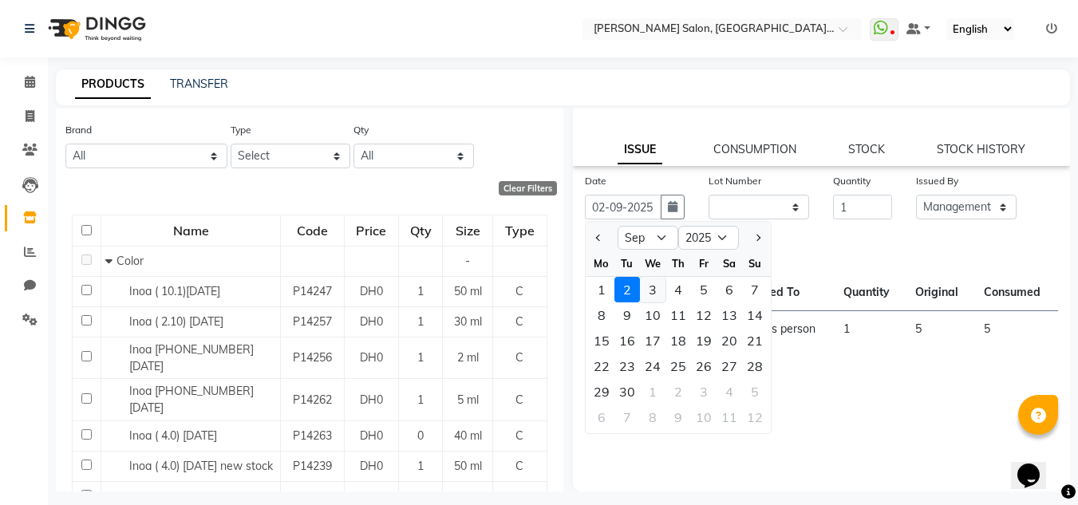
click at [650, 295] on div "3" at bounding box center [653, 290] width 26 height 26
type input "03-09-2025"
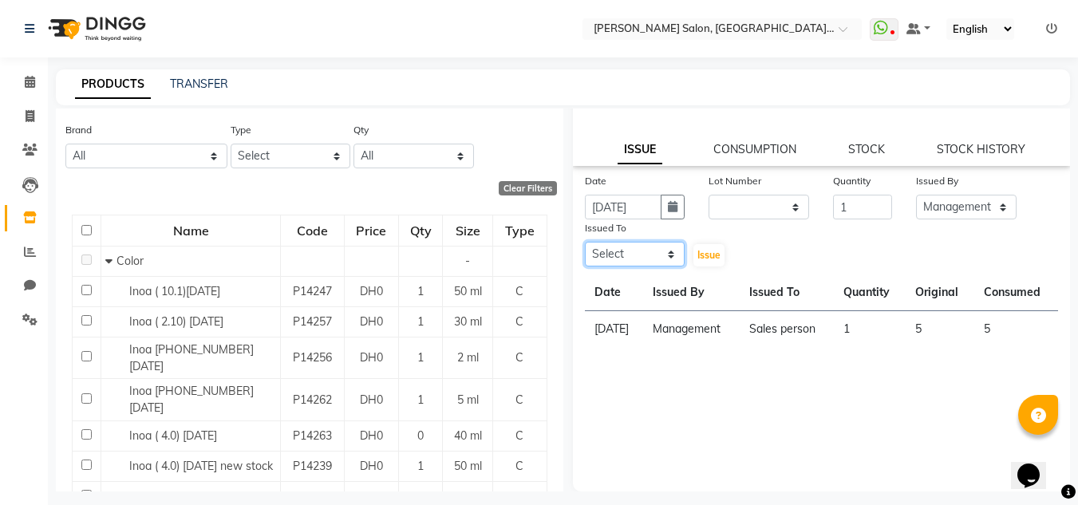
drag, startPoint x: 628, startPoint y: 255, endPoint x: 625, endPoint y: 247, distance: 8.6
click at [625, 247] on select "Select Huma [PERSON_NAME] Management [PERSON_NAME] Sales person [PERSON_NAME] t…" at bounding box center [635, 254] width 101 height 25
select select "86370"
click at [585, 242] on select "Select Huma [PERSON_NAME] Management [PERSON_NAME] Sales person [PERSON_NAME] t…" at bounding box center [635, 254] width 101 height 25
click at [711, 259] on span "Issue" at bounding box center [709, 255] width 23 height 12
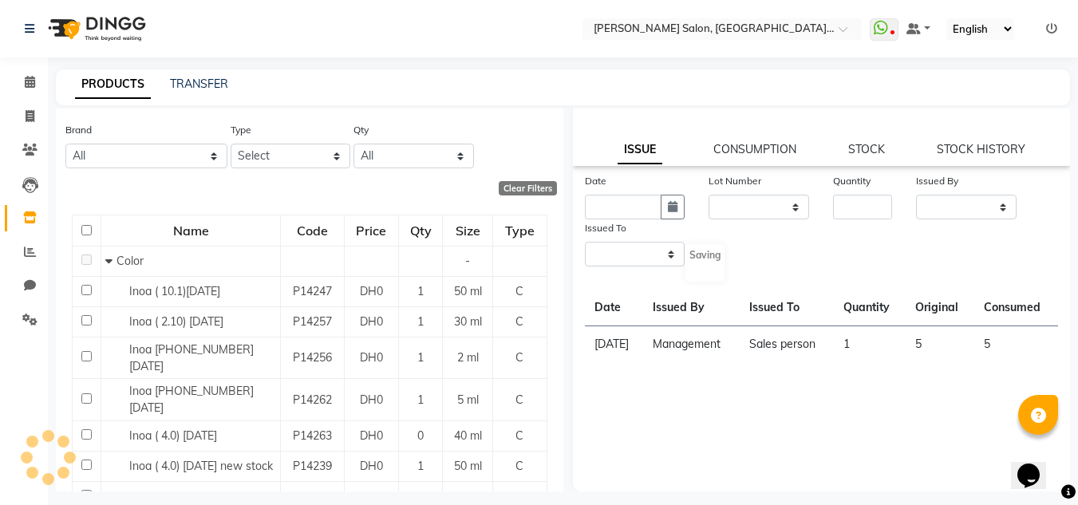
scroll to position [0, 0]
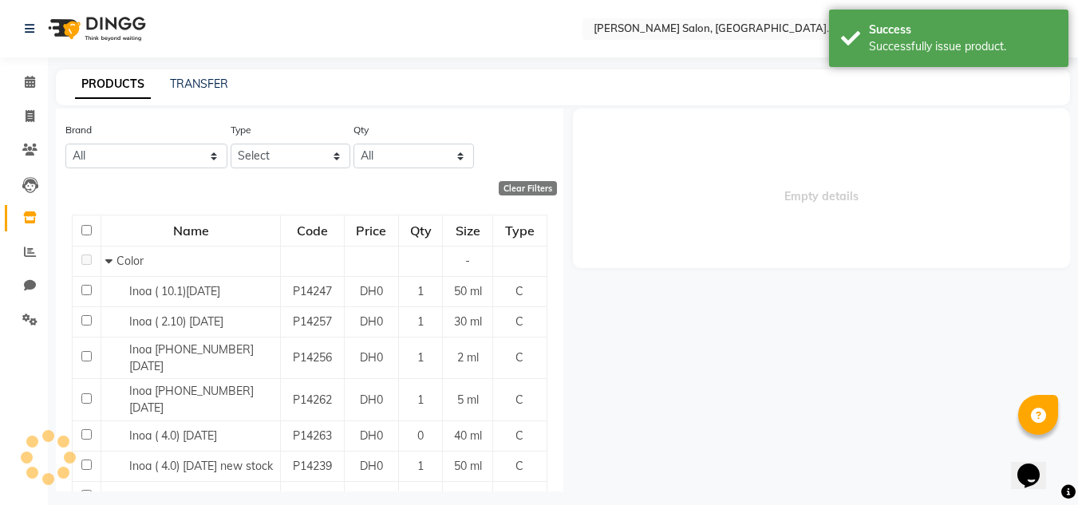
select select
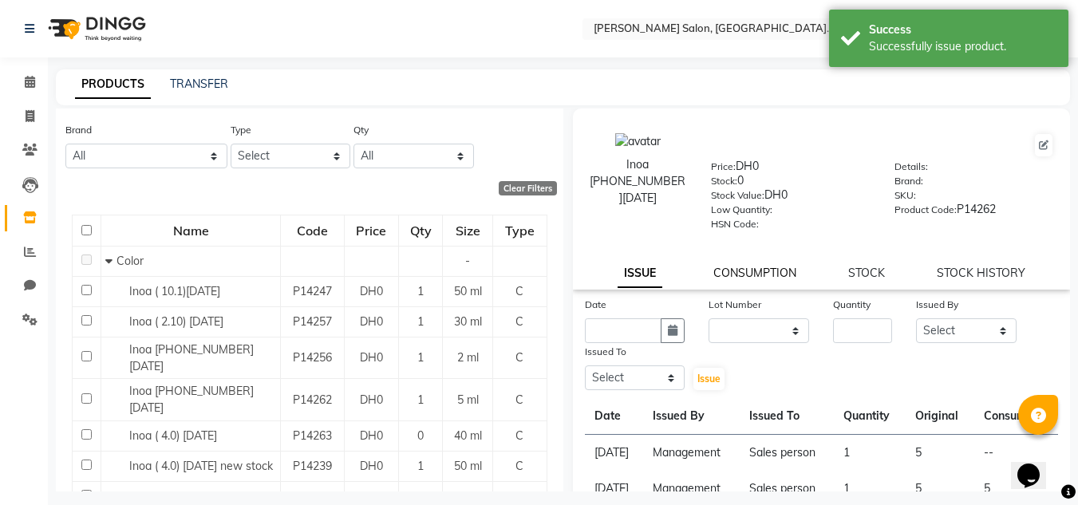
click at [761, 277] on link "CONSUMPTION" at bounding box center [755, 273] width 83 height 14
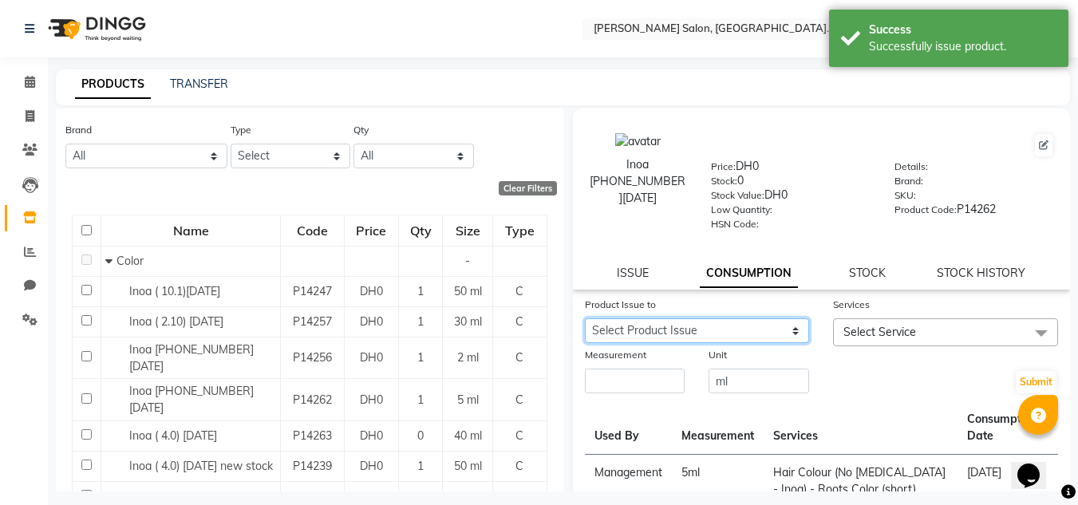
click at [761, 322] on select "Select Product Issue 2025-09-03, Issued to: Sales person, Balance: 5" at bounding box center [697, 330] width 225 height 25
click at [966, 274] on link "STOCK HISTORY" at bounding box center [981, 273] width 89 height 14
select select "all"
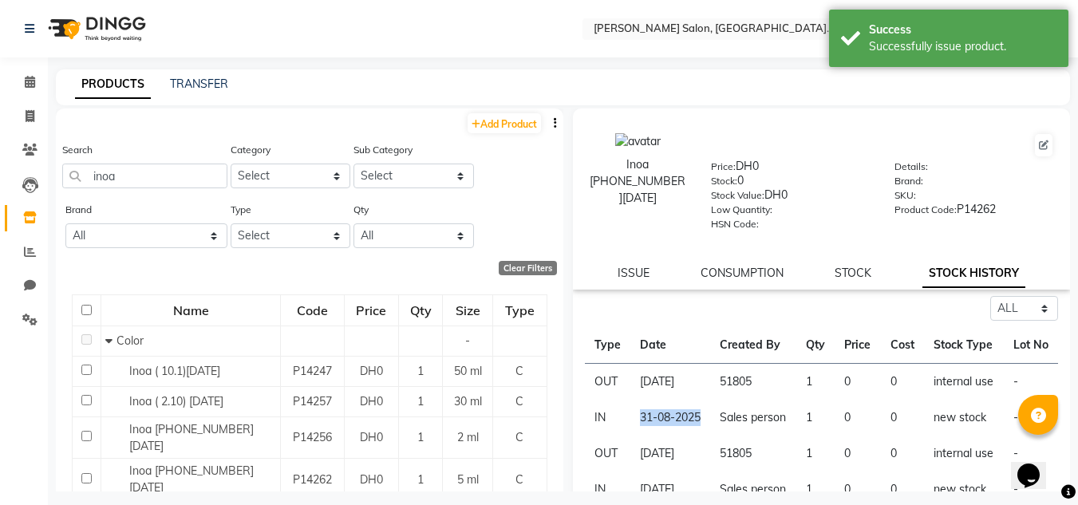
drag, startPoint x: 637, startPoint y: 457, endPoint x: 672, endPoint y: 465, distance: 36.0
click at [672, 436] on td "31-08-2025" at bounding box center [671, 418] width 81 height 36
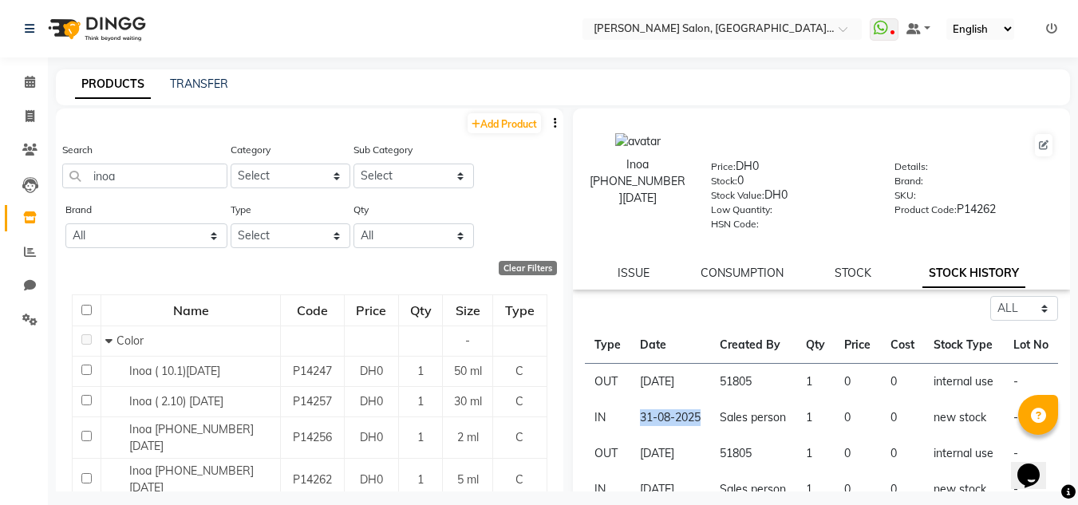
copy td "31-08-2025"
click at [494, 118] on link "Add Product" at bounding box center [504, 123] width 73 height 20
select select "true"
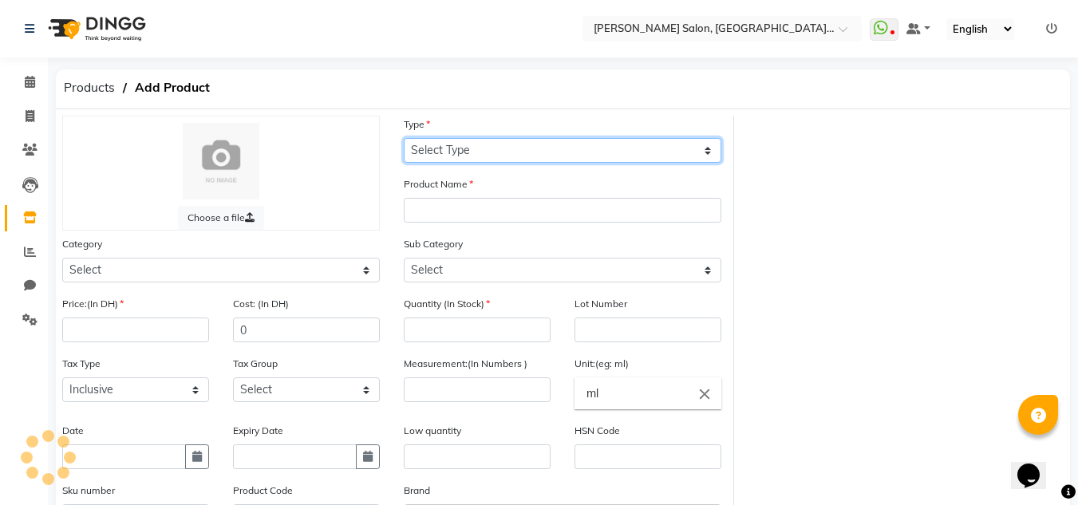
drag, startPoint x: 494, startPoint y: 118, endPoint x: 548, endPoint y: 161, distance: 68.7
click at [543, 146] on select "Select Type Both Retail Consumable" at bounding box center [563, 150] width 318 height 25
select select "C"
click at [404, 138] on select "Select Type Both Retail Consumable" at bounding box center [563, 150] width 318 height 25
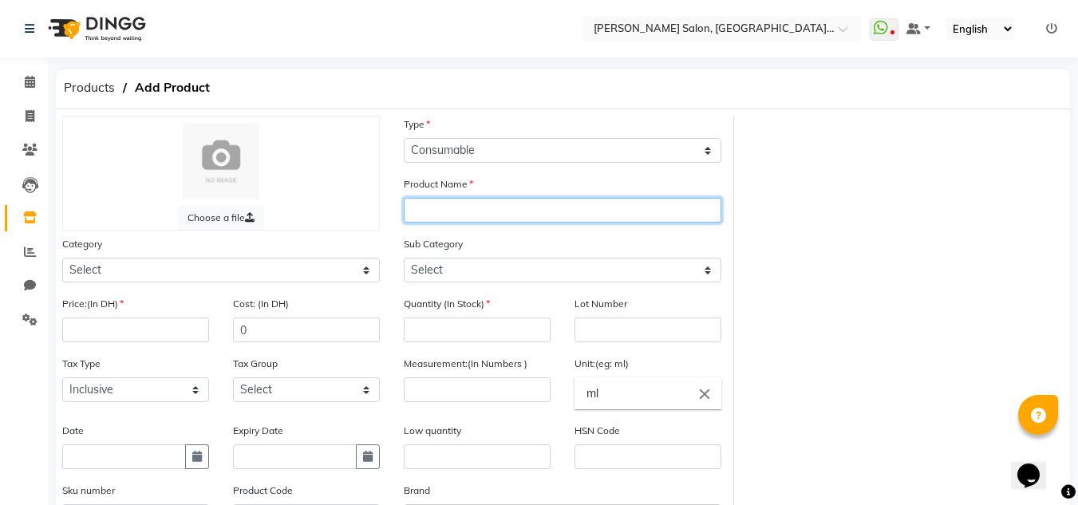
click at [496, 214] on input "text" at bounding box center [563, 210] width 318 height 25
paste input "31-08-2025"
click at [413, 208] on input "31-08-2025" at bounding box center [563, 210] width 318 height 25
type input "Inoa 3 31-08-2025"
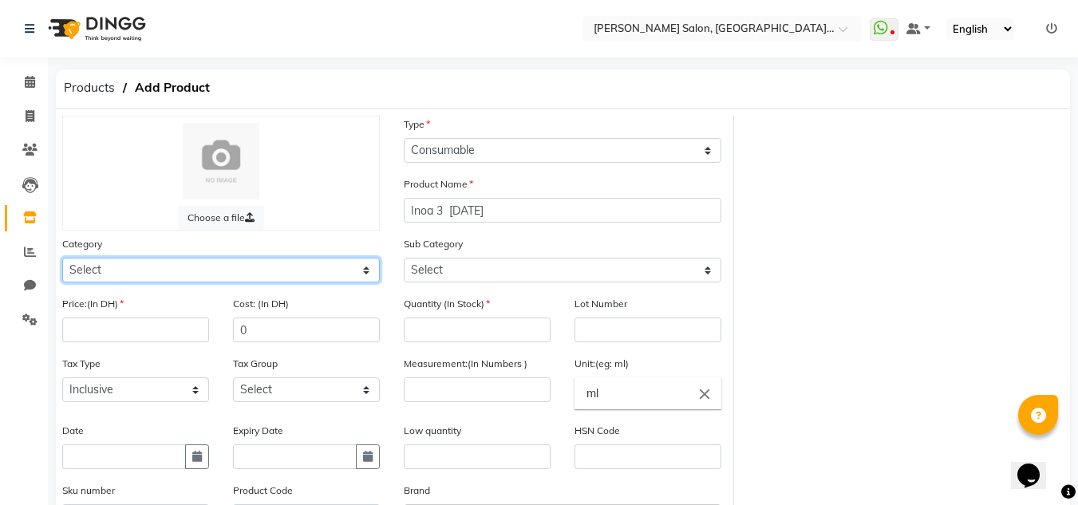
click at [314, 267] on select "Select Hair Skin Makeup Personal Care Appliances Beard Waxing Disposable Thread…" at bounding box center [221, 270] width 318 height 25
click at [62, 258] on select "Select Hair Skin Makeup Personal Care Appliances Beard Waxing Disposable Thread…" at bounding box center [221, 270] width 318 height 25
drag, startPoint x: 214, startPoint y: 279, endPoint x: 213, endPoint y: 261, distance: 18.4
click at [213, 278] on select "Select Hair Skin Makeup Personal Care Appliances Beard Waxing Disposable Thread…" at bounding box center [221, 270] width 318 height 25
select select "462401100"
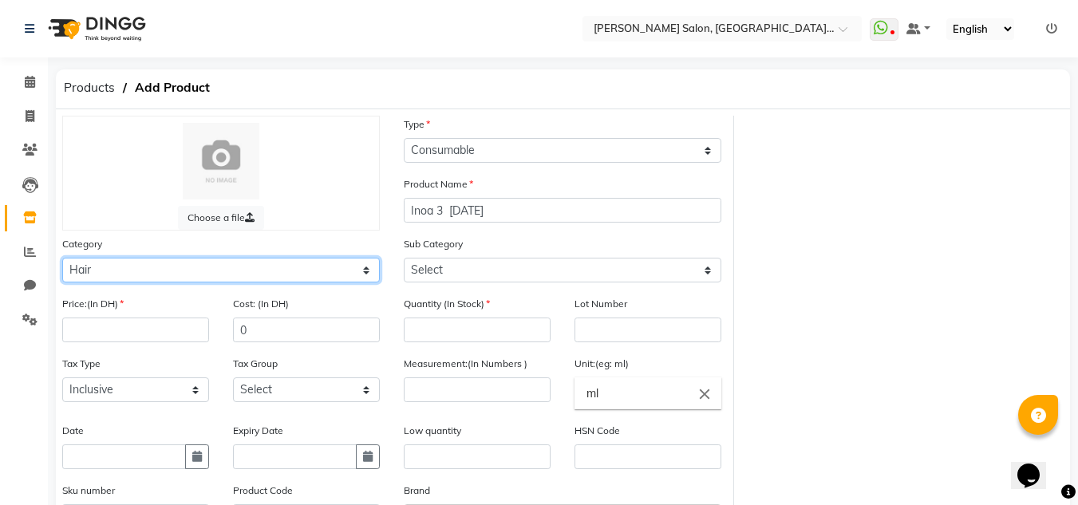
click at [62, 258] on select "Select Hair Skin Makeup Personal Care Appliances Beard Waxing Disposable Thread…" at bounding box center [221, 270] width 318 height 25
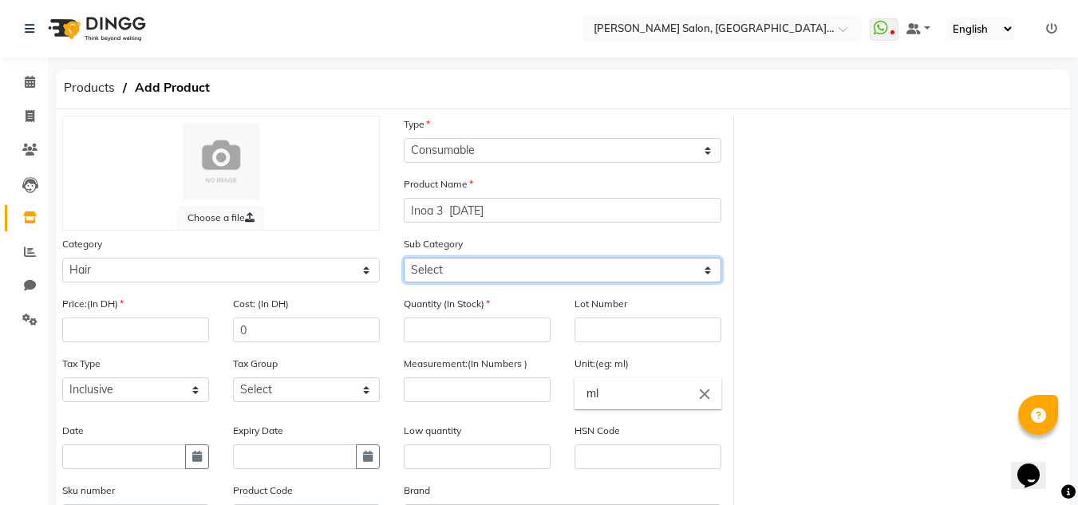
click at [552, 275] on select "Select Shampoo Conditioner Cream Mask Oil Serum Color Appliances Treatment Styl…" at bounding box center [563, 270] width 318 height 25
select select "462401107"
click at [404, 258] on select "Select Shampoo Conditioner Cream Mask Oil Serum Color Appliances Treatment Styl…" at bounding box center [563, 270] width 318 height 25
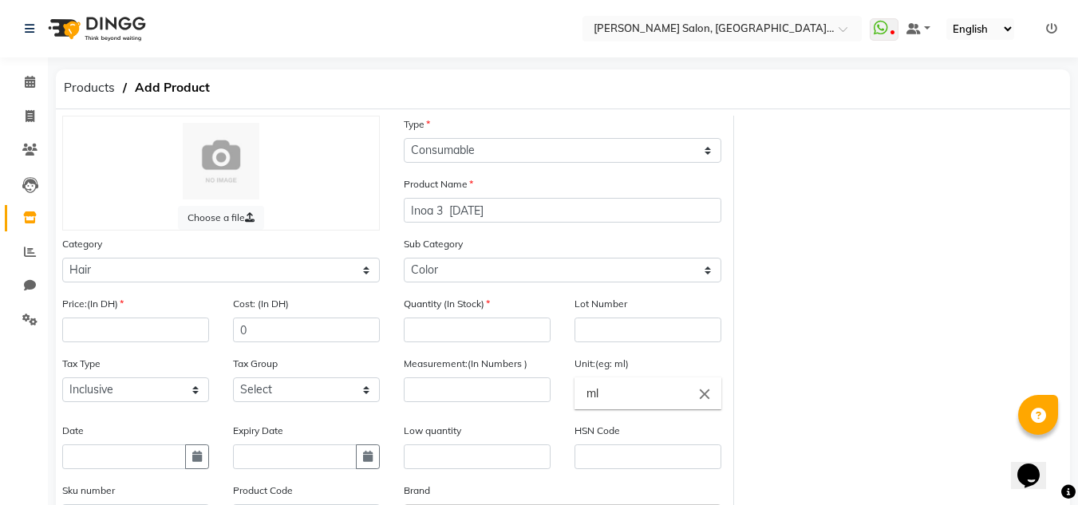
click at [533, 303] on div "Quantity (In Stock)" at bounding box center [477, 318] width 147 height 47
click at [533, 315] on div "Quantity (In Stock)" at bounding box center [477, 318] width 147 height 47
click at [536, 330] on input "number" at bounding box center [477, 330] width 147 height 25
type input "1"
click at [522, 391] on input "number" at bounding box center [477, 390] width 147 height 25
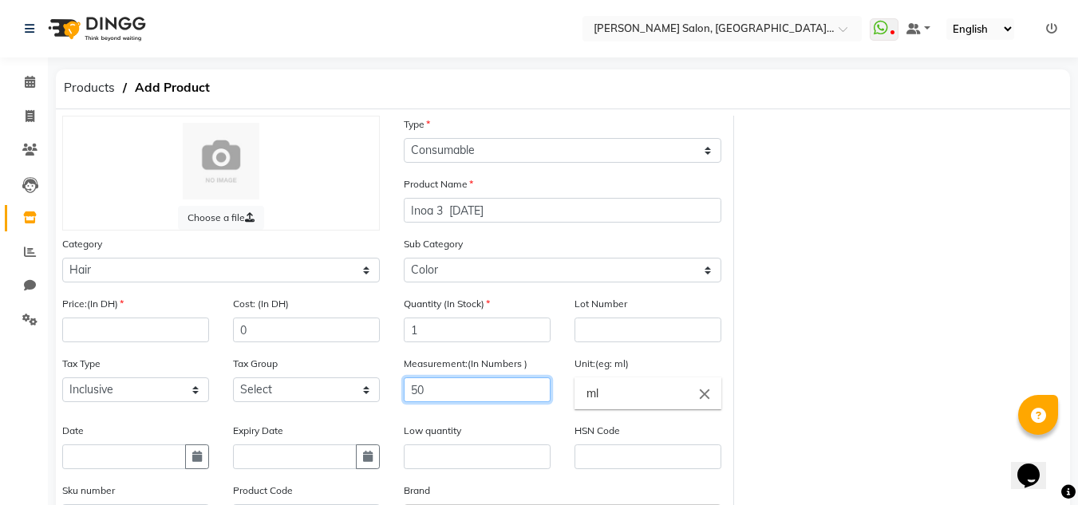
click at [521, 390] on input "50" at bounding box center [477, 390] width 147 height 25
type input "50"
click at [202, 453] on button "button" at bounding box center [197, 457] width 24 height 25
select select "9"
select select "2025"
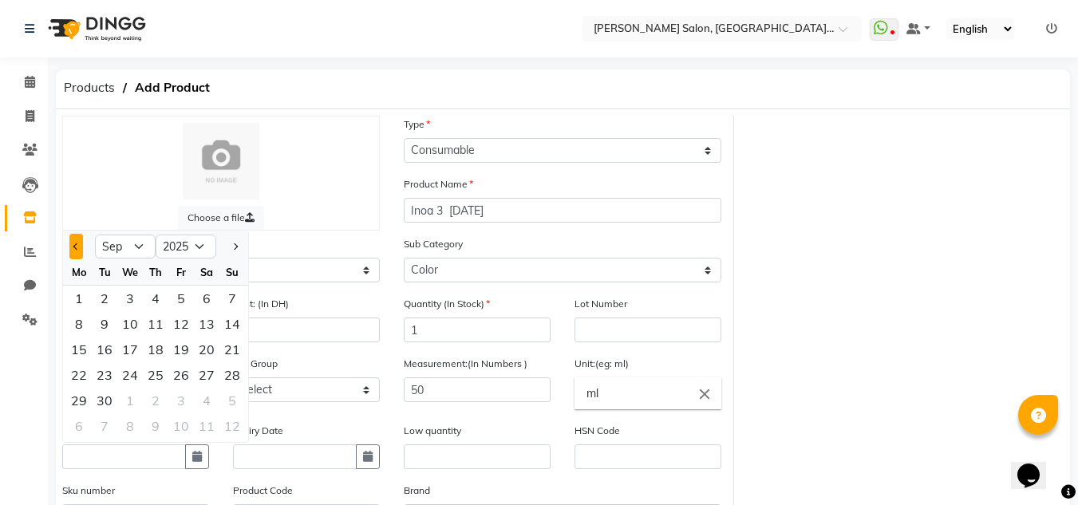
click at [84, 250] on div at bounding box center [79, 247] width 32 height 26
click at [77, 251] on button "Previous month" at bounding box center [76, 247] width 14 height 26
select select "8"
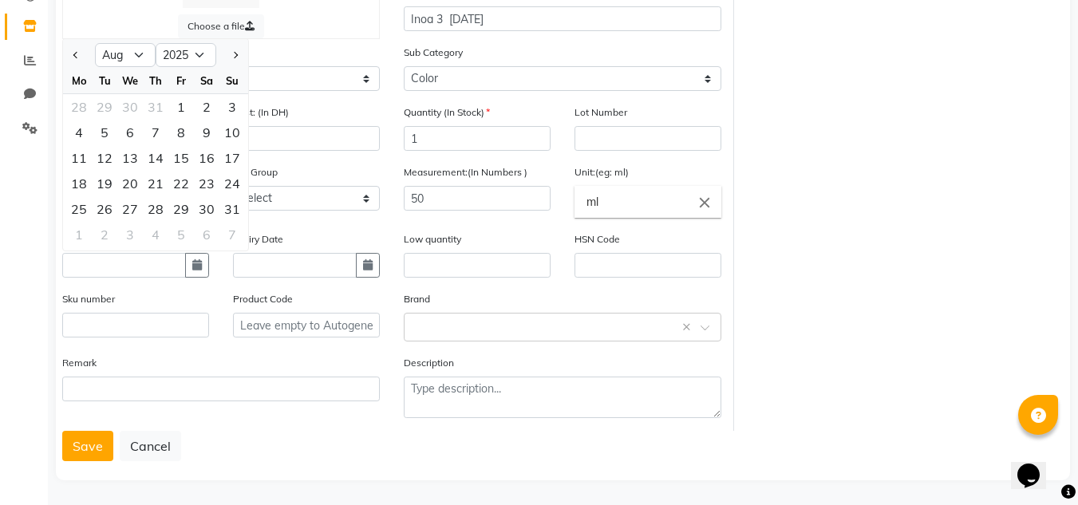
scroll to position [194, 0]
click at [221, 202] on div "31" at bounding box center [232, 207] width 26 height 26
type input "31-08-2025"
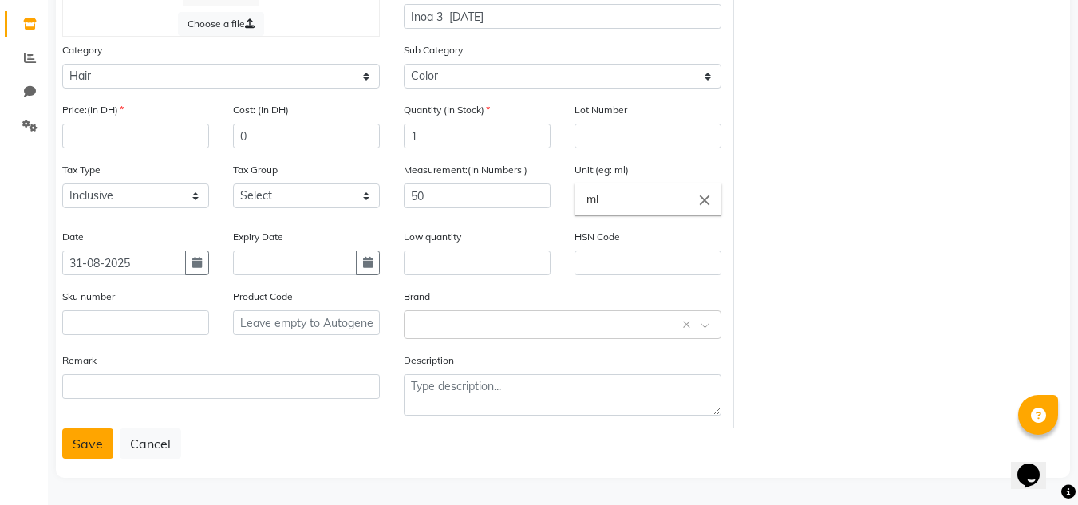
click at [101, 437] on button "Save" at bounding box center [87, 444] width 51 height 30
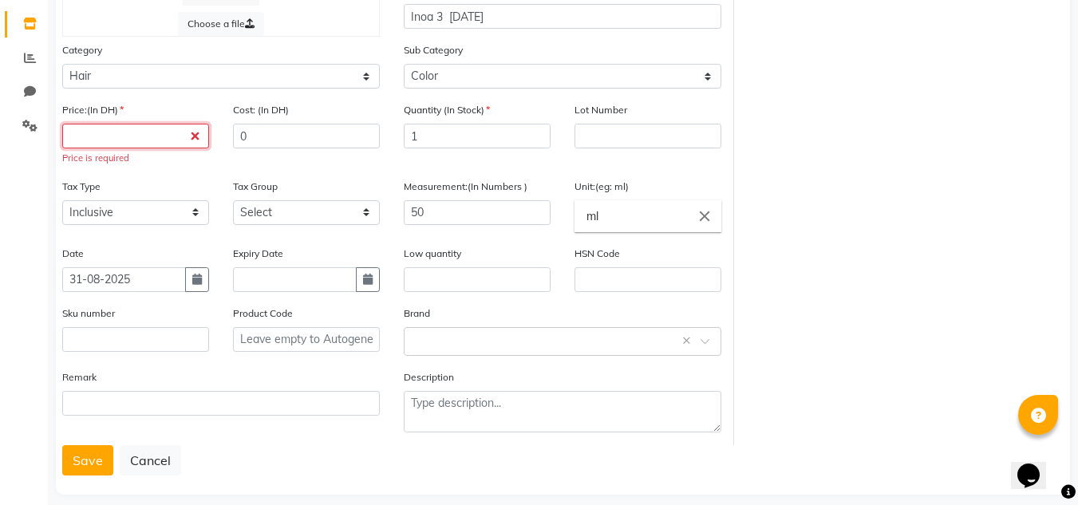
click at [81, 137] on input "number" at bounding box center [135, 136] width 147 height 25
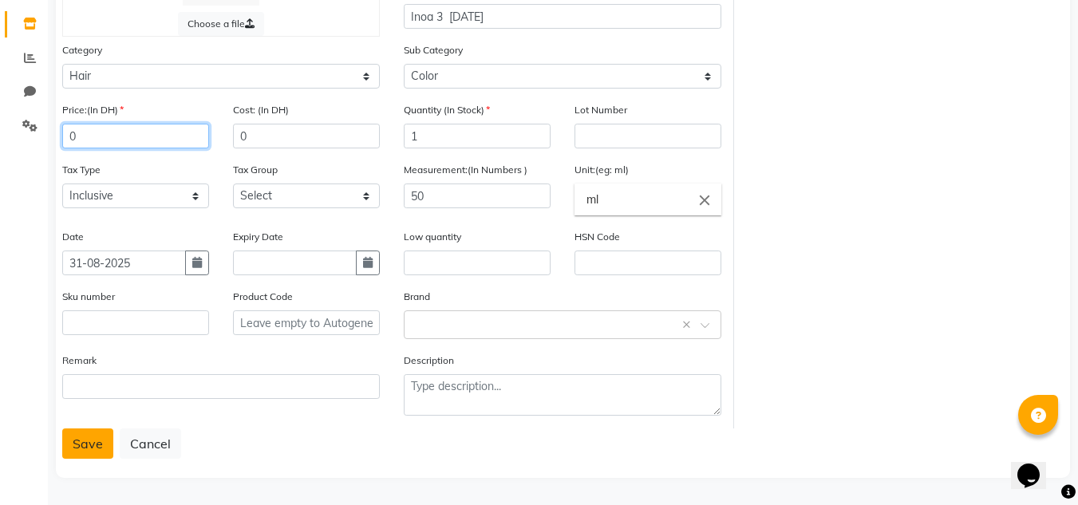
type input "0"
click at [89, 457] on button "Save" at bounding box center [87, 444] width 51 height 30
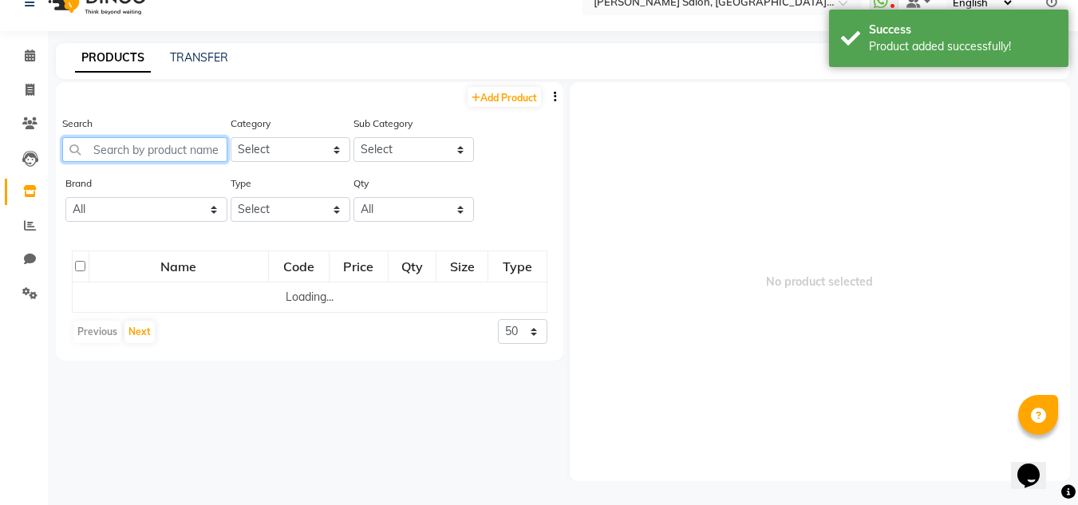
click at [89, 156] on input "text" at bounding box center [144, 149] width 165 height 25
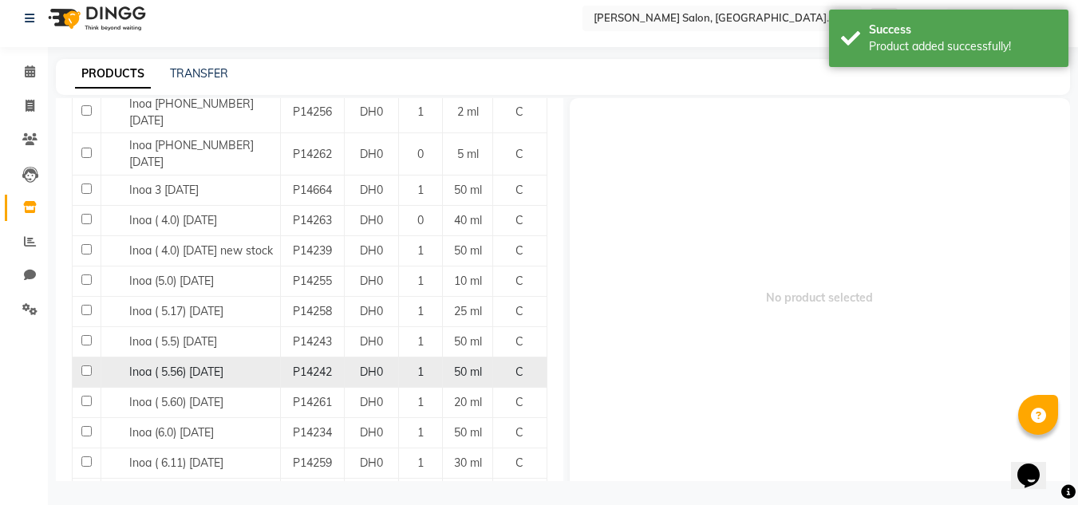
scroll to position [319, 0]
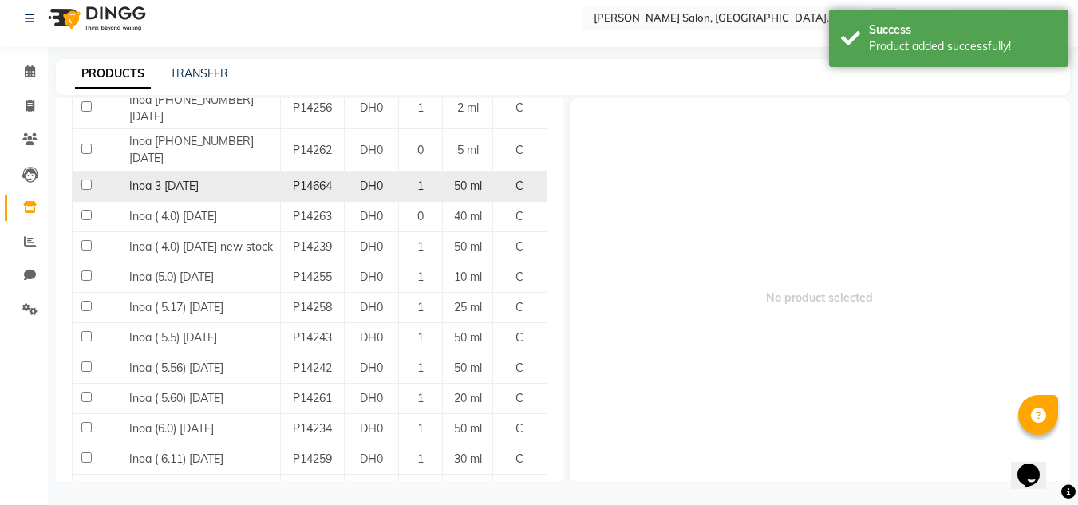
type input "inoa"
click at [259, 178] on div "Inoa 3 31-08-2025" at bounding box center [190, 186] width 171 height 17
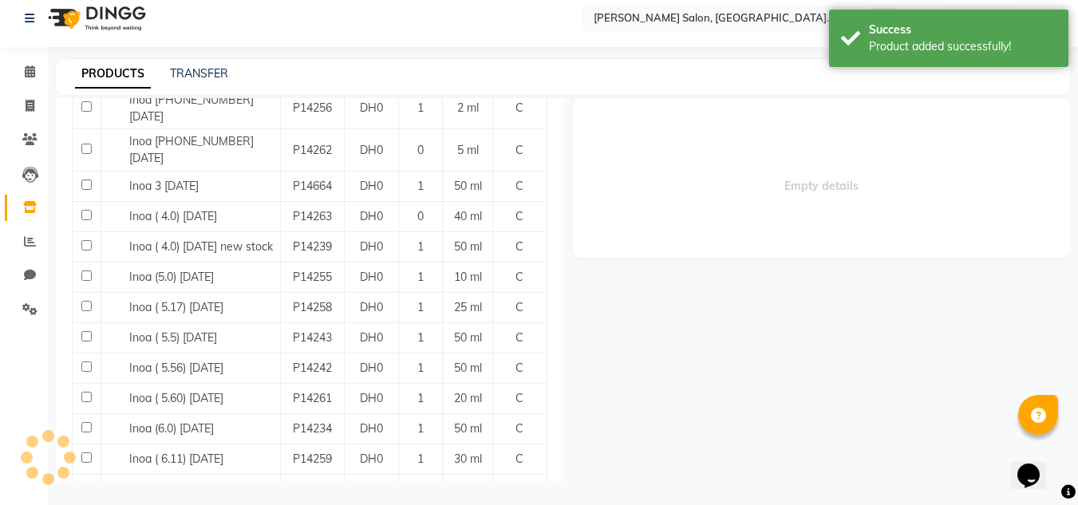
select select
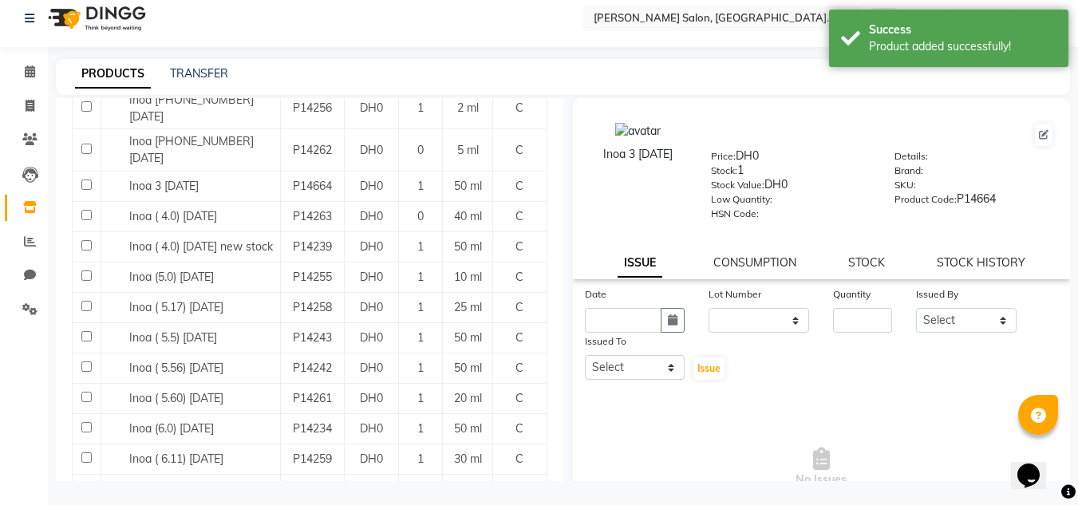
scroll to position [0, 0]
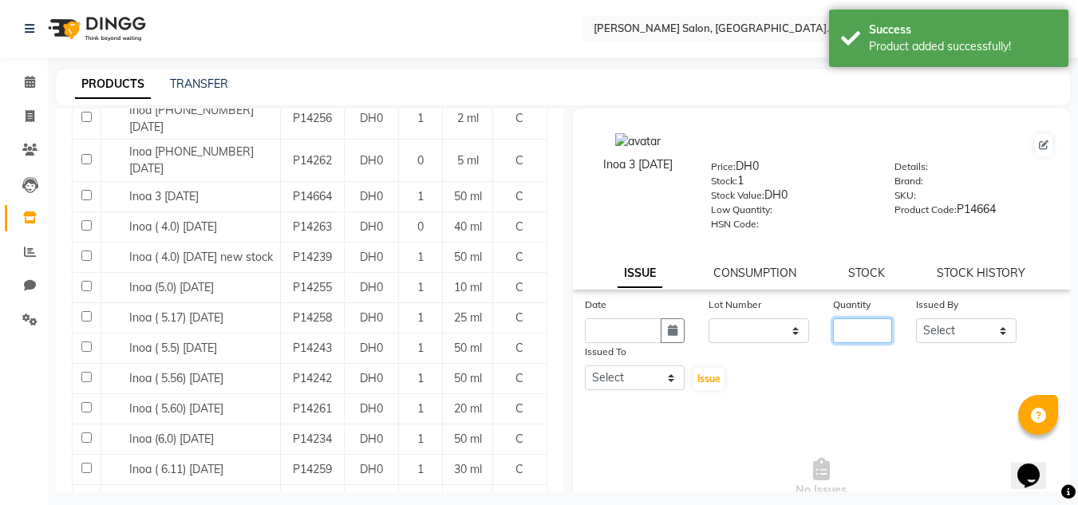
click at [845, 326] on input "number" at bounding box center [862, 330] width 59 height 25
click at [810, 371] on div "Date Lot Number None Quantity Issued By Select Huma Iqbal Kabita Management Rad…" at bounding box center [822, 344] width 498 height 96
click at [868, 329] on input "number" at bounding box center [862, 330] width 59 height 25
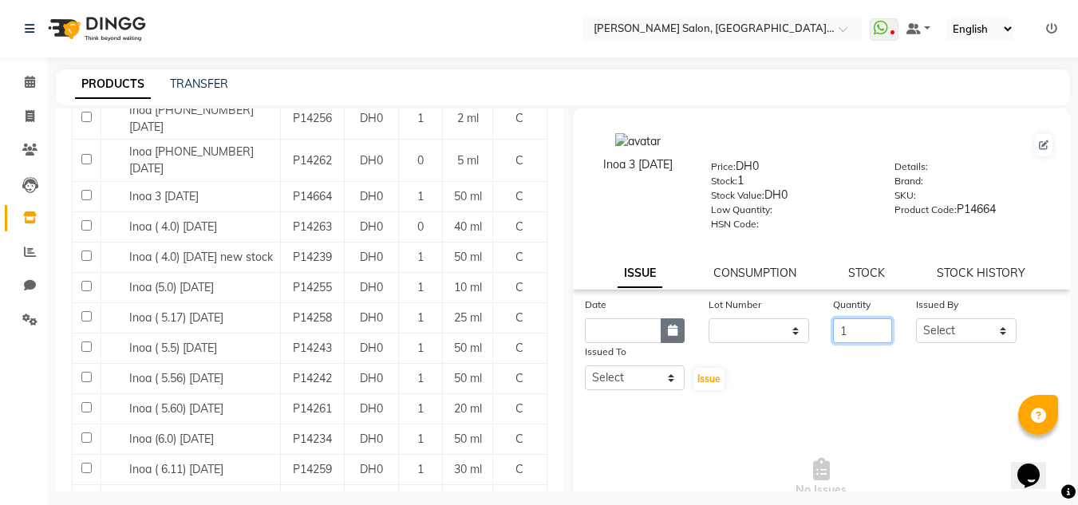
type input "1"
click at [662, 322] on button "button" at bounding box center [673, 330] width 24 height 25
select select "9"
select select "2025"
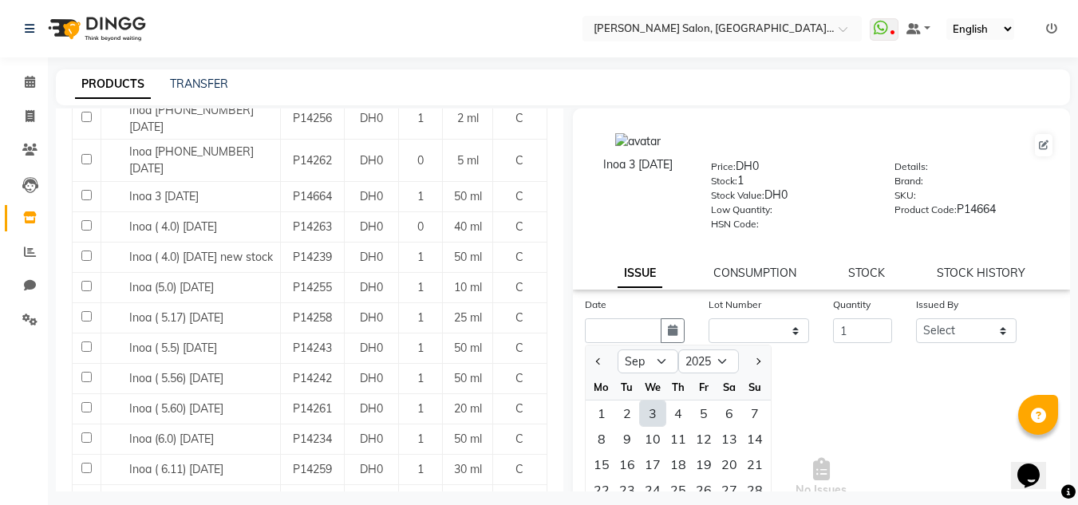
drag, startPoint x: 650, startPoint y: 414, endPoint x: 764, endPoint y: 394, distance: 115.1
click at [650, 415] on div "3" at bounding box center [653, 414] width 26 height 26
type input "03-09-2025"
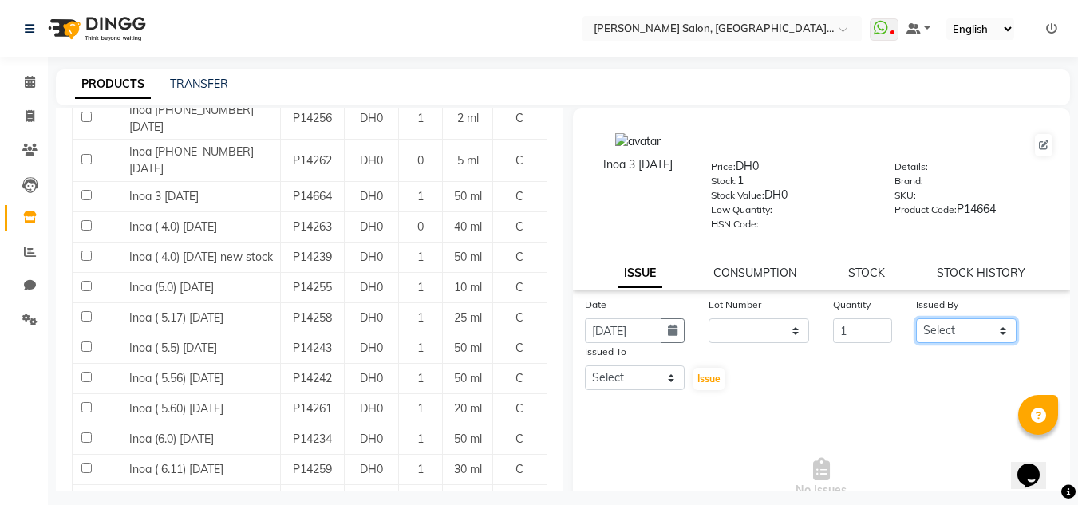
drag, startPoint x: 919, startPoint y: 330, endPoint x: 927, endPoint y: 320, distance: 12.6
click at [920, 330] on select "Select Huma [PERSON_NAME] Management [PERSON_NAME] Sales person [PERSON_NAME] t…" at bounding box center [966, 330] width 101 height 25
select select "51805"
click at [916, 318] on select "Select Huma [PERSON_NAME] Management [PERSON_NAME] Sales person [PERSON_NAME] t…" at bounding box center [966, 330] width 101 height 25
drag, startPoint x: 636, startPoint y: 389, endPoint x: 639, endPoint y: 373, distance: 16.1
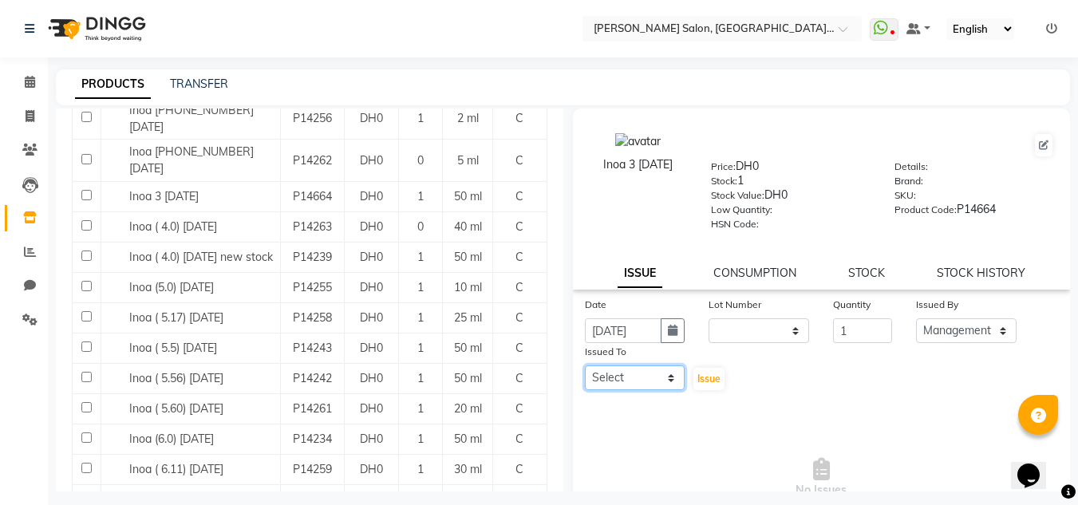
click at [636, 387] on select "Select Huma [PERSON_NAME] Management [PERSON_NAME] Sales person [PERSON_NAME] t…" at bounding box center [635, 378] width 101 height 25
select select "86370"
click at [585, 366] on select "Select Huma [PERSON_NAME] Management [PERSON_NAME] Sales person [PERSON_NAME] t…" at bounding box center [635, 378] width 101 height 25
click at [701, 377] on span "Issue" at bounding box center [709, 379] width 23 height 12
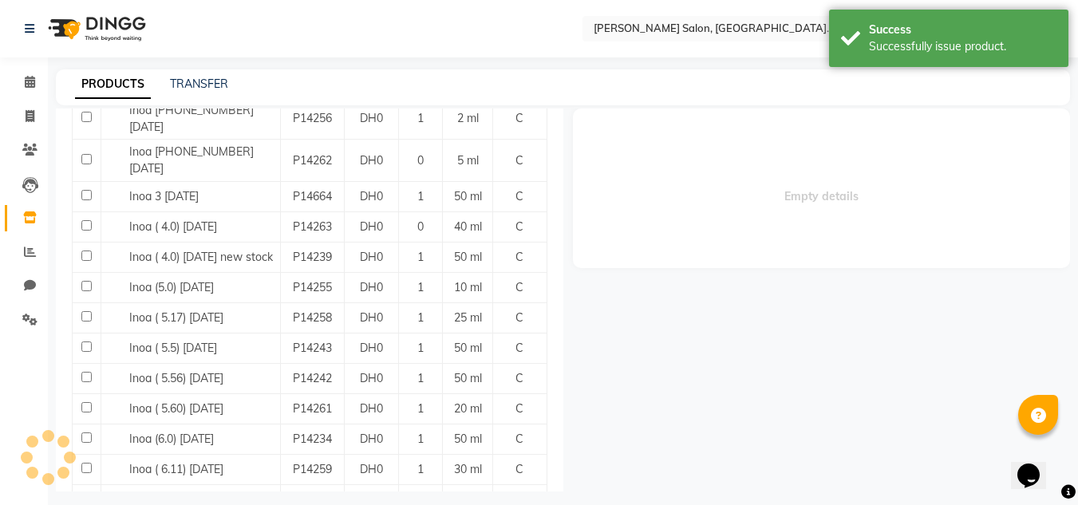
select select
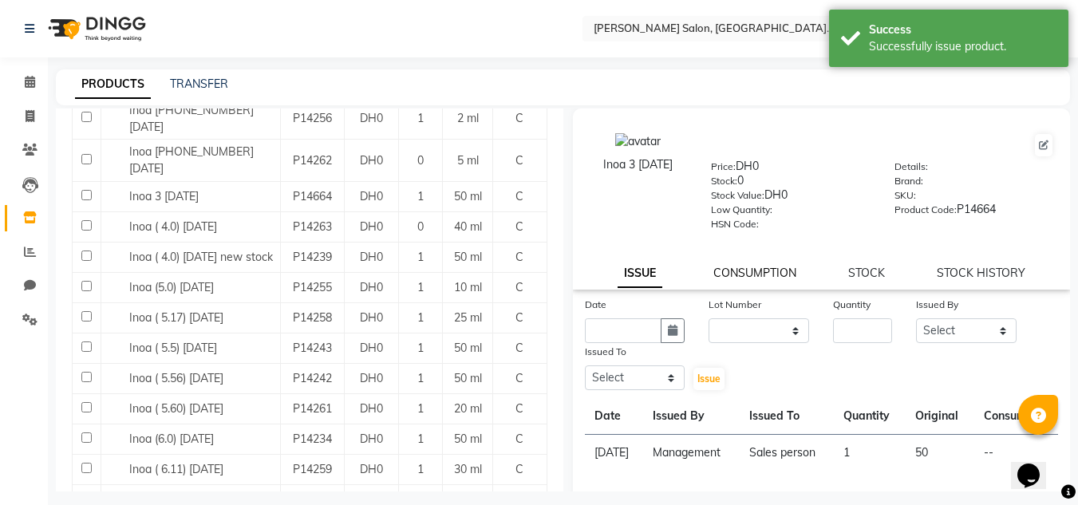
click at [750, 276] on link "CONSUMPTION" at bounding box center [755, 273] width 83 height 14
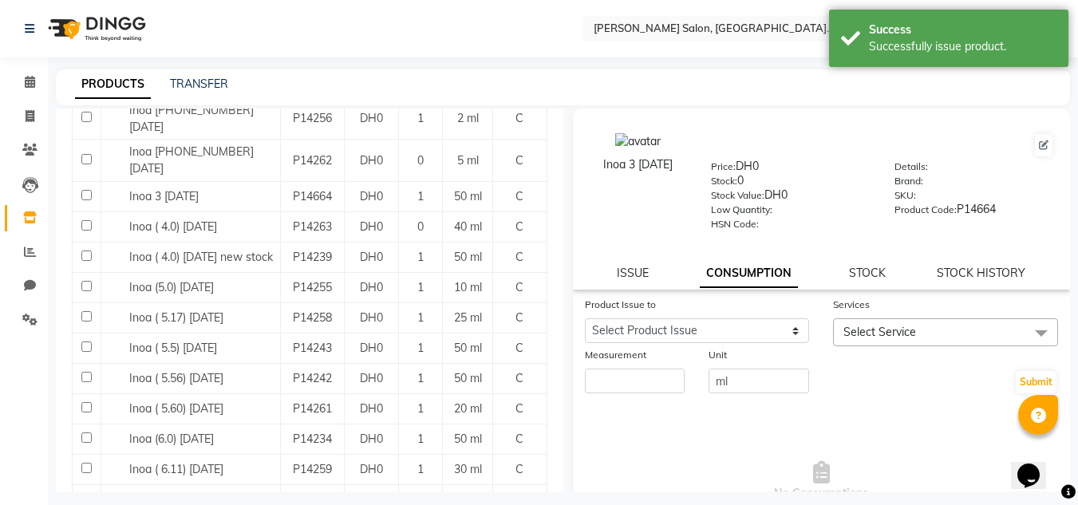
drag, startPoint x: 744, startPoint y: 310, endPoint x: 749, endPoint y: 336, distance: 26.0
click at [744, 320] on div "Product Issue to Select Product Issue 2025-09-03, Issued to: Sales person, Bala…" at bounding box center [697, 321] width 249 height 50
click at [749, 336] on select "Select Product Issue 2025-09-03, Issued to: Sales person, Balance: 50" at bounding box center [697, 330] width 225 height 25
select select "1203523"
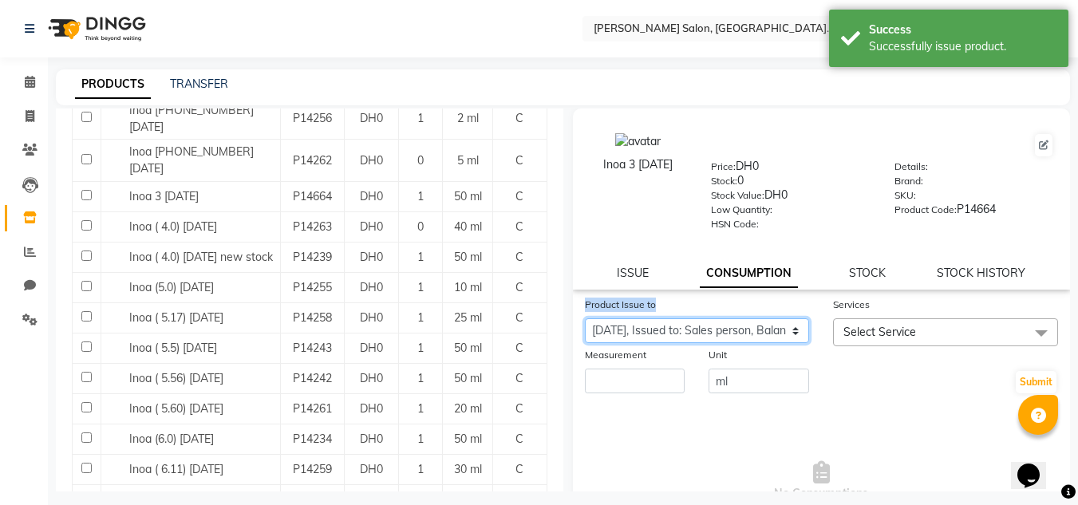
click at [585, 318] on select "Select Product Issue 2025-09-03, Issued to: Sales person, Balance: 50" at bounding box center [697, 330] width 225 height 25
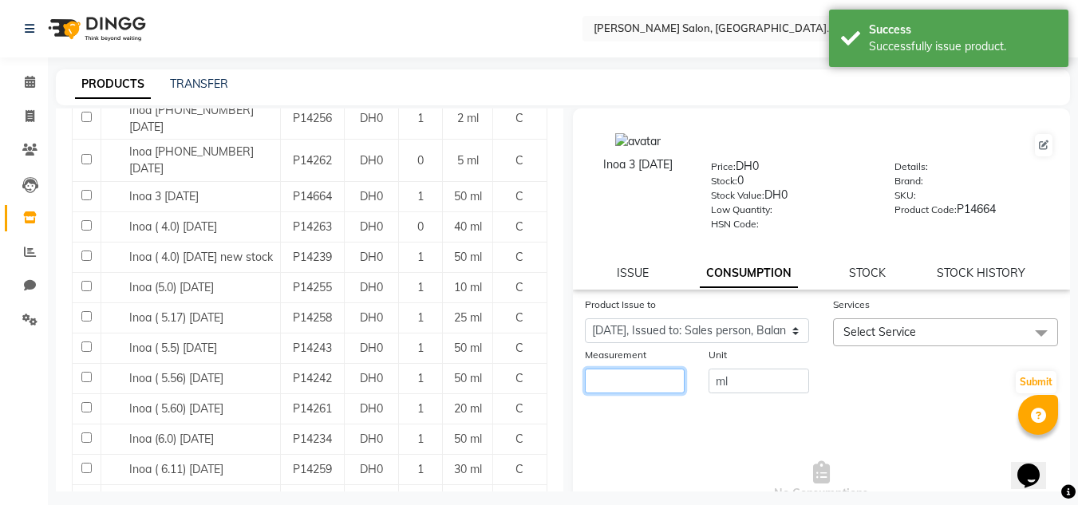
click at [638, 384] on input "number" at bounding box center [635, 381] width 101 height 25
type input "45"
drag, startPoint x: 967, startPoint y: 318, endPoint x: 961, endPoint y: 327, distance: 10.9
click at [966, 320] on span "Select Service" at bounding box center [945, 332] width 225 height 28
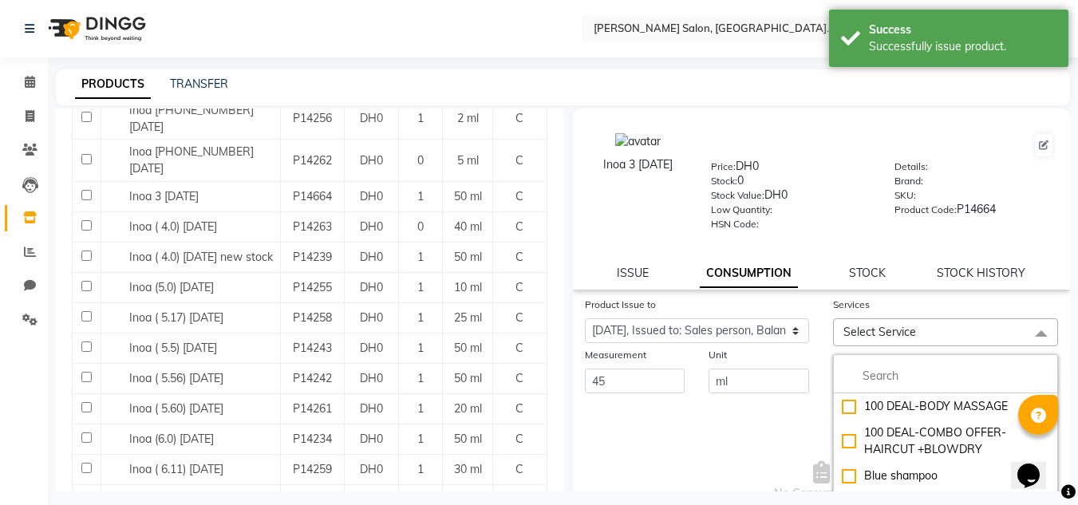
drag, startPoint x: 959, startPoint y: 330, endPoint x: 955, endPoint y: 359, distance: 29.9
click at [959, 334] on span "Select Service" at bounding box center [945, 332] width 225 height 28
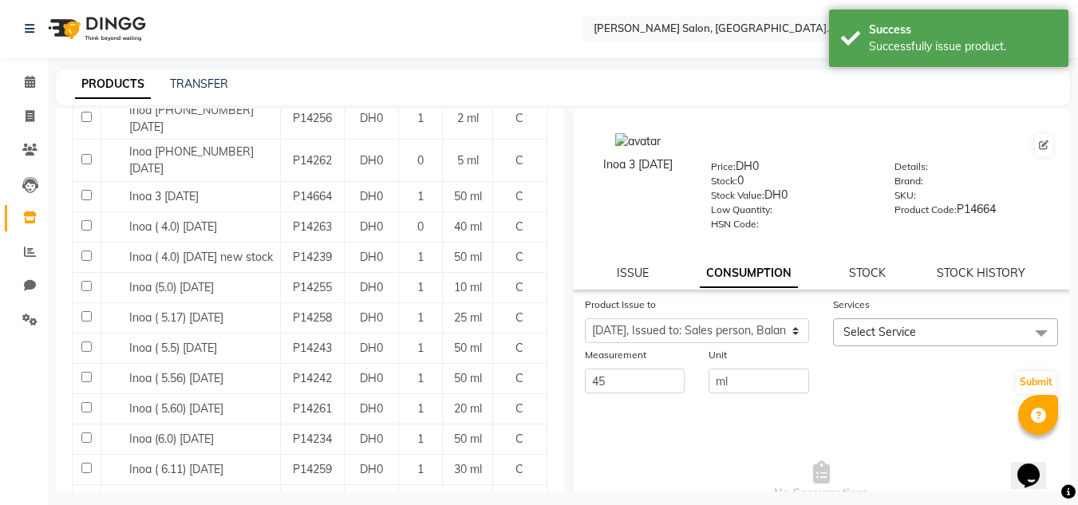
click at [941, 342] on span "Select Service" at bounding box center [945, 332] width 225 height 28
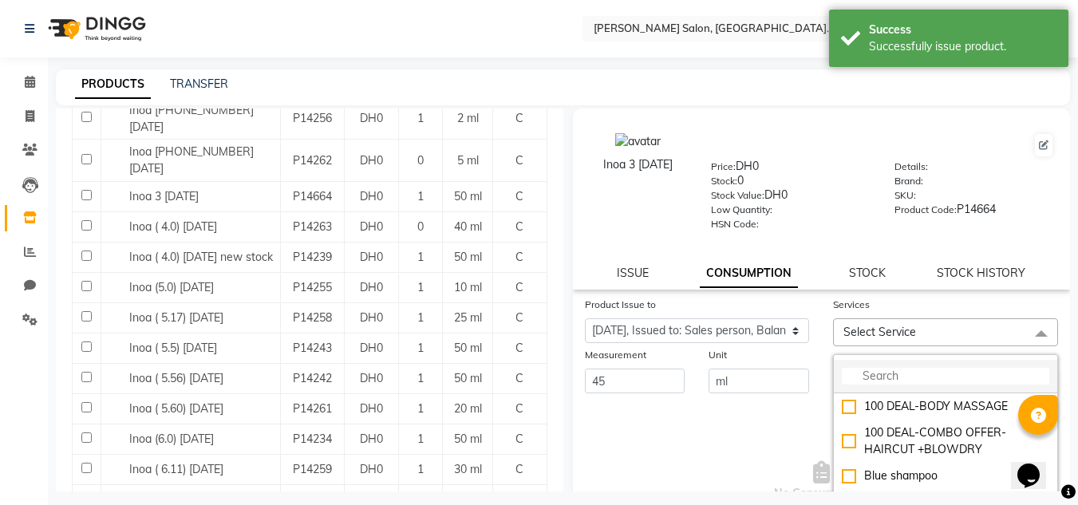
click at [941, 362] on li at bounding box center [945, 377] width 223 height 34
click at [938, 370] on li at bounding box center [945, 377] width 223 height 34
click at [938, 376] on input "multiselect-search" at bounding box center [946, 376] width 208 height 17
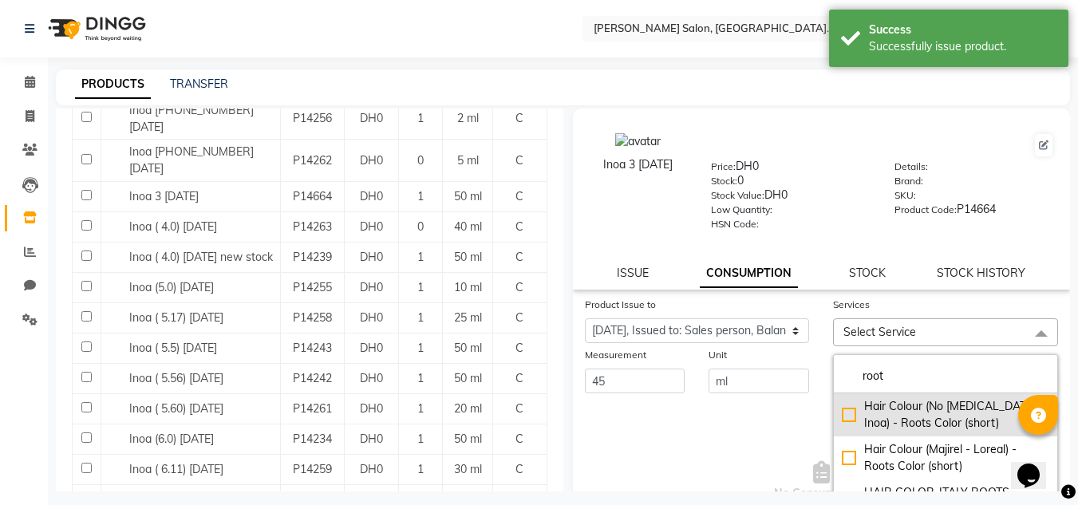
type input "root"
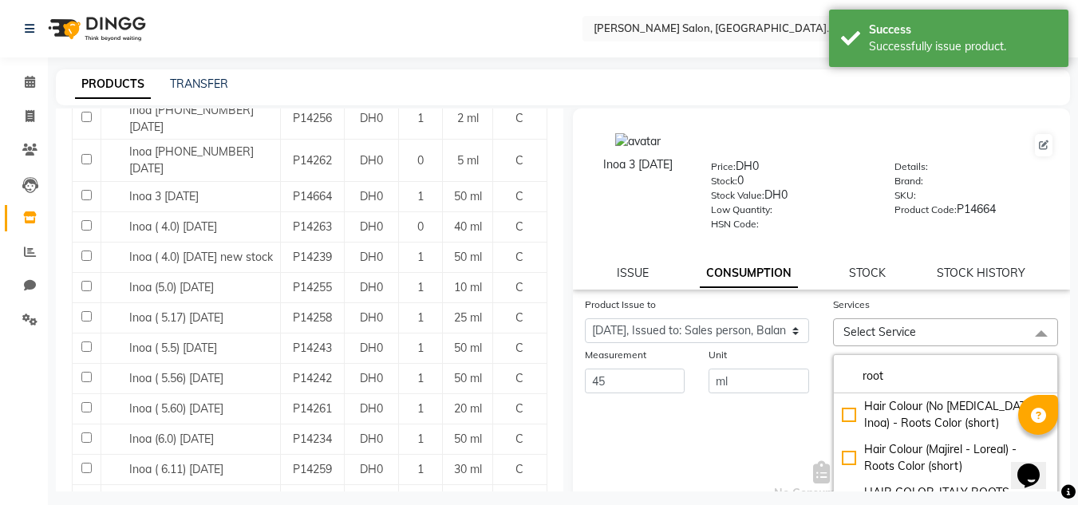
drag, startPoint x: 885, startPoint y: 424, endPoint x: 820, endPoint y: 423, distance: 65.5
click at [881, 423] on div "Hair Colour (No [MEDICAL_DATA] - Inoa) - Roots Color (short)" at bounding box center [946, 415] width 208 height 34
checkbox input "true"
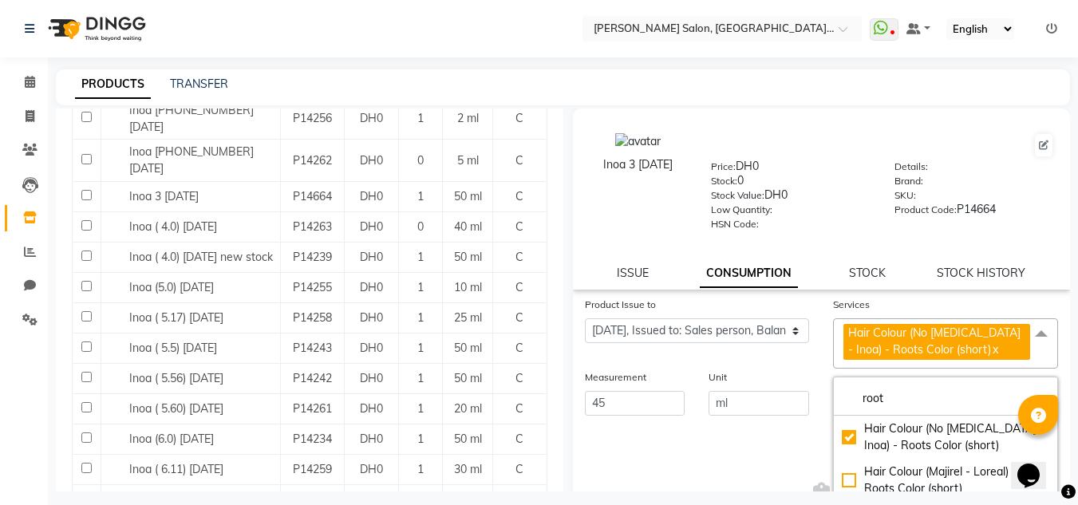
click at [730, 440] on span "No Consumptions" at bounding box center [822, 504] width 474 height 160
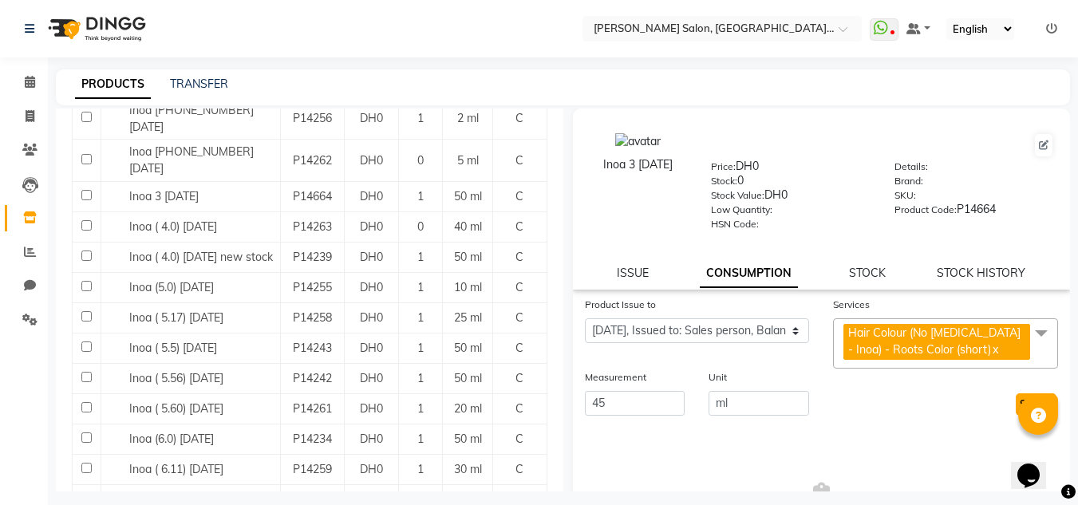
drag, startPoint x: 1012, startPoint y: 397, endPoint x: 974, endPoint y: 347, distance: 62.6
click at [1016, 397] on button "Submit" at bounding box center [1036, 404] width 41 height 22
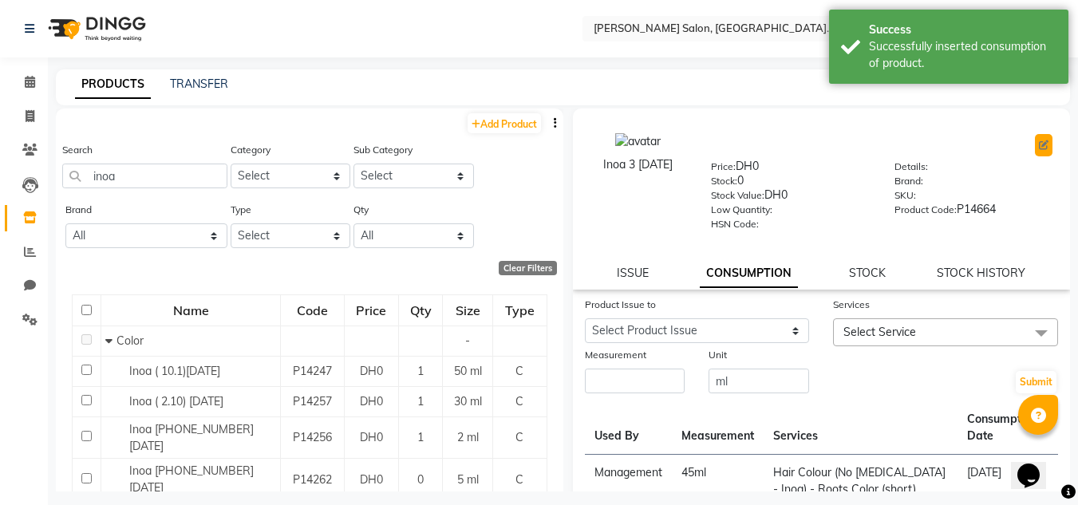
click at [1035, 148] on button at bounding box center [1044, 145] width 18 height 22
select select "true"
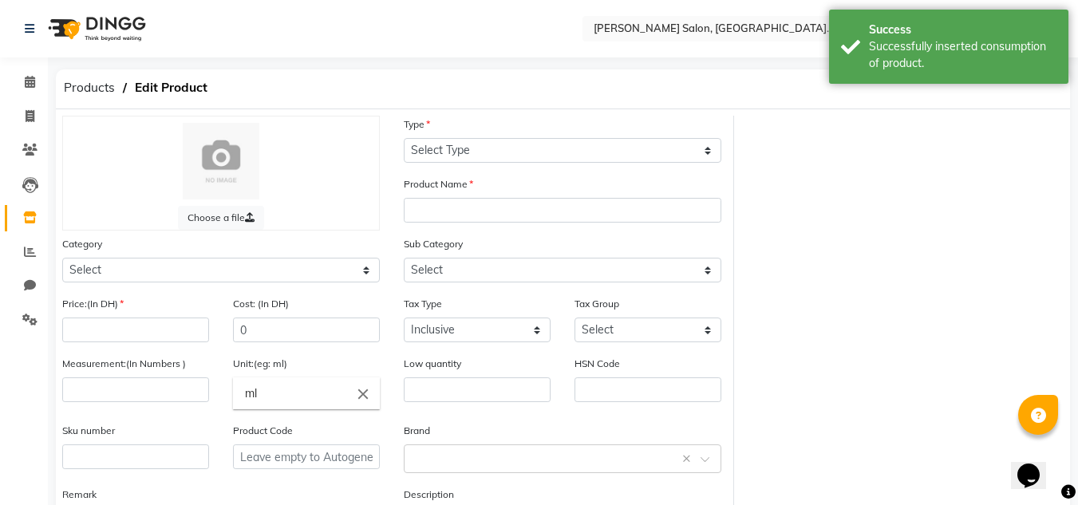
select select "C"
type input "Inoa 3 31-08-2025"
select select
type input "0"
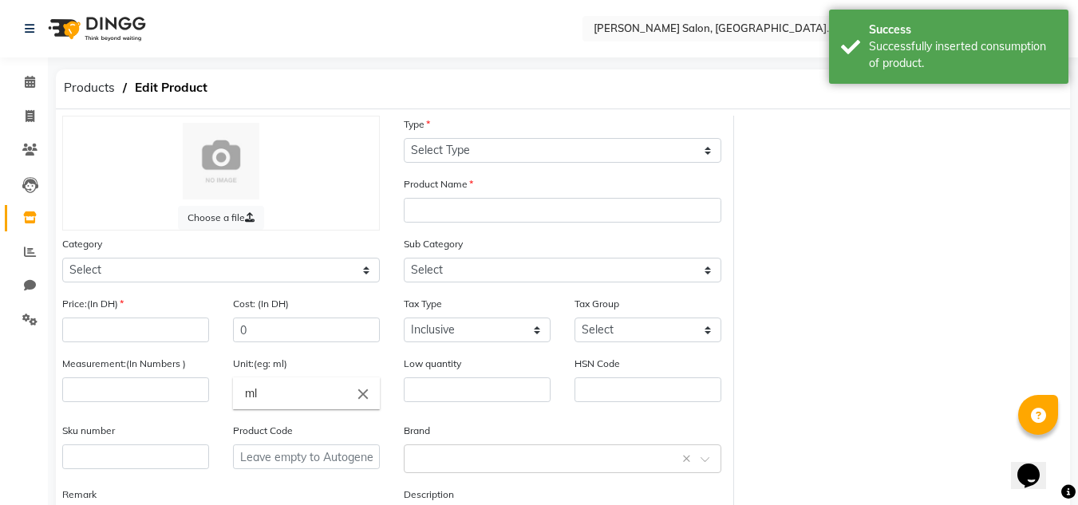
type input "50"
type input "P14664"
select select "462401100"
select select "462401107"
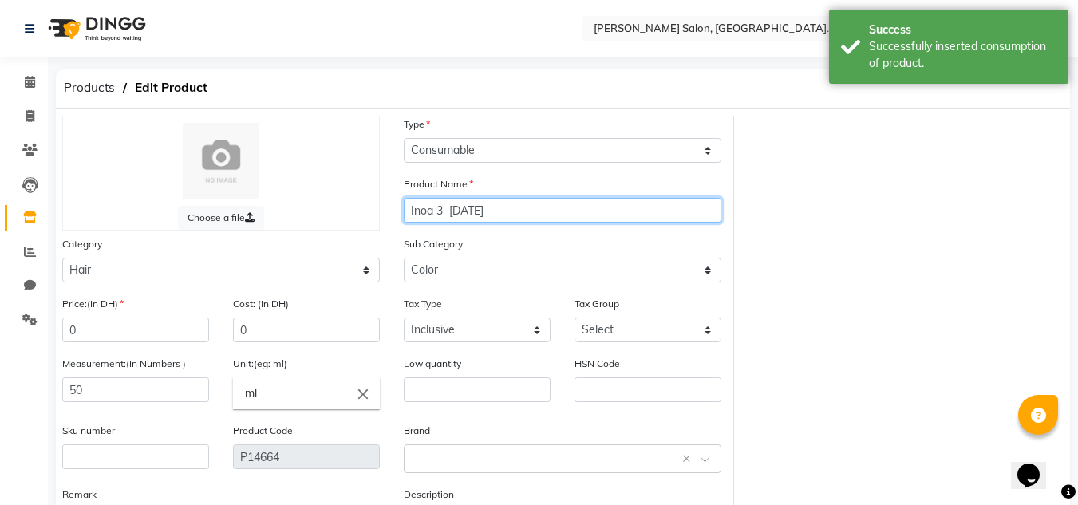
click at [446, 205] on input "Inoa 3 31-08-2025" at bounding box center [563, 210] width 318 height 25
click at [441, 204] on input "Inoa 3) 31-08-2025" at bounding box center [563, 210] width 318 height 25
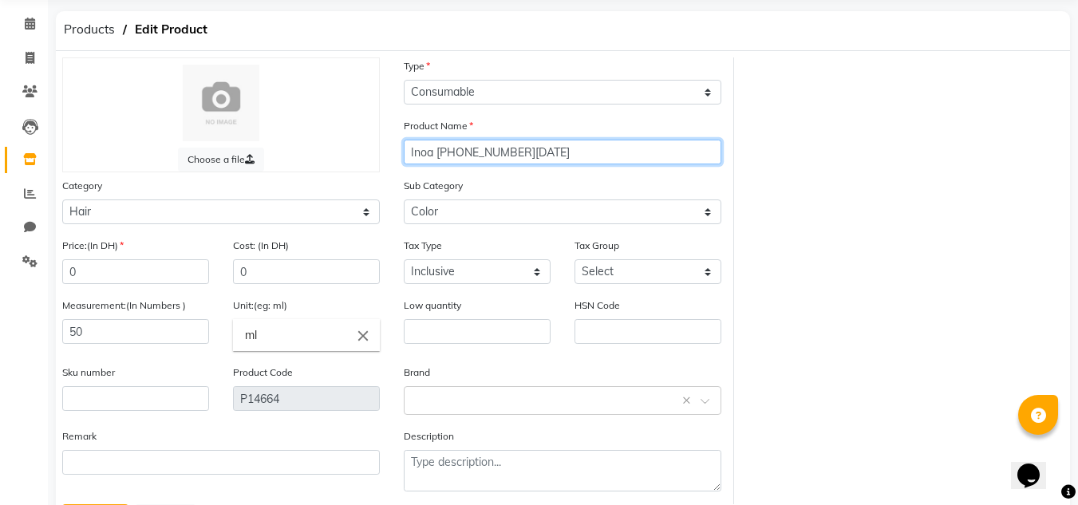
scroll to position [134, 0]
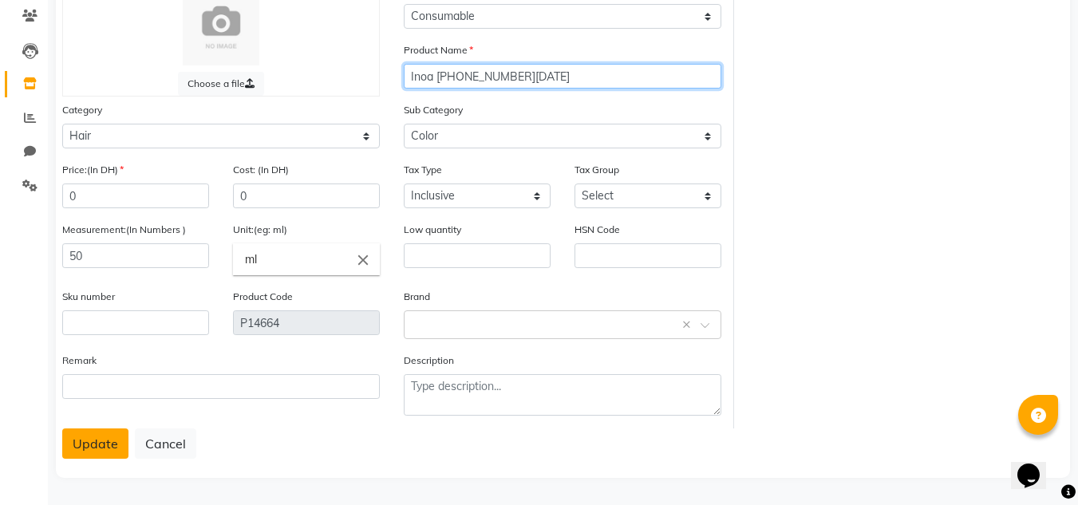
type input "Inoa (3) 31-08-2025"
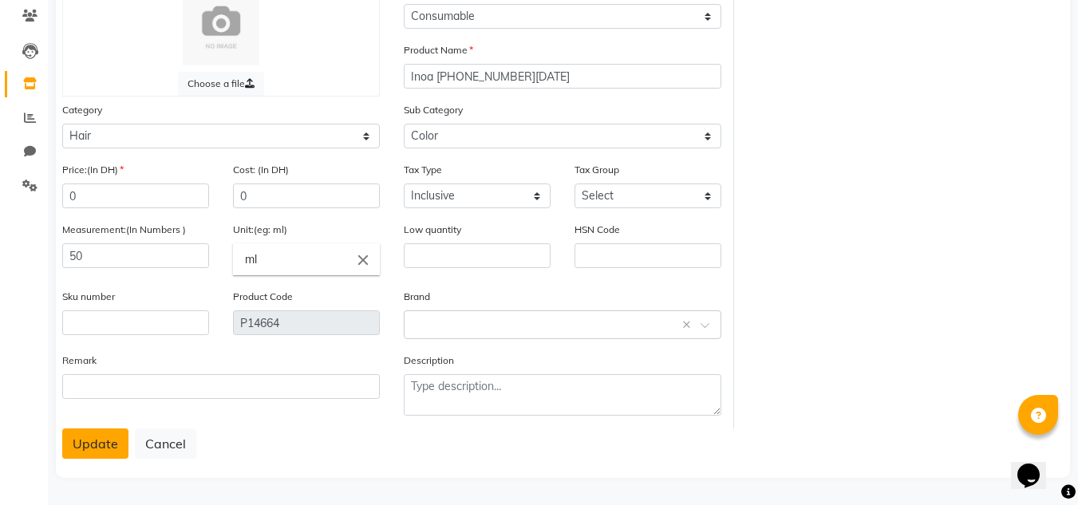
click at [107, 449] on button "Update" at bounding box center [95, 444] width 66 height 30
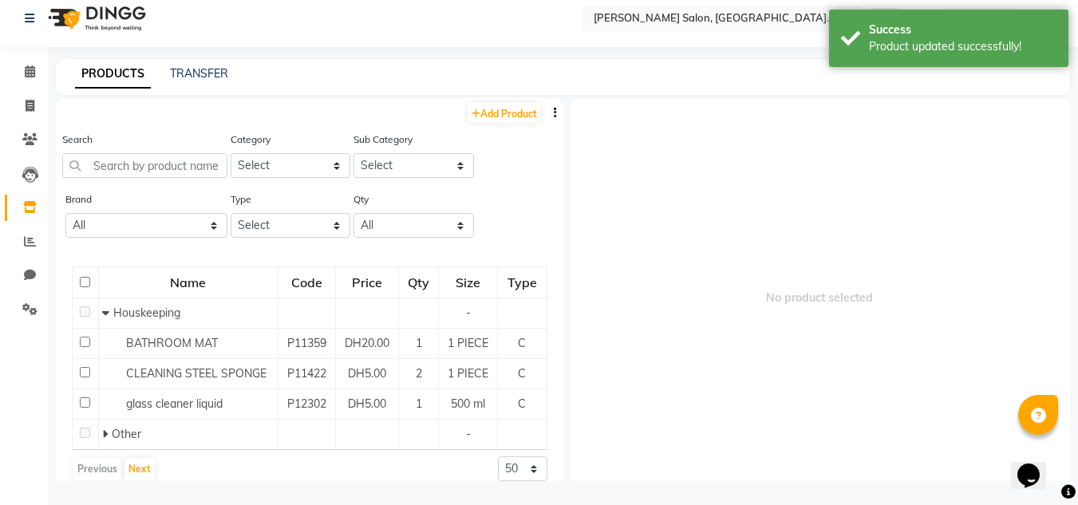
scroll to position [10, 0]
click at [40, 216] on span at bounding box center [30, 208] width 28 height 18
click at [93, 177] on input "text" at bounding box center [144, 165] width 165 height 25
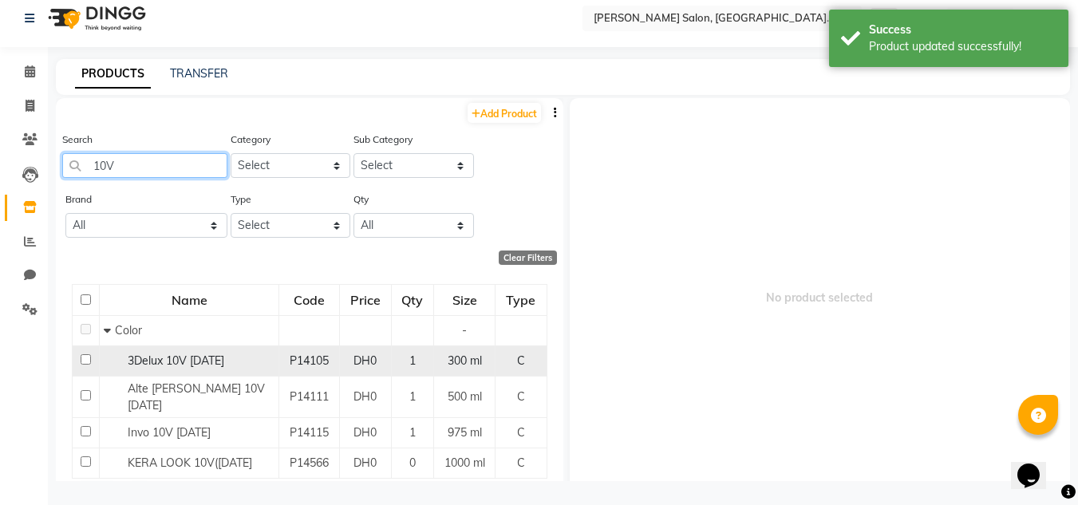
scroll to position [45, 0]
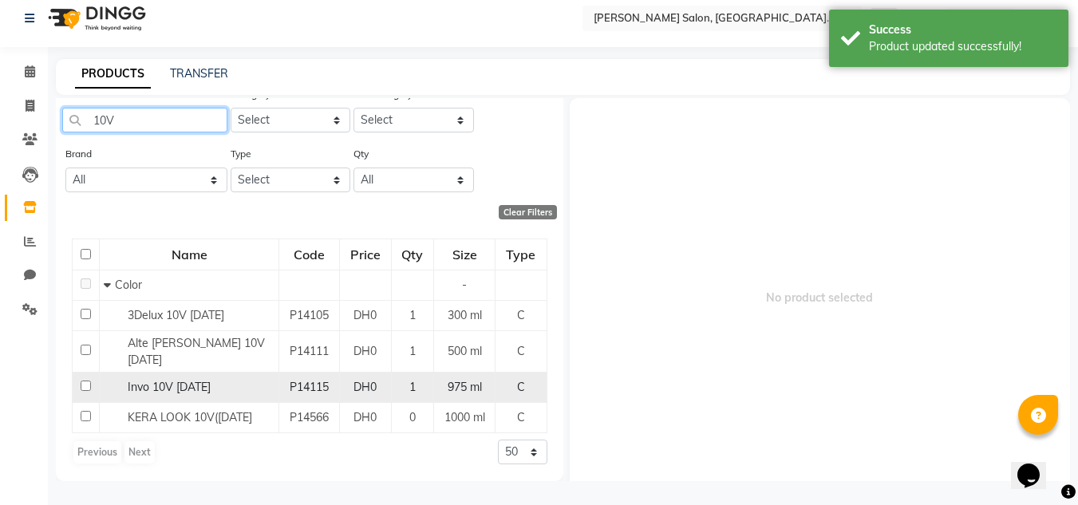
type input "10V"
click at [156, 382] on span "Invo 10V 21-07-2025" at bounding box center [169, 387] width 83 height 14
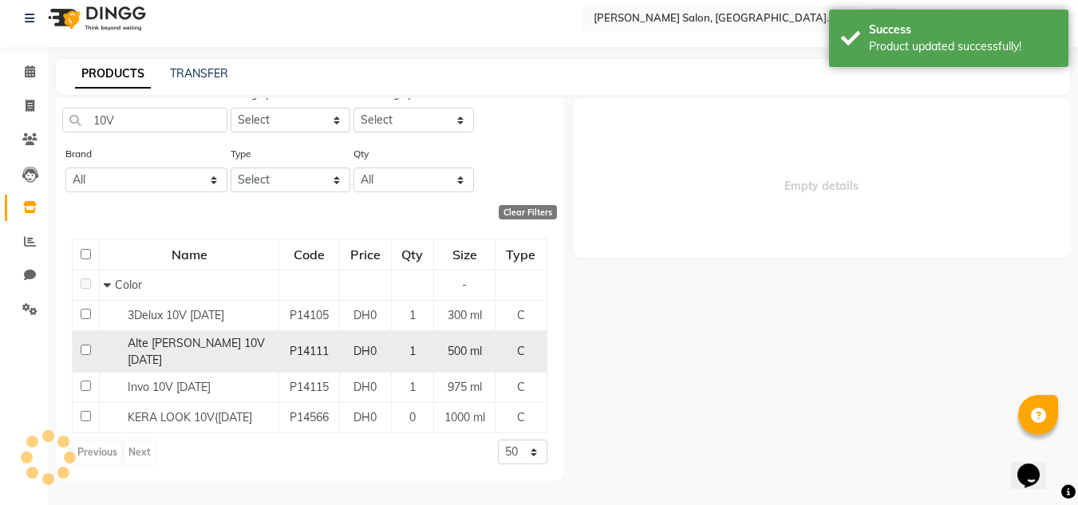
select select
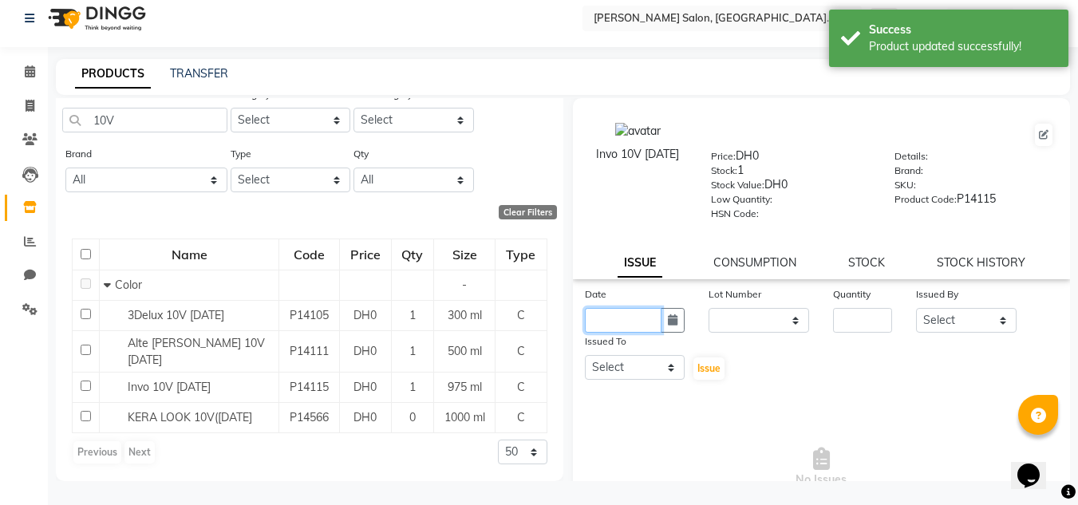
click at [648, 330] on input "text" at bounding box center [623, 320] width 77 height 25
select select "9"
select select "2025"
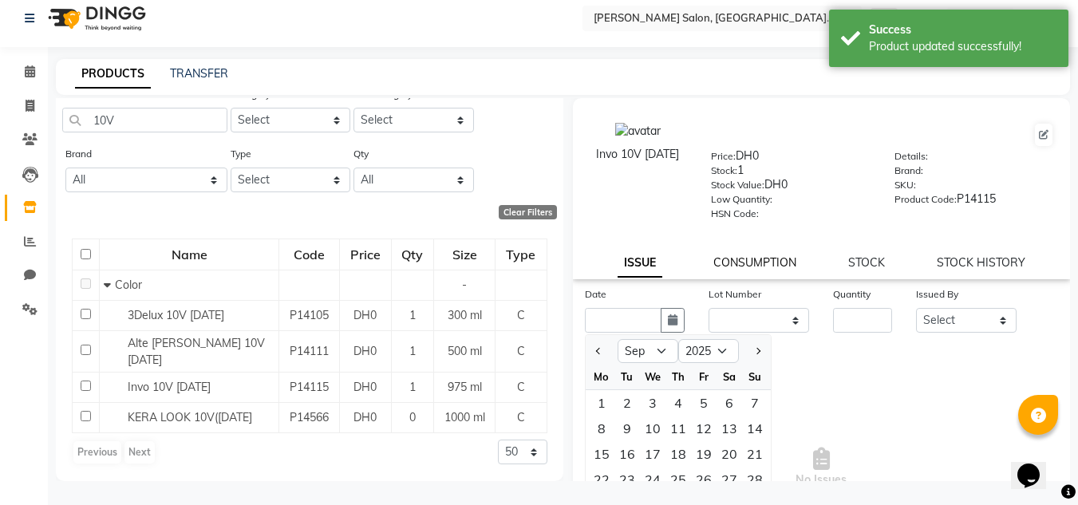
click at [741, 265] on link "CONSUMPTION" at bounding box center [755, 262] width 83 height 14
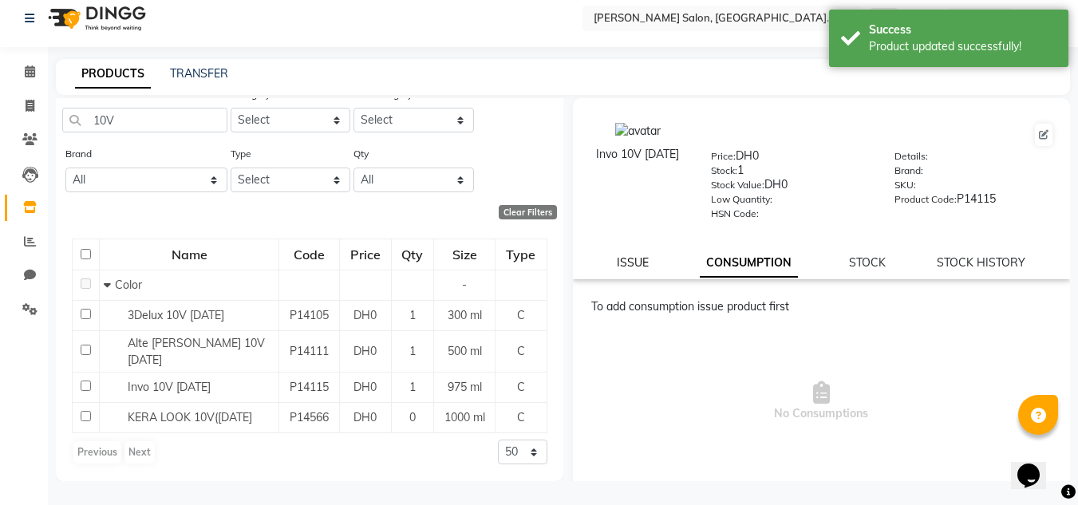
click at [635, 260] on link "ISSUE" at bounding box center [633, 262] width 32 height 14
select select
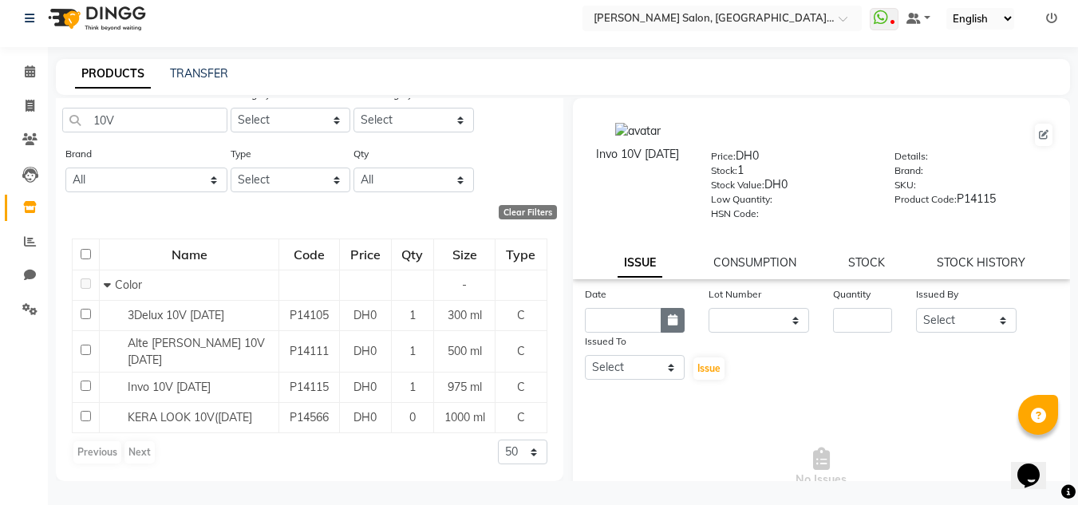
click at [674, 317] on icon "button" at bounding box center [673, 319] width 10 height 11
select select "9"
select select "2025"
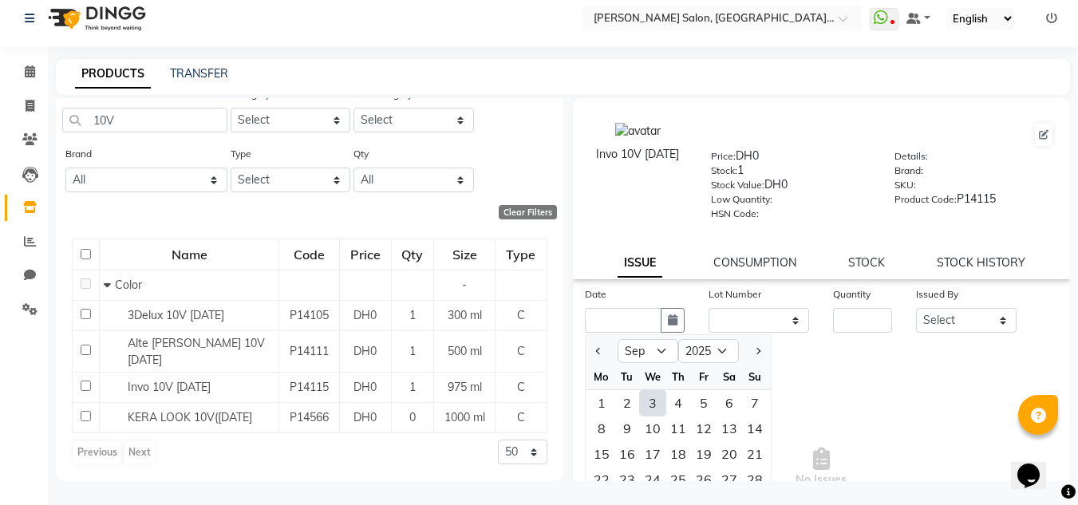
drag, startPoint x: 646, startPoint y: 412, endPoint x: 733, endPoint y: 358, distance: 101.9
click at [647, 405] on div "3" at bounding box center [653, 403] width 26 height 26
type input "03-09-2025"
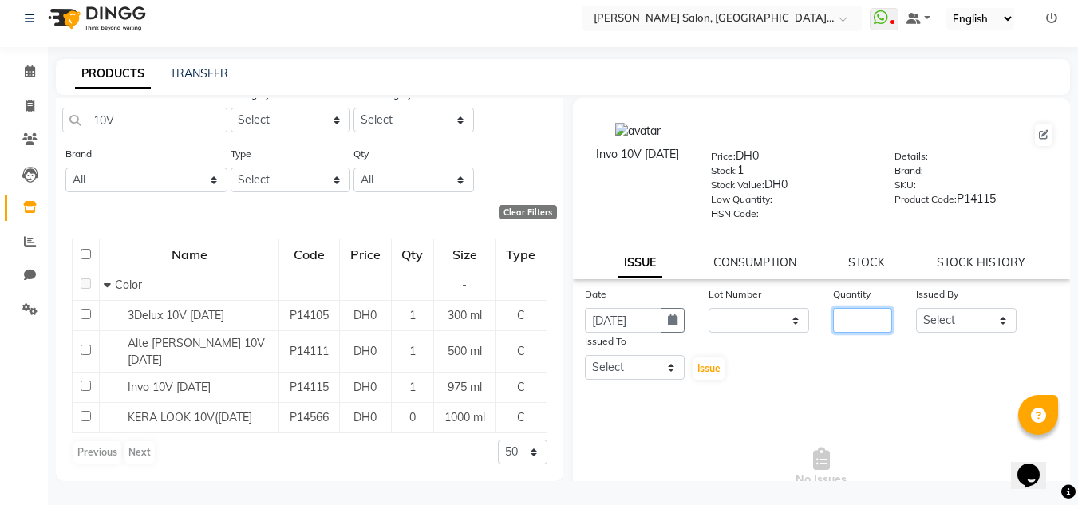
drag, startPoint x: 854, startPoint y: 318, endPoint x: 845, endPoint y: 315, distance: 9.3
click at [855, 318] on input "number" at bounding box center [862, 320] width 59 height 25
type input "1"
click at [945, 310] on select "Select Huma [PERSON_NAME] Management [PERSON_NAME] Sales person [PERSON_NAME] t…" at bounding box center [966, 320] width 101 height 25
select select "51805"
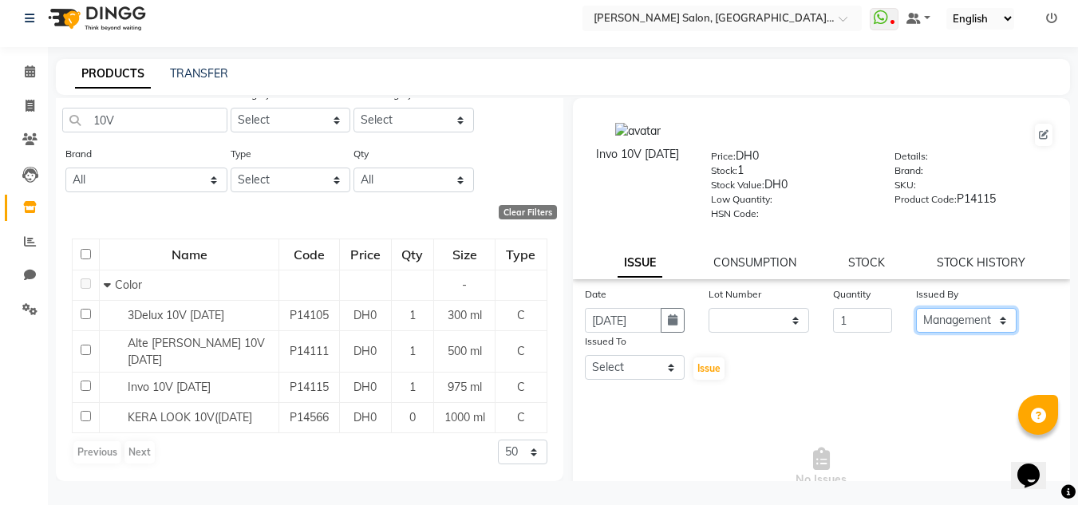
click at [916, 308] on select "Select Huma [PERSON_NAME] Management [PERSON_NAME] Sales person [PERSON_NAME] t…" at bounding box center [966, 320] width 101 height 25
click at [610, 359] on select "Select Huma [PERSON_NAME] Management [PERSON_NAME] Sales person [PERSON_NAME] t…" at bounding box center [635, 367] width 101 height 25
select select "86370"
click at [585, 355] on select "Select Huma [PERSON_NAME] Management [PERSON_NAME] Sales person [PERSON_NAME] t…" at bounding box center [635, 367] width 101 height 25
drag, startPoint x: 705, startPoint y: 364, endPoint x: 692, endPoint y: 354, distance: 16.5
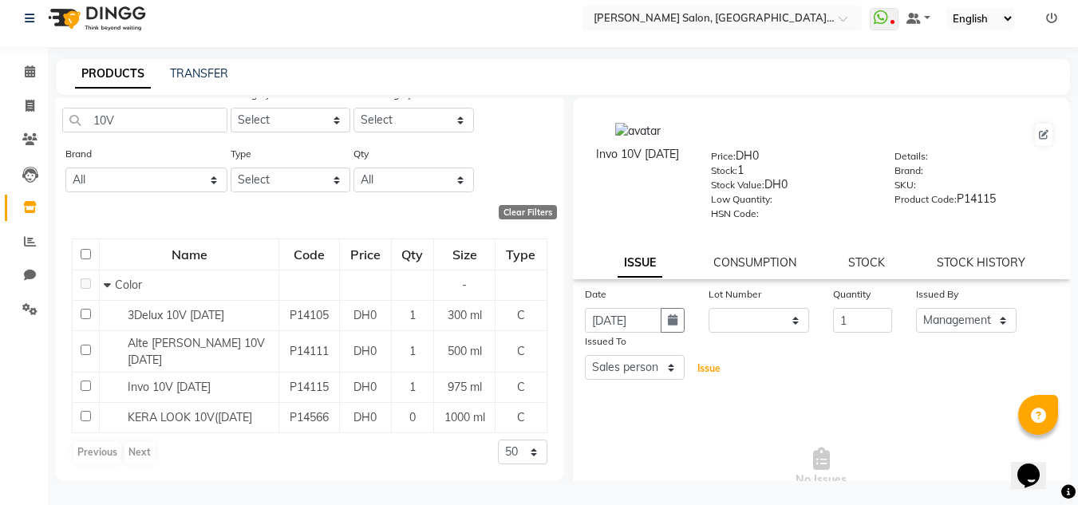
click at [702, 362] on button "Issue" at bounding box center [709, 369] width 31 height 22
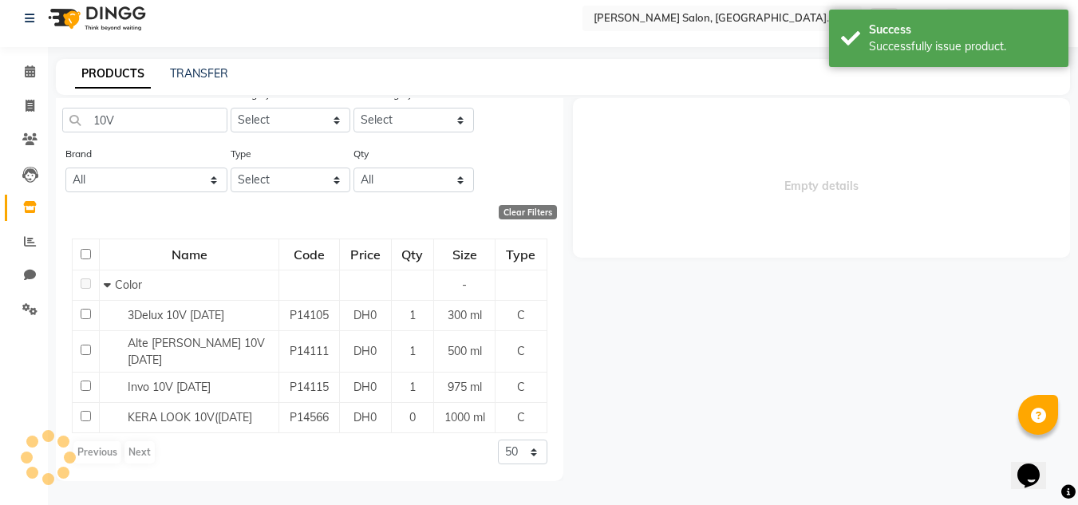
select select
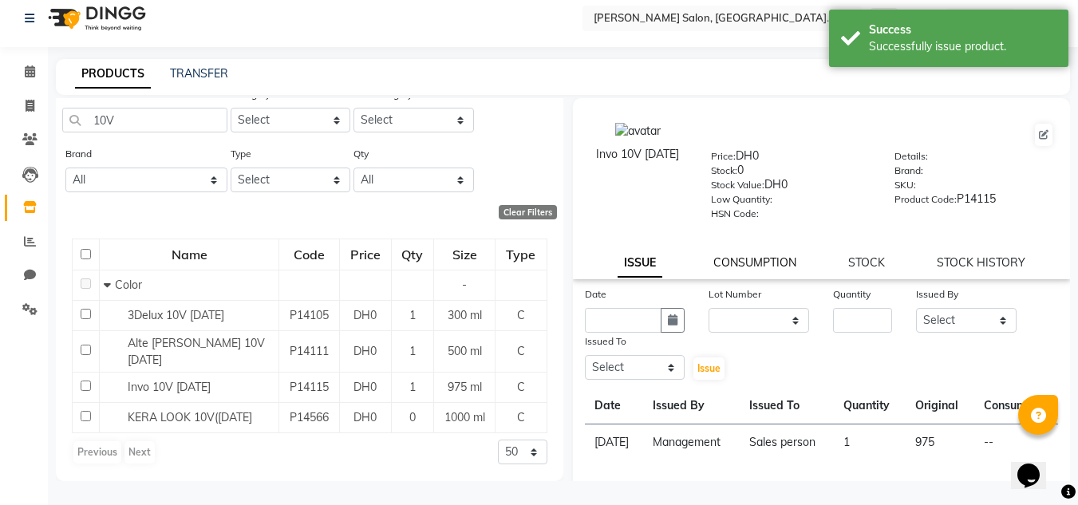
click at [740, 258] on link "CONSUMPTION" at bounding box center [755, 262] width 83 height 14
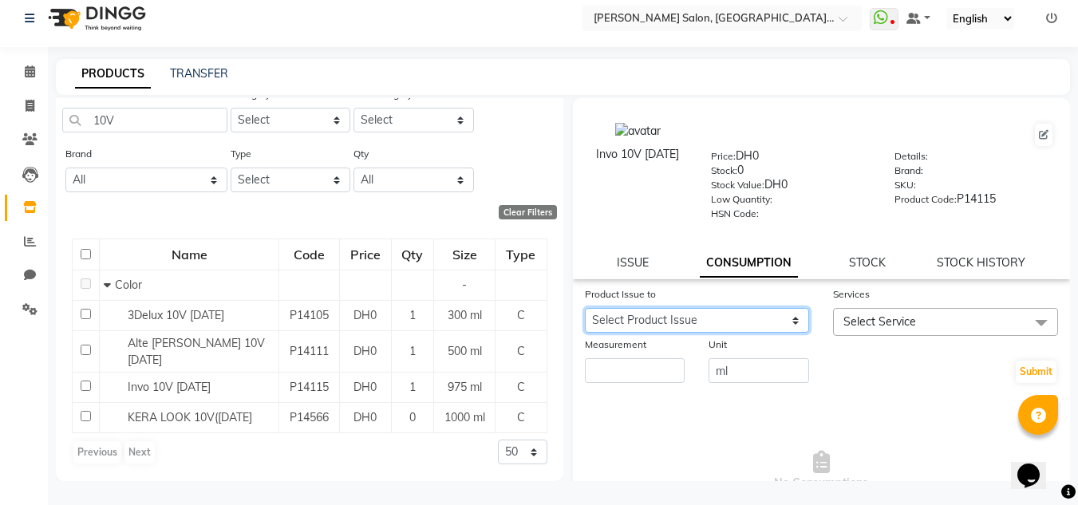
click at [796, 323] on select "Select Product Issue 2025-09-03, Issued to: Sales person, Balance: 975" at bounding box center [697, 320] width 225 height 25
select select "1203524"
click at [585, 308] on select "Select Product Issue 2025-09-03, Issued to: Sales person, Balance: 975" at bounding box center [697, 320] width 225 height 25
drag, startPoint x: 697, startPoint y: 365, endPoint x: 545, endPoint y: 374, distance: 151.9
click at [570, 370] on app-product-details "Invo 10V 21-07-2025 Price: DH0 Stock: 0 Stock Value: DH0 Low Quantity: HSN Code…" at bounding box center [820, 351] width 501 height 507
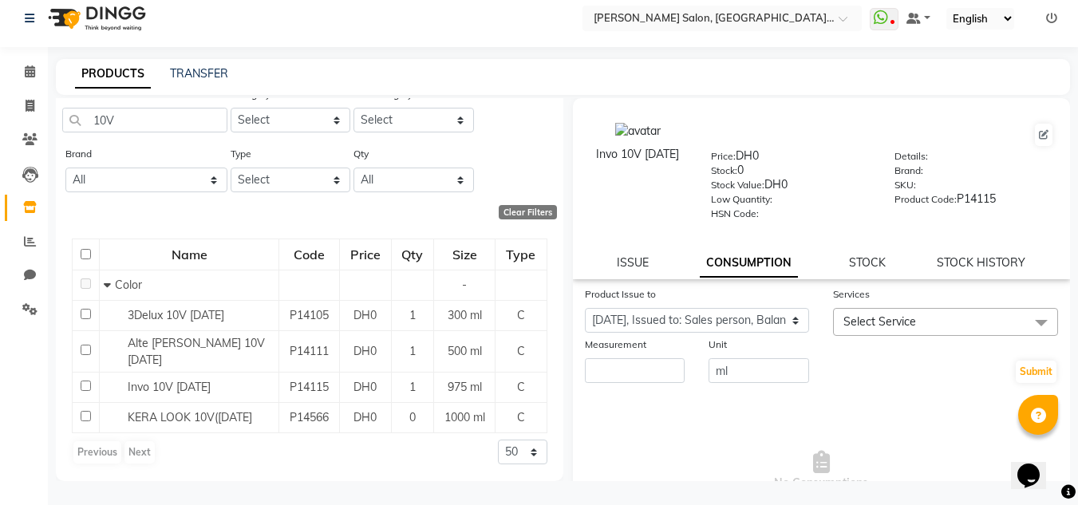
drag, startPoint x: 536, startPoint y: 378, endPoint x: 643, endPoint y: 362, distance: 108.1
click at [589, 378] on div "Add Product Search 10V Category Select Hair Skin Makeup Personal Care Appliance…" at bounding box center [563, 289] width 1014 height 383
drag, startPoint x: 643, startPoint y: 362, endPoint x: 638, endPoint y: 372, distance: 11.8
click at [638, 372] on input "number" at bounding box center [635, 370] width 101 height 25
type input "45"
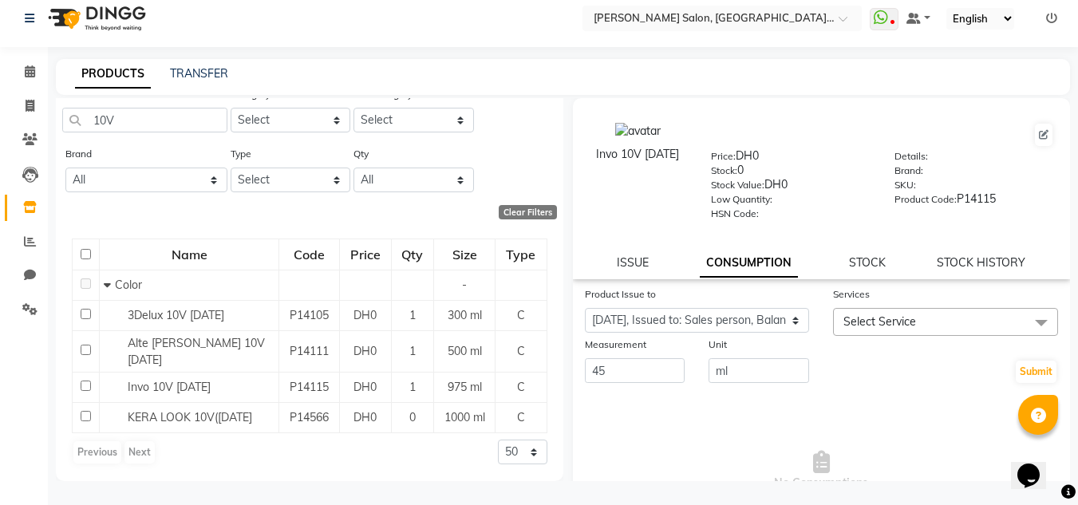
click at [935, 303] on div "Services" at bounding box center [945, 297] width 225 height 22
drag, startPoint x: 925, startPoint y: 307, endPoint x: 902, endPoint y: 330, distance: 32.7
click at [912, 317] on div "Services Select Service 100 DEAL-BODY MASSAGE 100 DEAL-COMBO OFFER-HAIRCUT +BLO…" at bounding box center [945, 311] width 249 height 50
click at [880, 335] on span "Select Service" at bounding box center [945, 322] width 225 height 28
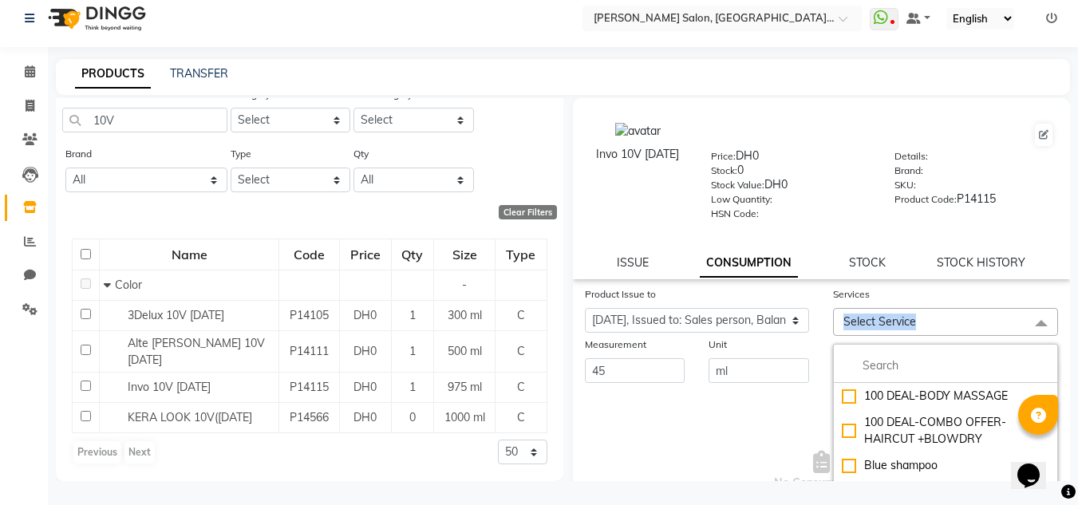
click at [881, 329] on span "Select Service" at bounding box center [945, 322] width 225 height 28
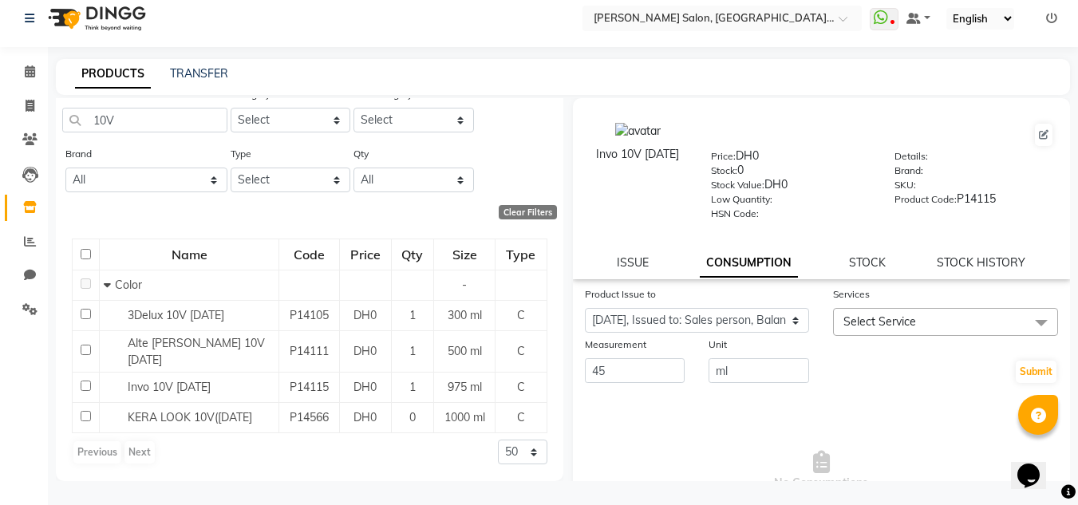
click at [884, 330] on span "Select Service" at bounding box center [945, 322] width 225 height 28
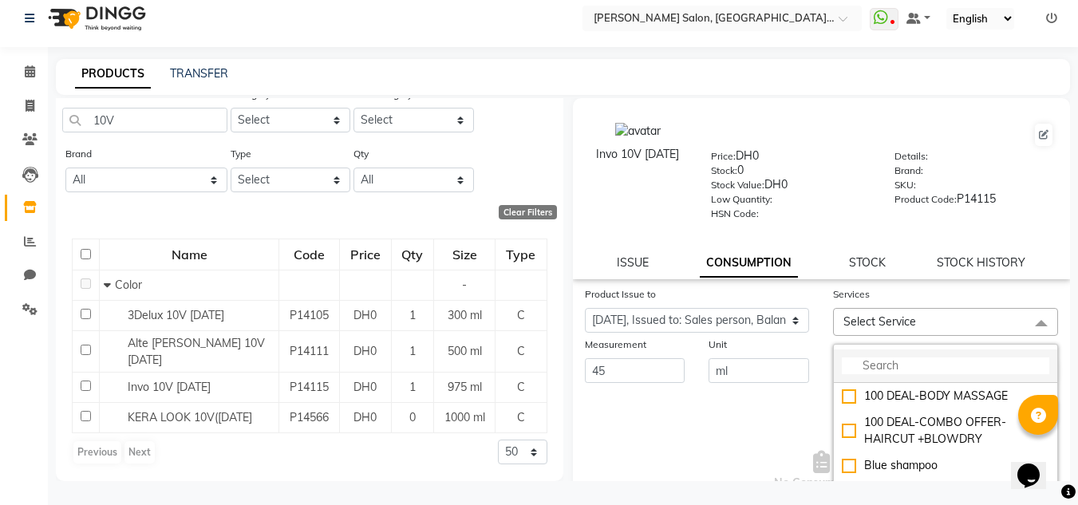
drag, startPoint x: 884, startPoint y: 351, endPoint x: 885, endPoint y: 361, distance: 9.7
click at [884, 356] on li at bounding box center [945, 367] width 223 height 34
click at [885, 361] on input "multiselect-search" at bounding box center [946, 366] width 208 height 17
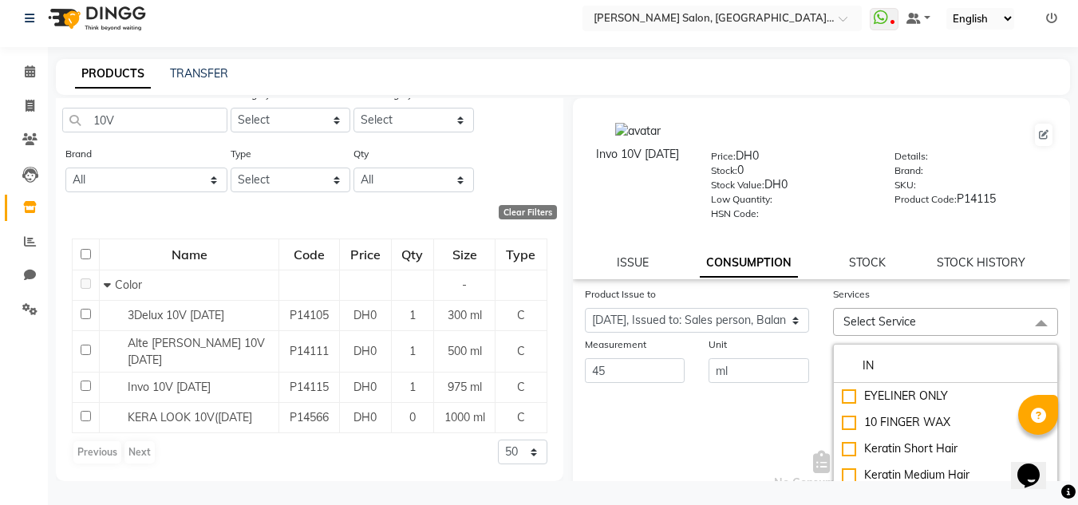
type input "I"
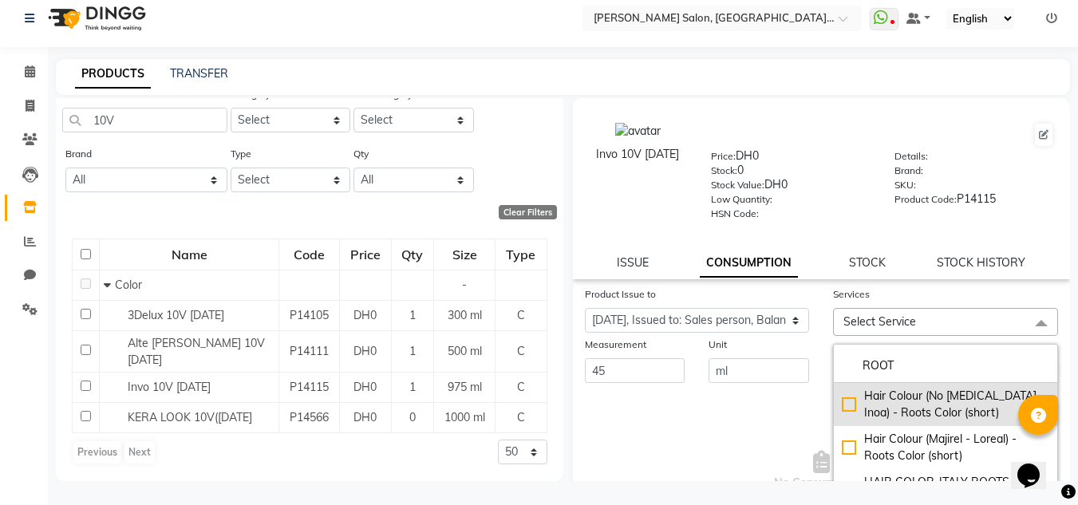
type input "ROOT"
drag, startPoint x: 945, startPoint y: 402, endPoint x: 902, endPoint y: 407, distance: 43.4
click at [939, 401] on div "Hair Colour (No Ammonia - Inoa) - Roots Color (short)" at bounding box center [946, 405] width 208 height 34
checkbox input "true"
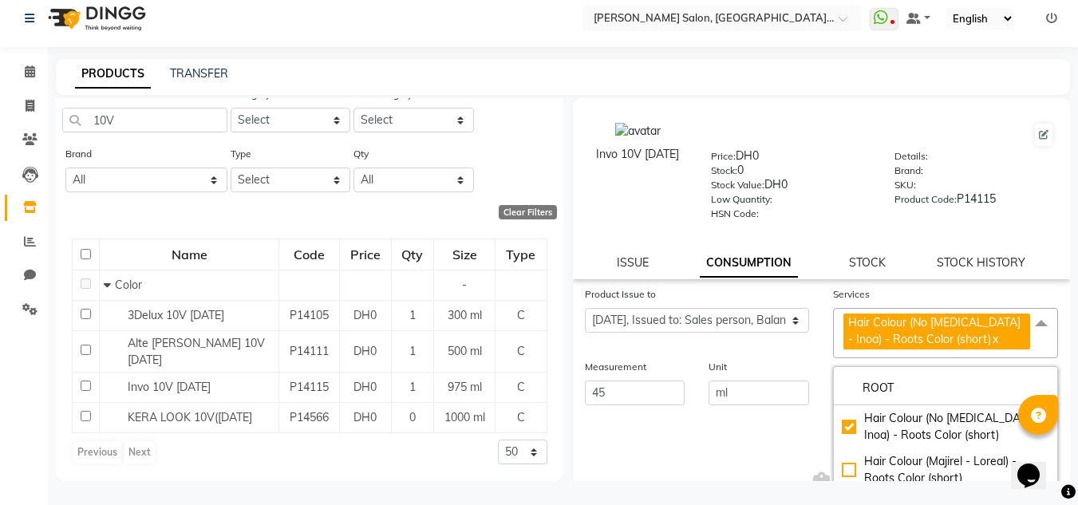
drag, startPoint x: 791, startPoint y: 438, endPoint x: 884, endPoint y: 420, distance: 94.4
click at [791, 437] on span "No Consumptions" at bounding box center [822, 493] width 474 height 160
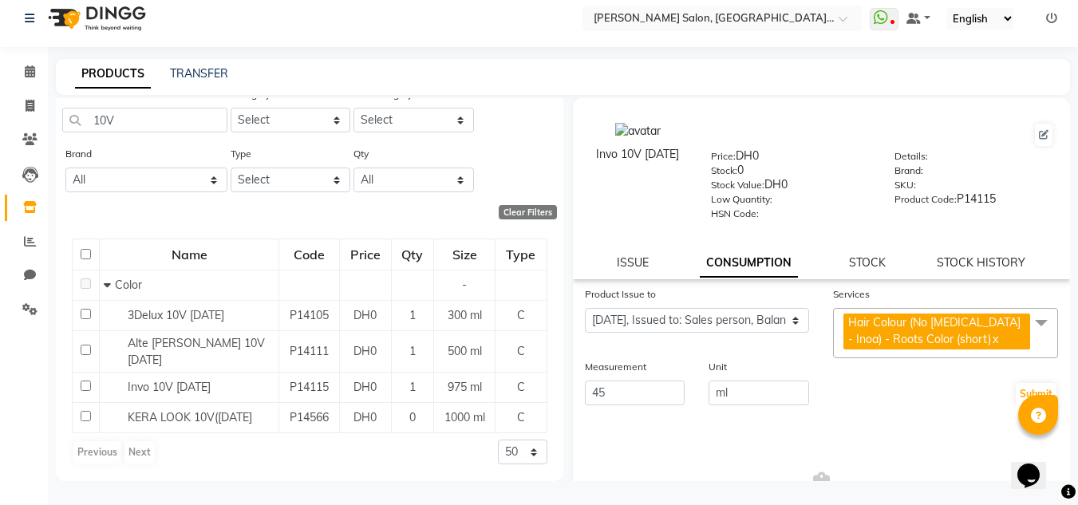
click at [999, 388] on div "Submit" at bounding box center [945, 382] width 249 height 49
click at [1001, 388] on div "Submit" at bounding box center [945, 382] width 249 height 49
click at [1016, 389] on button "Submit" at bounding box center [1036, 394] width 41 height 22
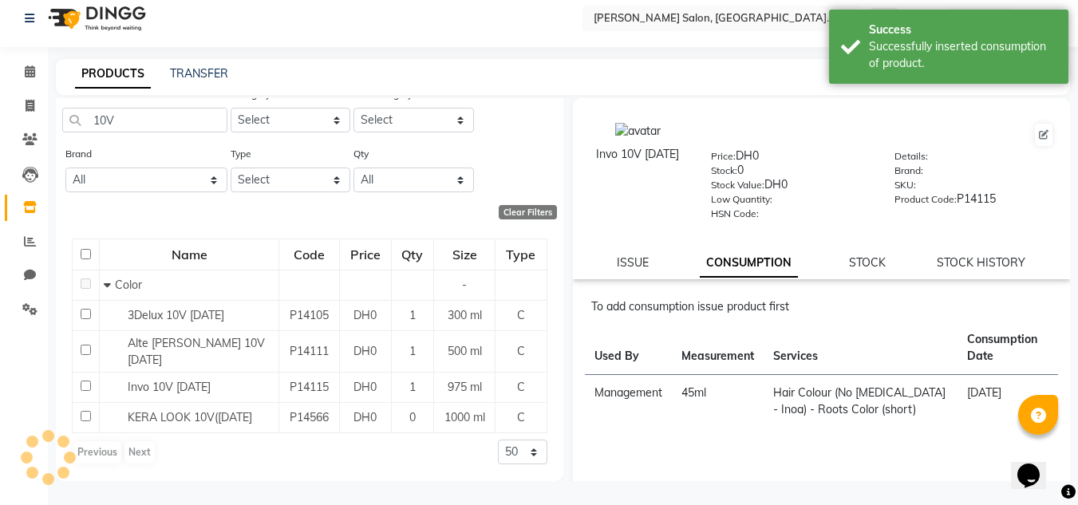
scroll to position [0, 0]
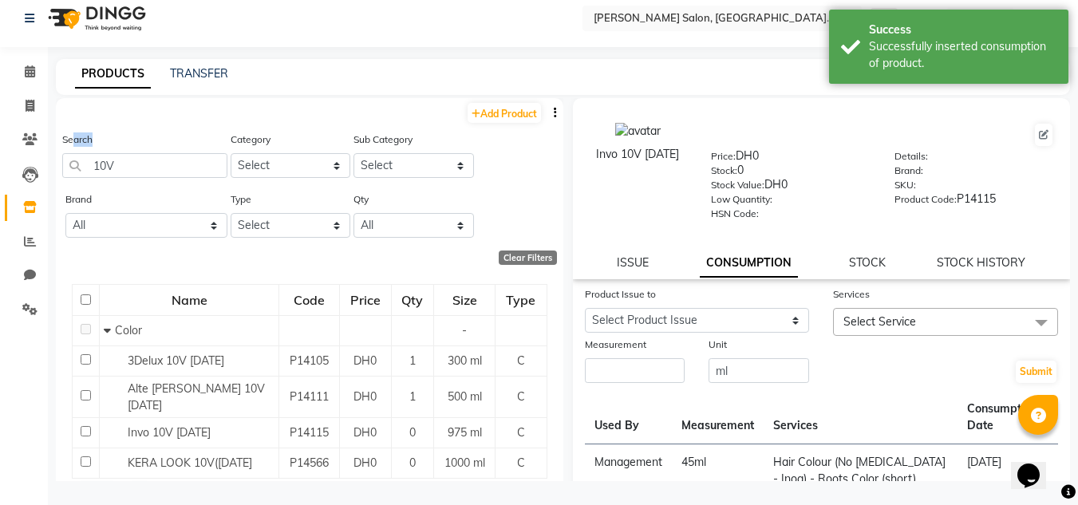
drag, startPoint x: 185, startPoint y: 140, endPoint x: 118, endPoint y: 173, distance: 74.6
click at [100, 165] on div "Search 10V" at bounding box center [144, 154] width 165 height 47
drag, startPoint x: 85, startPoint y: 162, endPoint x: 25, endPoint y: 131, distance: 67.5
click at [18, 151] on app-home "Select Location × Chitra Singh Salon, Al Jaddaf Dubai , Al Jaddaf Dubai WhatsAp…" at bounding box center [539, 248] width 1078 height 516
drag, startPoint x: 117, startPoint y: 160, endPoint x: 71, endPoint y: 159, distance: 46.3
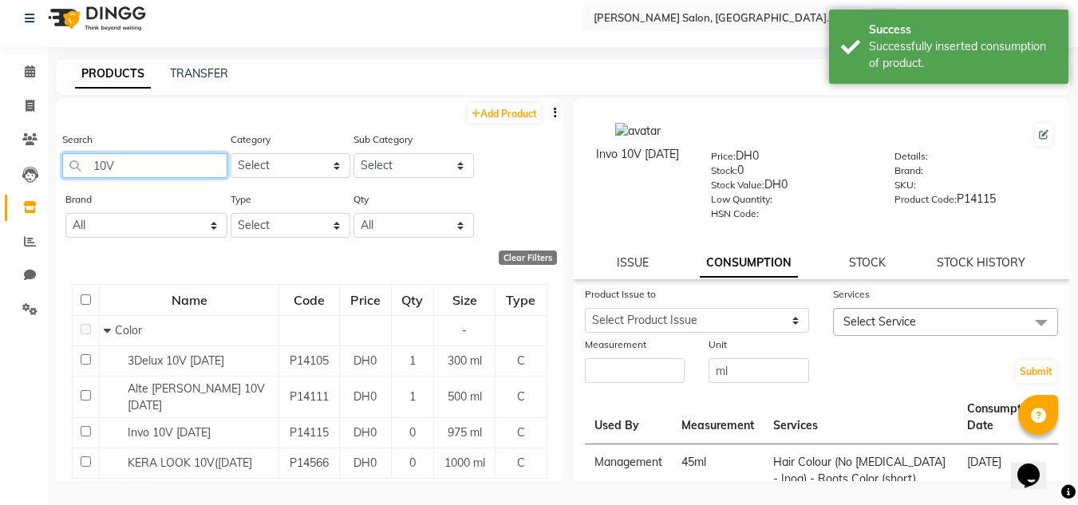
click at [71, 160] on input "10V" at bounding box center [144, 165] width 165 height 25
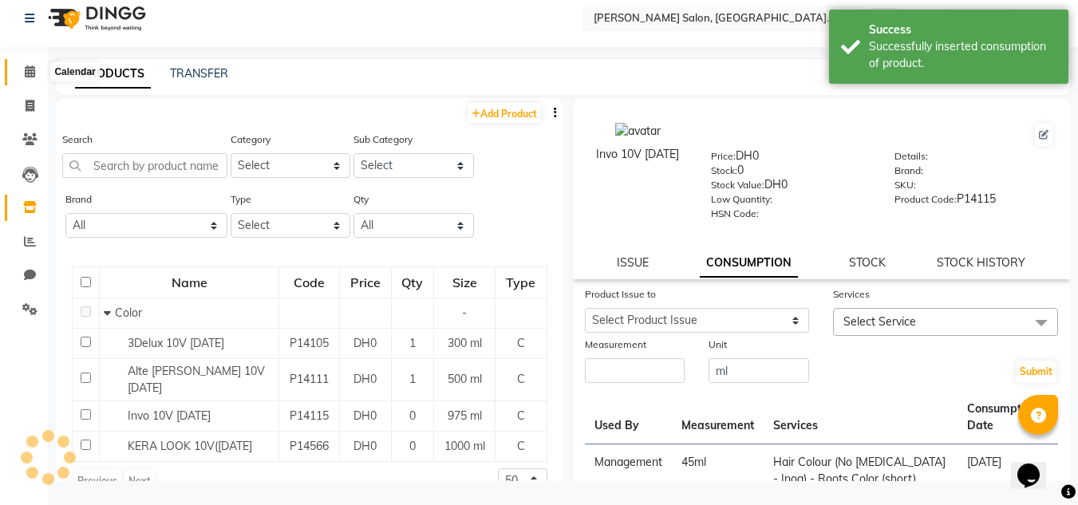
click at [25, 72] on icon at bounding box center [30, 71] width 10 height 12
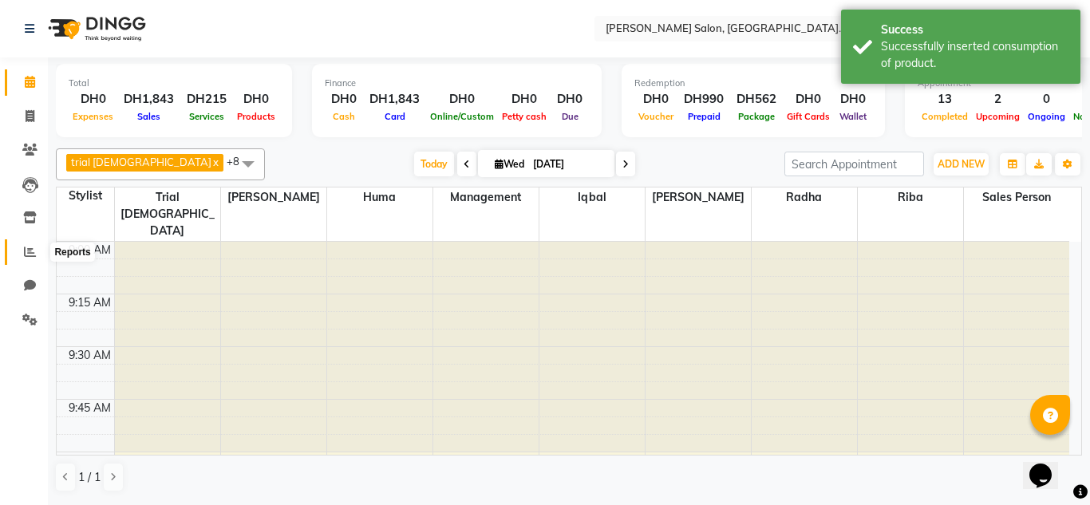
click at [19, 255] on span at bounding box center [30, 252] width 28 height 18
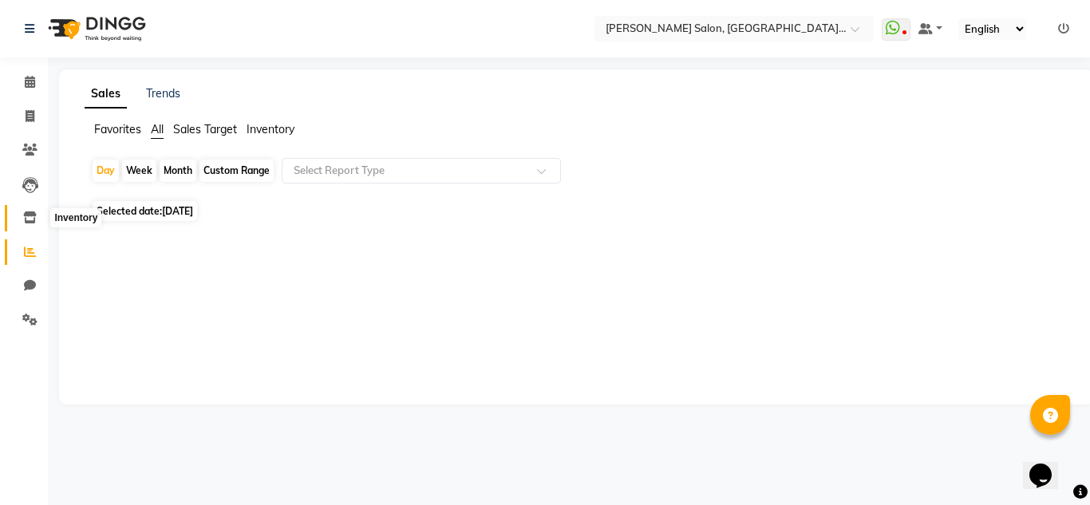
click at [18, 220] on span at bounding box center [30, 218] width 28 height 18
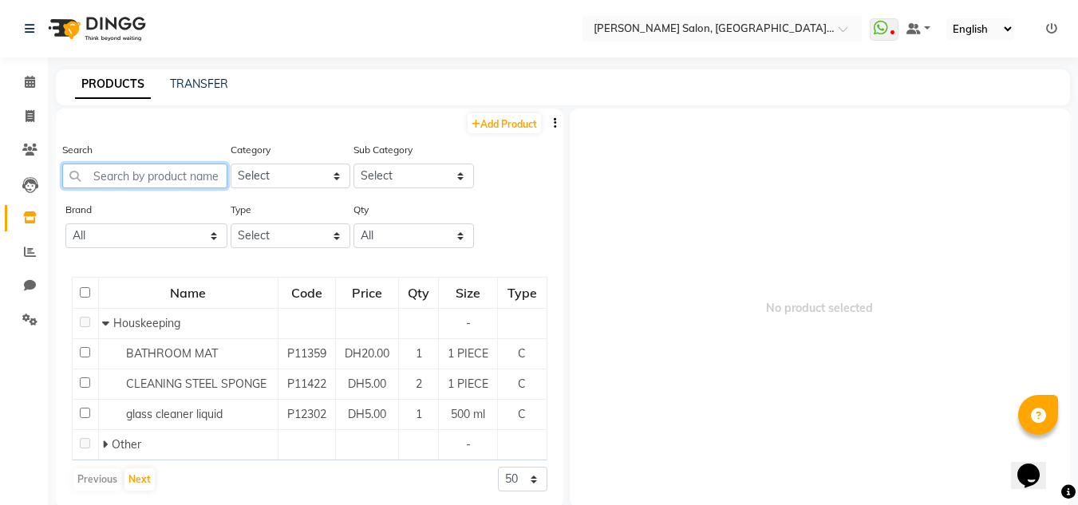
click at [132, 178] on input "text" at bounding box center [144, 176] width 165 height 25
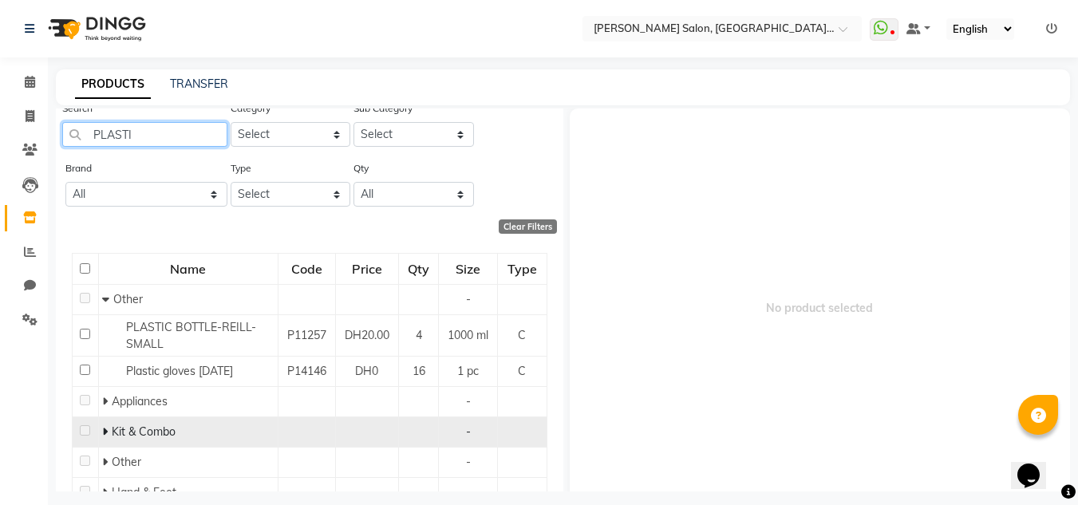
scroll to position [106, 0]
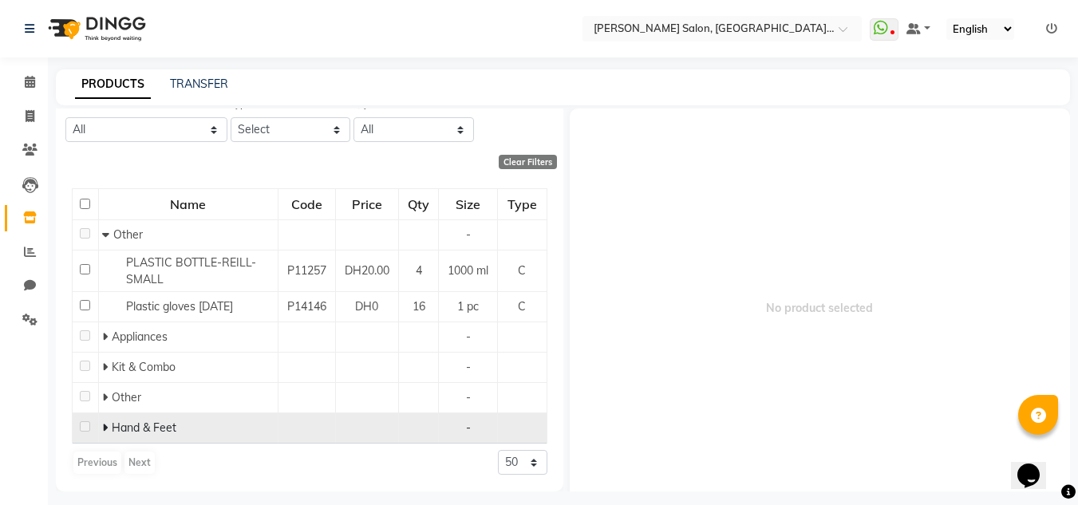
type input "PLASTI"
click at [105, 424] on icon at bounding box center [105, 427] width 6 height 11
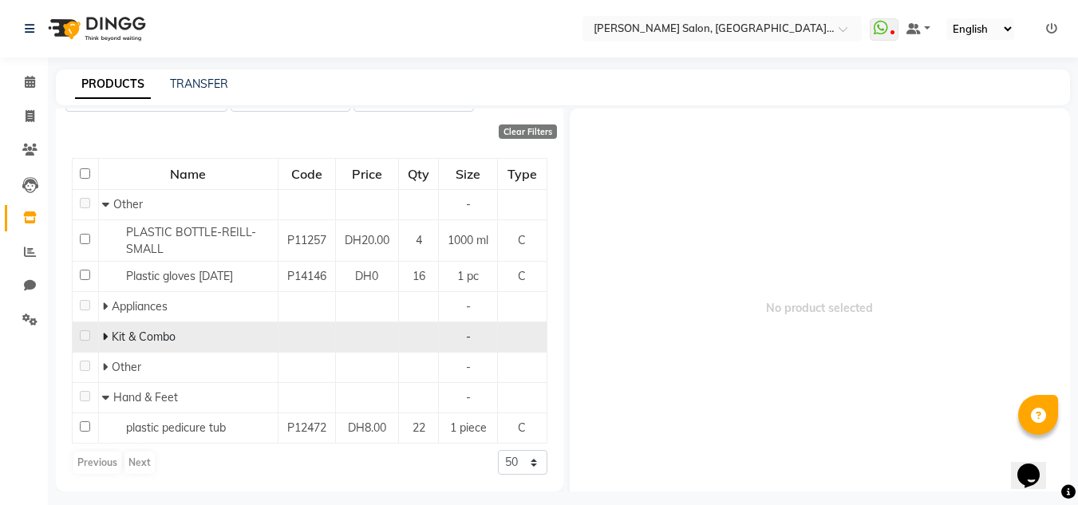
click at [106, 338] on icon at bounding box center [105, 336] width 6 height 11
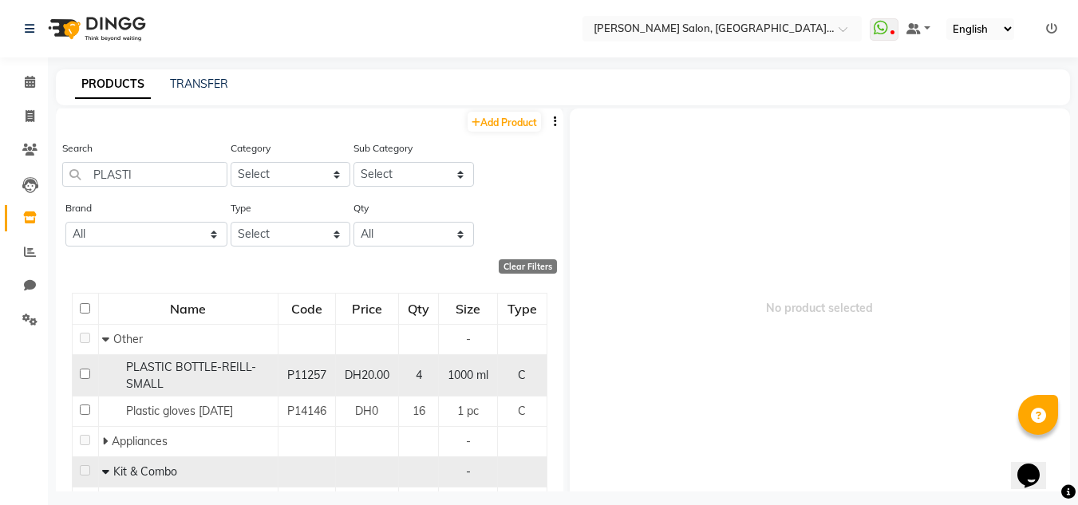
scroll to position [0, 0]
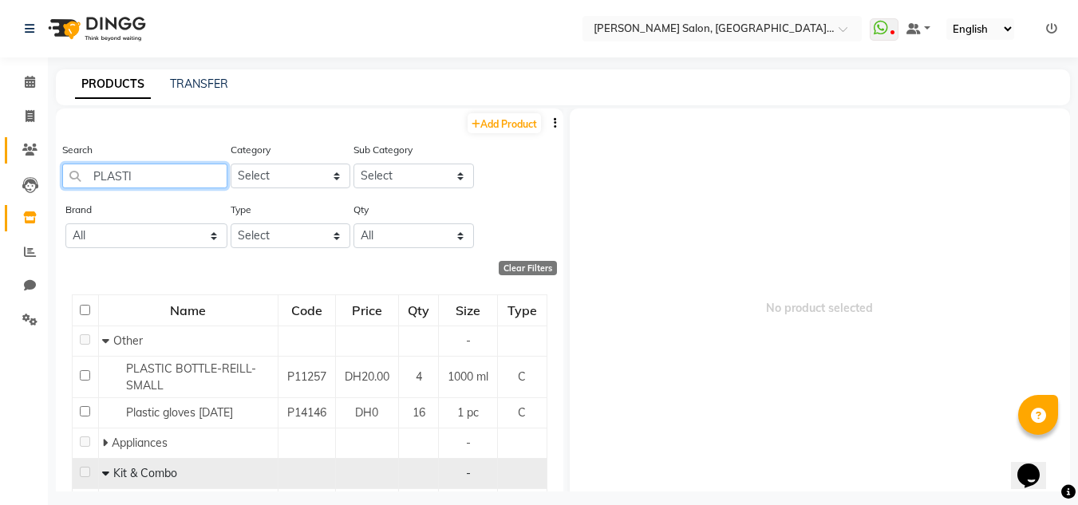
drag, startPoint x: 168, startPoint y: 182, endPoint x: 6, endPoint y: 160, distance: 162.8
click at [10, 160] on app-home "Select Location × Chitra Singh Salon, Al Jaddaf Dubai , Al Jaddaf Dubai WhatsAp…" at bounding box center [539, 258] width 1078 height 516
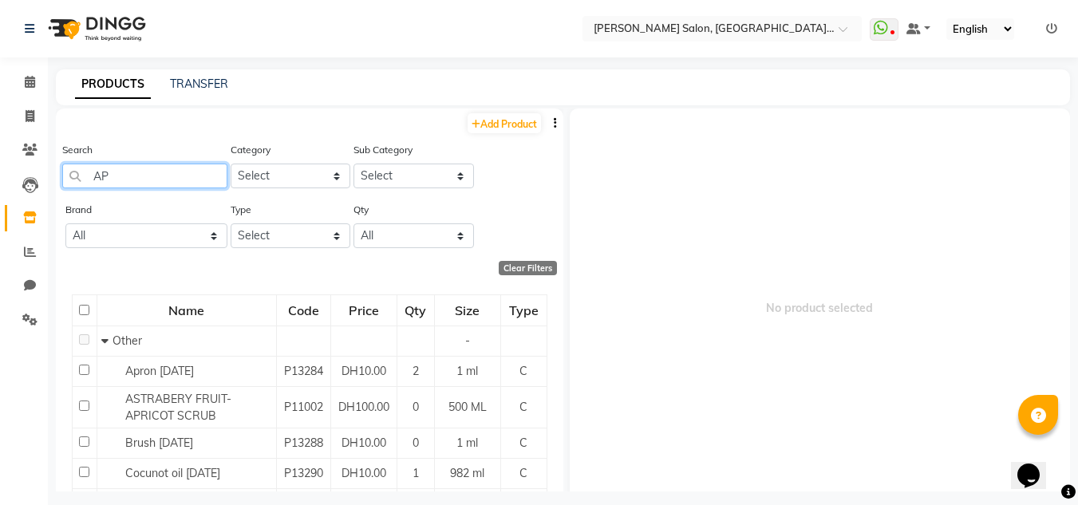
type input "A"
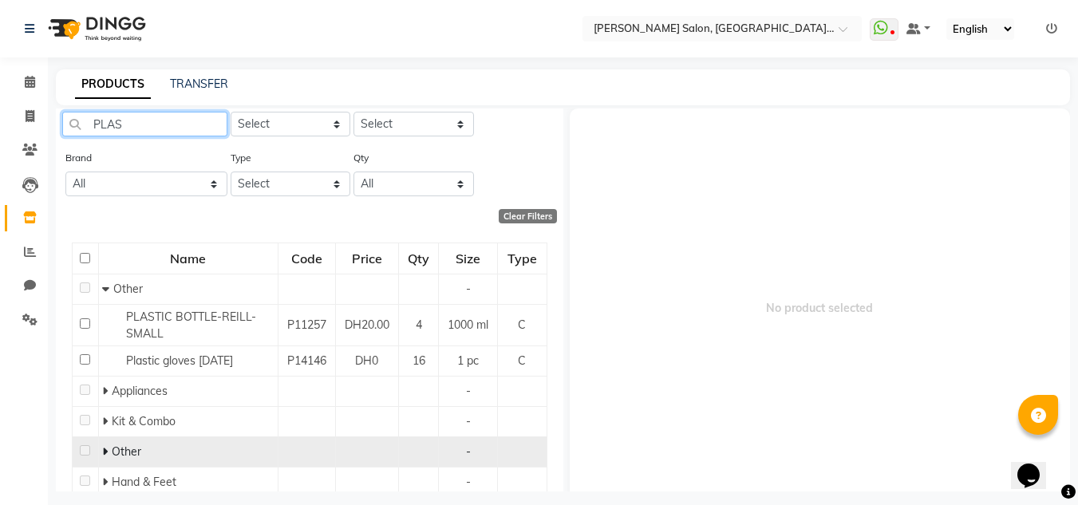
scroll to position [106, 0]
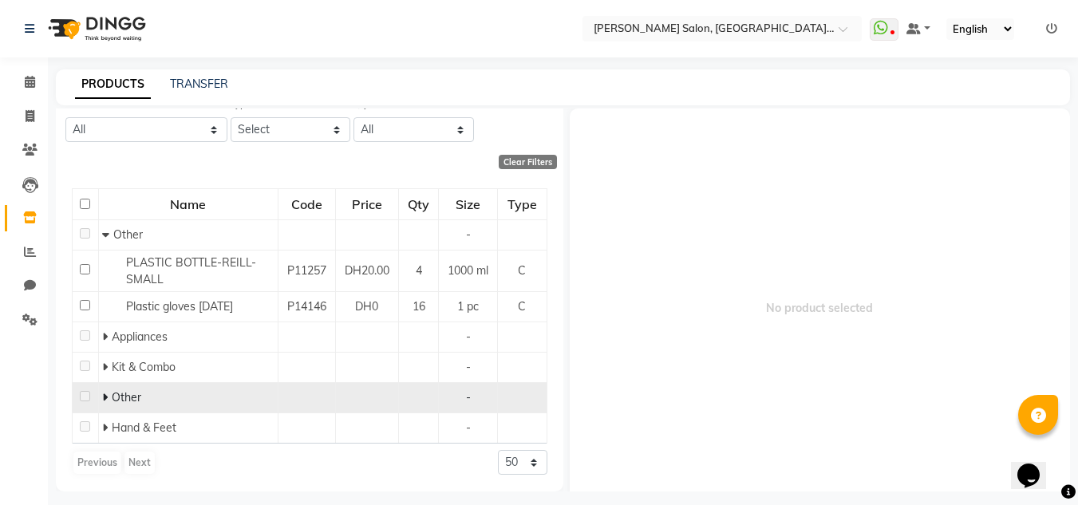
type input "PLAS"
click at [102, 399] on icon at bounding box center [105, 397] width 6 height 11
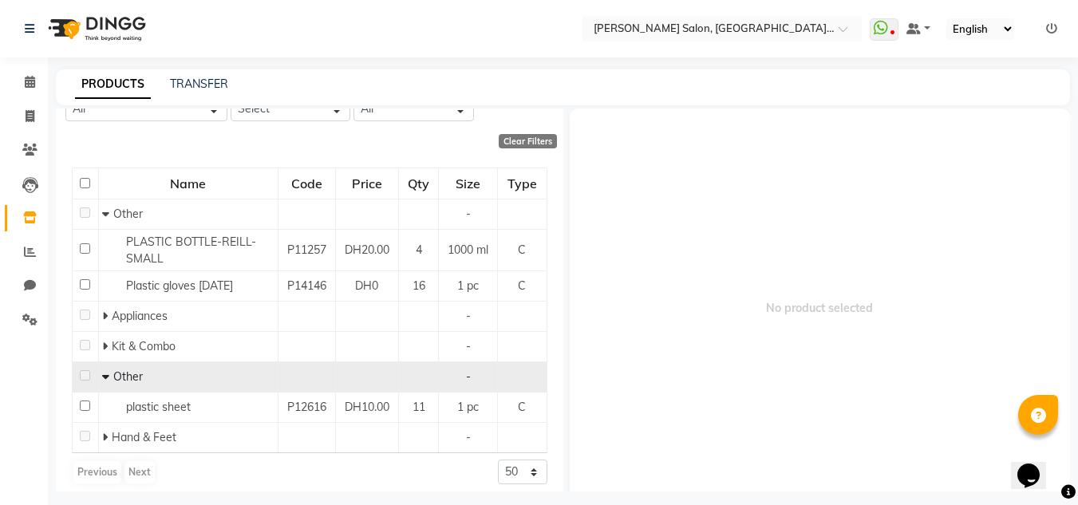
scroll to position [136, 0]
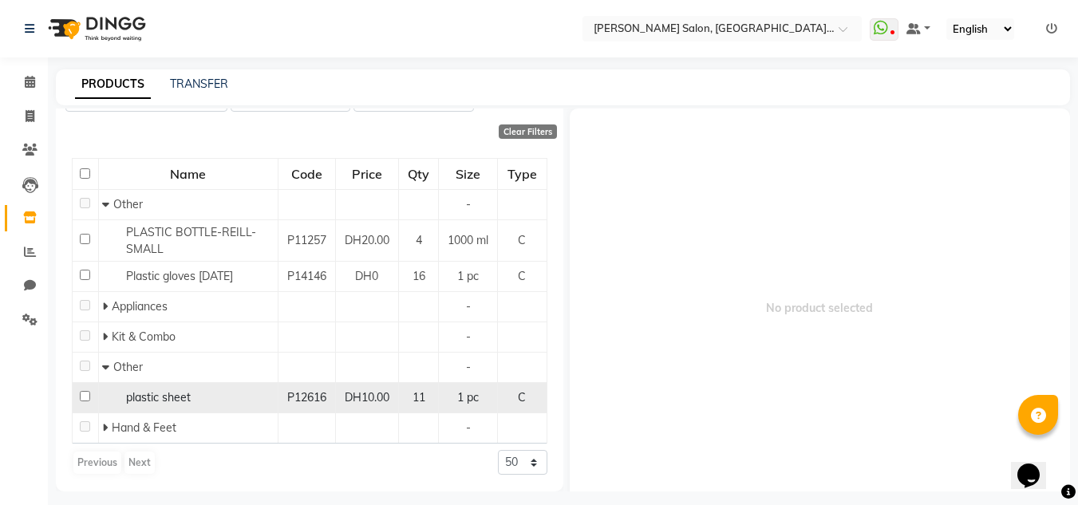
click at [126, 396] on span "plastic sheet" at bounding box center [158, 397] width 65 height 14
select select
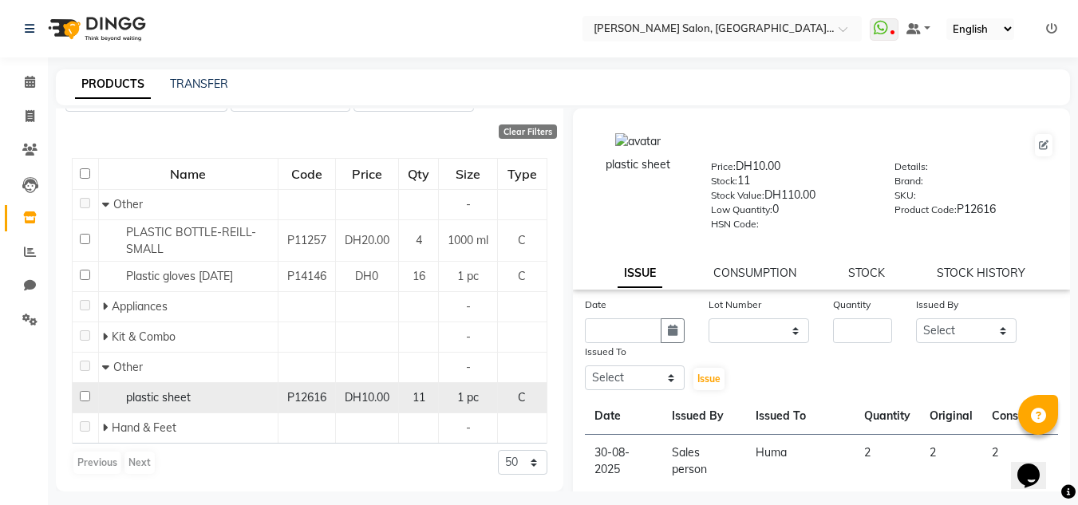
click at [82, 395] on input "checkbox" at bounding box center [85, 396] width 10 height 10
checkbox input "true"
click at [668, 337] on button "button" at bounding box center [673, 330] width 24 height 25
select select "9"
select select "2025"
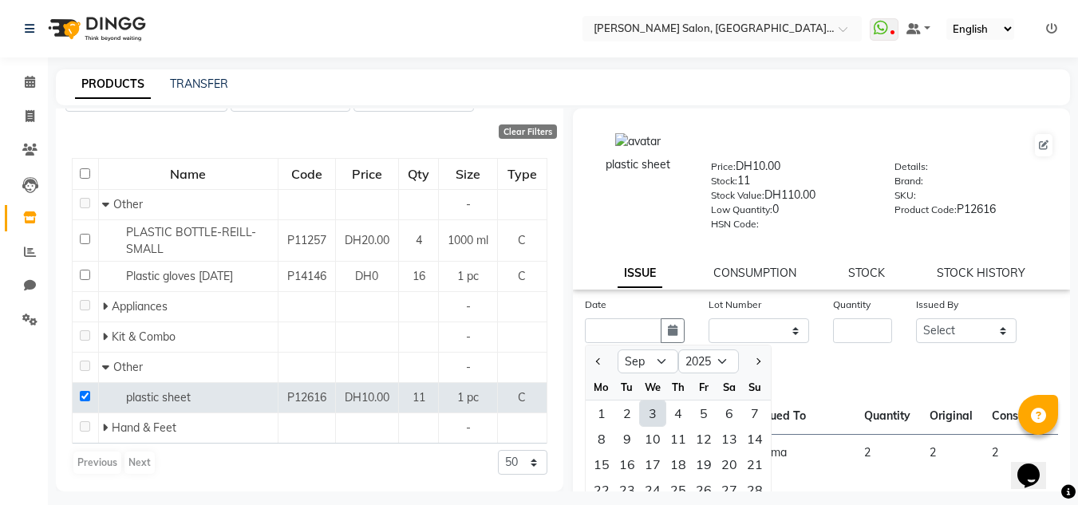
click at [650, 416] on div "3" at bounding box center [653, 414] width 26 height 26
type input "03-09-2025"
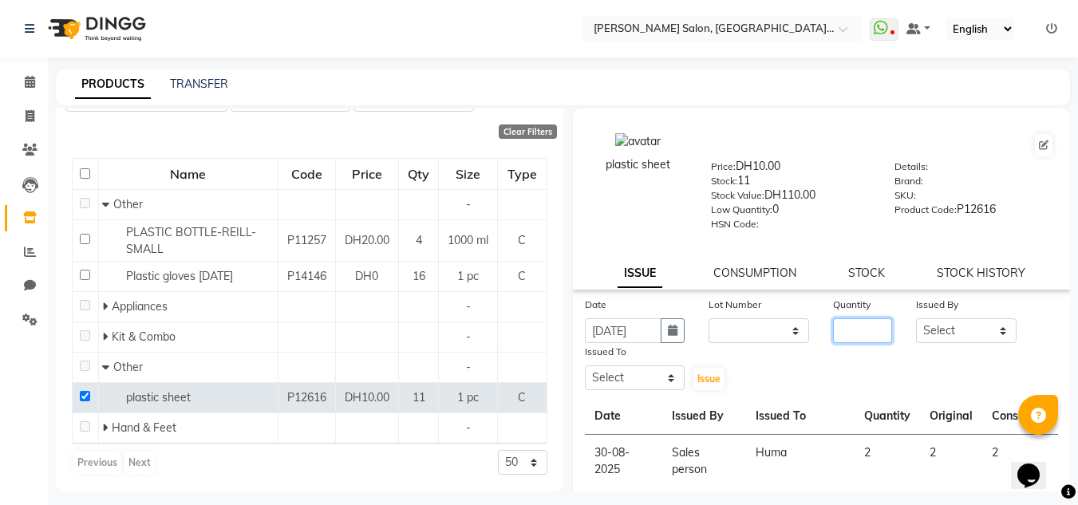
click at [844, 326] on input "number" at bounding box center [862, 330] width 59 height 25
type input "1"
drag, startPoint x: 957, startPoint y: 341, endPoint x: 951, endPoint y: 323, distance: 18.7
click at [956, 338] on select "Select Huma Iqbal Kabita Management Radha Riba Sales person Srijana trial lady" at bounding box center [966, 330] width 101 height 25
select select "86370"
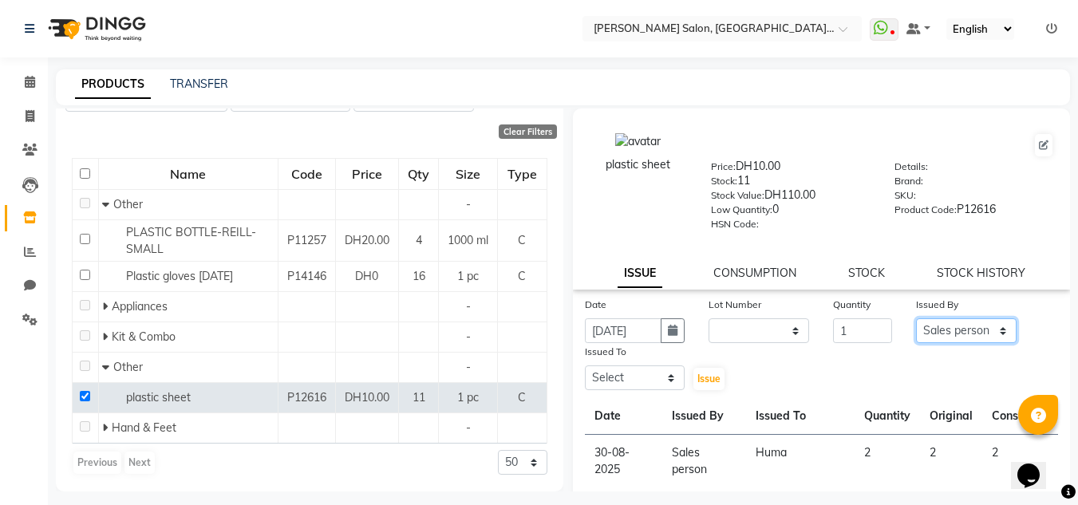
click at [916, 318] on select "Select Huma Iqbal Kabita Management Radha Riba Sales person Srijana trial lady" at bounding box center [966, 330] width 101 height 25
click at [610, 385] on select "Select Huma Iqbal Kabita Management Radha Riba Sales person Srijana trial lady" at bounding box center [635, 378] width 101 height 25
select select "62704"
click at [585, 366] on select "Select Huma Iqbal Kabita Management Radha Riba Sales person Srijana trial lady" at bounding box center [635, 378] width 101 height 25
click at [707, 377] on span "Issue" at bounding box center [709, 379] width 23 height 12
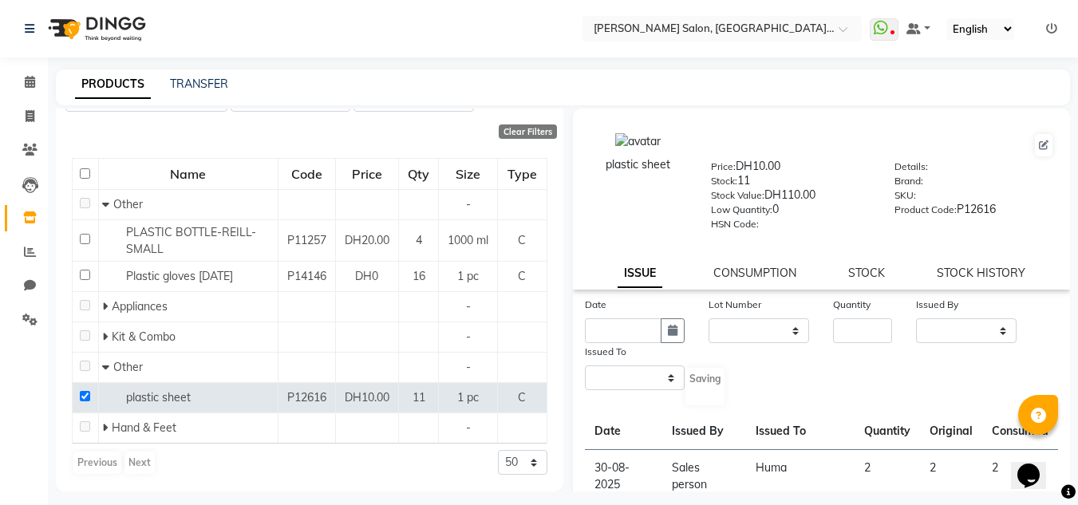
select select
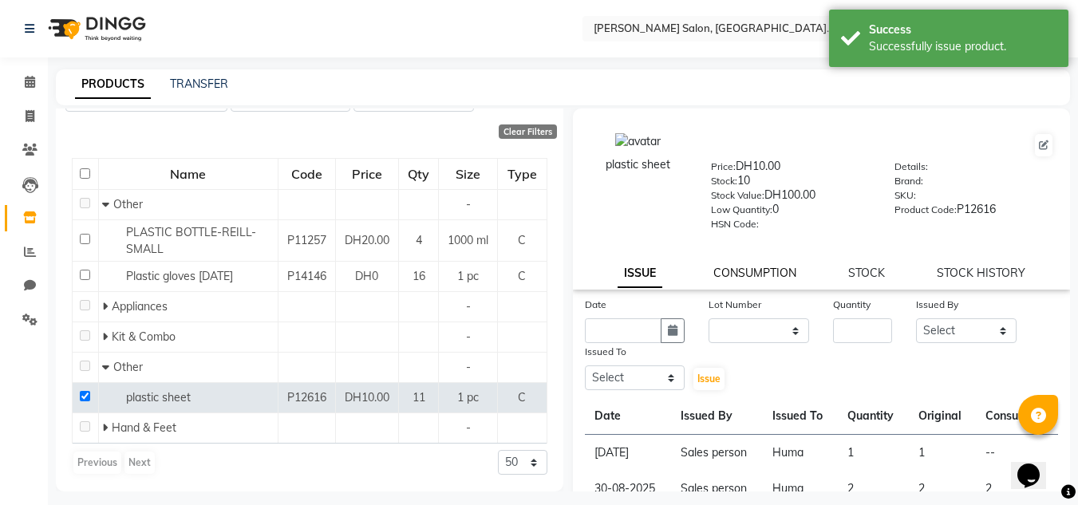
click at [736, 274] on link "CONSUMPTION" at bounding box center [755, 273] width 83 height 14
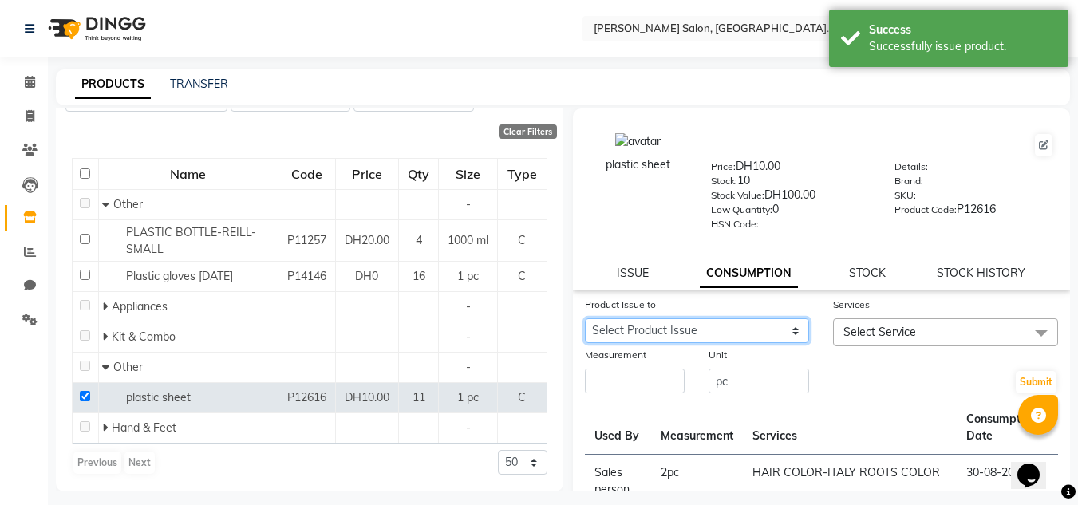
drag, startPoint x: 747, startPoint y: 295, endPoint x: 767, endPoint y: 350, distance: 57.8
click at [765, 333] on select "Select Product Issue 2025-09-03, Issued to: Huma, Balance: 1 2025-08-22, Issued…" at bounding box center [697, 330] width 225 height 25
select select "1203525"
click at [585, 318] on select "Select Product Issue 2025-09-03, Issued to: Huma, Balance: 1 2025-08-22, Issued…" at bounding box center [697, 330] width 225 height 25
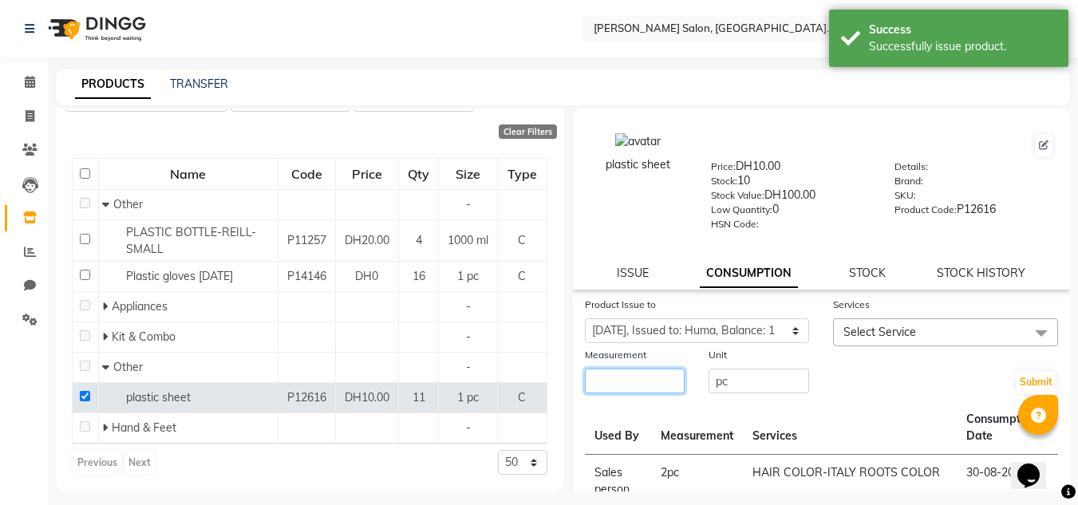
click at [603, 387] on input "number" at bounding box center [635, 381] width 101 height 25
type input "1"
drag, startPoint x: 840, startPoint y: 325, endPoint x: 857, endPoint y: 350, distance: 29.9
click at [849, 334] on span "Select Service" at bounding box center [880, 332] width 73 height 14
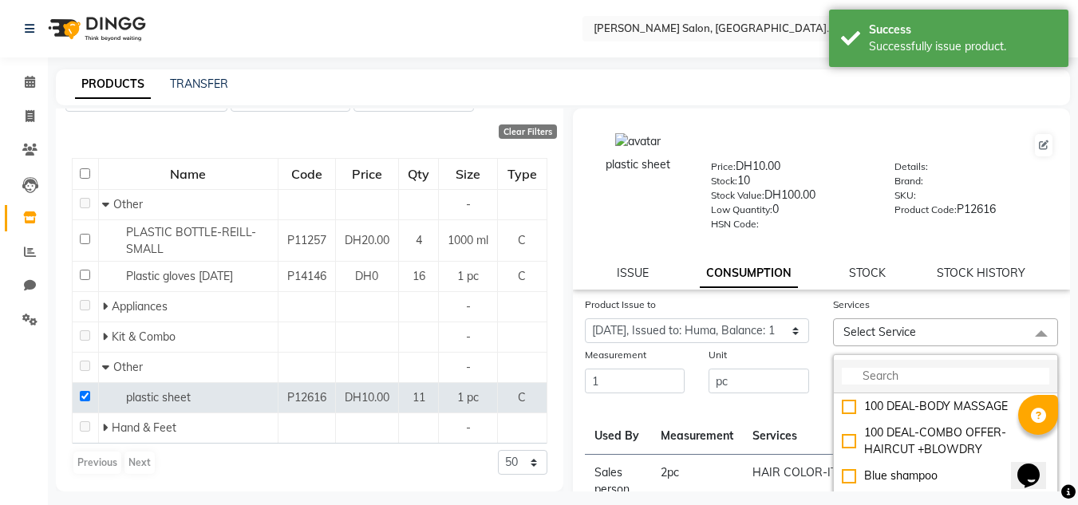
click at [859, 379] on input "multiselect-search" at bounding box center [946, 376] width 208 height 17
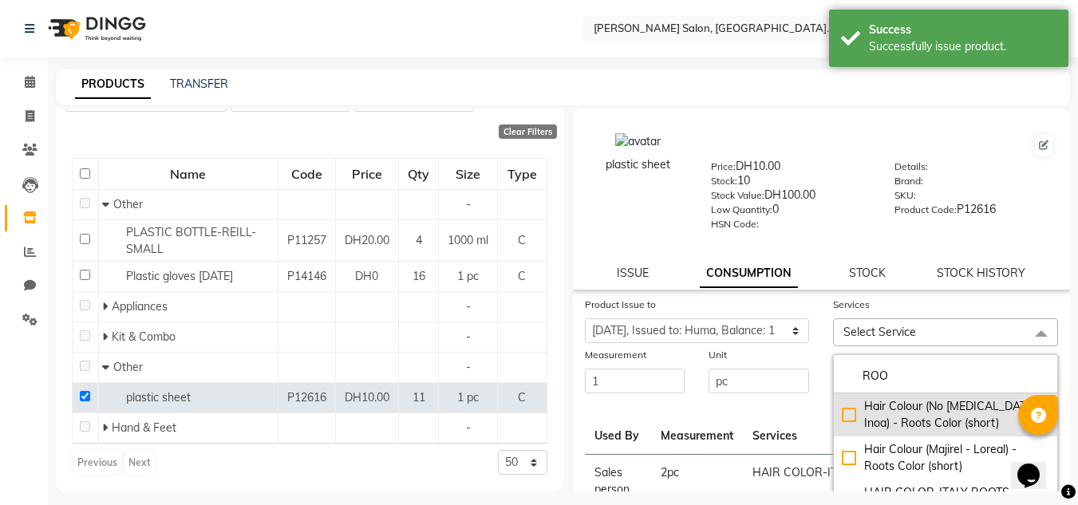
type input "ROO"
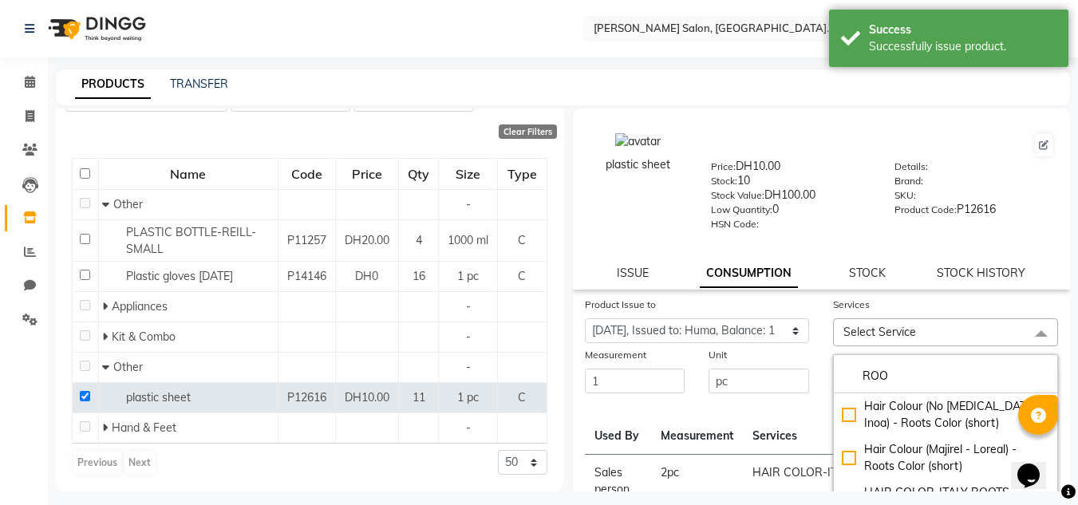
drag, startPoint x: 886, startPoint y: 419, endPoint x: 748, endPoint y: 433, distance: 138.7
click at [884, 418] on div "Hair Colour (No Ammonia - Inoa) - Roots Color (short)" at bounding box center [946, 415] width 208 height 34
checkbox input "true"
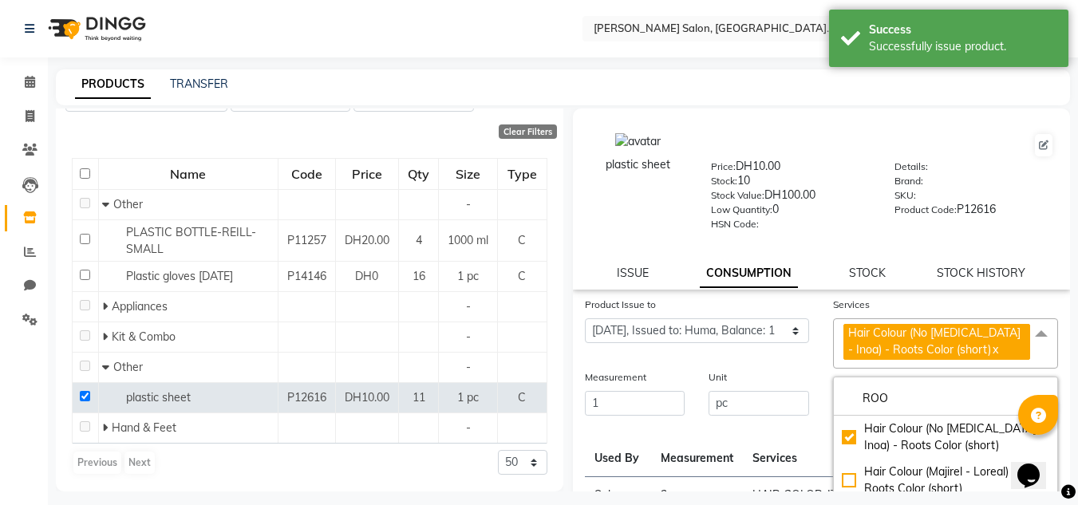
click at [741, 435] on th "Measurement" at bounding box center [697, 450] width 92 height 53
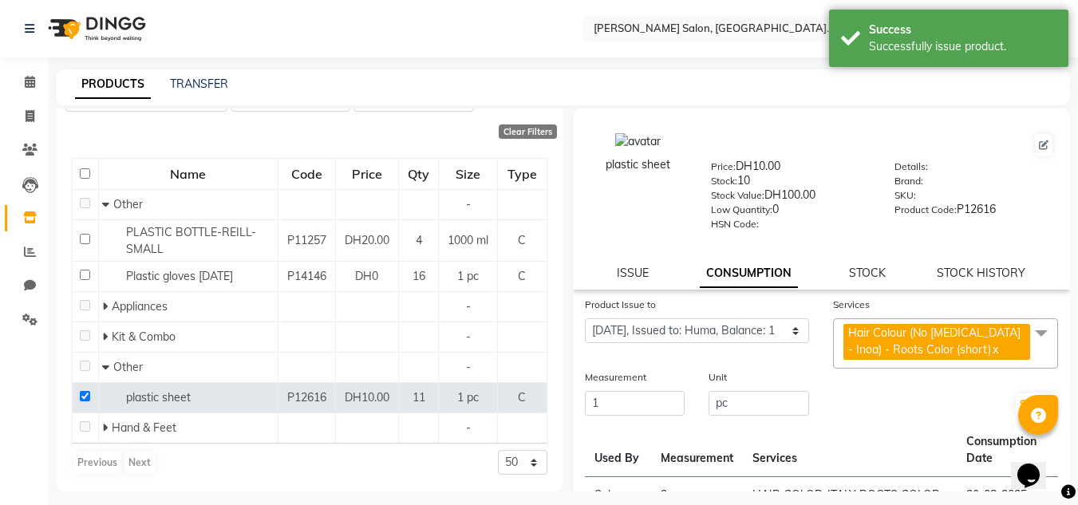
drag, startPoint x: 1014, startPoint y: 382, endPoint x: 1014, endPoint y: 391, distance: 8.8
click at [1014, 387] on div "Submit" at bounding box center [945, 393] width 249 height 49
click at [1010, 397] on div "Submit" at bounding box center [945, 393] width 249 height 49
click at [1016, 401] on button "Submit" at bounding box center [1036, 404] width 41 height 22
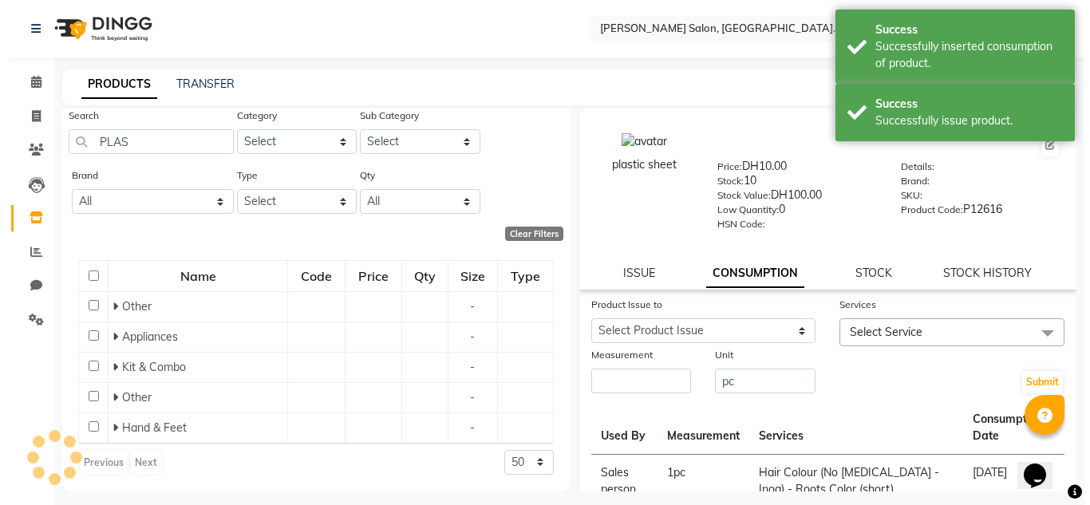
scroll to position [106, 0]
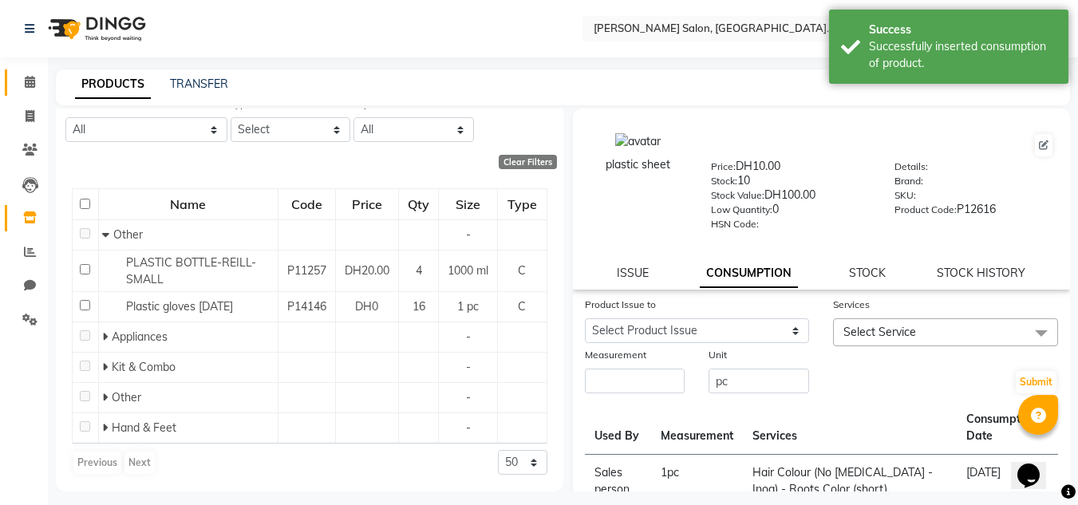
drag, startPoint x: 14, startPoint y: 85, endPoint x: 26, endPoint y: 94, distance: 15.3
click at [14, 85] on link "Calendar" at bounding box center [24, 82] width 38 height 26
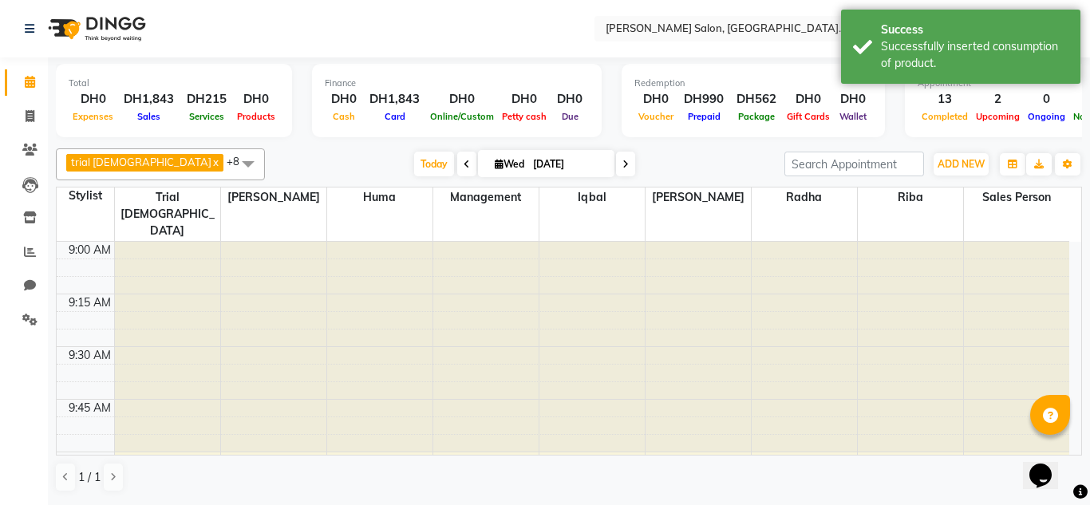
click at [79, 2] on nav "Select Location × Chitra Singh Salon, Al Jaddaf Dubai , Al Jaddaf Dubai WhatsAp…" at bounding box center [545, 28] width 1090 height 57
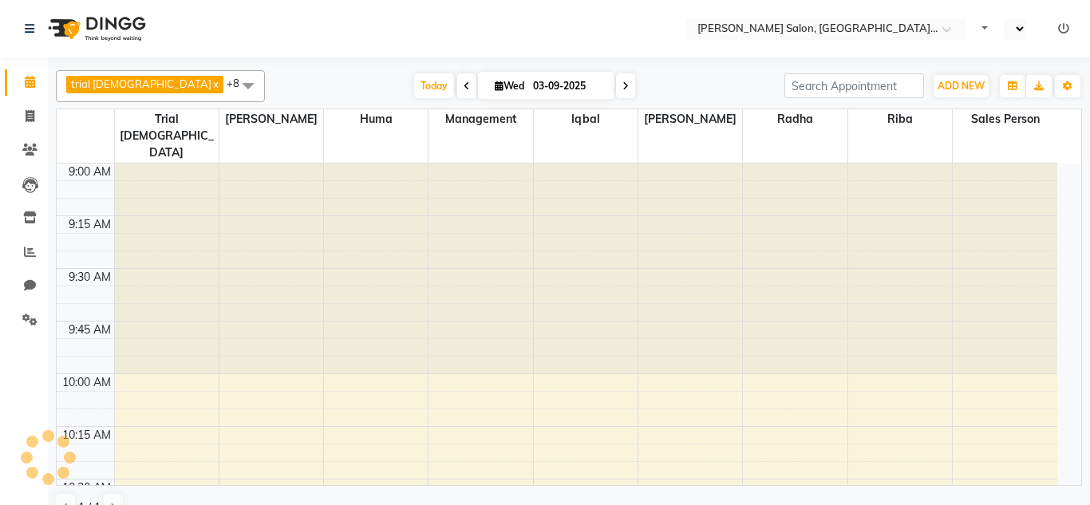
select select "en"
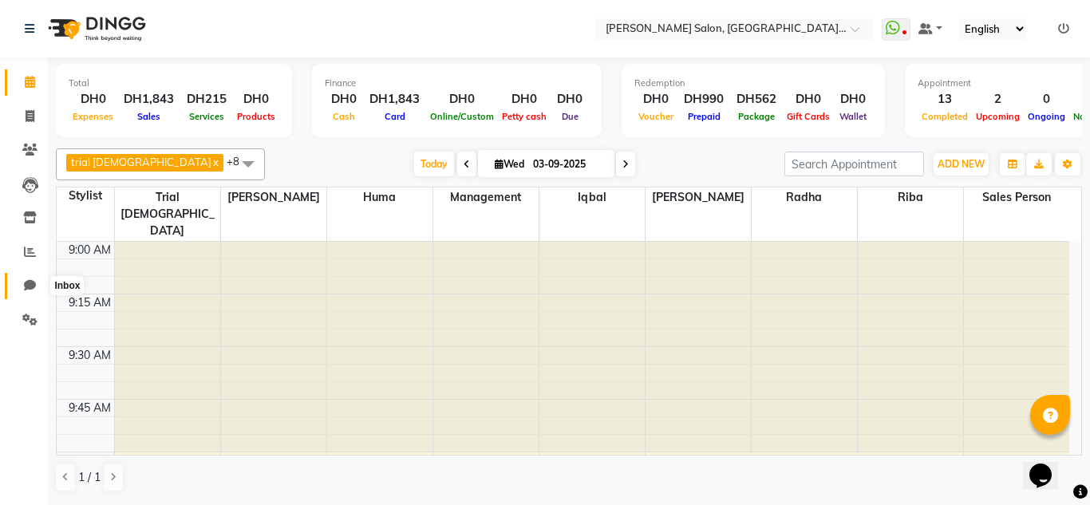
click at [37, 295] on span at bounding box center [30, 286] width 28 height 18
select select "100"
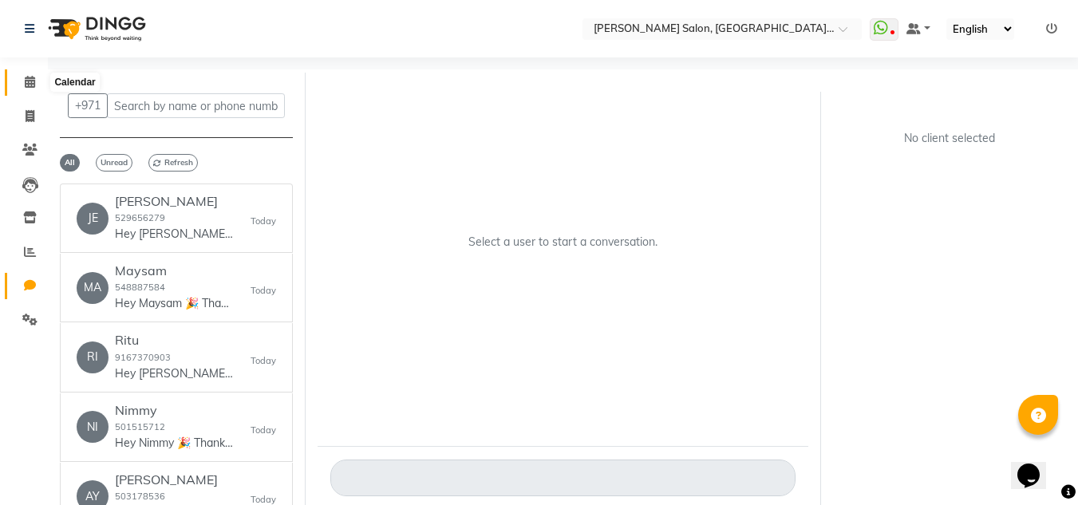
click at [21, 77] on span at bounding box center [30, 82] width 28 height 18
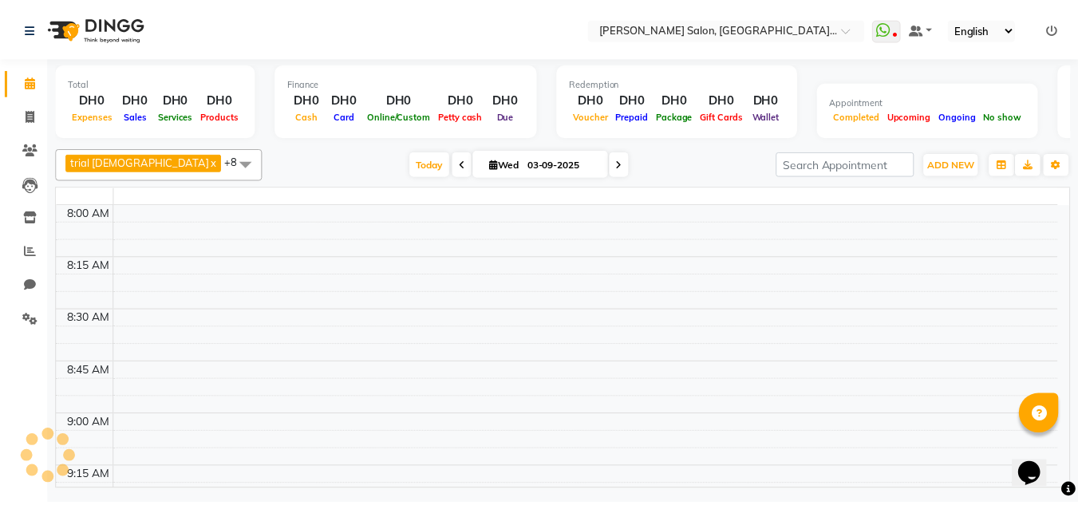
scroll to position [2672, 0]
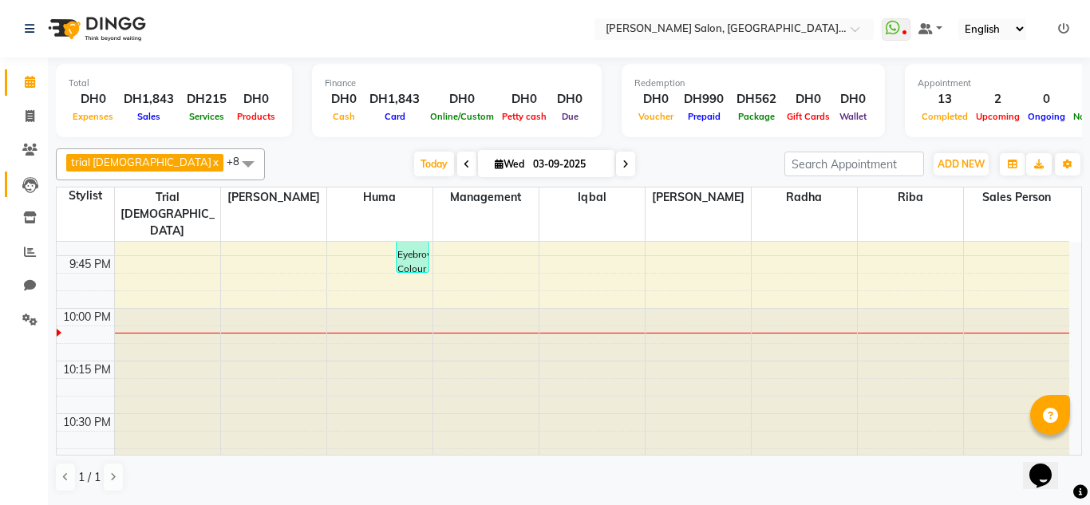
click at [26, 173] on link "Leads" at bounding box center [24, 185] width 38 height 26
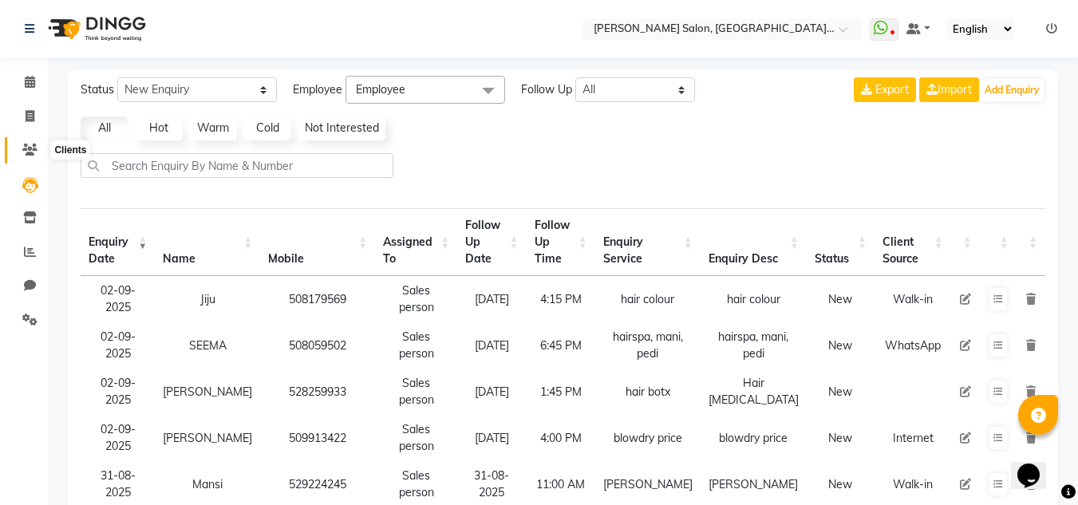
click at [34, 154] on icon at bounding box center [29, 150] width 15 height 12
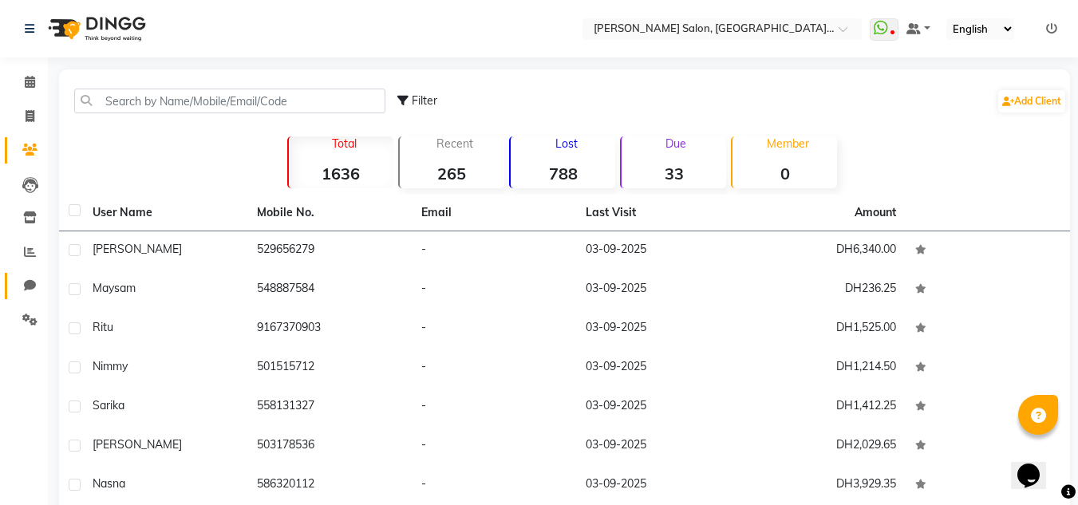
click at [26, 293] on span at bounding box center [30, 286] width 28 height 18
select select "100"
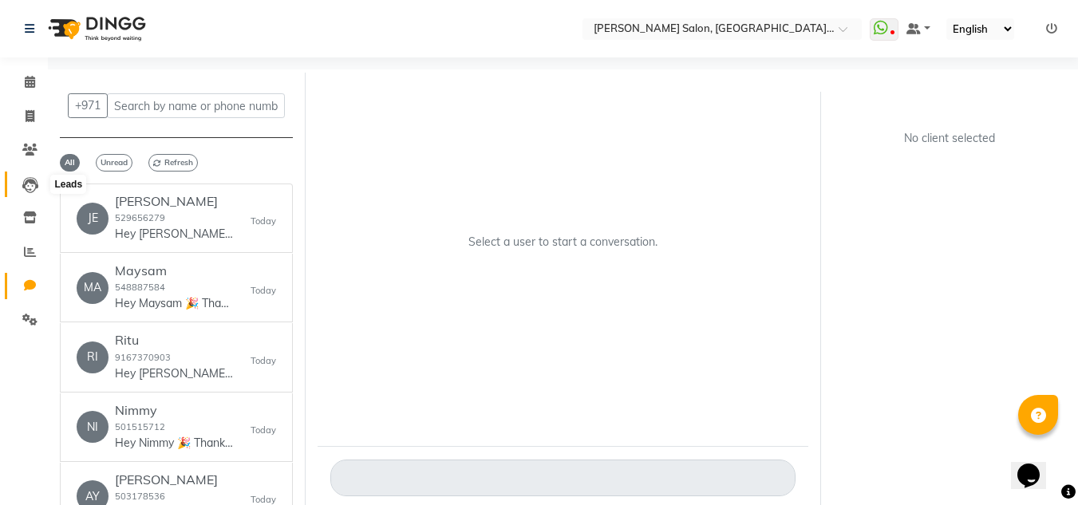
click at [28, 177] on icon at bounding box center [30, 185] width 16 height 16
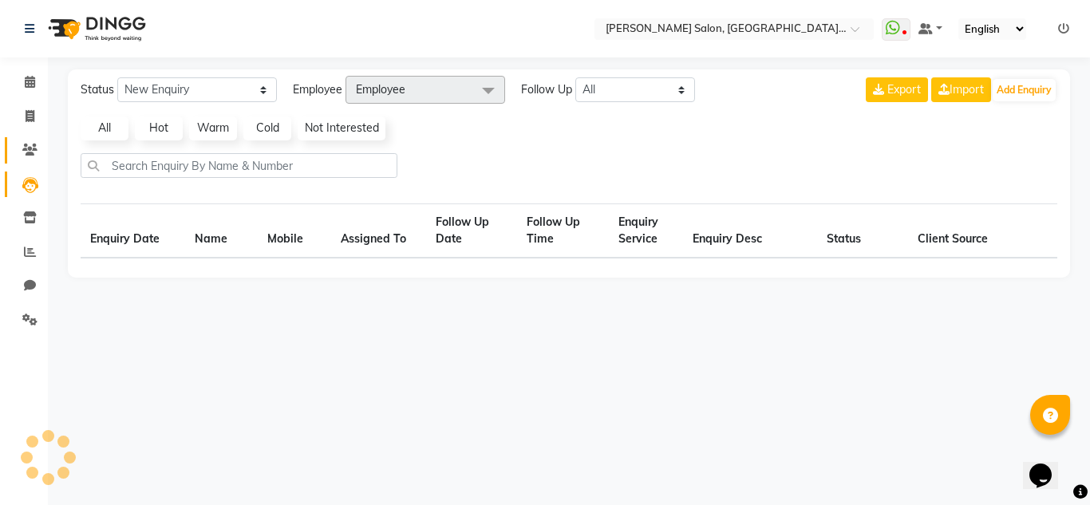
select select "10"
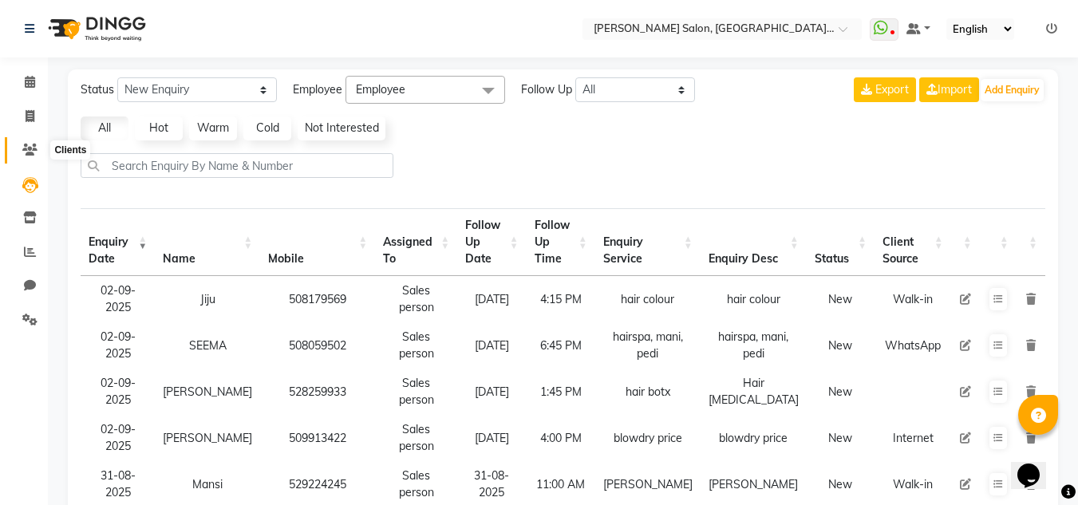
click at [35, 152] on icon at bounding box center [29, 150] width 15 height 12
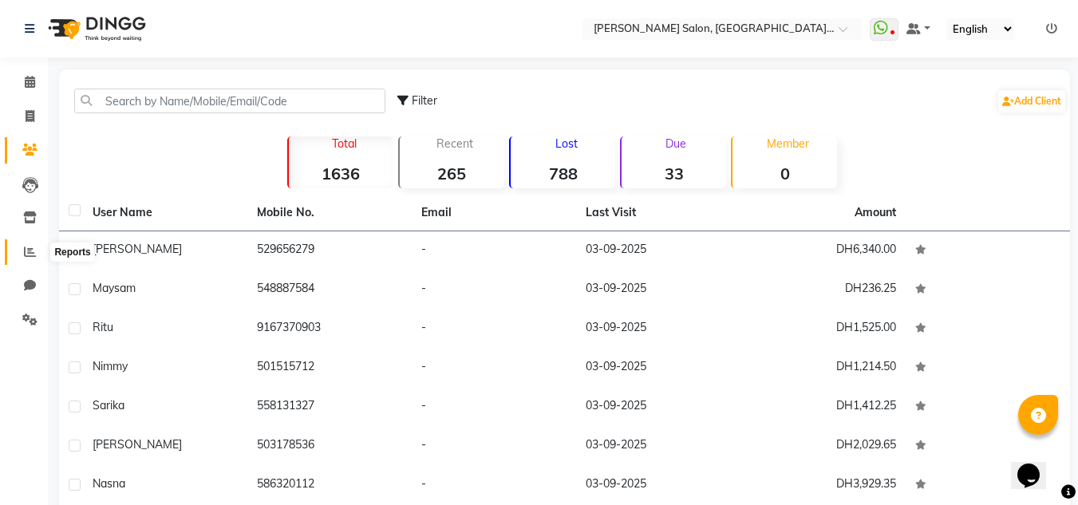
click at [20, 257] on span at bounding box center [30, 252] width 28 height 18
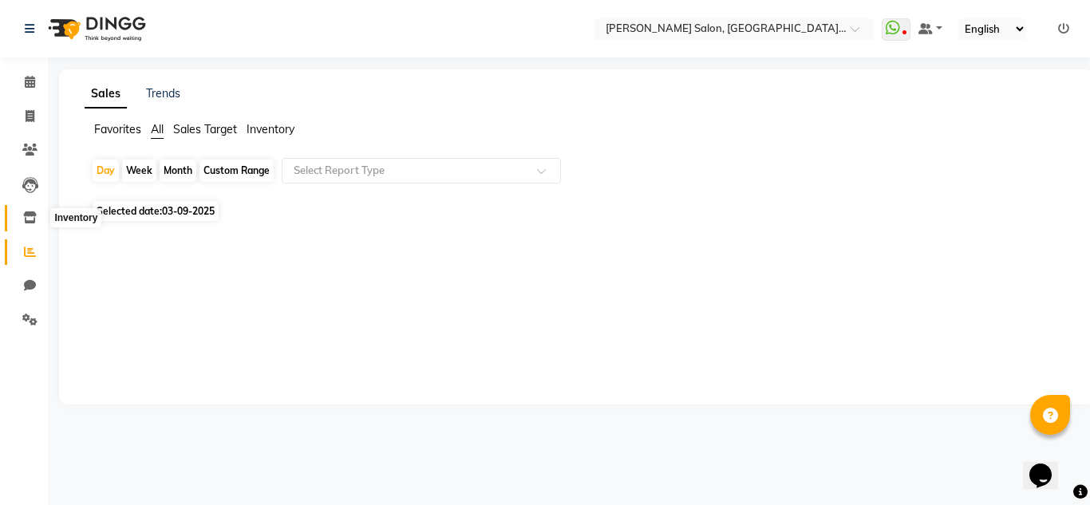
click at [35, 212] on icon at bounding box center [30, 218] width 14 height 12
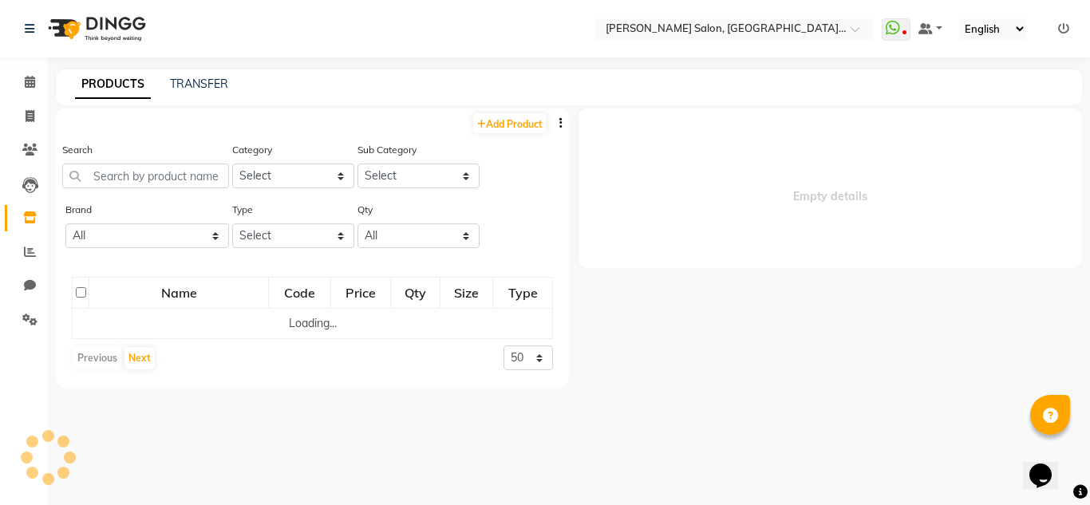
click at [128, 162] on div "Search" at bounding box center [145, 164] width 167 height 47
select select
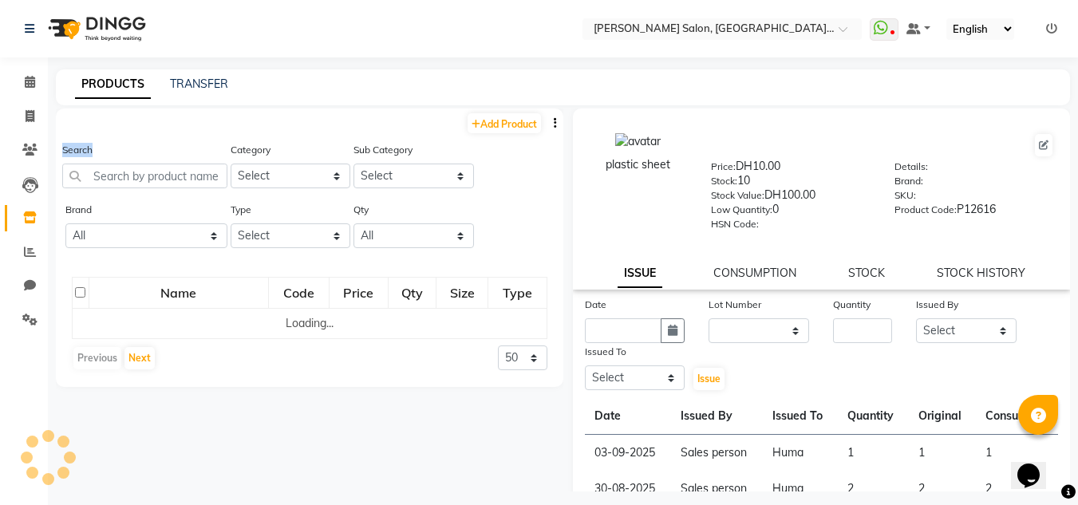
click at [156, 136] on div "Add Product Search Category Select Hair Skin Makeup Personal Care Appliances [P…" at bounding box center [310, 248] width 508 height 279
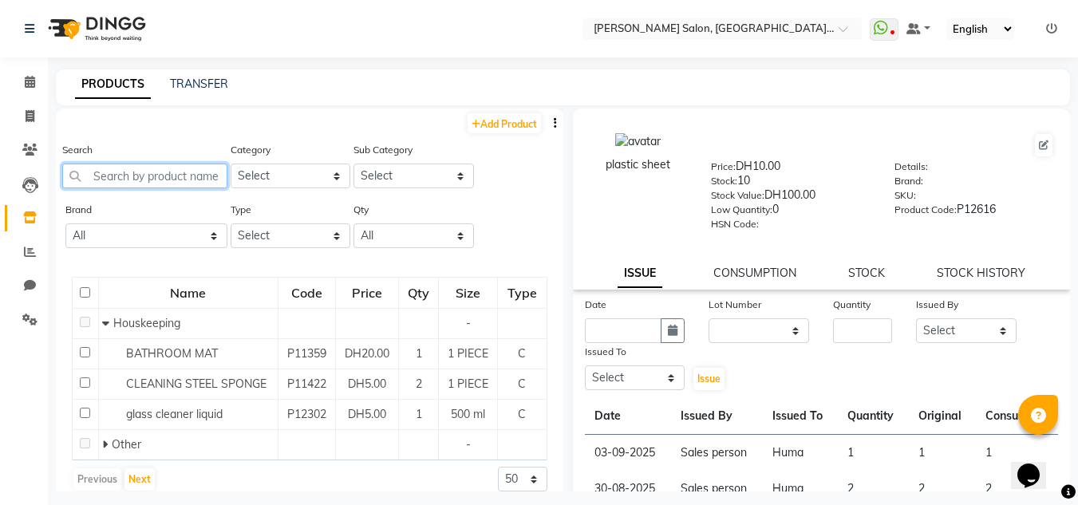
click at [199, 178] on input "text" at bounding box center [144, 176] width 165 height 25
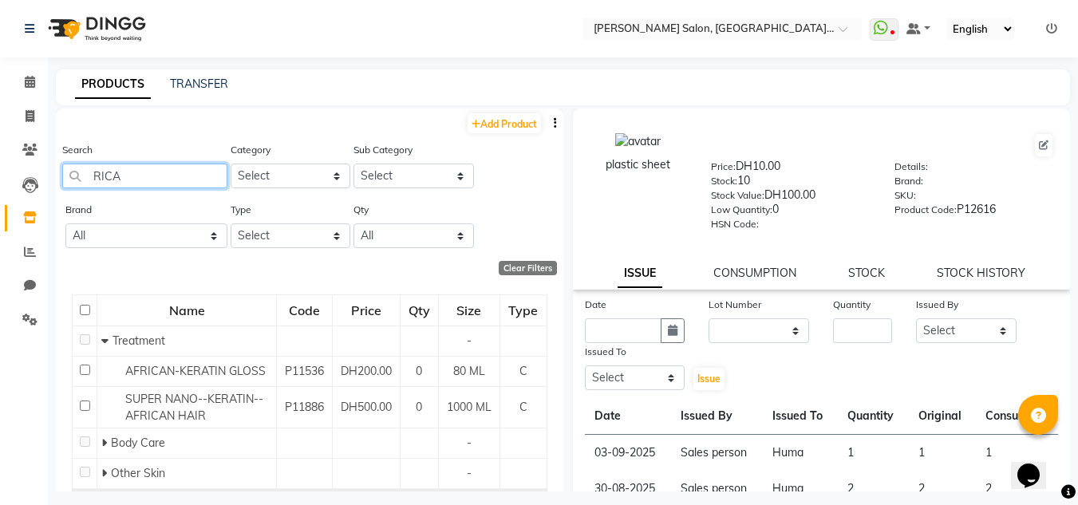
scroll to position [81, 0]
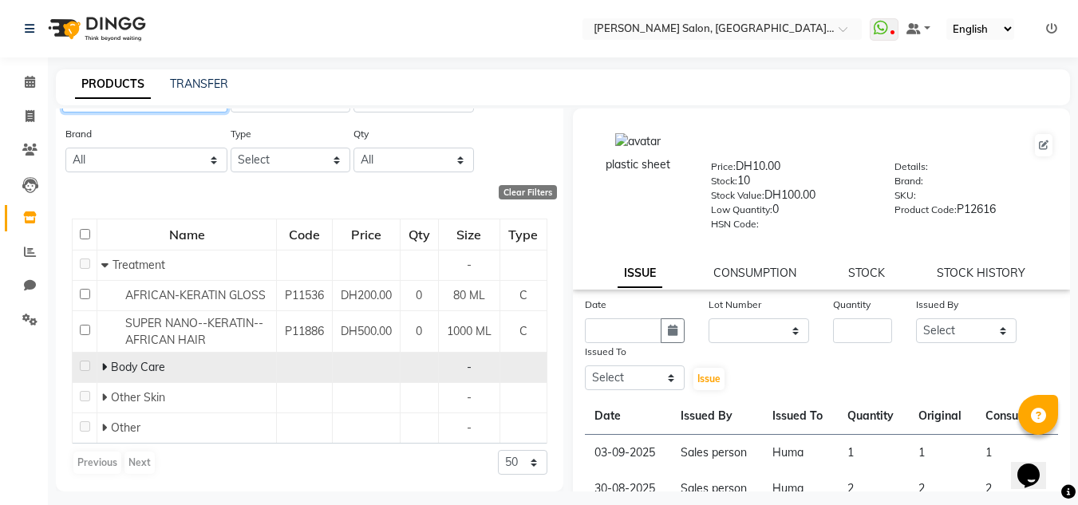
type input "RICA"
click at [93, 381] on td at bounding box center [85, 368] width 25 height 30
drag, startPoint x: 91, startPoint y: 342, endPoint x: 94, endPoint y: 357, distance: 15.5
click at [93, 353] on tbody "Treatment - AFRICAN-KERATIN GLOSS P11536 DH200.00 0 80 ML C SUPER NANO--KERATIN…" at bounding box center [310, 347] width 475 height 194
click at [106, 370] on span at bounding box center [106, 367] width 10 height 14
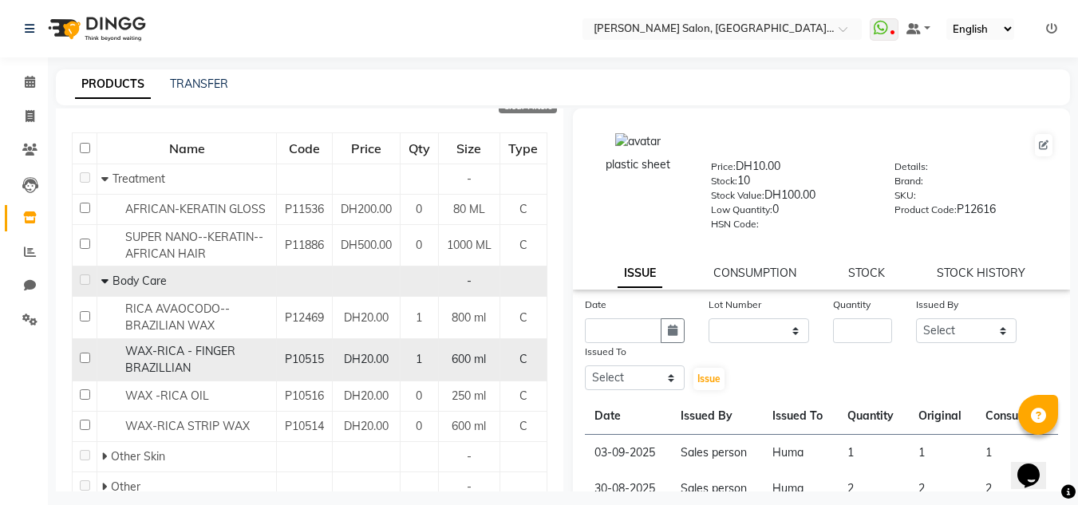
scroll to position [226, 0]
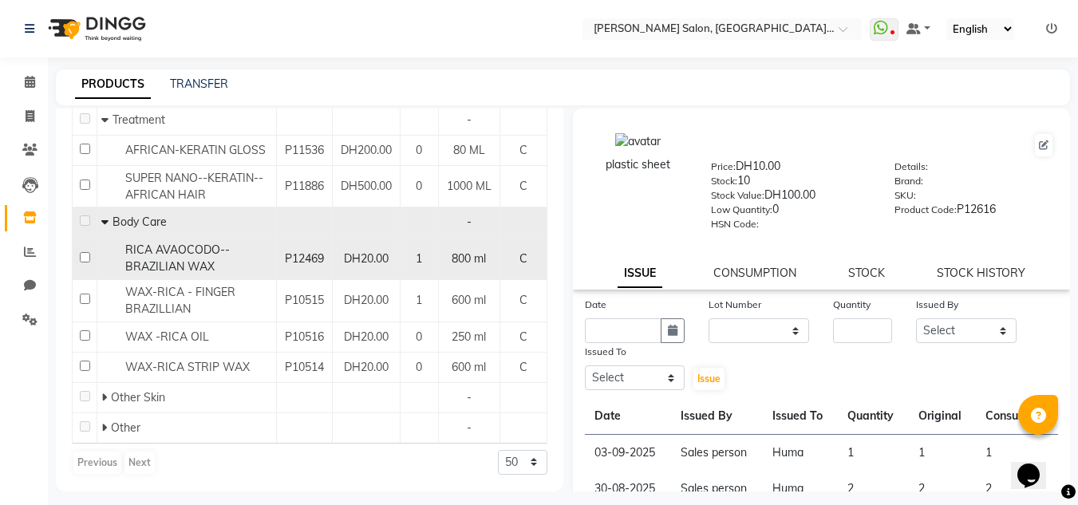
click at [222, 267] on div "RICA AVAOCODO--BRAZILIAN WAX" at bounding box center [186, 259] width 171 height 34
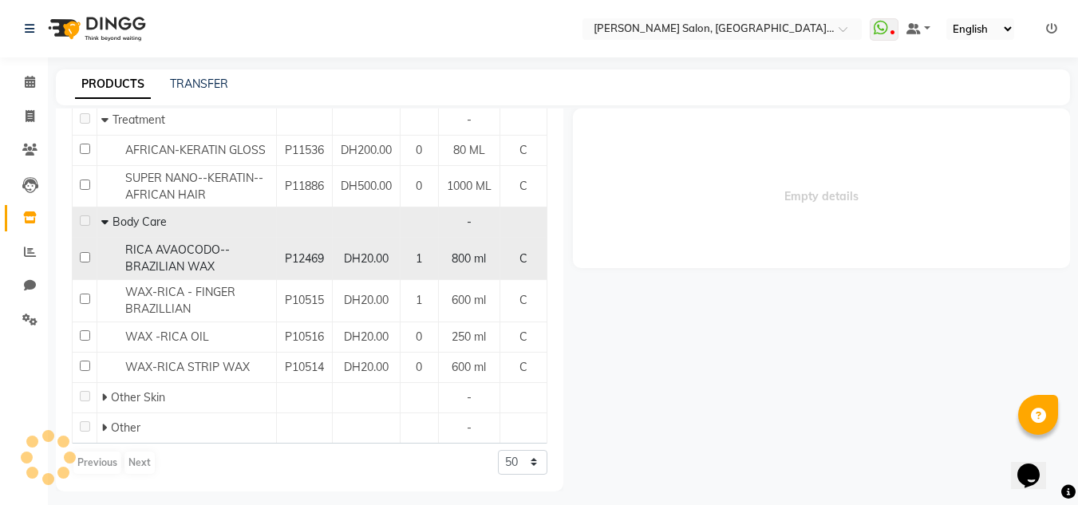
select select
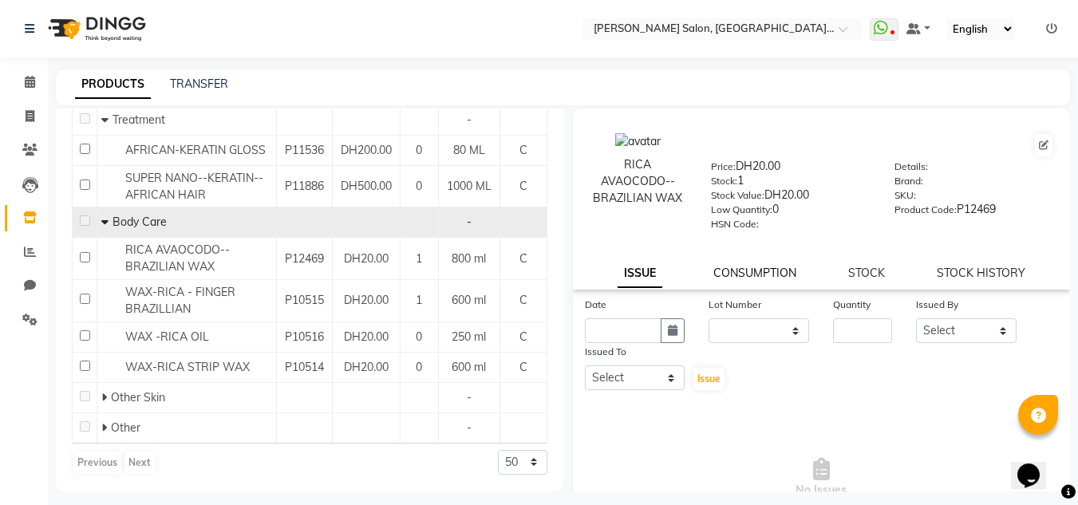
click at [753, 265] on div "RICA AVAOCODO--BRAZILIAN WAX Price: DH20.00 Stock: 1 Stock Value: DH20.00 Low Q…" at bounding box center [822, 199] width 498 height 181
click at [752, 267] on link "CONSUMPTION" at bounding box center [755, 273] width 83 height 14
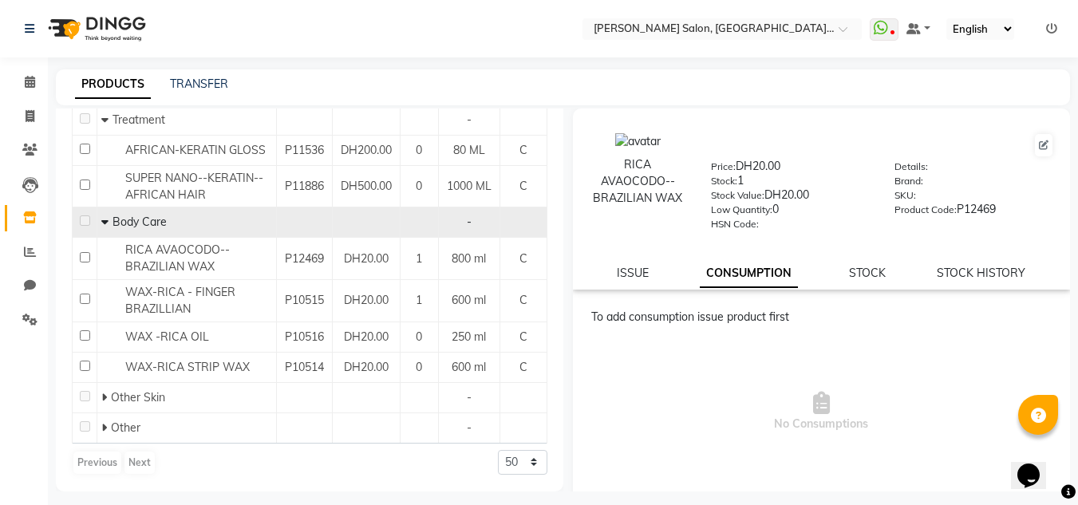
click at [638, 280] on div "ISSUE" at bounding box center [633, 273] width 32 height 17
click at [635, 277] on link "ISSUE" at bounding box center [633, 273] width 32 height 14
select select
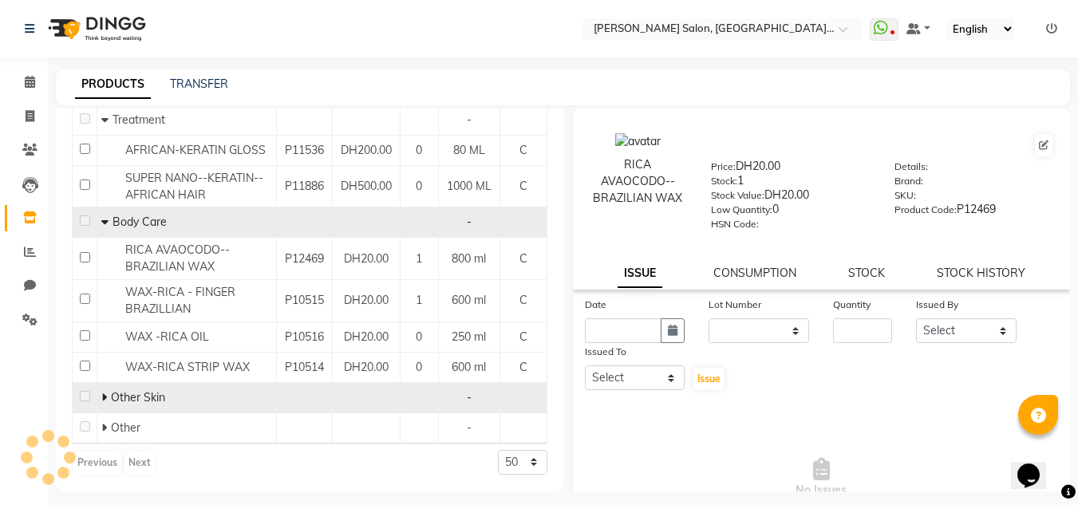
click at [106, 399] on span at bounding box center [106, 397] width 10 height 14
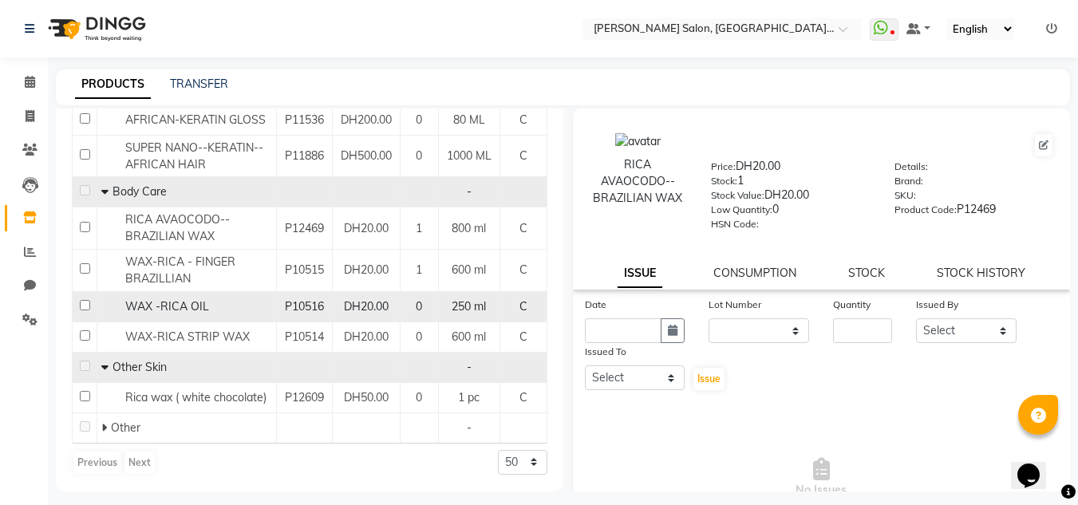
scroll to position [10, 0]
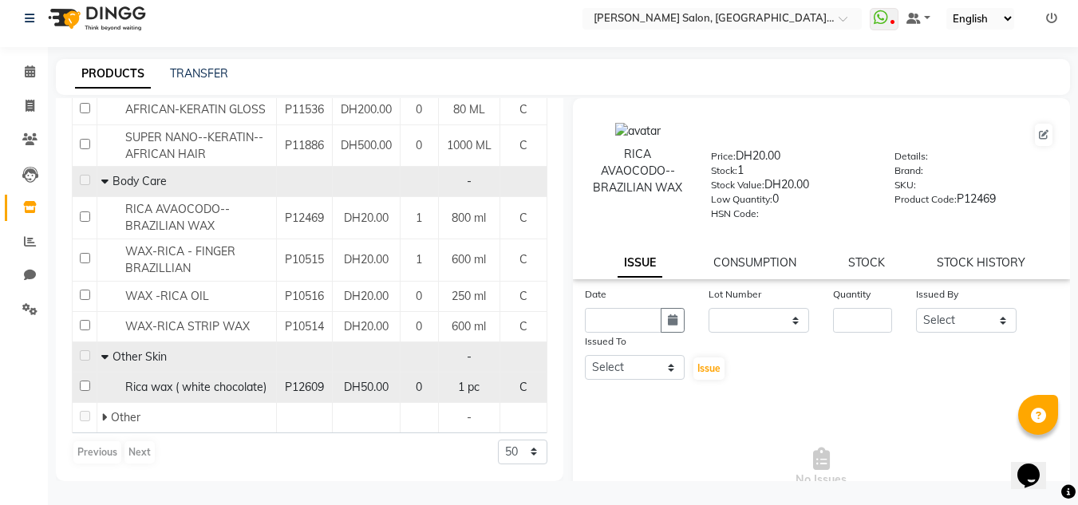
click at [165, 392] on span "Rica wax ( white chocolate)" at bounding box center [195, 387] width 141 height 14
select select
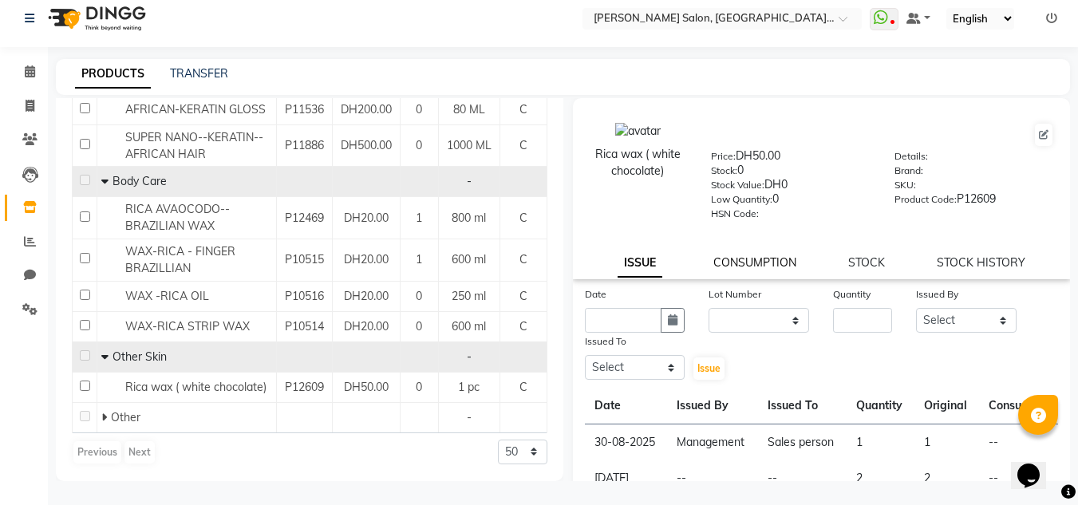
click at [767, 268] on link "CONSUMPTION" at bounding box center [755, 262] width 83 height 14
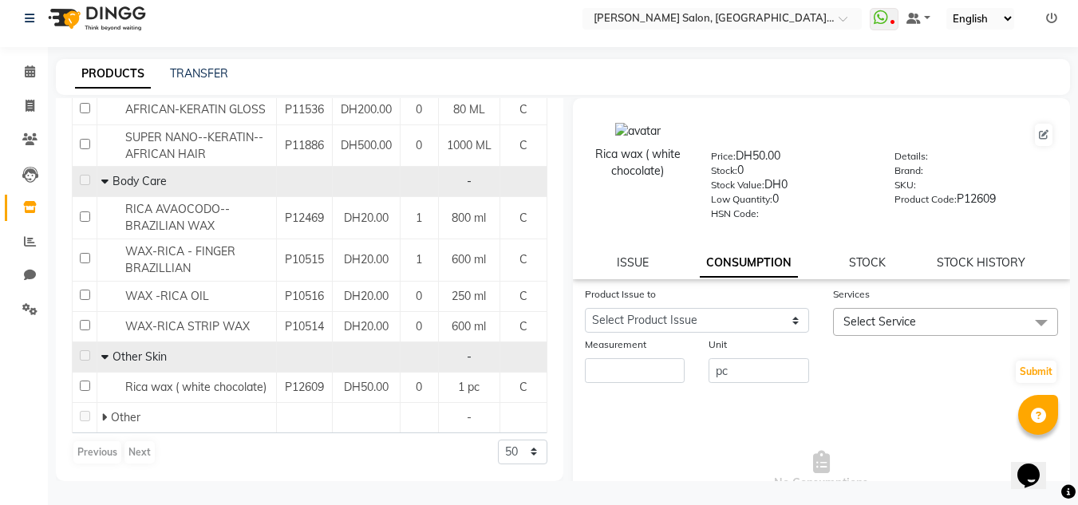
click at [749, 307] on div "Product Issue to" at bounding box center [697, 297] width 225 height 22
click at [744, 318] on select "Select Product Issue [DATE], Issued to: Sales person, Balance: 1 [DATE], Issued…" at bounding box center [697, 320] width 225 height 25
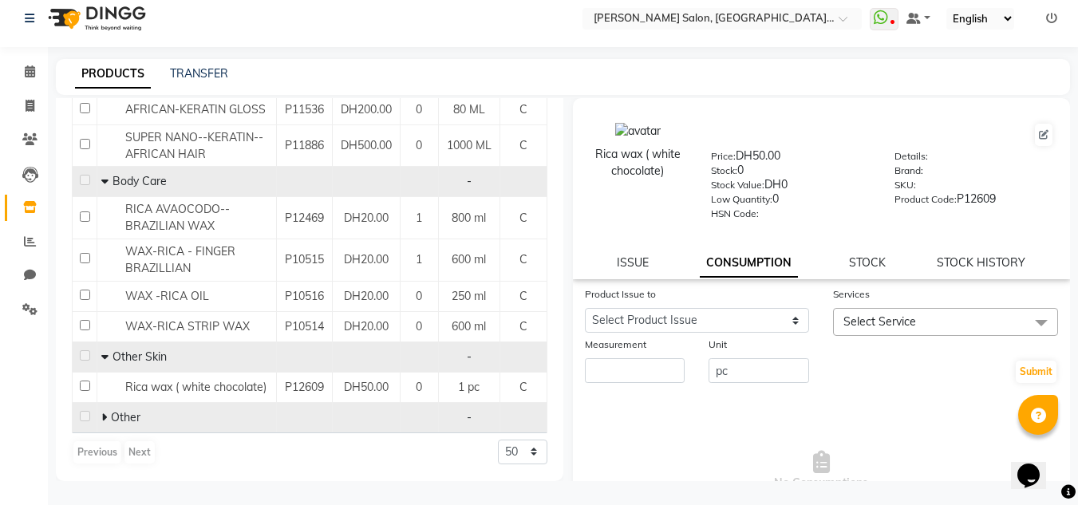
click at [109, 412] on span at bounding box center [106, 417] width 10 height 14
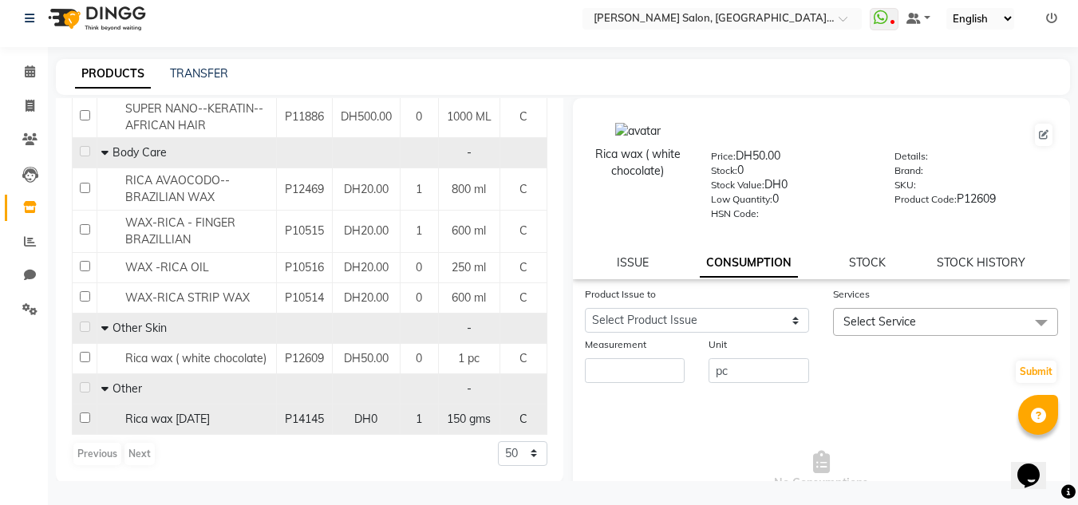
scroll to position [303, 0]
click at [189, 410] on span "Rica wax [DATE]" at bounding box center [167, 417] width 85 height 14
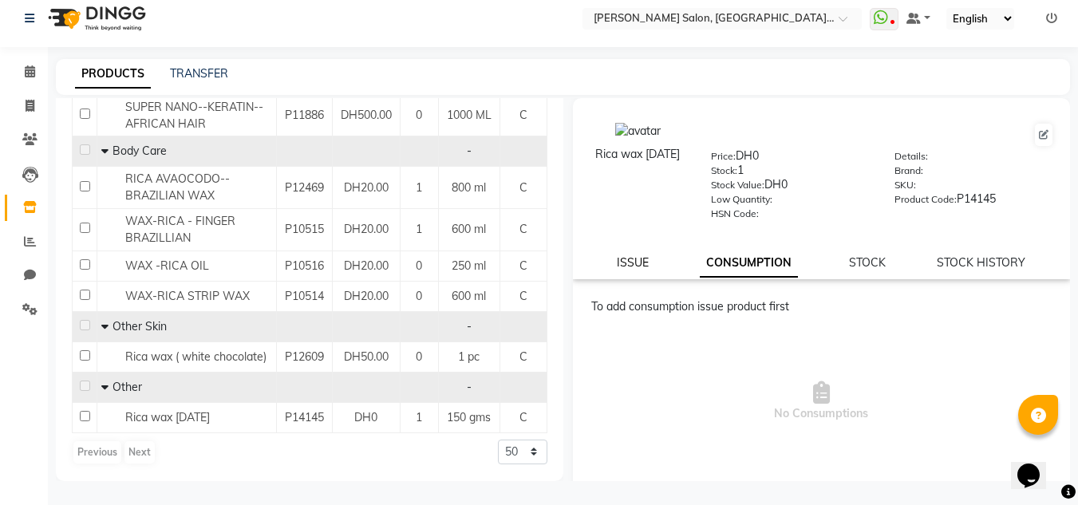
click at [628, 266] on link "ISSUE" at bounding box center [633, 262] width 32 height 14
select select
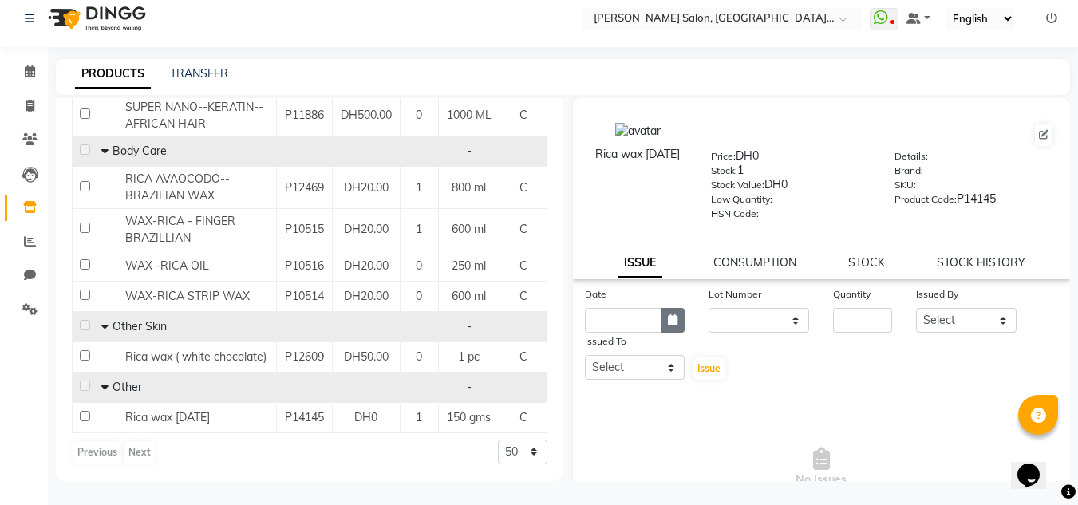
click at [669, 326] on button "button" at bounding box center [673, 320] width 24 height 25
select select "9"
select select "2025"
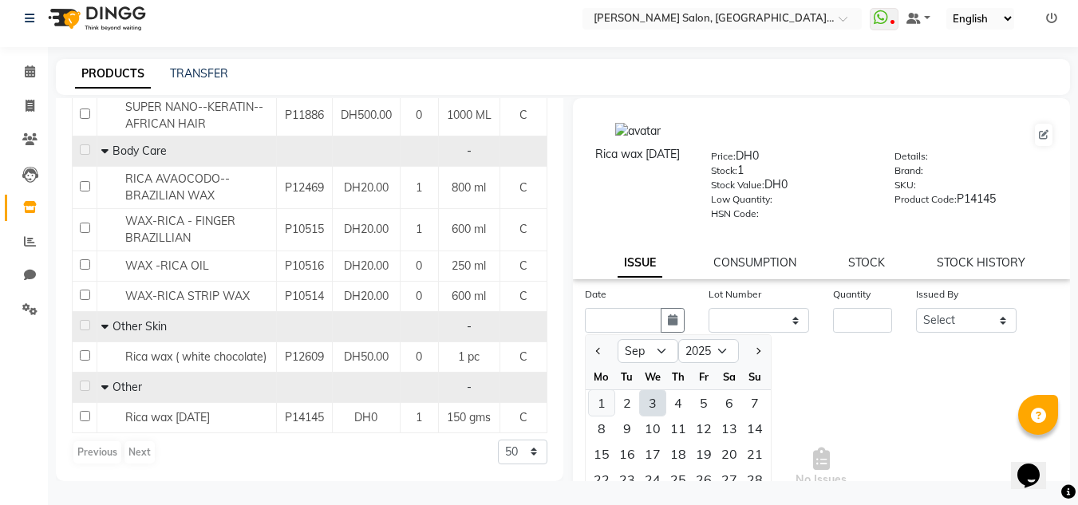
click at [601, 409] on div "1" at bounding box center [602, 403] width 26 height 26
type input "01-09-2025"
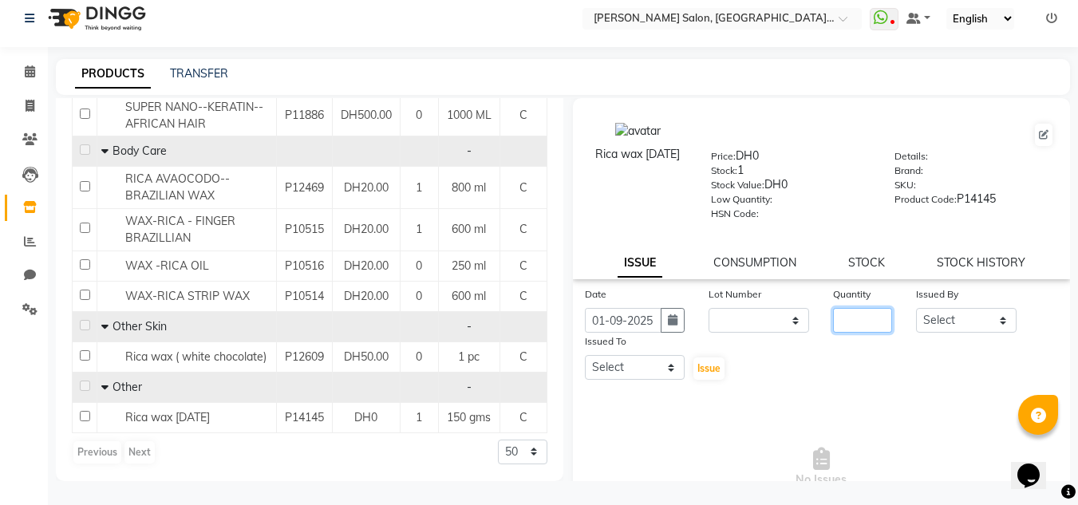
click at [845, 310] on input "number" at bounding box center [862, 320] width 59 height 25
type input "1"
click at [998, 318] on select "Select Huma [PERSON_NAME] Management [PERSON_NAME] Sales person [PERSON_NAME] t…" at bounding box center [966, 320] width 101 height 25
select select "51805"
click at [916, 308] on select "Select Huma [PERSON_NAME] Management [PERSON_NAME] Sales person [PERSON_NAME] t…" at bounding box center [966, 320] width 101 height 25
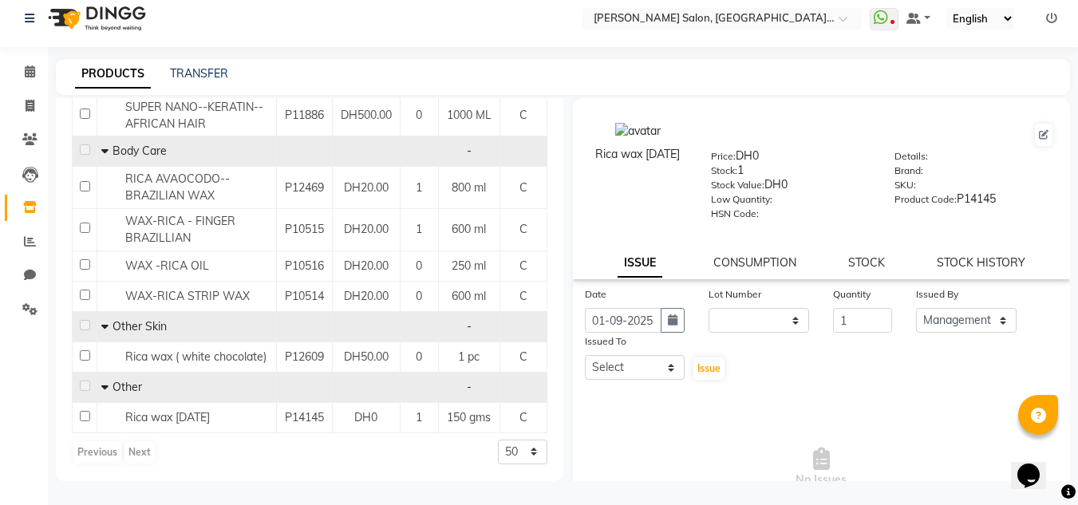
drag, startPoint x: 607, startPoint y: 352, endPoint x: 608, endPoint y: 362, distance: 9.6
click at [607, 357] on div "Issued To Select Huma [PERSON_NAME] Management [PERSON_NAME] Sales person [PERS…" at bounding box center [635, 357] width 125 height 49
click at [608, 362] on select "Select Huma [PERSON_NAME] Management [PERSON_NAME] Sales person [PERSON_NAME] t…" at bounding box center [635, 367] width 101 height 25
select select "86370"
click at [585, 355] on select "Select Huma [PERSON_NAME] Management [PERSON_NAME] Sales person [PERSON_NAME] t…" at bounding box center [635, 367] width 101 height 25
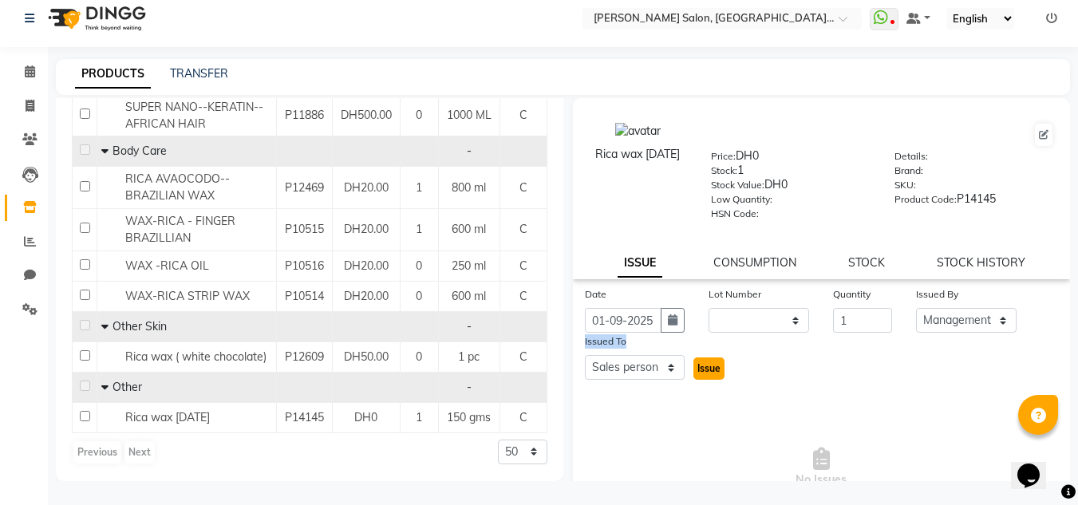
click at [698, 362] on button "Issue" at bounding box center [709, 369] width 31 height 22
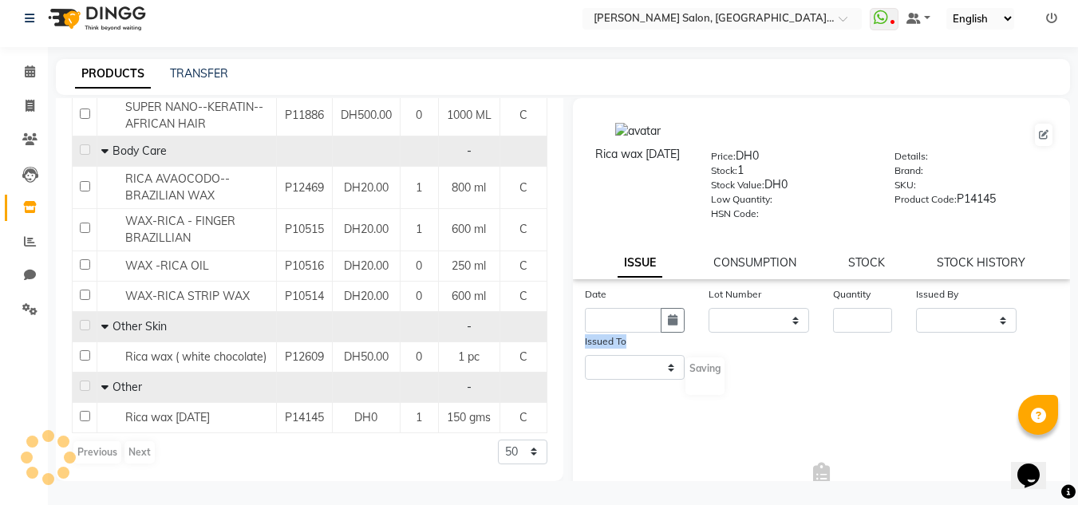
select select
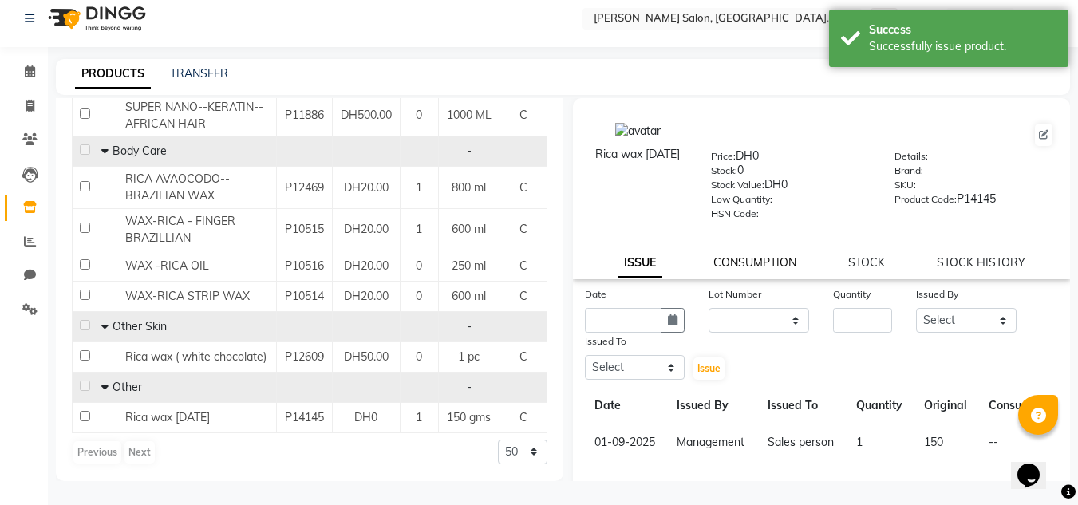
click at [750, 267] on link "CONSUMPTION" at bounding box center [755, 262] width 83 height 14
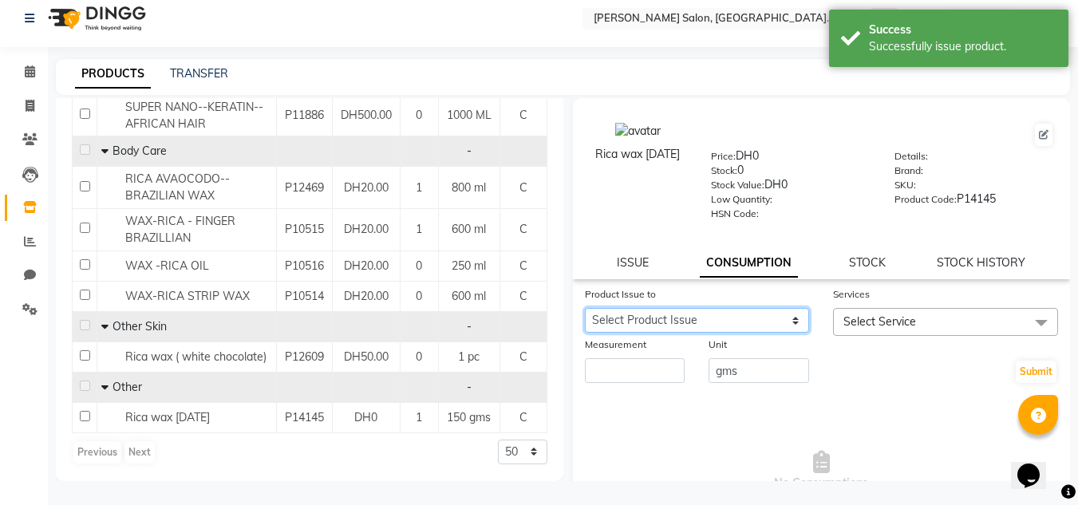
click at [755, 322] on select "Select Product Issue [DATE], Issued to: Sales person, Balance: 150" at bounding box center [697, 320] width 225 height 25
select select "1203527"
click at [585, 308] on select "Select Product Issue [DATE], Issued to: Sales person, Balance: 150" at bounding box center [697, 320] width 225 height 25
click at [682, 368] on div "Measurement" at bounding box center [635, 360] width 125 height 49
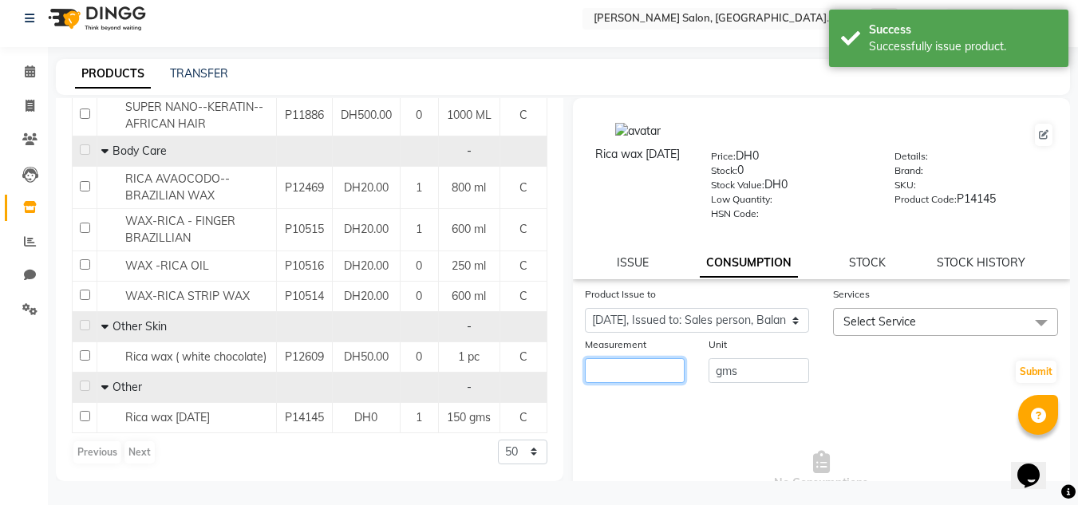
click at [645, 363] on input "number" at bounding box center [635, 370] width 101 height 25
type input "100"
click at [867, 318] on span "Select Service" at bounding box center [880, 321] width 73 height 14
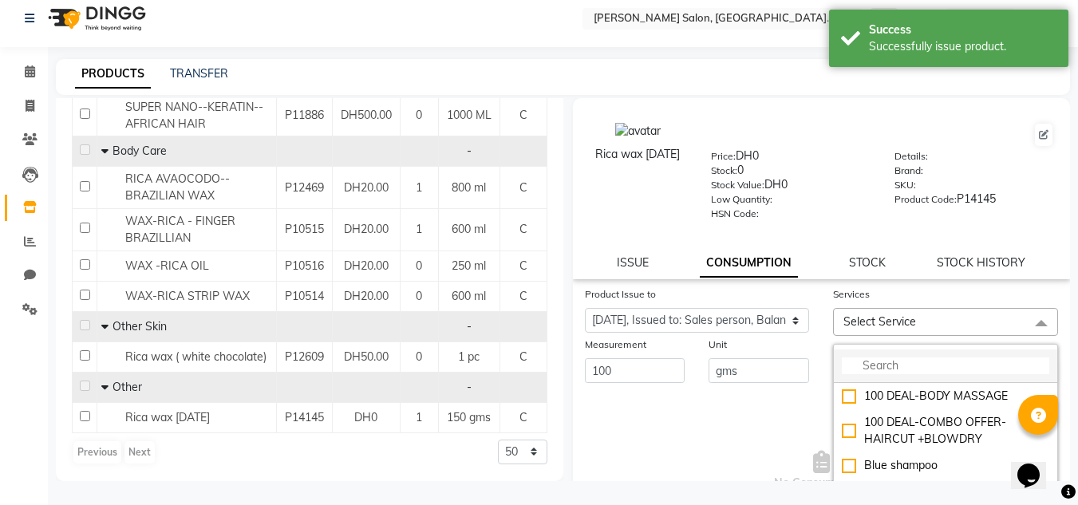
click at [892, 380] on li at bounding box center [945, 367] width 223 height 34
click at [893, 376] on li at bounding box center [945, 367] width 223 height 34
drag, startPoint x: 893, startPoint y: 376, endPoint x: 901, endPoint y: 359, distance: 18.6
click at [901, 359] on li at bounding box center [945, 367] width 223 height 34
click at [901, 359] on input "multiselect-search" at bounding box center [946, 366] width 208 height 17
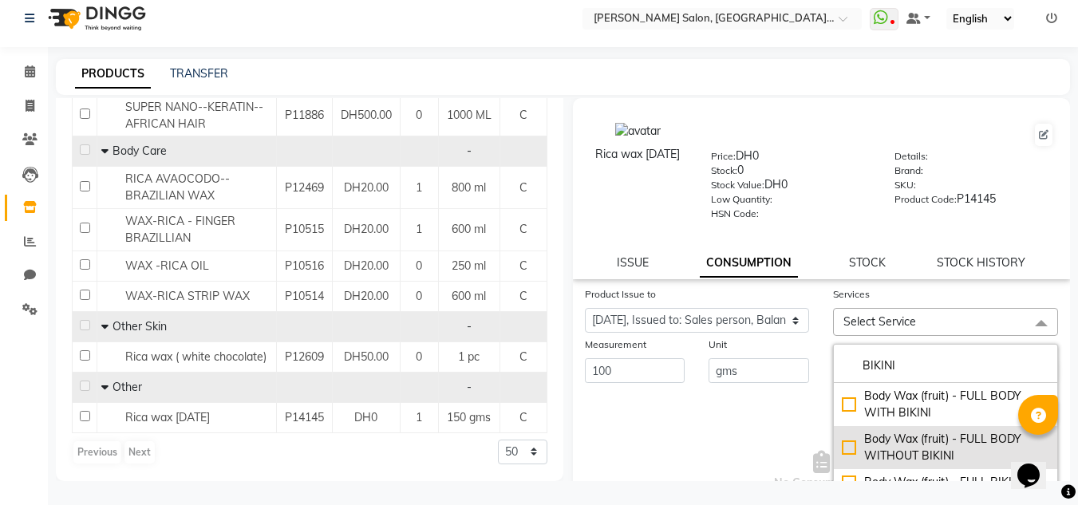
type input "BIKINI"
click at [930, 429] on li "Body Wax (fruit) - FULL BODY WITHOUT BIKINI" at bounding box center [945, 447] width 223 height 43
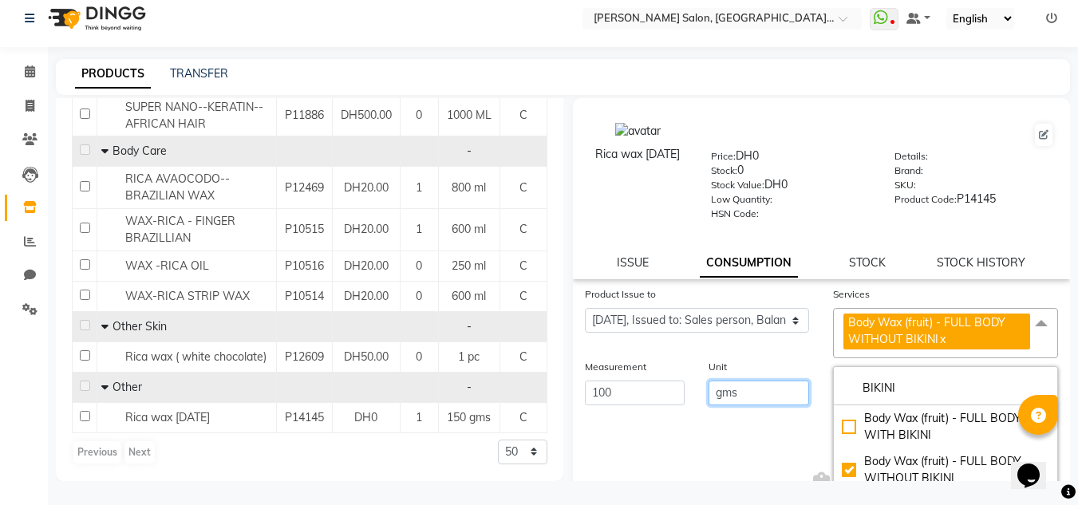
click at [726, 404] on input "gms" at bounding box center [759, 393] width 101 height 25
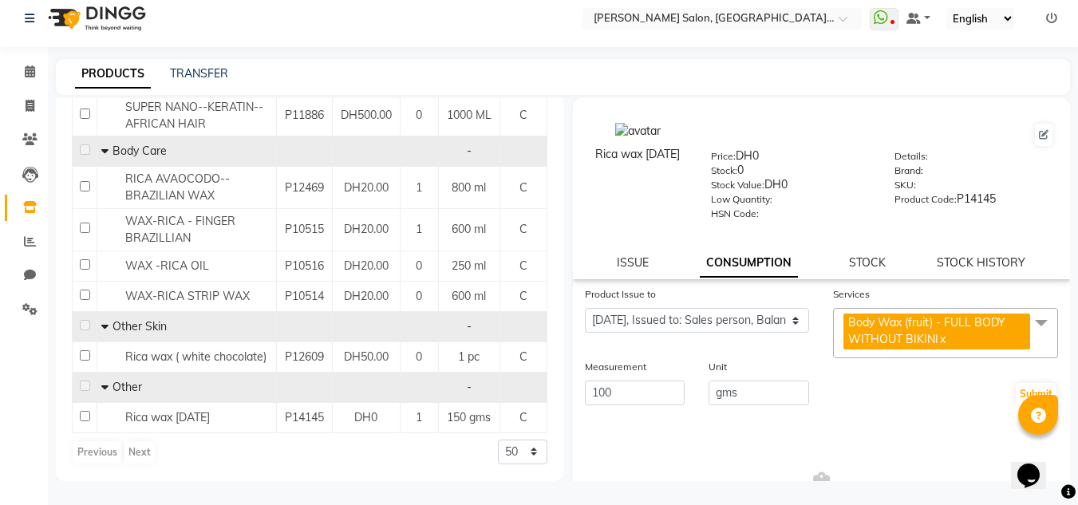
click at [932, 331] on span "Body Wax (fruit) - FULL BODY WITHOUT BIKINI x" at bounding box center [937, 332] width 187 height 36
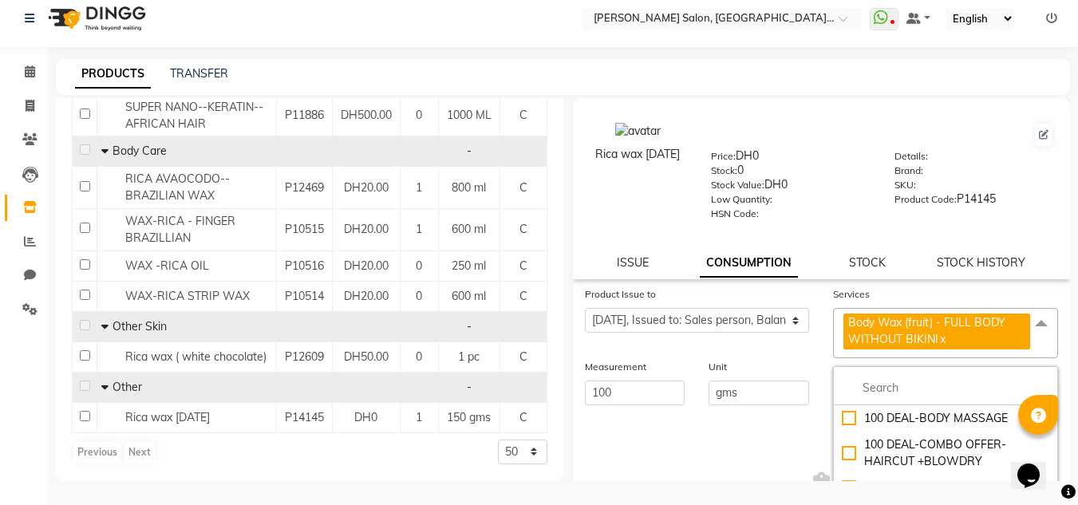
click at [939, 341] on link "x" at bounding box center [942, 339] width 7 height 14
checkbox input "false"
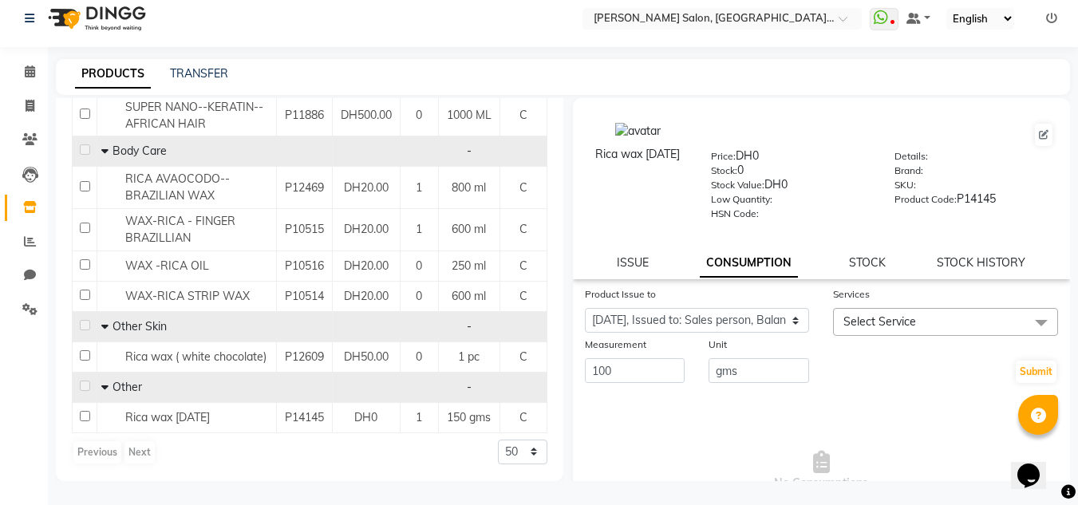
click at [938, 330] on span "Select Service" at bounding box center [945, 322] width 225 height 28
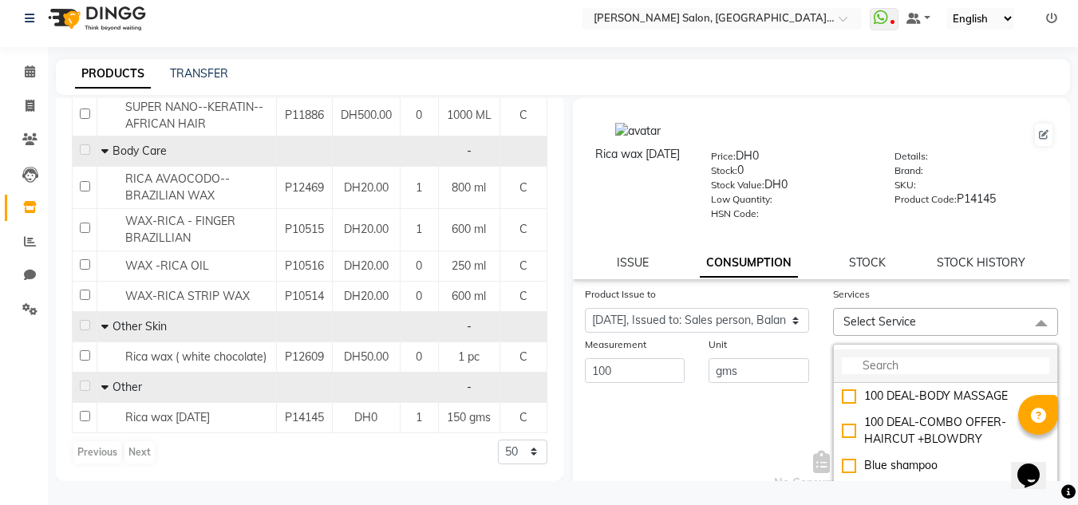
click at [938, 359] on input "multiselect-search" at bounding box center [946, 366] width 208 height 17
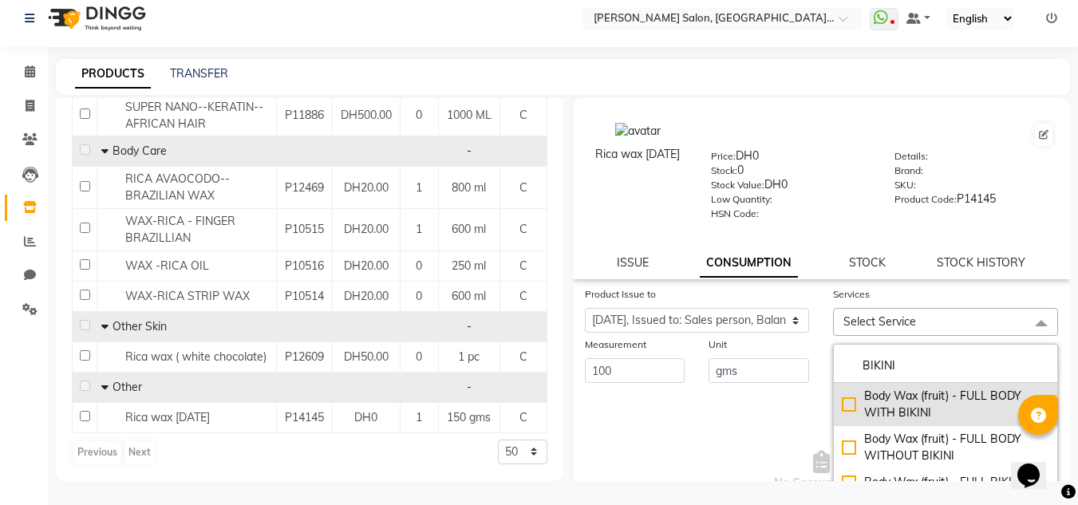
type input "BIKINI"
click at [944, 414] on div "Body Wax (fruit) - FULL BODY WITH BIKINI" at bounding box center [946, 405] width 208 height 34
checkbox input "true"
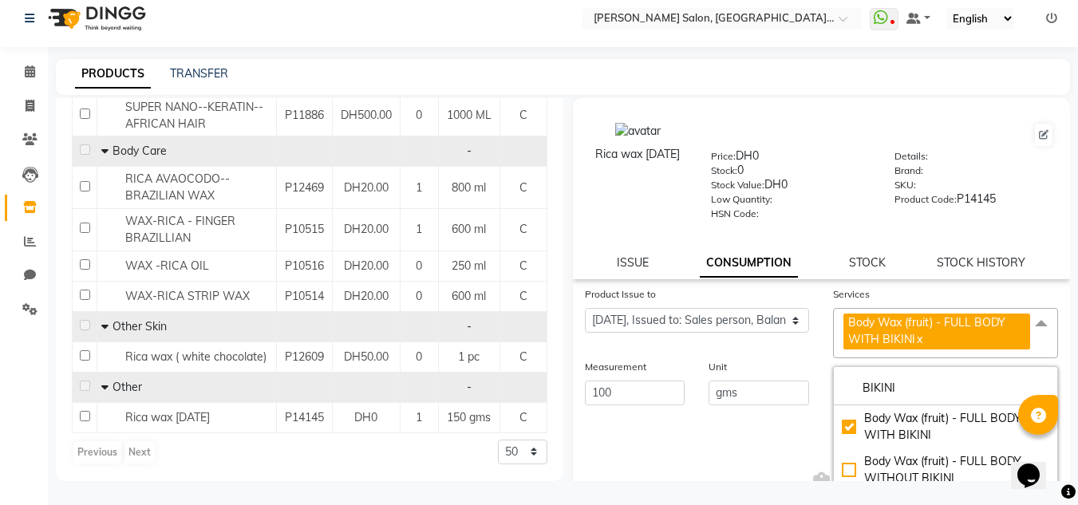
click at [802, 461] on span "No Consumptions" at bounding box center [822, 493] width 474 height 160
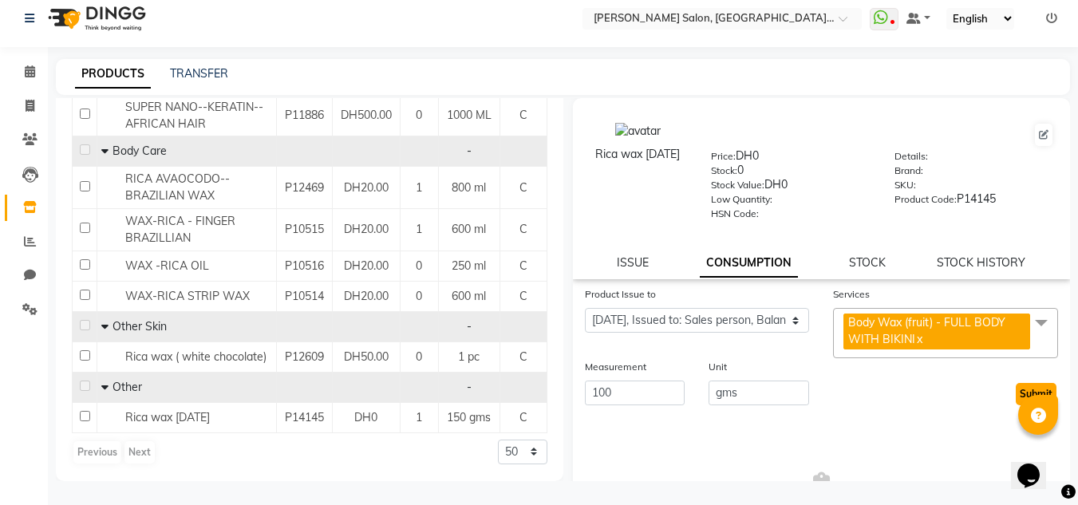
click at [1022, 390] on button "Submit" at bounding box center [1036, 394] width 41 height 22
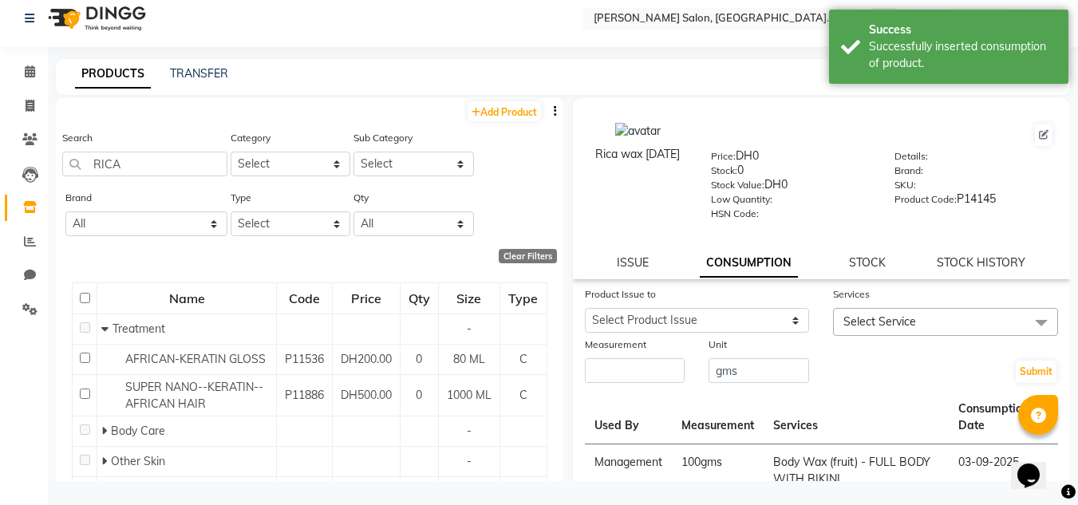
scroll to position [0, 0]
drag, startPoint x: 4, startPoint y: 125, endPoint x: 20, endPoint y: 34, distance: 93.2
click at [0, 71] on app-home "Select Location × [PERSON_NAME] Salon, [GEOGRAPHIC_DATA] [GEOGRAPHIC_DATA] , [G…" at bounding box center [539, 248] width 1078 height 516
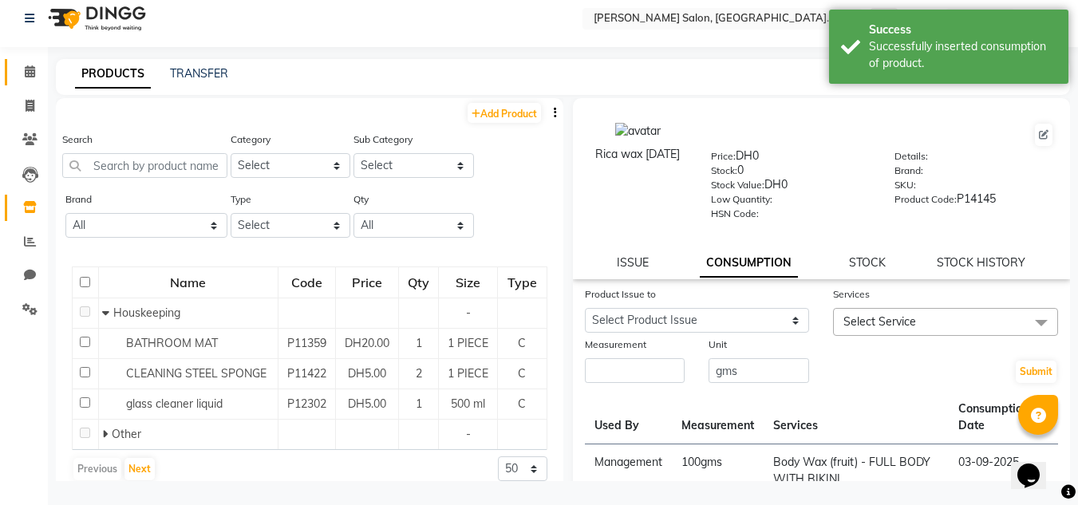
click at [29, 83] on link "Calendar" at bounding box center [24, 72] width 38 height 26
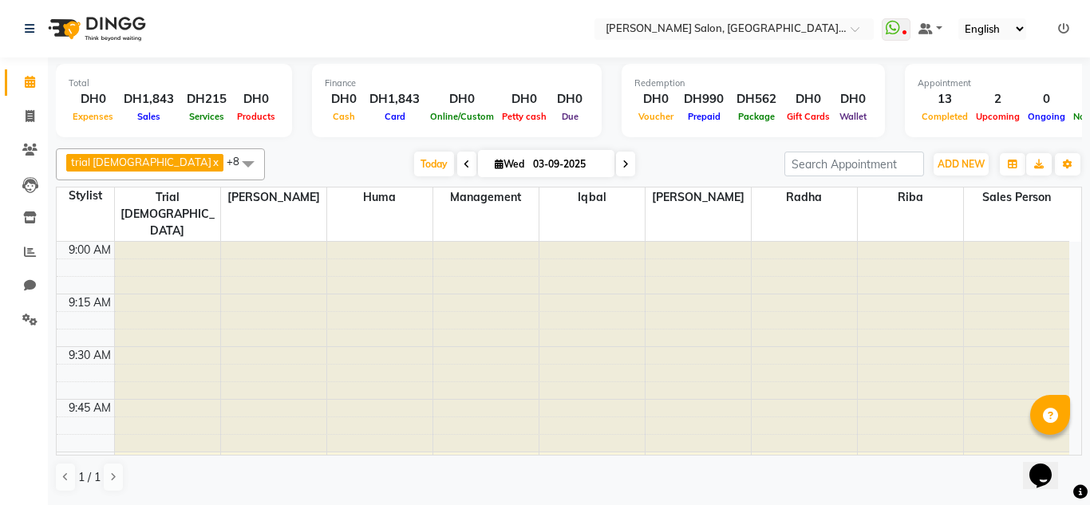
click at [5, 69] on link "Calendar" at bounding box center [24, 82] width 38 height 26
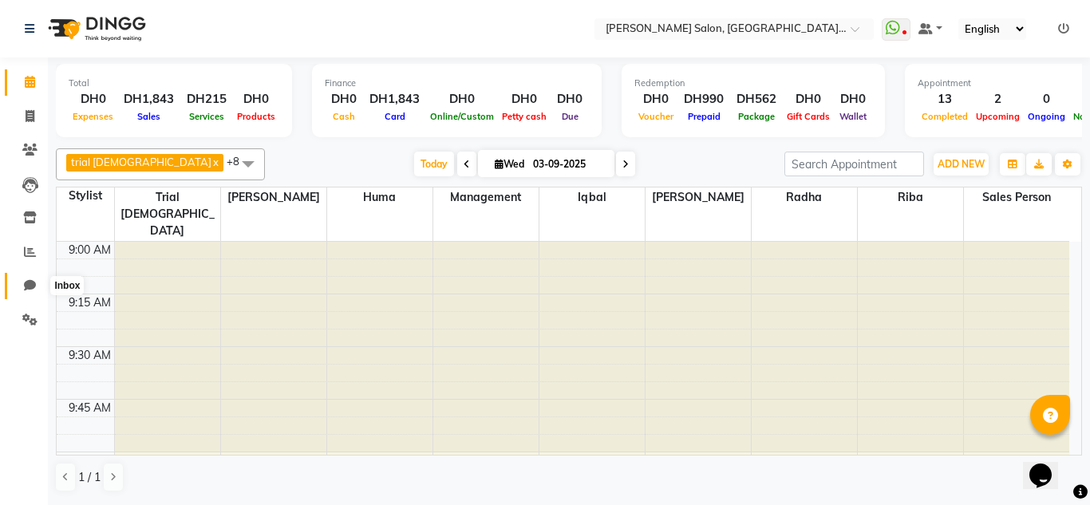
click at [35, 279] on icon at bounding box center [30, 285] width 12 height 12
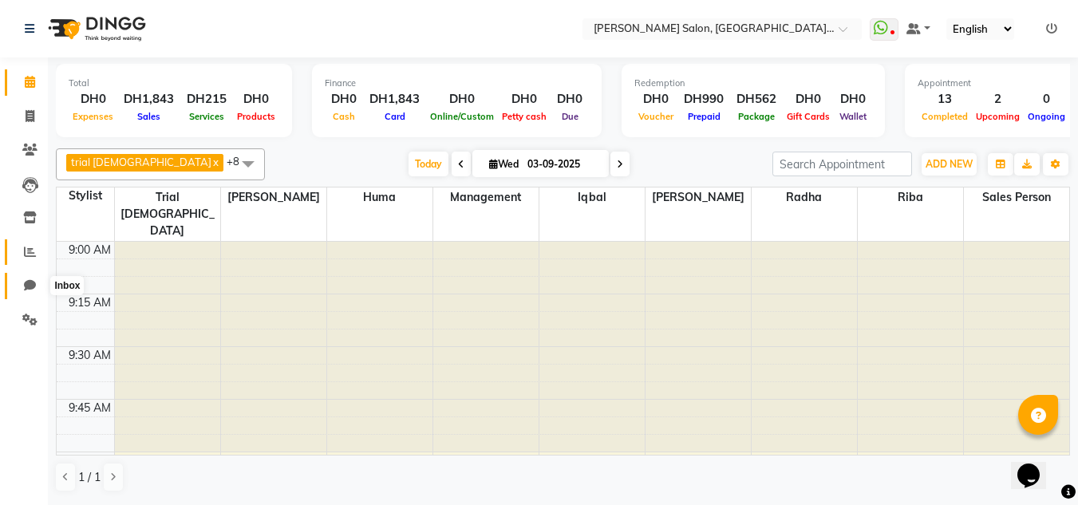
select select "100"
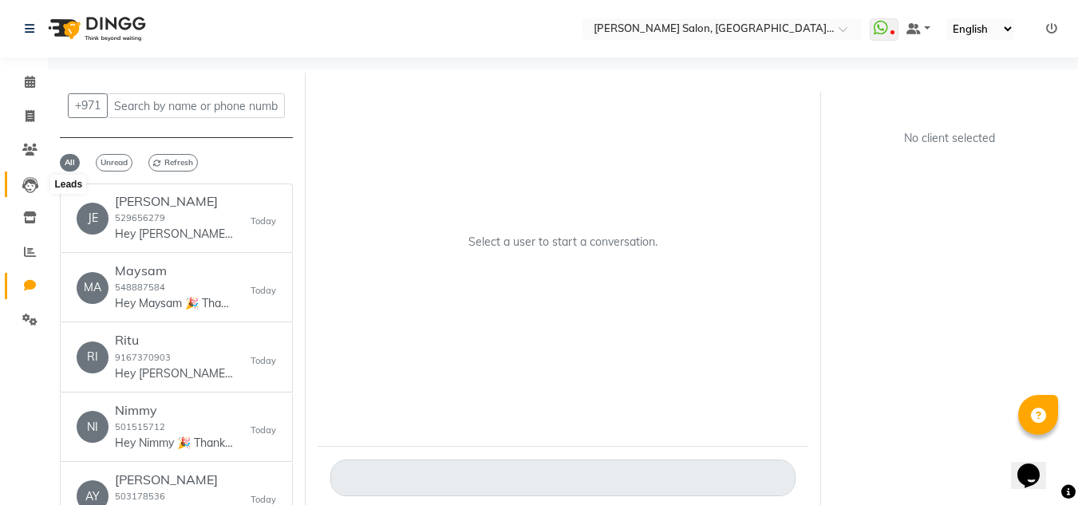
click at [20, 180] on span at bounding box center [30, 185] width 28 height 18
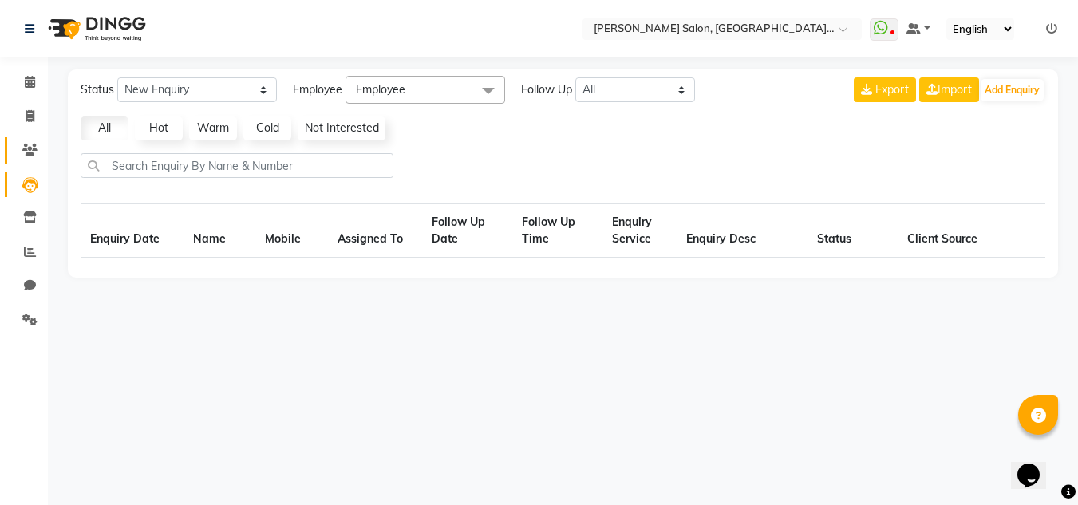
select select "10"
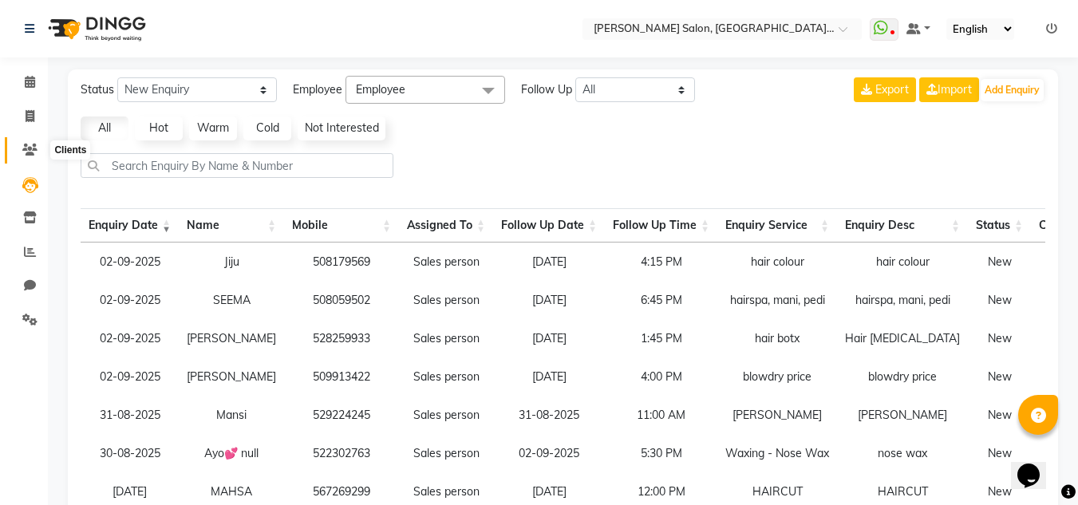
click at [31, 155] on icon at bounding box center [29, 150] width 15 height 12
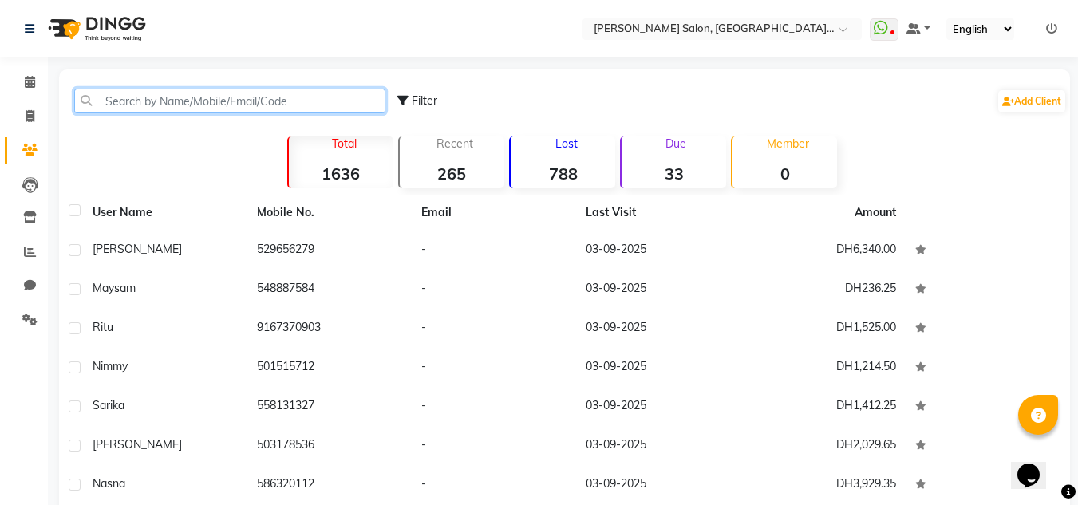
click at [200, 111] on input "text" at bounding box center [229, 101] width 311 height 25
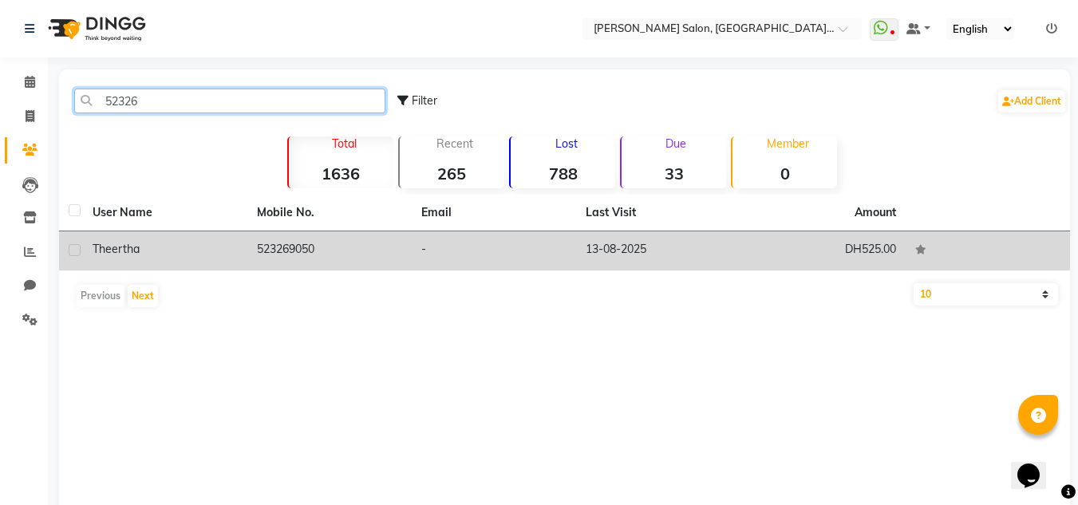
type input "52326"
click at [872, 241] on td "DH525.00" at bounding box center [823, 250] width 164 height 39
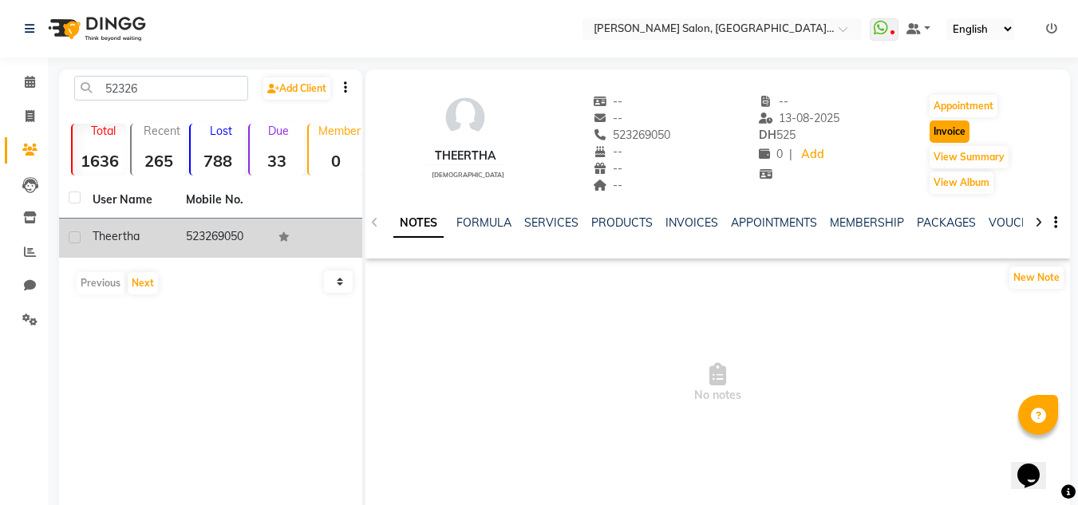
click at [957, 128] on button "Invoice" at bounding box center [950, 132] width 40 height 22
select select "4069"
select select "service"
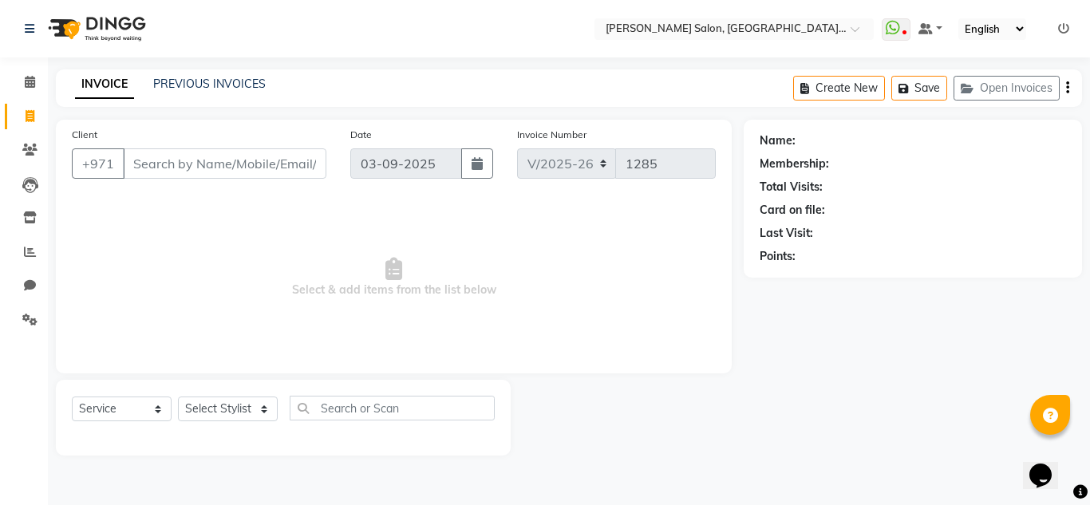
type input "523269050"
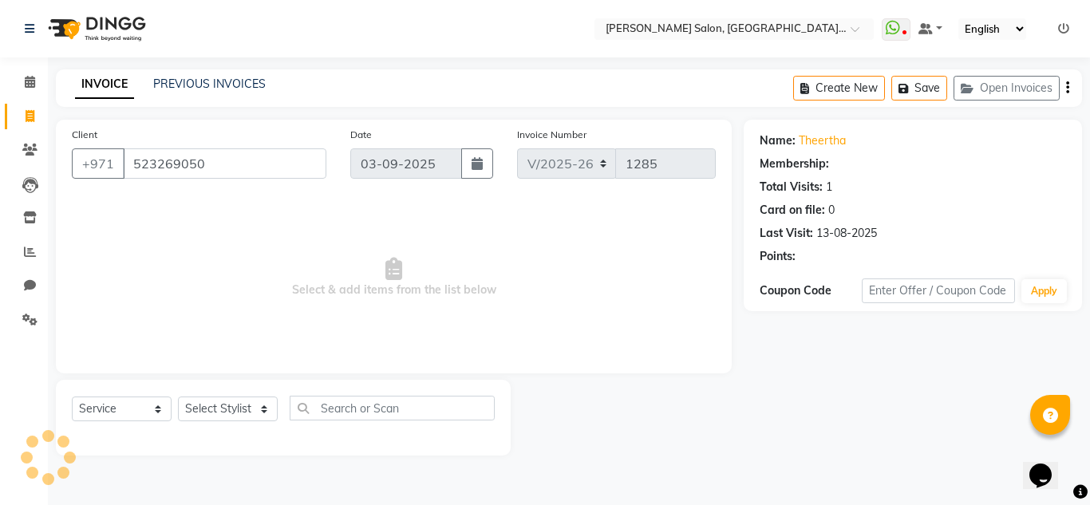
select select "1: Object"
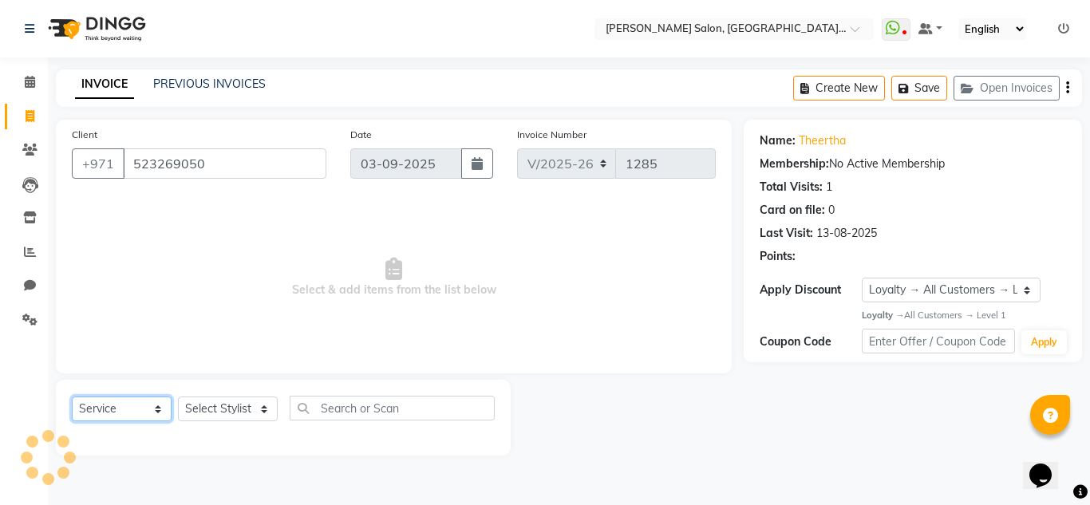
click at [113, 407] on select "Select Service Product Membership Package Voucher Prepaid Gift Card" at bounding box center [122, 409] width 100 height 25
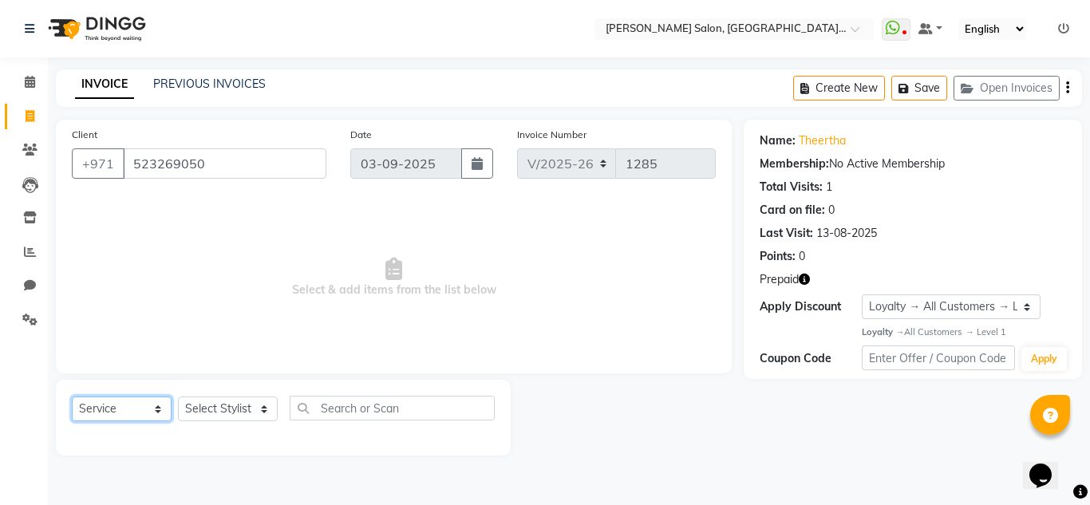
click at [72, 397] on select "Select Service Product Membership Package Voucher Prepaid Gift Card" at bounding box center [122, 409] width 100 height 25
click at [218, 405] on select "Select Stylist Huma [PERSON_NAME] Management [PERSON_NAME] Sales person [PERSON…" at bounding box center [228, 409] width 100 height 25
select select "86711"
click at [178, 397] on select "Select Stylist Huma [PERSON_NAME] Management [PERSON_NAME] Sales person [PERSON…" at bounding box center [228, 409] width 100 height 25
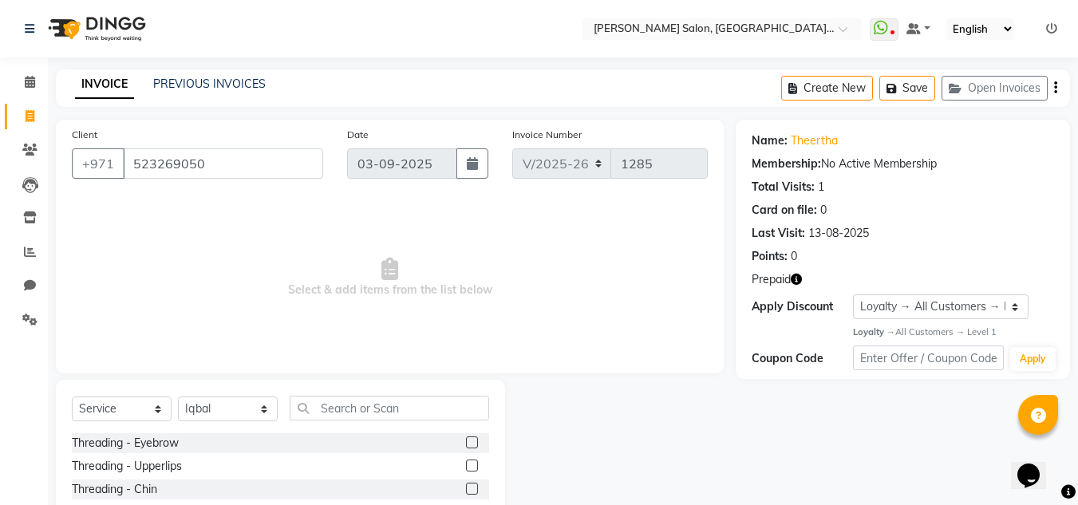
click at [369, 421] on div "Select Service Product Membership Package Voucher Prepaid Gift Card Select Styl…" at bounding box center [280, 415] width 417 height 38
click at [366, 403] on input "text" at bounding box center [390, 408] width 200 height 25
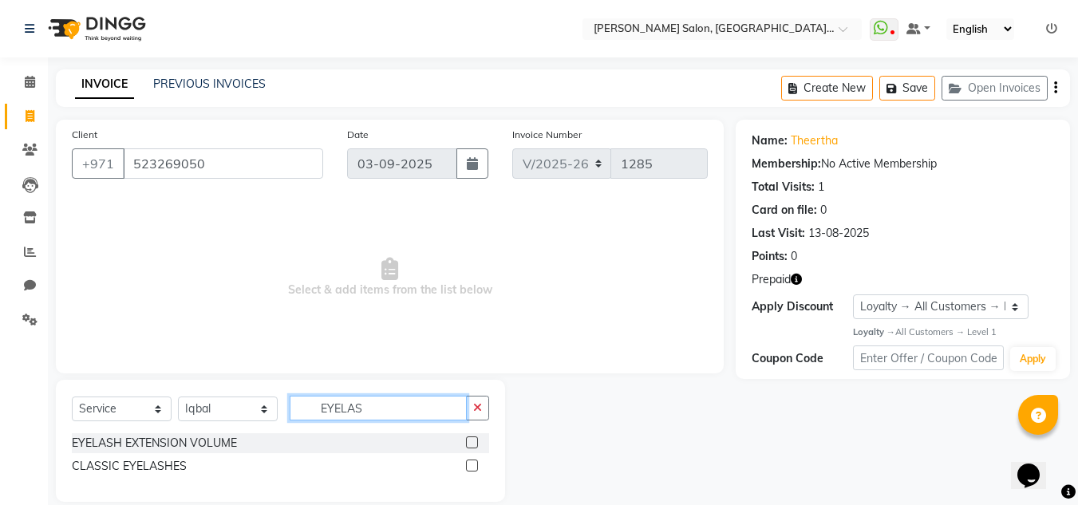
type input "EYELAS"
click at [476, 461] on label at bounding box center [472, 466] width 12 height 12
click at [476, 461] on input "checkbox" at bounding box center [471, 466] width 10 height 10
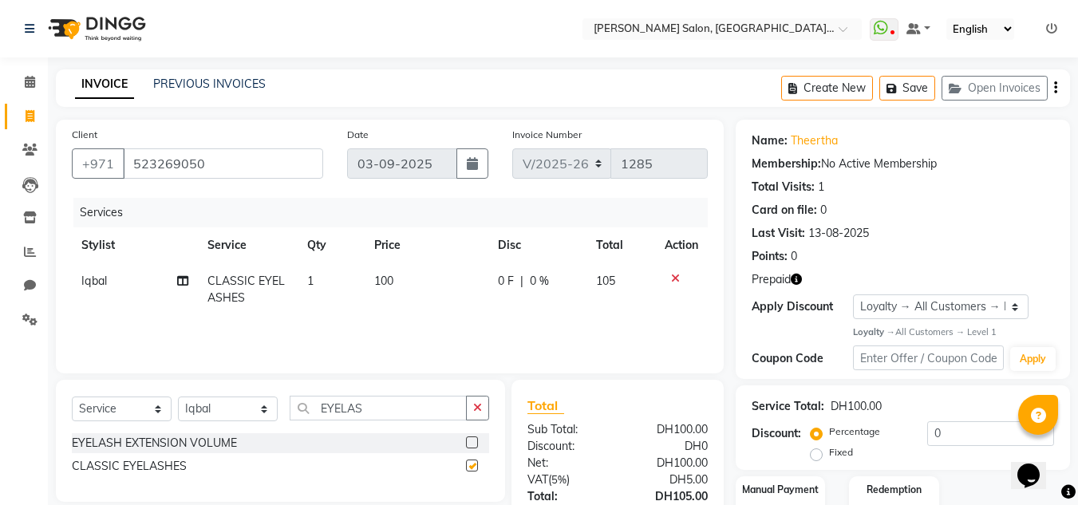
checkbox input "false"
drag, startPoint x: 346, startPoint y: 390, endPoint x: 295, endPoint y: 413, distance: 55.8
click at [289, 409] on div "Select Service Product Membership Package Voucher Prepaid Gift Card Select Styl…" at bounding box center [280, 441] width 449 height 122
drag, startPoint x: 377, startPoint y: 416, endPoint x: 279, endPoint y: 279, distance: 168.8
click at [112, 406] on div "Select Service Product Membership Package Voucher Prepaid Gift Card Select Styl…" at bounding box center [280, 415] width 417 height 38
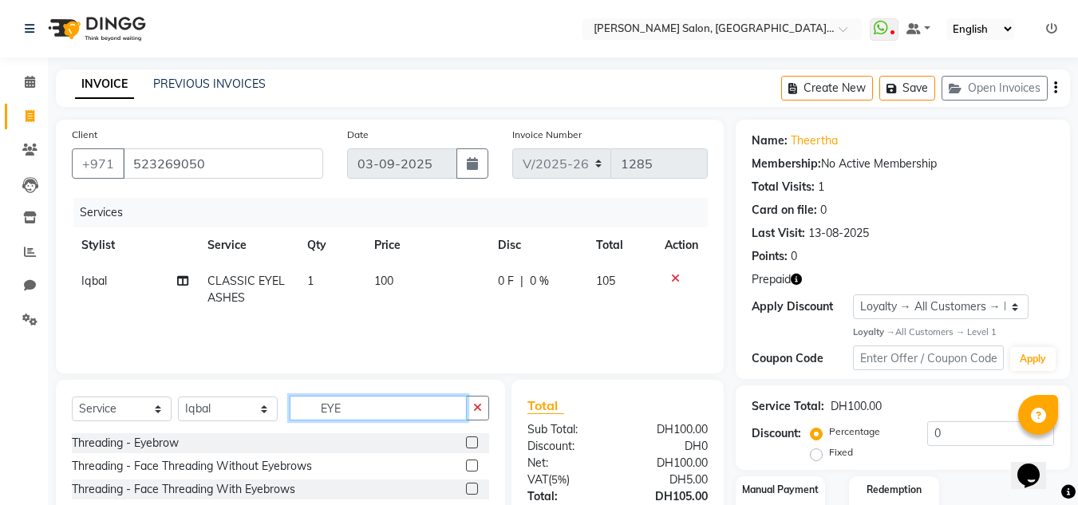
type input "EYE"
click at [453, 439] on div "Threading - Eyebrow" at bounding box center [280, 443] width 417 height 20
click at [466, 443] on label at bounding box center [472, 443] width 12 height 12
click at [466, 443] on input "checkbox" at bounding box center [471, 443] width 10 height 10
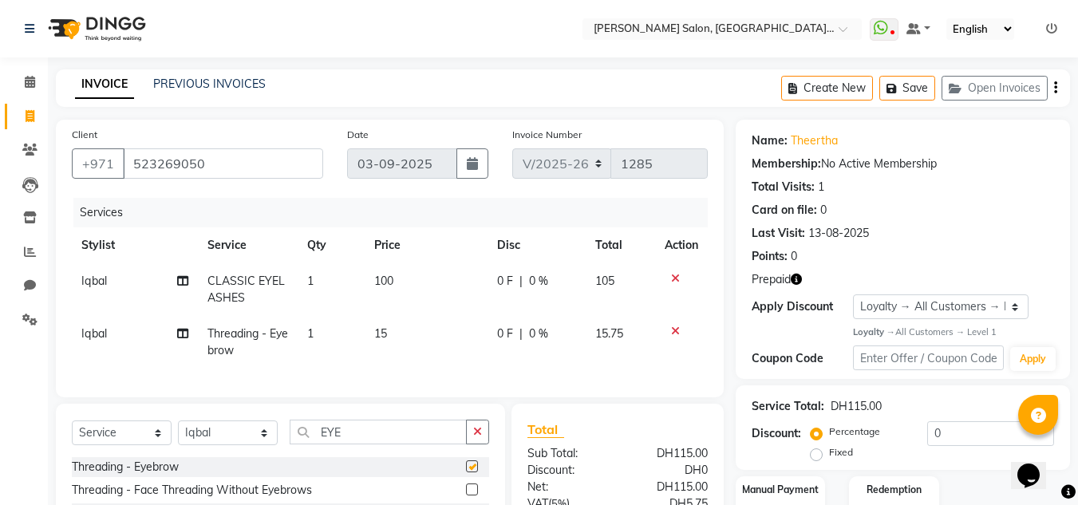
checkbox input "false"
click at [472, 355] on td "15" at bounding box center [427, 342] width 124 height 53
select select "86711"
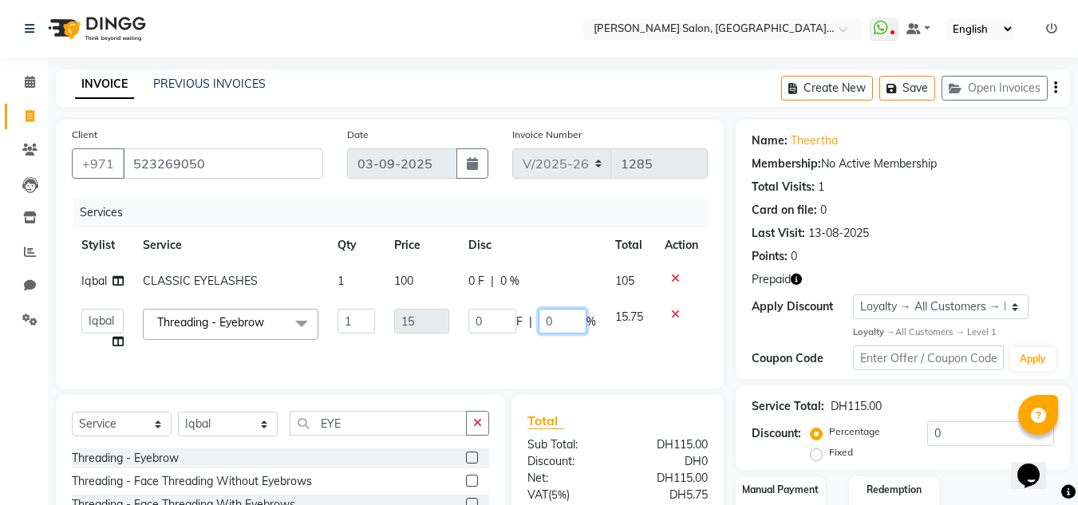
click at [577, 328] on input "0" at bounding box center [563, 321] width 48 height 25
type input "100"
click at [1015, 235] on div "Last Visit: [DATE]" at bounding box center [903, 233] width 302 height 17
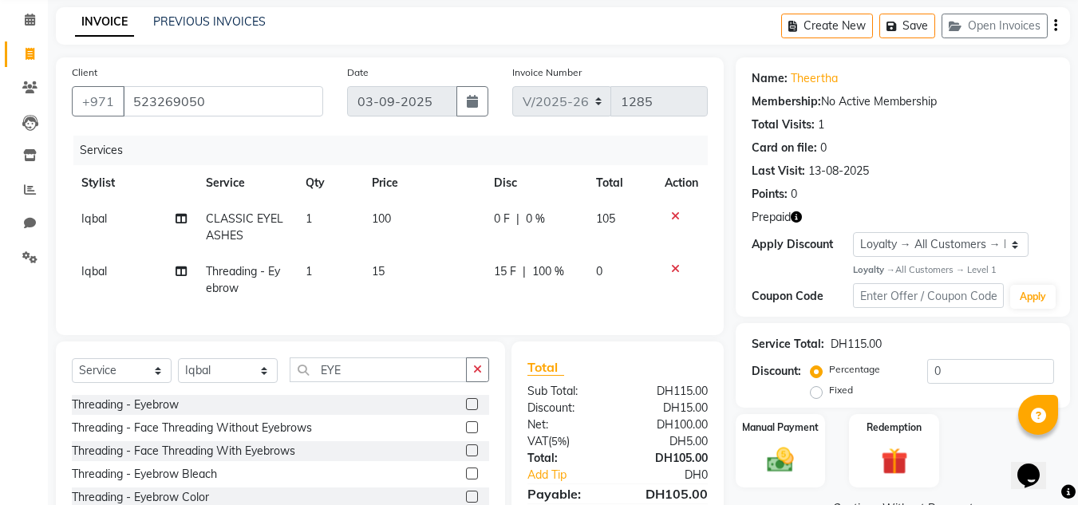
scroll to position [170, 0]
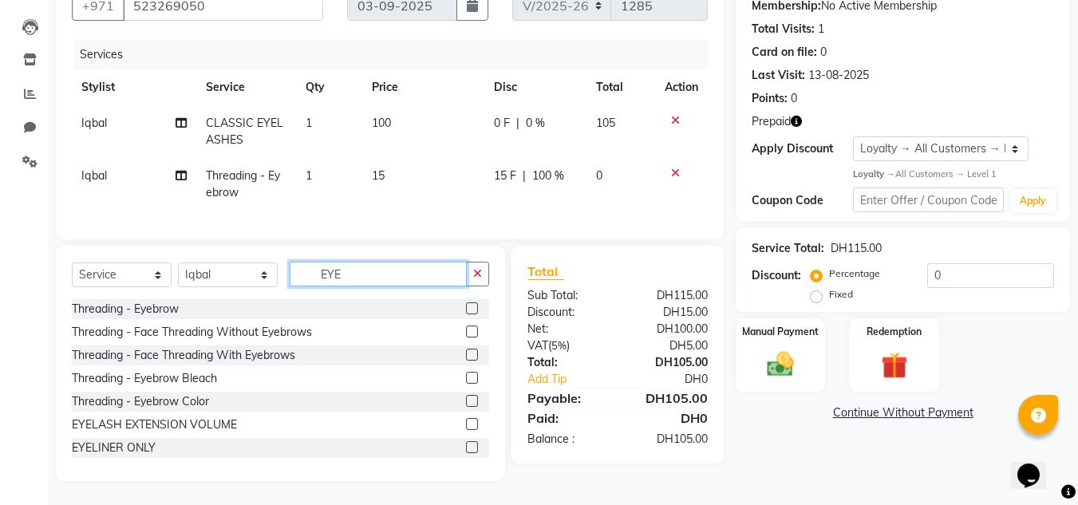
drag, startPoint x: 263, startPoint y: 273, endPoint x: 188, endPoint y: 218, distance: 92.4
click at [234, 262] on div "Select Service Product Membership Package Voucher Prepaid Gift Card Select Styl…" at bounding box center [280, 281] width 417 height 38
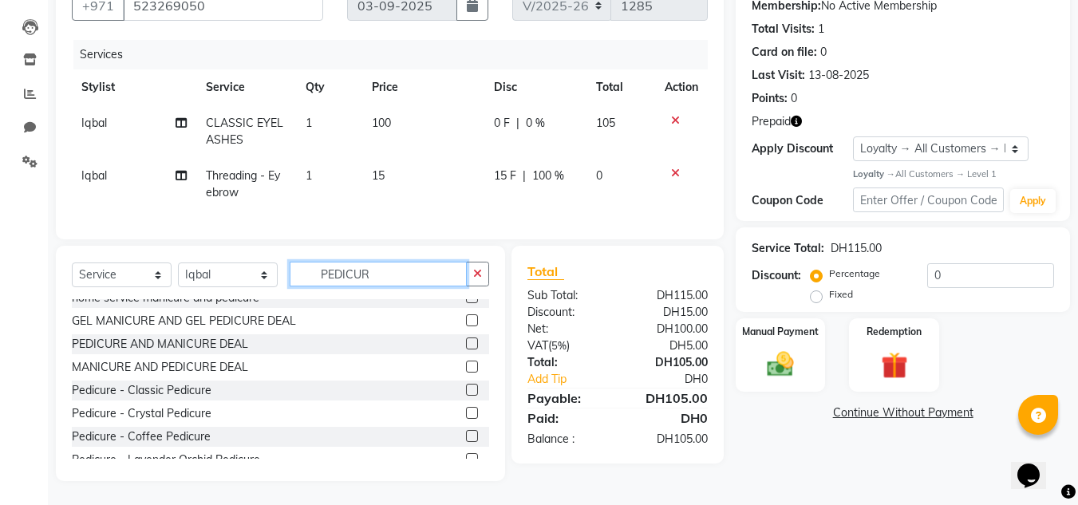
scroll to position [160, 0]
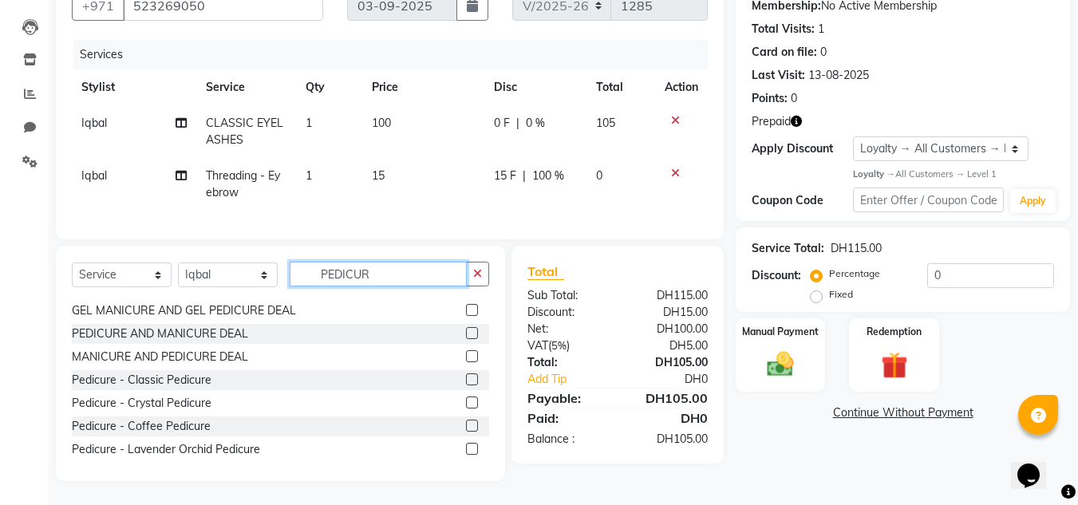
type input "PEDICUR"
click at [466, 382] on label at bounding box center [472, 380] width 12 height 12
click at [466, 382] on input "checkbox" at bounding box center [471, 380] width 10 height 10
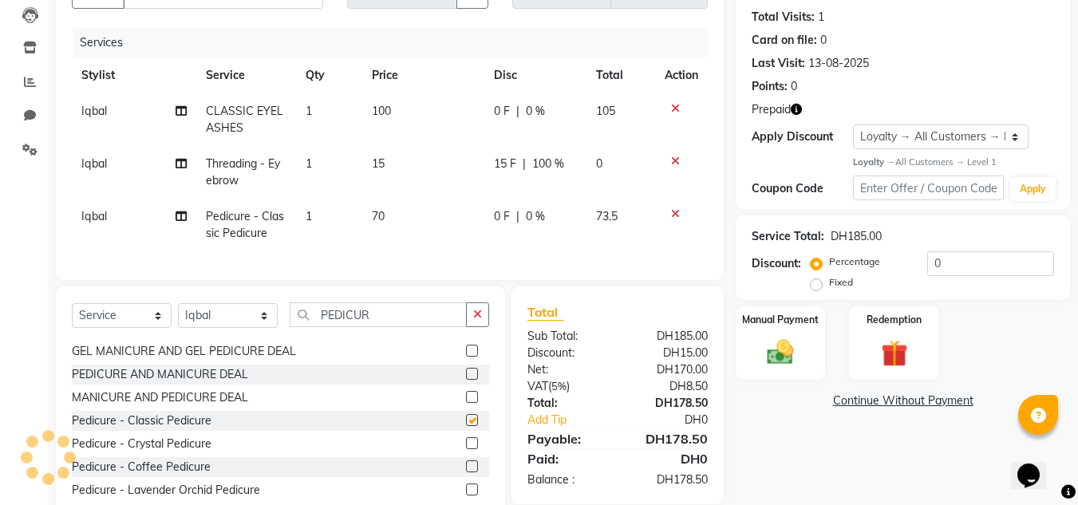
checkbox input "false"
click at [203, 328] on select "Select Stylist Huma [PERSON_NAME] Management [PERSON_NAME] Sales person [PERSON…" at bounding box center [228, 315] width 100 height 25
select select "86710"
click at [178, 315] on select "Select Stylist Huma [PERSON_NAME] Management [PERSON_NAME] Sales person [PERSON…" at bounding box center [228, 315] width 100 height 25
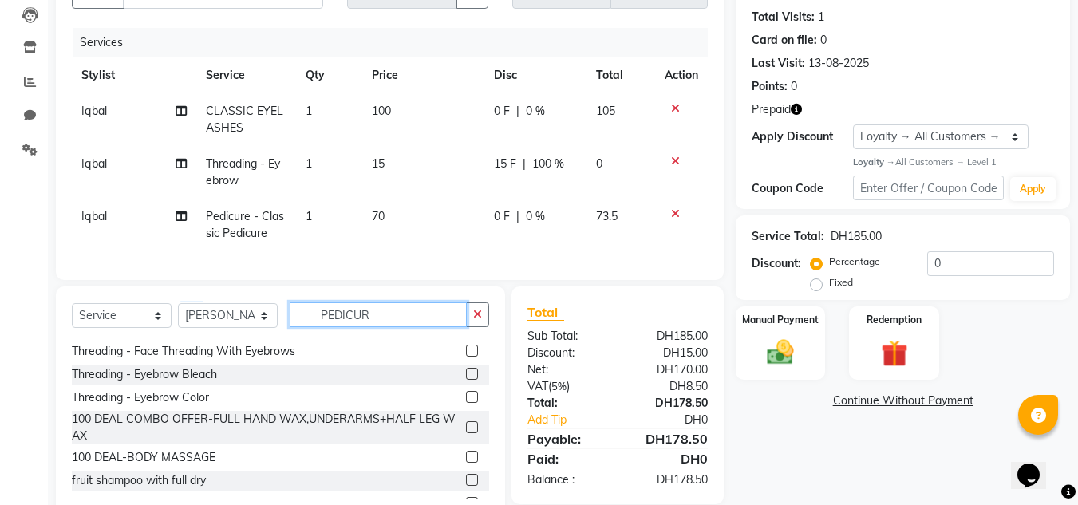
drag, startPoint x: 383, startPoint y: 328, endPoint x: 175, endPoint y: 261, distance: 218.8
click at [231, 301] on div "Select Service Product Membership Package Voucher Prepaid Gift Card Select Styl…" at bounding box center [280, 404] width 449 height 235
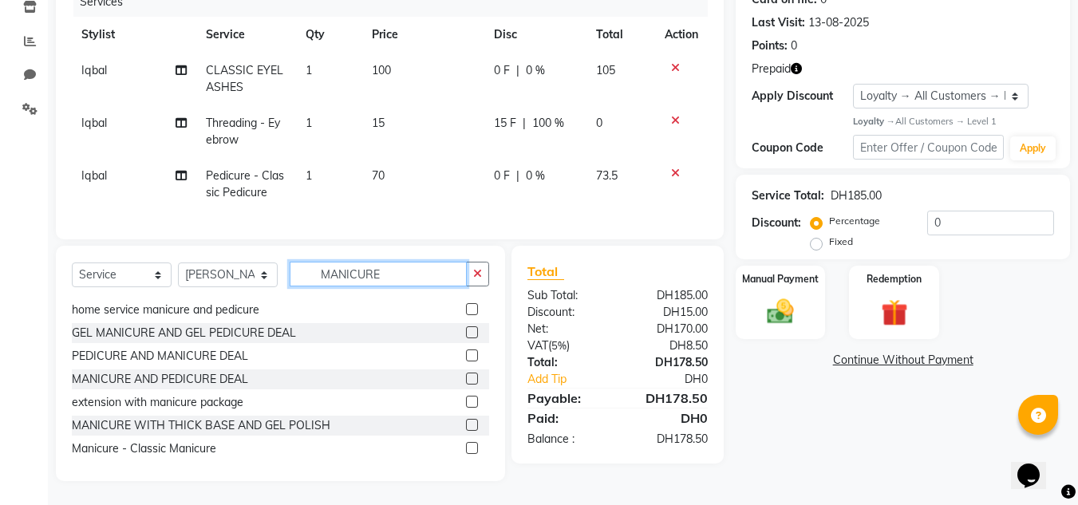
scroll to position [160, 0]
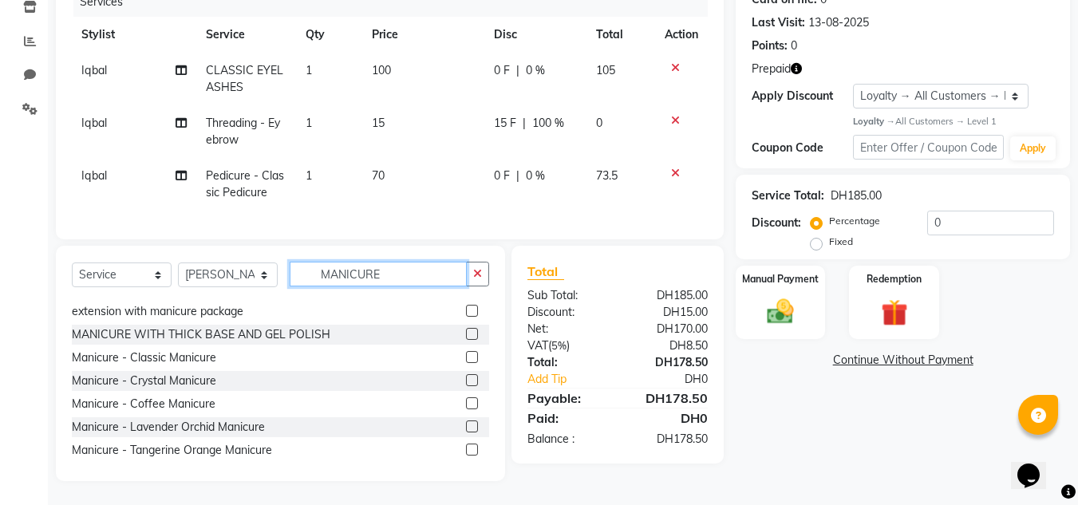
type input "MANICURE"
click at [466, 353] on label at bounding box center [472, 357] width 12 height 12
click at [466, 353] on input "checkbox" at bounding box center [471, 358] width 10 height 10
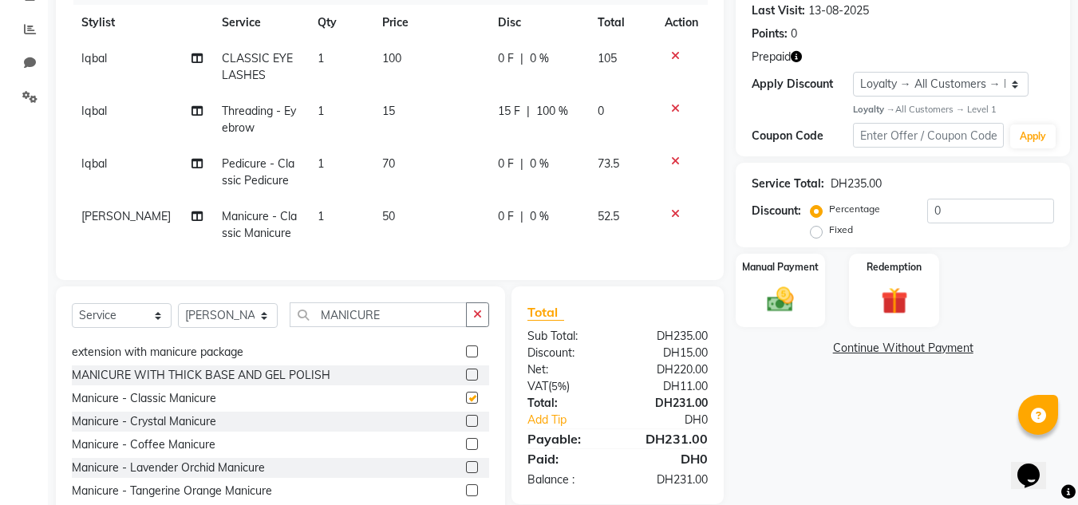
checkbox input "false"
drag, startPoint x: 402, startPoint y: 319, endPoint x: 148, endPoint y: 297, distance: 255.6
click at [146, 331] on div "Select Service Product Membership Package Voucher Prepaid Gift Card Select Styl…" at bounding box center [280, 321] width 417 height 38
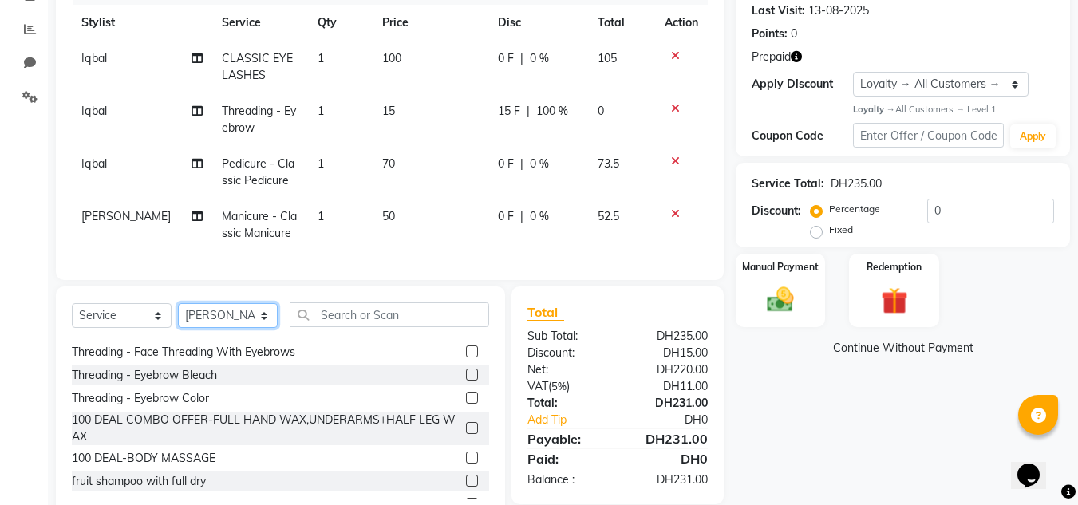
click at [191, 328] on select "Select Stylist Huma [PERSON_NAME] Management [PERSON_NAME] Sales person [PERSON…" at bounding box center [228, 315] width 100 height 25
select select "89061"
click at [178, 315] on select "Select Stylist Huma [PERSON_NAME] Management [PERSON_NAME] Sales person [PERSON…" at bounding box center [228, 315] width 100 height 25
click at [381, 322] on div "Select Service Product Membership Package Voucher Prepaid Gift Card Select Styl…" at bounding box center [280, 404] width 449 height 235
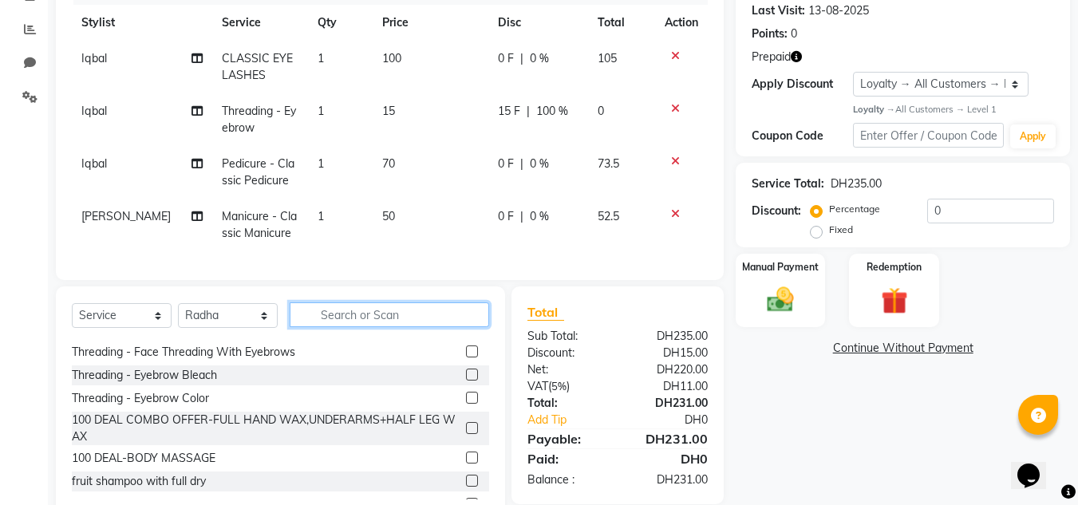
click at [385, 326] on input "text" at bounding box center [390, 314] width 200 height 25
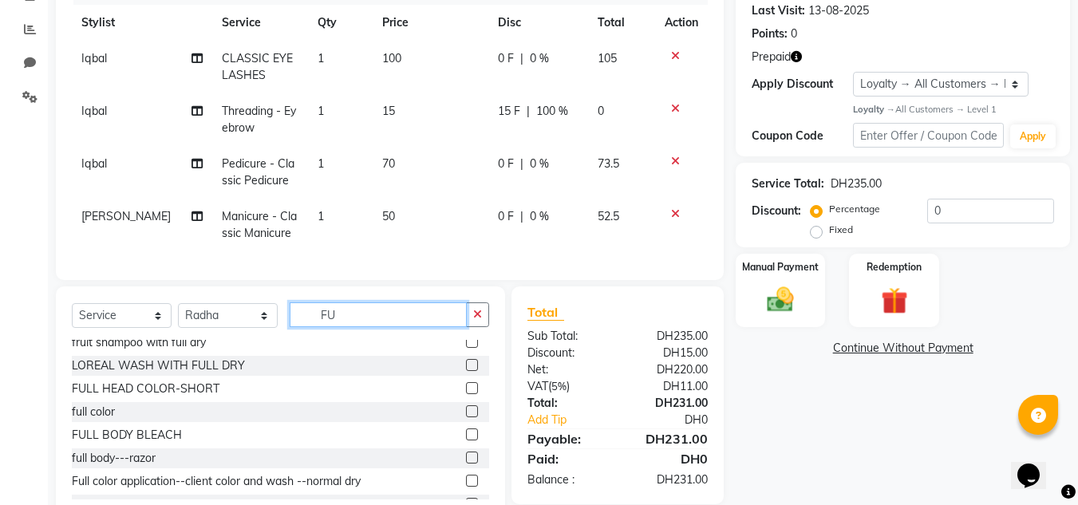
scroll to position [0, 0]
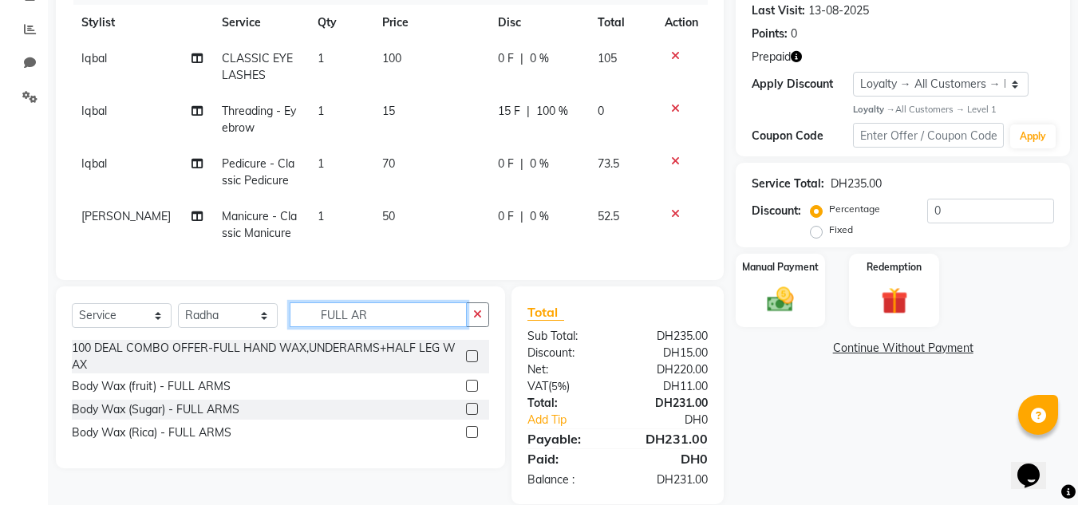
type input "FULL AR"
click at [468, 392] on label at bounding box center [472, 386] width 12 height 12
click at [468, 392] on input "checkbox" at bounding box center [471, 387] width 10 height 10
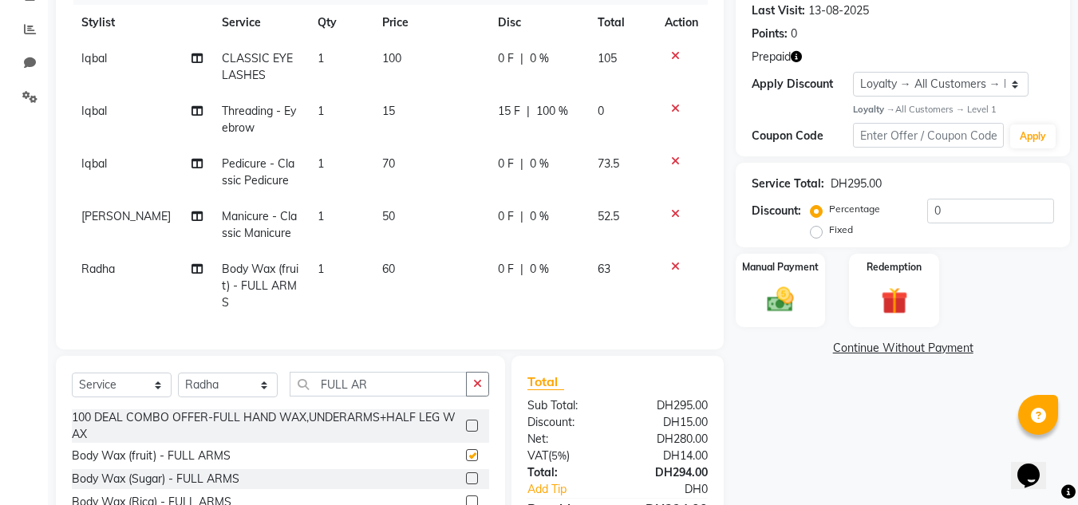
checkbox input "false"
drag, startPoint x: 374, startPoint y: 403, endPoint x: 47, endPoint y: 380, distance: 327.3
click at [76, 391] on div "Select Service Product Membership Package Voucher Prepaid Gift Card Select Styl…" at bounding box center [280, 391] width 417 height 38
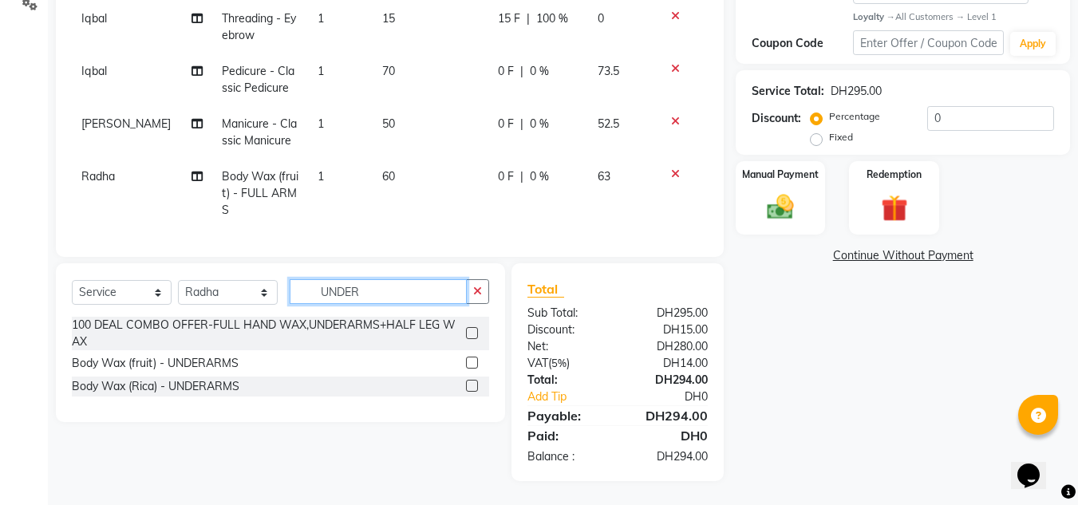
scroll to position [327, 0]
type input "UNDER"
click at [468, 362] on label at bounding box center [472, 363] width 12 height 12
click at [468, 362] on input "checkbox" at bounding box center [471, 363] width 10 height 10
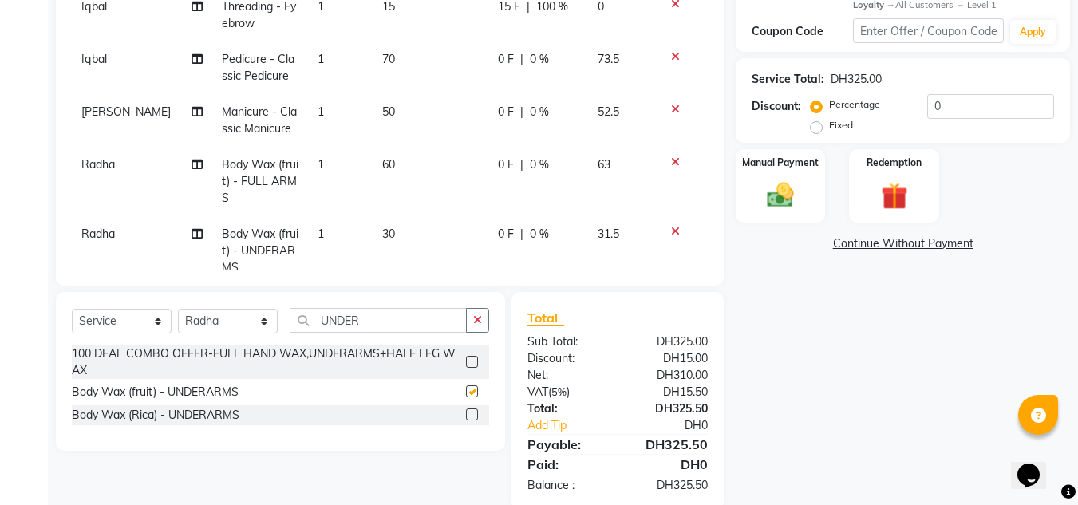
checkbox input "false"
drag, startPoint x: 309, startPoint y: 308, endPoint x: 23, endPoint y: 235, distance: 294.8
click at [116, 275] on div "Client [PHONE_NUMBER] Date [DATE] Invoice Number V/2025 V/[PHONE_NUMBER] Servic…" at bounding box center [390, 151] width 692 height 718
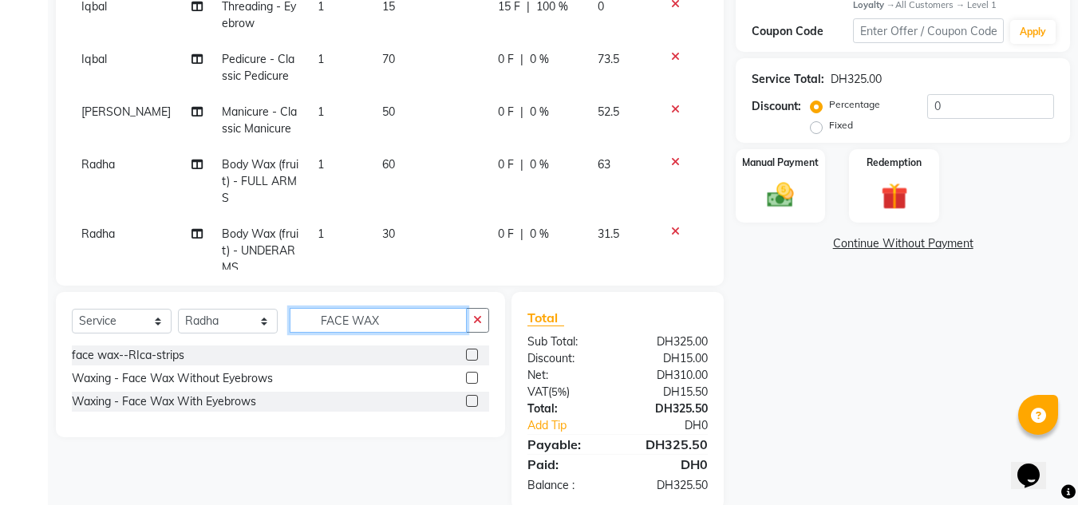
type input "FACE WAX"
click at [472, 376] on label at bounding box center [472, 378] width 12 height 12
click at [472, 376] on input "checkbox" at bounding box center [471, 379] width 10 height 10
checkbox input "false"
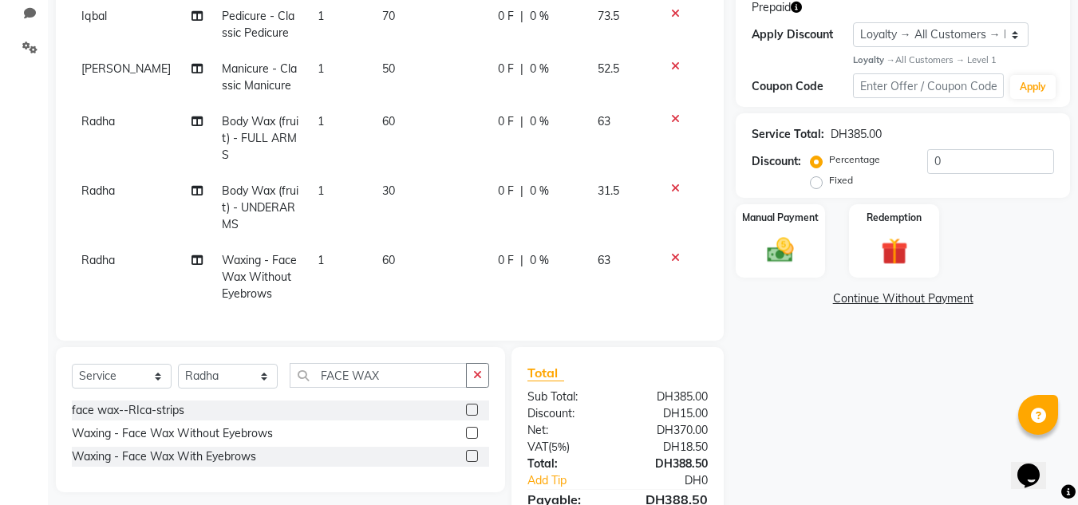
scroll to position [117, 0]
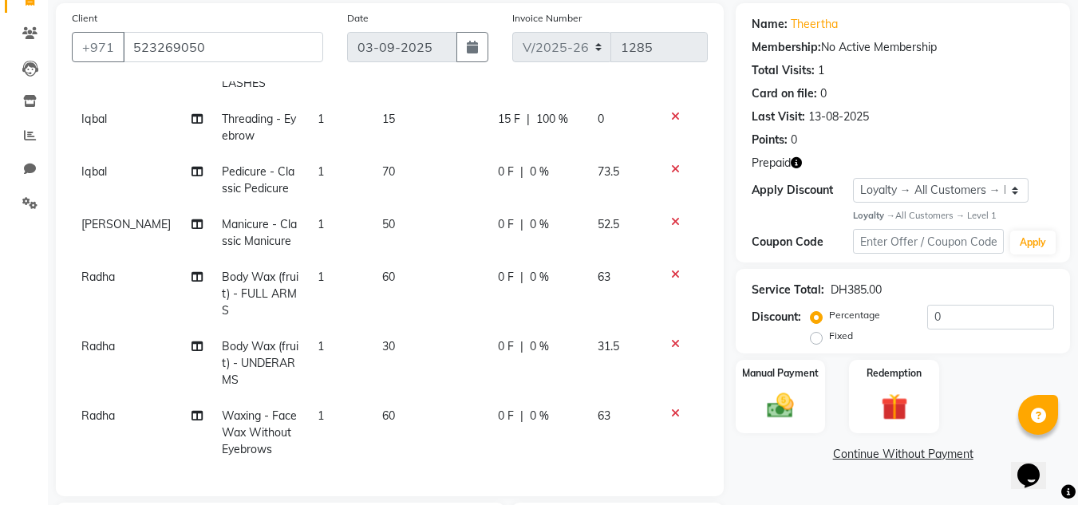
drag, startPoint x: 423, startPoint y: 376, endPoint x: 428, endPoint y: 397, distance: 22.1
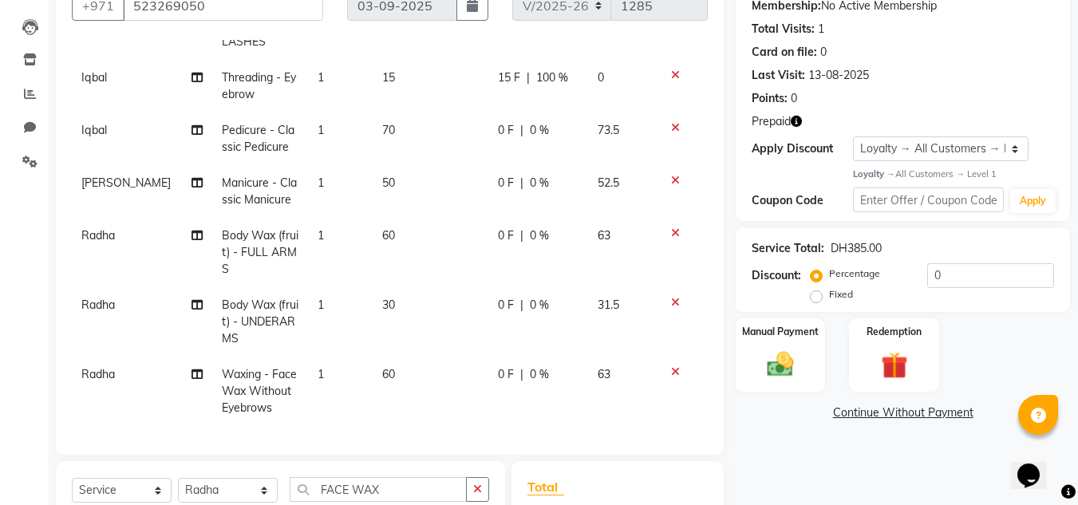
scroll to position [316, 0]
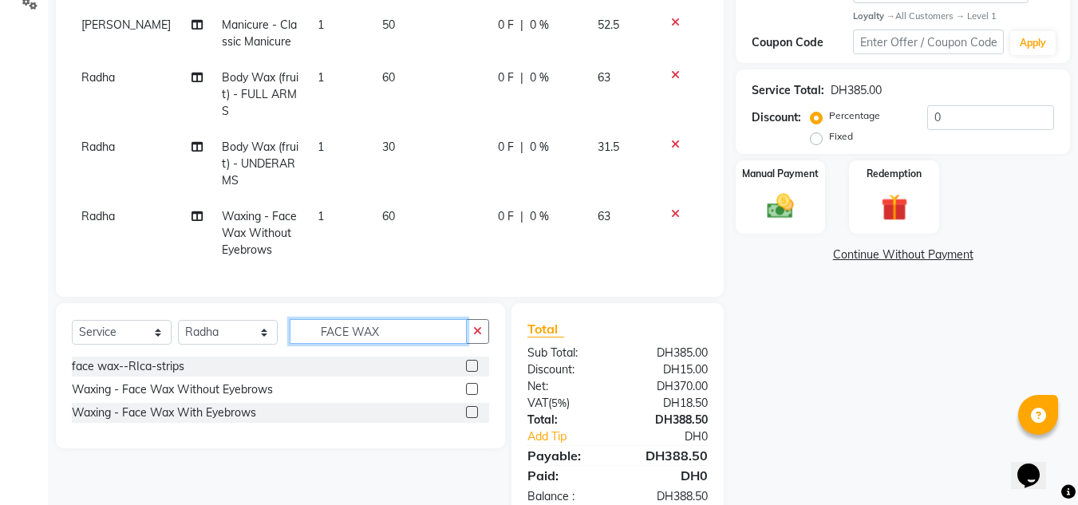
drag, startPoint x: 389, startPoint y: 330, endPoint x: 0, endPoint y: 296, distance: 391.0
click at [0, 298] on app-home "Select Location × [PERSON_NAME] Salon, [GEOGRAPHIC_DATA] [GEOGRAPHIC_DATA] , [G…" at bounding box center [539, 114] width 1078 height 861
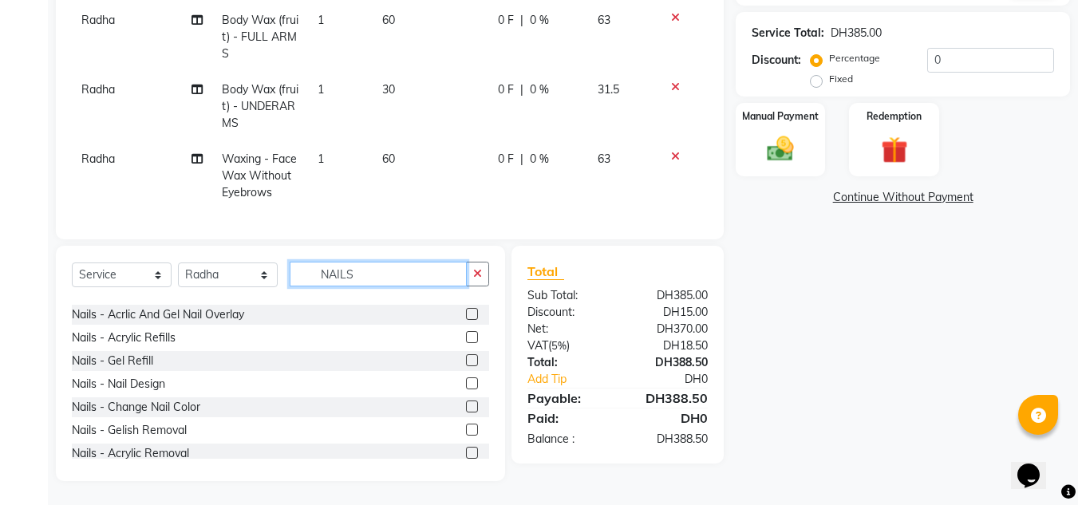
scroll to position [396, 0]
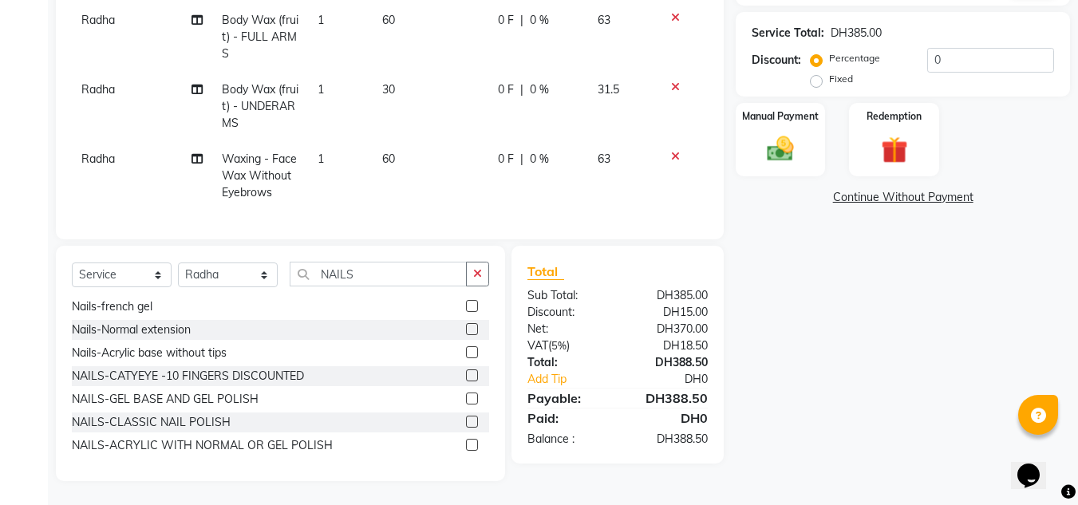
click at [345, 287] on div "Select Service Product Membership Package Voucher Prepaid Gift Card Select Styl…" at bounding box center [280, 281] width 417 height 38
click at [406, 275] on input "NAILS" at bounding box center [378, 274] width 177 height 25
type input "N"
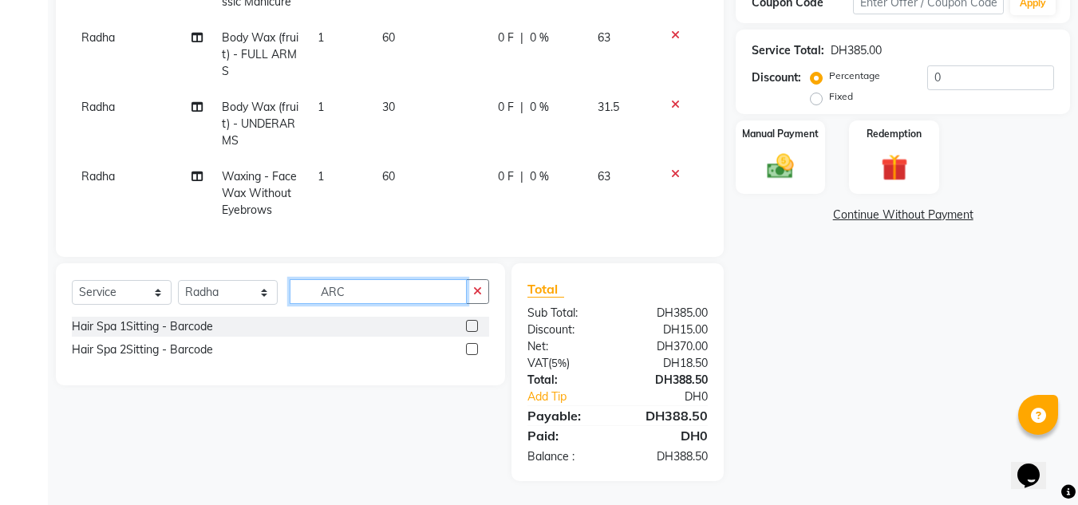
scroll to position [356, 0]
type input "A"
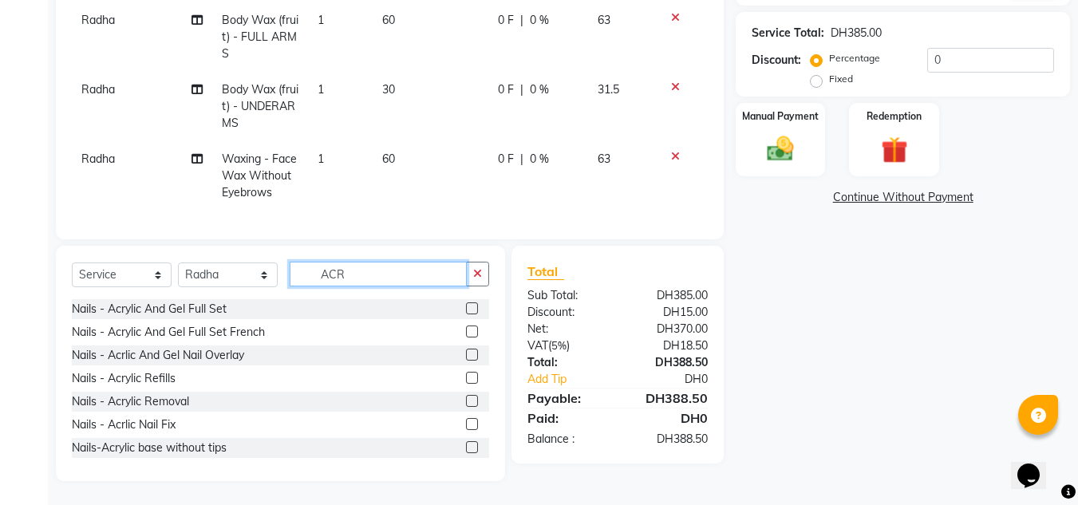
type input "ACR"
click at [466, 305] on label at bounding box center [472, 308] width 12 height 12
click at [466, 305] on input "checkbox" at bounding box center [471, 309] width 10 height 10
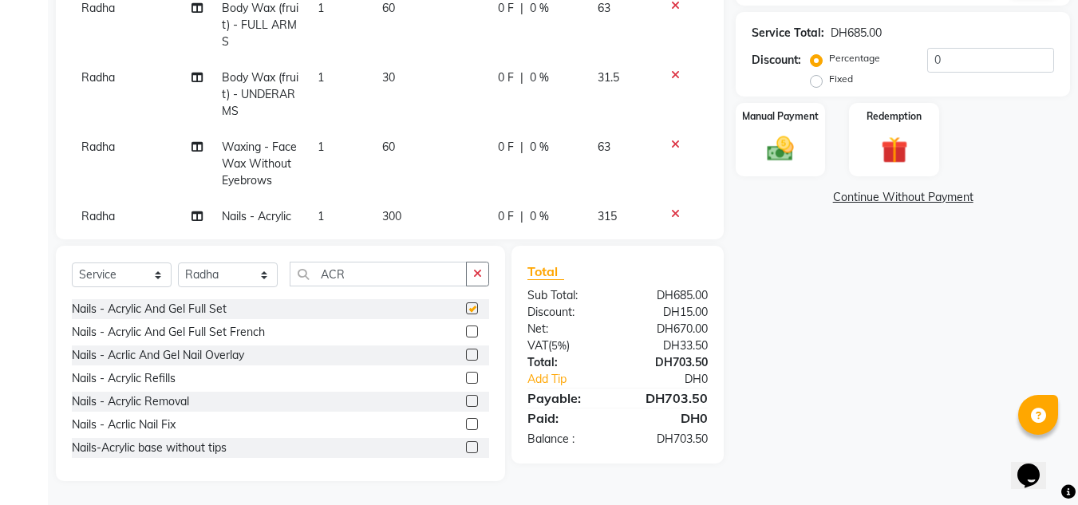
checkbox input "false"
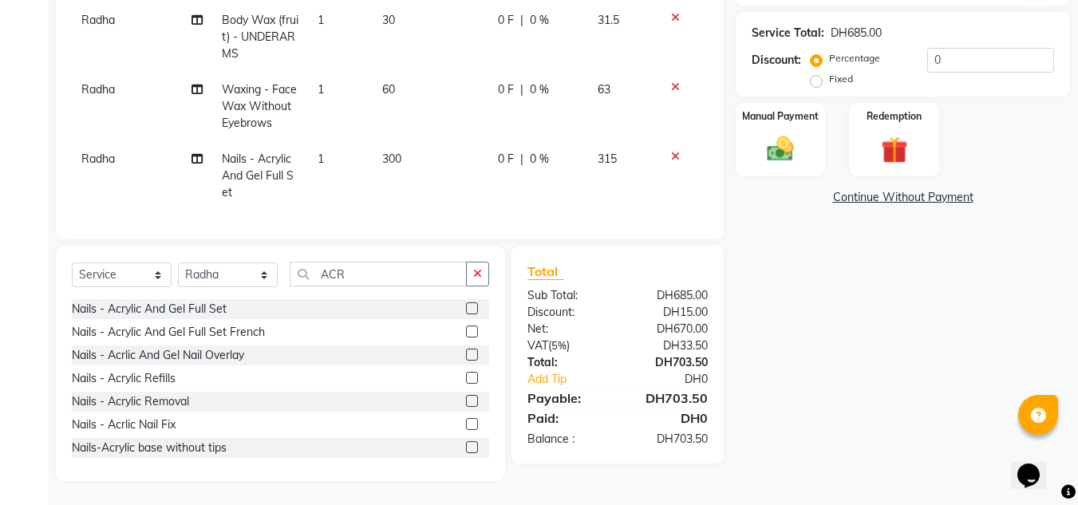
click at [498, 151] on span "0 F" at bounding box center [506, 159] width 16 height 17
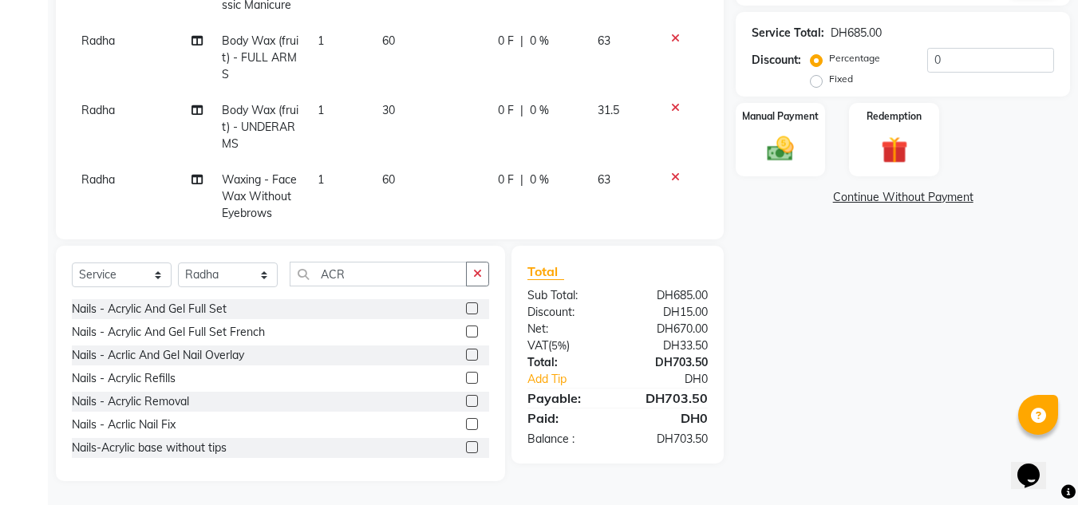
select select "89061"
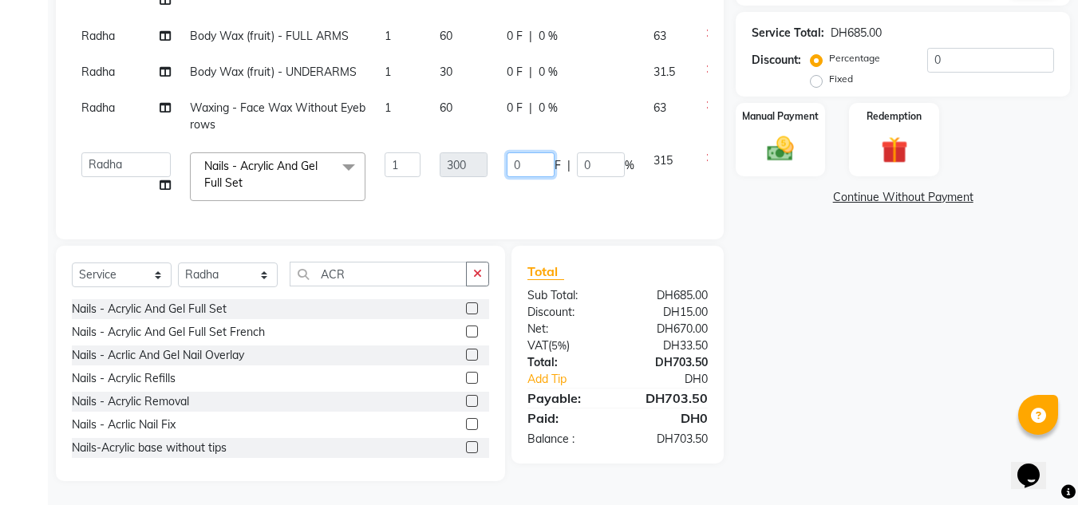
click at [507, 152] on input "0" at bounding box center [531, 164] width 48 height 25
type input "100"
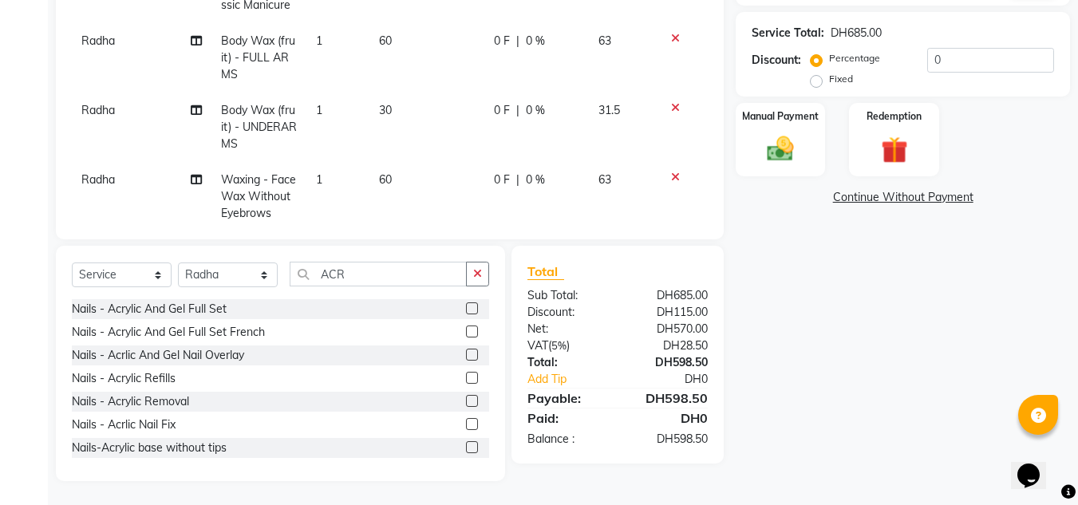
click at [856, 403] on div "Name: Theertha Membership: No Active Membership Total Visits: 1 Card on file: 0…" at bounding box center [909, 113] width 346 height 735
click at [886, 166] on img at bounding box center [894, 150] width 45 height 34
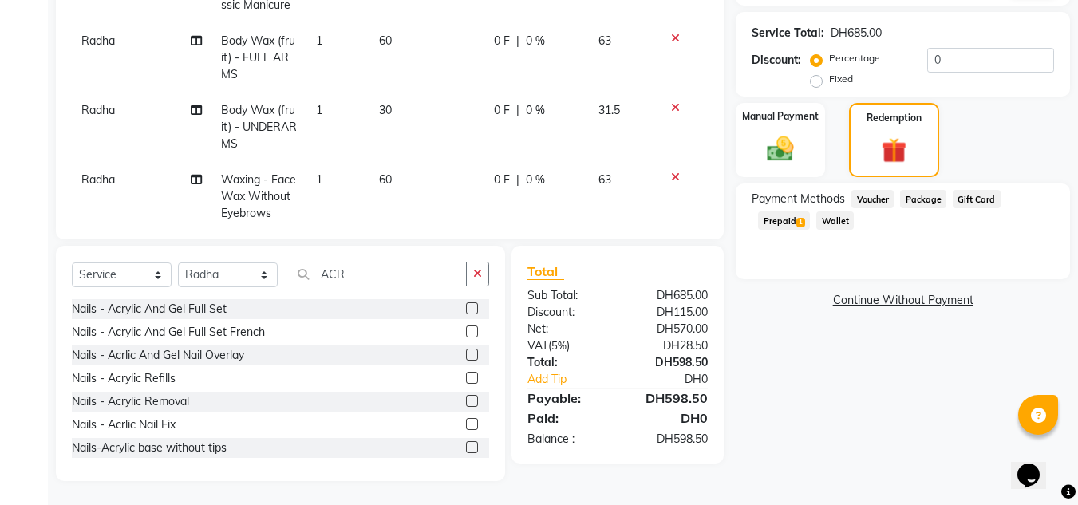
click at [793, 226] on span "Prepaid 1" at bounding box center [784, 221] width 52 height 18
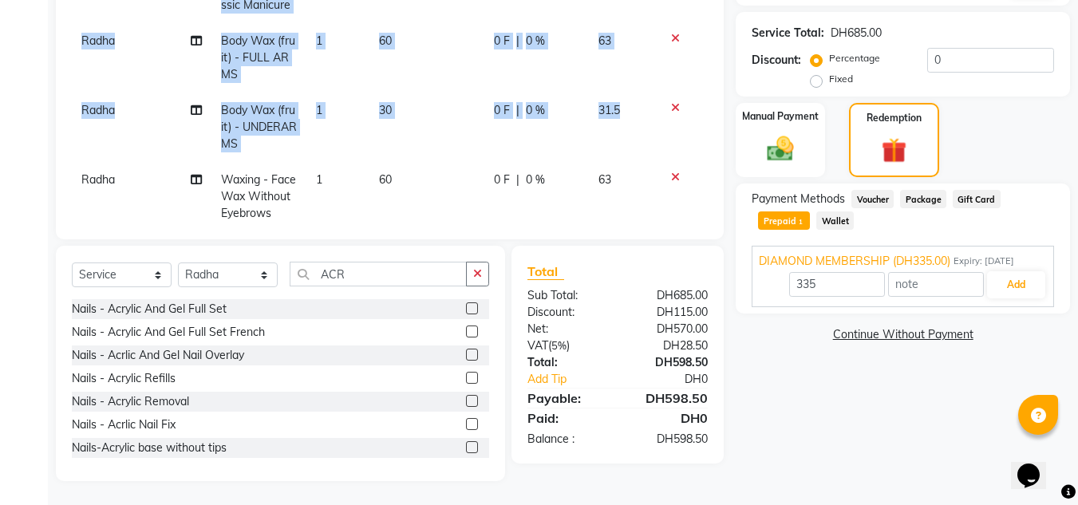
scroll to position [85, 12]
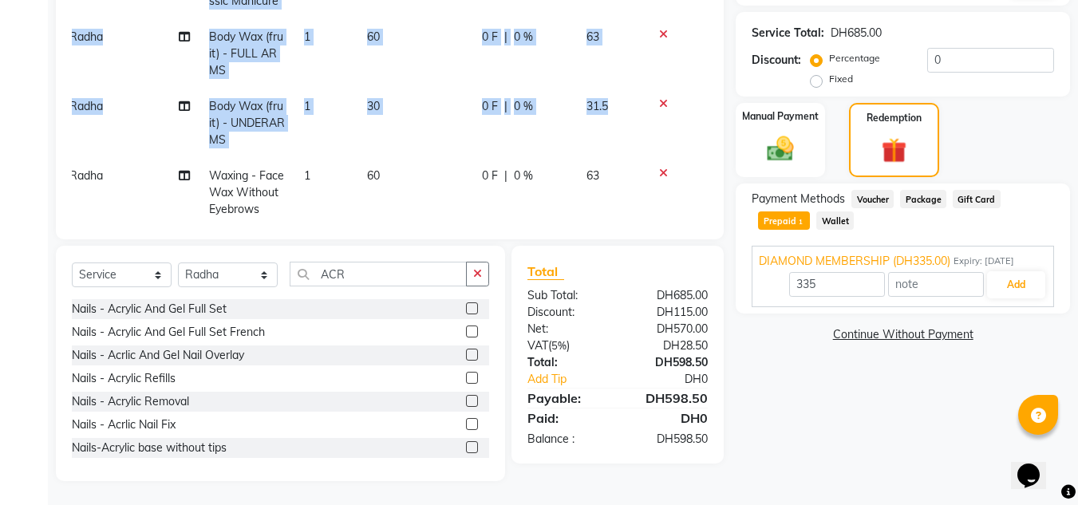
drag, startPoint x: 684, startPoint y: 100, endPoint x: 630, endPoint y: 180, distance: 97.2
click at [702, 198] on div "Services Stylist Service Qty Price Disc Total Action Iqbal CLASSIC EYELASHES 1 …" at bounding box center [390, 23] width 636 height 399
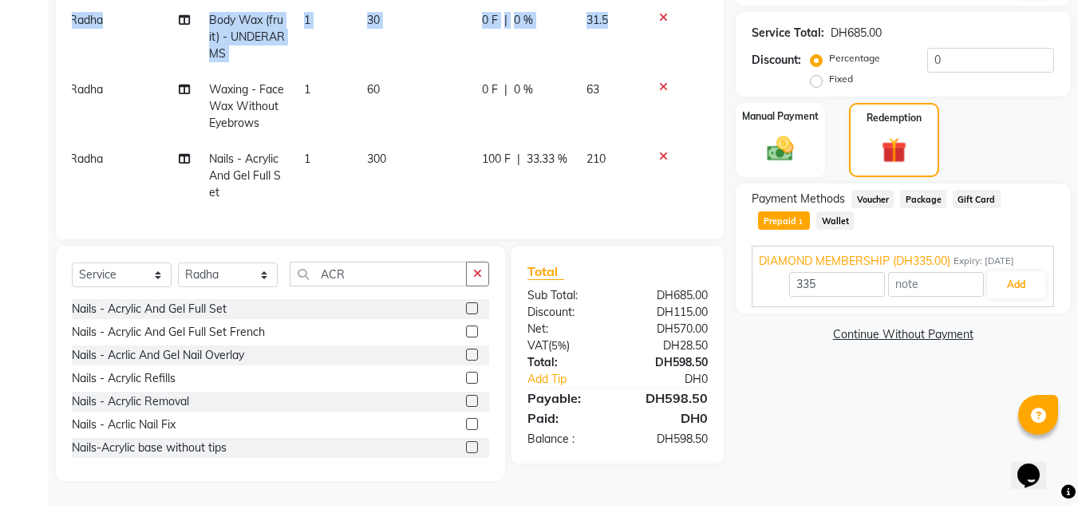
scroll to position [180, 12]
drag, startPoint x: 1021, startPoint y: 287, endPoint x: 998, endPoint y: 285, distance: 23.2
click at [1018, 285] on button "Add" at bounding box center [1016, 284] width 58 height 27
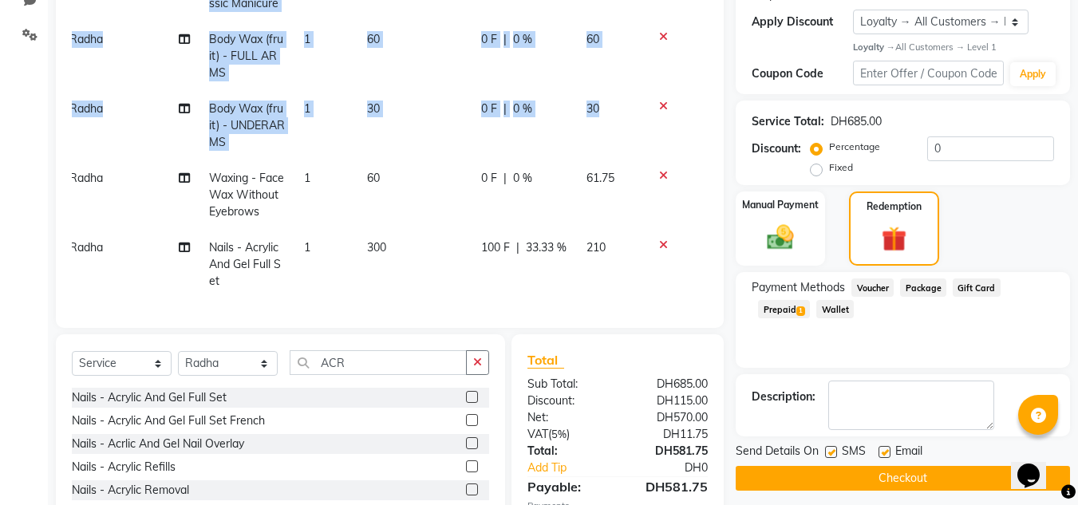
scroll to position [149, 0]
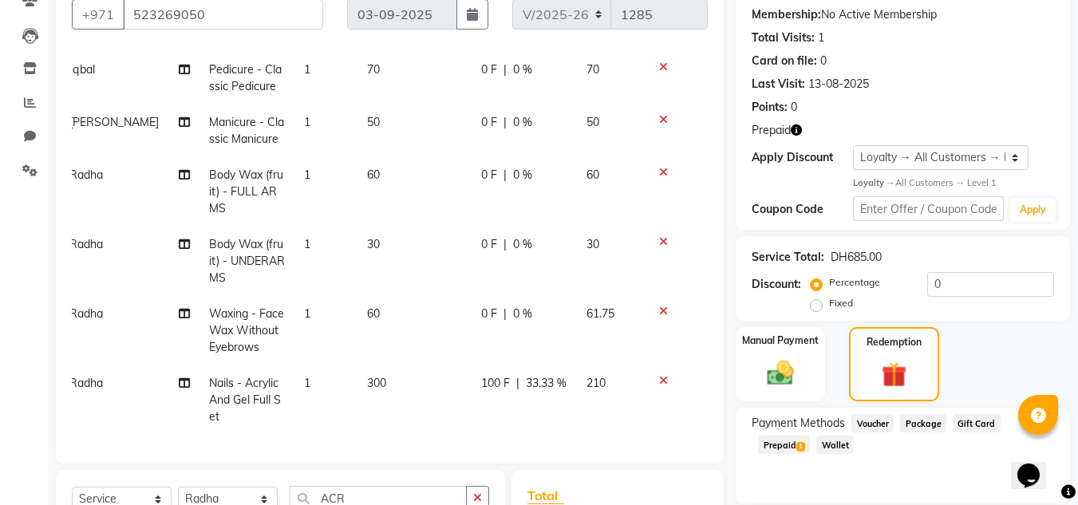
click at [931, 111] on div "Points: 0" at bounding box center [903, 107] width 302 height 17
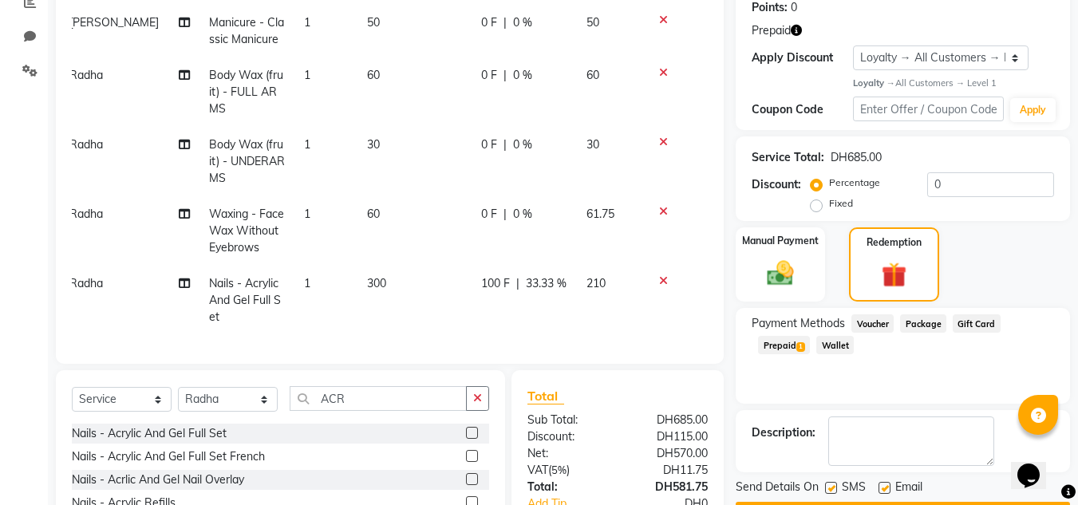
scroll to position [389, 0]
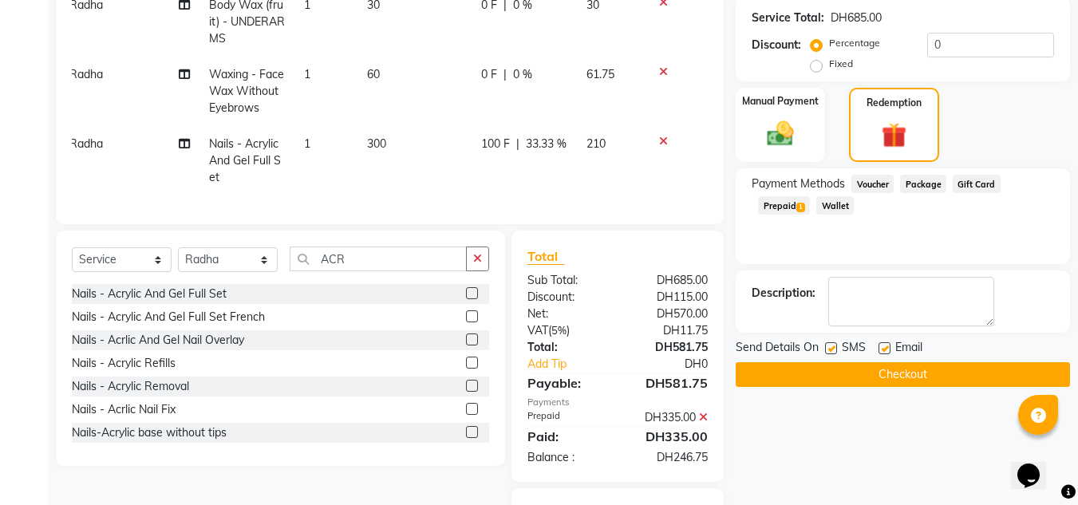
click at [239, 244] on div "Select Service Product Membership Package Voucher Prepaid Gift Card Select Styl…" at bounding box center [280, 348] width 449 height 235
drag, startPoint x: 239, startPoint y: 251, endPoint x: 239, endPoint y: 260, distance: 9.6
click at [239, 251] on select "Select Stylist Huma [PERSON_NAME] Management [PERSON_NAME] Sales person [PERSON…" at bounding box center [228, 259] width 100 height 25
select select "86710"
click at [178, 247] on select "Select Stylist Huma [PERSON_NAME] Management [PERSON_NAME] Sales person [PERSON…" at bounding box center [228, 259] width 100 height 25
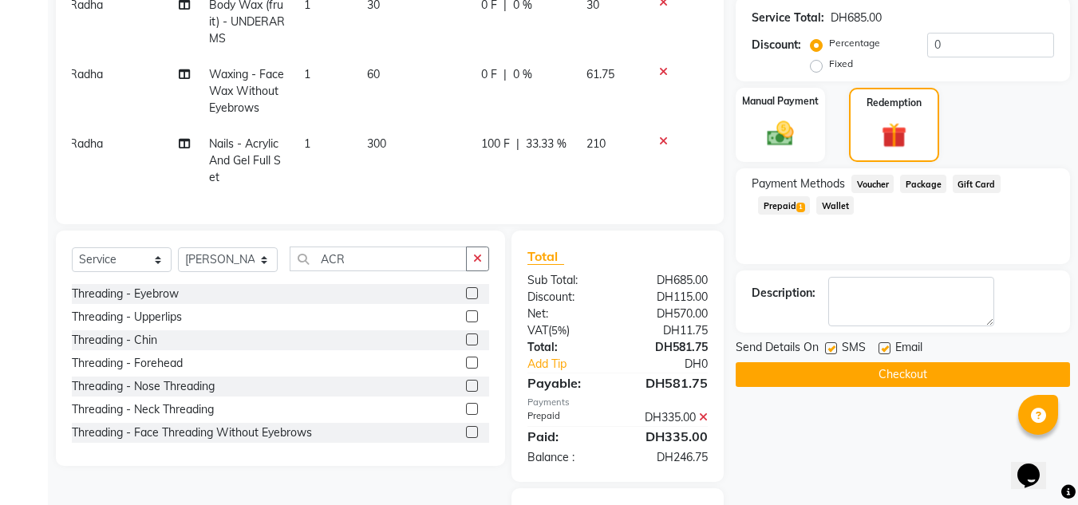
drag, startPoint x: 385, startPoint y: 246, endPoint x: 239, endPoint y: 226, distance: 147.4
click at [243, 227] on div "Client [PHONE_NUMBER] Date [DATE] Invoice Number V/2025 V/[PHONE_NUMBER] Servic…" at bounding box center [390, 146] width 692 height 830
drag, startPoint x: 345, startPoint y: 227, endPoint x: 346, endPoint y: 240, distance: 12.9
click at [346, 231] on div "Client [PHONE_NUMBER] Date [DATE] Invoice Number V/2025 V/[PHONE_NUMBER] Servic…" at bounding box center [390, 146] width 692 height 830
drag, startPoint x: 358, startPoint y: 262, endPoint x: 291, endPoint y: 254, distance: 66.7
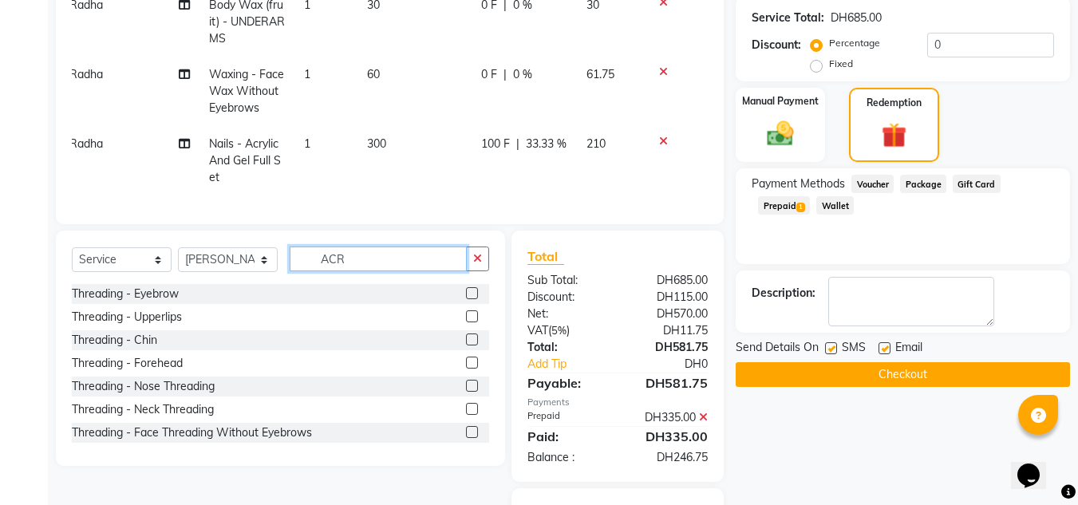
click at [291, 254] on input "ACR" at bounding box center [378, 259] width 177 height 25
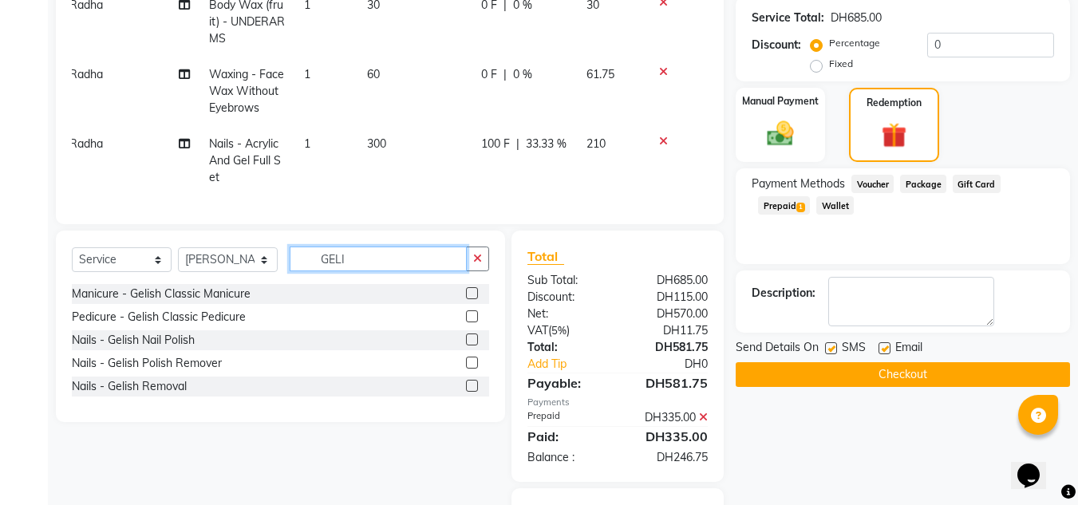
type input "GELI"
click at [465, 340] on div "Nails - Gelish Nail Polish" at bounding box center [280, 340] width 417 height 20
click at [466, 339] on label at bounding box center [472, 340] width 12 height 12
click at [466, 339] on input "checkbox" at bounding box center [471, 340] width 10 height 10
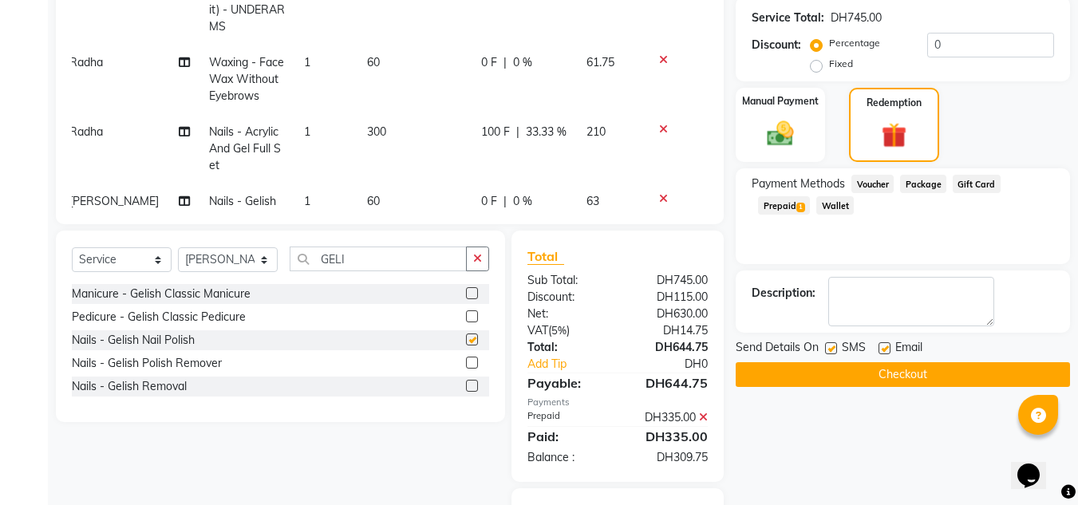
checkbox input "false"
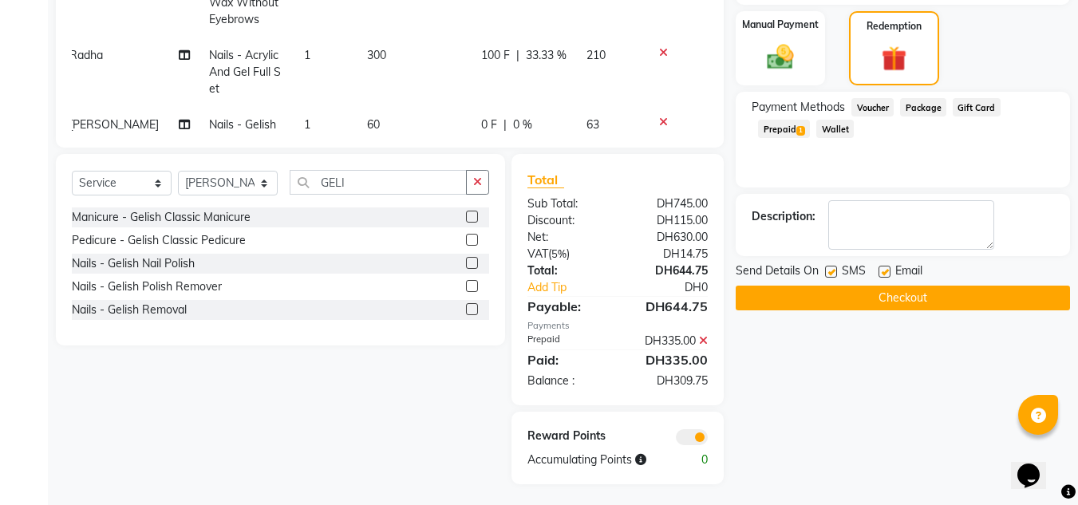
scroll to position [469, 0]
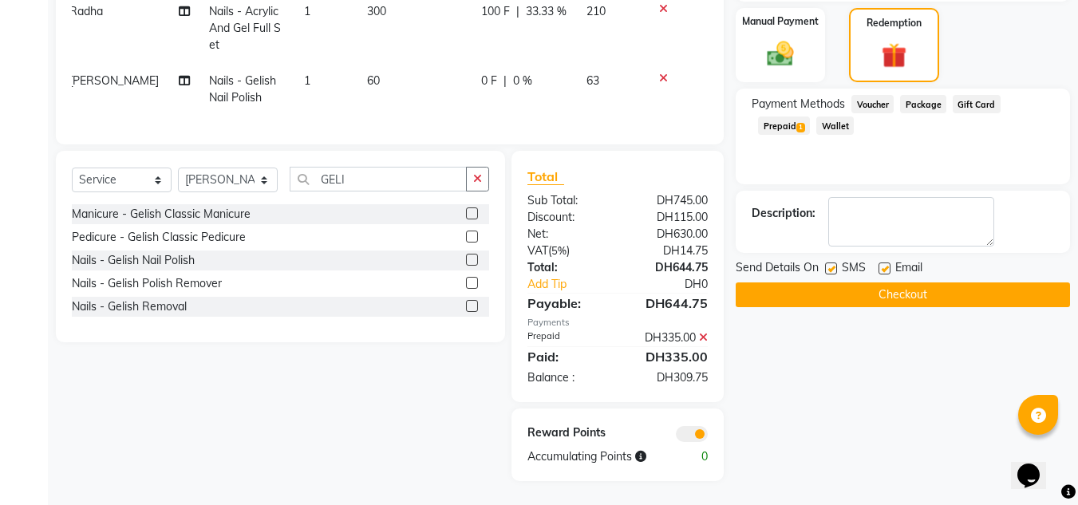
click at [473, 95] on td "0 F | 0 %" at bounding box center [524, 89] width 105 height 53
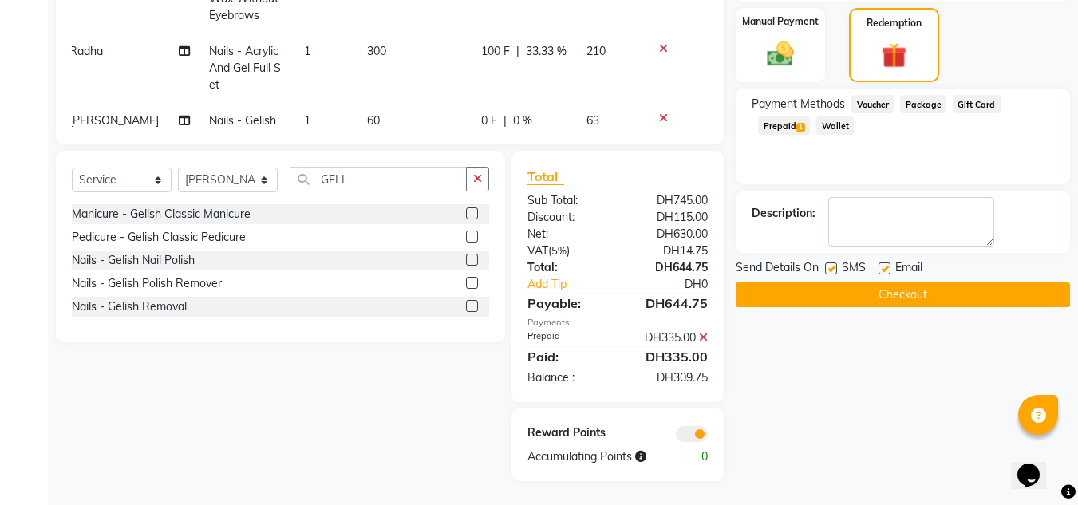
select select "86710"
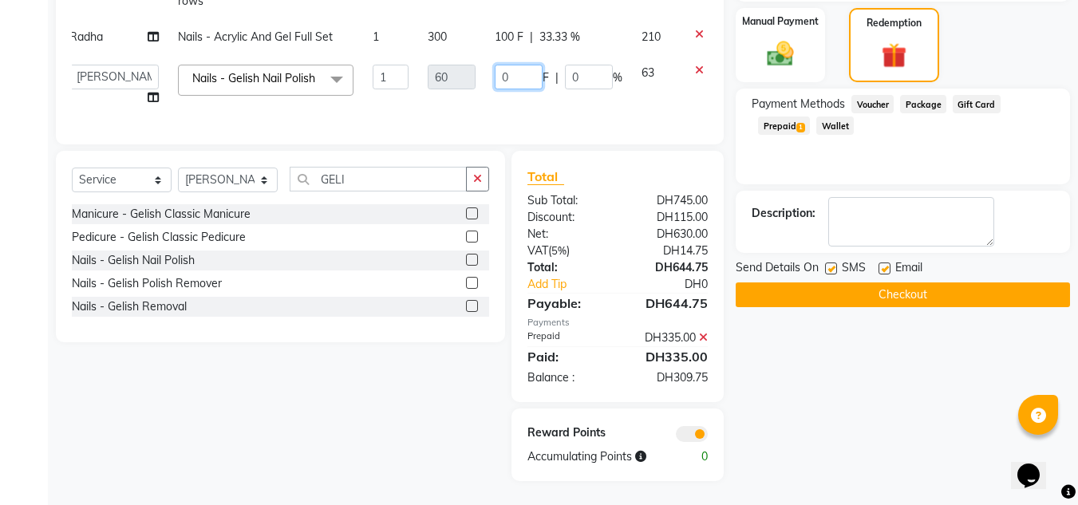
click at [495, 65] on input "0" at bounding box center [519, 77] width 48 height 25
type input "30"
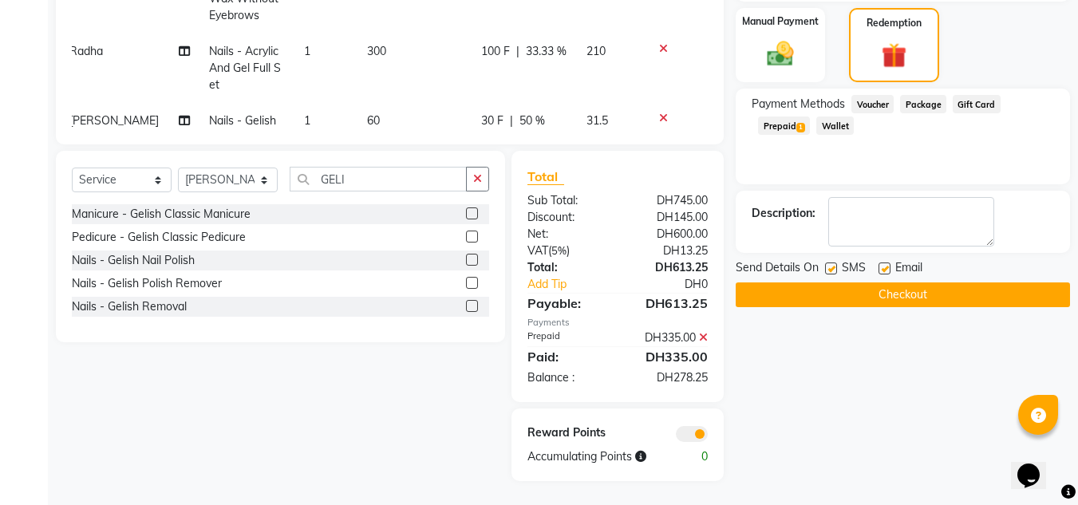
drag, startPoint x: 776, startPoint y: 421, endPoint x: 782, endPoint y: 410, distance: 12.2
click at [777, 421] on div "Name: Theertha Membership: No Active Membership Total Visits: 1 Card on file: 0…" at bounding box center [909, 66] width 346 height 830
click at [779, 65] on img at bounding box center [780, 54] width 45 height 32
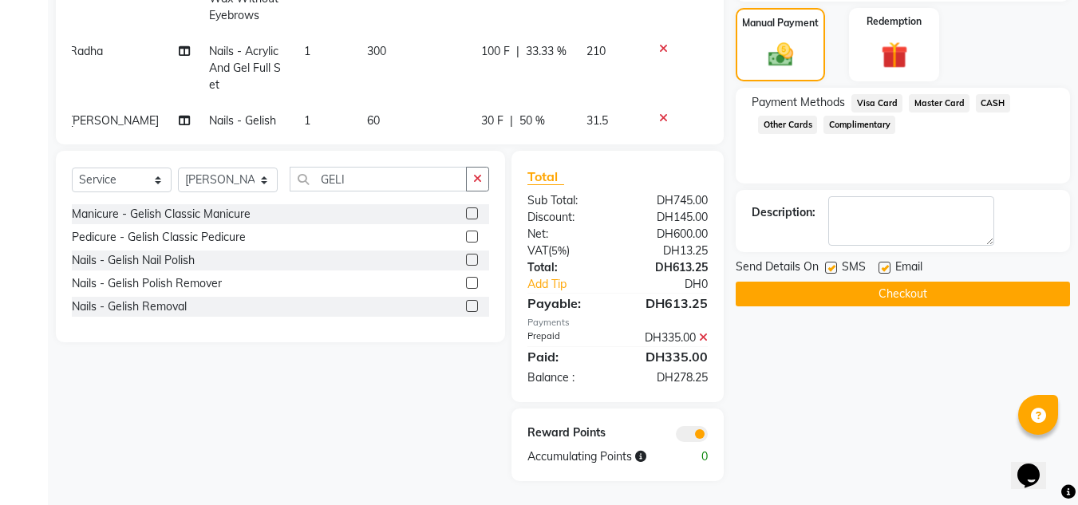
click at [887, 109] on span "Visa Card" at bounding box center [877, 103] width 51 height 18
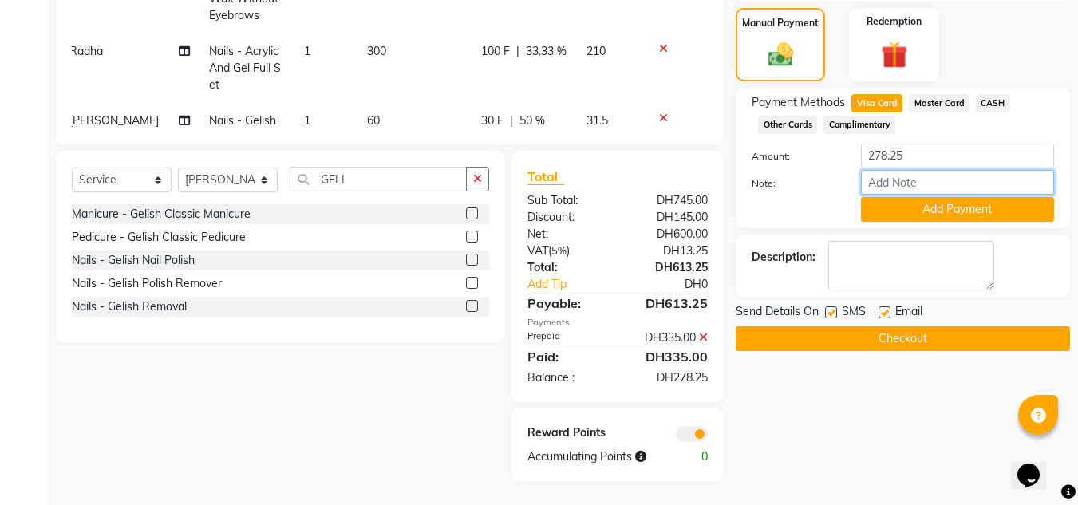
click at [884, 180] on input "Note:" at bounding box center [957, 182] width 193 height 25
type input "454793***8868"
click at [926, 215] on button "Add Payment" at bounding box center [957, 209] width 193 height 25
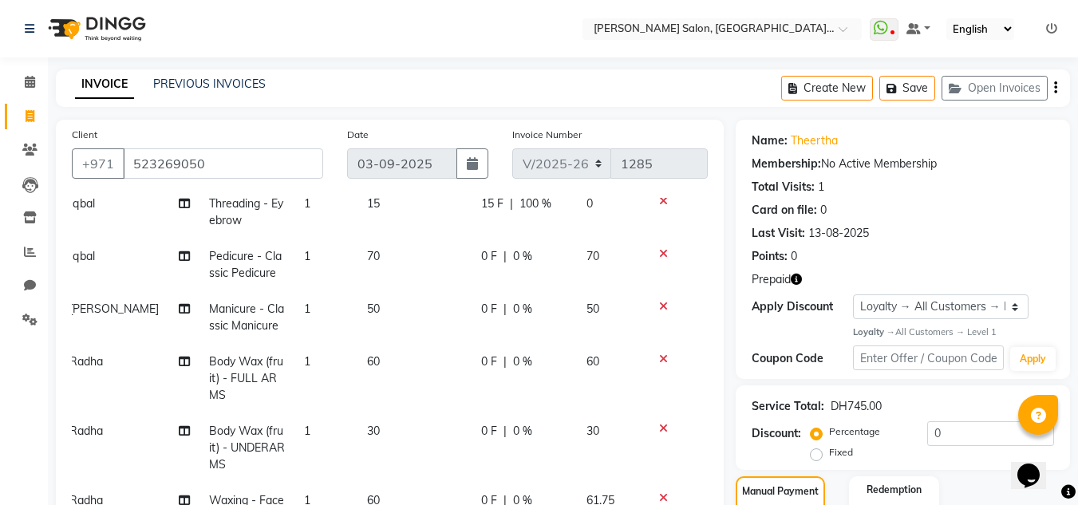
scroll to position [108, 12]
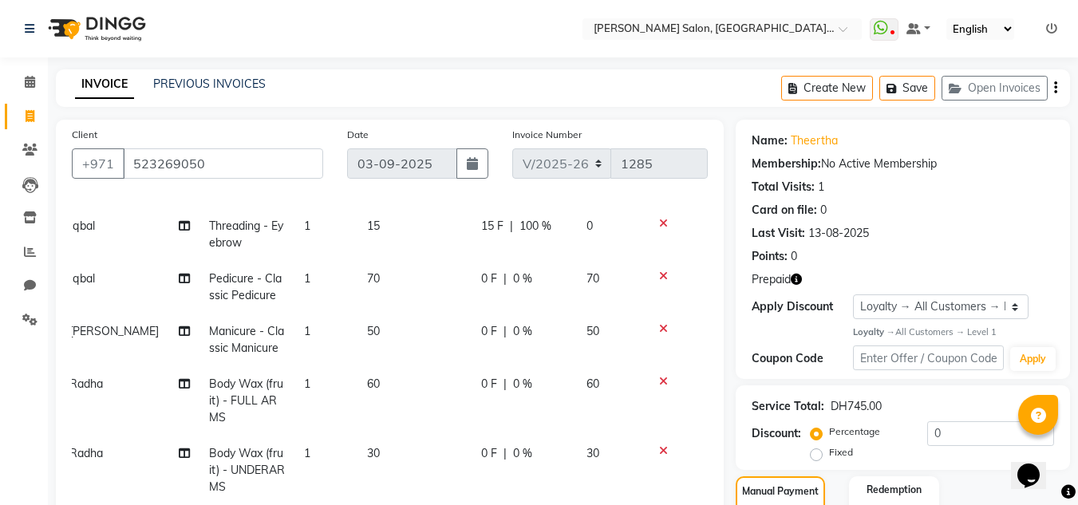
click at [87, 227] on span "Iqbal" at bounding box center [82, 226] width 26 height 14
select select "86711"
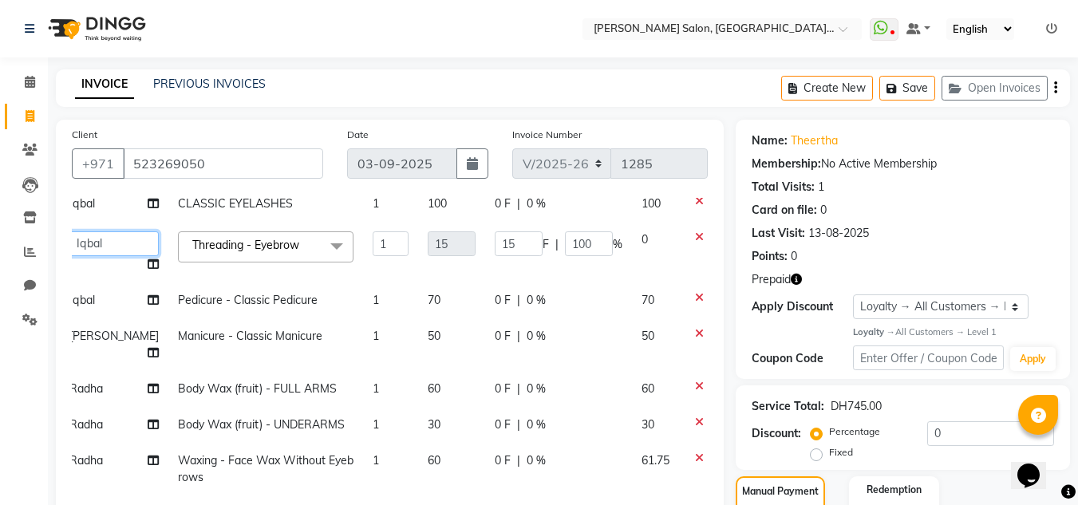
drag, startPoint x: 87, startPoint y: 227, endPoint x: 89, endPoint y: 237, distance: 10.5
click at [86, 231] on select "Huma [PERSON_NAME] Management [PERSON_NAME] Sales person [PERSON_NAME] trial [D…" at bounding box center [113, 243] width 89 height 25
select select "86710"
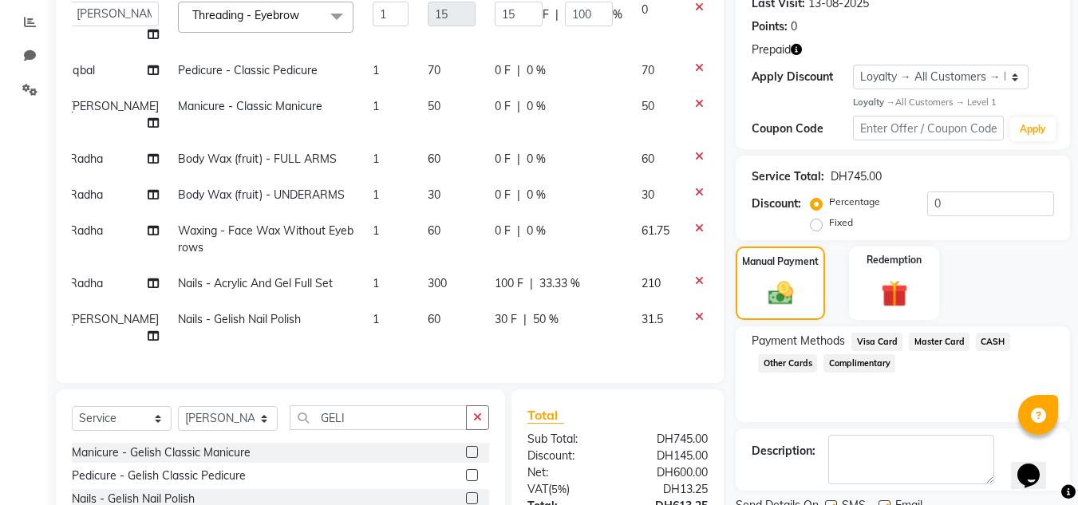
scroll to position [239, 0]
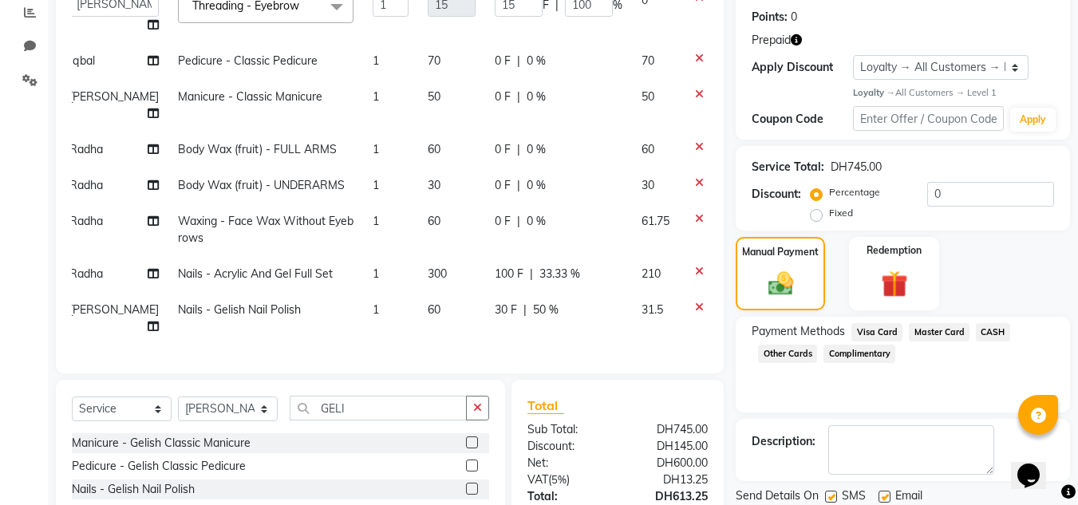
click at [73, 267] on span "Radha" at bounding box center [86, 274] width 34 height 14
select select "89061"
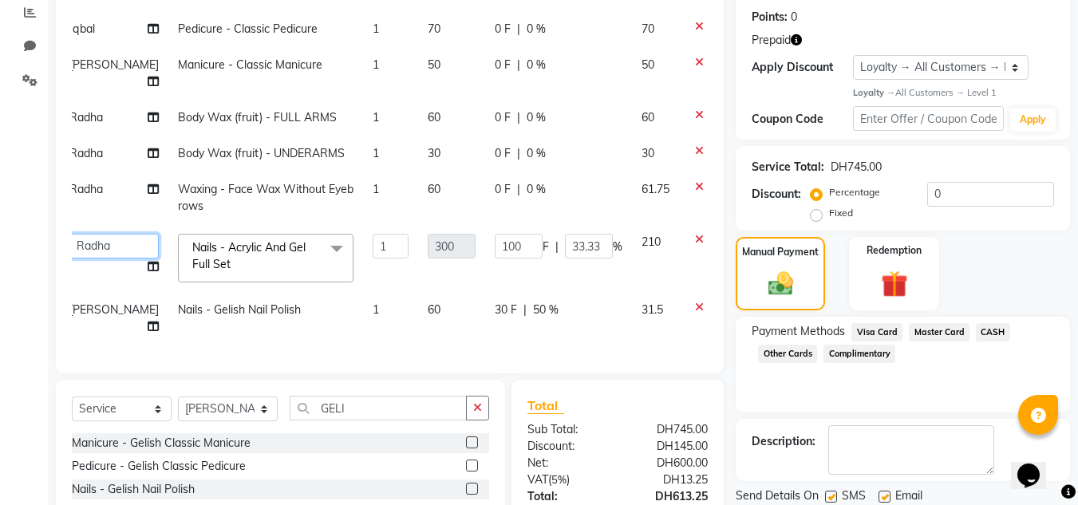
click at [74, 246] on select "Huma [PERSON_NAME] Management [PERSON_NAME] Sales person [PERSON_NAME] trial [D…" at bounding box center [113, 246] width 89 height 25
select select "86711"
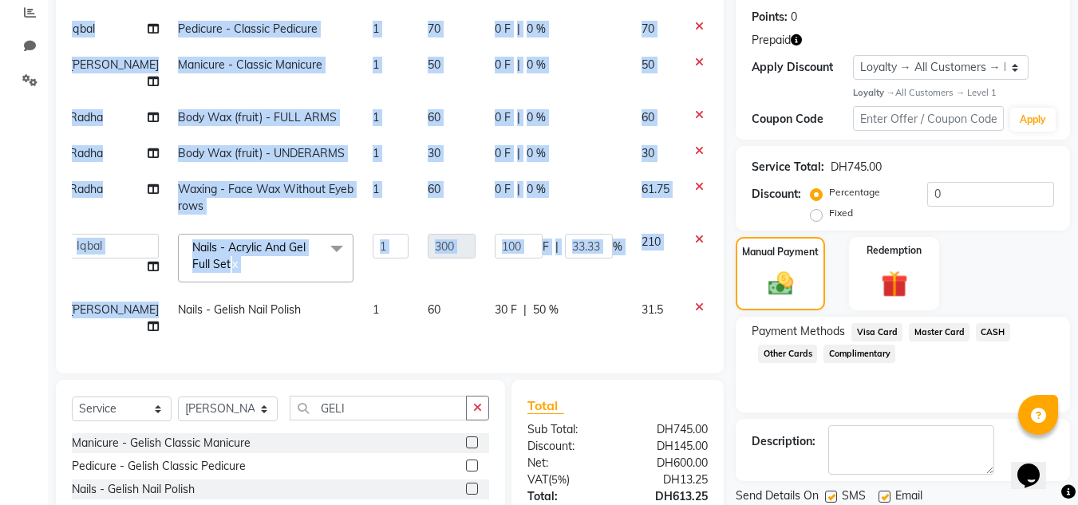
scroll to position [188, 12]
drag, startPoint x: 121, startPoint y: 342, endPoint x: 128, endPoint y: 331, distance: 13.1
click at [97, 334] on div "Services Stylist Service Qty Price Disc Total Action Iqbal CLASSIC EYELASHES 1 …" at bounding box center [390, 157] width 636 height 399
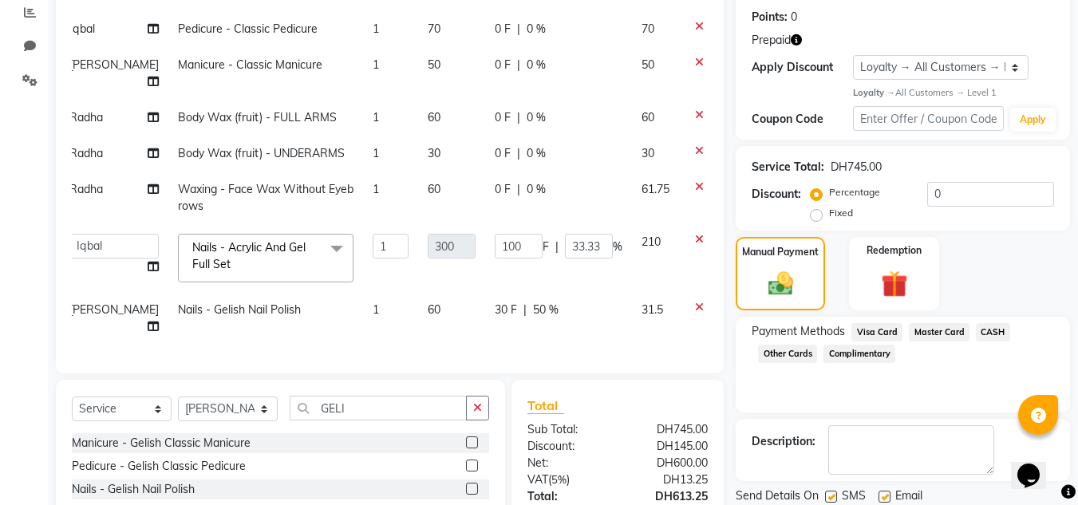
click at [168, 327] on td "Nails - Gelish Nail Polish" at bounding box center [265, 318] width 195 height 53
select select "86710"
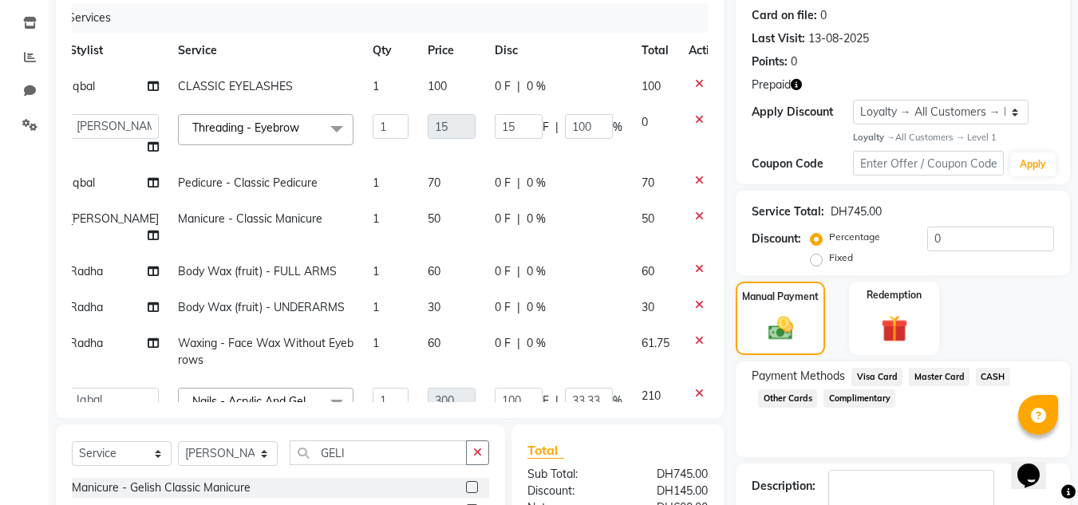
scroll to position [160, 0]
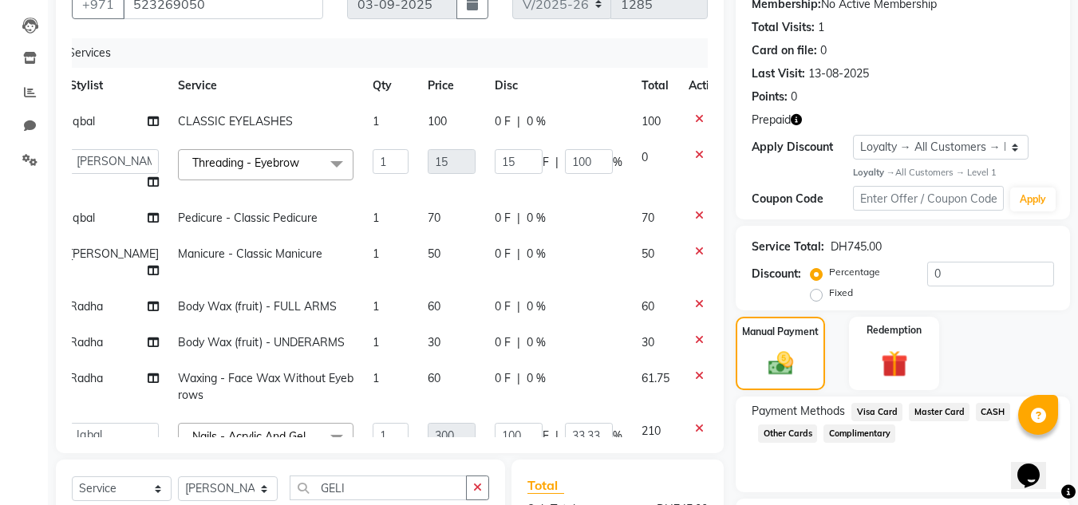
click at [79, 125] on span "Iqbal" at bounding box center [82, 121] width 26 height 14
select select "86711"
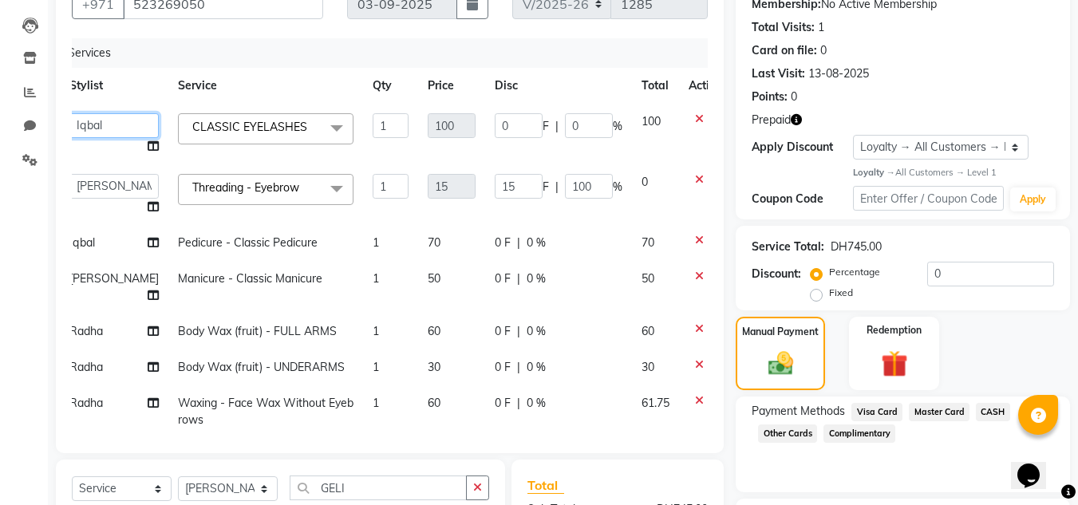
click at [79, 125] on select "Huma [PERSON_NAME] Management [PERSON_NAME] Sales person [PERSON_NAME] trial [D…" at bounding box center [113, 125] width 89 height 25
select select "86710"
click at [95, 196] on select "Huma [PERSON_NAME] Management [PERSON_NAME] Sales person [PERSON_NAME] trial [D…" at bounding box center [113, 186] width 89 height 25
drag, startPoint x: 93, startPoint y: 121, endPoint x: 94, endPoint y: 135, distance: 13.7
click at [93, 121] on select "Huma [PERSON_NAME] Management [PERSON_NAME] Sales person [PERSON_NAME] trial [D…" at bounding box center [113, 125] width 89 height 25
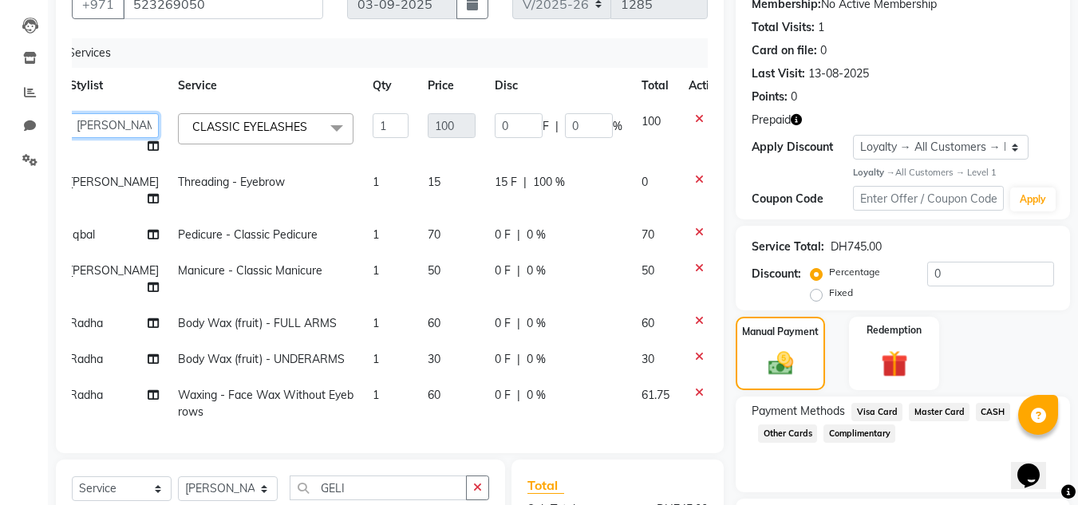
click at [69, 113] on select "Huma [PERSON_NAME] Management [PERSON_NAME] Sales person [PERSON_NAME] trial [D…" at bounding box center [113, 125] width 89 height 25
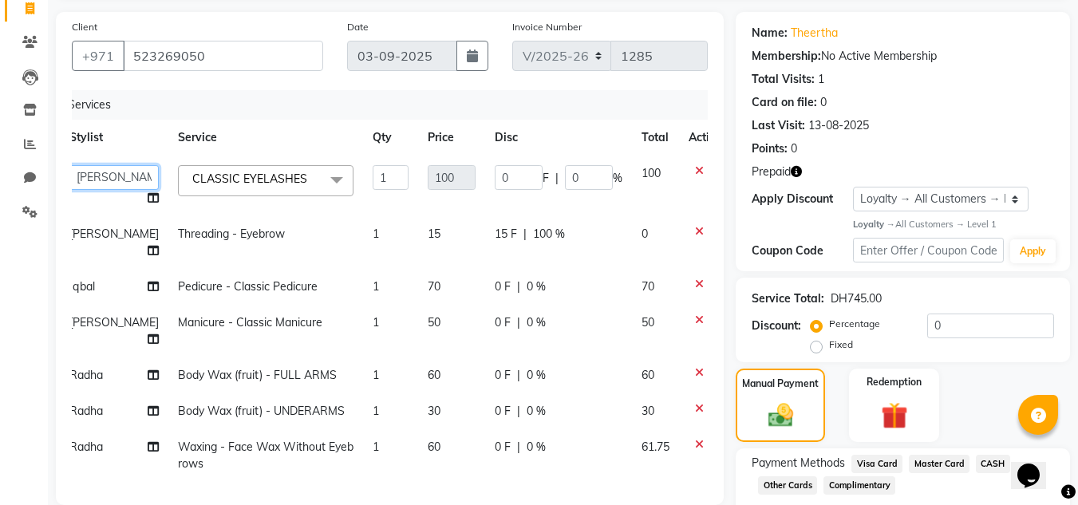
scroll to position [80, 0]
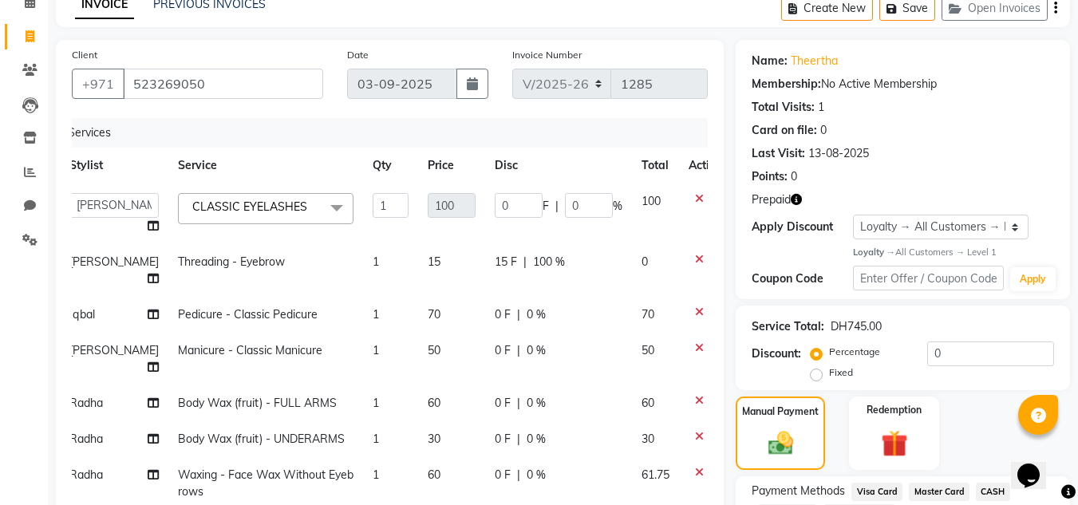
click at [217, 166] on th "Service" at bounding box center [265, 166] width 195 height 36
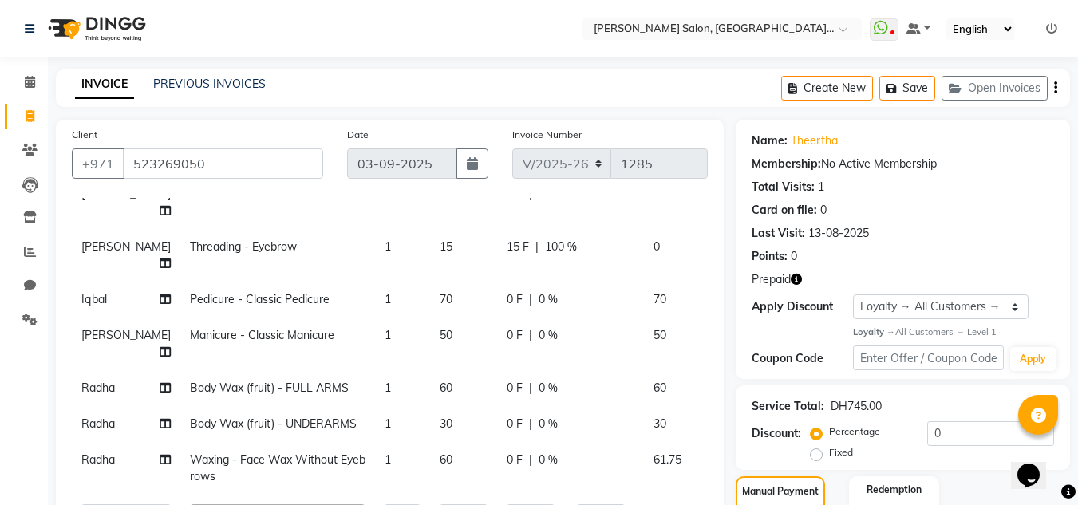
scroll to position [91, 0]
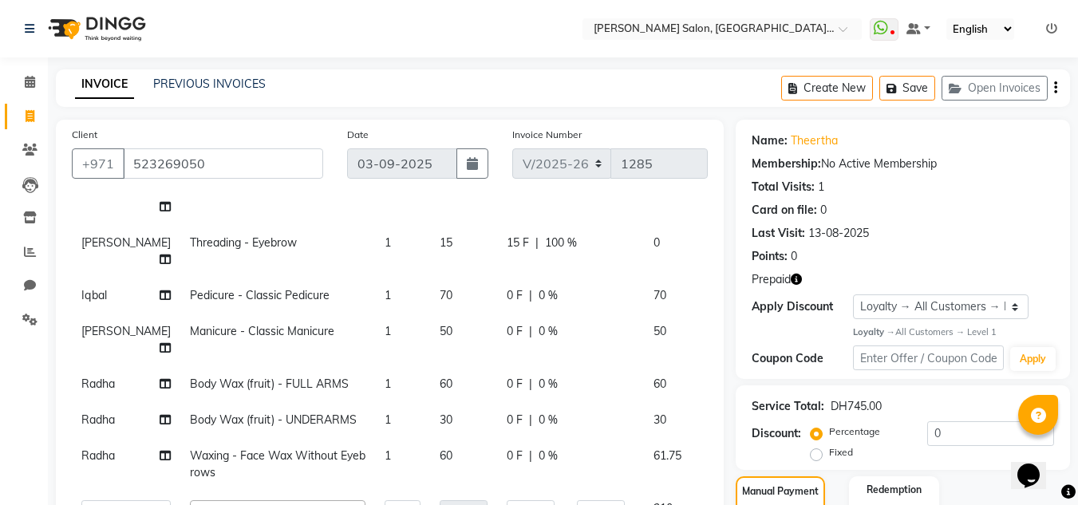
click at [92, 291] on span "Iqbal" at bounding box center [94, 295] width 26 height 14
select select "86711"
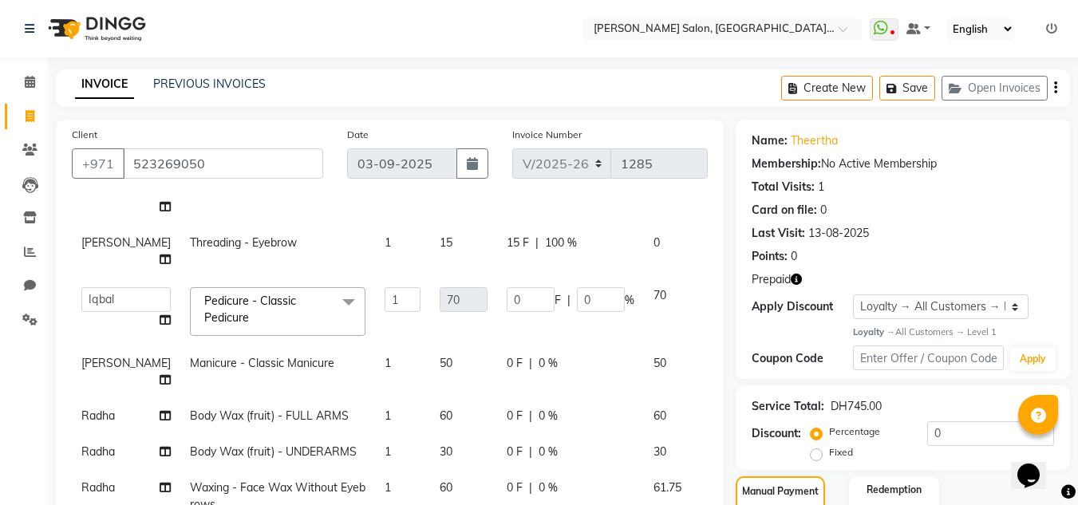
click at [92, 291] on select "Huma [PERSON_NAME] Management [PERSON_NAME] Sales person [PERSON_NAME] trial [D…" at bounding box center [125, 299] width 89 height 25
select select "86710"
click at [92, 368] on span "[PERSON_NAME]" at bounding box center [125, 363] width 89 height 14
select select "86710"
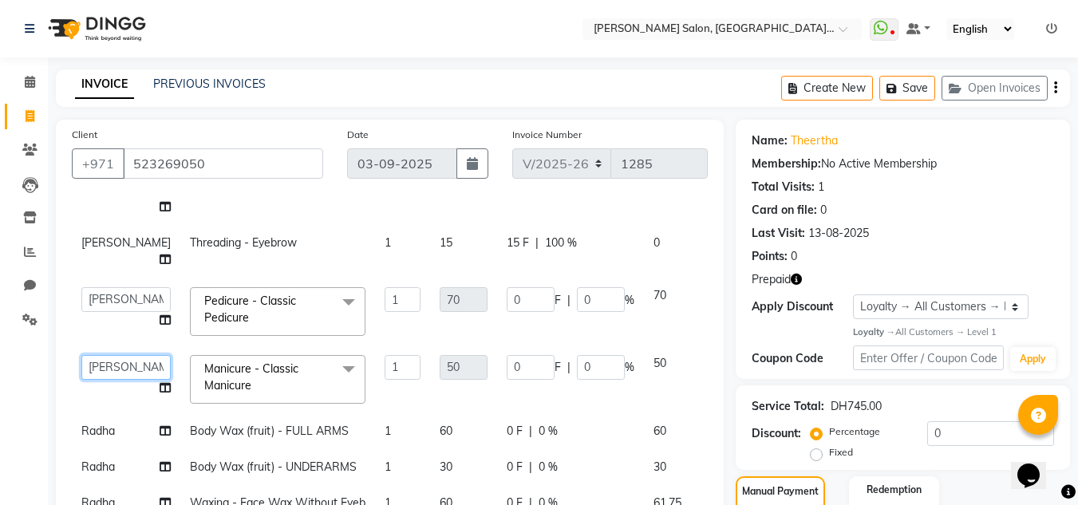
click at [93, 371] on select "Huma [PERSON_NAME] Management [PERSON_NAME] Sales person [PERSON_NAME] trial [D…" at bounding box center [125, 367] width 89 height 25
select select "86711"
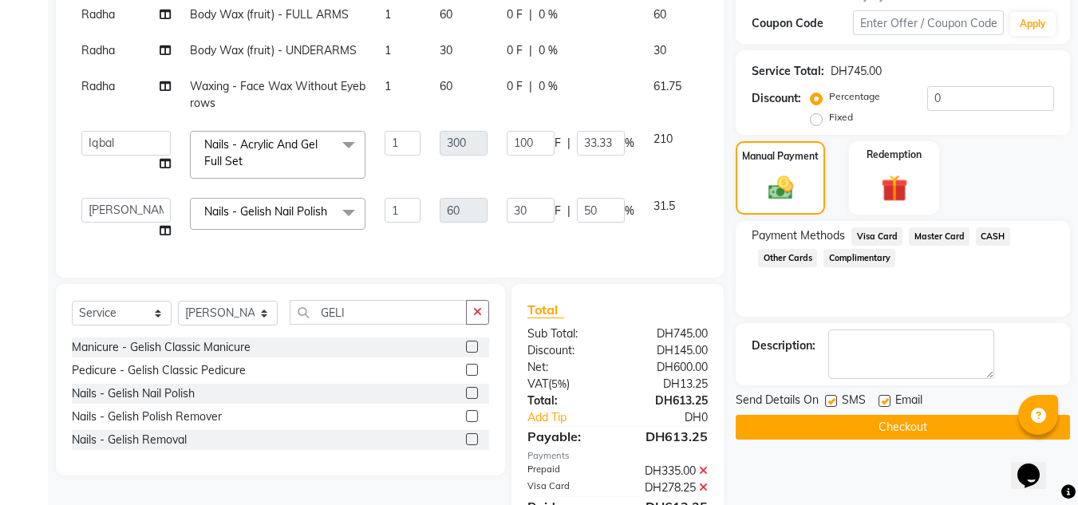
scroll to position [485, 0]
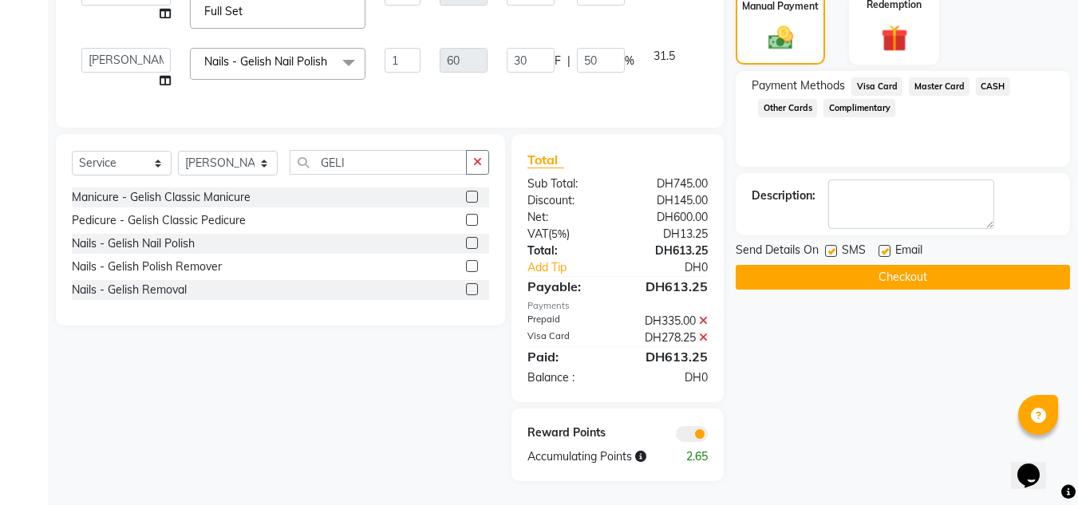
click at [791, 279] on button "Checkout" at bounding box center [903, 277] width 334 height 25
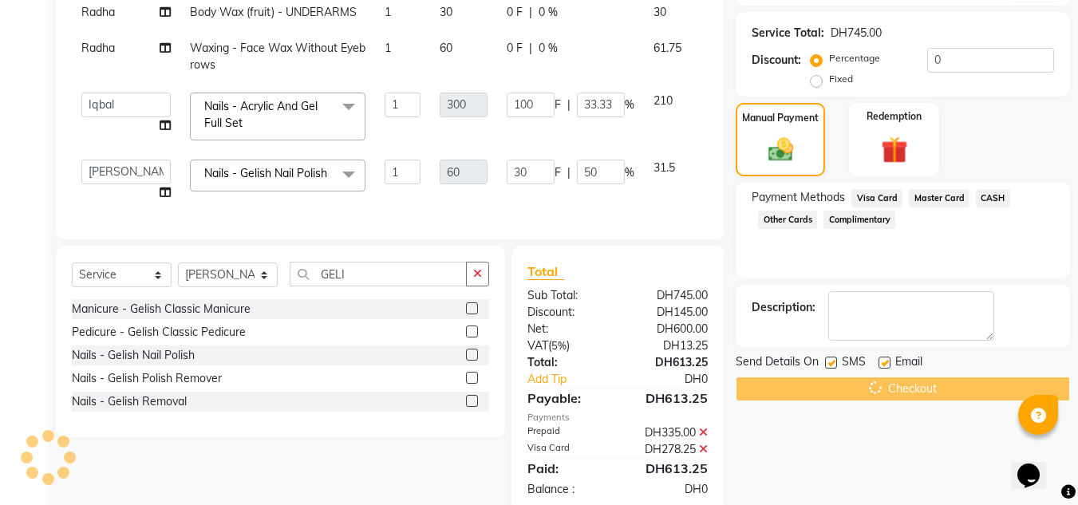
scroll to position [246, 0]
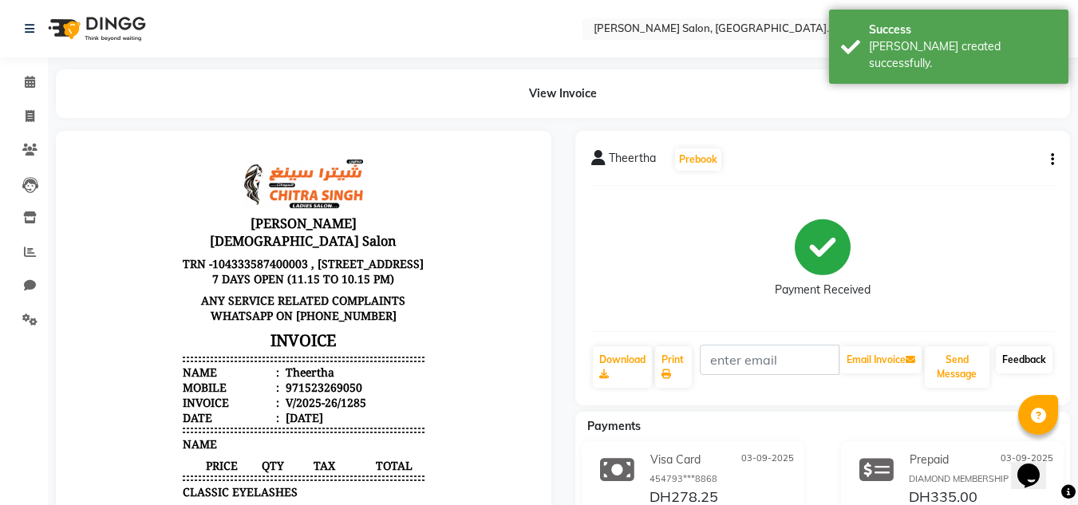
click at [1010, 360] on link "Feedback" at bounding box center [1024, 359] width 57 height 27
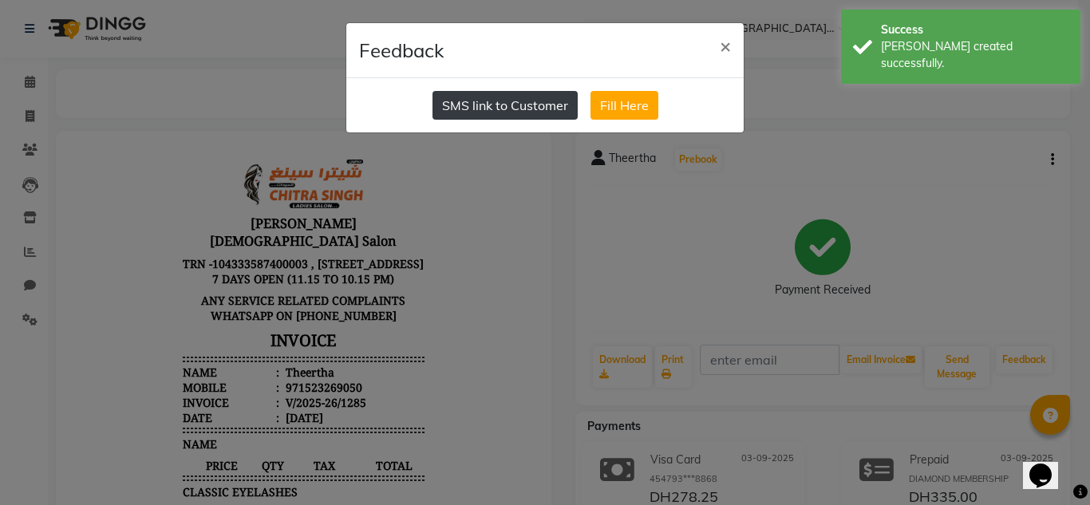
click at [519, 105] on button "SMS link to Customer" at bounding box center [505, 105] width 145 height 29
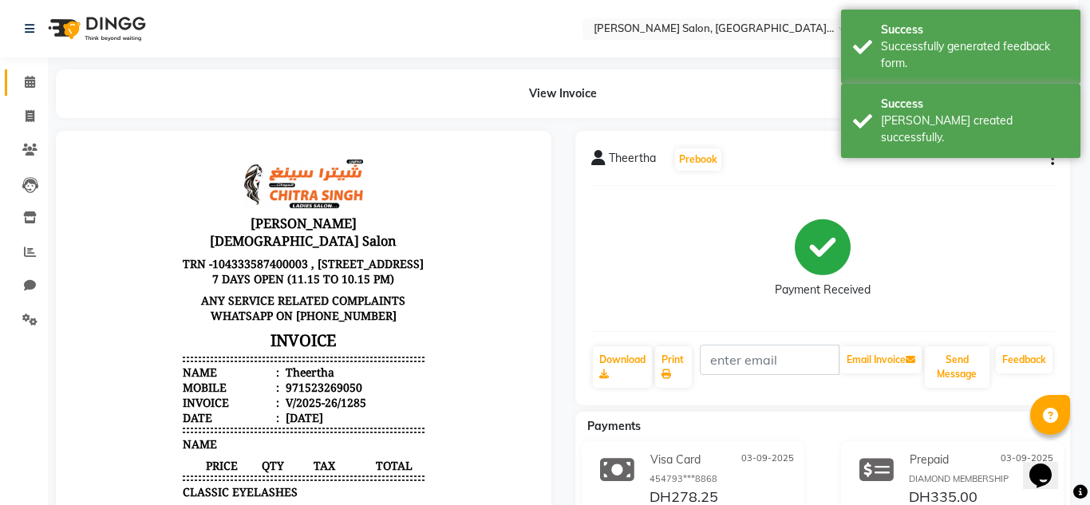
click at [42, 75] on ngb-modal-window "Feedback × SMS link to Customer Fill Here" at bounding box center [545, 252] width 1090 height 505
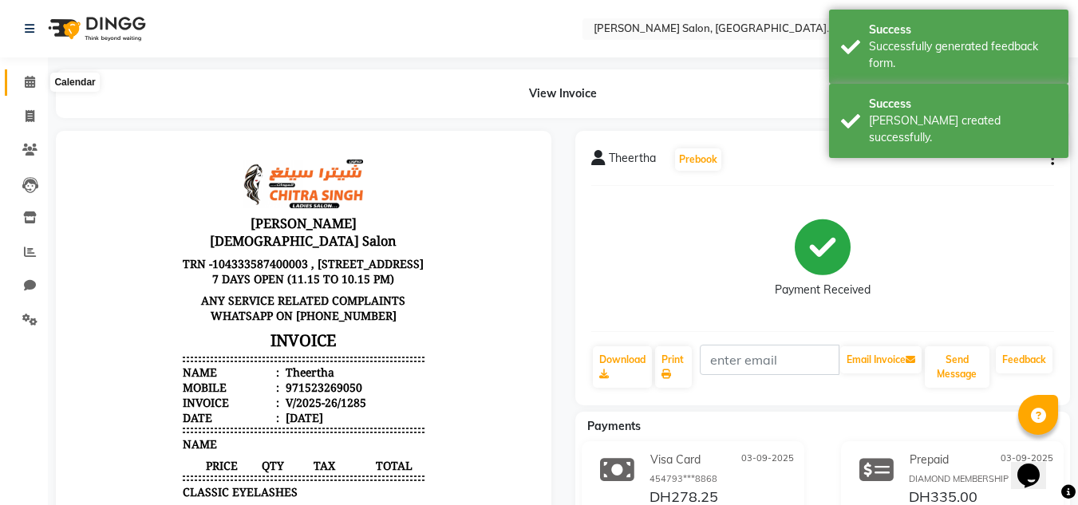
drag, startPoint x: 38, startPoint y: 77, endPoint x: 31, endPoint y: 84, distance: 9.6
click at [35, 78] on span at bounding box center [30, 82] width 28 height 18
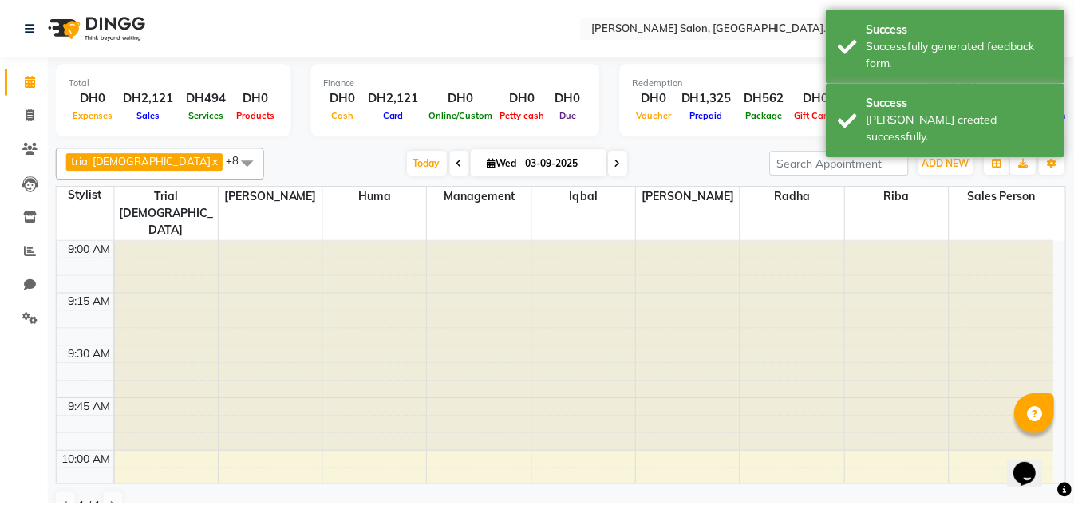
click at [31, 84] on icon at bounding box center [30, 82] width 10 height 12
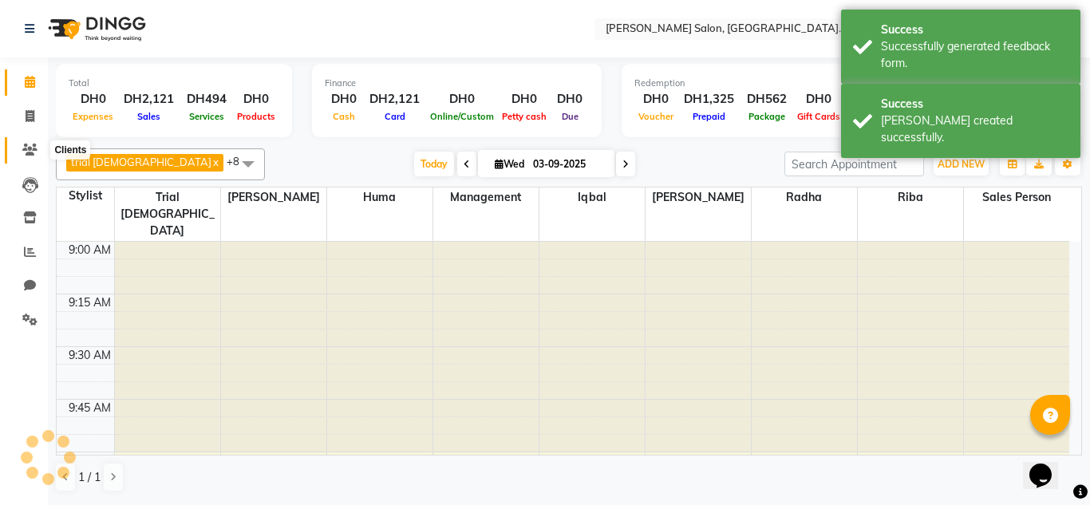
click at [38, 154] on span at bounding box center [30, 150] width 28 height 18
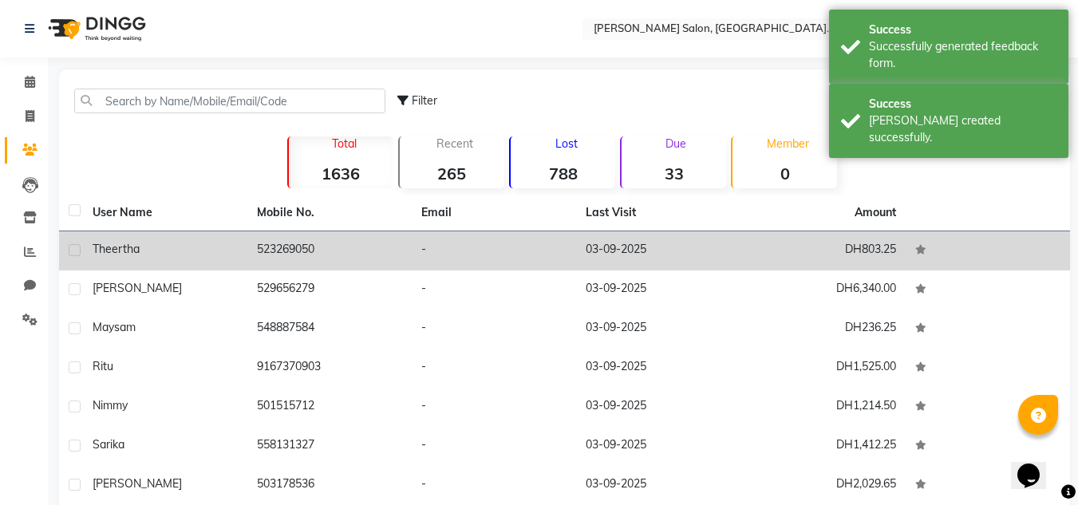
click at [265, 243] on td "523269050" at bounding box center [329, 250] width 164 height 39
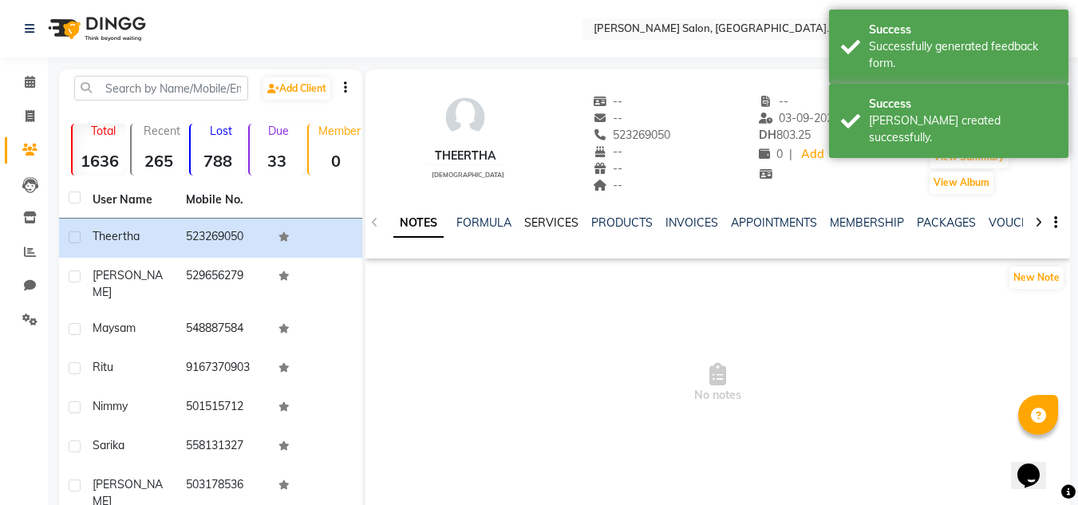
click at [526, 223] on link "SERVICES" at bounding box center [551, 222] width 54 height 14
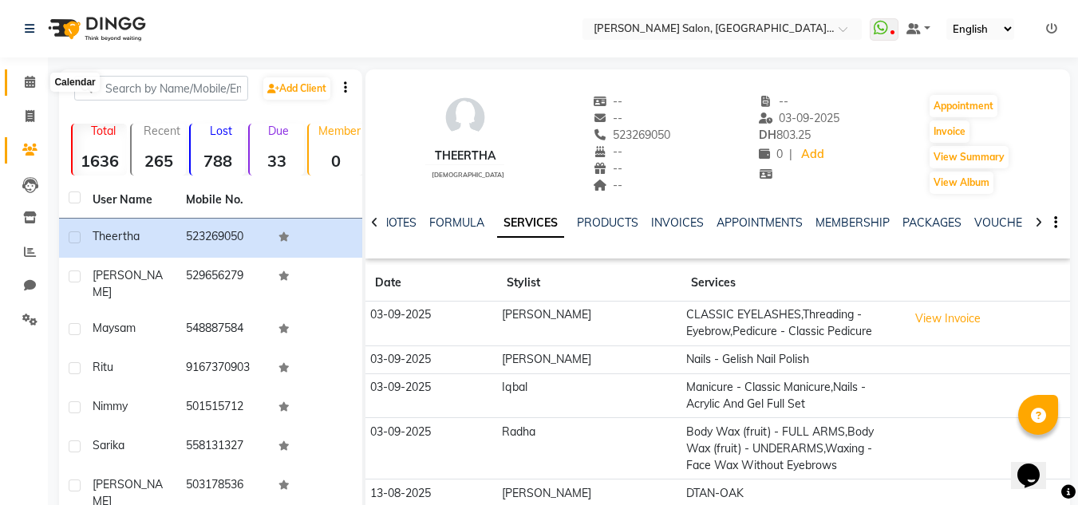
click at [18, 83] on span at bounding box center [30, 82] width 28 height 18
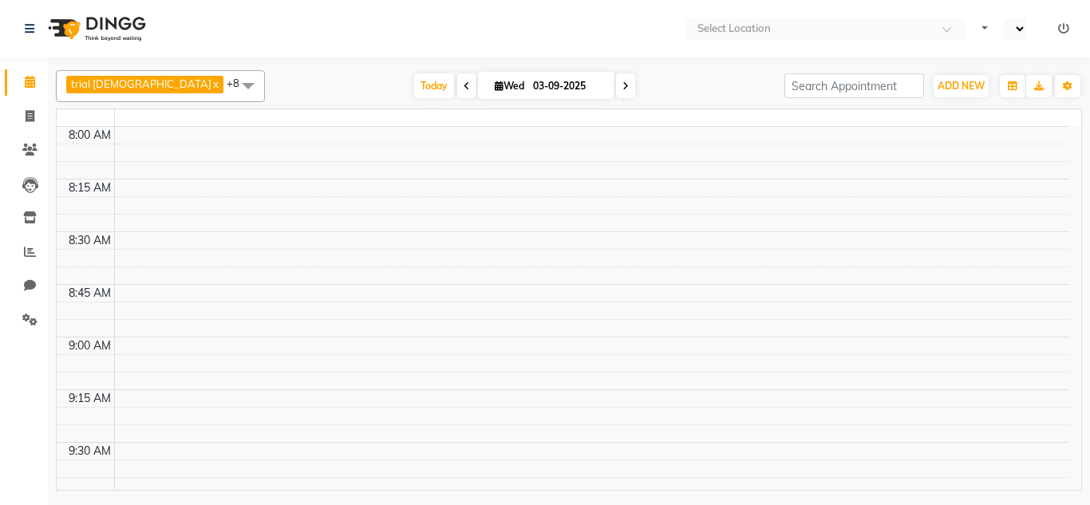
select select "en"
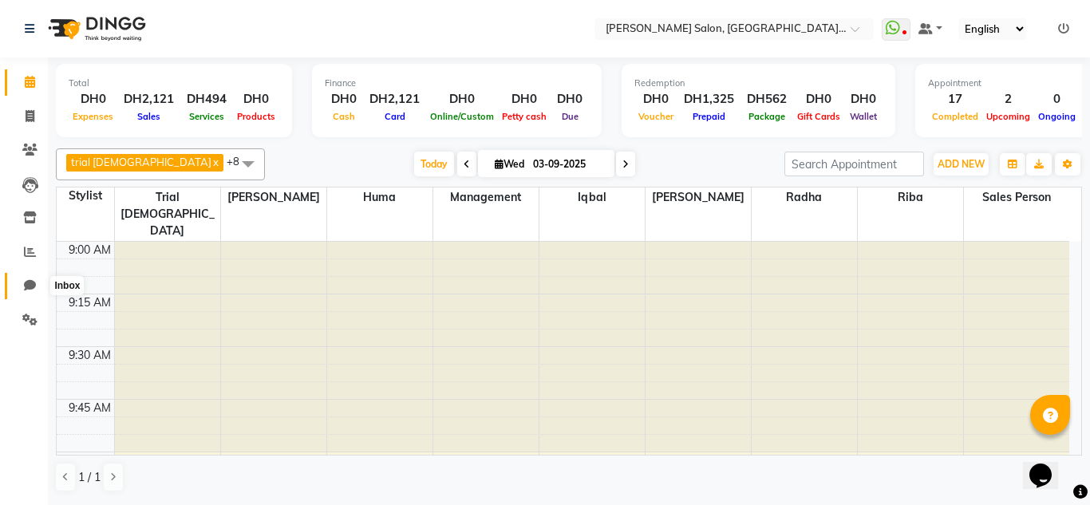
click at [39, 279] on span at bounding box center [30, 286] width 28 height 18
select select "100"
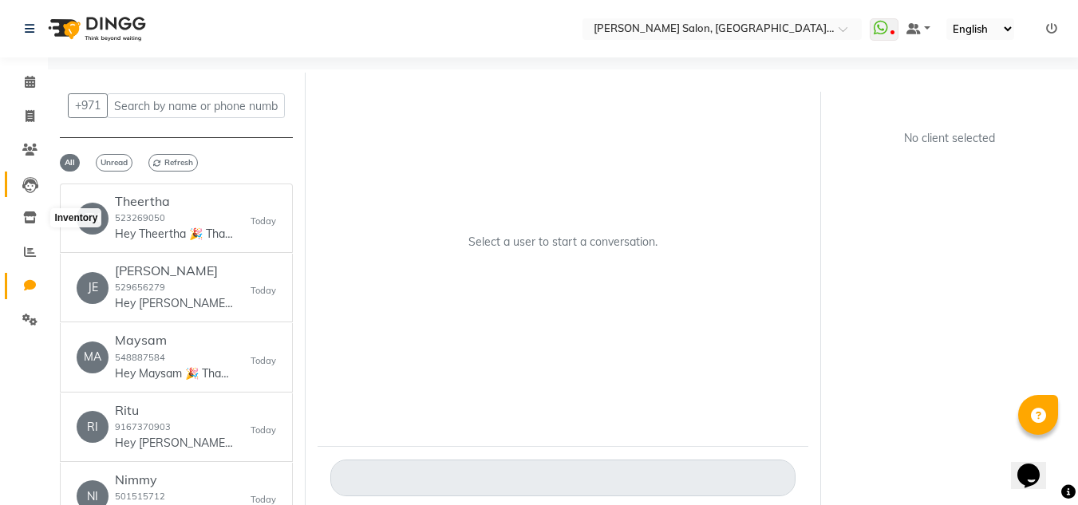
click at [26, 183] on icon at bounding box center [30, 185] width 16 height 16
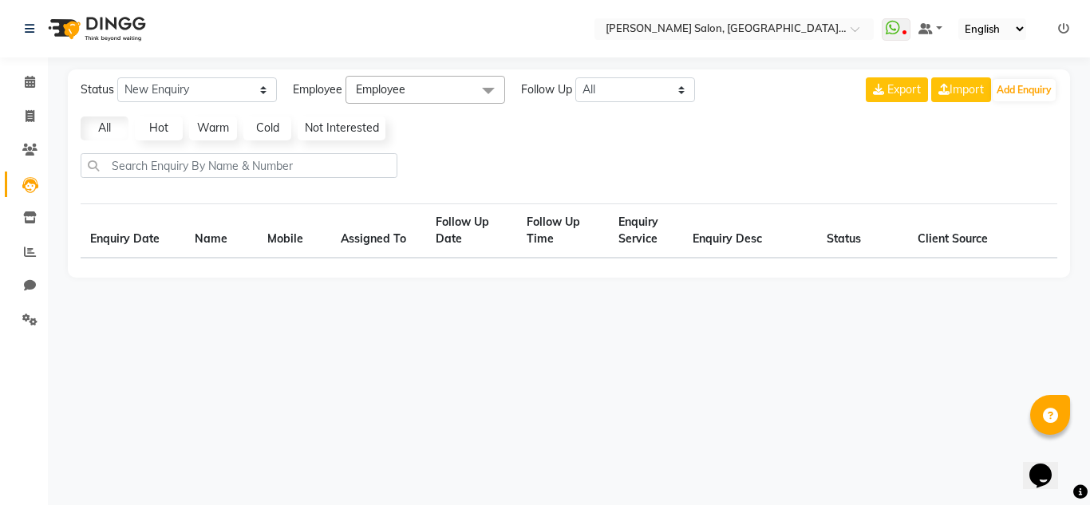
select select "10"
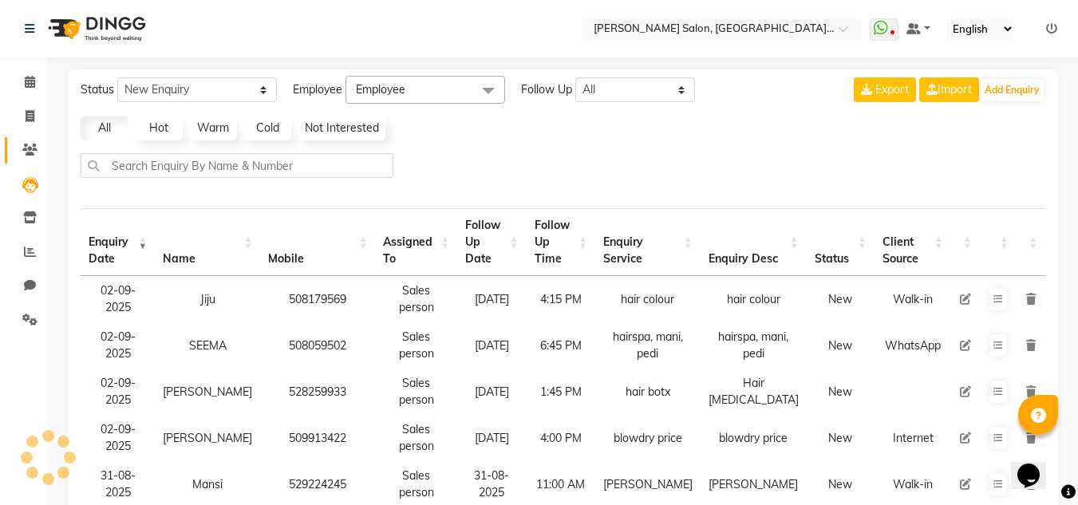
click at [35, 160] on link "Clients" at bounding box center [24, 150] width 38 height 26
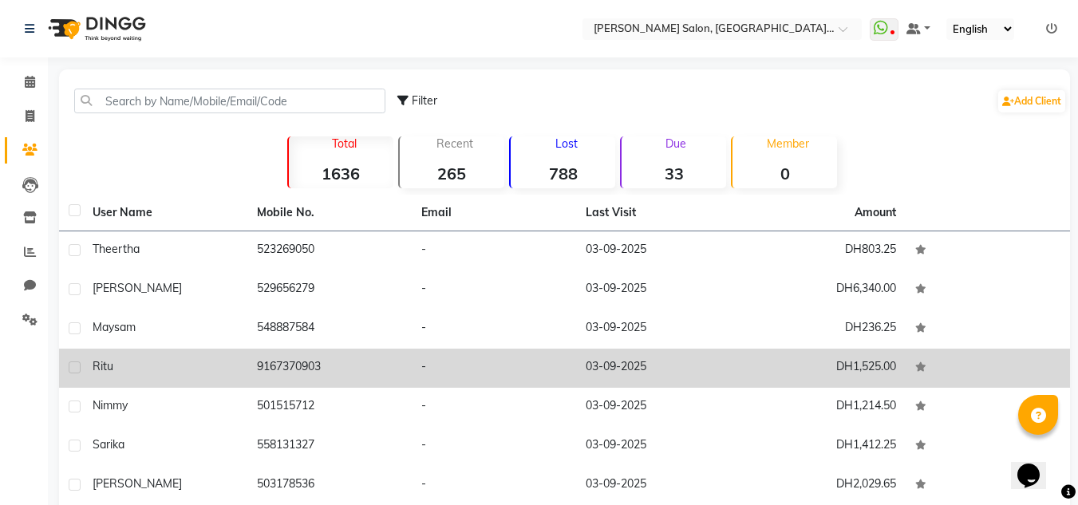
drag, startPoint x: 372, startPoint y: 375, endPoint x: 397, endPoint y: 374, distance: 25.6
click at [397, 374] on td "9167370903" at bounding box center [329, 368] width 164 height 39
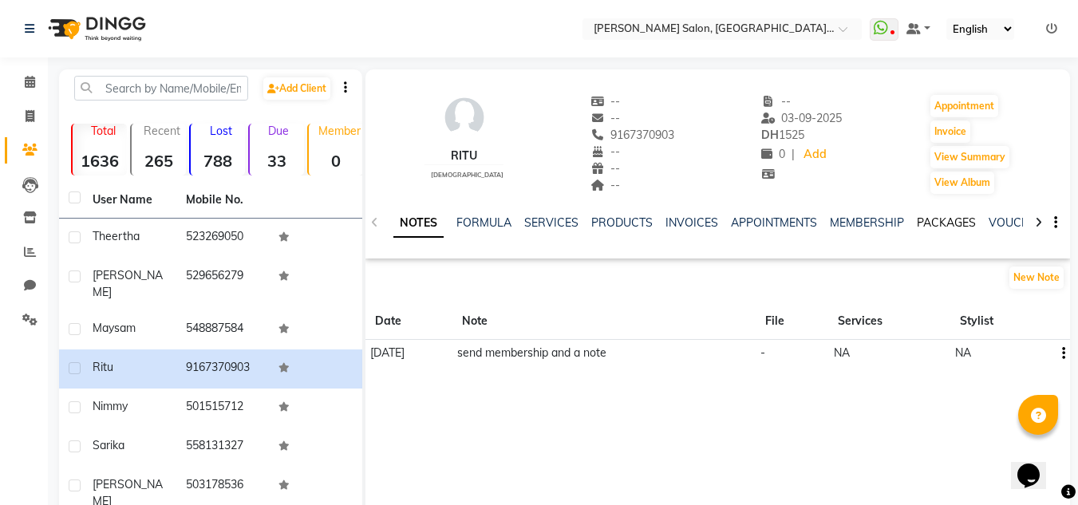
click at [927, 219] on link "PACKAGES" at bounding box center [946, 222] width 59 height 14
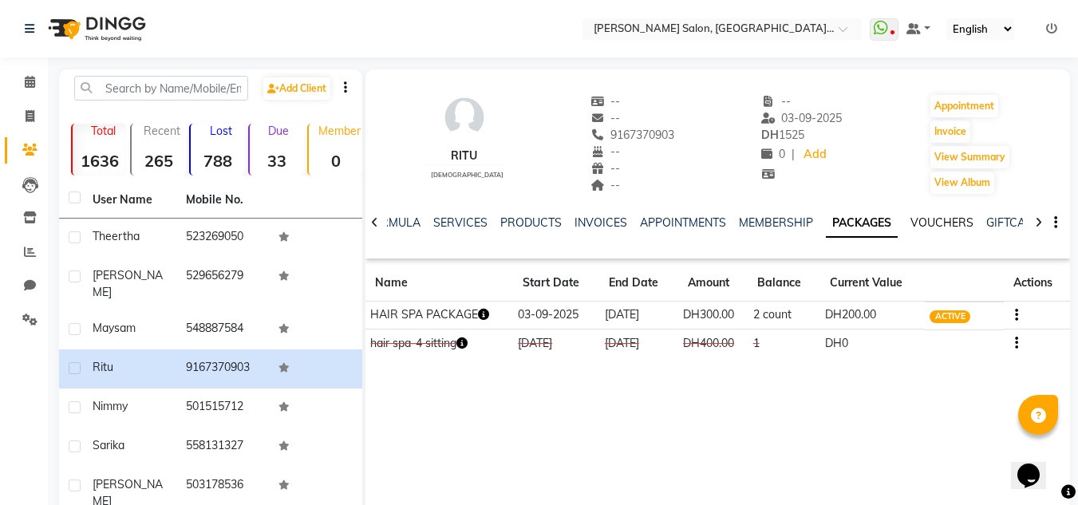
click at [952, 219] on link "VOUCHERS" at bounding box center [942, 222] width 63 height 14
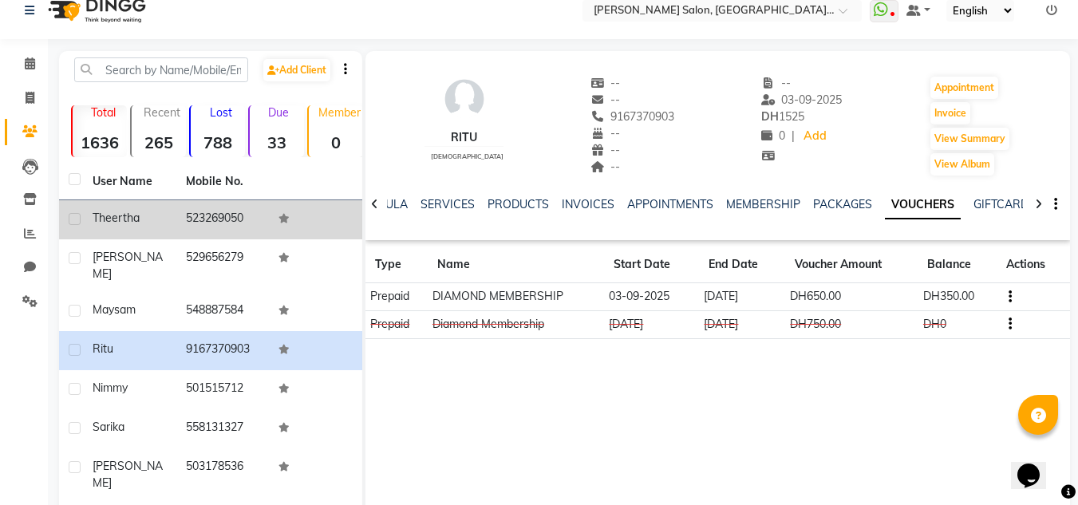
scroll to position [80, 0]
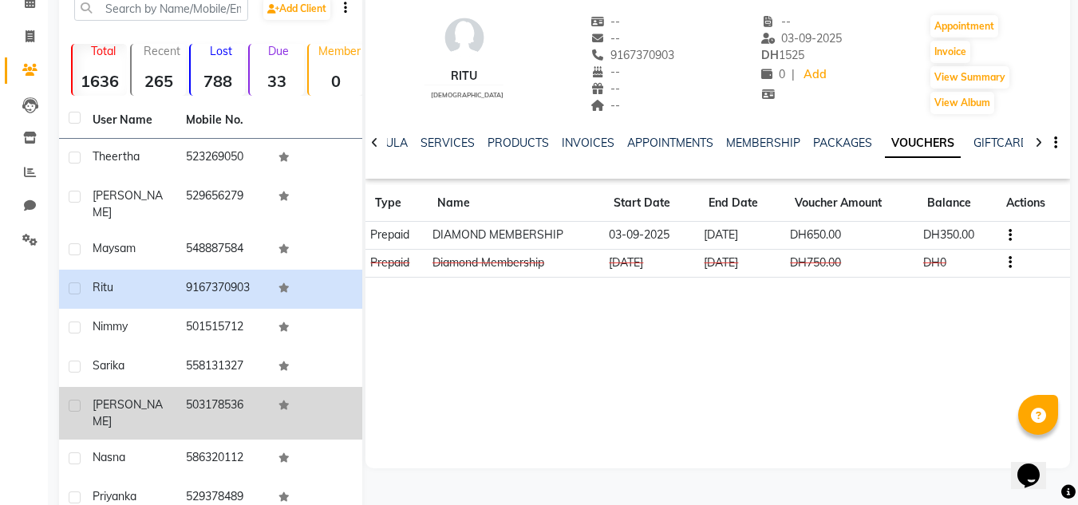
click at [235, 373] on td "558131327" at bounding box center [222, 367] width 93 height 39
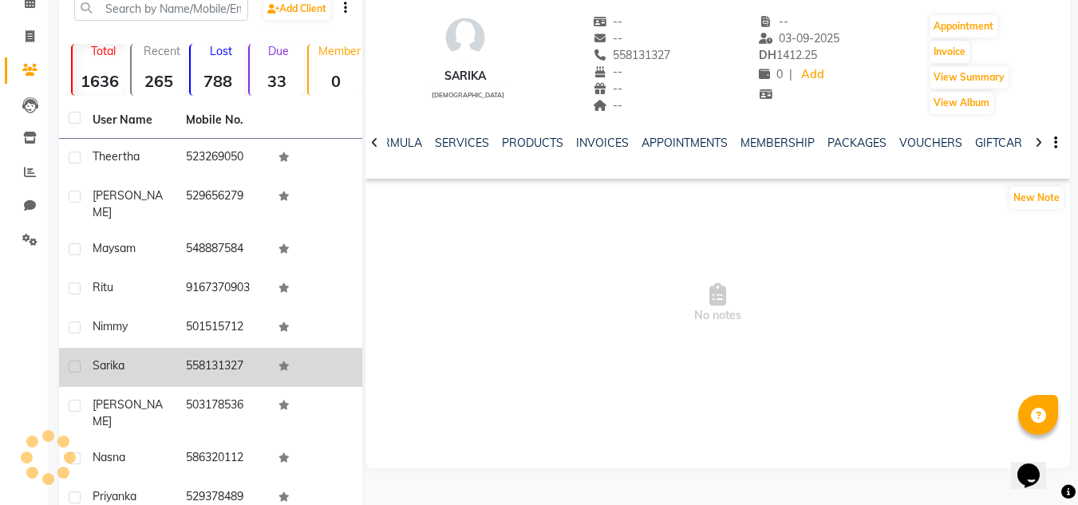
drag, startPoint x: 238, startPoint y: 382, endPoint x: 362, endPoint y: 368, distance: 124.5
click at [239, 387] on td "503178536" at bounding box center [222, 413] width 93 height 53
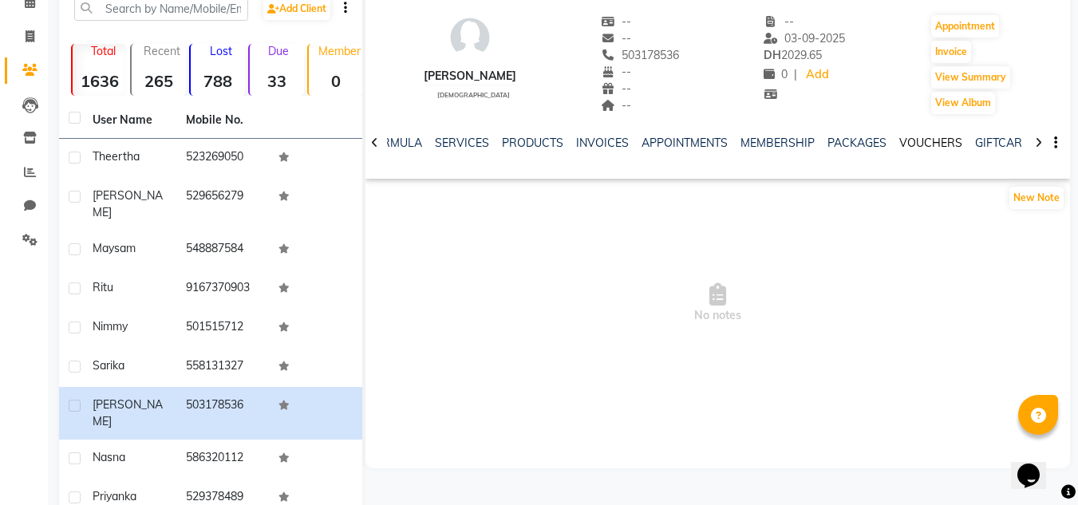
click at [925, 136] on link "VOUCHERS" at bounding box center [930, 143] width 63 height 14
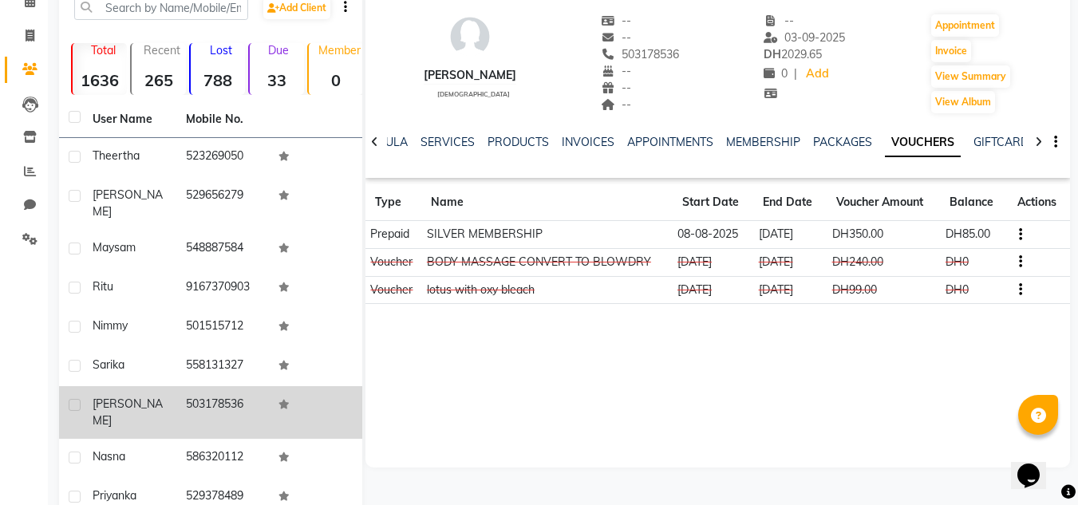
scroll to position [187, 0]
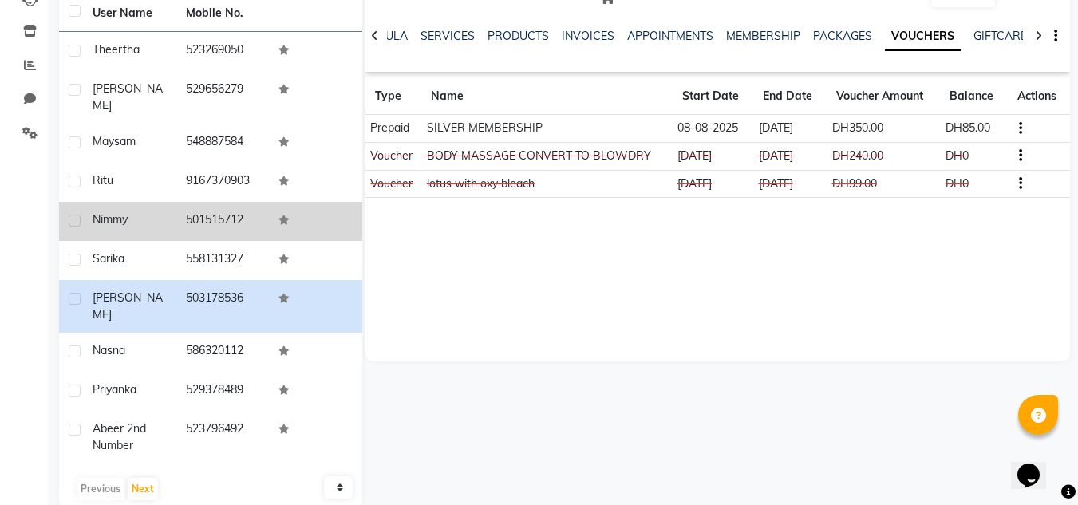
click at [205, 218] on td "501515712" at bounding box center [222, 221] width 93 height 39
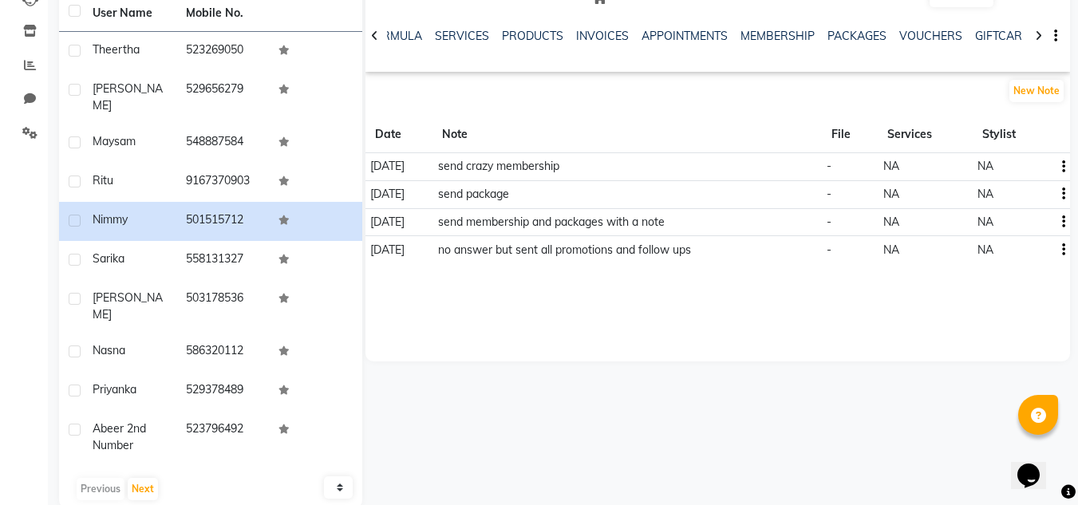
click at [911, 22] on div "NOTES FORMULA SERVICES PRODUCTS INVOICES APPOINTMENTS MEMBERSHIP PACKAGES VOUCH…" at bounding box center [718, 36] width 705 height 55
drag, startPoint x: 911, startPoint y: 26, endPoint x: 911, endPoint y: 34, distance: 8.8
click at [911, 31] on div "NOTES FORMULA SERVICES PRODUCTS INVOICES APPOINTMENTS MEMBERSHIP PACKAGES VOUCH…" at bounding box center [718, 36] width 705 height 55
click at [911, 34] on link "VOUCHERS" at bounding box center [930, 36] width 63 height 14
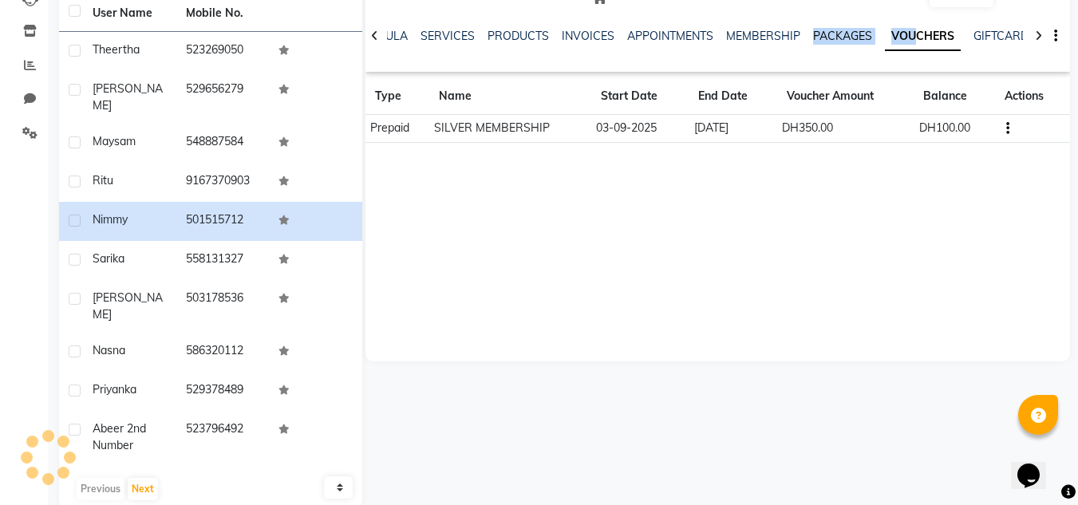
click at [813, 34] on link "PACKAGES" at bounding box center [842, 36] width 59 height 14
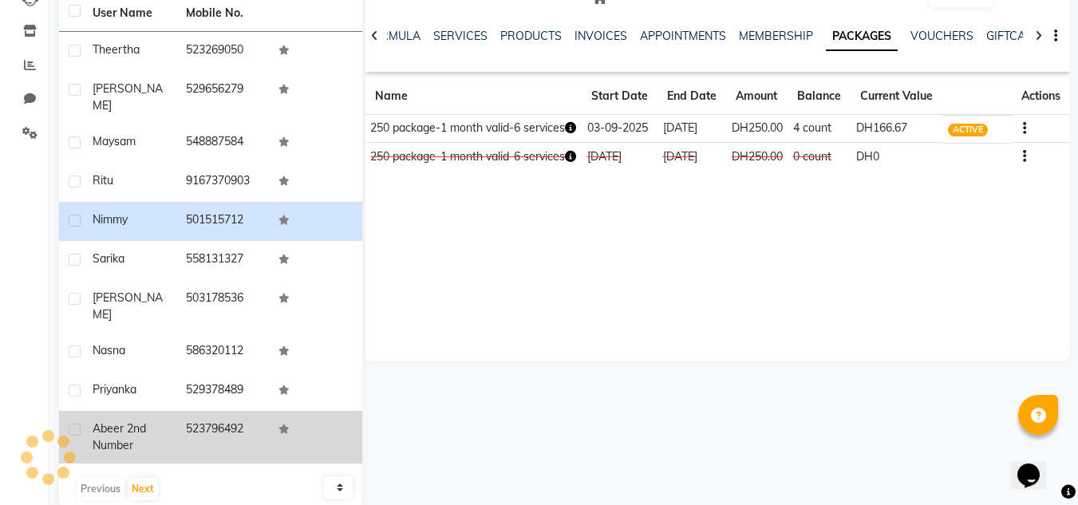
click at [304, 411] on td at bounding box center [315, 437] width 93 height 53
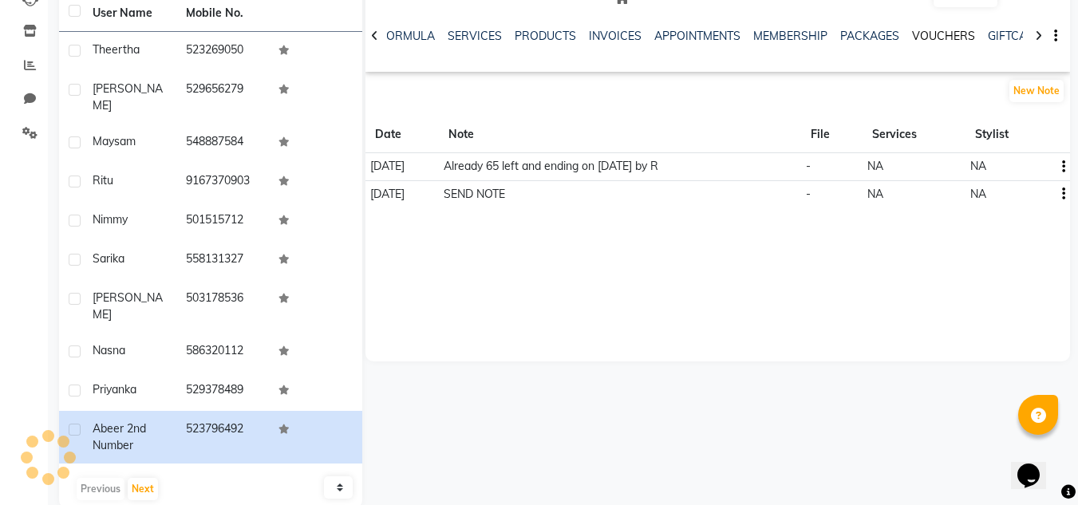
click at [915, 41] on link "VOUCHERS" at bounding box center [943, 36] width 63 height 14
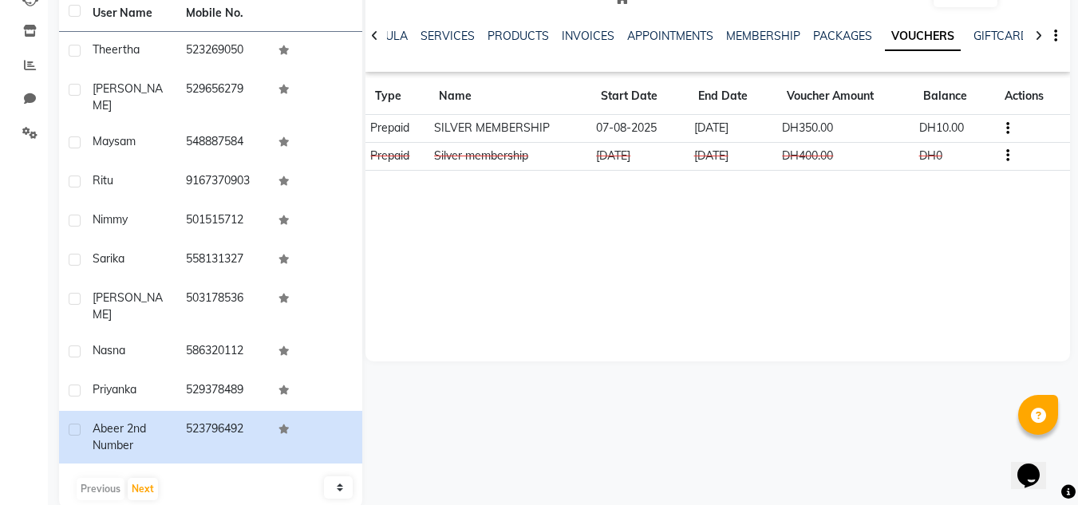
drag, startPoint x: 229, startPoint y: 376, endPoint x: 585, endPoint y: 217, distance: 389.8
click at [231, 375] on td "529378489" at bounding box center [222, 391] width 93 height 39
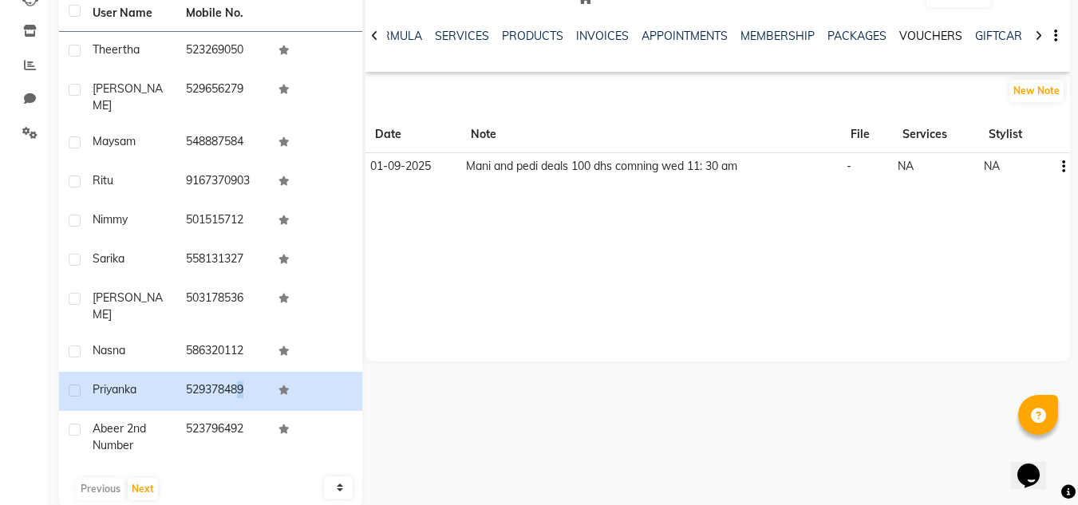
click at [913, 37] on link "VOUCHERS" at bounding box center [930, 36] width 63 height 14
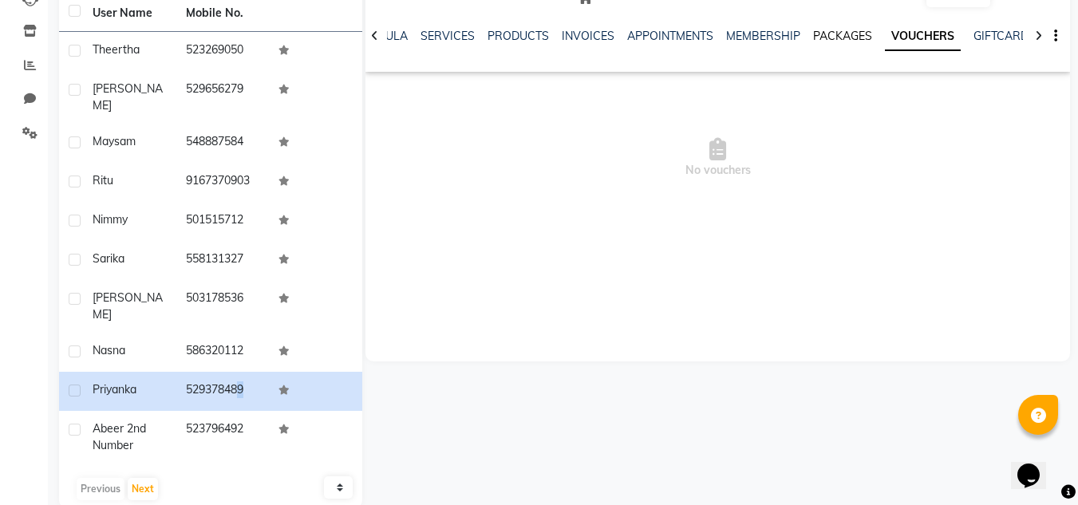
click at [813, 38] on link "PACKAGES" at bounding box center [842, 36] width 59 height 14
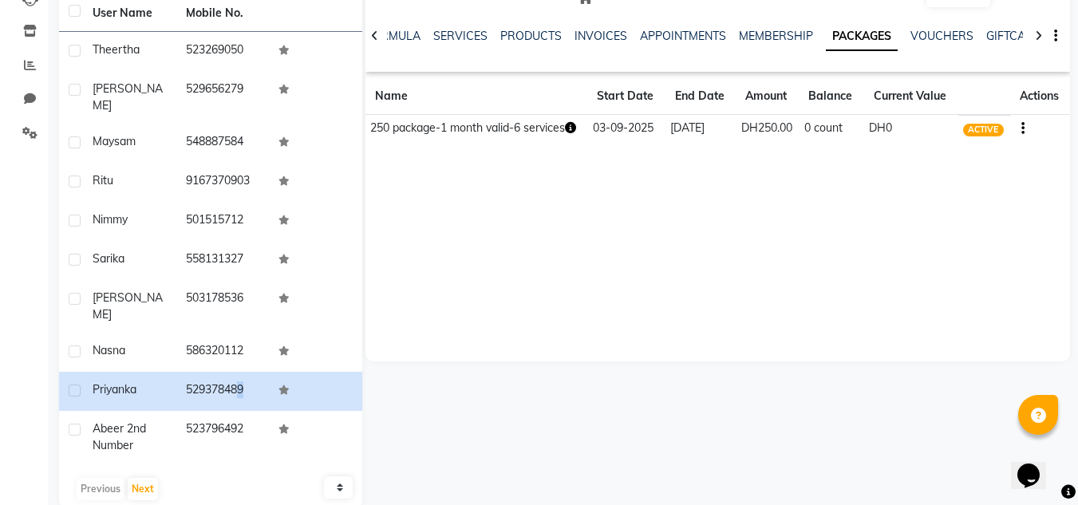
scroll to position [27, 0]
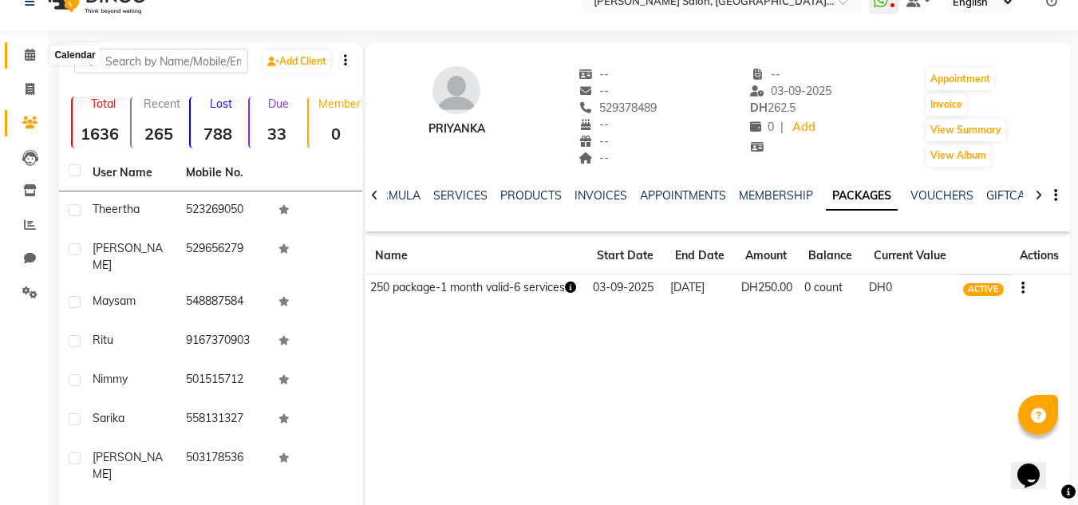
click at [41, 53] on span at bounding box center [30, 55] width 28 height 18
